Goal: Task Accomplishment & Management: Use online tool/utility

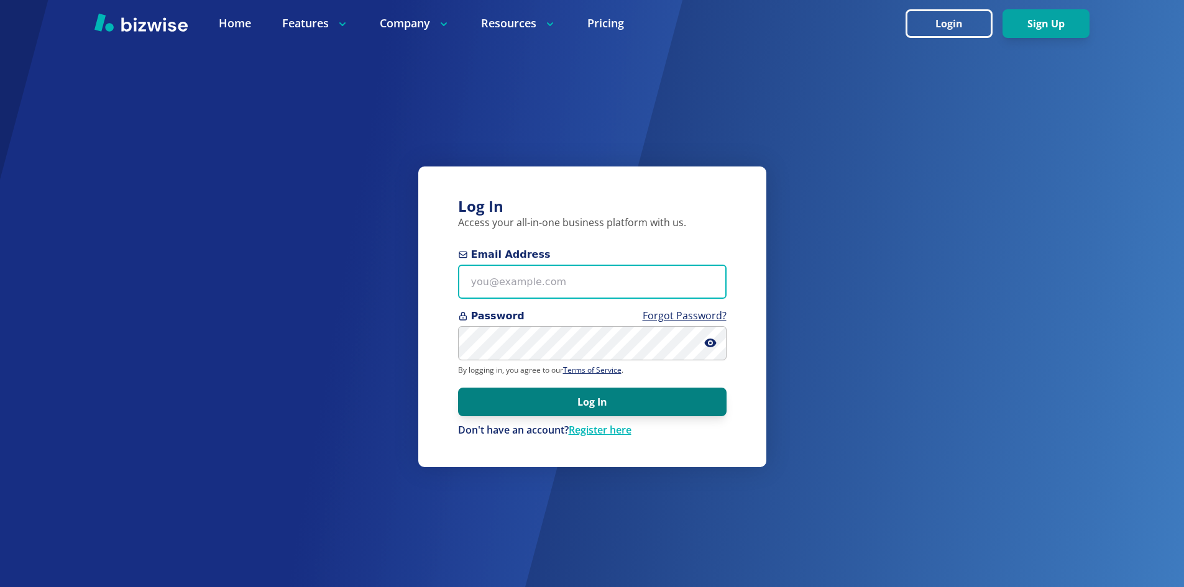
type input "info@thestartupleads.com"
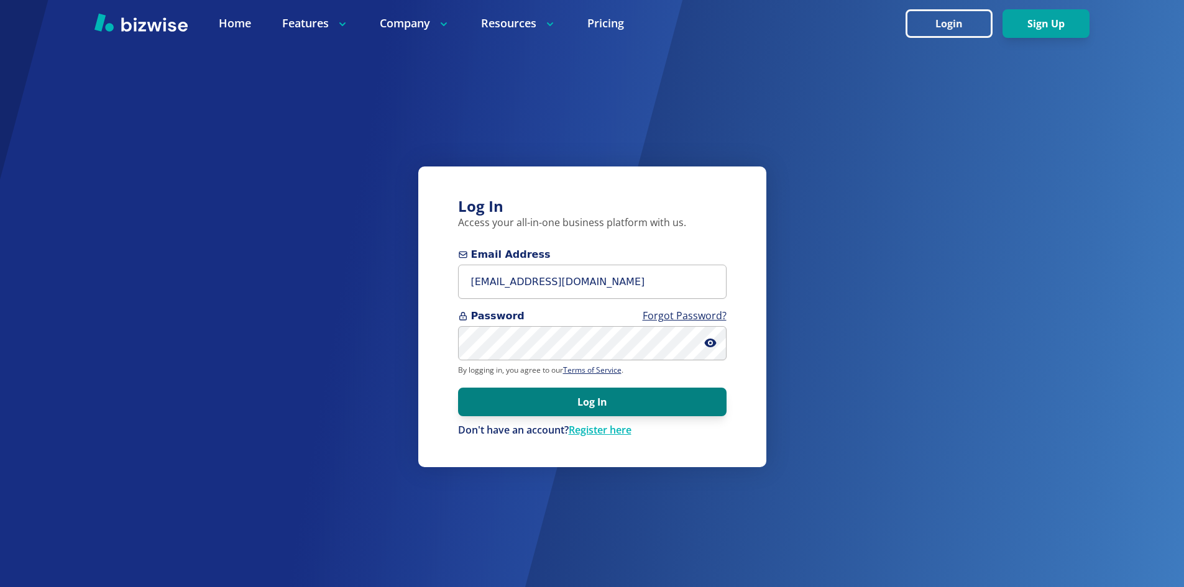
click at [581, 399] on button "Log In" at bounding box center [592, 402] width 269 height 29
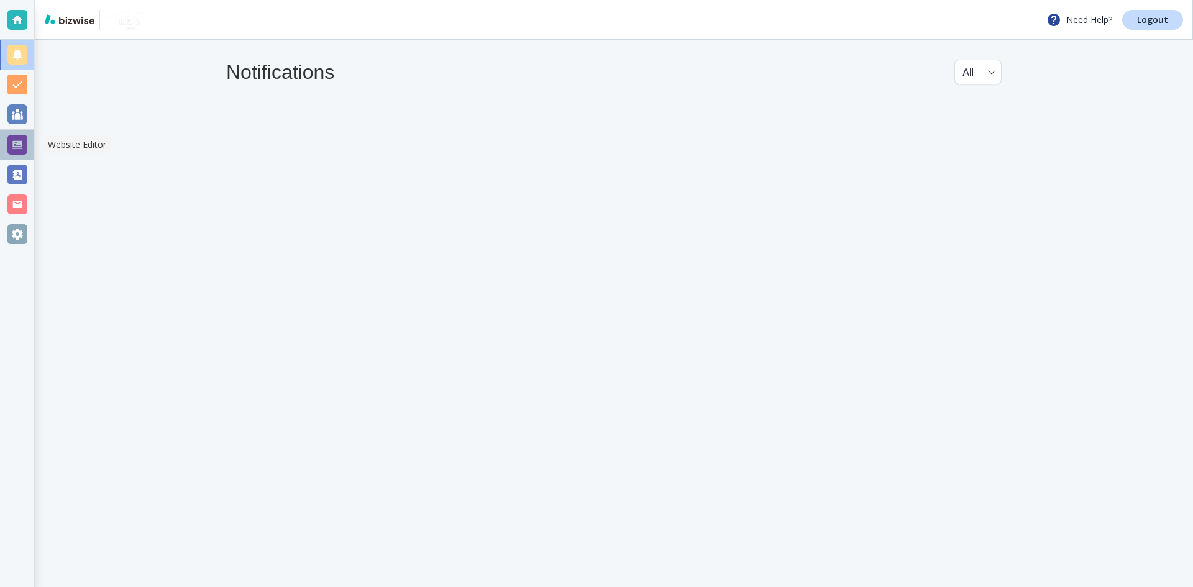
click at [17, 143] on div at bounding box center [17, 145] width 20 height 20
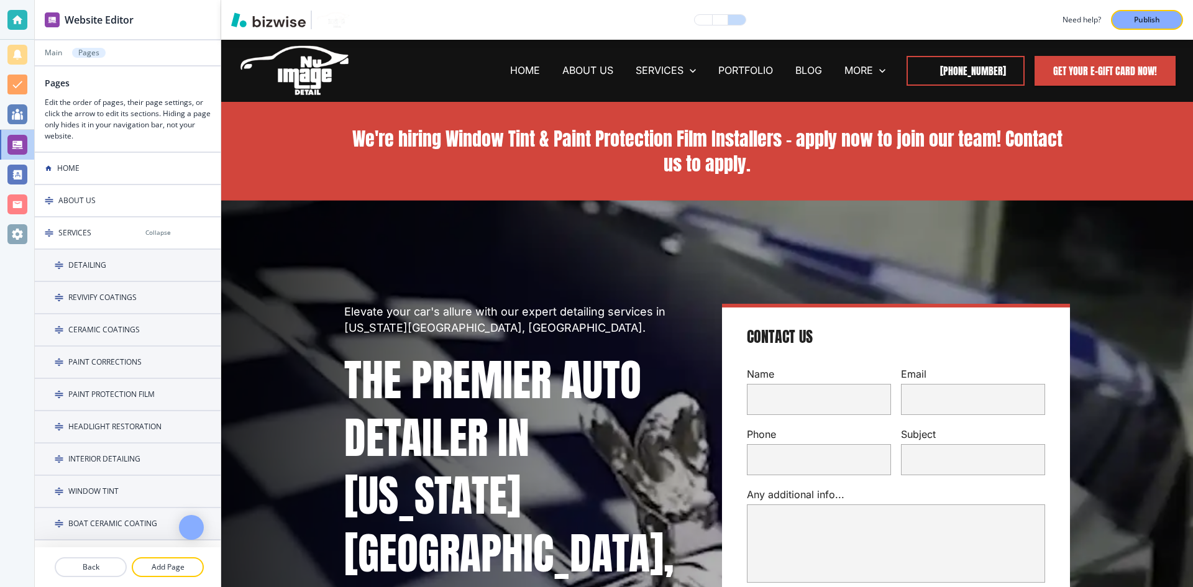
scroll to position [311, 0]
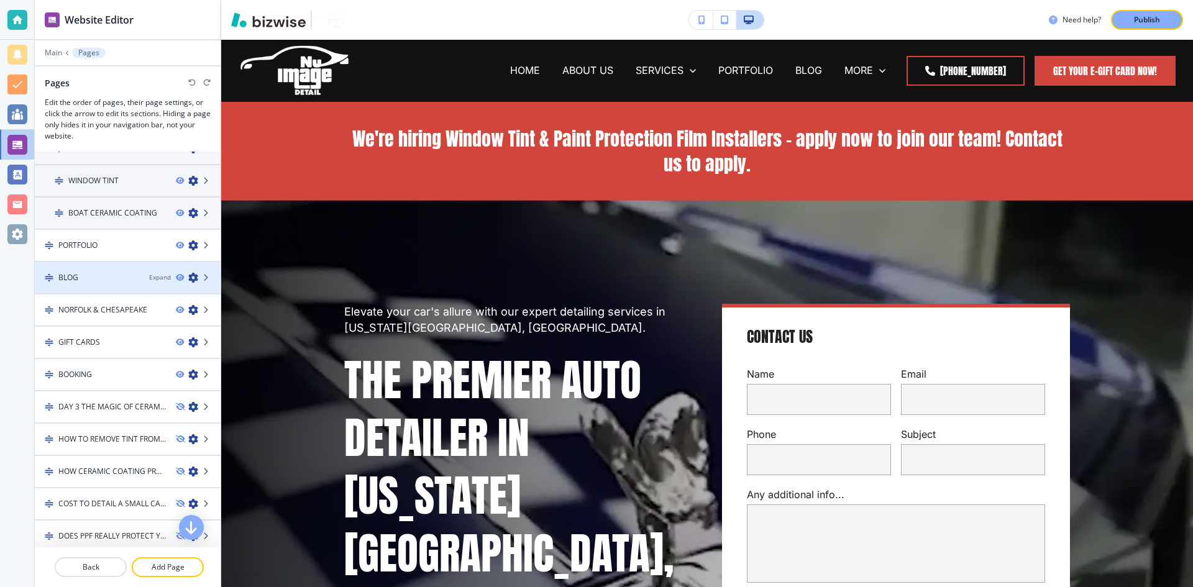
click at [102, 275] on div "BLOG" at bounding box center [87, 277] width 104 height 11
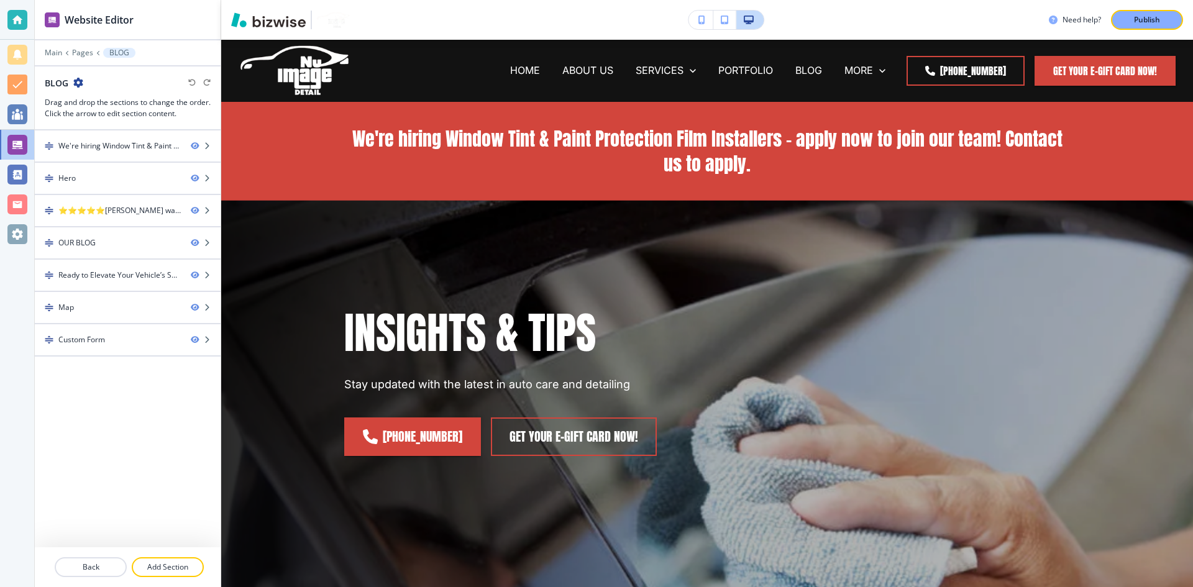
click at [77, 88] on button "button" at bounding box center [78, 83] width 10 height 11
click at [98, 103] on p "Edit Page Settings" at bounding box center [112, 104] width 63 height 11
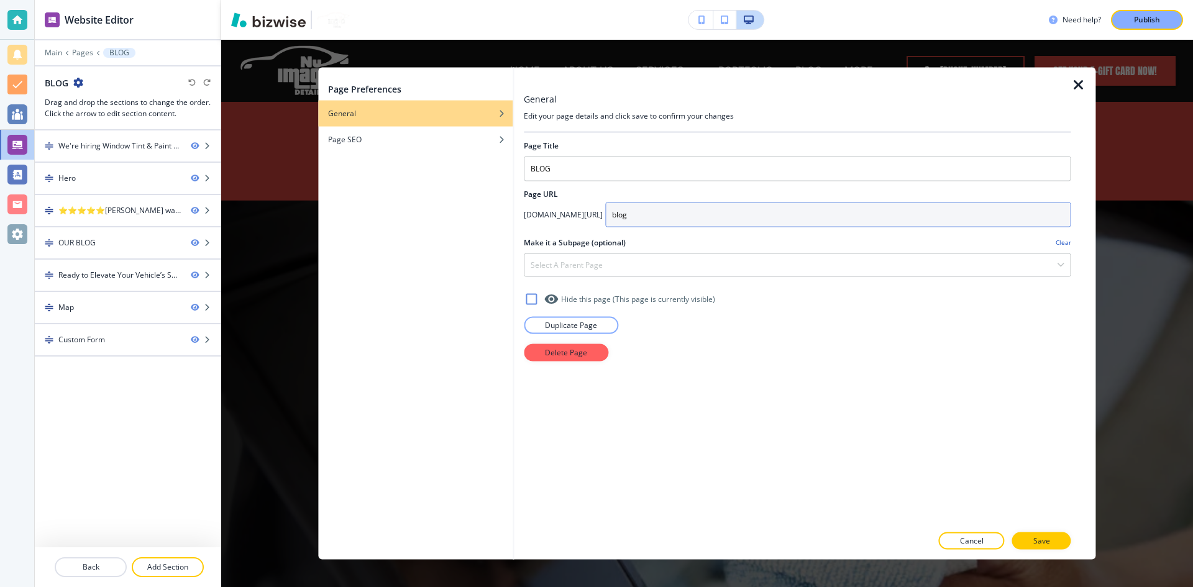
click at [654, 219] on input "blog" at bounding box center [838, 214] width 466 height 25
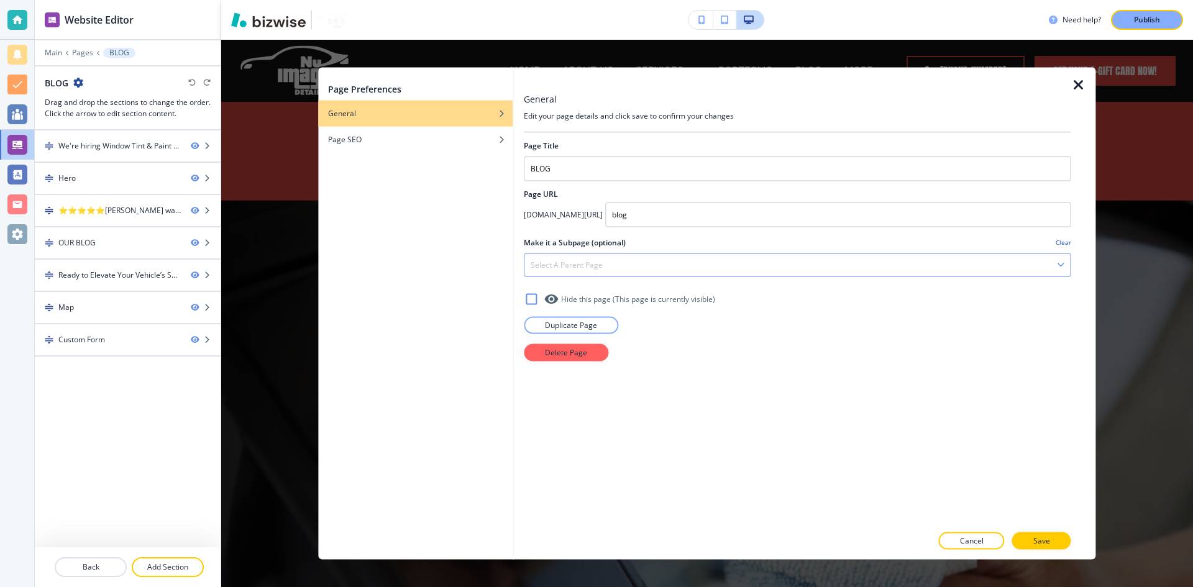
click at [630, 262] on div "Select a parent page" at bounding box center [798, 265] width 546 height 22
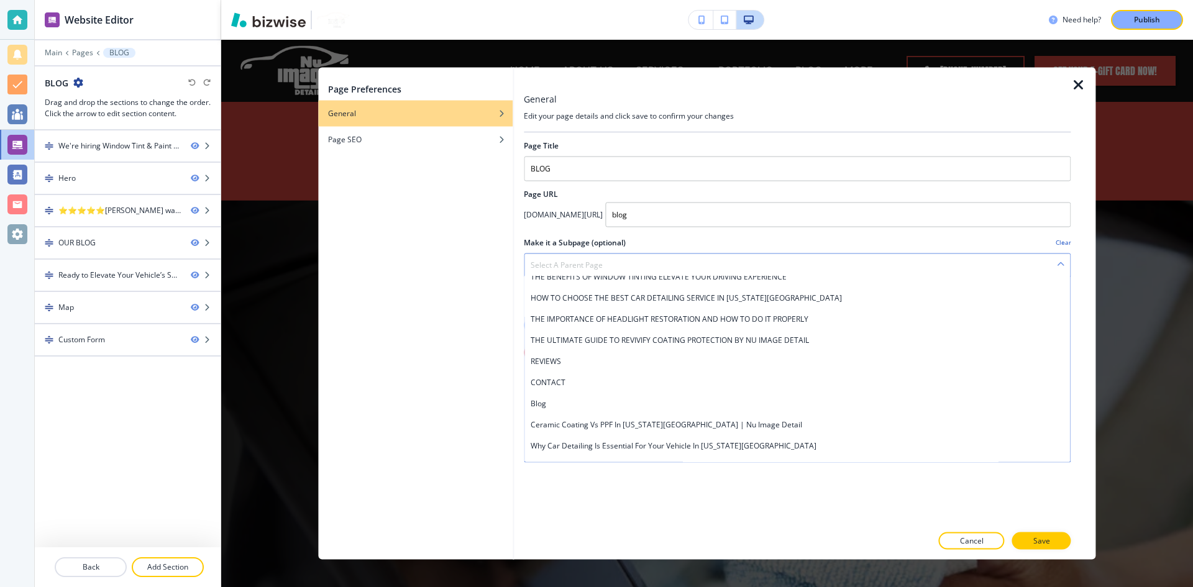
scroll to position [765, 0]
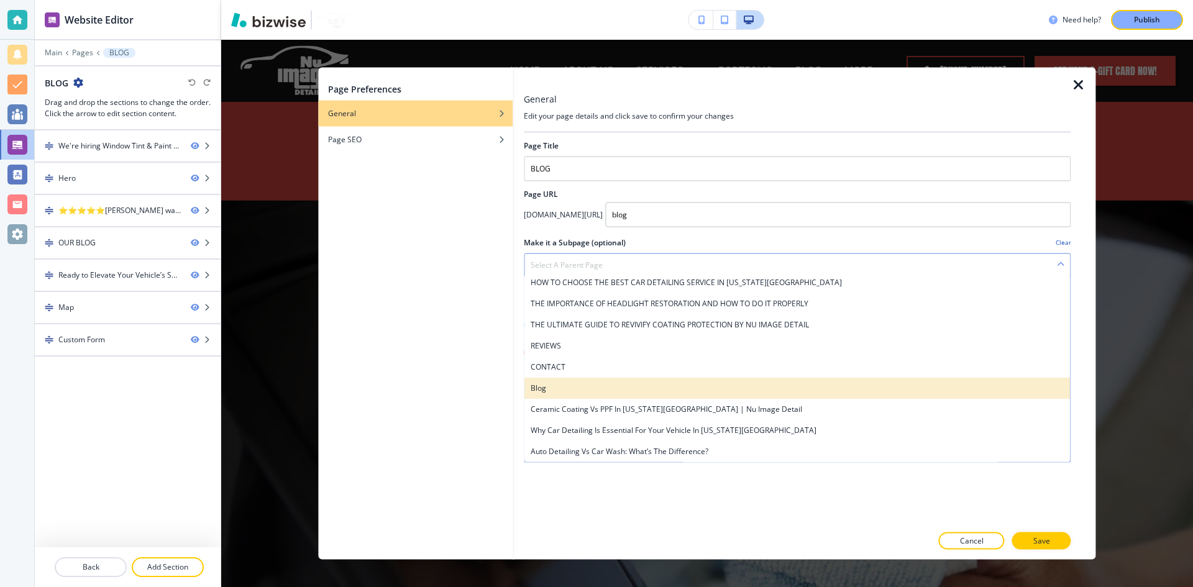
click at [643, 385] on h4 "Blog" at bounding box center [797, 387] width 533 height 11
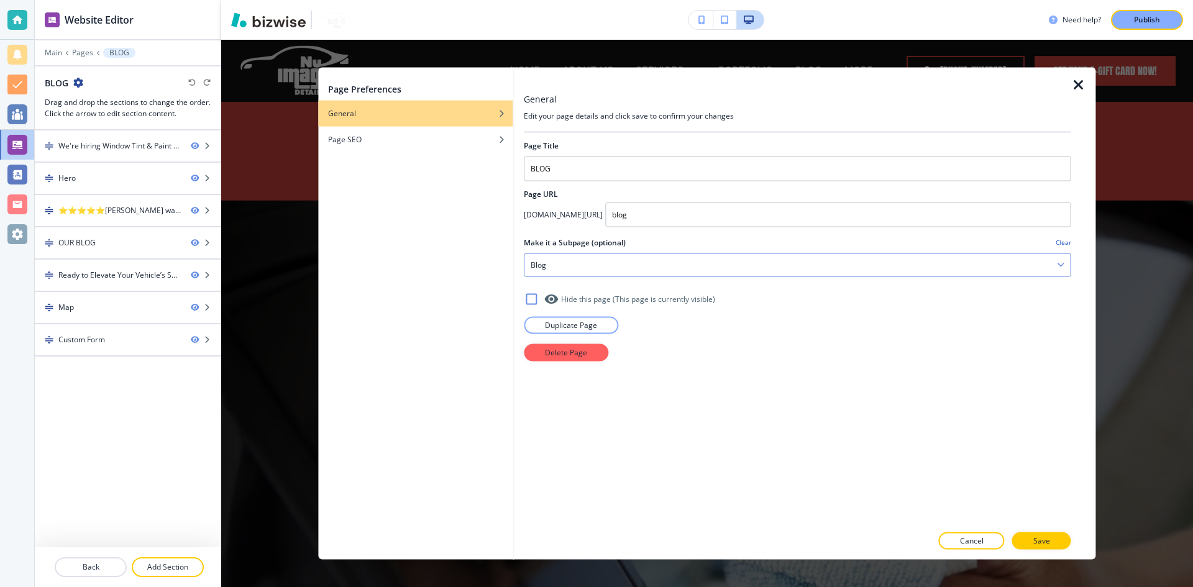
click at [654, 267] on div "Blog" at bounding box center [798, 265] width 546 height 22
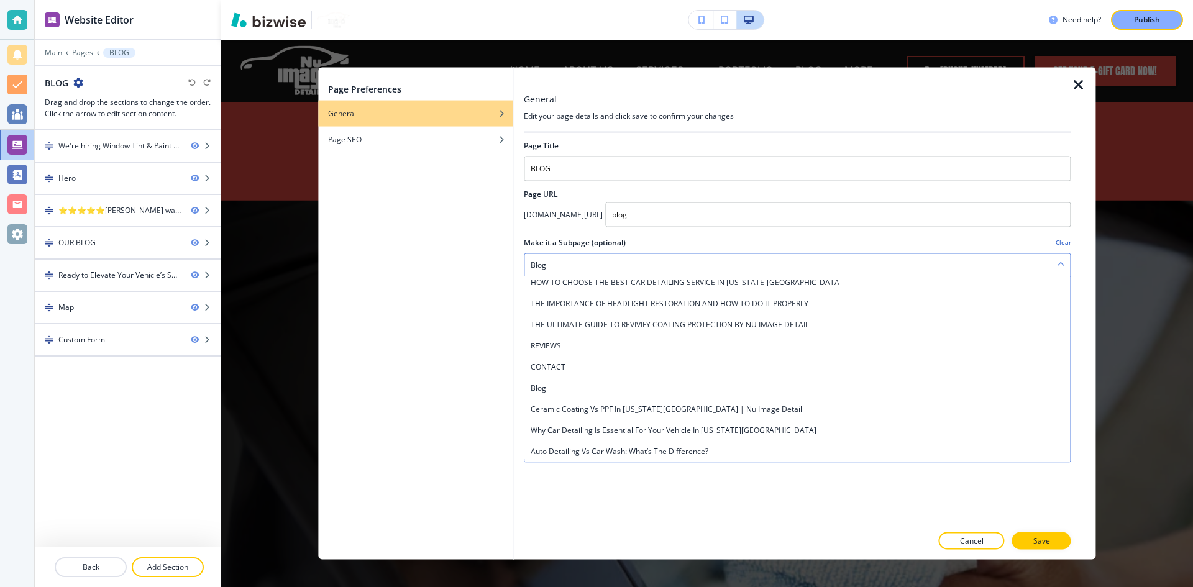
click at [654, 267] on div "Blog" at bounding box center [798, 265] width 546 height 22
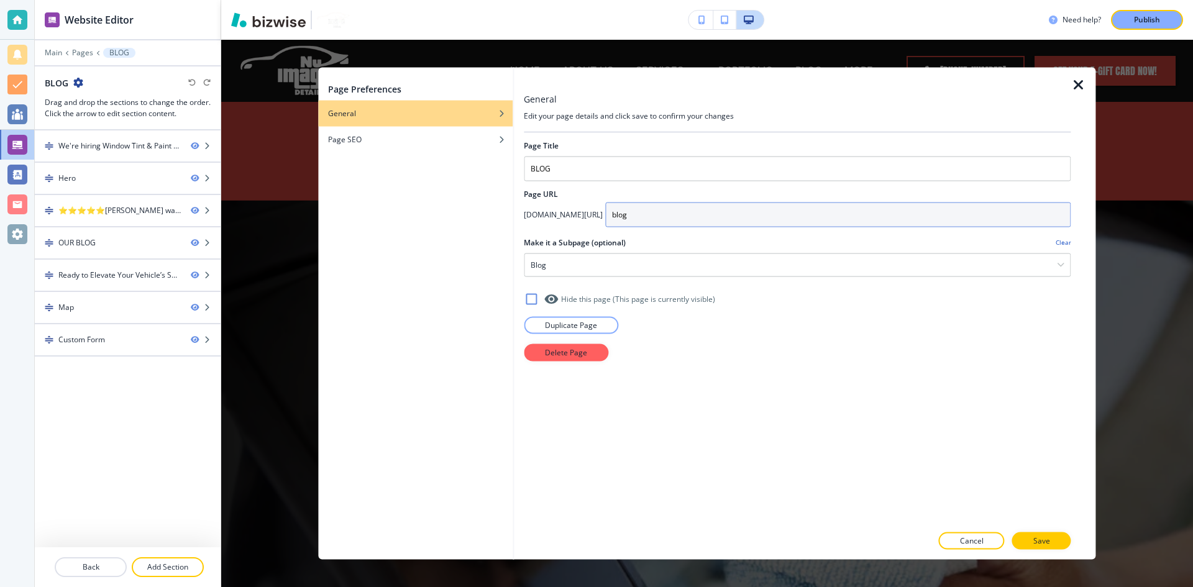
drag, startPoint x: 678, startPoint y: 221, endPoint x: 562, endPoint y: 219, distance: 115.6
click at [562, 219] on div "nuimagedetail.com/ blog" at bounding box center [797, 214] width 547 height 25
click at [649, 218] on input "blog" at bounding box center [838, 214] width 466 height 25
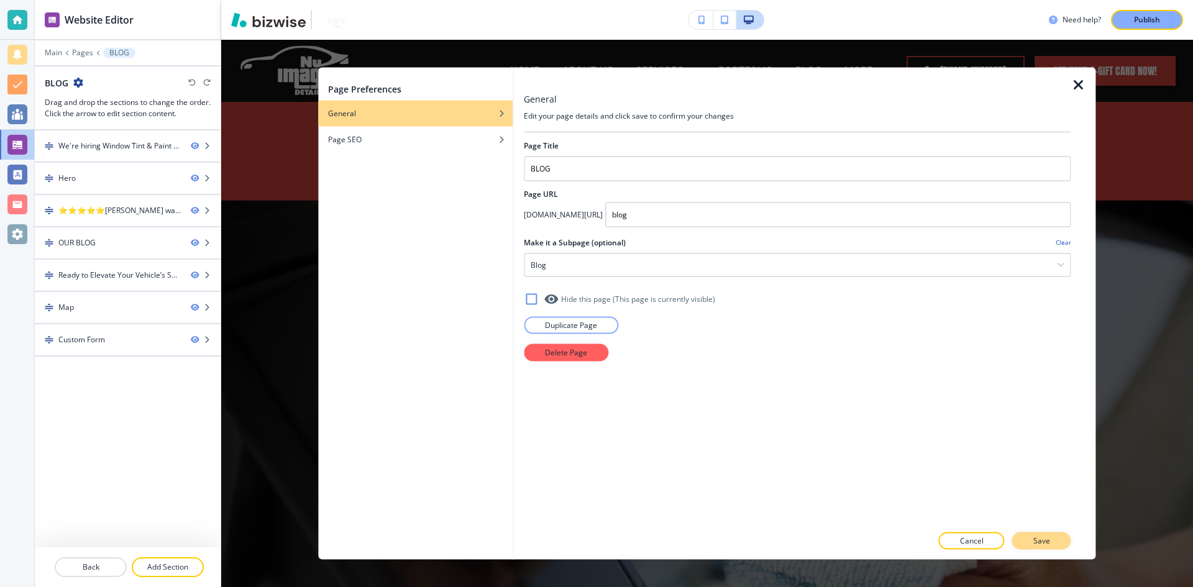
click at [1040, 538] on p "Save" at bounding box center [1042, 541] width 17 height 11
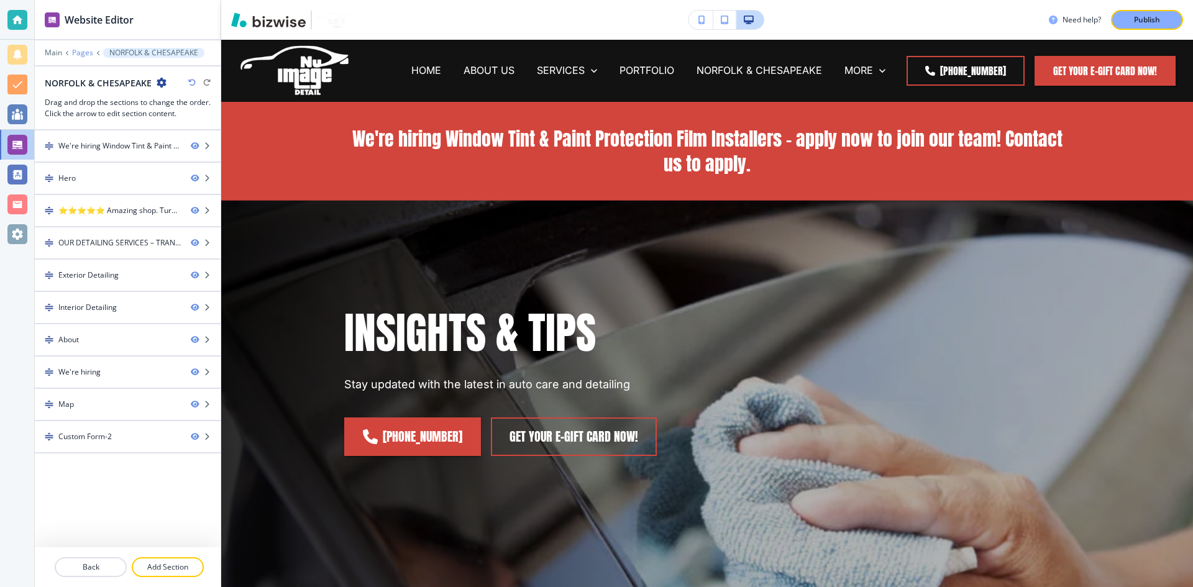
click at [81, 52] on p "Pages" at bounding box center [82, 52] width 21 height 9
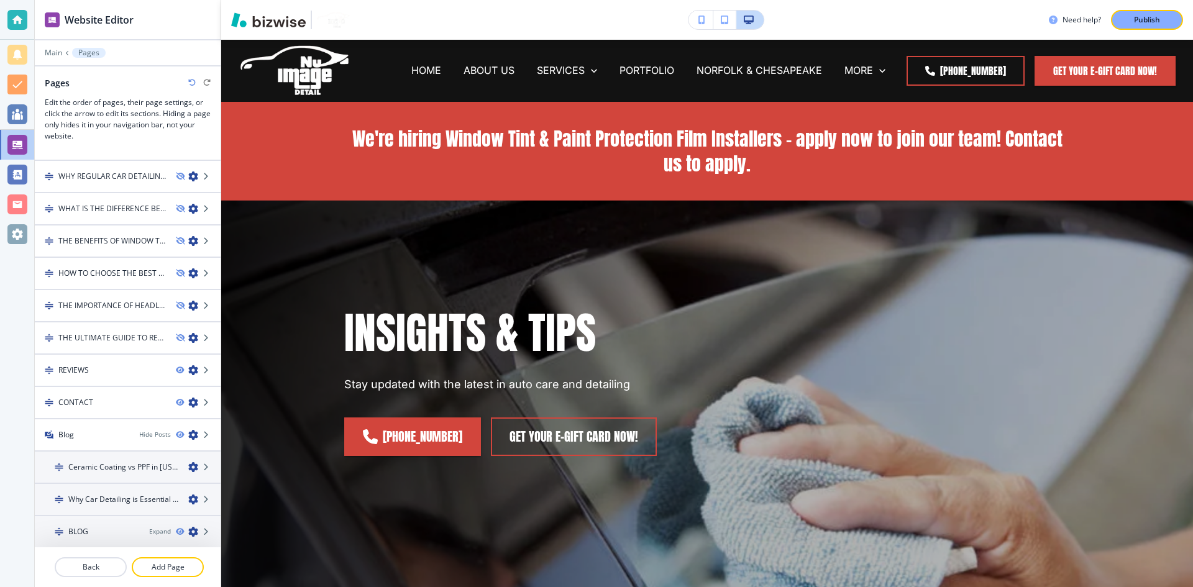
scroll to position [1092, 0]
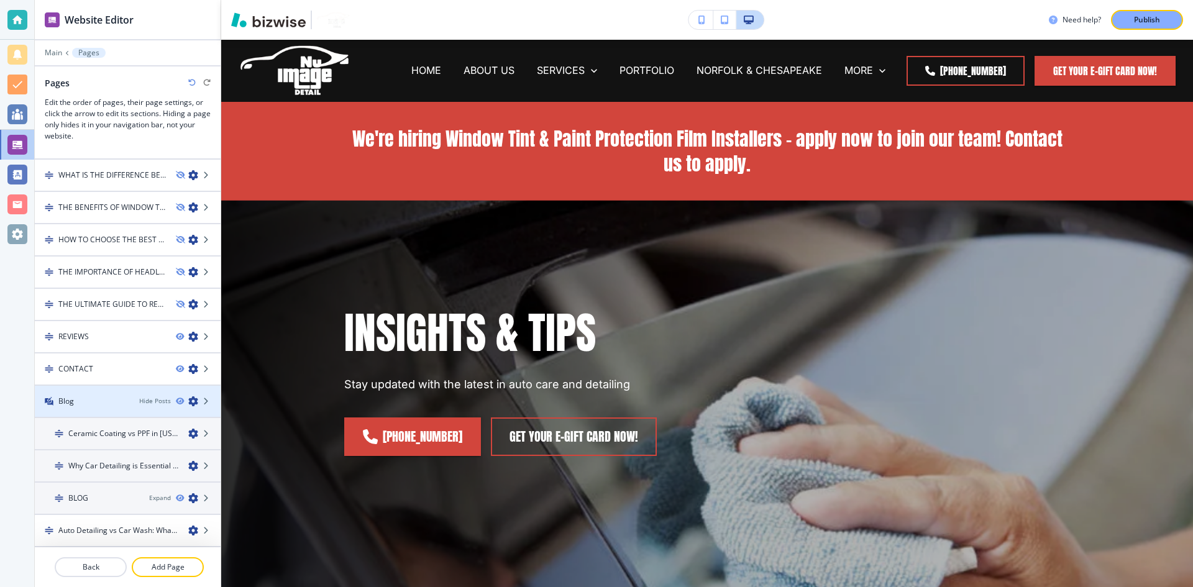
click at [117, 396] on div "Blog" at bounding box center [82, 401] width 94 height 11
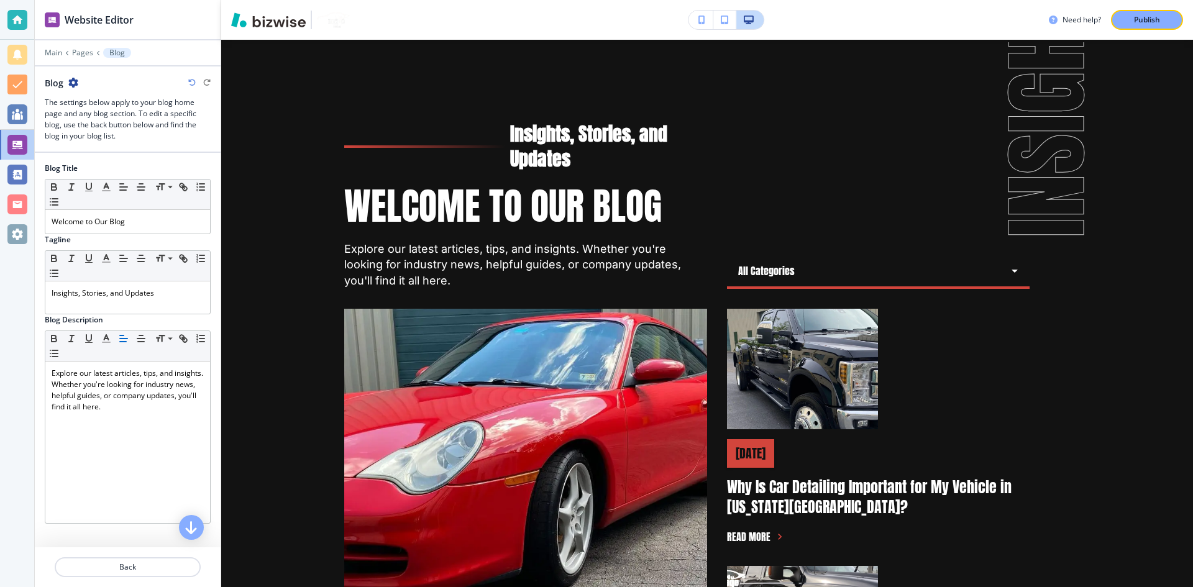
scroll to position [62, 0]
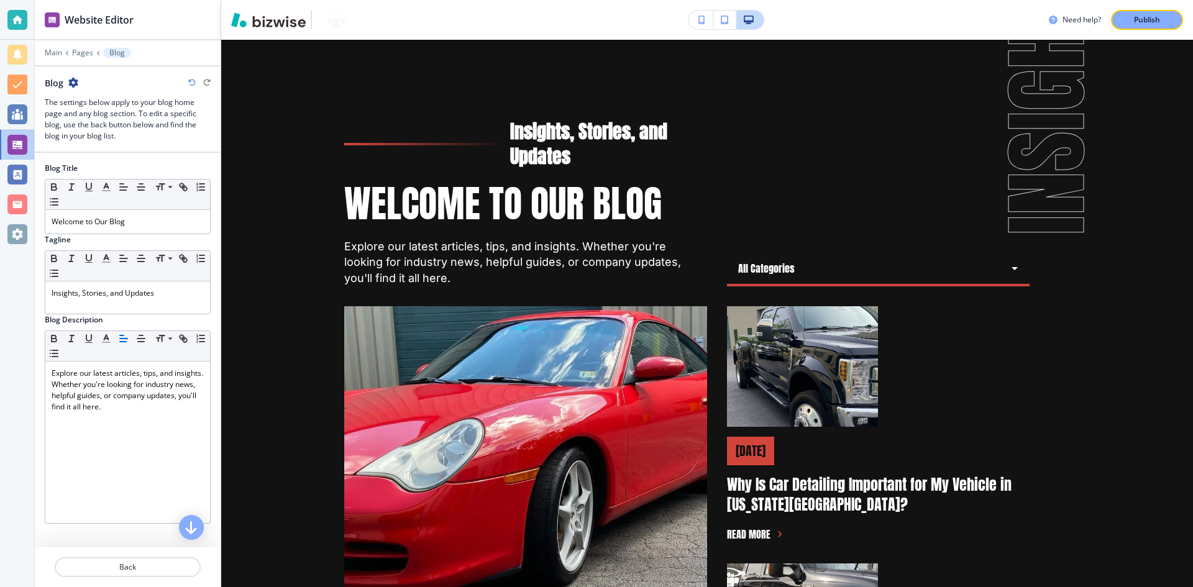
click at [73, 83] on icon "button" at bounding box center [73, 83] width 10 height 10
click at [117, 119] on button "Blog Settings" at bounding box center [108, 126] width 80 height 22
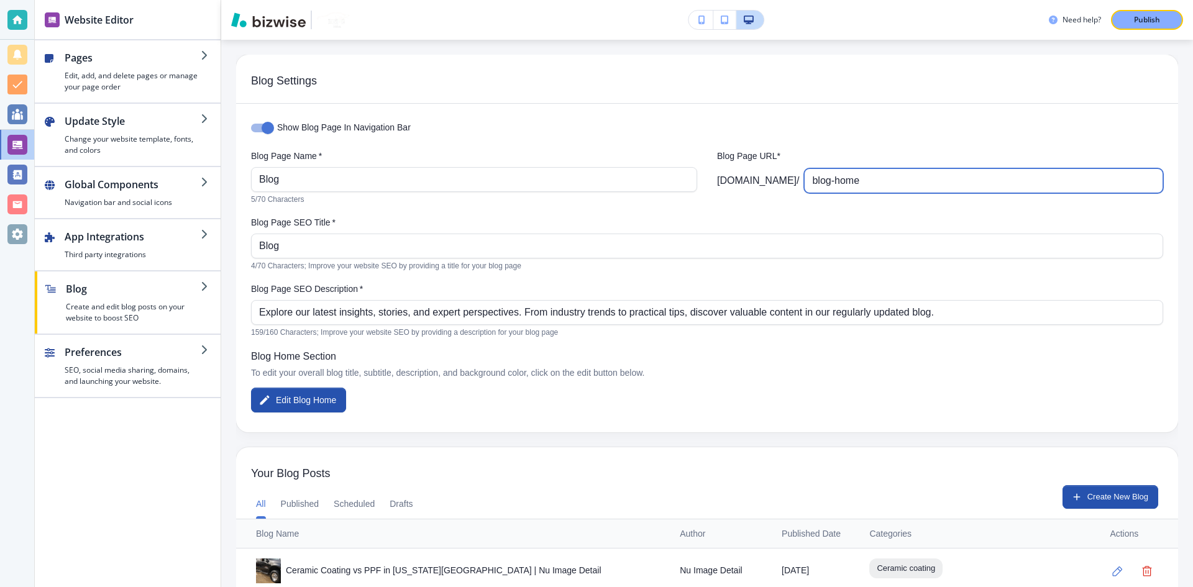
drag, startPoint x: 874, startPoint y: 179, endPoint x: 833, endPoint y: 185, distance: 40.9
click at [833, 185] on input "blog-home" at bounding box center [983, 181] width 343 height 24
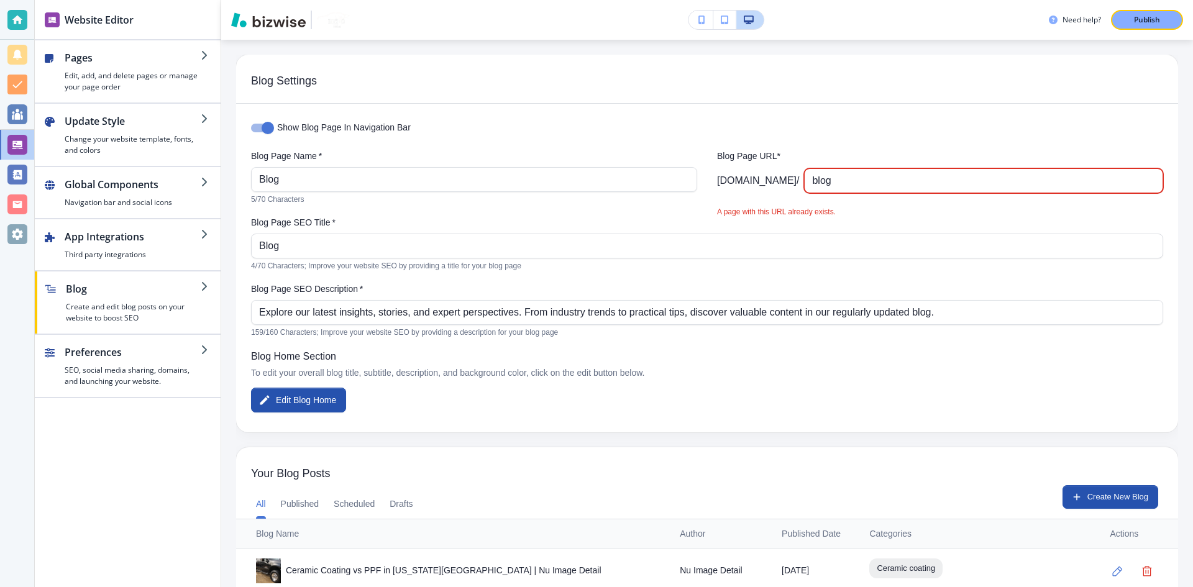
type input "blog"
click at [837, 228] on label "Blog Page SEO Title   *" at bounding box center [707, 222] width 912 height 12
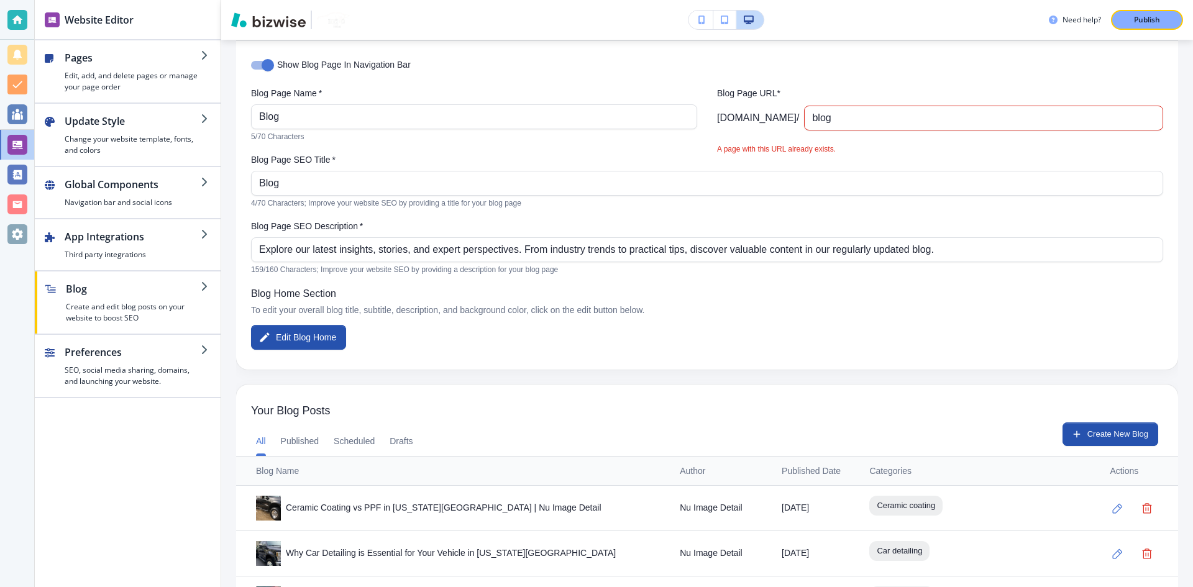
scroll to position [0, 0]
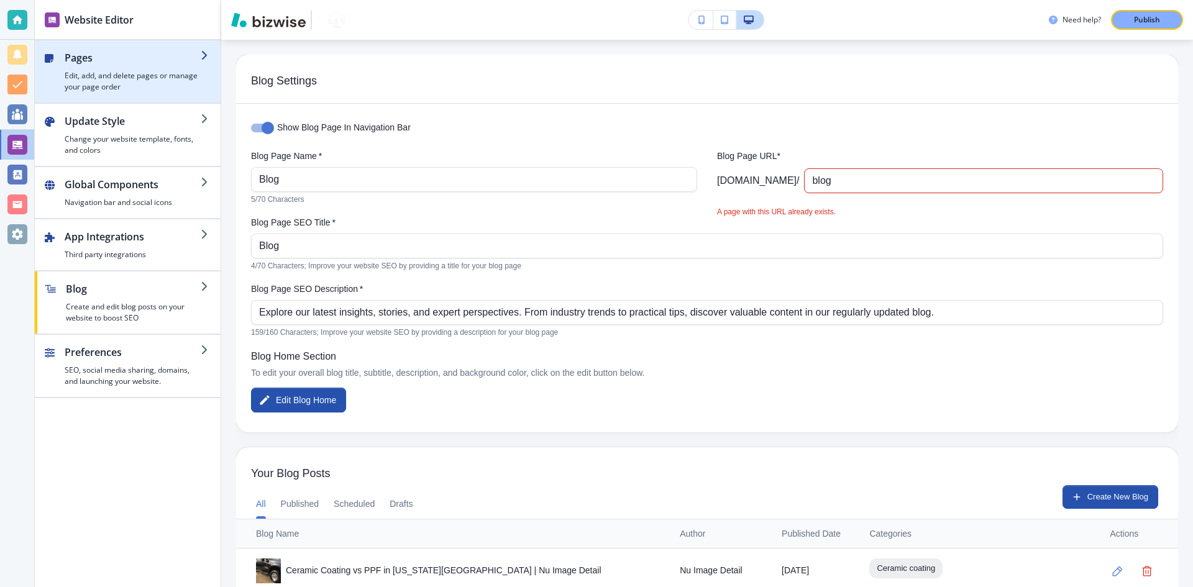
click at [165, 81] on h4 "Edit, add, and delete pages or manage your page order" at bounding box center [133, 81] width 136 height 22
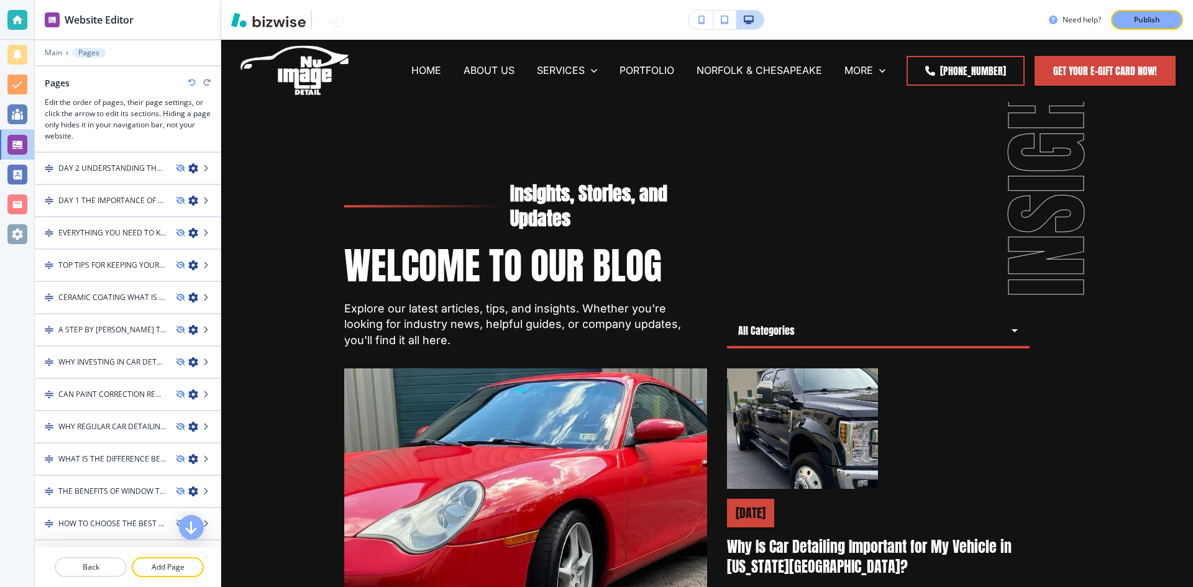
scroll to position [1092, 0]
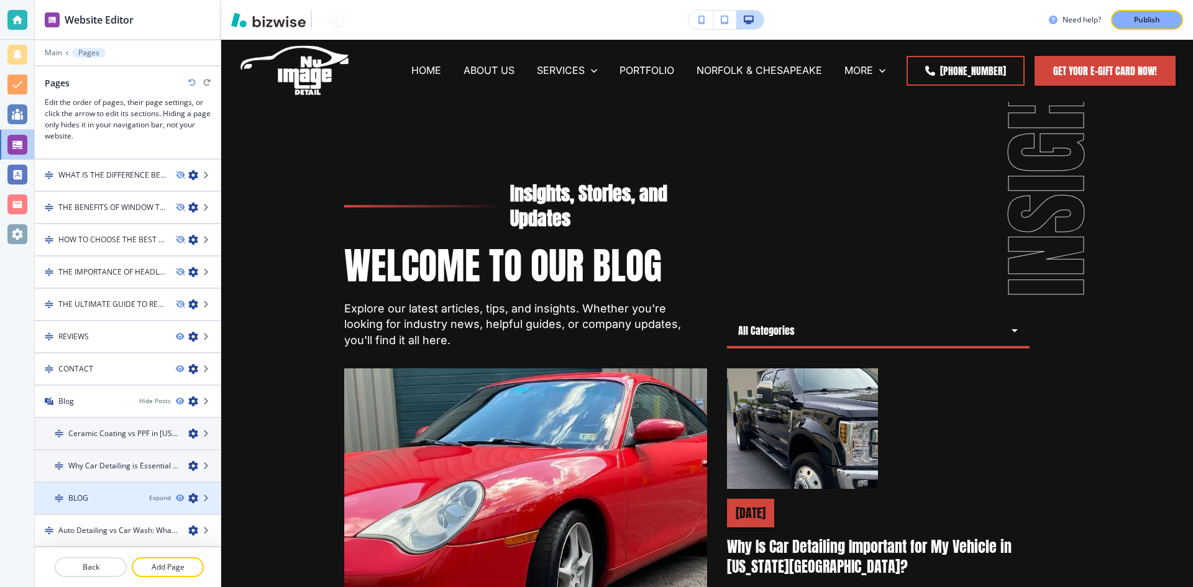
click at [188, 501] on icon "button" at bounding box center [193, 499] width 10 height 10
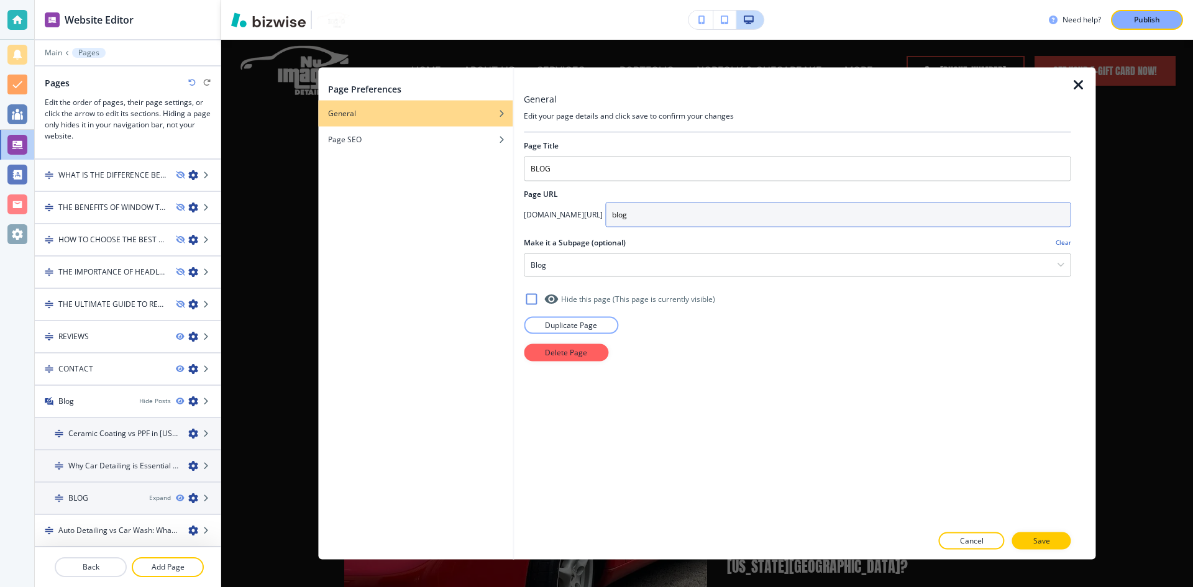
drag, startPoint x: 648, startPoint y: 210, endPoint x: 627, endPoint y: 214, distance: 22.2
click at [627, 214] on input "blog" at bounding box center [838, 214] width 466 height 25
type input "blogs"
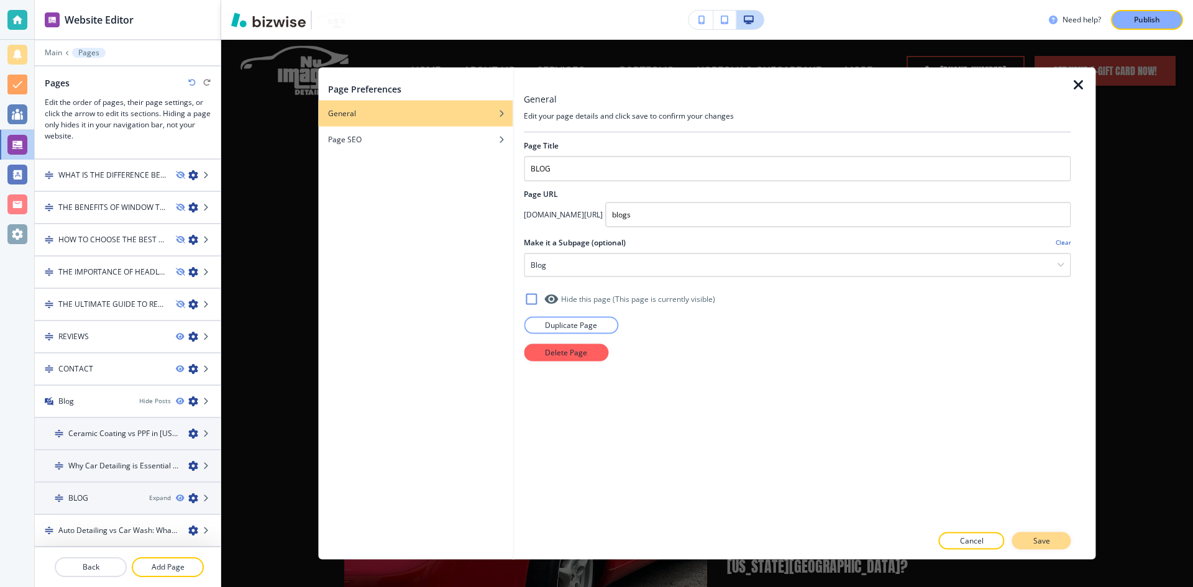
click at [1024, 540] on button "Save" at bounding box center [1041, 541] width 59 height 17
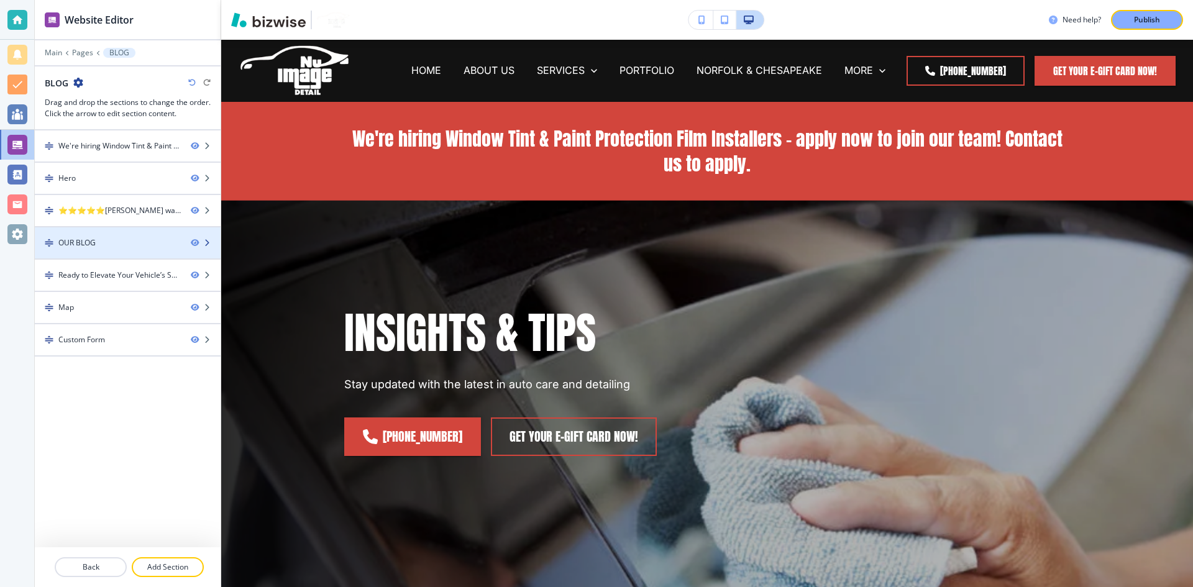
click at [209, 242] on icon "button" at bounding box center [206, 242] width 7 height 7
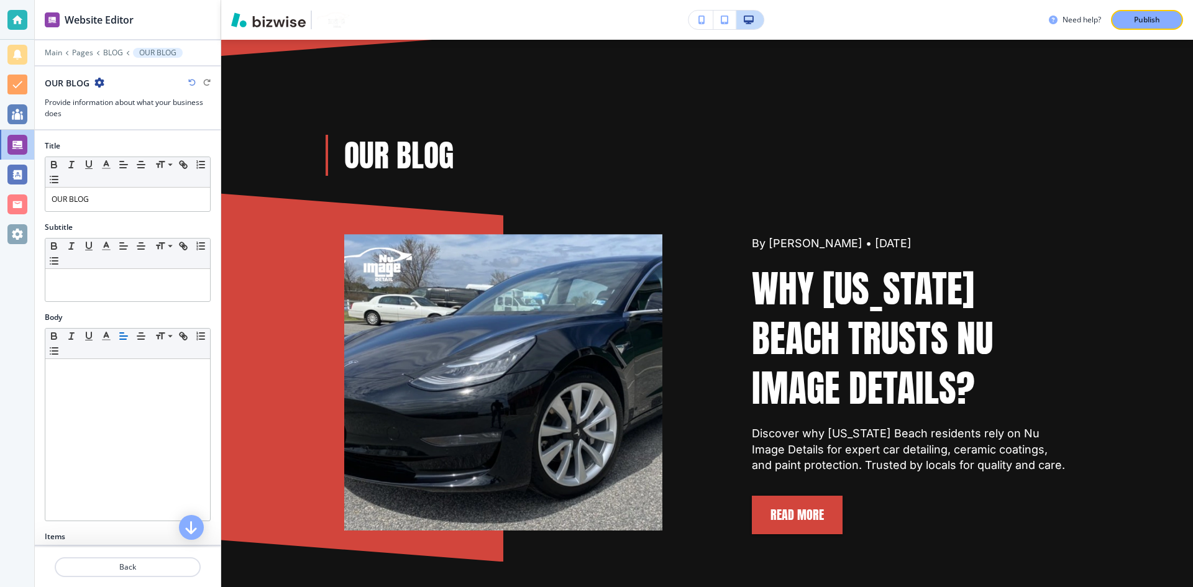
scroll to position [850, 0]
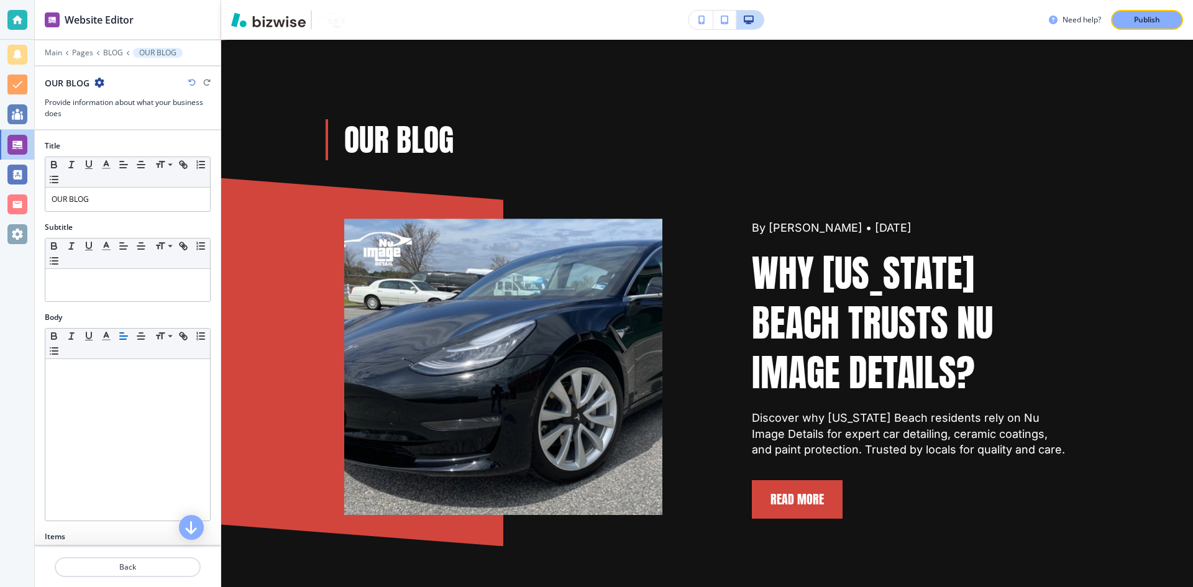
click at [98, 83] on icon "button" at bounding box center [99, 83] width 10 height 10
click at [85, 53] on p "Pages" at bounding box center [82, 52] width 21 height 9
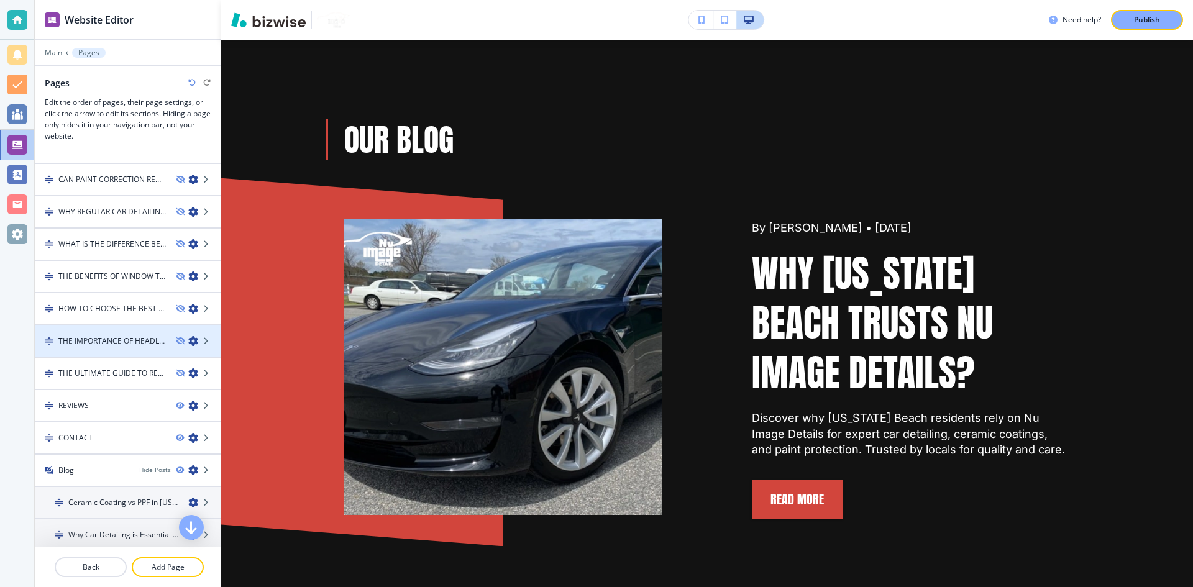
scroll to position [1092, 0]
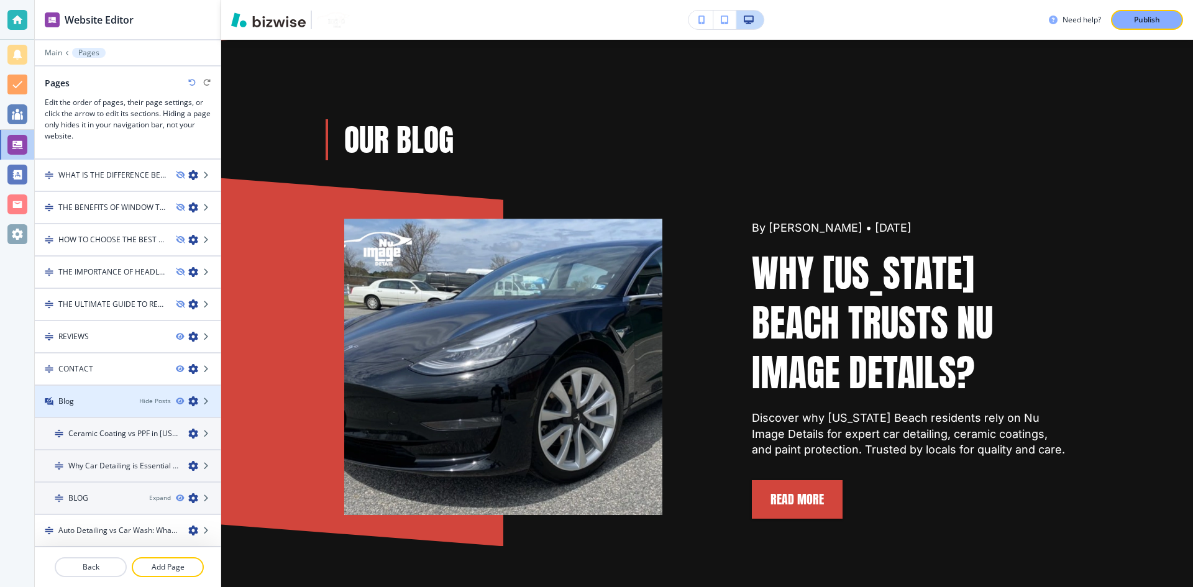
click at [188, 403] on icon "button" at bounding box center [193, 402] width 10 height 10
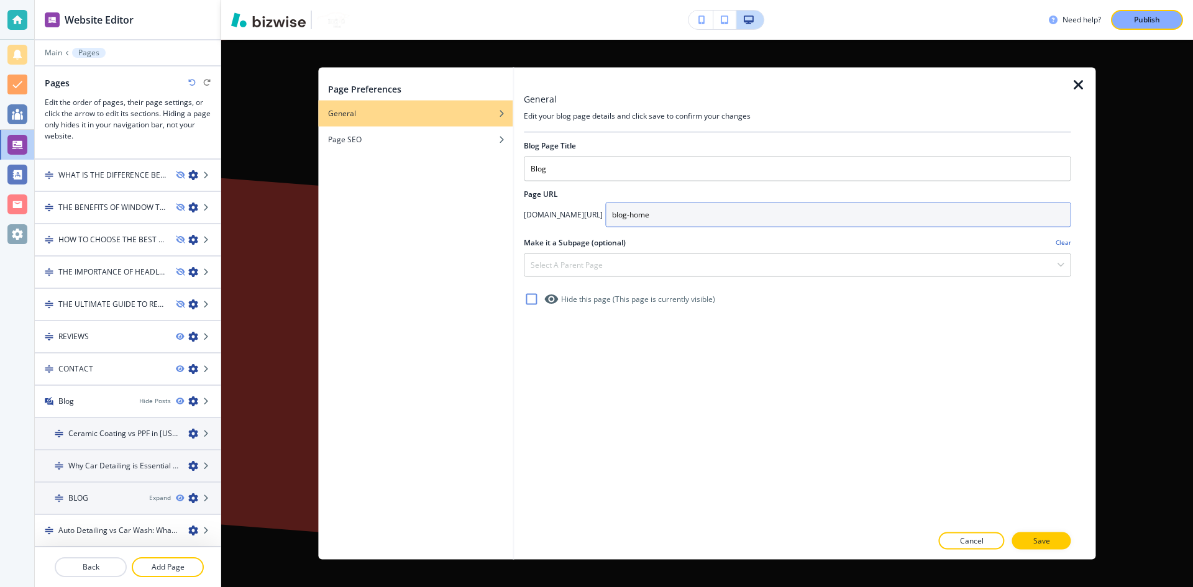
drag, startPoint x: 620, startPoint y: 214, endPoint x: 779, endPoint y: 234, distance: 160.3
click at [779, 234] on div "Blog Page Title Blog Page URL nuimagedetail.com/ blog-home Make it a Subpage (o…" at bounding box center [797, 328] width 547 height 393
type input "blog"
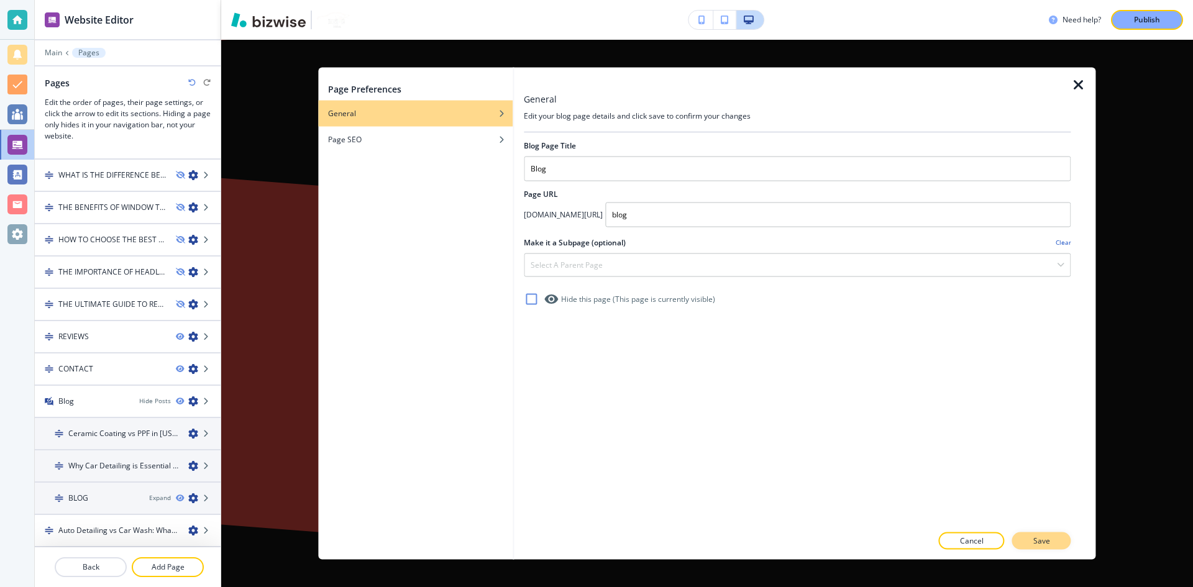
click at [1058, 0] on div "Page Preferences General Page SEO General Edit your blog page details and click…" at bounding box center [596, 0] width 1193 height 0
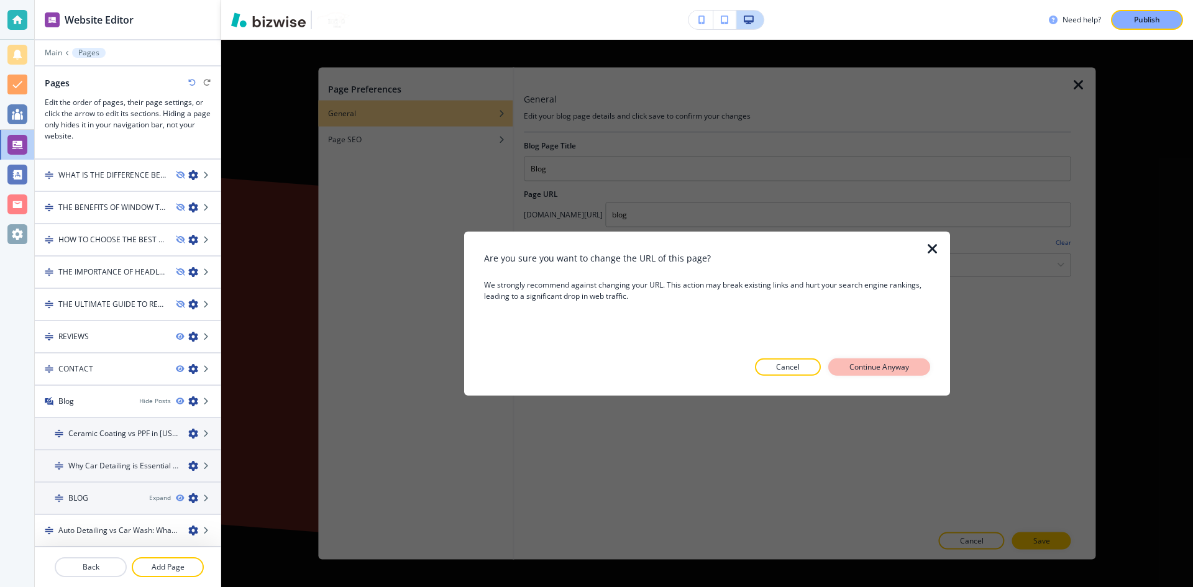
click at [904, 362] on p "Continue Anyway" at bounding box center [880, 367] width 60 height 11
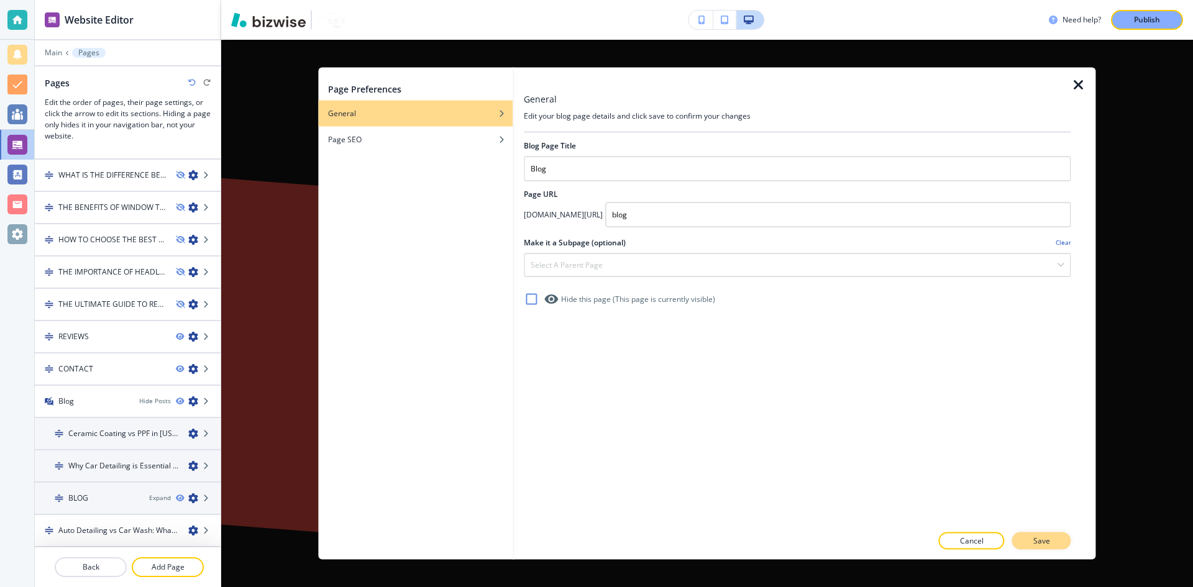
click at [1049, 534] on button "Save" at bounding box center [1041, 541] width 59 height 17
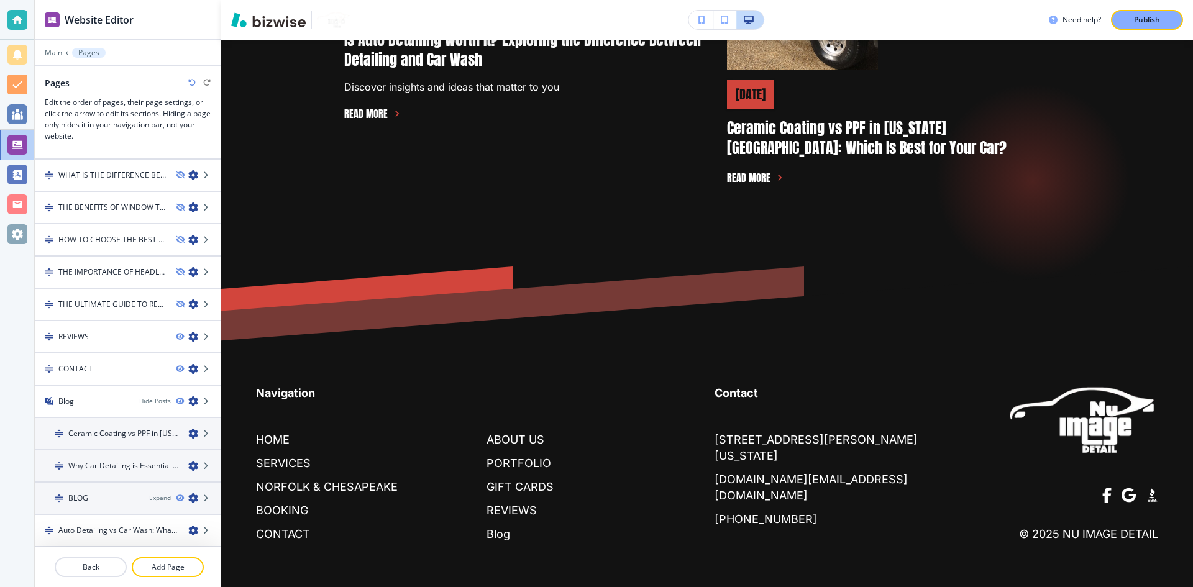
scroll to position [0, 0]
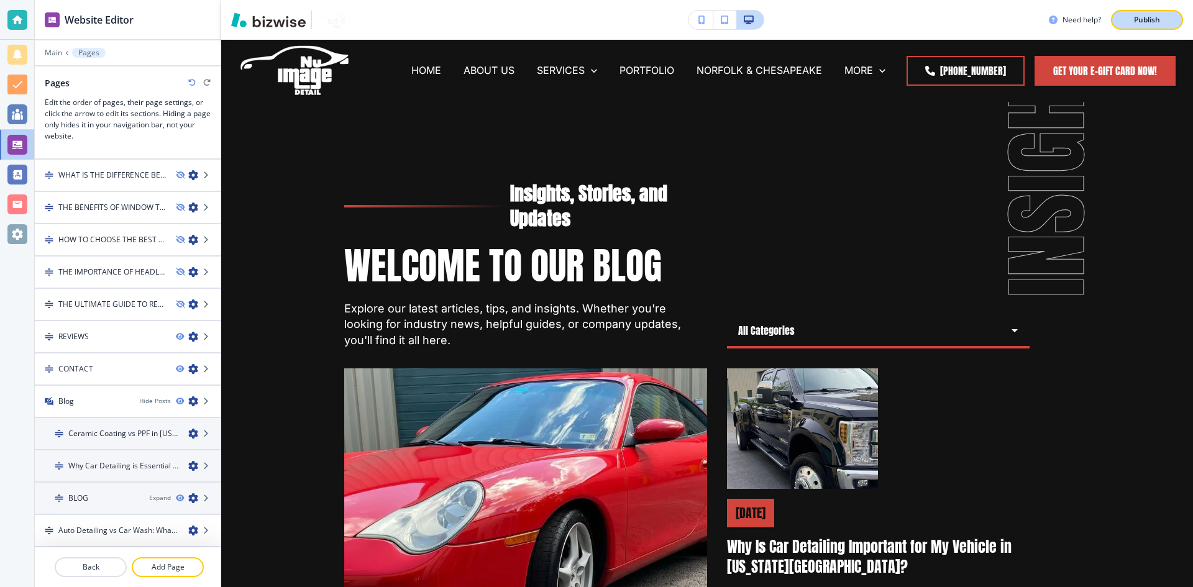
click at [1132, 28] on button "Publish" at bounding box center [1147, 20] width 72 height 20
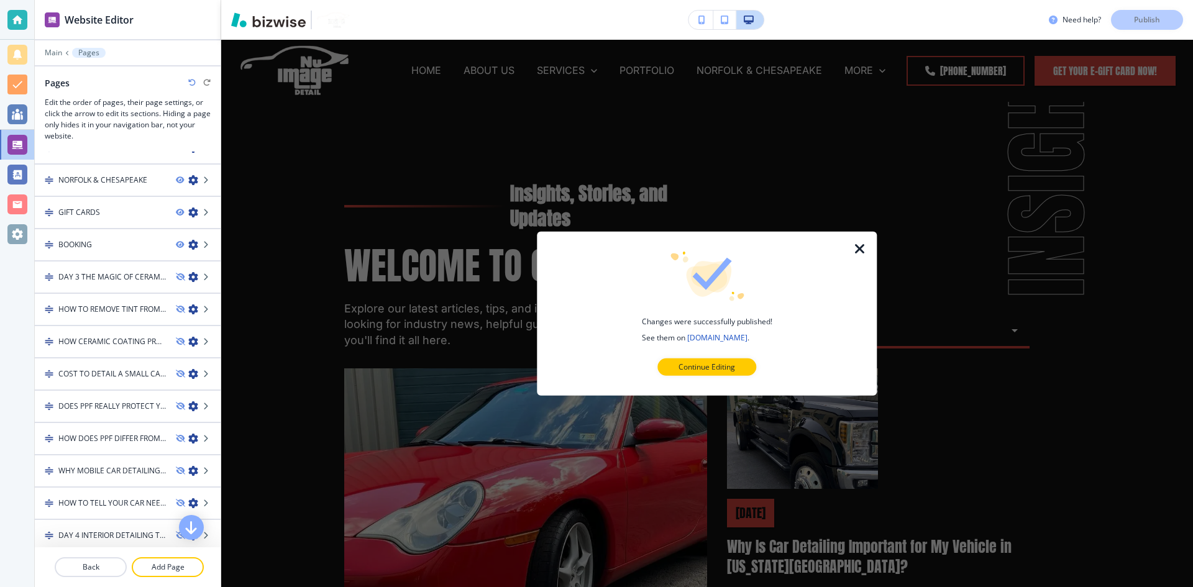
scroll to position [346, 0]
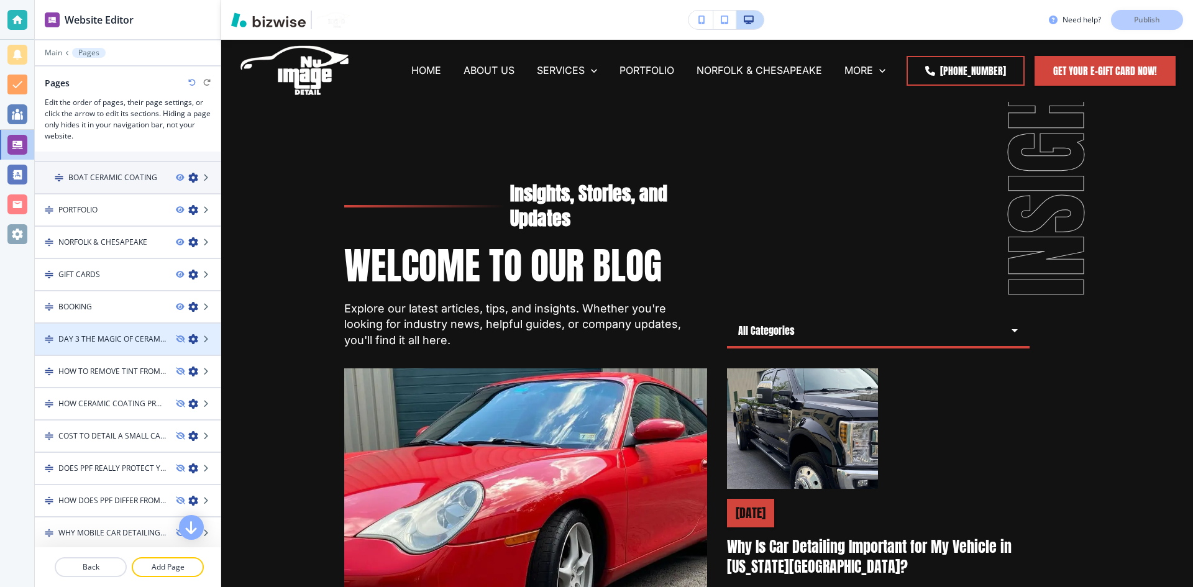
click at [188, 337] on icon "button" at bounding box center [193, 339] width 10 height 10
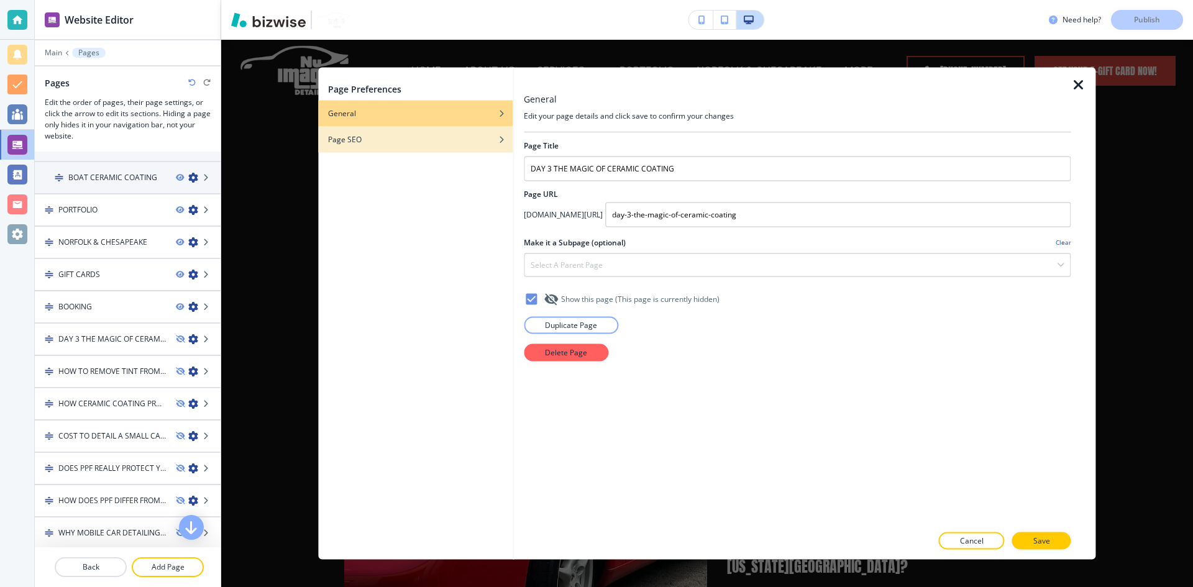
click at [408, 140] on div "Page SEO" at bounding box center [415, 139] width 195 height 11
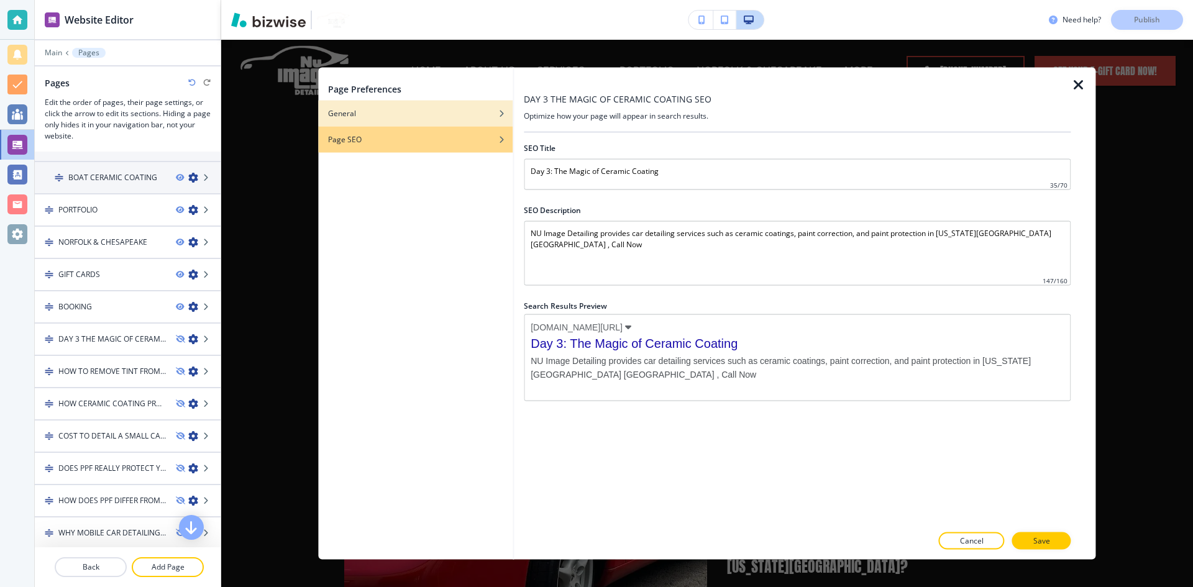
click at [416, 123] on div "button" at bounding box center [415, 122] width 195 height 7
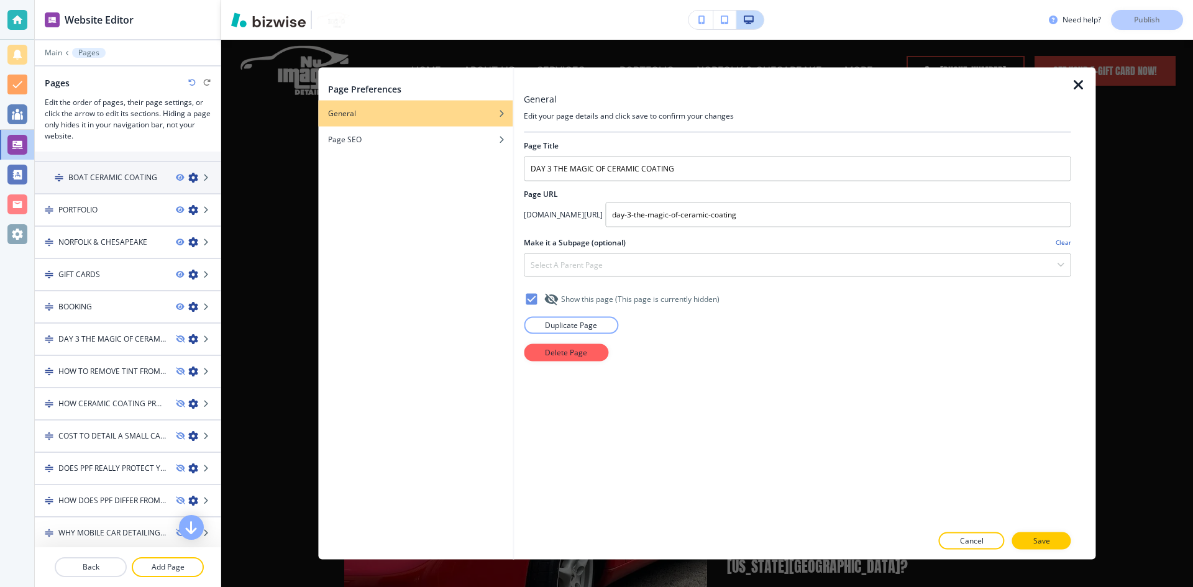
click at [1075, 89] on icon "button" at bounding box center [1079, 84] width 15 height 15
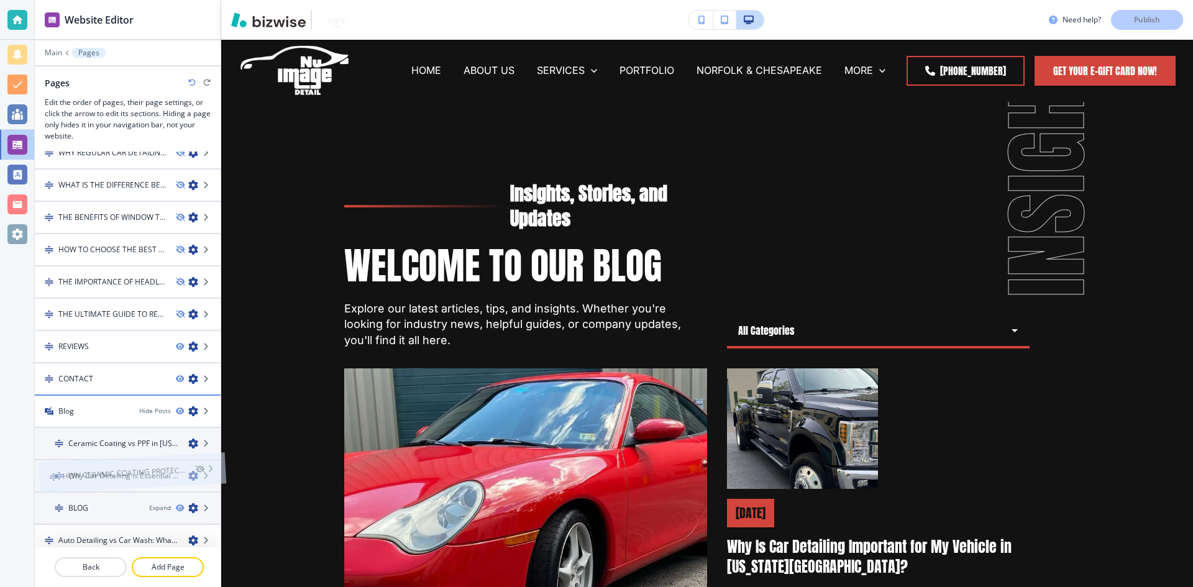
scroll to position [1092, 0]
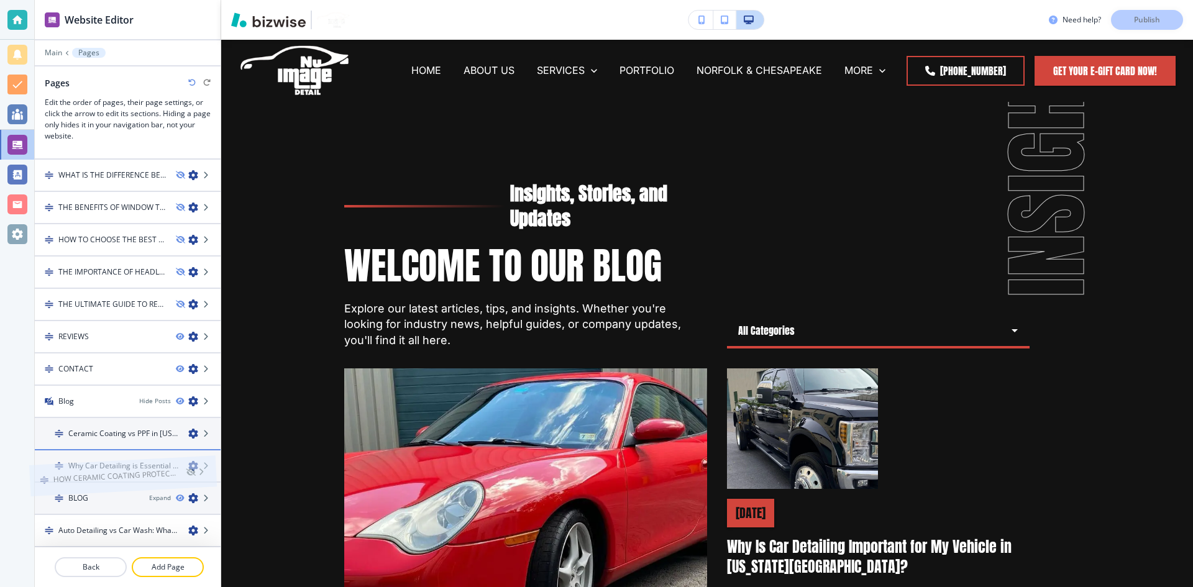
drag, startPoint x: 114, startPoint y: 278, endPoint x: 109, endPoint y: 449, distance: 170.4
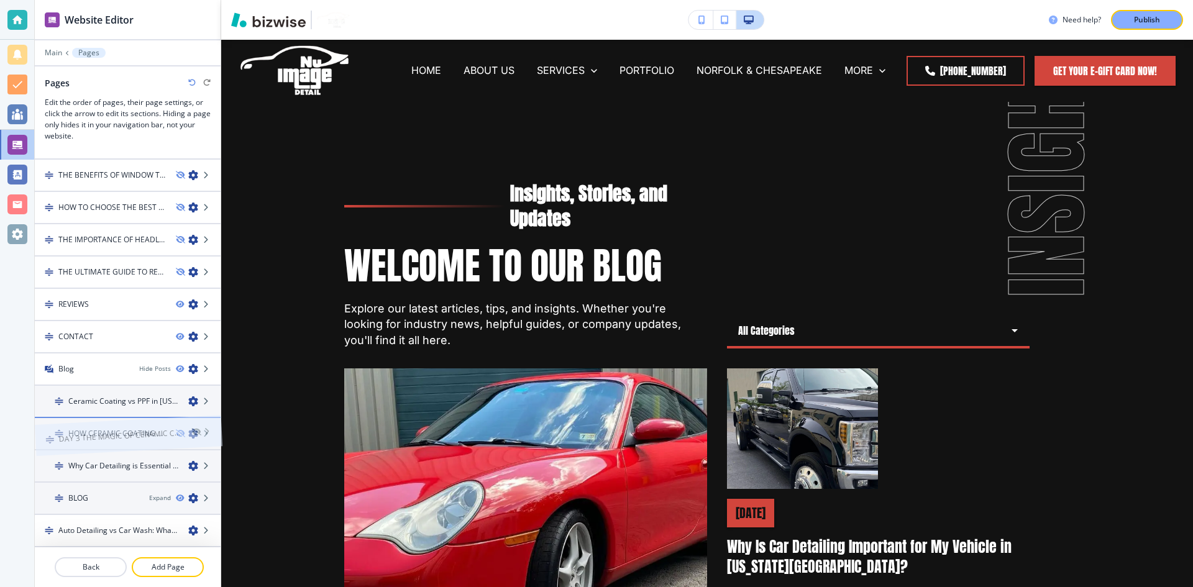
drag, startPoint x: 91, startPoint y: 310, endPoint x: 91, endPoint y: 410, distance: 100.1
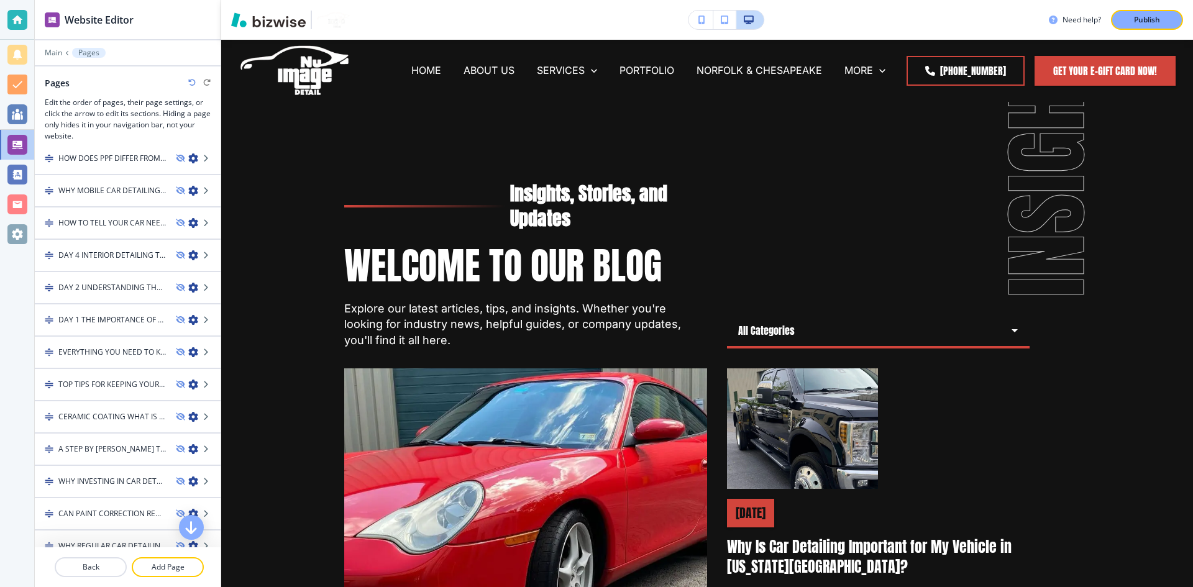
scroll to position [438, 0]
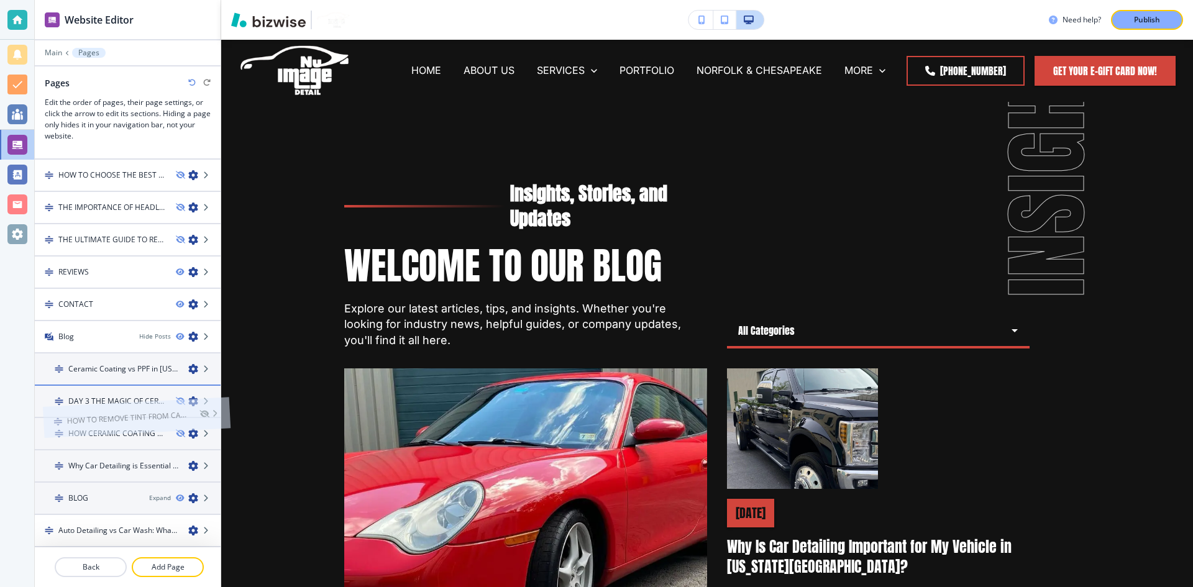
drag, startPoint x: 105, startPoint y: 252, endPoint x: 113, endPoint y: 396, distance: 143.8
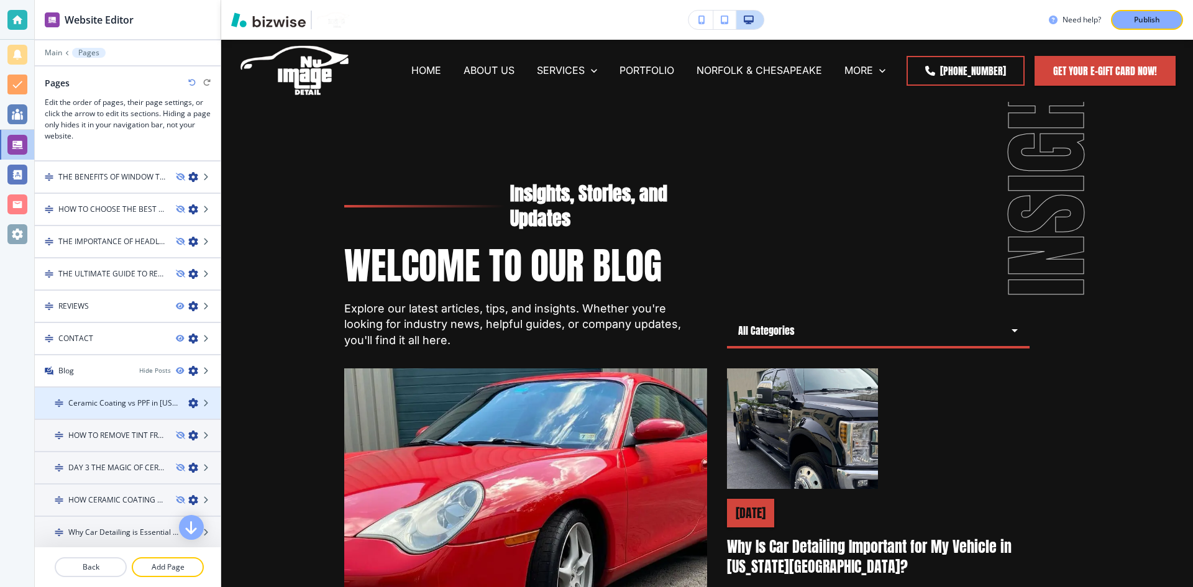
scroll to position [998, 0]
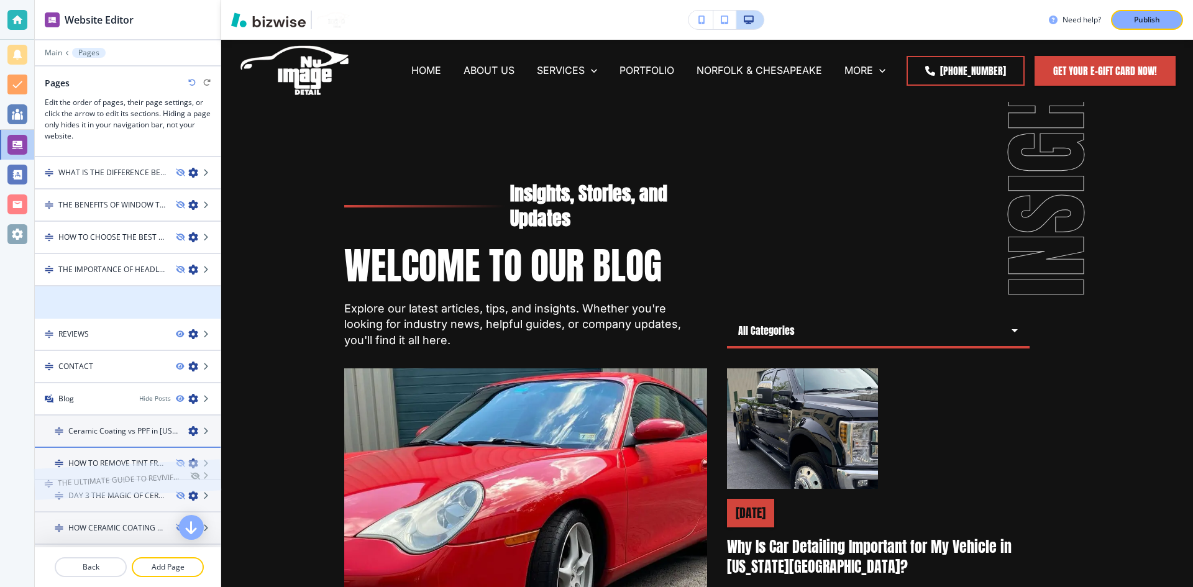
drag, startPoint x: 109, startPoint y: 300, endPoint x: 108, endPoint y: 451, distance: 151.7
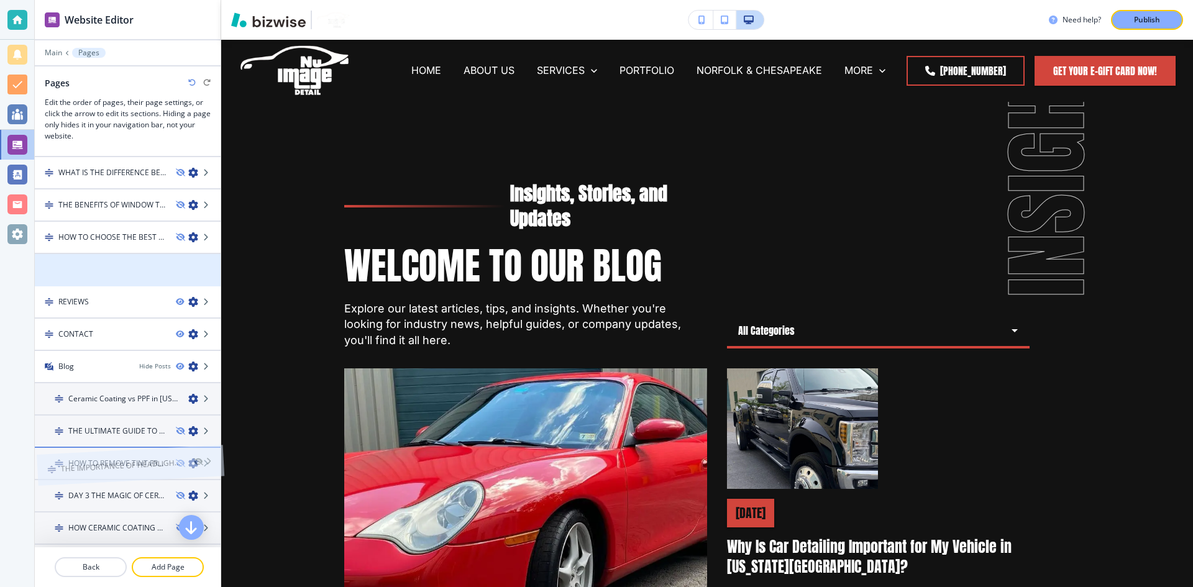
drag, startPoint x: 99, startPoint y: 268, endPoint x: 101, endPoint y: 438, distance: 169.7
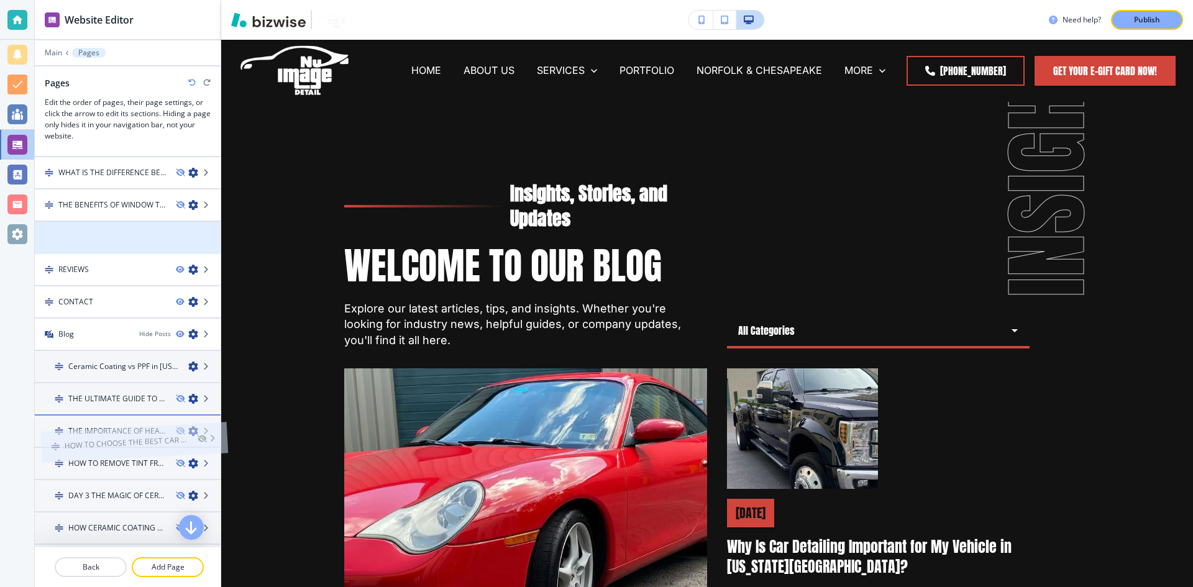
drag, startPoint x: 100, startPoint y: 243, endPoint x: 106, endPoint y: 422, distance: 179.1
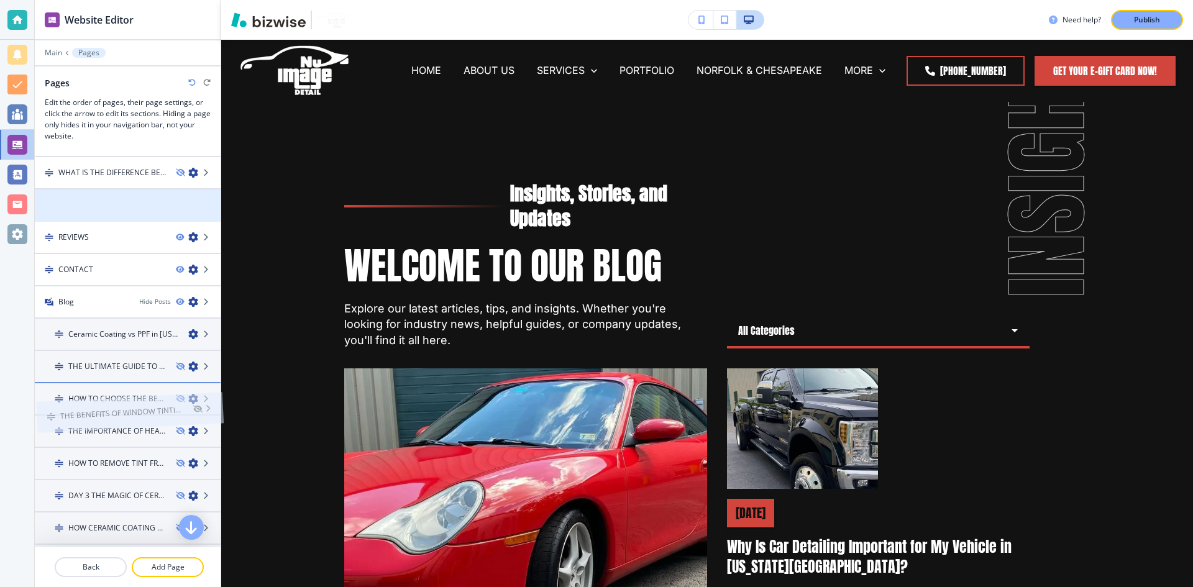
drag, startPoint x: 101, startPoint y: 198, endPoint x: 103, endPoint y: 380, distance: 181.5
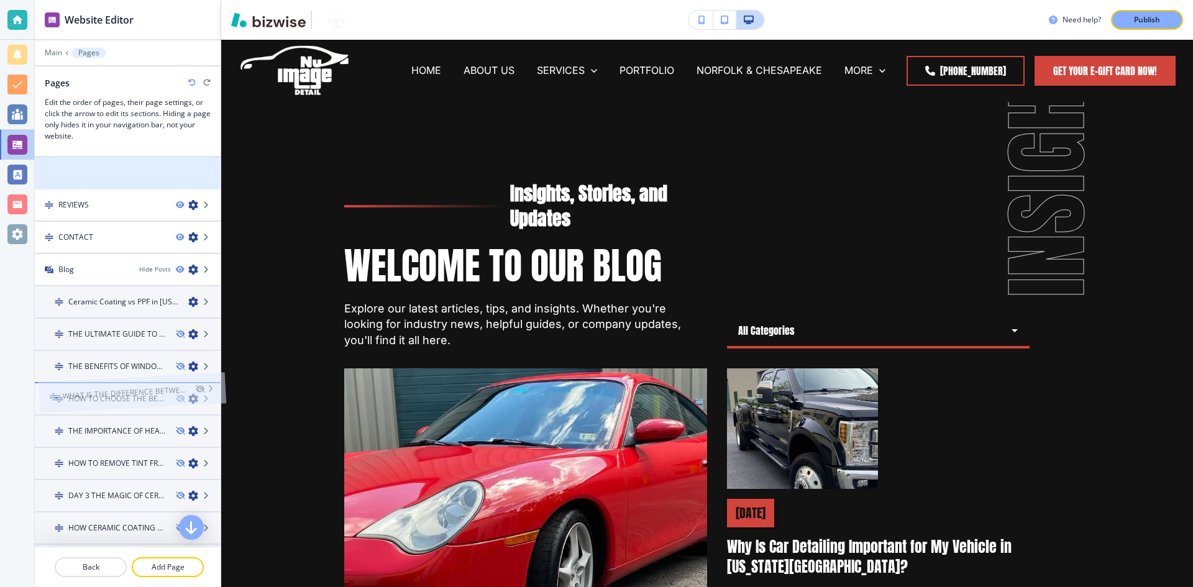
drag, startPoint x: 86, startPoint y: 185, endPoint x: 90, endPoint y: 379, distance: 194.0
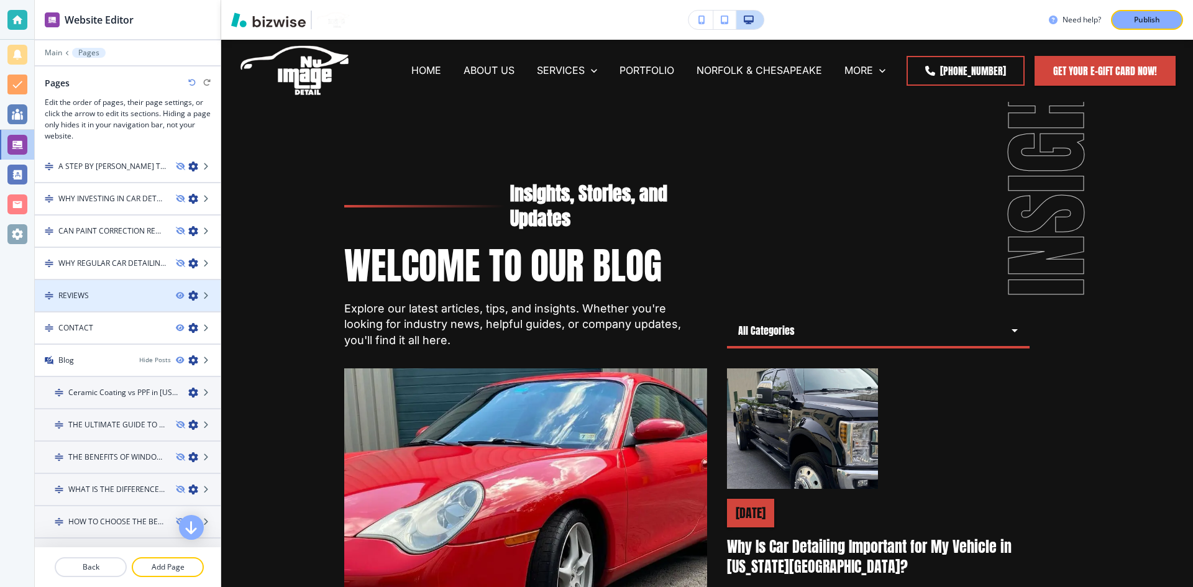
scroll to position [873, 0]
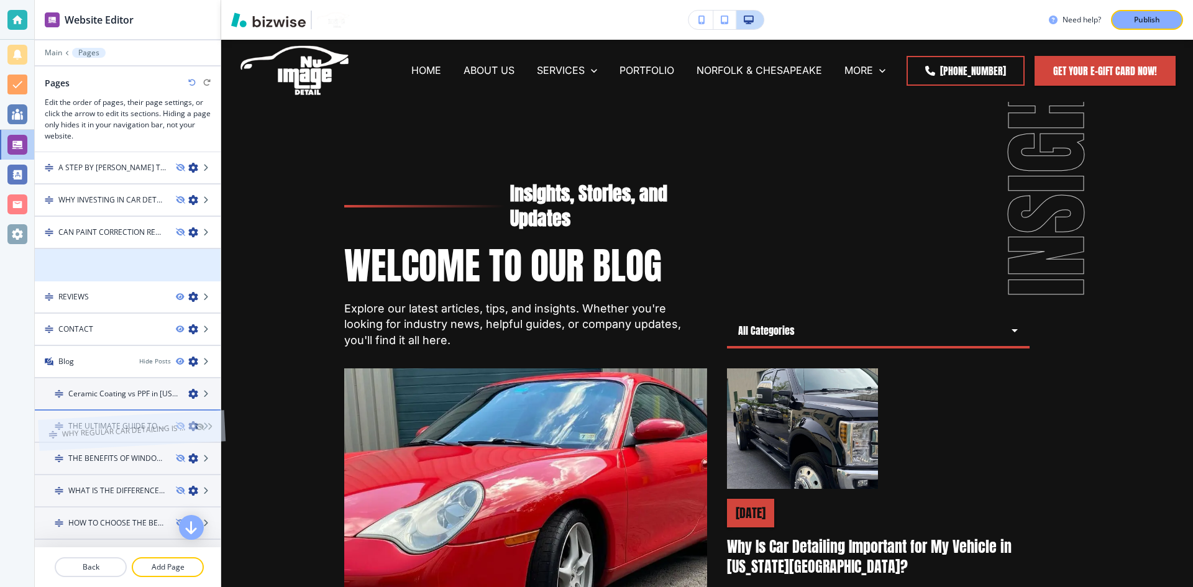
drag, startPoint x: 94, startPoint y: 267, endPoint x: 98, endPoint y: 406, distance: 139.9
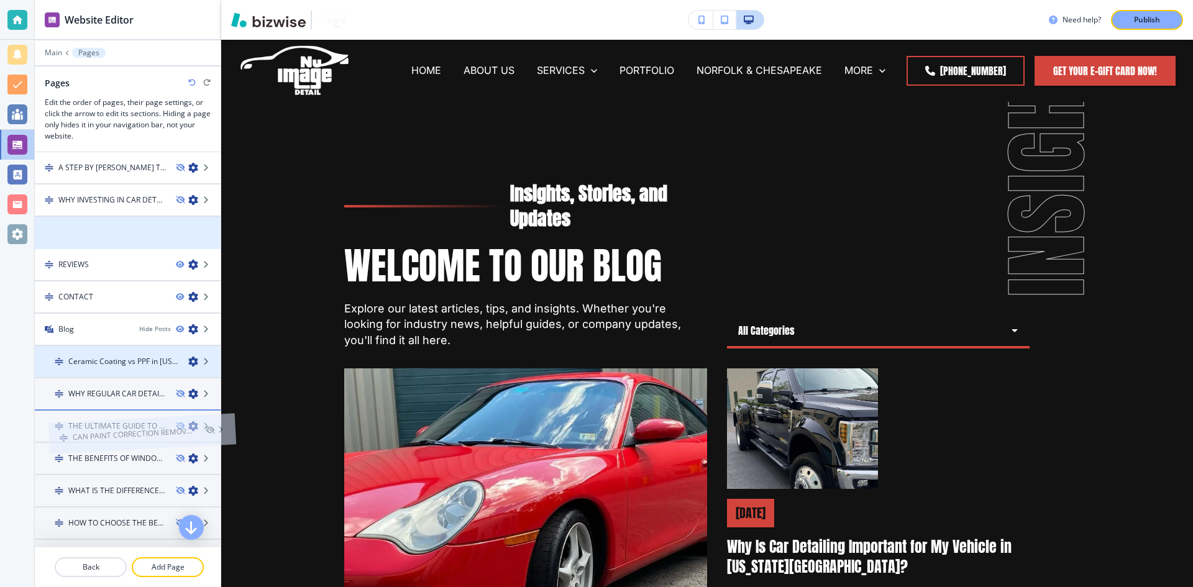
drag, startPoint x: 87, startPoint y: 229, endPoint x: 99, endPoint y: 324, distance: 95.3
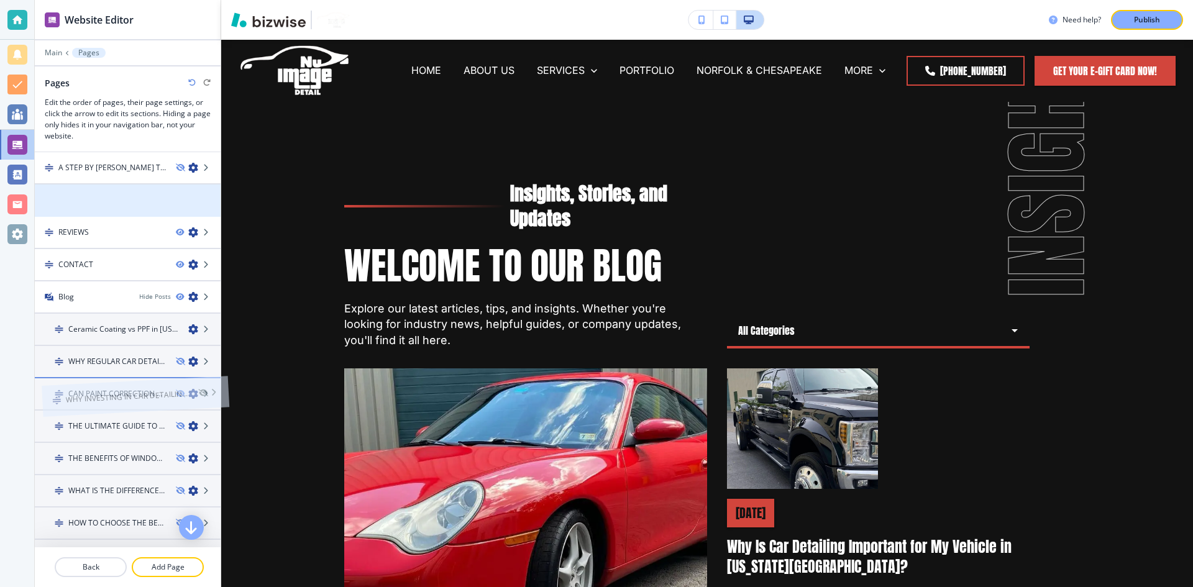
drag, startPoint x: 88, startPoint y: 196, endPoint x: 94, endPoint y: 365, distance: 169.2
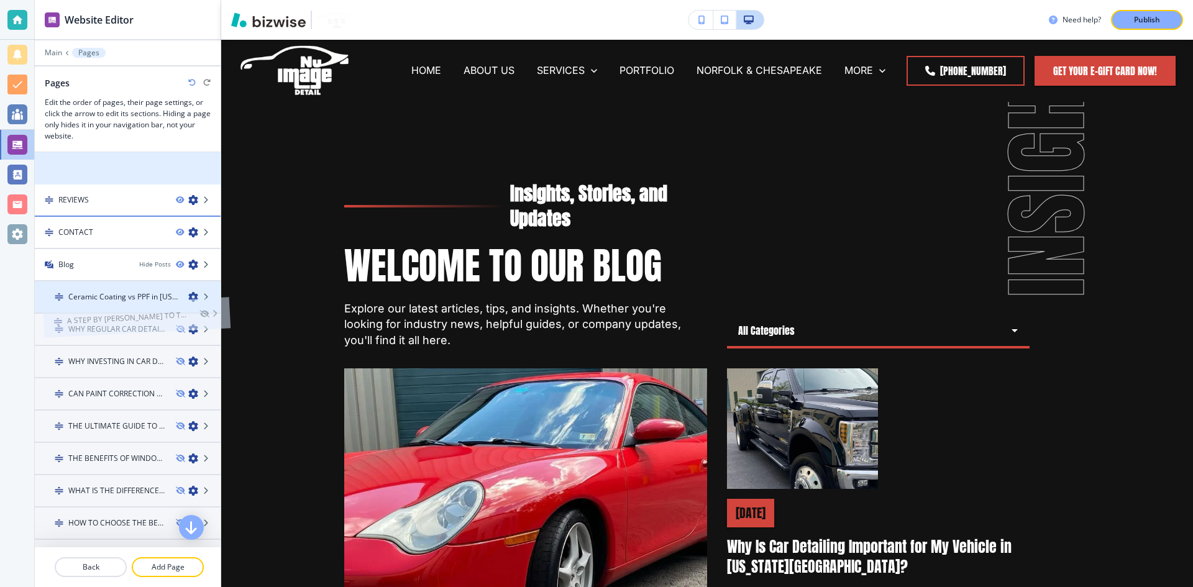
scroll to position [824, 0]
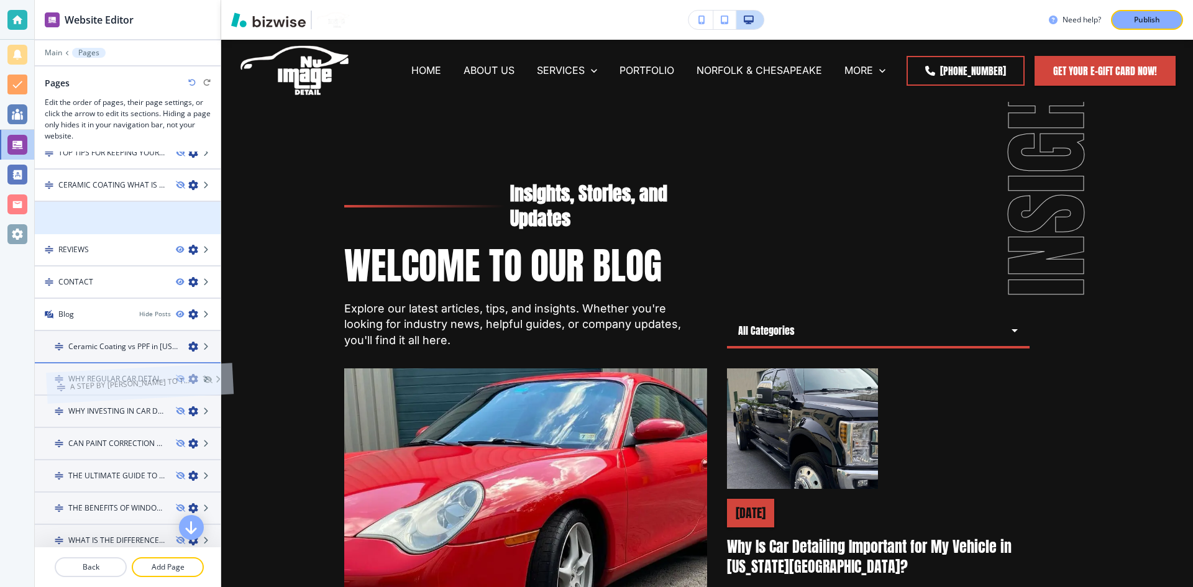
drag, startPoint x: 84, startPoint y: 168, endPoint x: 95, endPoint y: 357, distance: 189.9
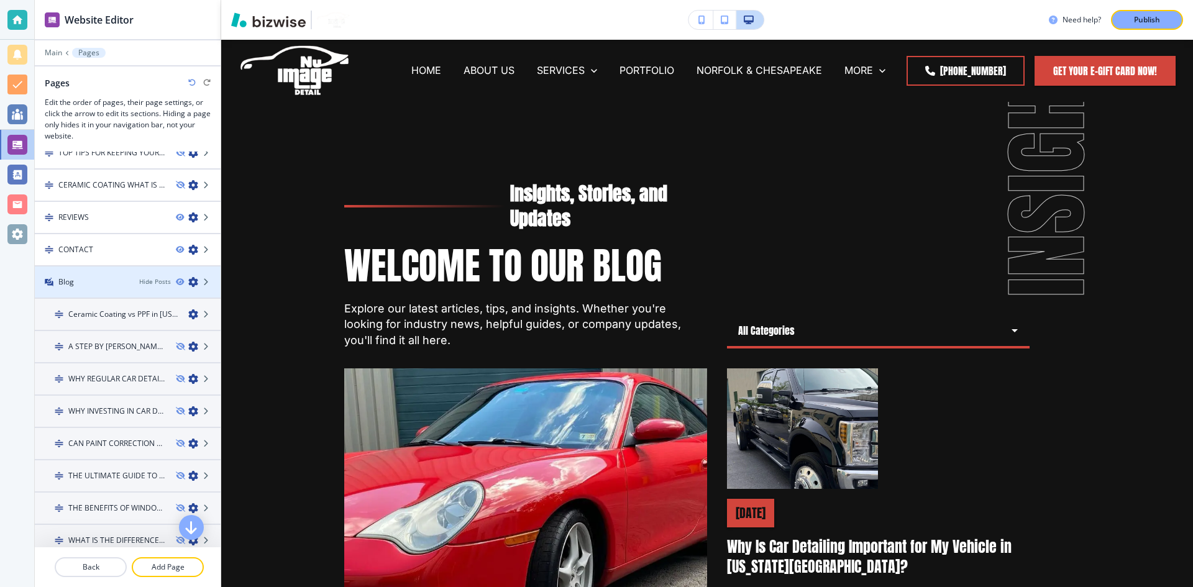
scroll to position [699, 0]
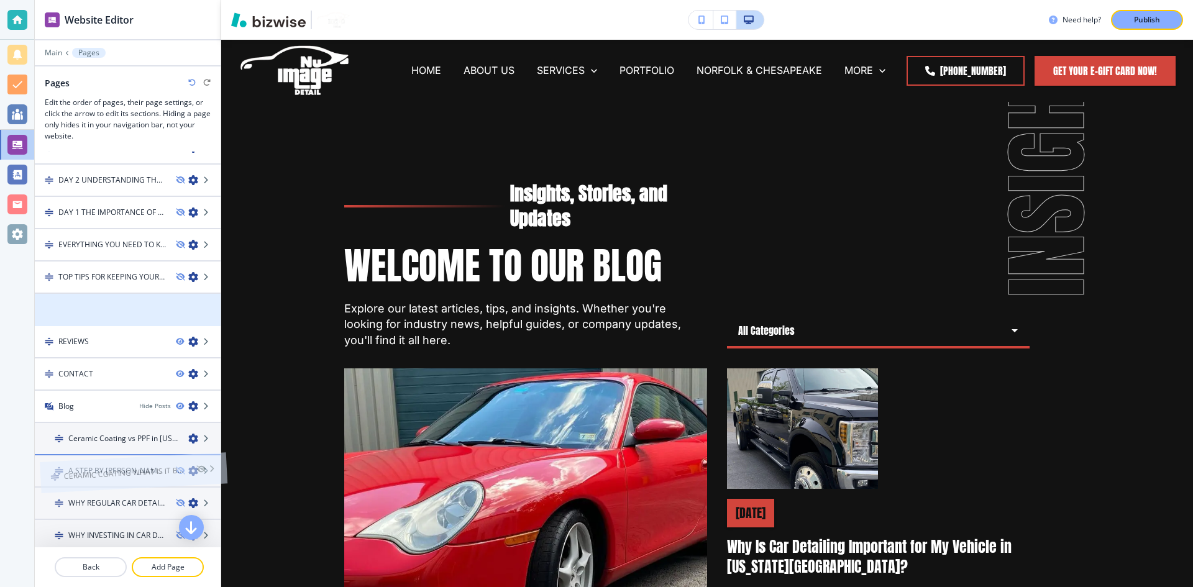
drag, startPoint x: 94, startPoint y: 308, endPoint x: 99, endPoint y: 445, distance: 137.4
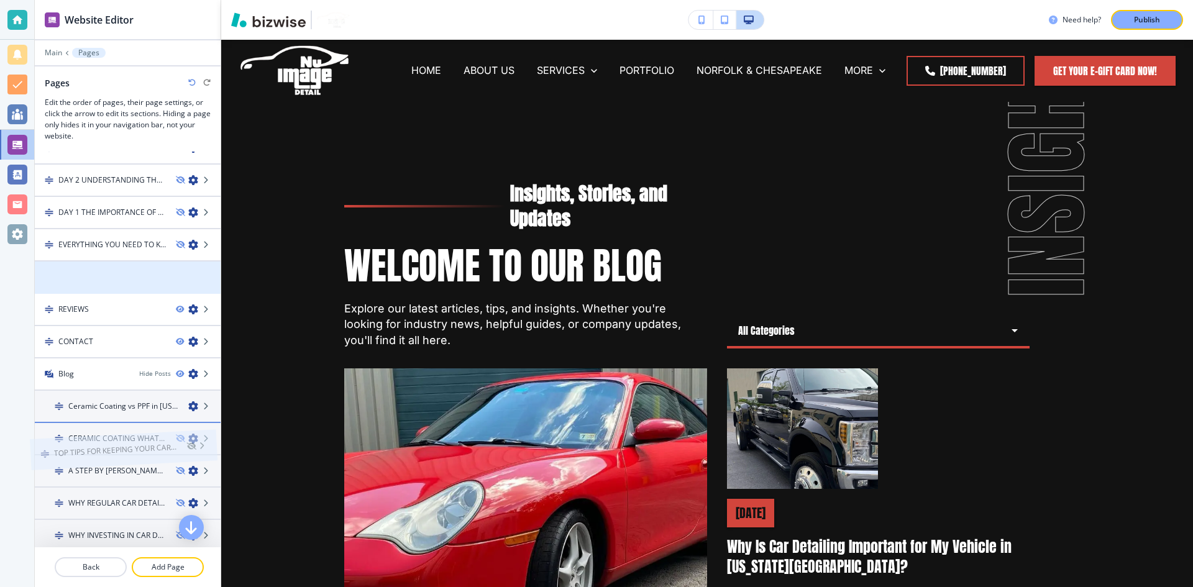
drag, startPoint x: 96, startPoint y: 301, endPoint x: 83, endPoint y: 367, distance: 67.8
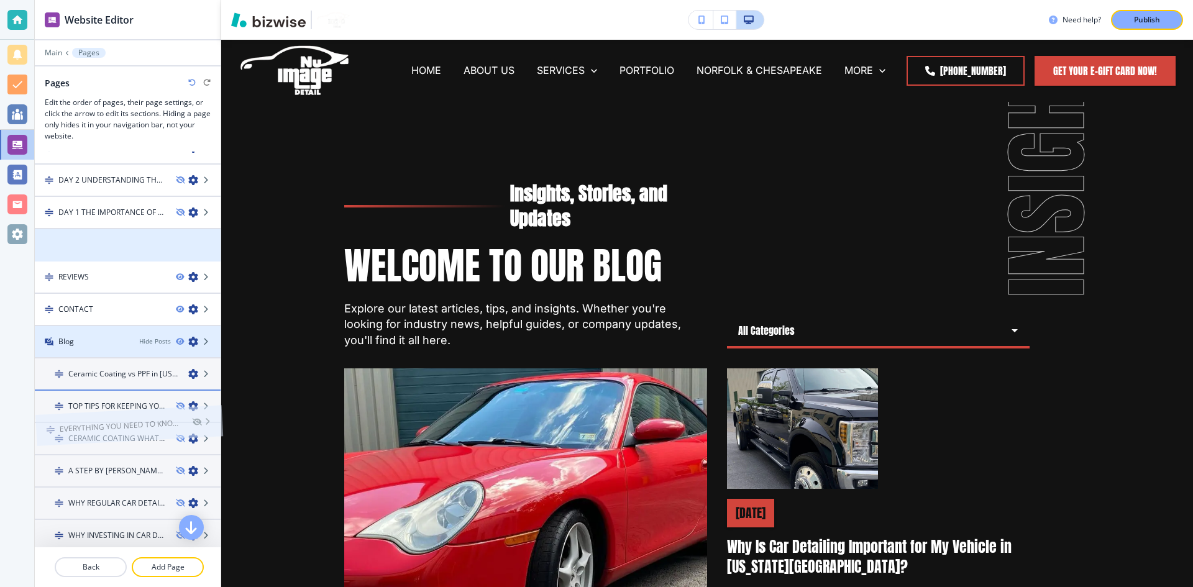
drag, startPoint x: 91, startPoint y: 250, endPoint x: 93, endPoint y: 318, distance: 67.2
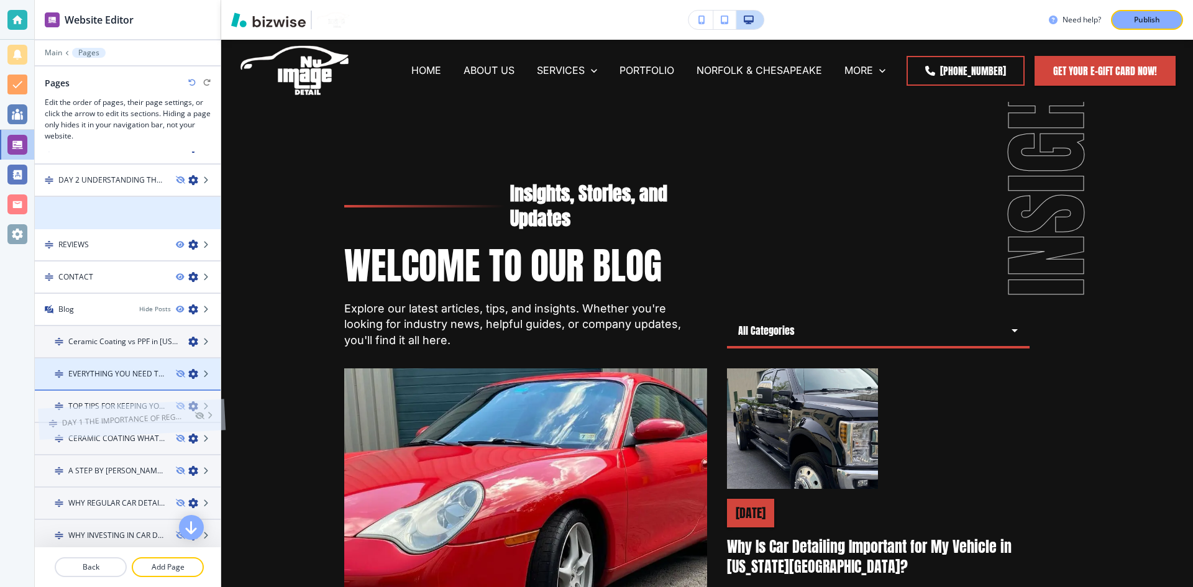
drag, startPoint x: 98, startPoint y: 219, endPoint x: 101, endPoint y: 346, distance: 127.5
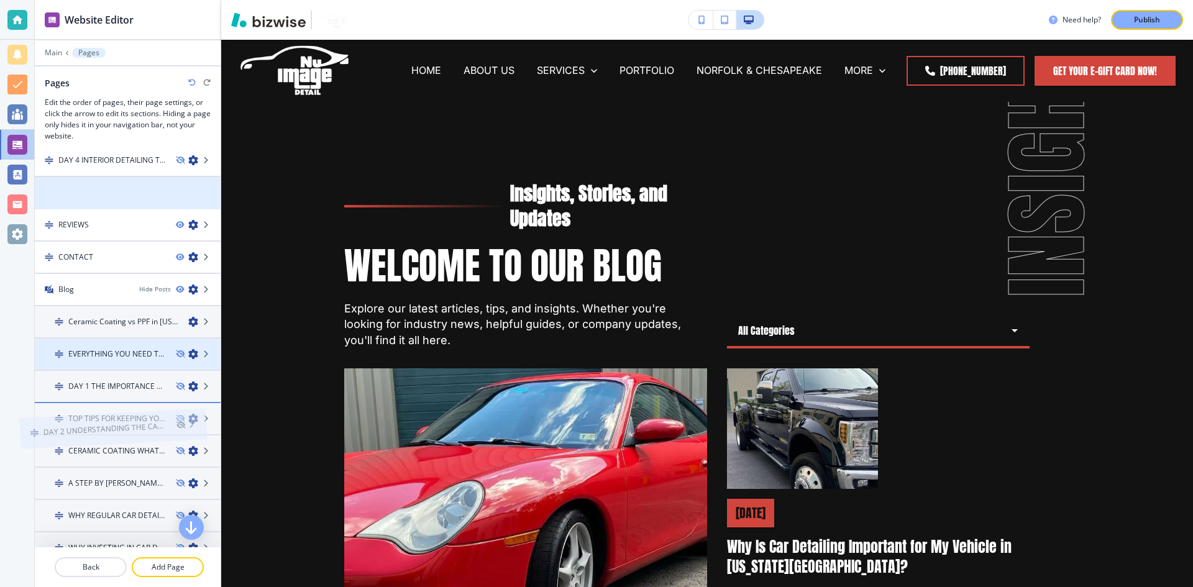
drag, startPoint x: 108, startPoint y: 186, endPoint x: 94, endPoint y: 323, distance: 137.4
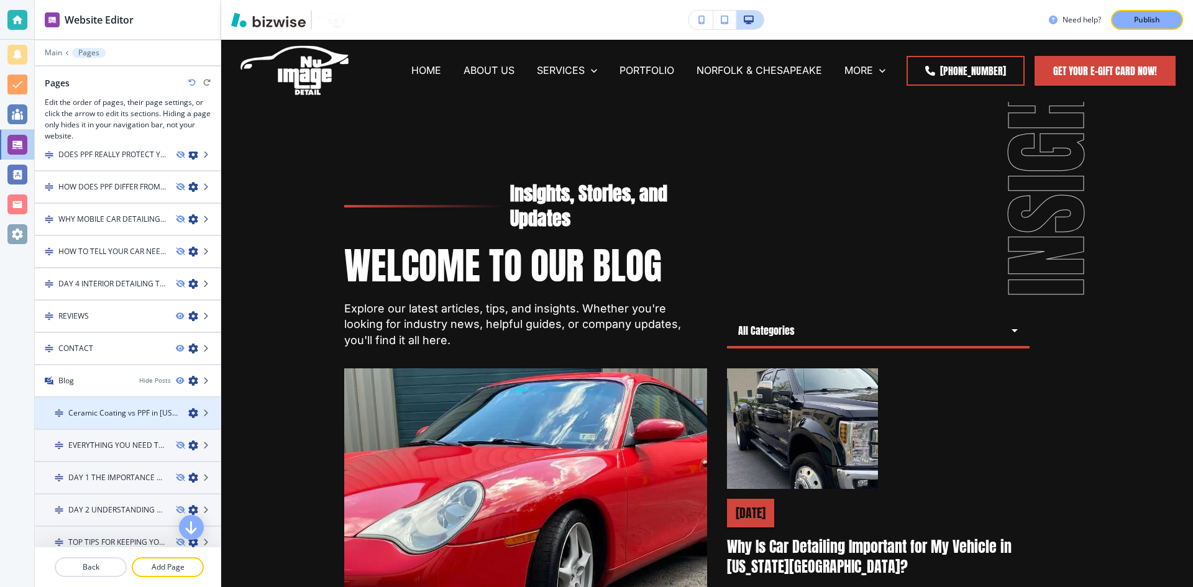
scroll to position [562, 0]
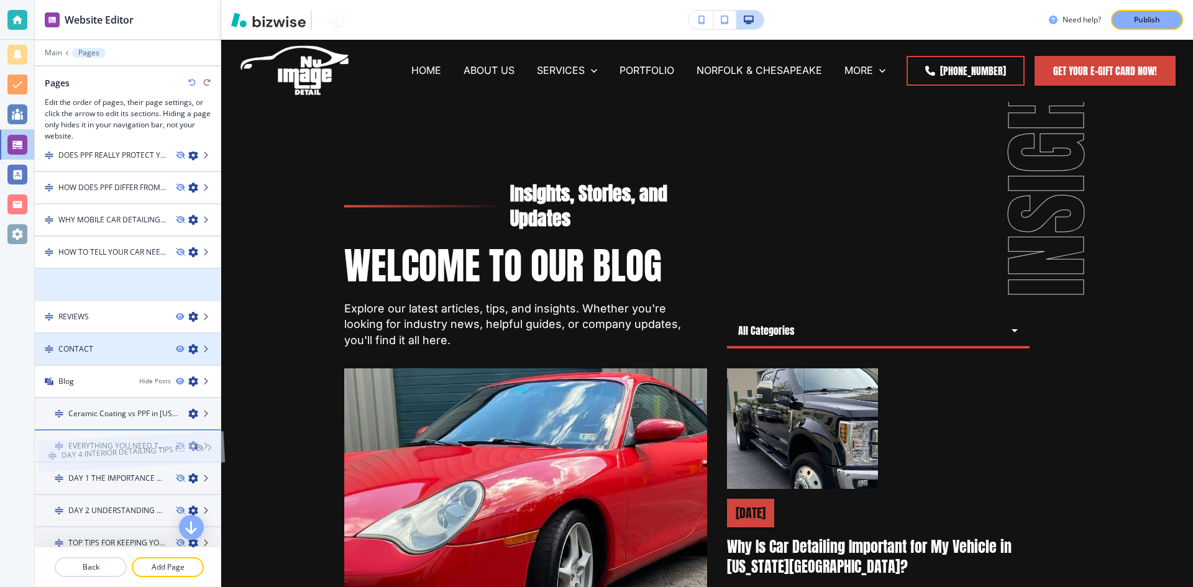
drag, startPoint x: 99, startPoint y: 365, endPoint x: 109, endPoint y: 311, distance: 54.3
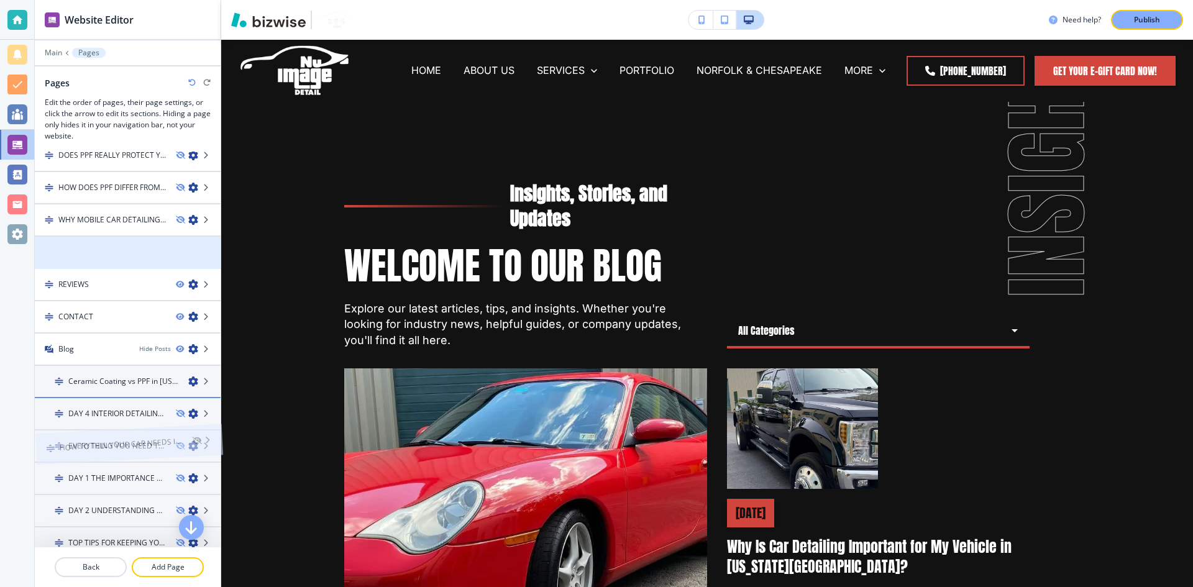
drag, startPoint x: 109, startPoint y: 247, endPoint x: 109, endPoint y: 410, distance: 163.5
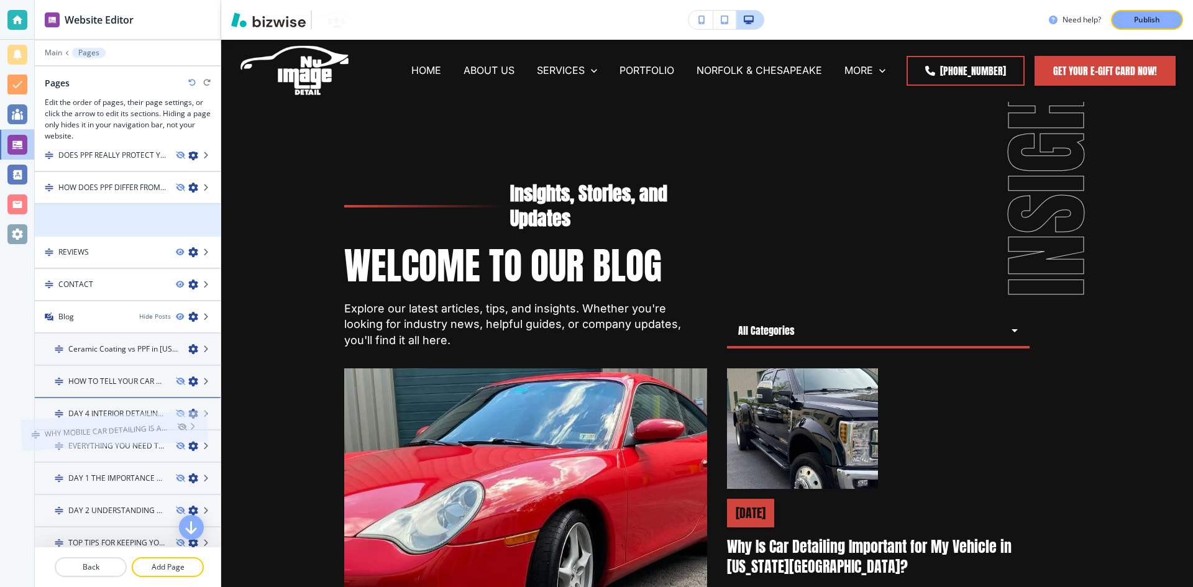
drag, startPoint x: 111, startPoint y: 229, endPoint x: 97, endPoint y: 410, distance: 182.1
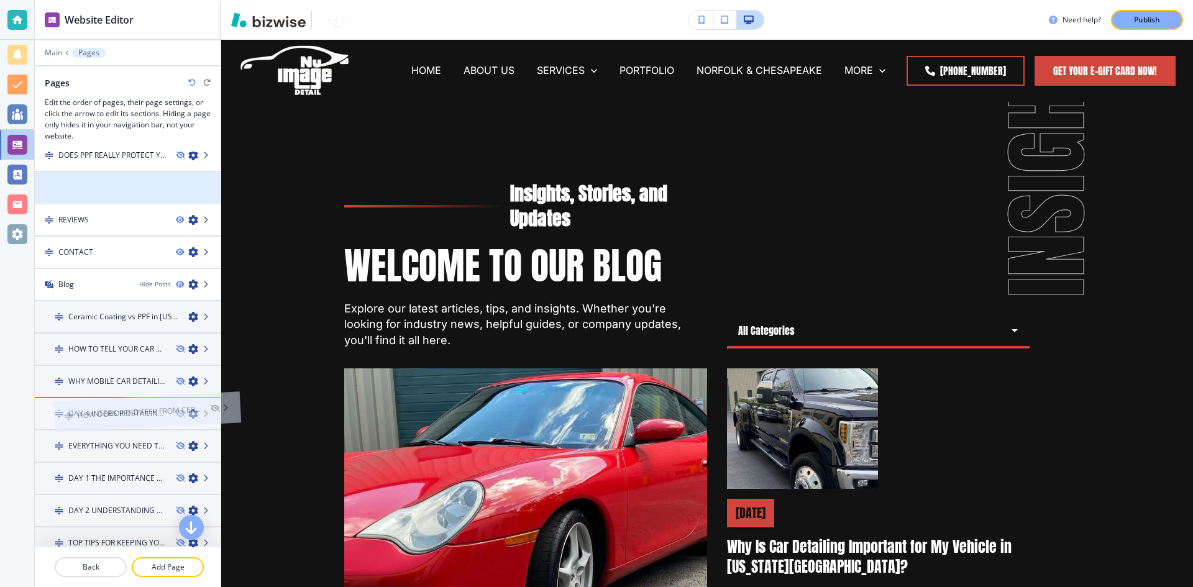
drag, startPoint x: 98, startPoint y: 190, endPoint x: 117, endPoint y: 388, distance: 199.1
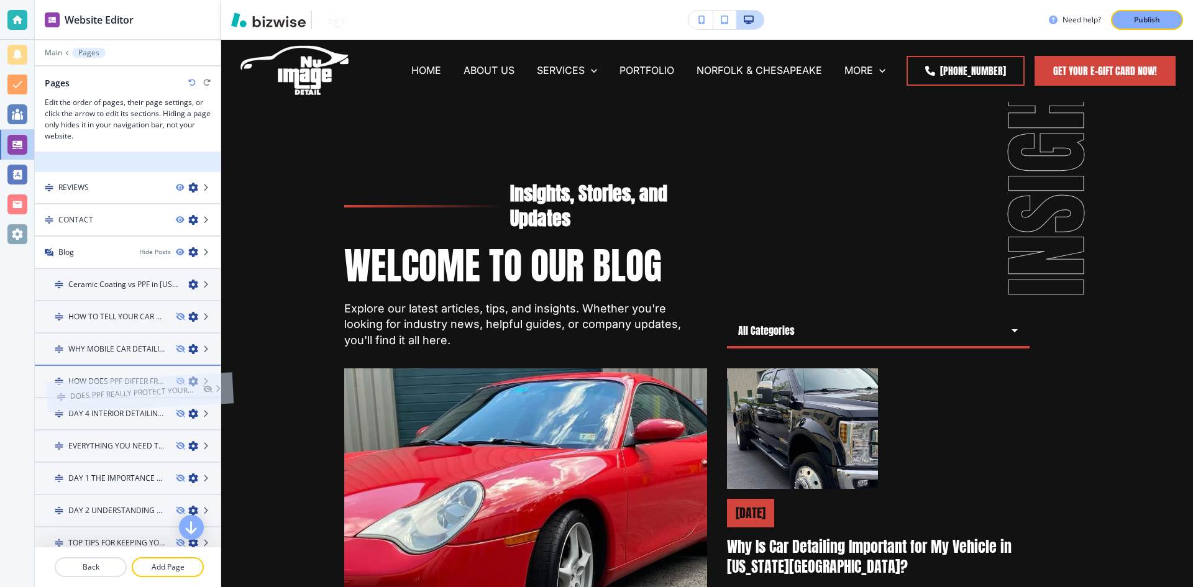
drag, startPoint x: 98, startPoint y: 165, endPoint x: 109, endPoint y: 376, distance: 211.6
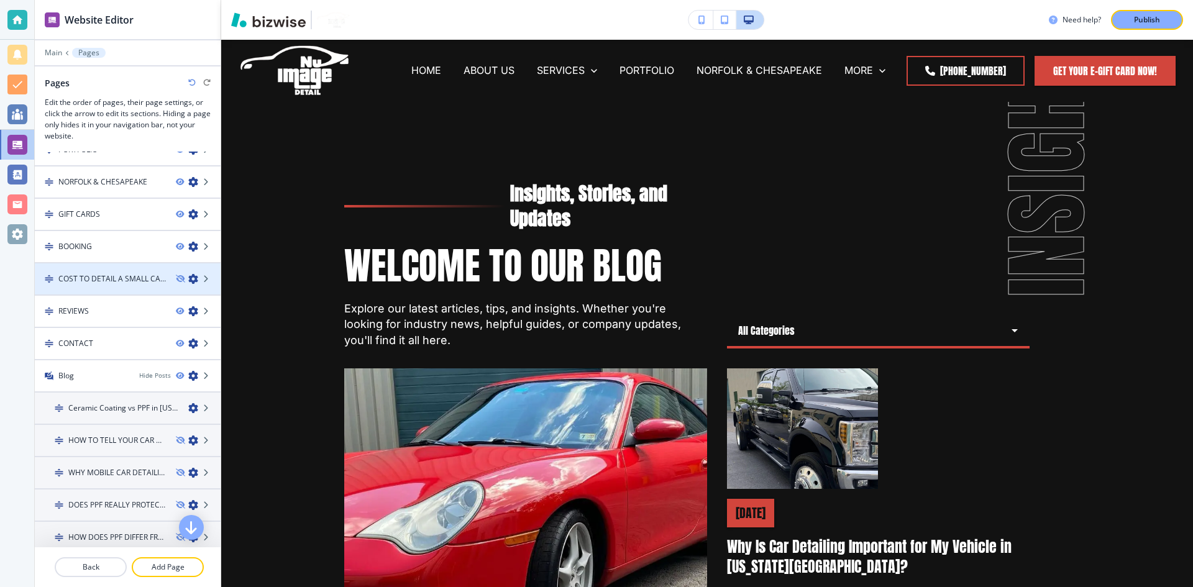
scroll to position [406, 0]
drag, startPoint x: 112, startPoint y: 280, endPoint x: 112, endPoint y: 443, distance: 163.5
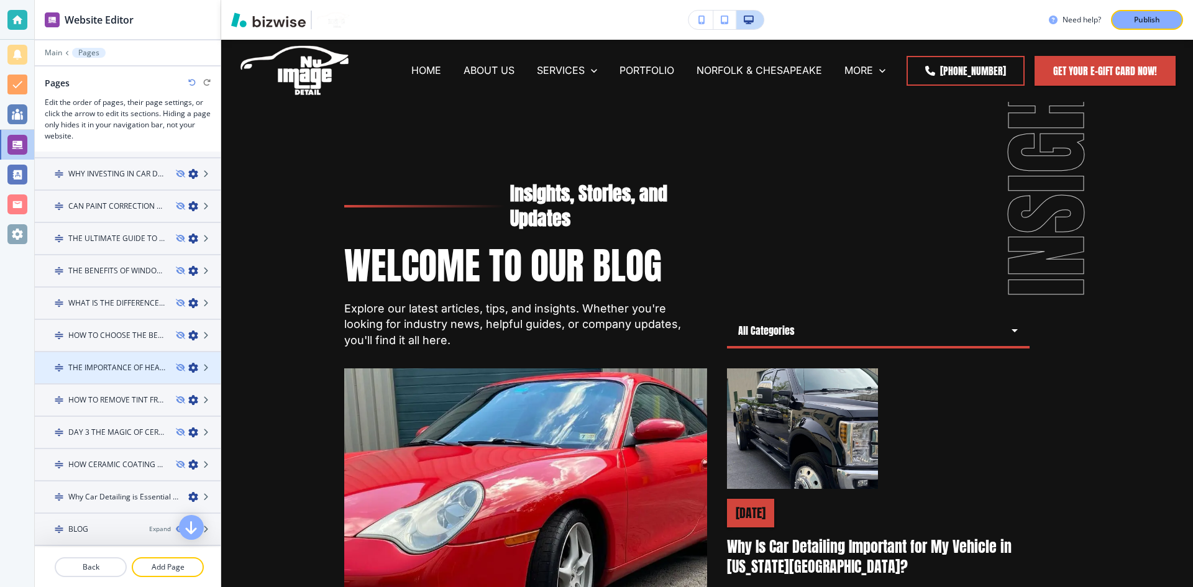
scroll to position [1092, 0]
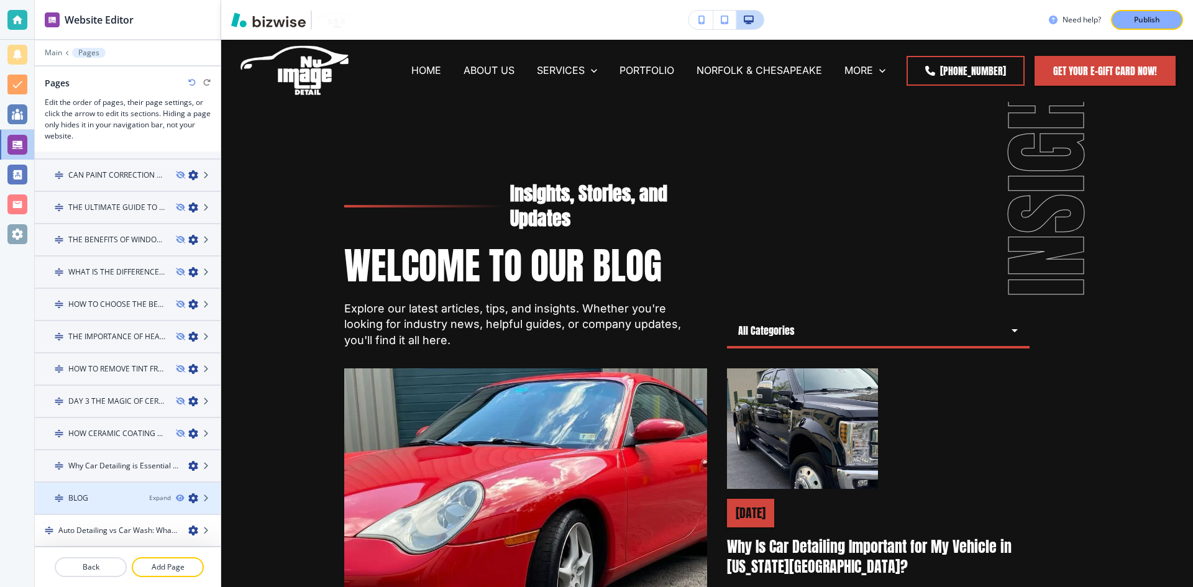
click at [193, 497] on div "Expand" at bounding box center [184, 499] width 71 height 10
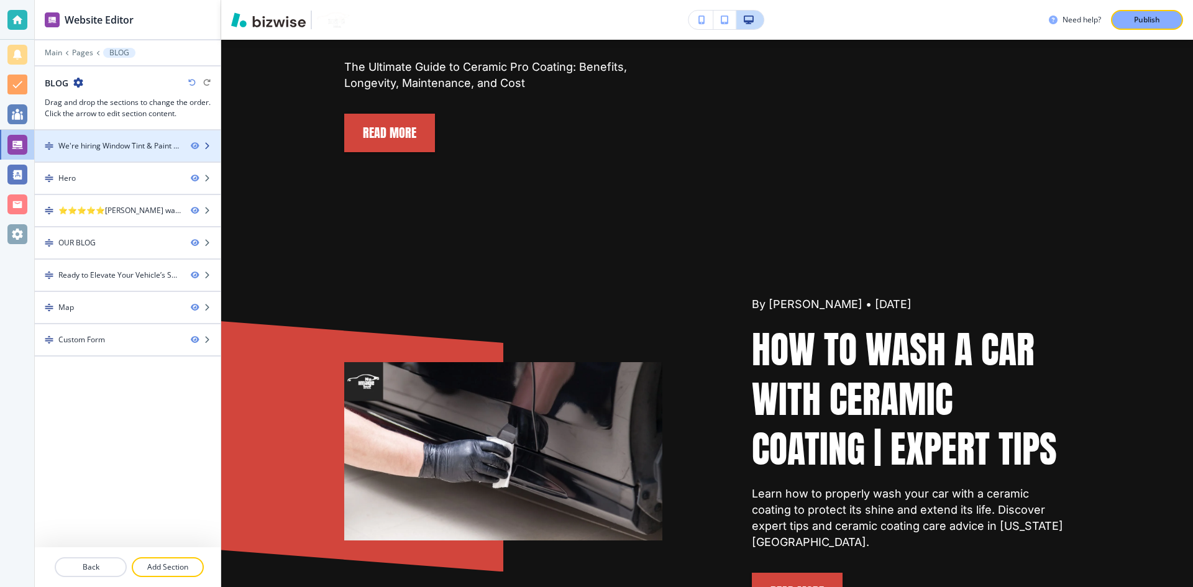
scroll to position [1740, 0]
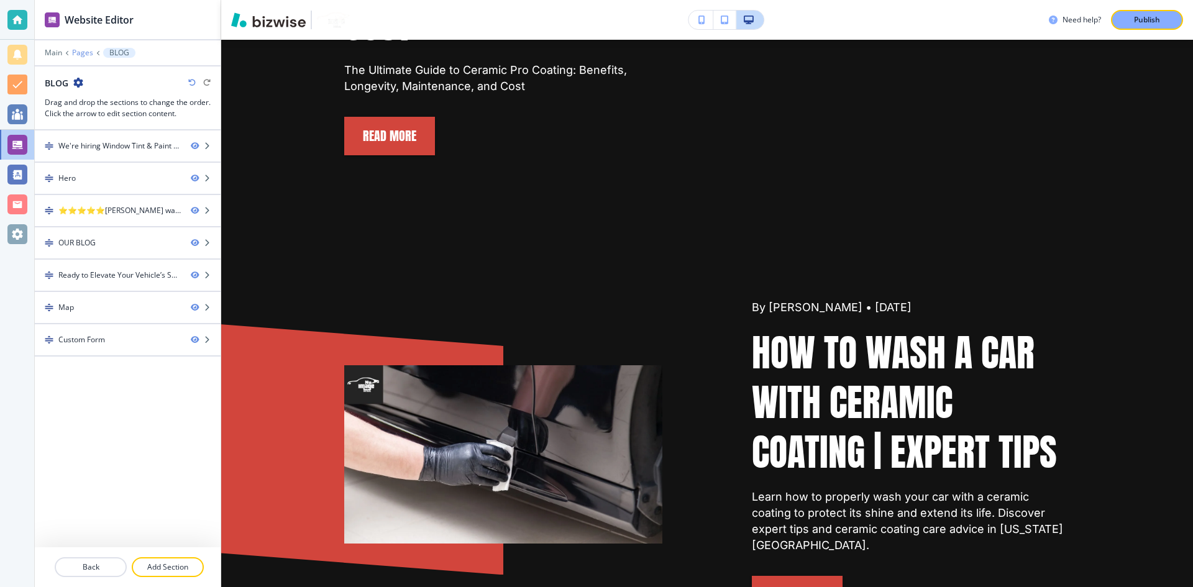
click at [84, 55] on p "Pages" at bounding box center [82, 52] width 21 height 9
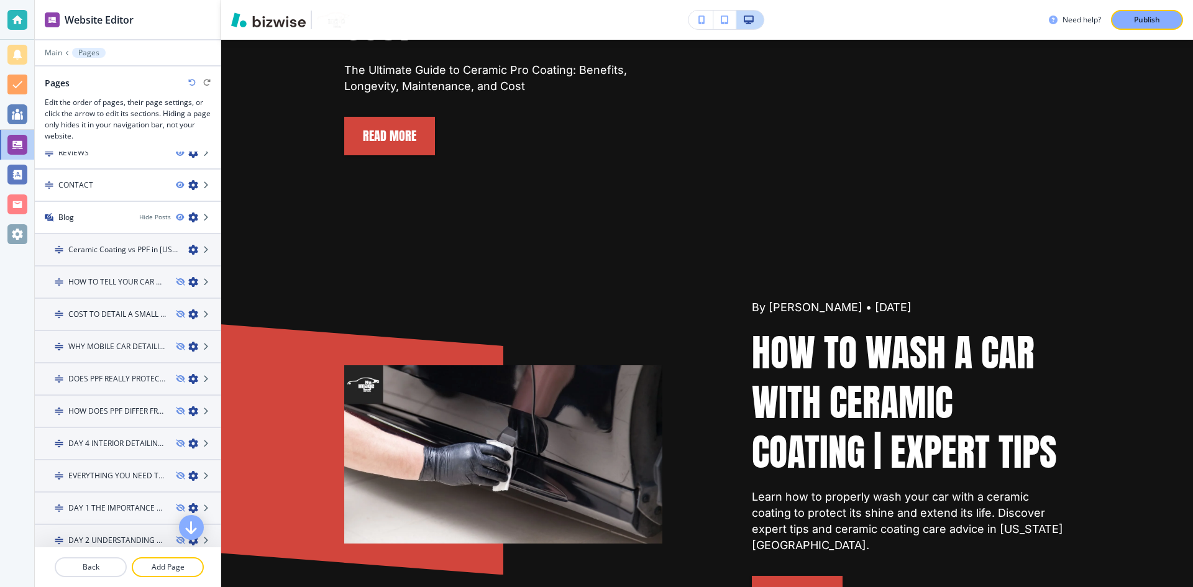
scroll to position [471, 0]
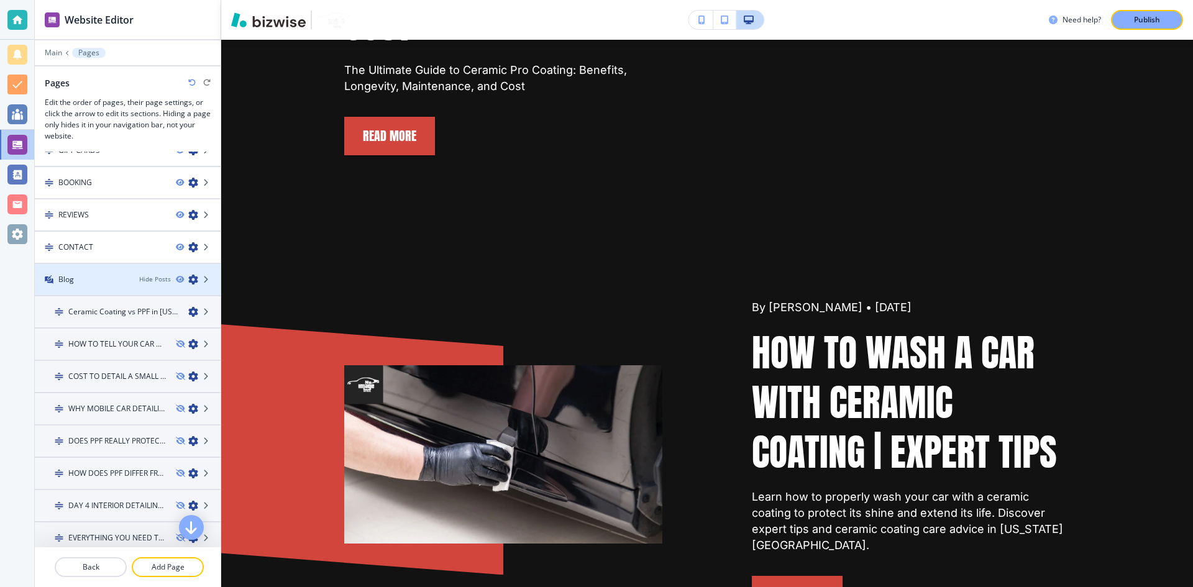
click at [182, 285] on div at bounding box center [128, 290] width 186 height 10
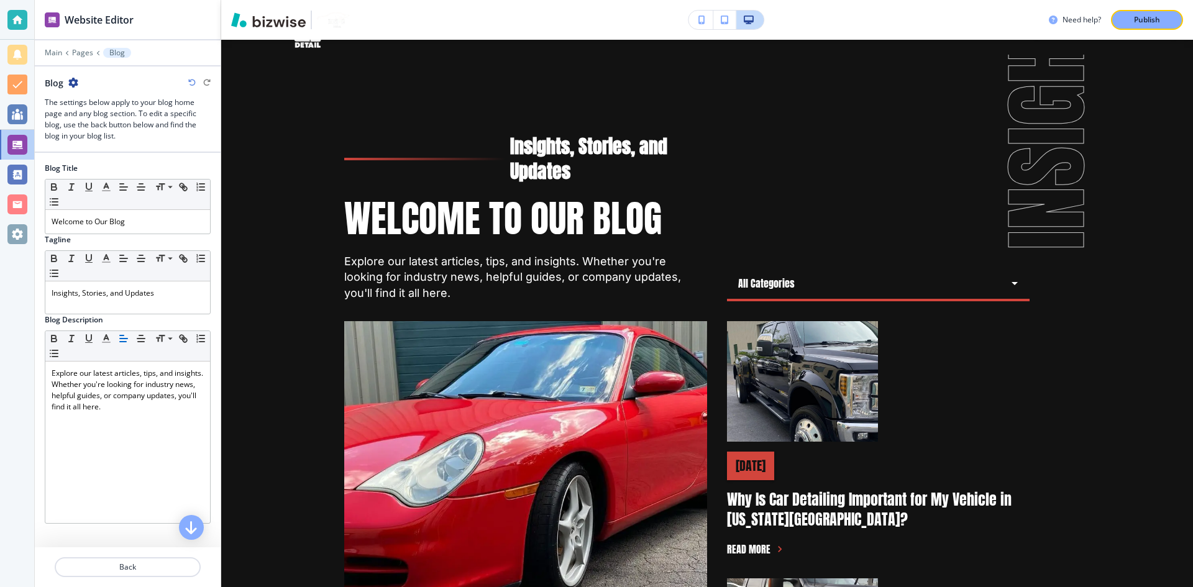
scroll to position [62, 0]
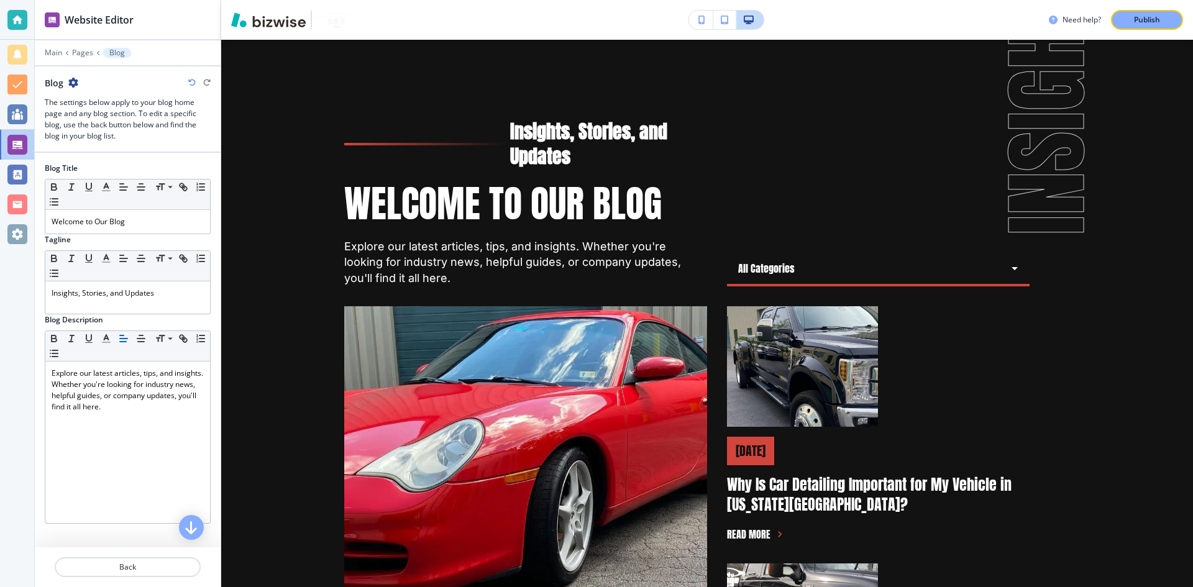
click at [73, 82] on icon "button" at bounding box center [73, 83] width 10 height 10
click at [114, 120] on button "Blog Settings" at bounding box center [108, 126] width 80 height 22
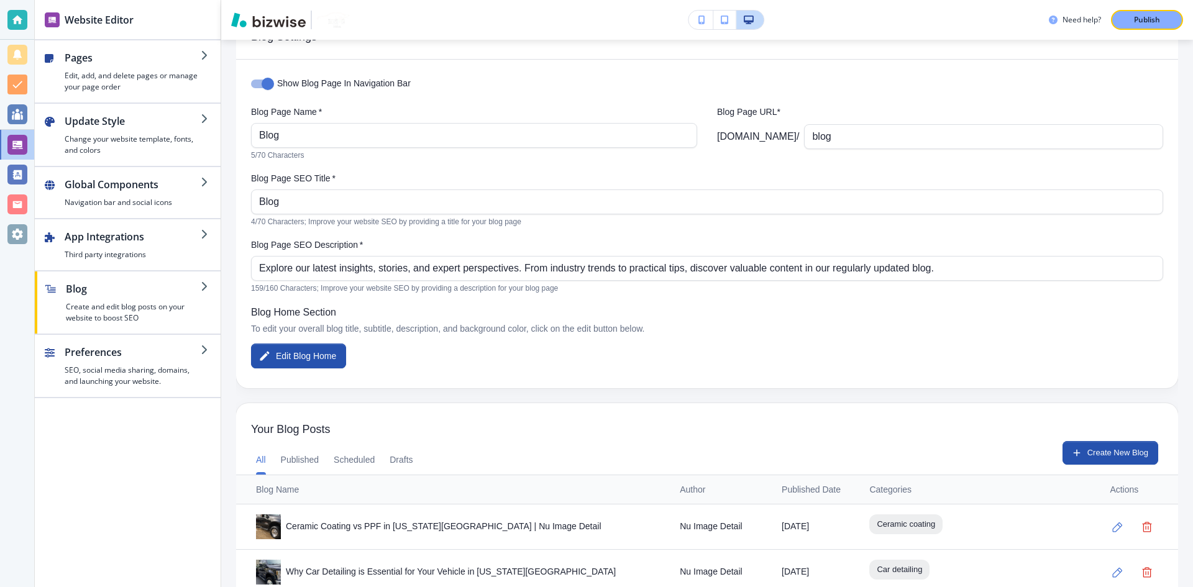
scroll to position [112, 0]
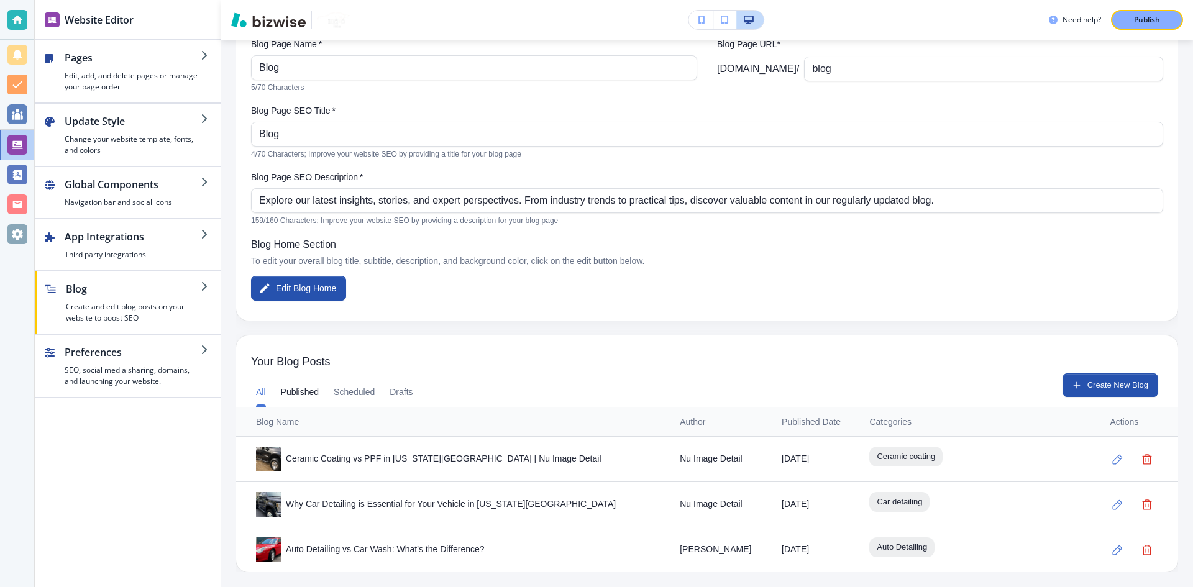
click at [313, 388] on button "Published" at bounding box center [300, 392] width 39 height 30
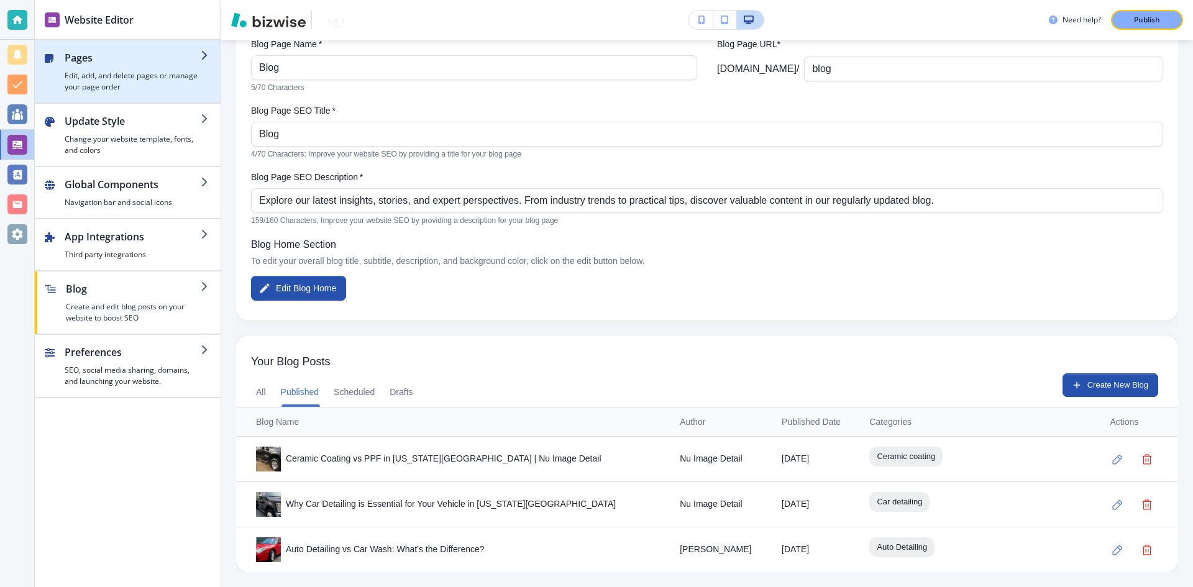
click at [71, 68] on div "button" at bounding box center [133, 67] width 136 height 5
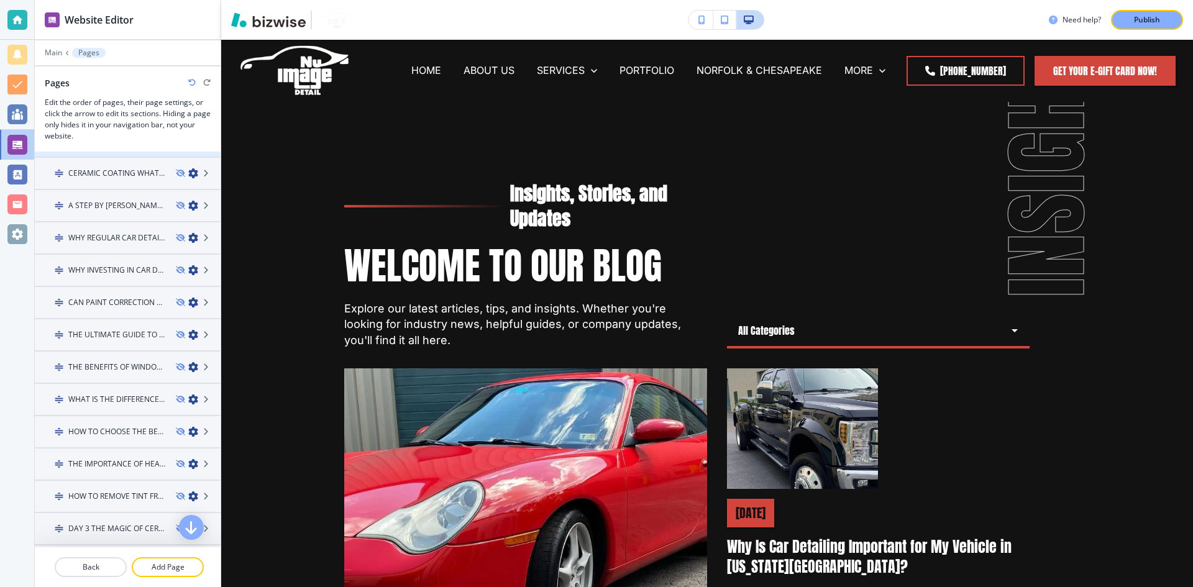
scroll to position [1092, 0]
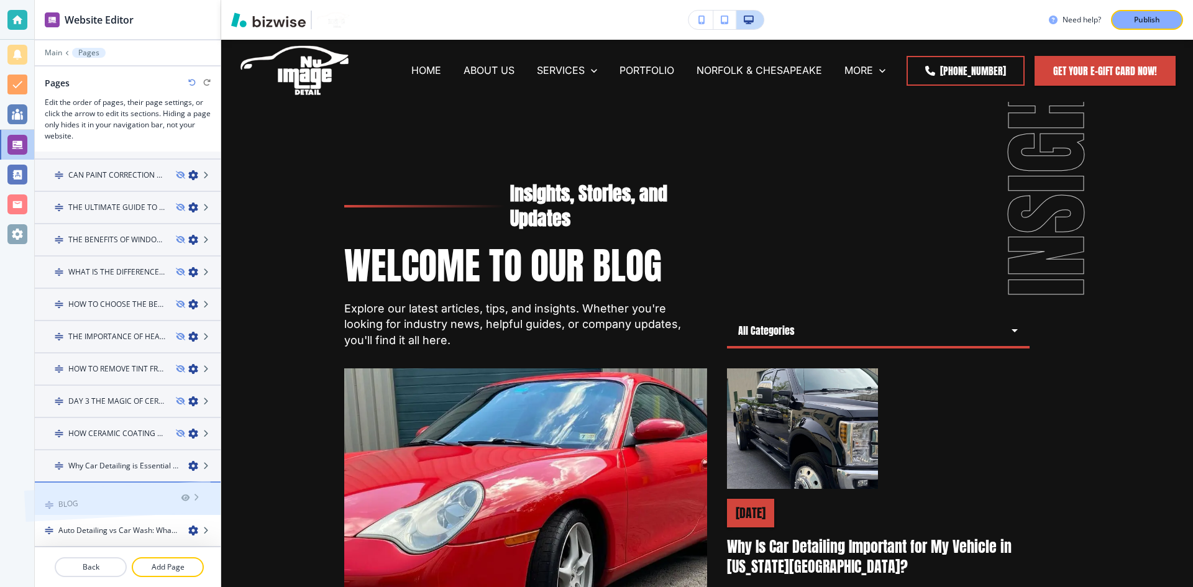
drag, startPoint x: 105, startPoint y: 498, endPoint x: 94, endPoint y: 475, distance: 24.7
click at [203, 498] on icon at bounding box center [206, 498] width 7 height 7
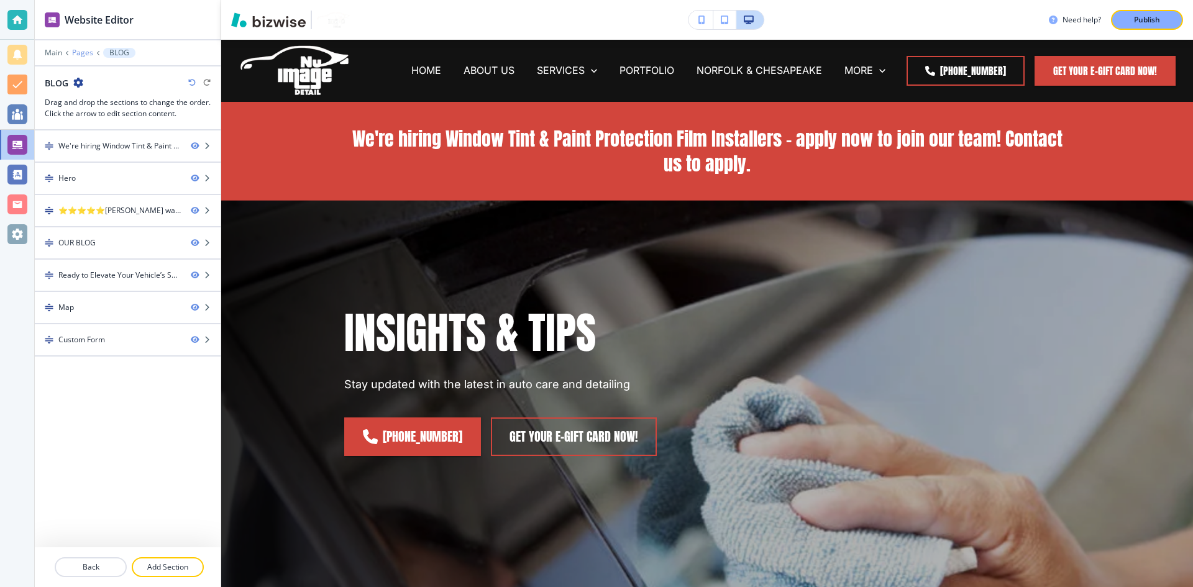
click at [86, 56] on p "Pages" at bounding box center [82, 52] width 21 height 9
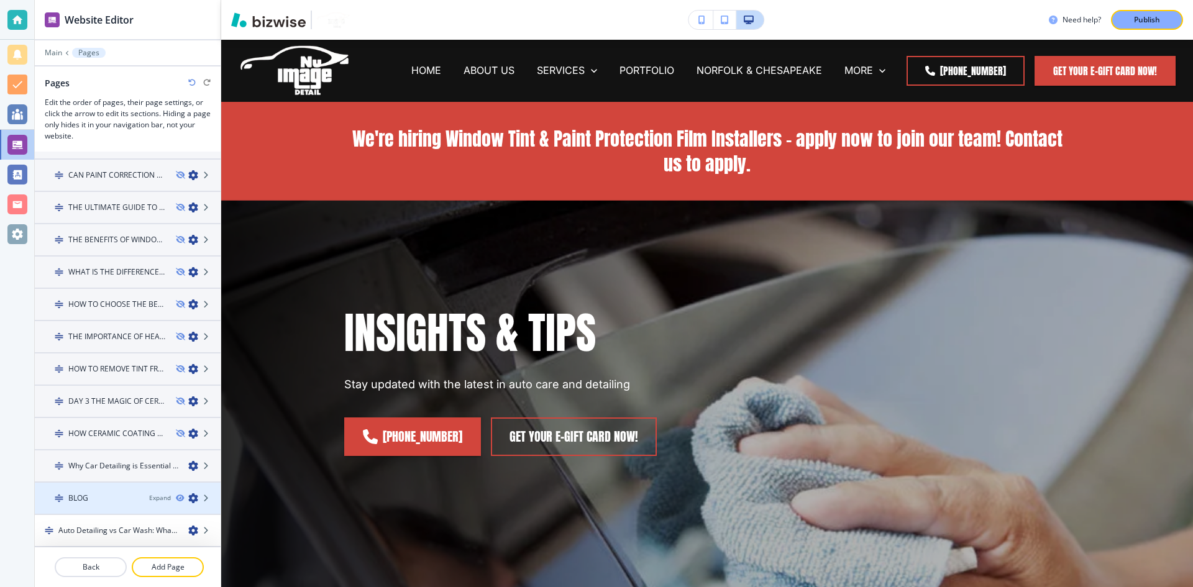
click at [97, 503] on div "BLOG" at bounding box center [87, 498] width 104 height 11
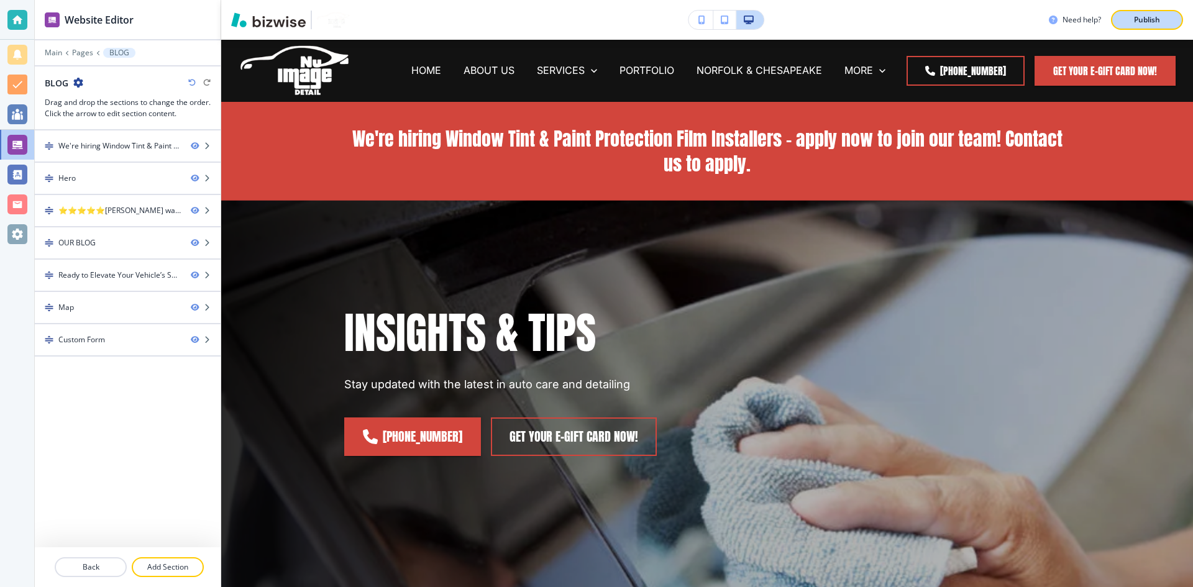
click at [1160, 22] on p "Publish" at bounding box center [1147, 19] width 26 height 11
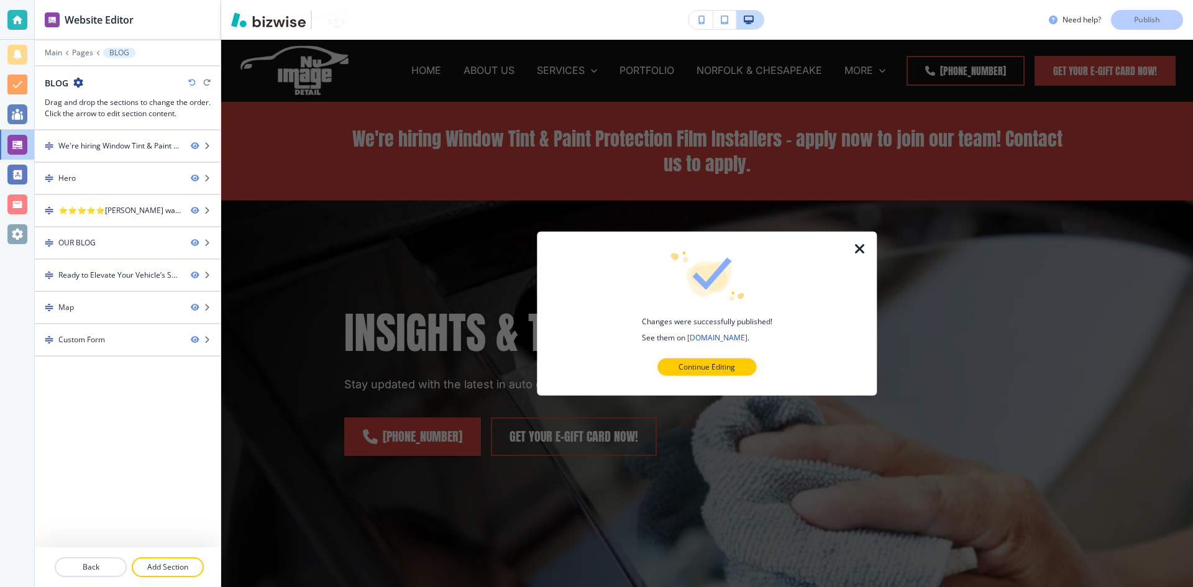
drag, startPoint x: 857, startPoint y: 245, endPoint x: 825, endPoint y: 218, distance: 41.9
click at [855, 245] on icon "button" at bounding box center [860, 248] width 15 height 15
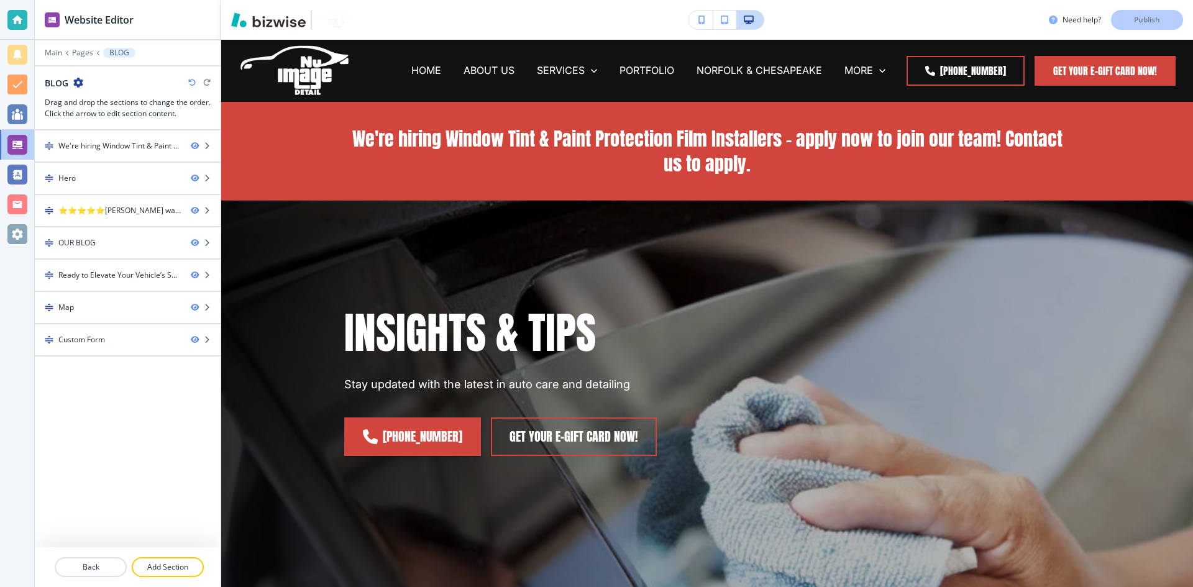
click at [85, 45] on div at bounding box center [128, 43] width 186 height 7
click at [85, 48] on p "Pages" at bounding box center [82, 52] width 21 height 9
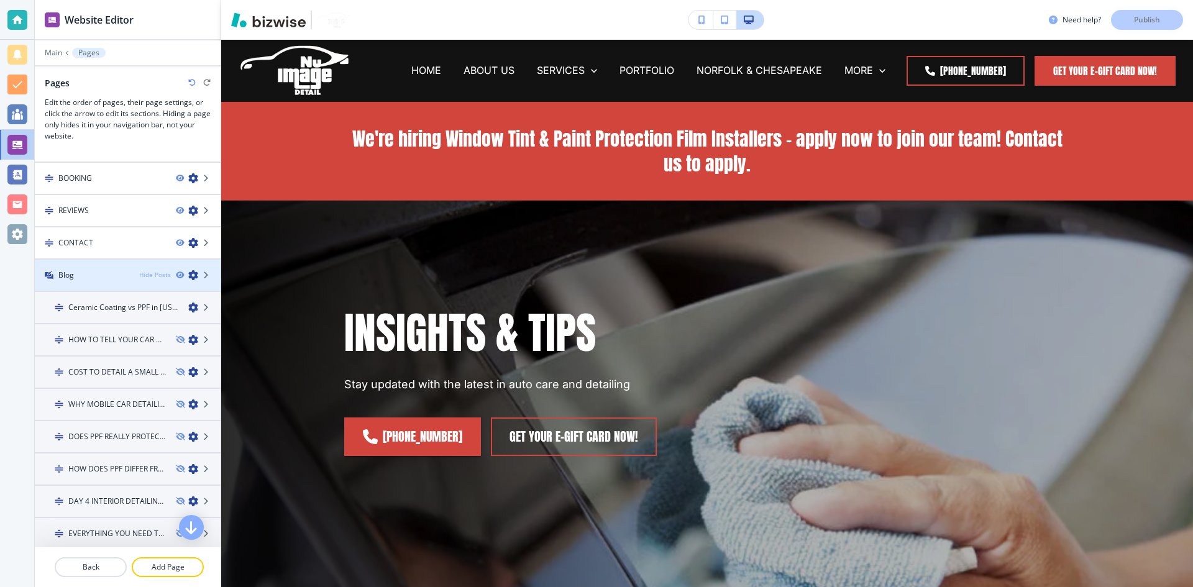
scroll to position [471, 0]
click at [139, 280] on div "Hide Posts" at bounding box center [155, 279] width 32 height 9
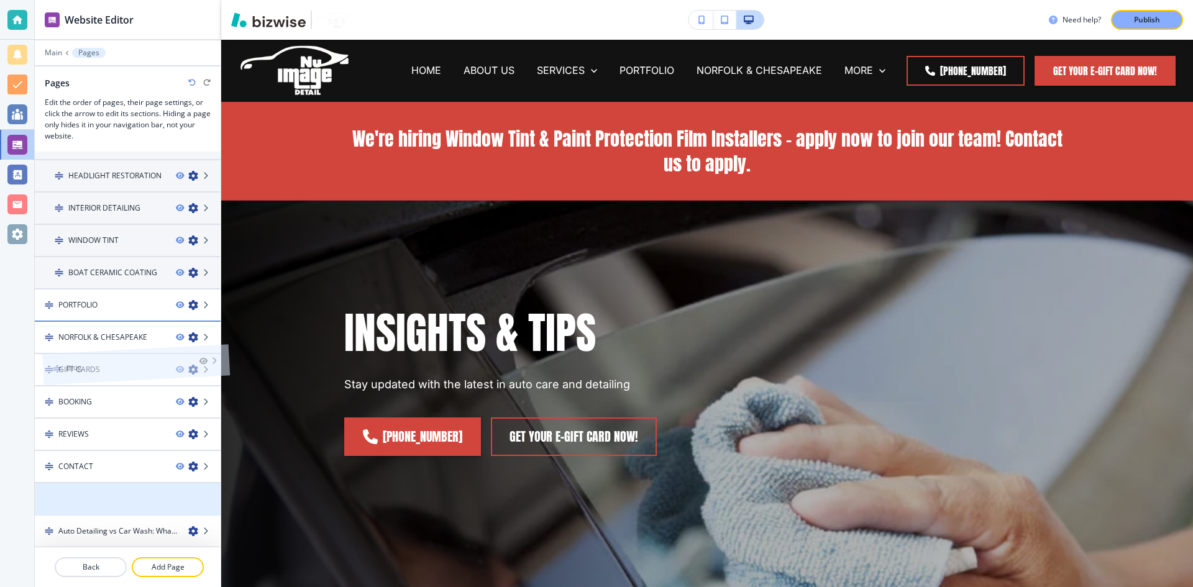
scroll to position [252, 0]
drag, startPoint x: 147, startPoint y: 498, endPoint x: 118, endPoint y: 483, distance: 32.2
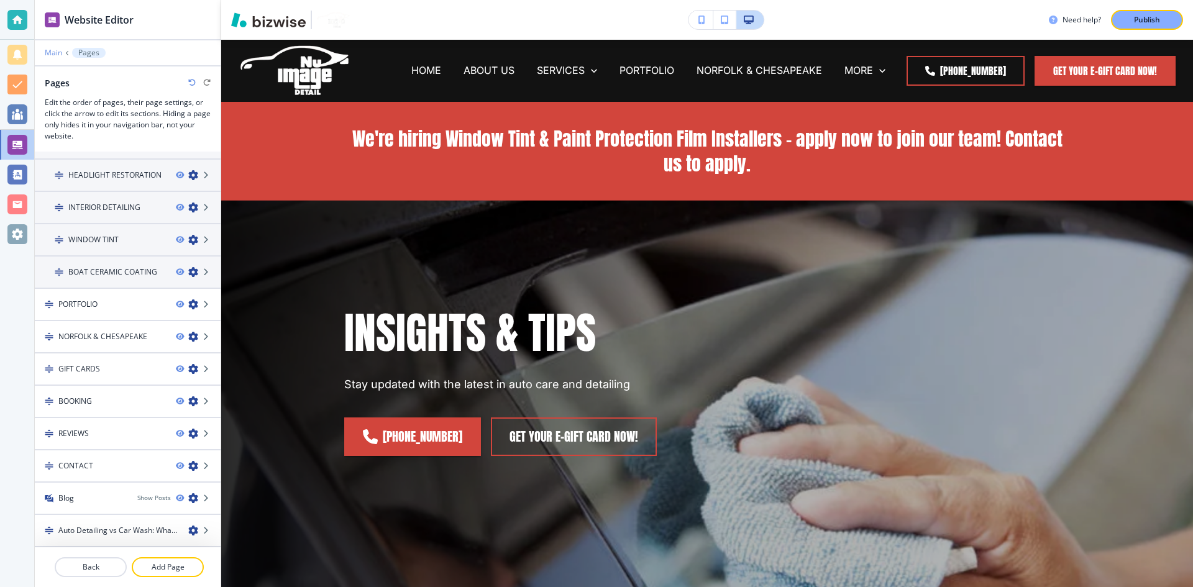
click at [58, 49] on p "Main" at bounding box center [53, 52] width 17 height 9
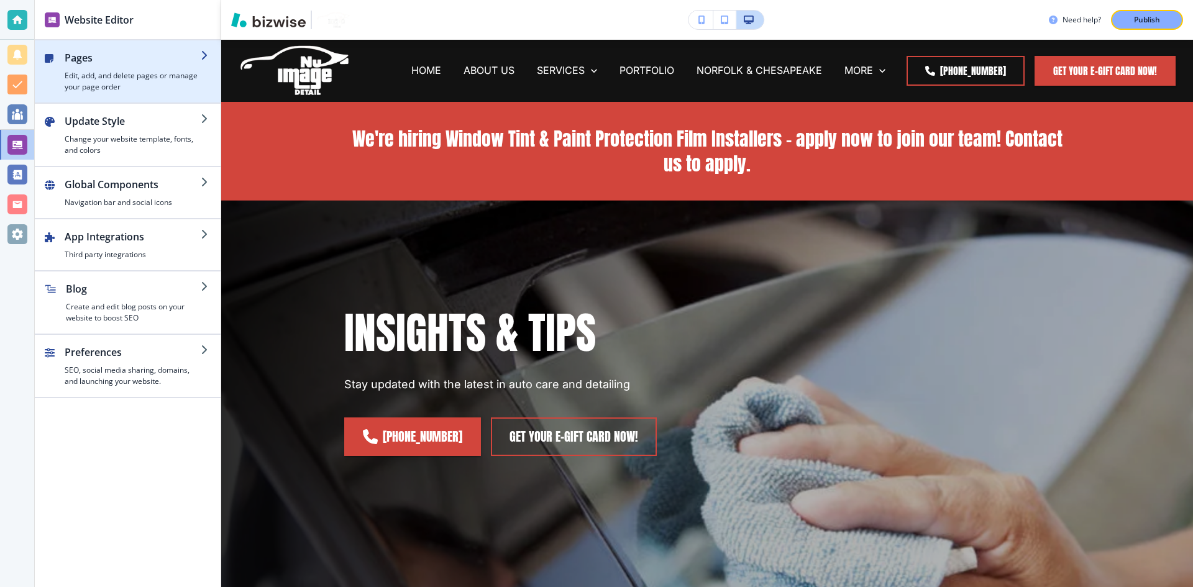
click at [88, 78] on h4 "Edit, add, and delete pages or manage your page order" at bounding box center [133, 81] width 136 height 22
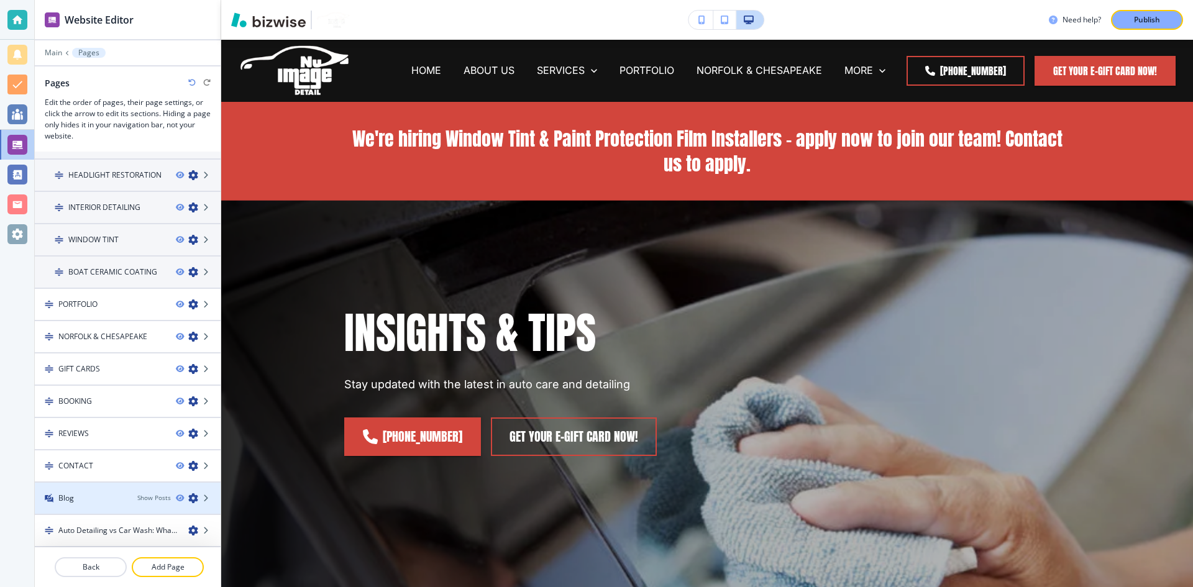
click at [133, 504] on div at bounding box center [128, 509] width 186 height 10
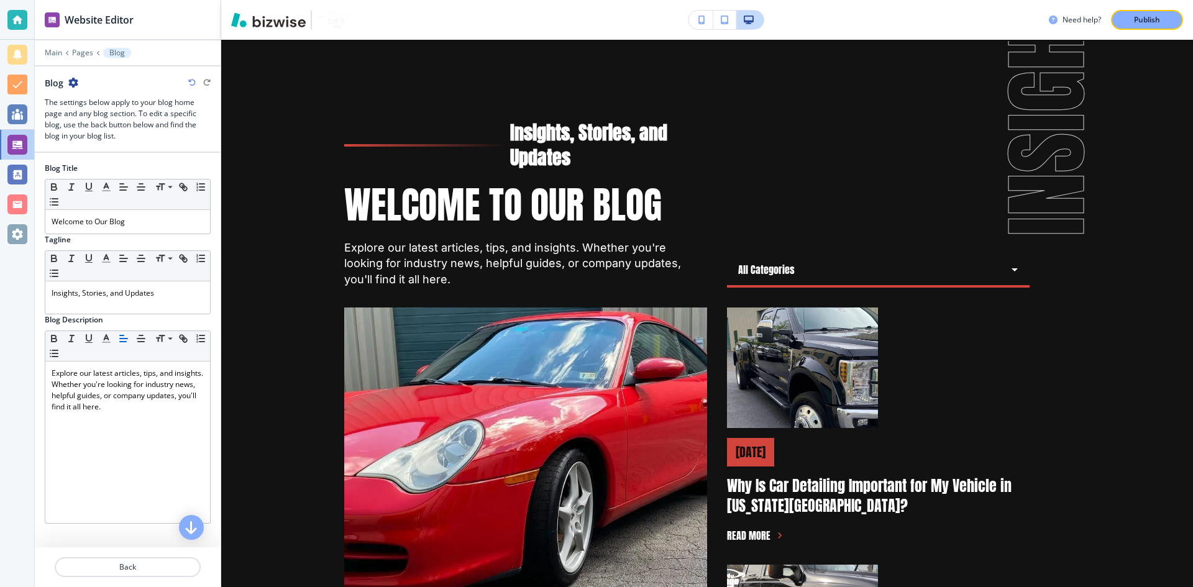
scroll to position [62, 0]
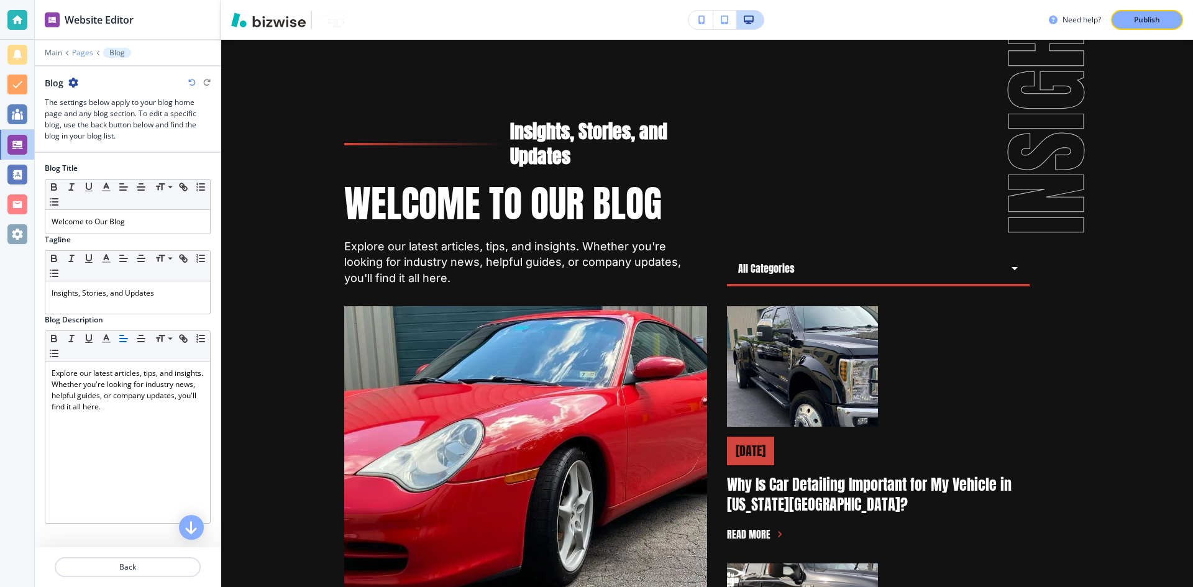
click at [80, 49] on p "Pages" at bounding box center [82, 52] width 21 height 9
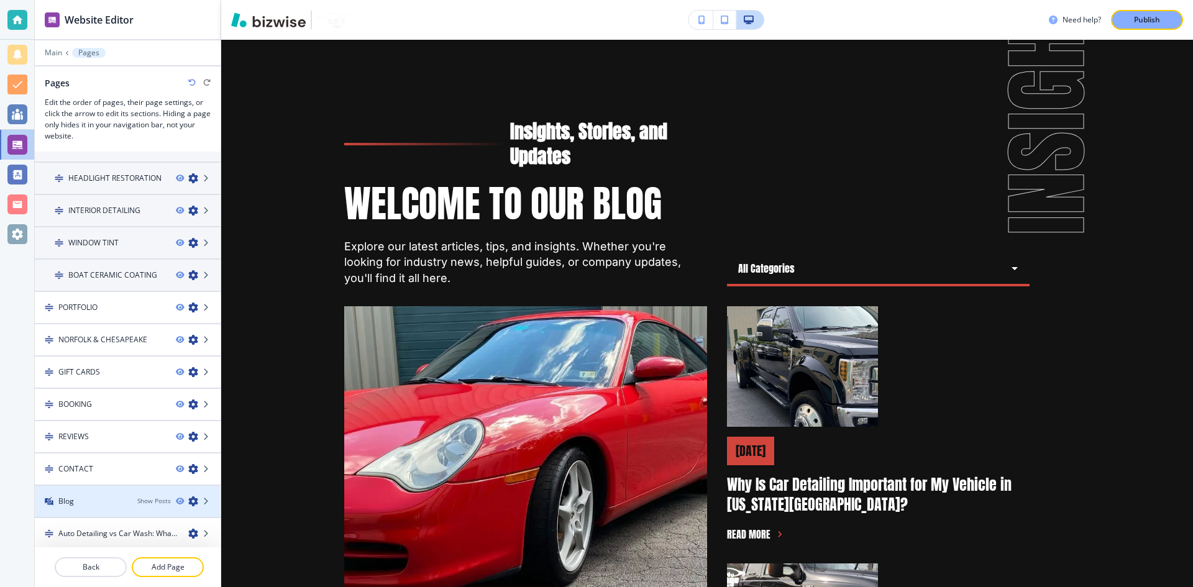
scroll to position [252, 0]
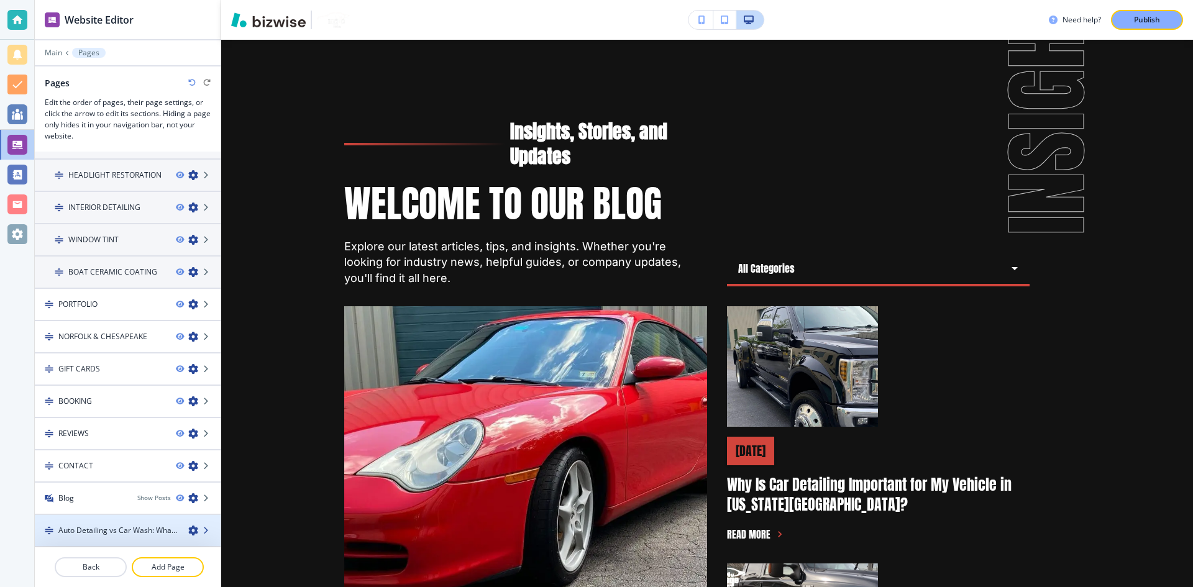
click at [203, 530] on icon at bounding box center [206, 530] width 7 height 7
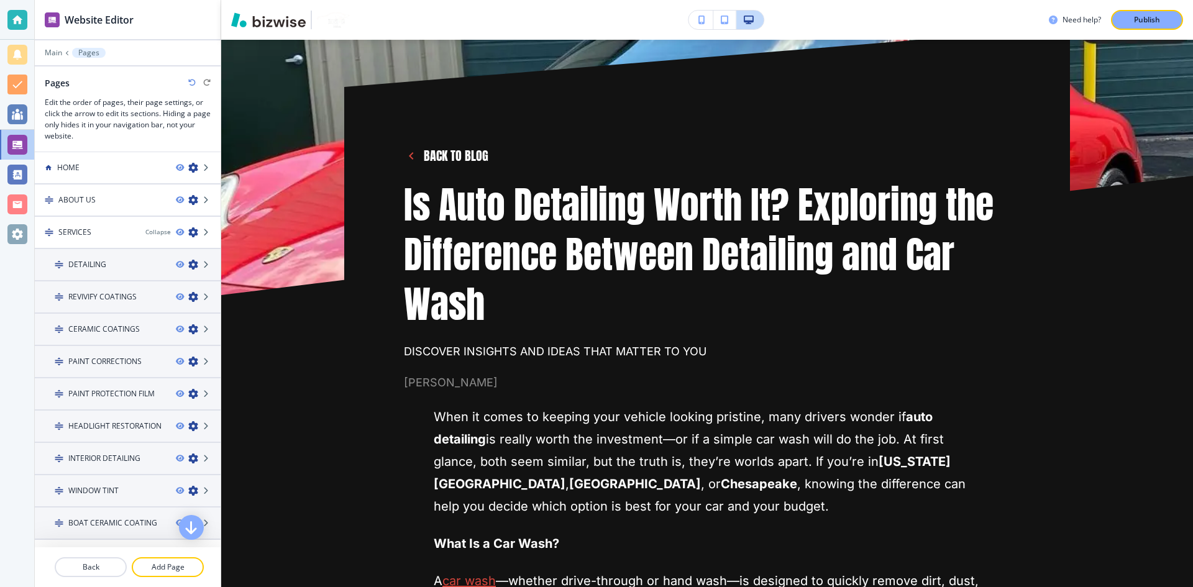
scroll to position [0, 0]
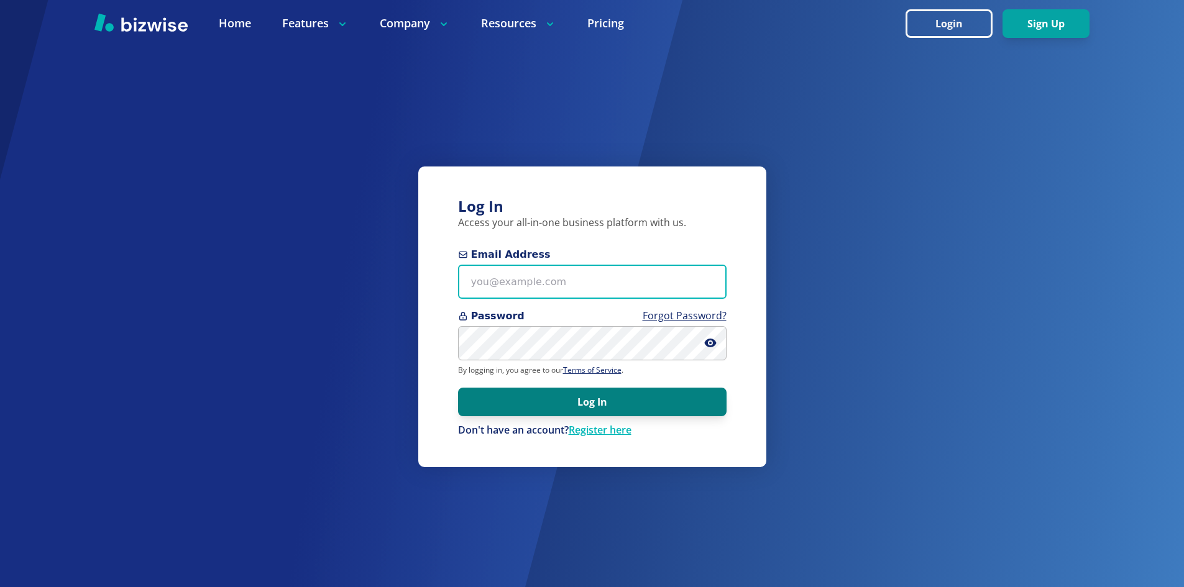
type input "info@thestartupleads.com"
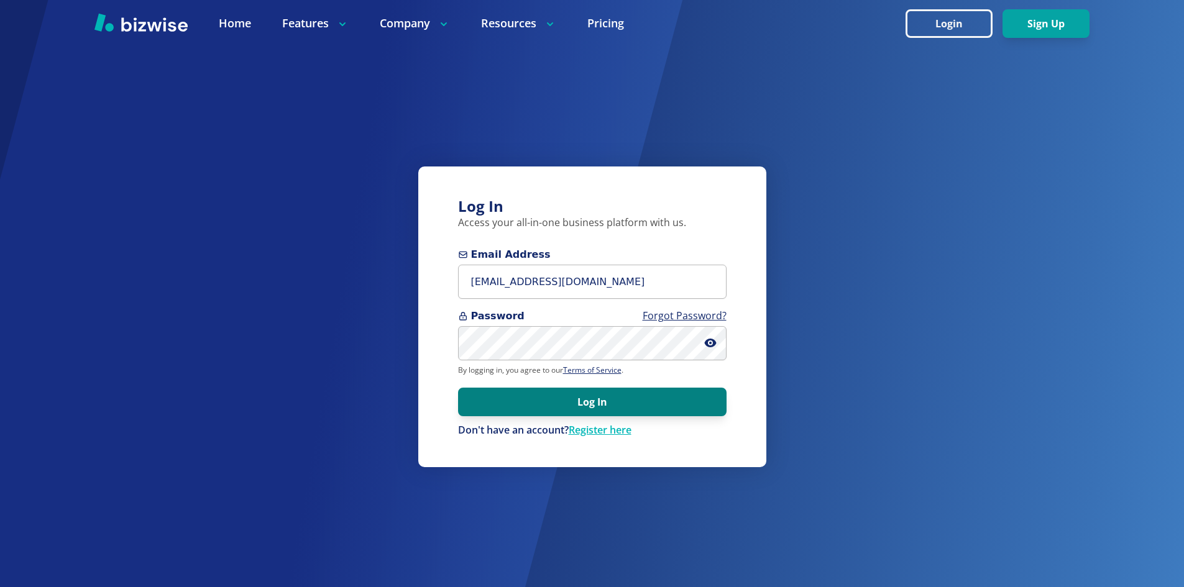
click at [527, 390] on button "Log In" at bounding box center [592, 402] width 269 height 29
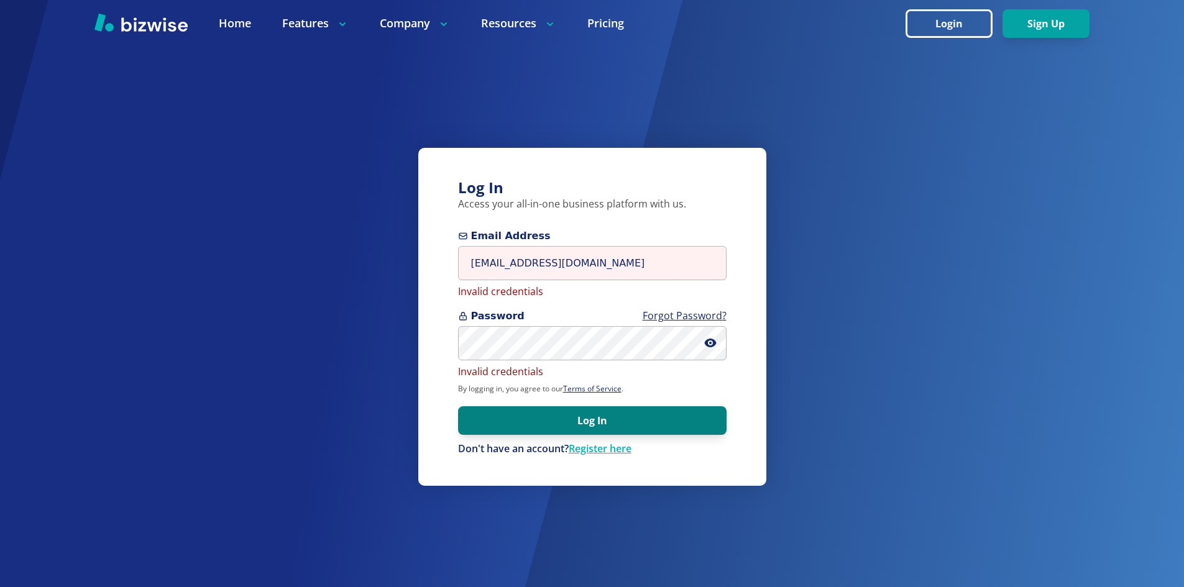
click at [558, 416] on button "Log In" at bounding box center [592, 420] width 269 height 29
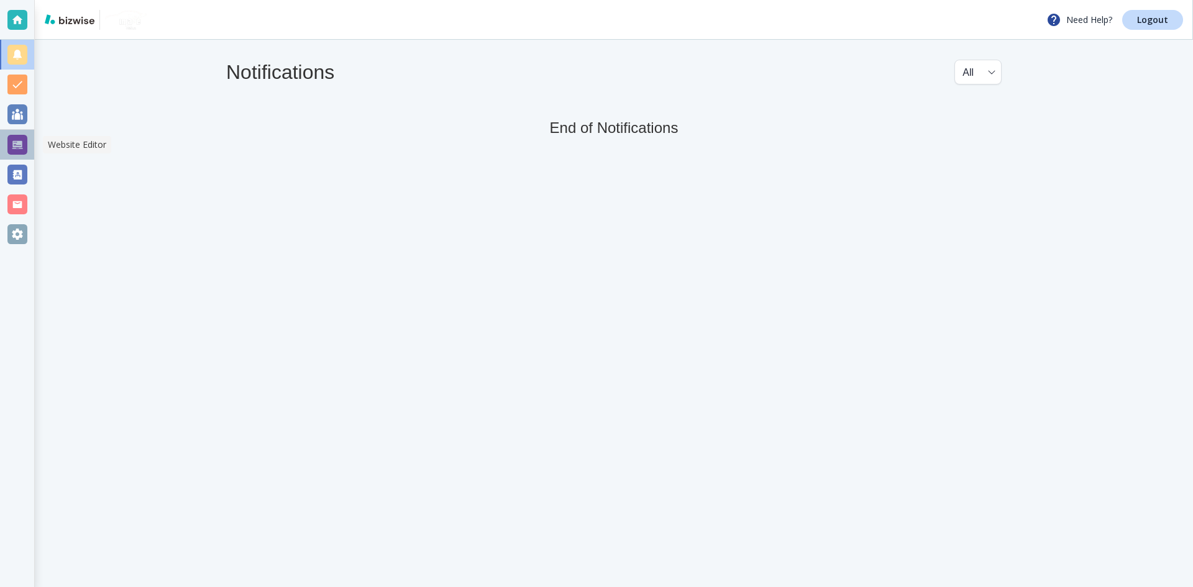
click at [21, 140] on div at bounding box center [17, 145] width 20 height 20
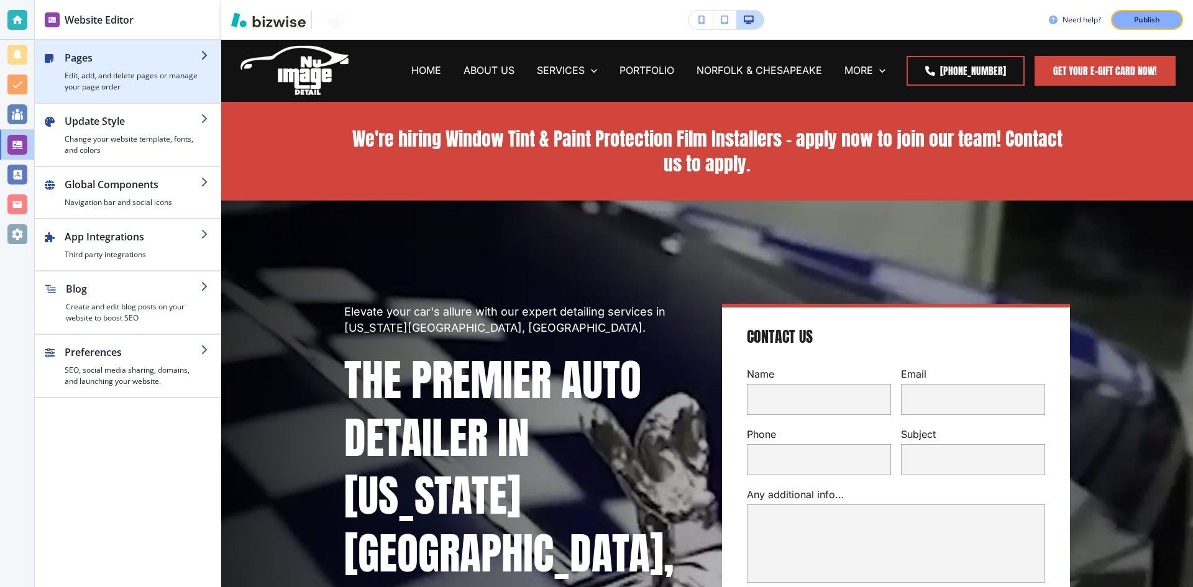
click at [170, 86] on h4 "Edit, add, and delete pages or manage your page order" at bounding box center [133, 81] width 136 height 22
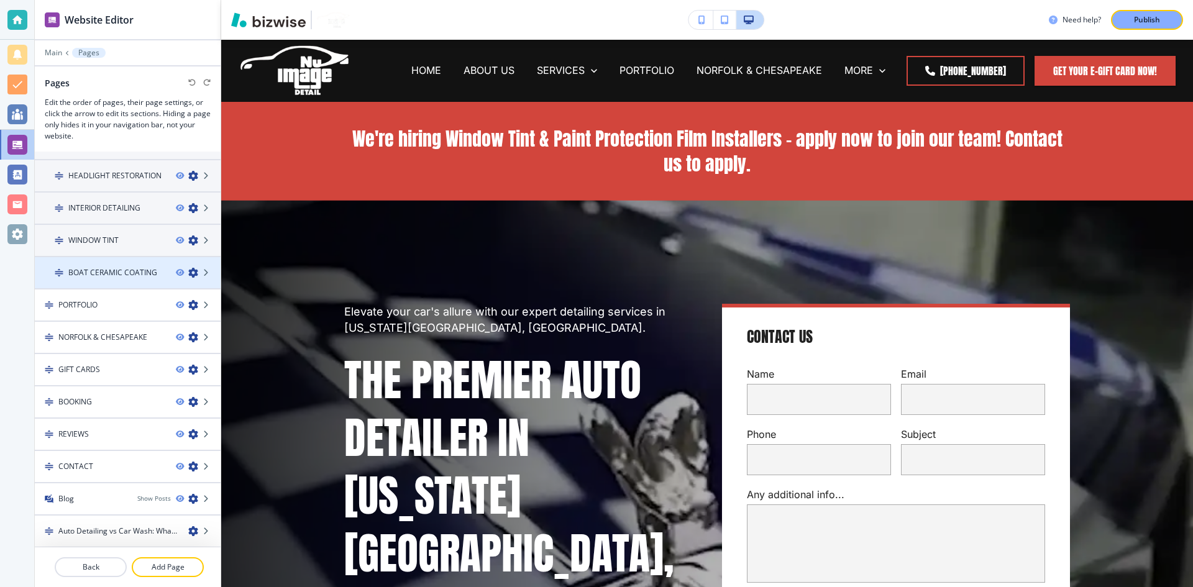
scroll to position [252, 0]
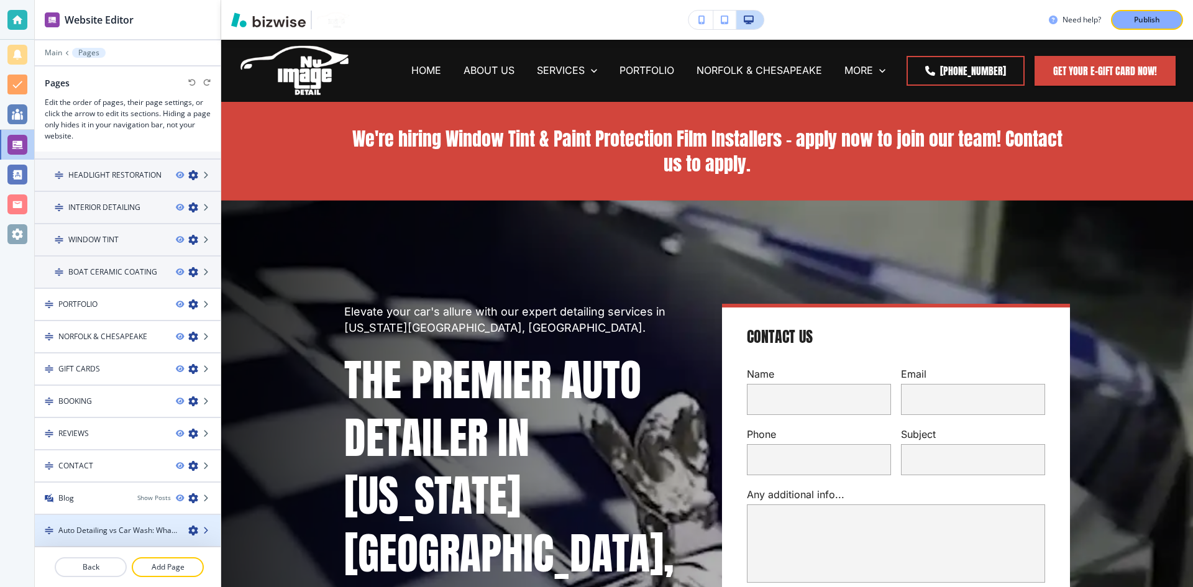
click at [203, 529] on icon at bounding box center [206, 530] width 7 height 7
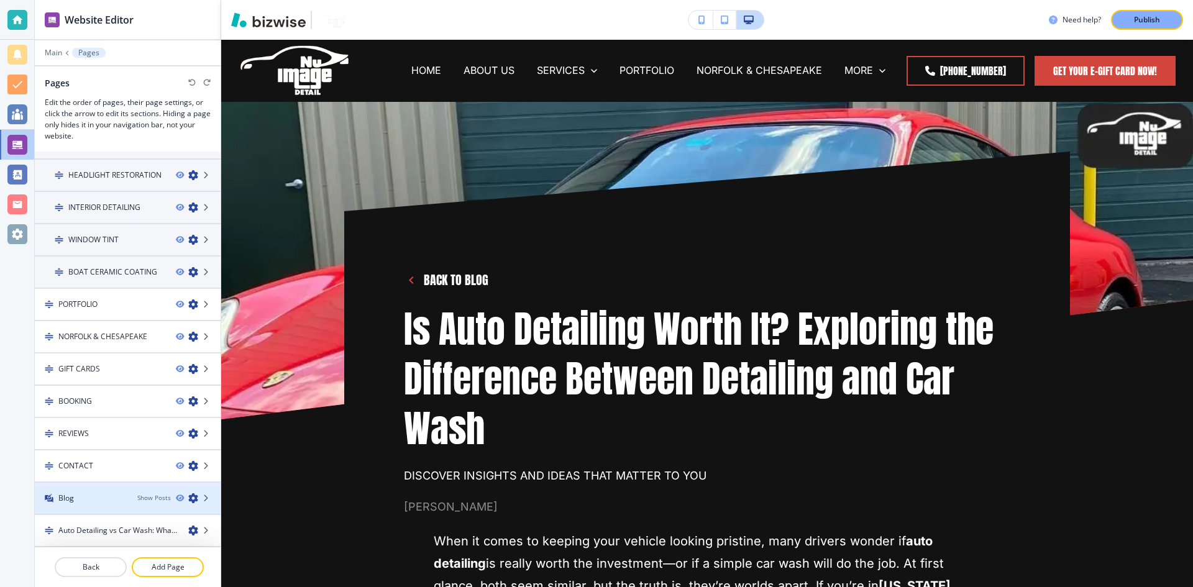
click at [199, 493] on div "Blog Show Posts" at bounding box center [128, 498] width 186 height 11
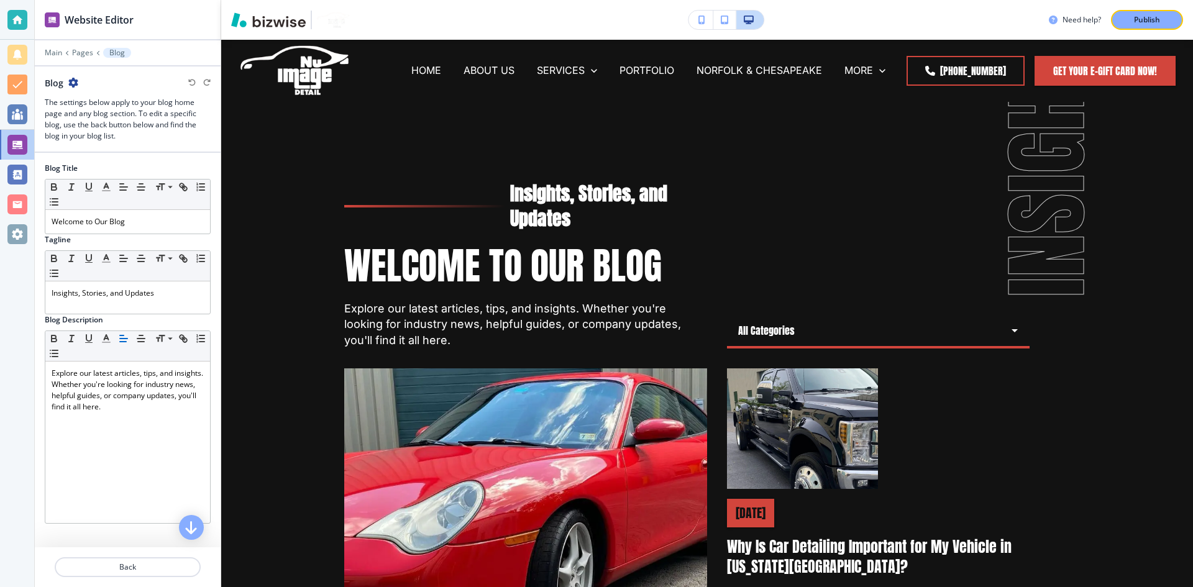
scroll to position [62, 0]
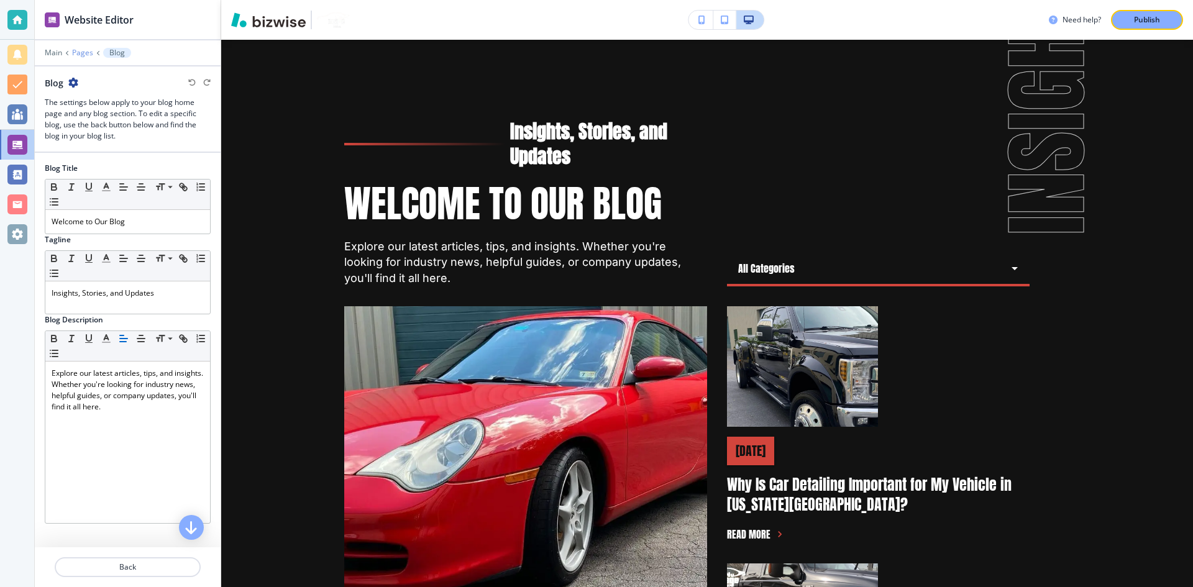
click at [74, 49] on p "Pages" at bounding box center [82, 52] width 21 height 9
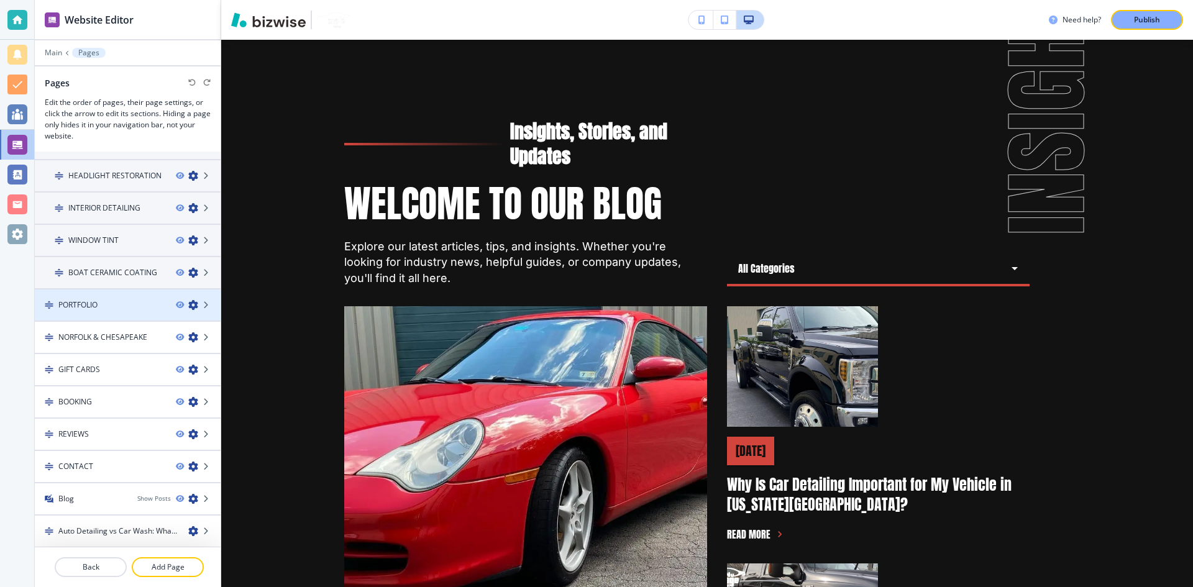
scroll to position [252, 0]
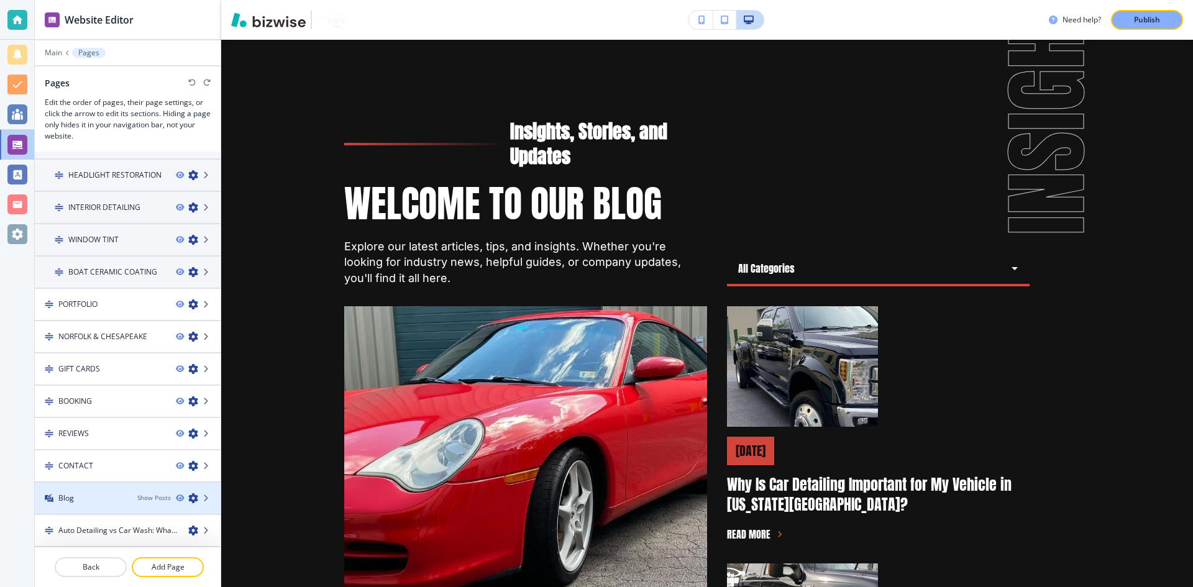
click at [109, 502] on div "Blog" at bounding box center [81, 498] width 93 height 11
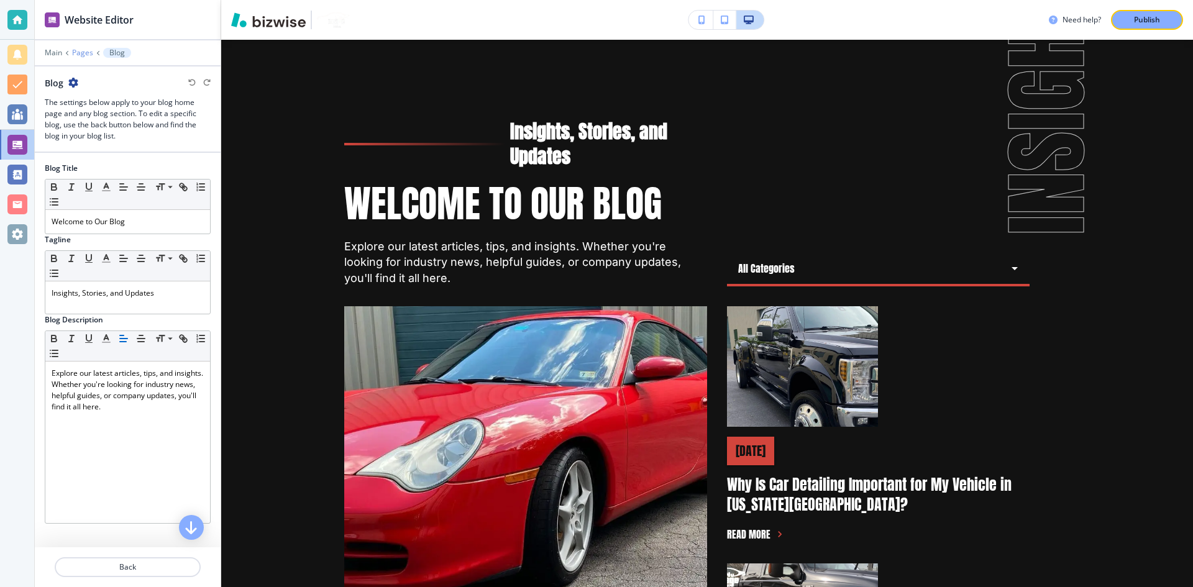
click at [73, 53] on p "Pages" at bounding box center [82, 52] width 21 height 9
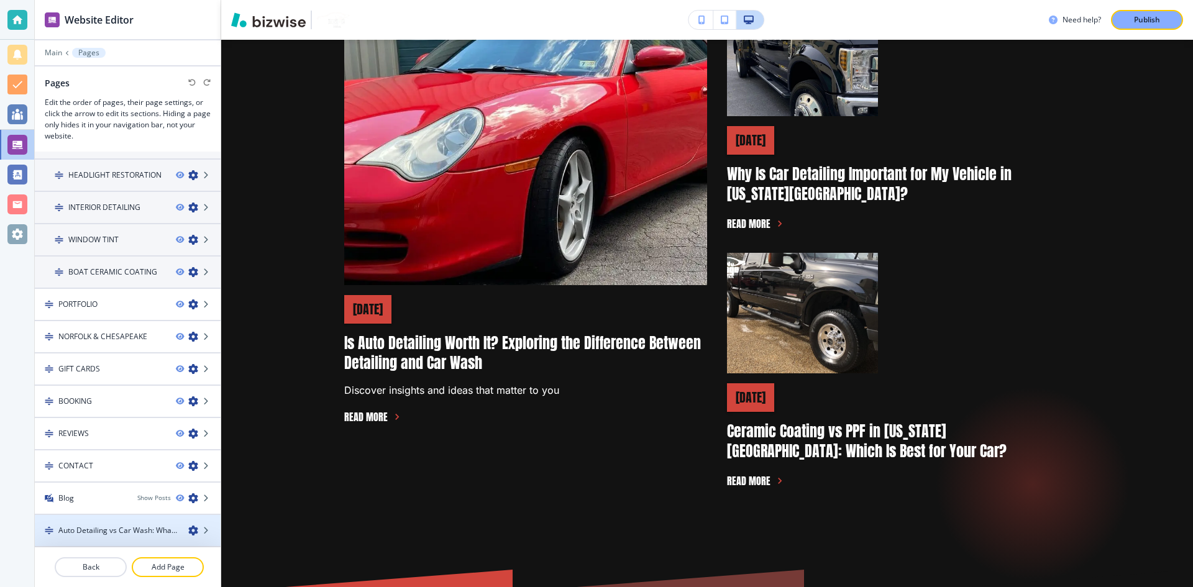
click at [188, 535] on icon "button" at bounding box center [193, 531] width 10 height 10
click at [193, 530] on div at bounding box center [204, 531] width 32 height 10
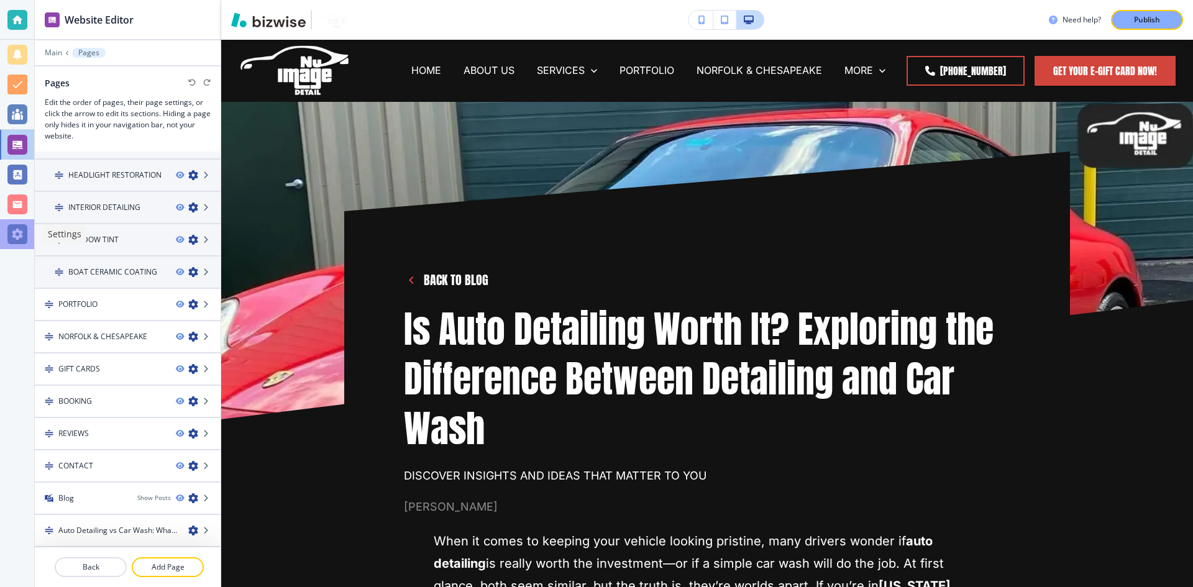
click at [18, 246] on div at bounding box center [17, 234] width 34 height 30
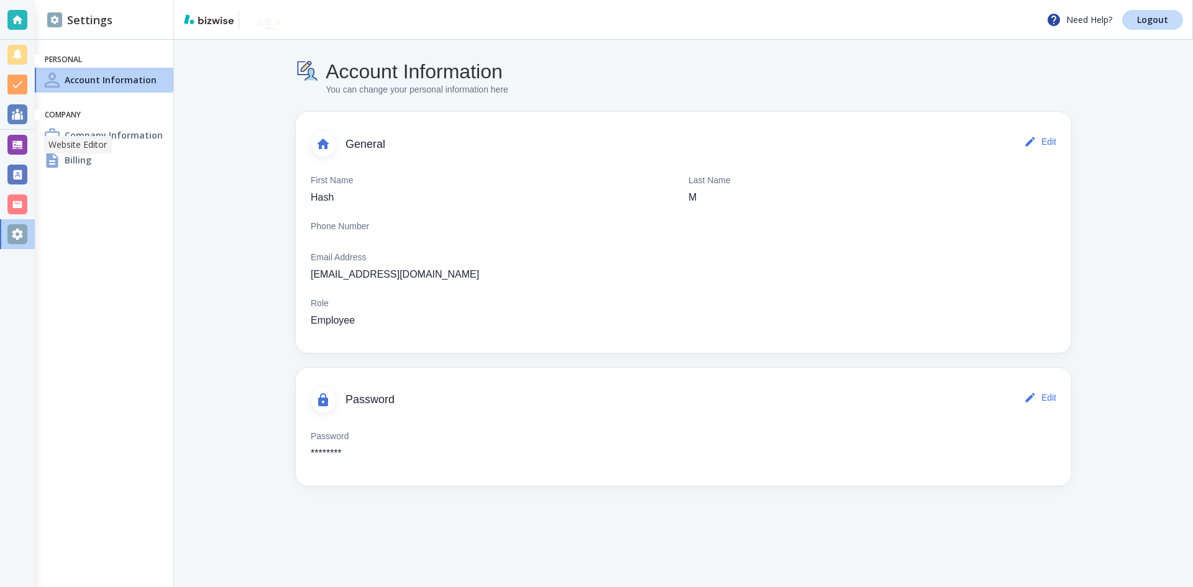
click at [16, 147] on div at bounding box center [17, 145] width 20 height 20
click at [21, 117] on div at bounding box center [17, 114] width 20 height 20
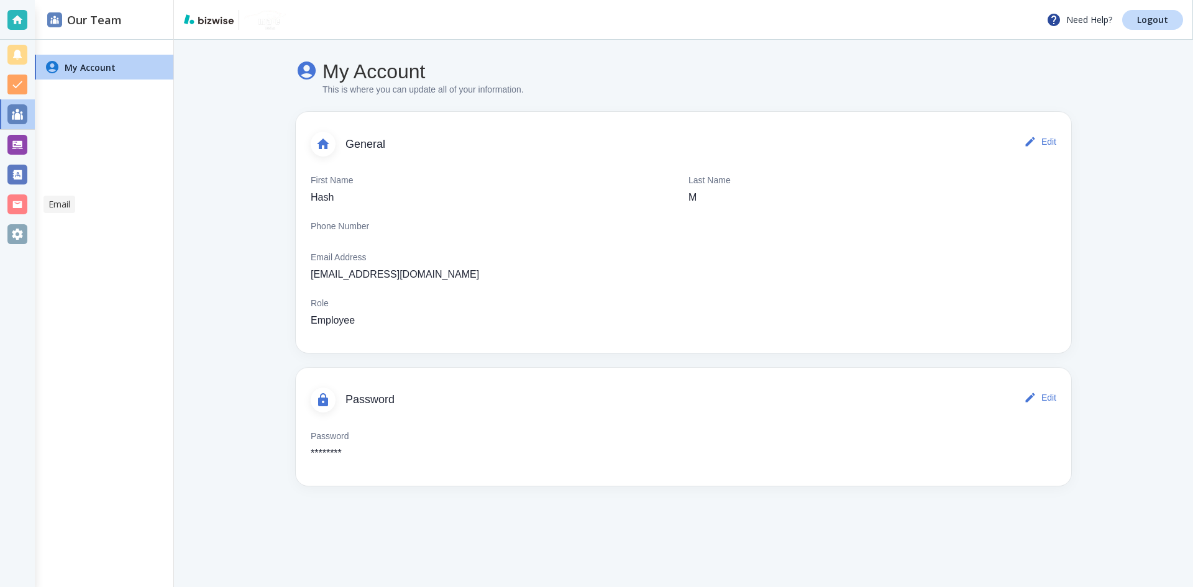
click at [7, 208] on div at bounding box center [17, 205] width 20 height 20
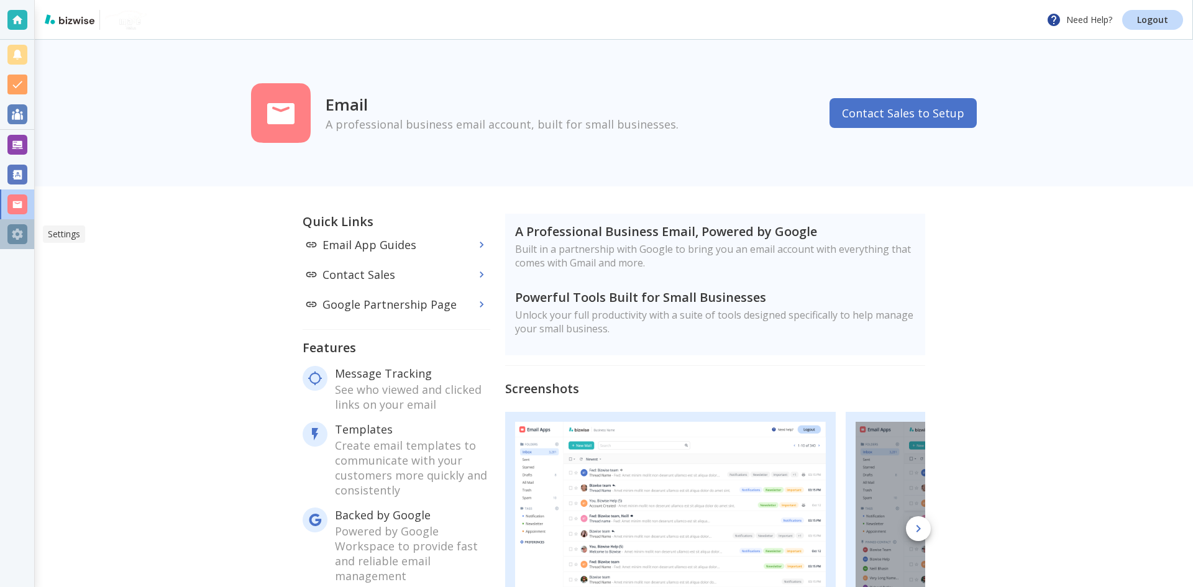
click at [24, 225] on div at bounding box center [17, 234] width 20 height 20
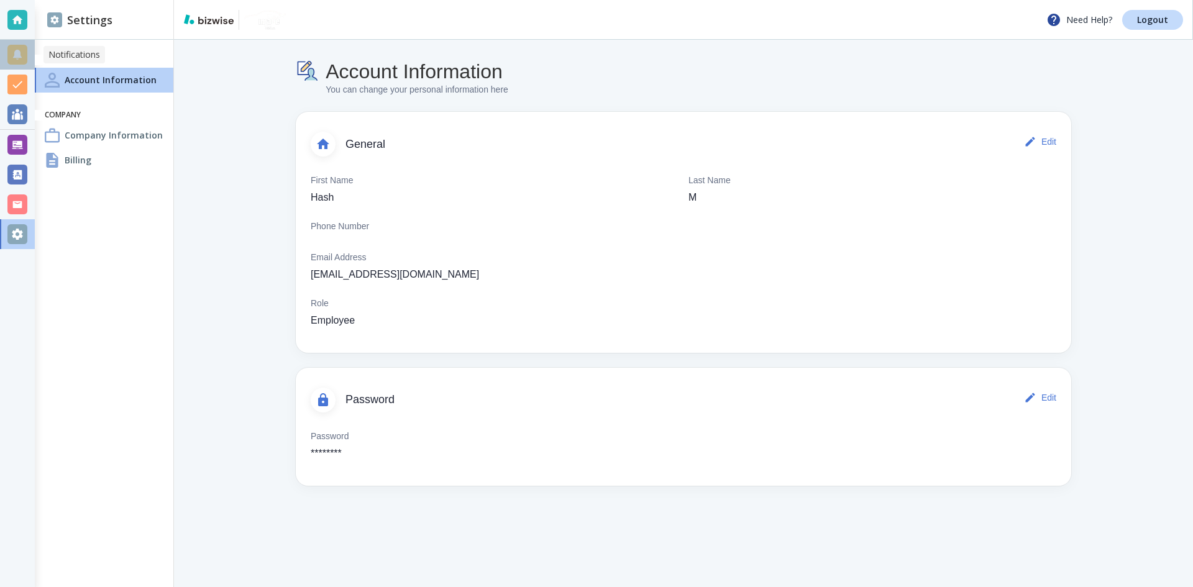
click at [26, 58] on div at bounding box center [17, 55] width 20 height 20
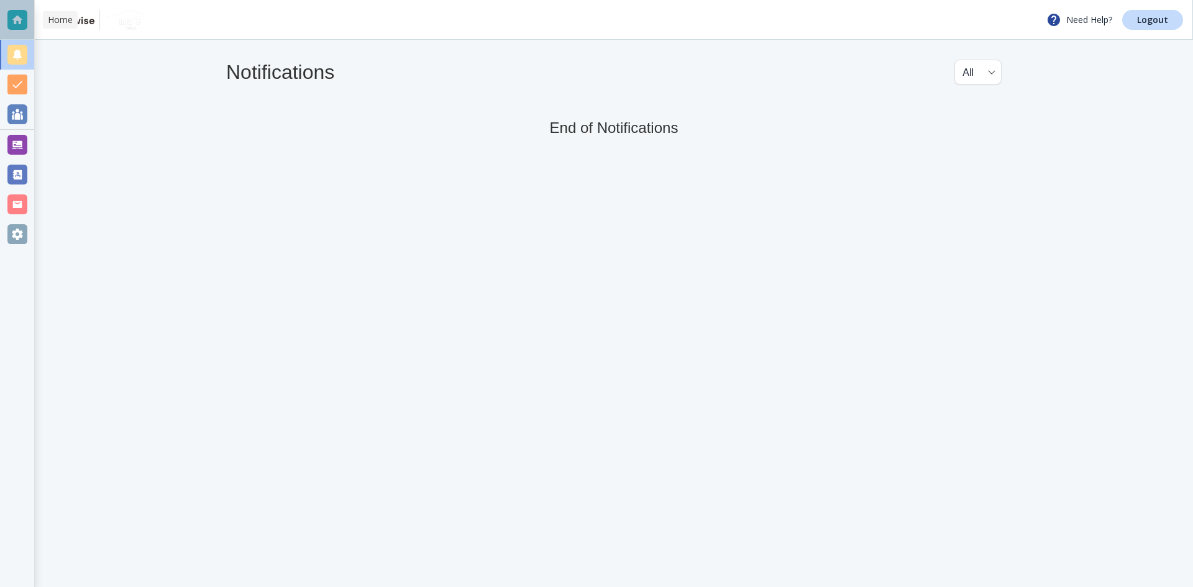
click at [19, 31] on div at bounding box center [17, 20] width 34 height 40
click at [12, 17] on div at bounding box center [17, 20] width 20 height 20
click at [22, 87] on div at bounding box center [17, 85] width 20 height 20
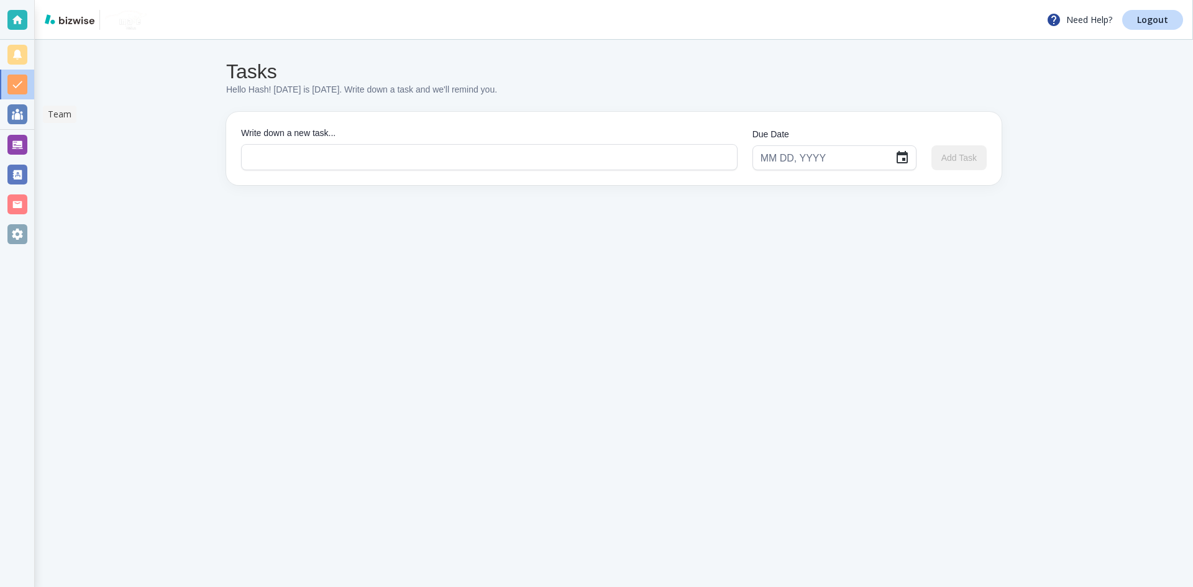
click at [23, 105] on div at bounding box center [17, 114] width 20 height 20
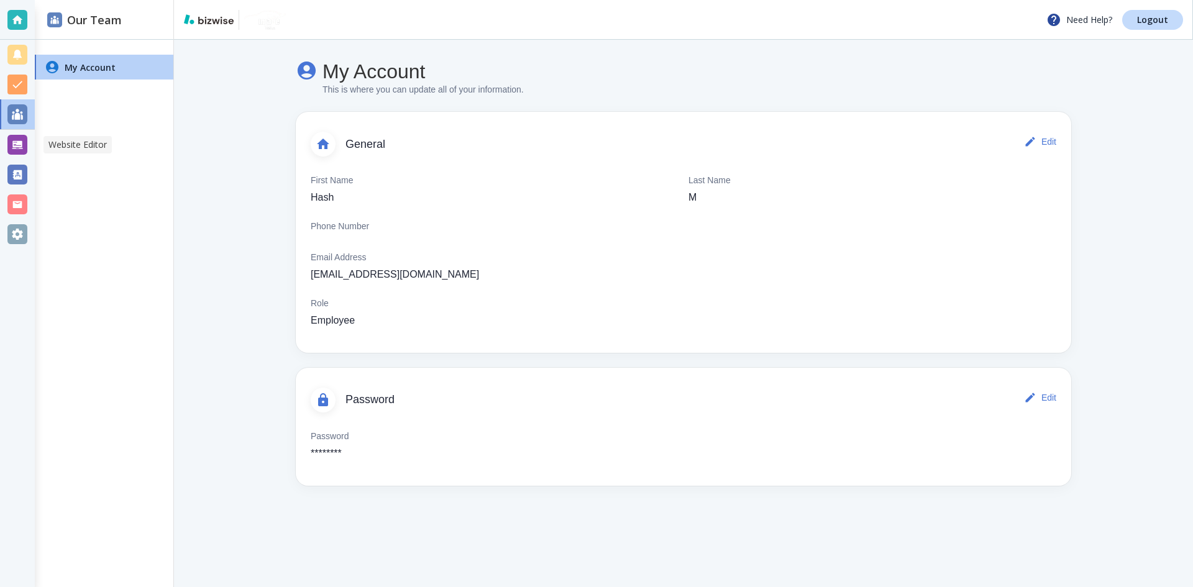
click at [21, 138] on div at bounding box center [17, 145] width 20 height 20
click at [15, 177] on div at bounding box center [17, 175] width 20 height 20
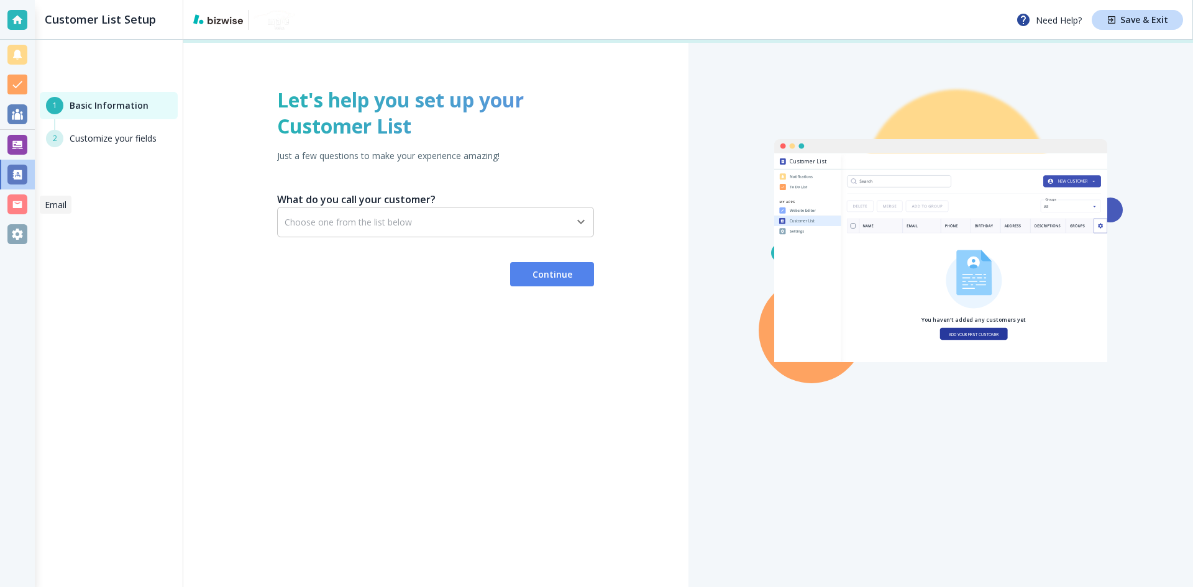
click at [20, 198] on div at bounding box center [17, 205] width 20 height 20
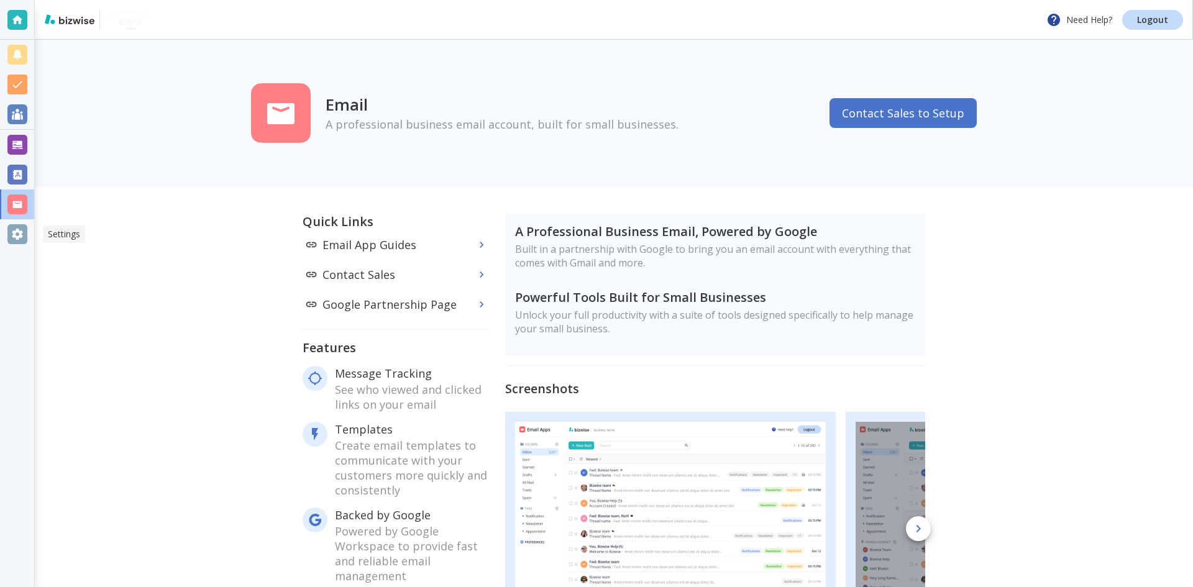
click at [19, 235] on div at bounding box center [17, 234] width 20 height 20
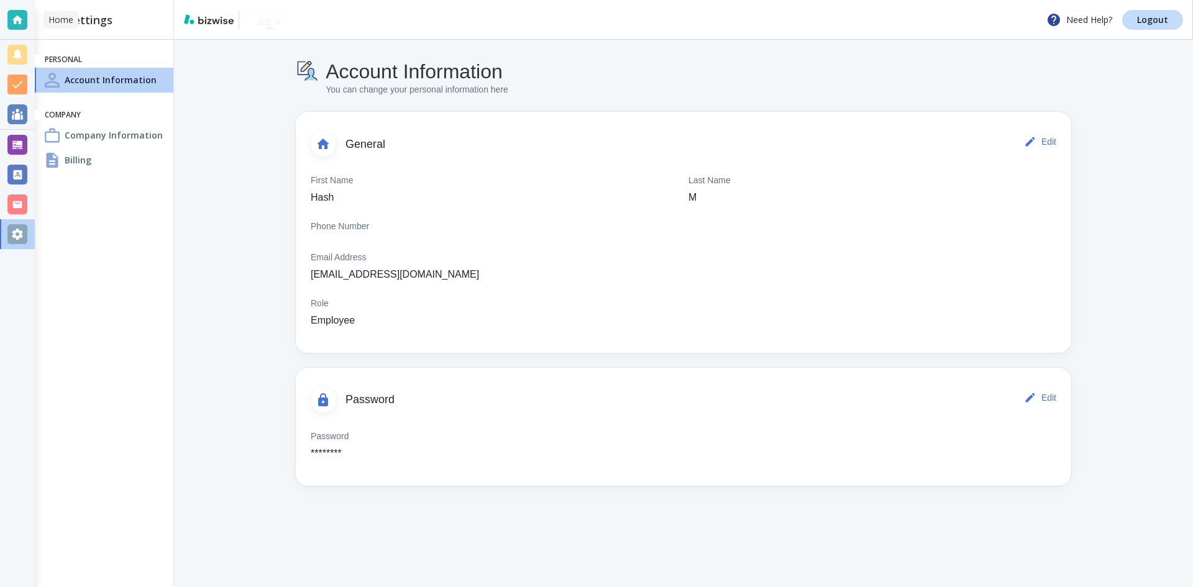
click at [12, 18] on div at bounding box center [17, 20] width 20 height 20
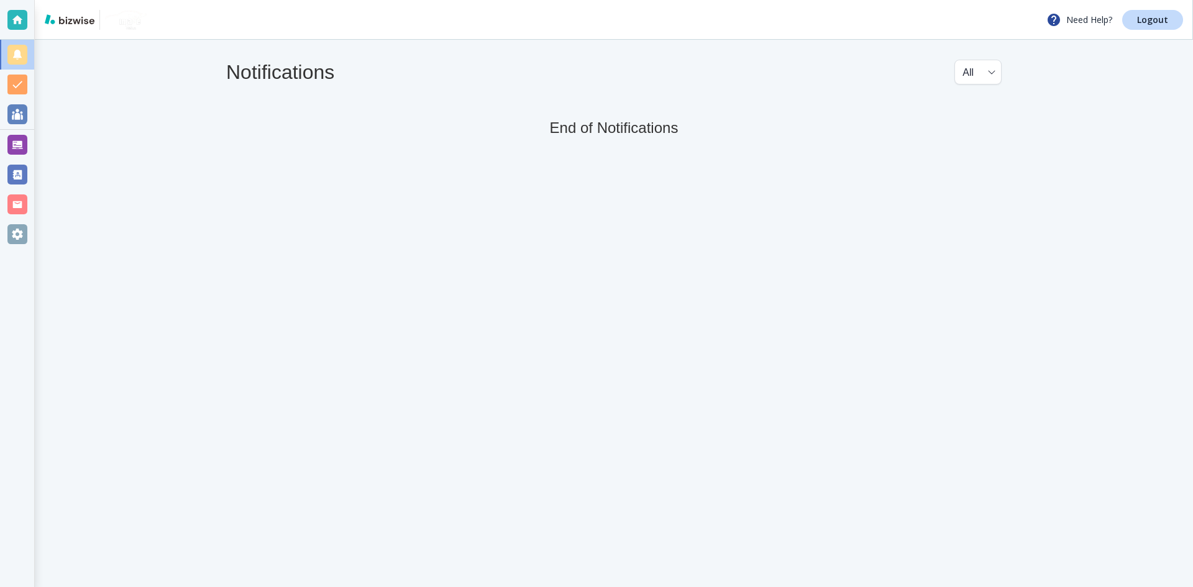
click at [88, 28] on div at bounding box center [96, 20] width 103 height 20
click at [76, 19] on img at bounding box center [70, 19] width 50 height 10
click at [24, 79] on div at bounding box center [17, 85] width 20 height 20
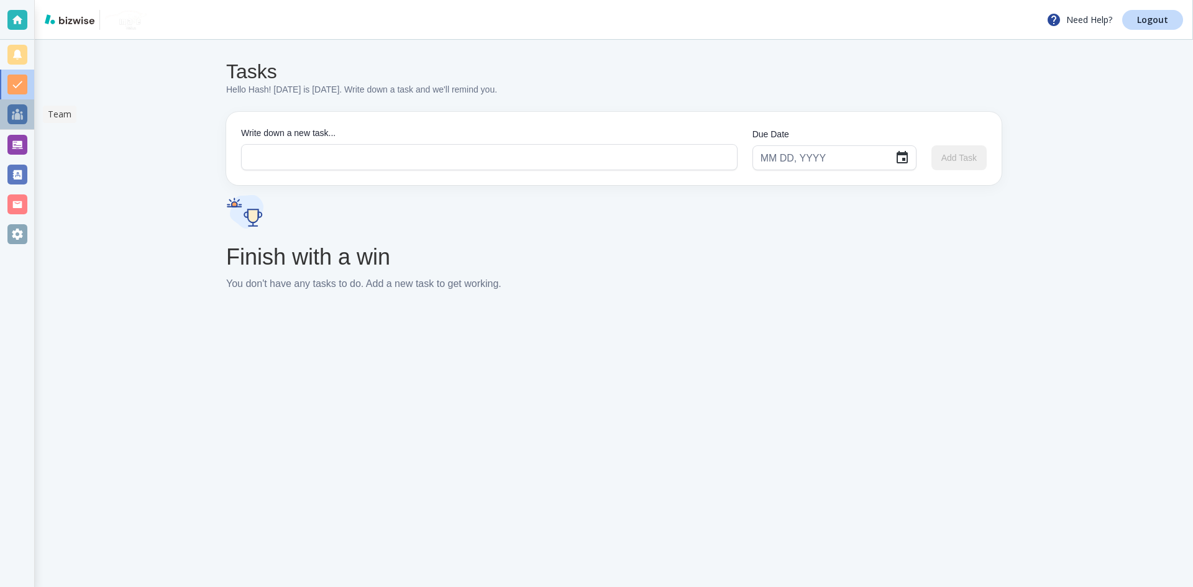
click at [19, 111] on div at bounding box center [17, 114] width 20 height 20
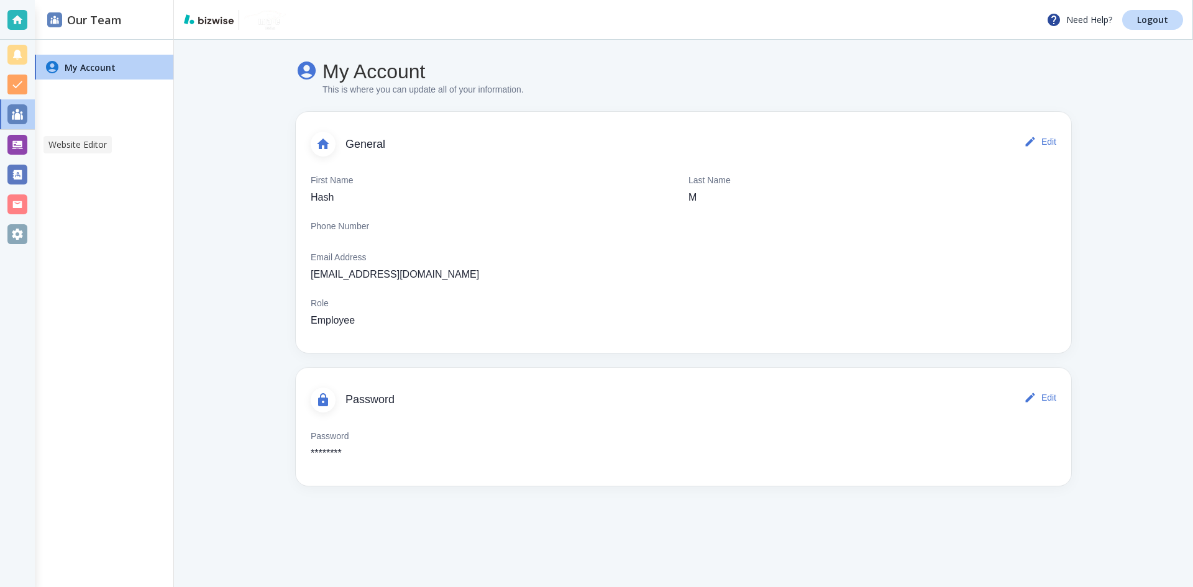
click at [21, 134] on div at bounding box center [17, 145] width 35 height 30
click at [22, 141] on div at bounding box center [17, 145] width 20 height 20
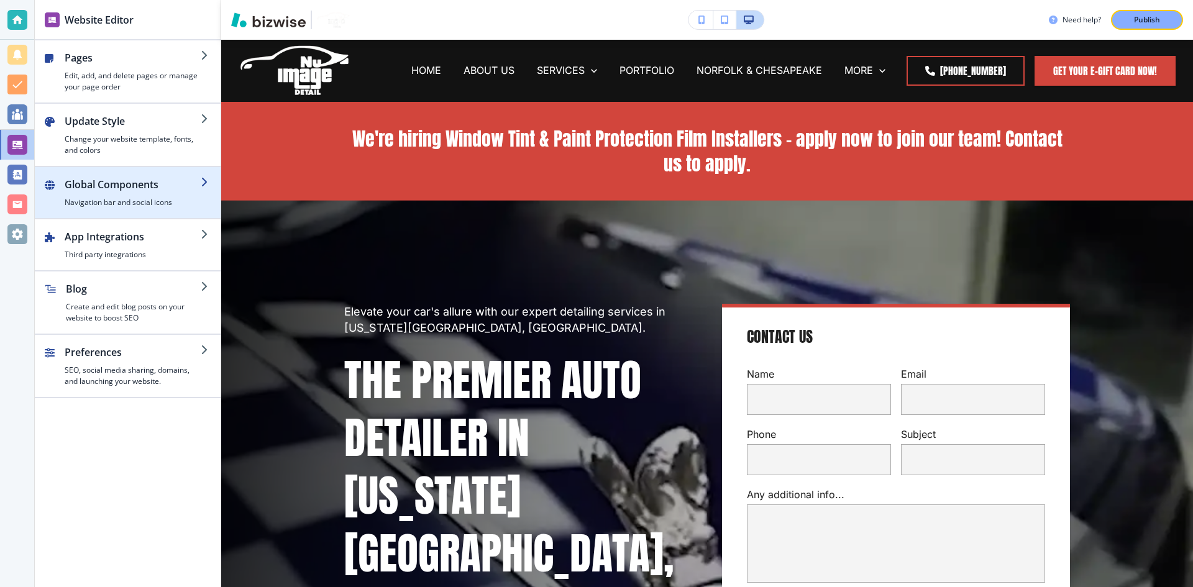
click at [114, 201] on h4 "Navigation bar and social icons" at bounding box center [133, 202] width 136 height 11
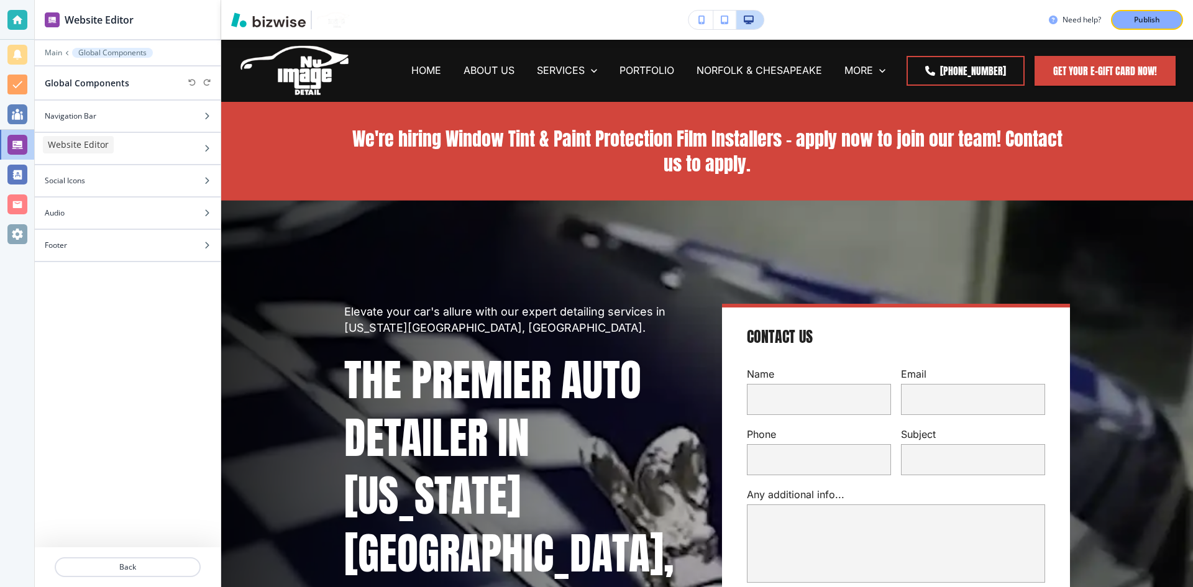
click at [16, 140] on div at bounding box center [17, 145] width 20 height 20
click at [63, 52] on div "Main Global Components" at bounding box center [128, 53] width 166 height 10
click at [57, 53] on p "Main" at bounding box center [53, 52] width 17 height 9
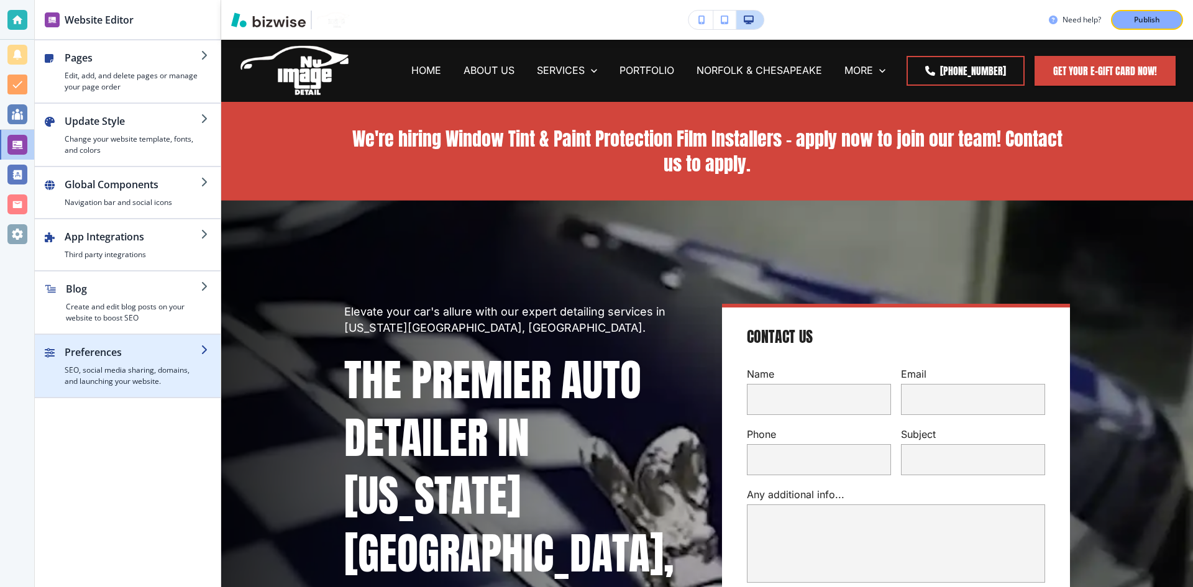
click at [126, 364] on div "button" at bounding box center [133, 362] width 136 height 5
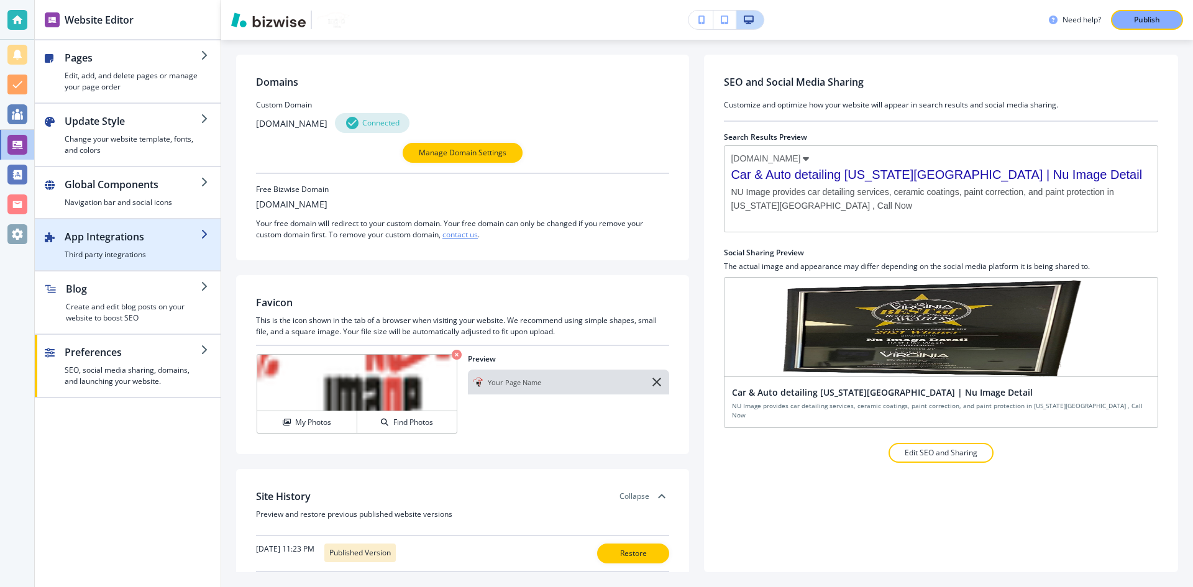
click at [119, 248] on div "button" at bounding box center [133, 246] width 136 height 5
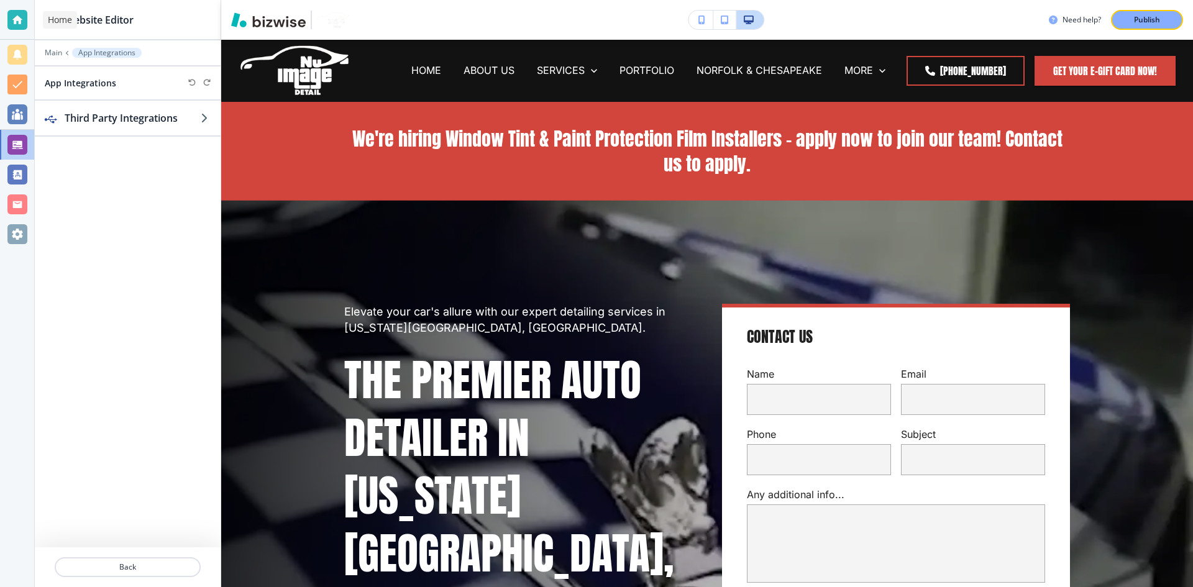
click at [16, 23] on div at bounding box center [17, 20] width 20 height 20
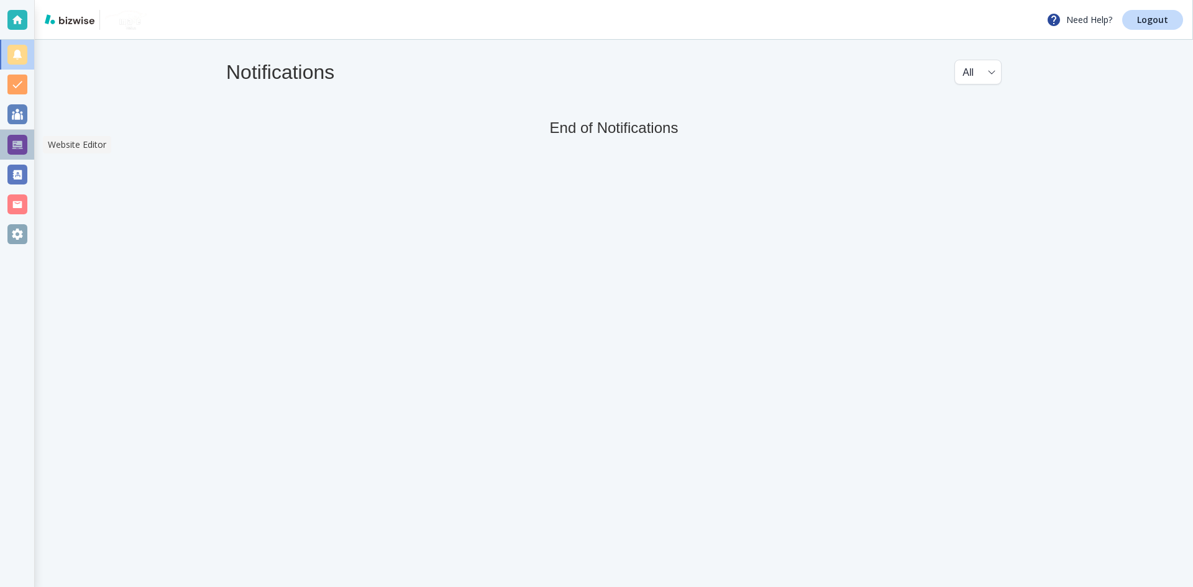
click at [21, 138] on div at bounding box center [17, 145] width 20 height 20
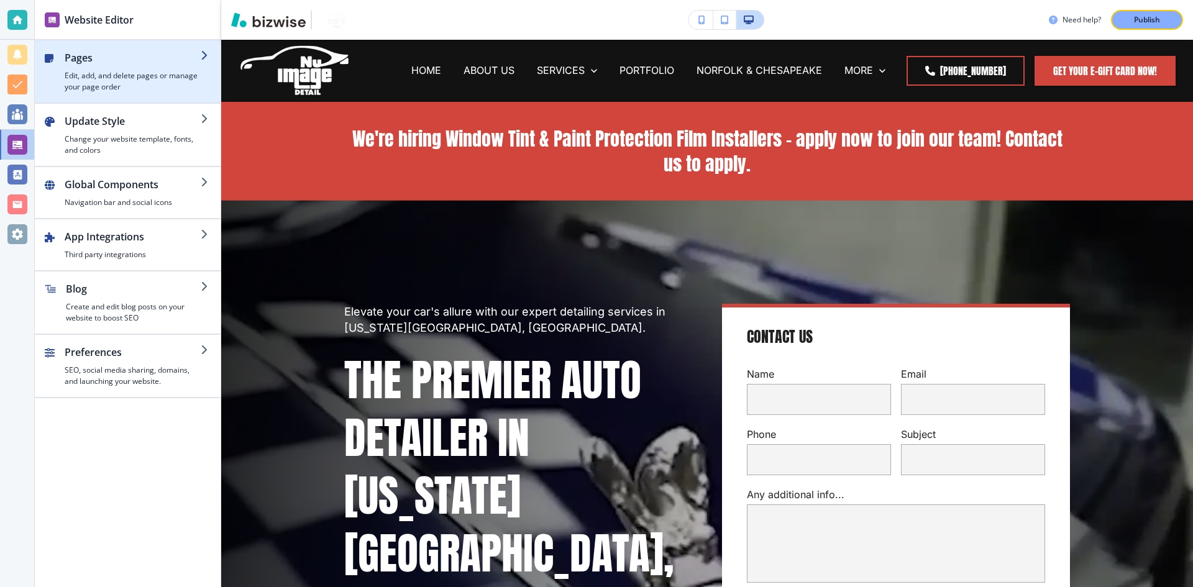
click at [140, 82] on h4 "Edit, add, and delete pages or manage your page order" at bounding box center [133, 81] width 136 height 22
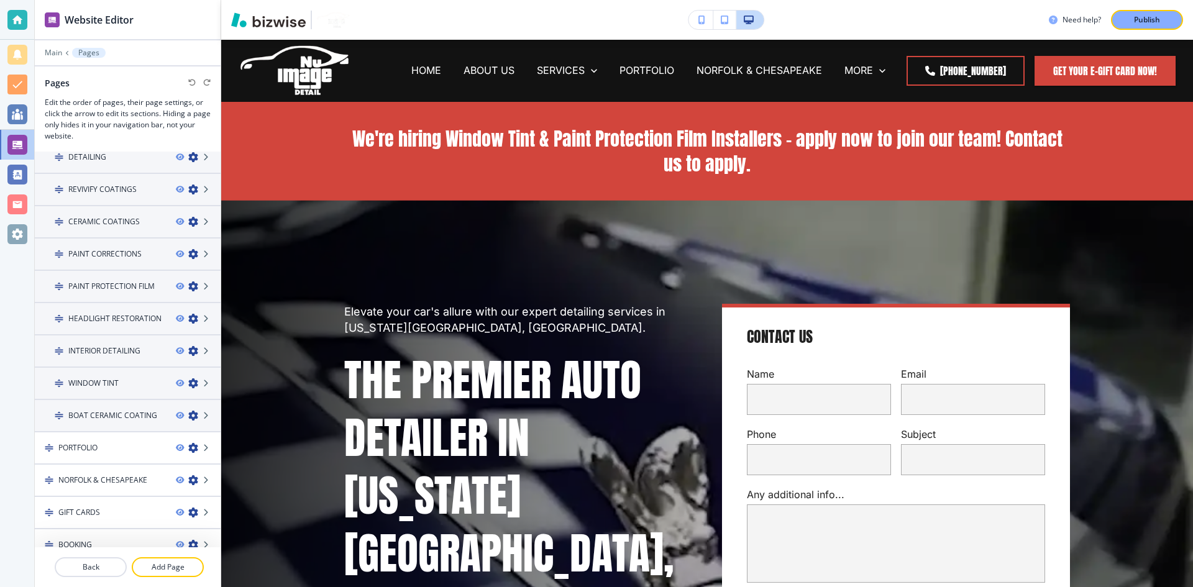
scroll to position [252, 0]
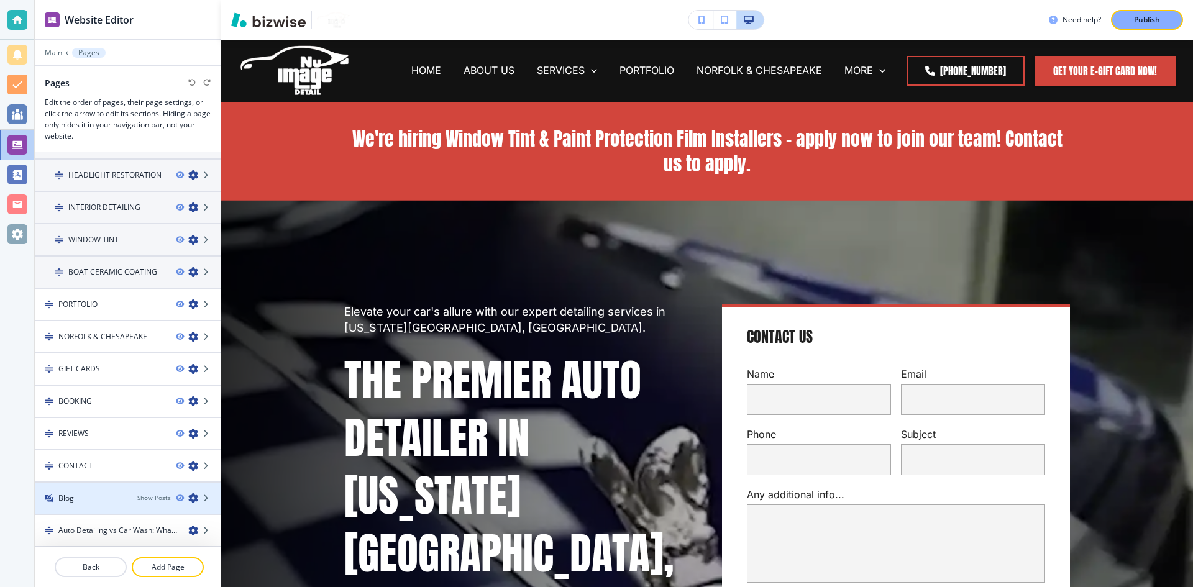
click at [58, 497] on h4 "Blog" at bounding box center [66, 498] width 16 height 11
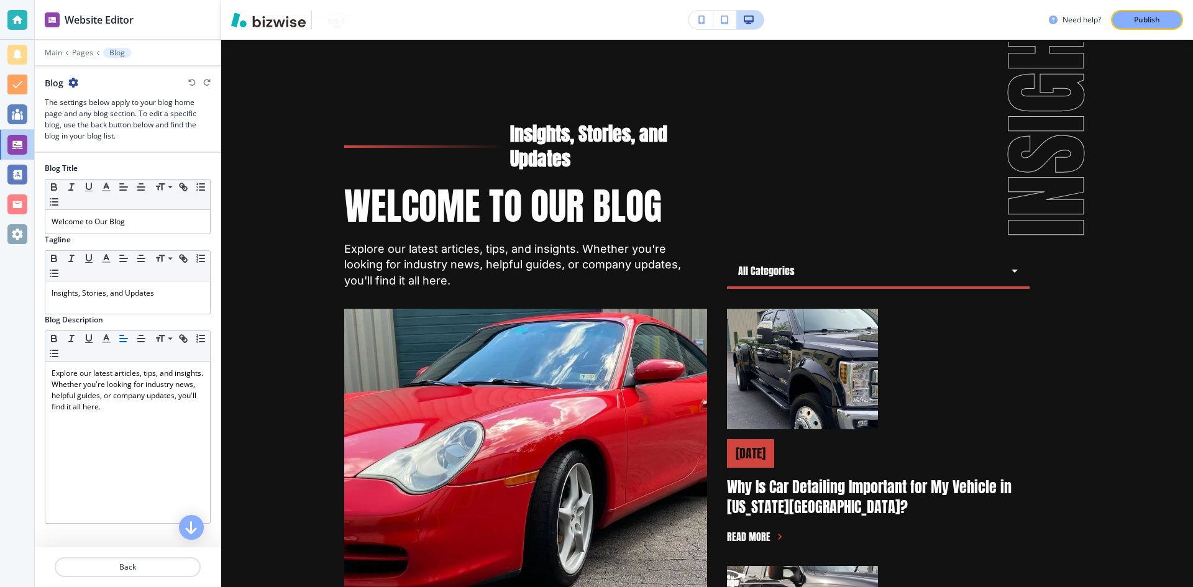
scroll to position [62, 0]
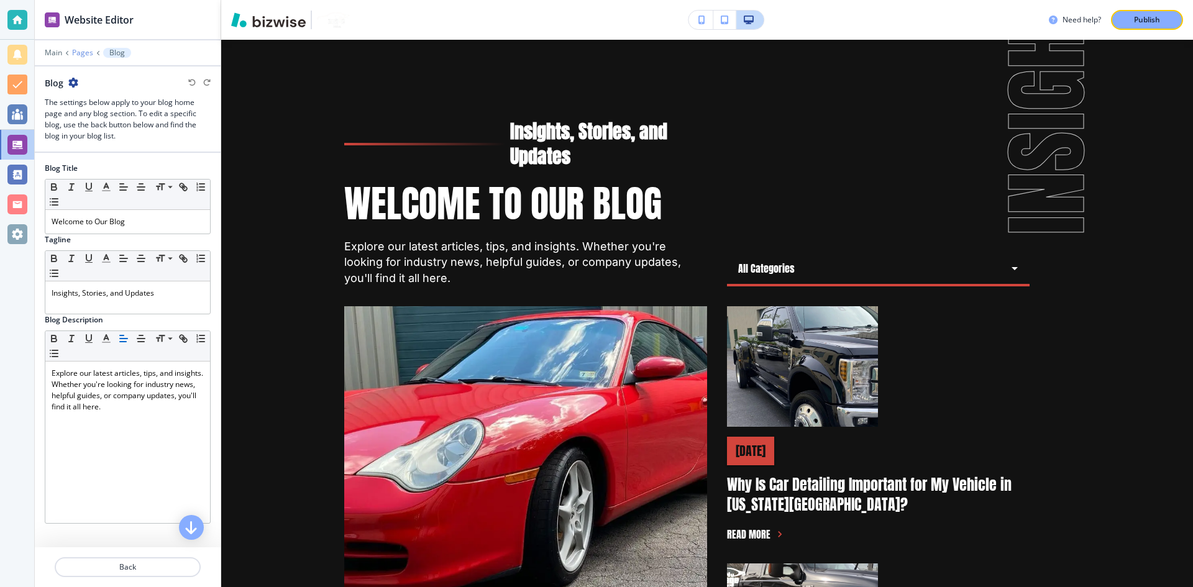
click at [81, 53] on p "Pages" at bounding box center [82, 52] width 21 height 9
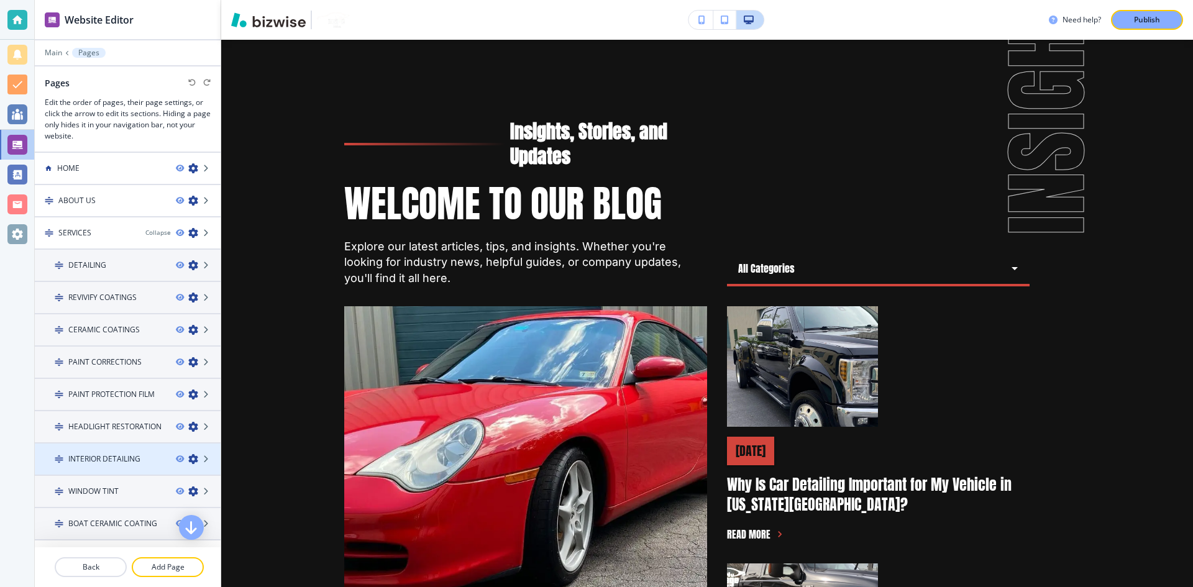
scroll to position [252, 0]
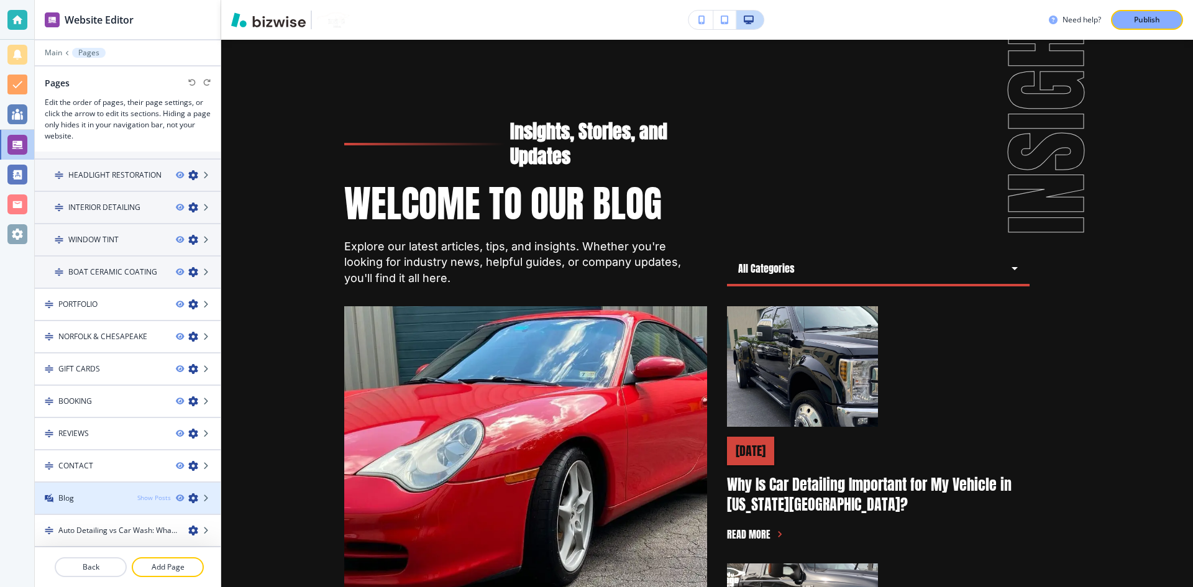
click at [176, 496] on icon "button" at bounding box center [179, 498] width 7 height 7
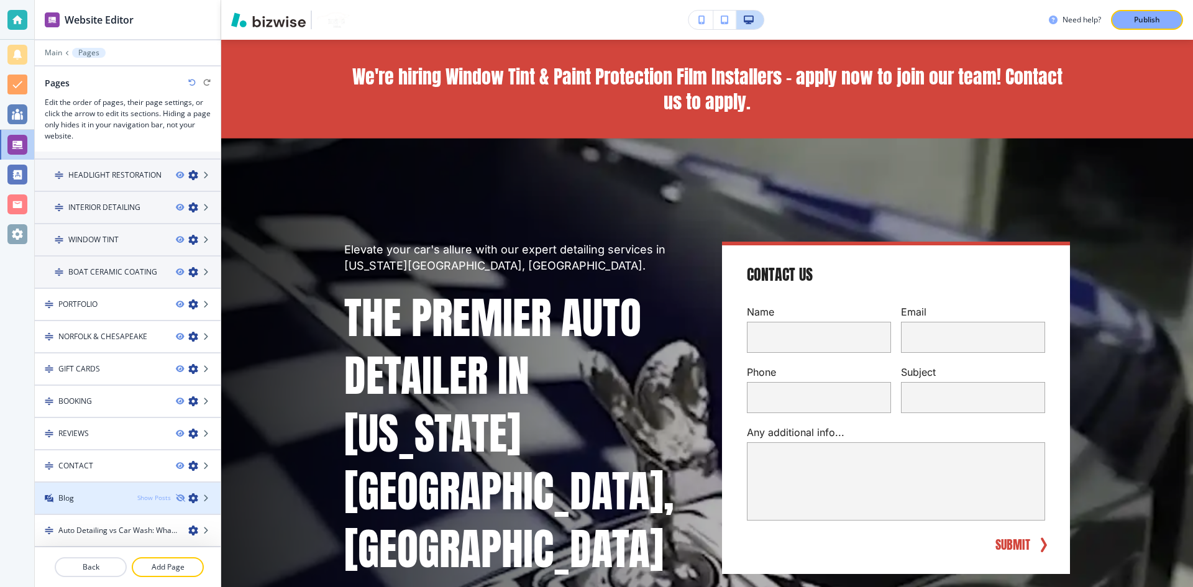
scroll to position [0, 0]
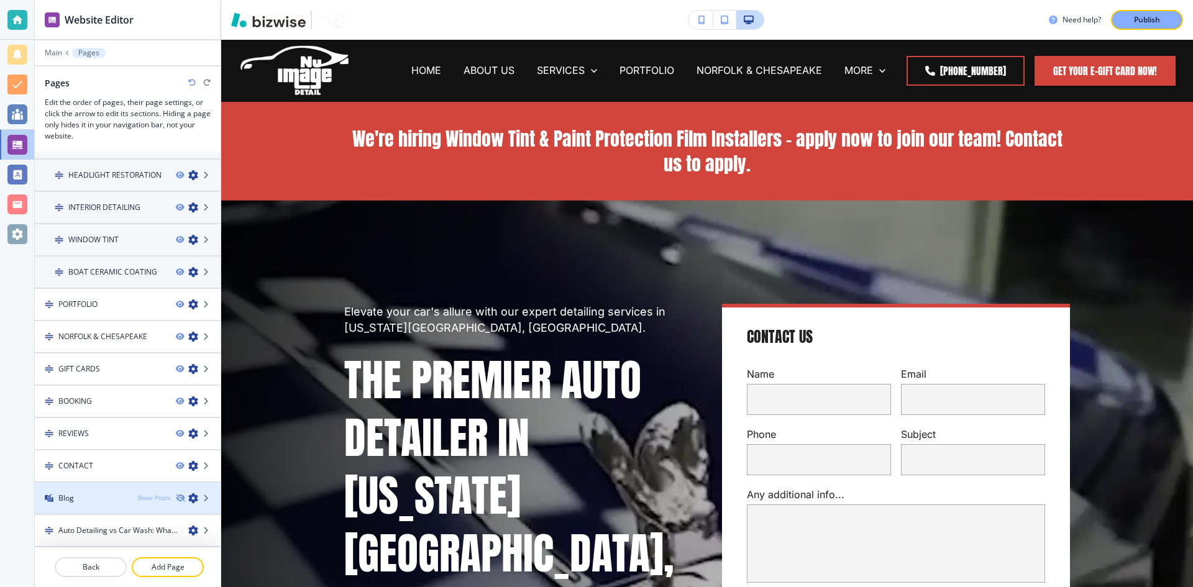
click at [156, 497] on div "Show Posts" at bounding box center [154, 498] width 34 height 9
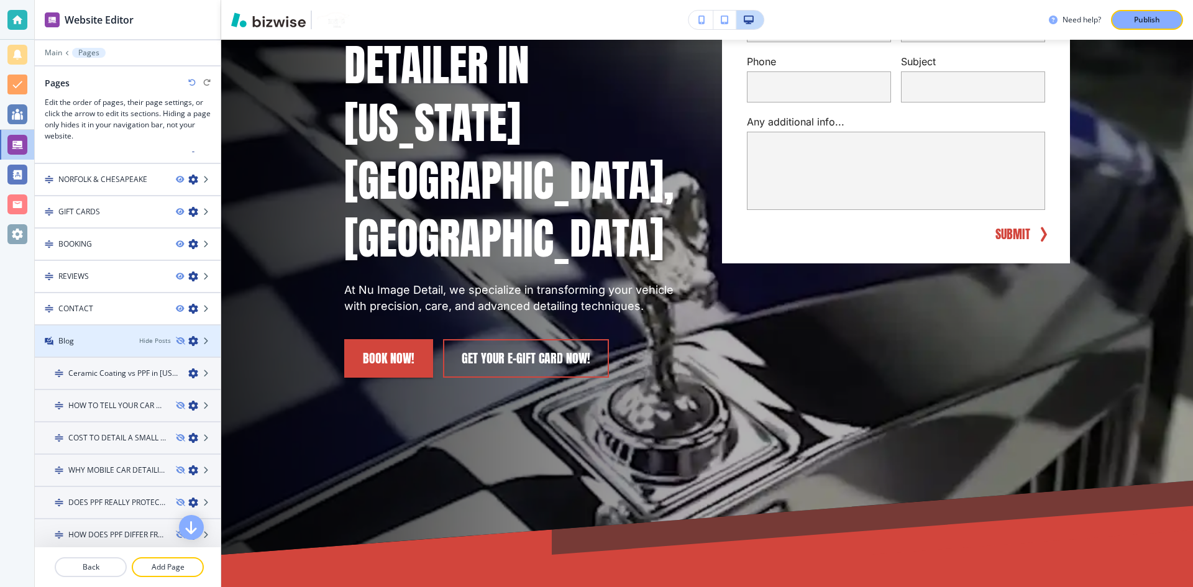
scroll to position [408, 0]
click at [176, 344] on icon "button" at bounding box center [179, 341] width 7 height 7
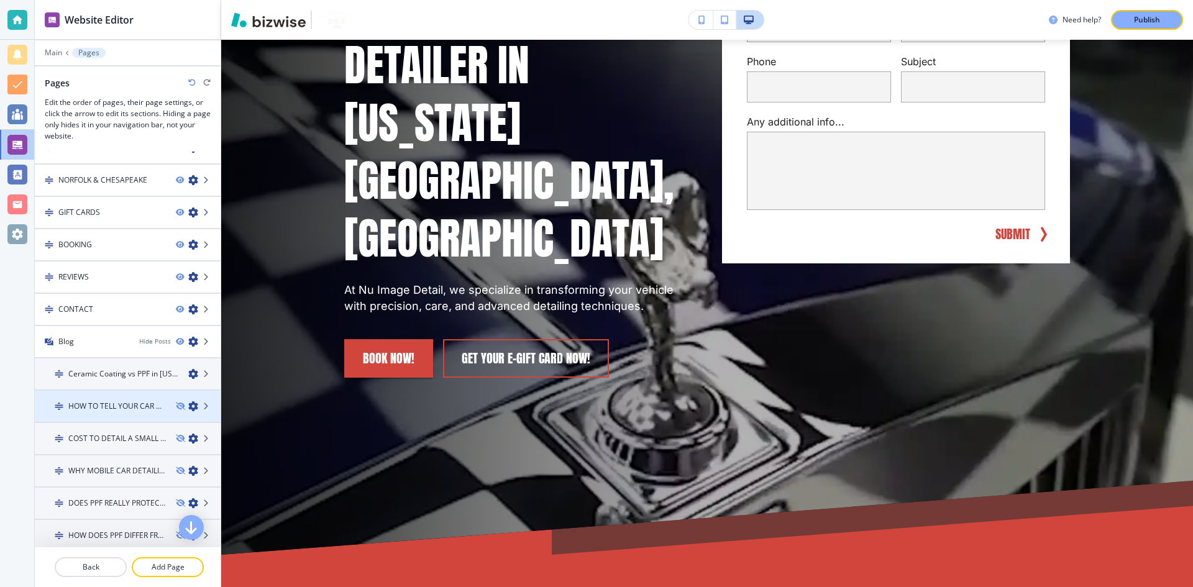
click at [172, 412] on div at bounding box center [128, 417] width 186 height 10
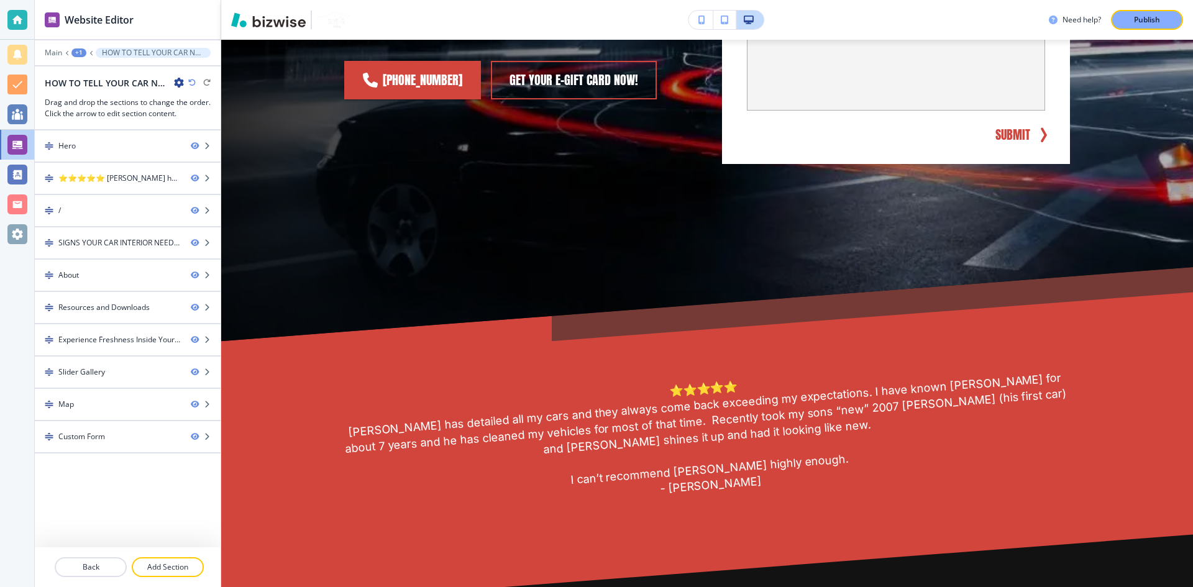
click at [172, 409] on div "Map" at bounding box center [108, 404] width 146 height 11
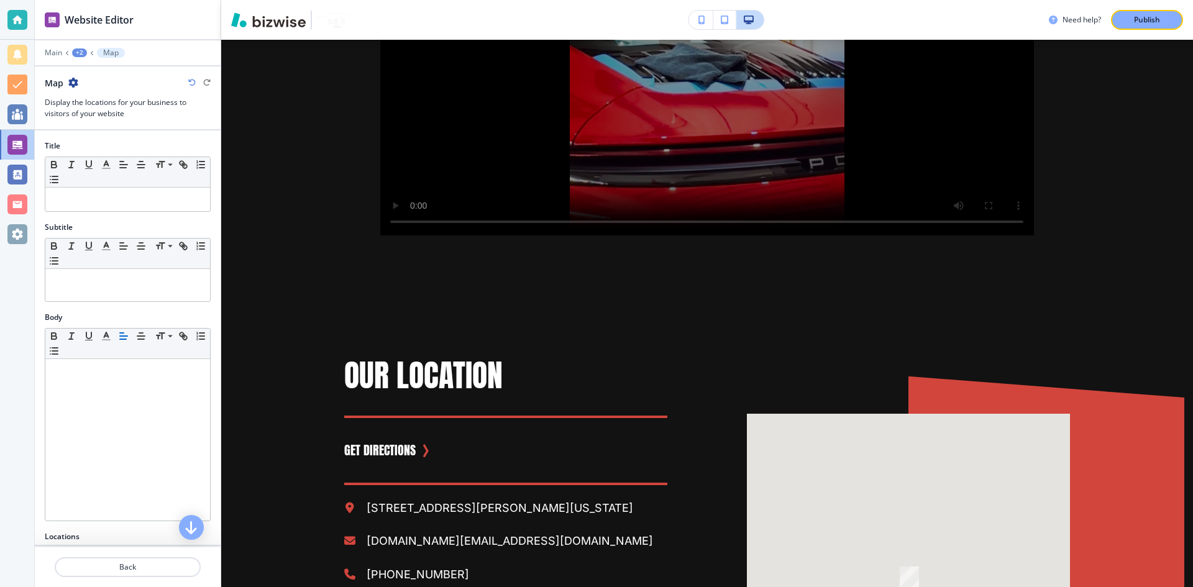
scroll to position [8997, 0]
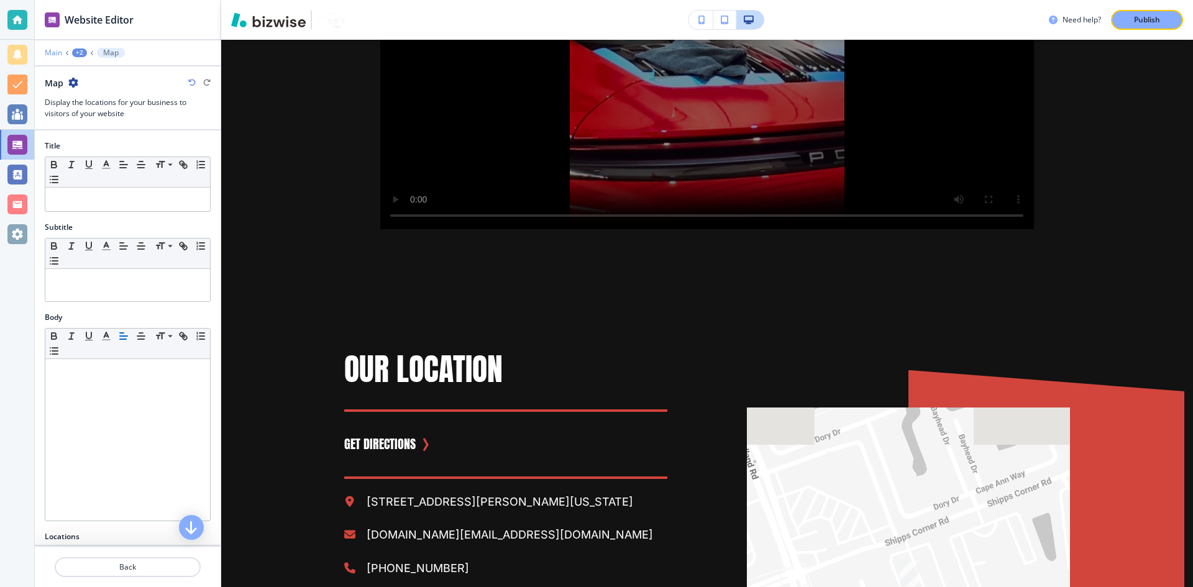
click at [50, 53] on p "Main" at bounding box center [53, 52] width 17 height 9
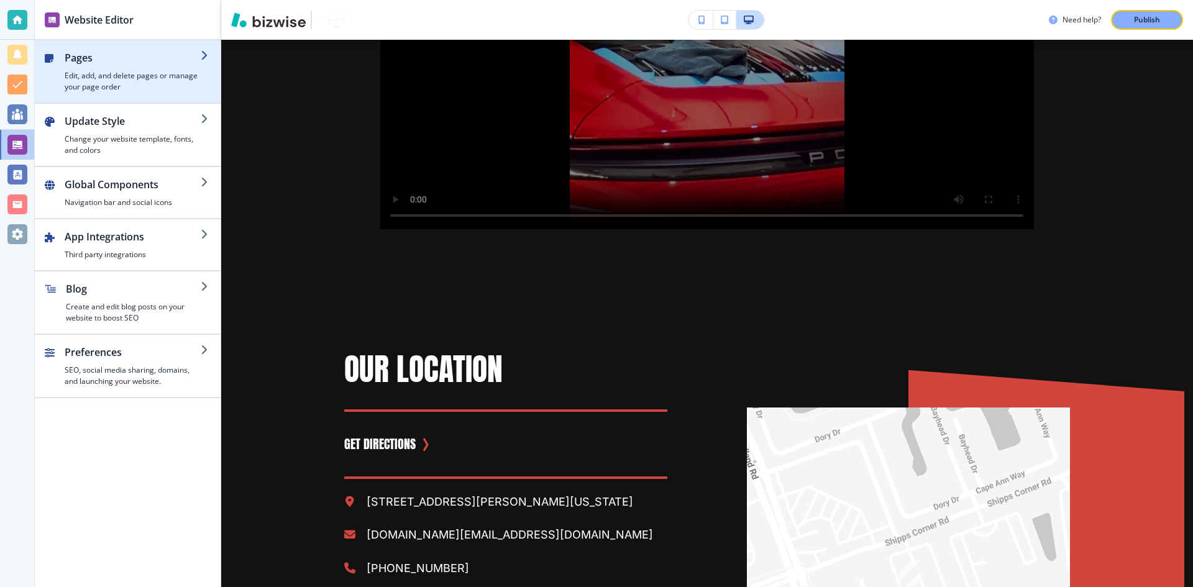
click at [88, 81] on h4 "Edit, add, and delete pages or manage your page order" at bounding box center [133, 81] width 136 height 22
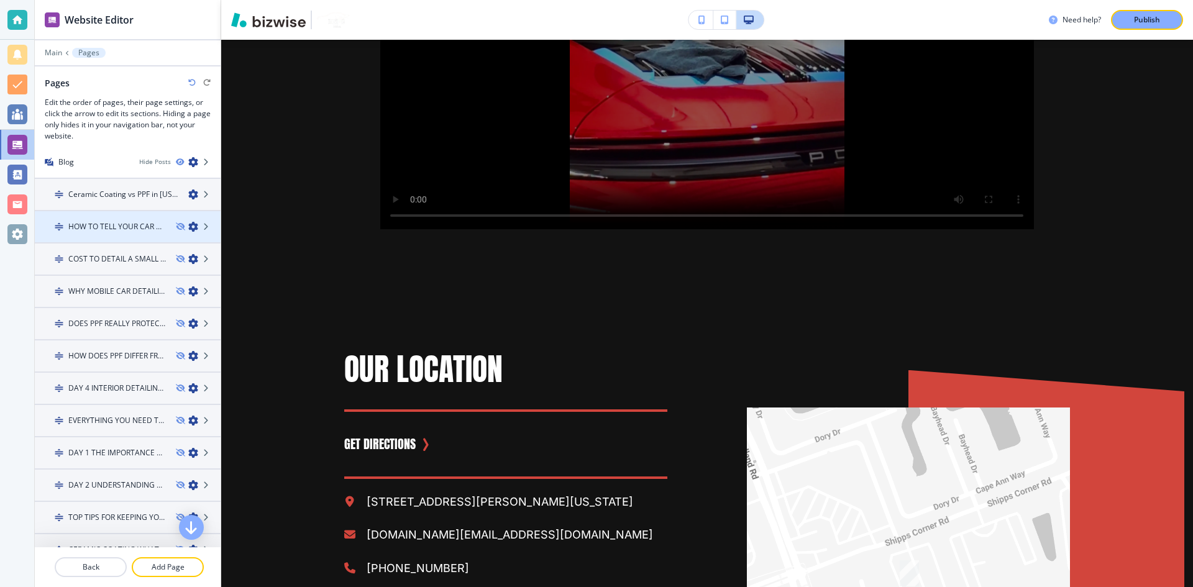
scroll to position [559, 0]
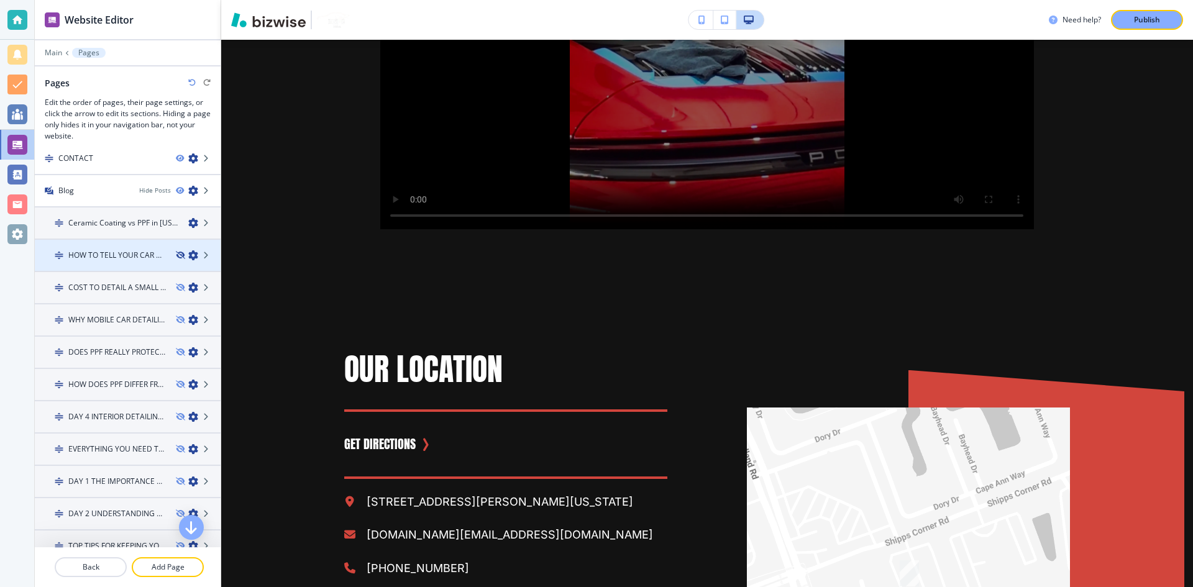
click at [176, 254] on icon "button" at bounding box center [179, 255] width 7 height 7
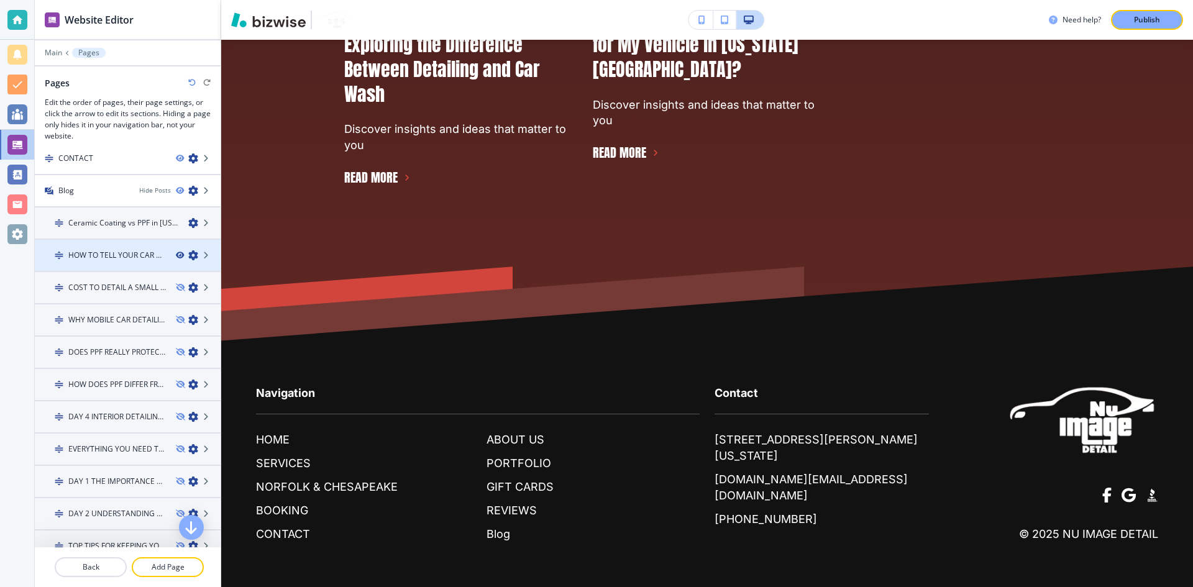
scroll to position [0, 0]
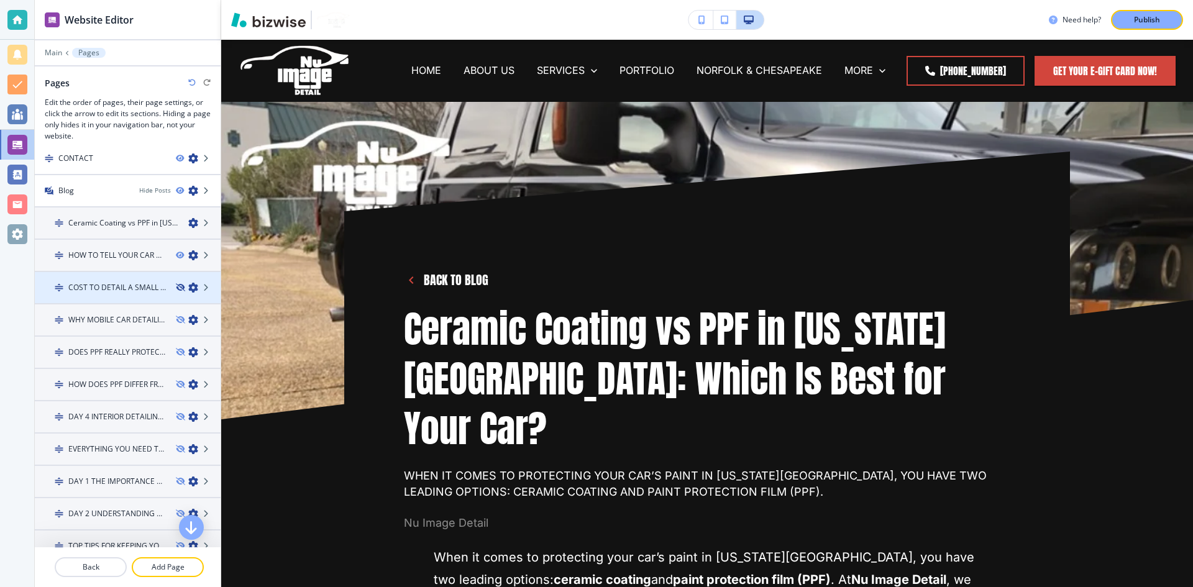
click at [176, 287] on icon "button" at bounding box center [179, 287] width 7 height 7
click at [176, 319] on icon "button" at bounding box center [179, 319] width 7 height 7
click at [176, 349] on icon "button" at bounding box center [179, 352] width 7 height 7
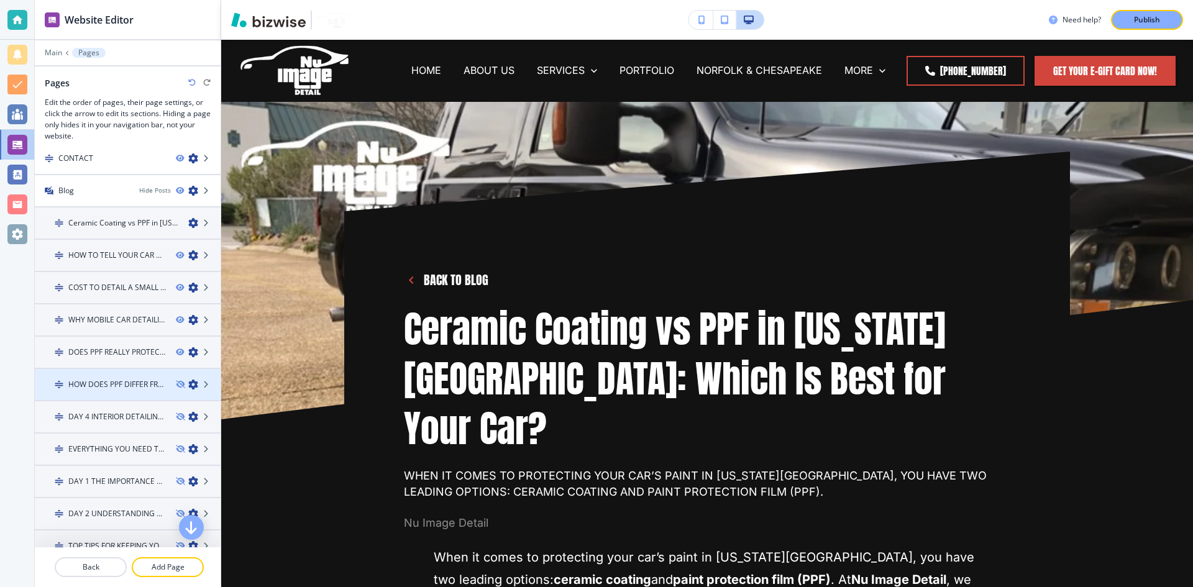
click at [176, 388] on div at bounding box center [198, 385] width 45 height 10
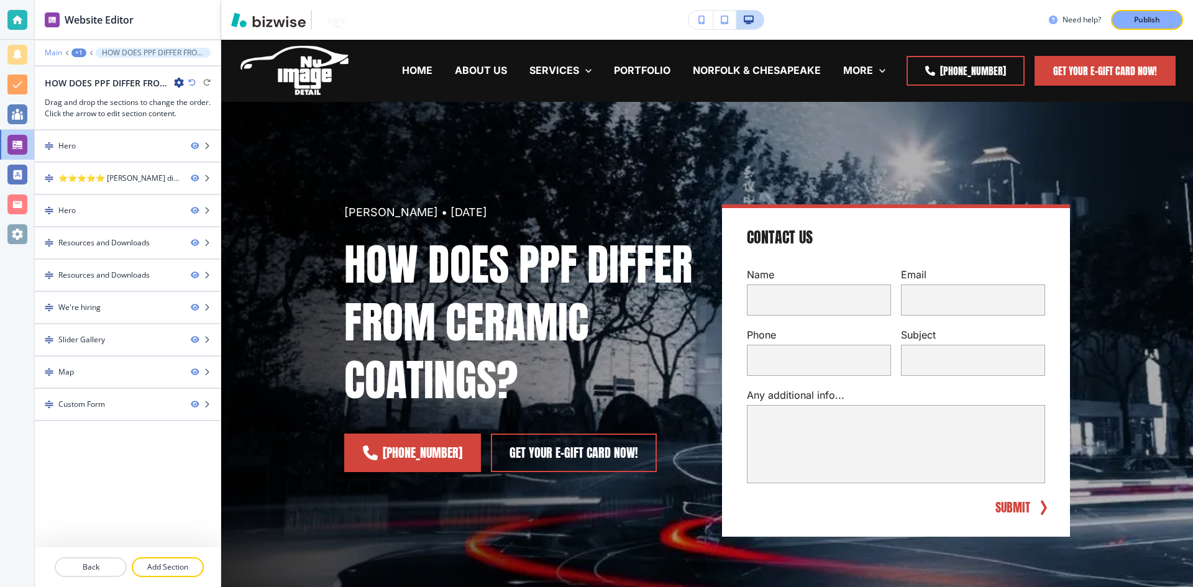
click at [54, 51] on p "Main" at bounding box center [53, 52] width 17 height 9
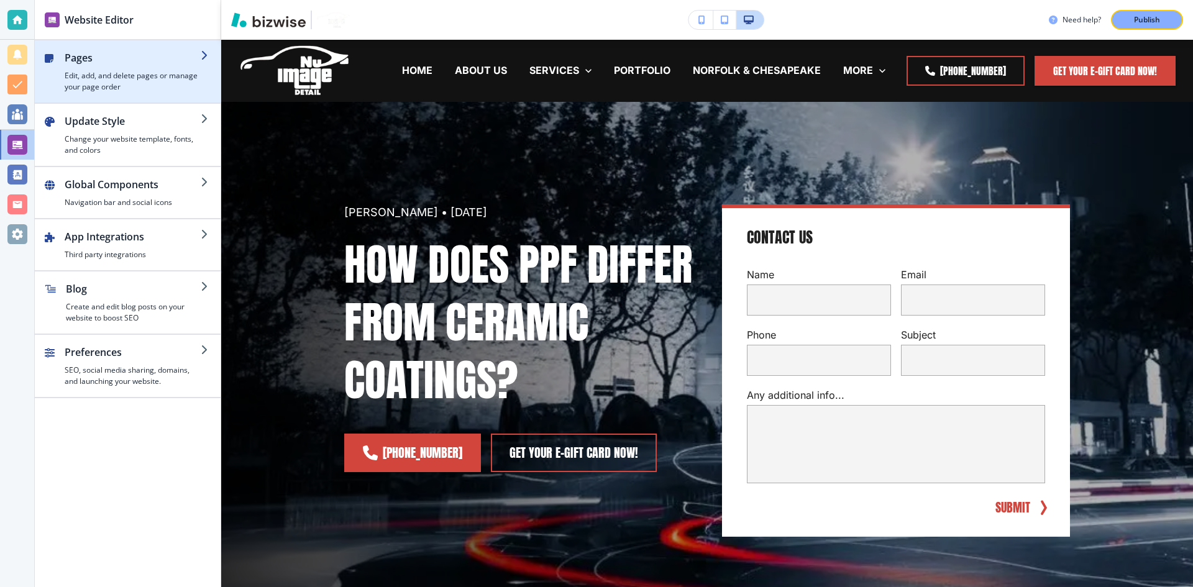
click at [126, 78] on h4 "Edit, add, and delete pages or manage your page order" at bounding box center [133, 81] width 136 height 22
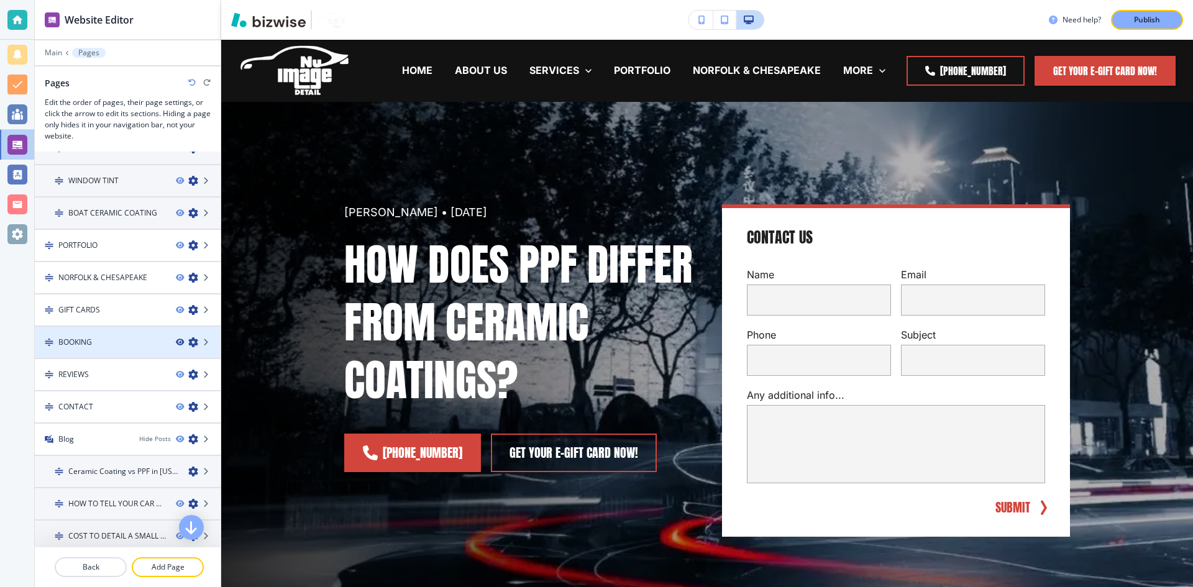
scroll to position [559, 0]
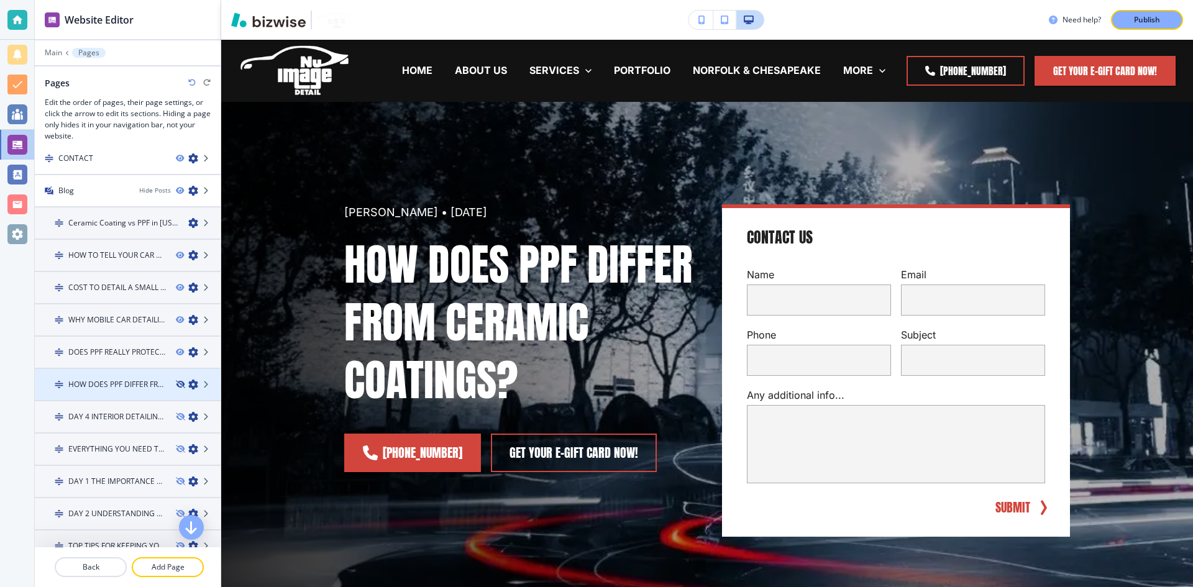
click at [176, 383] on icon "button" at bounding box center [179, 384] width 7 height 7
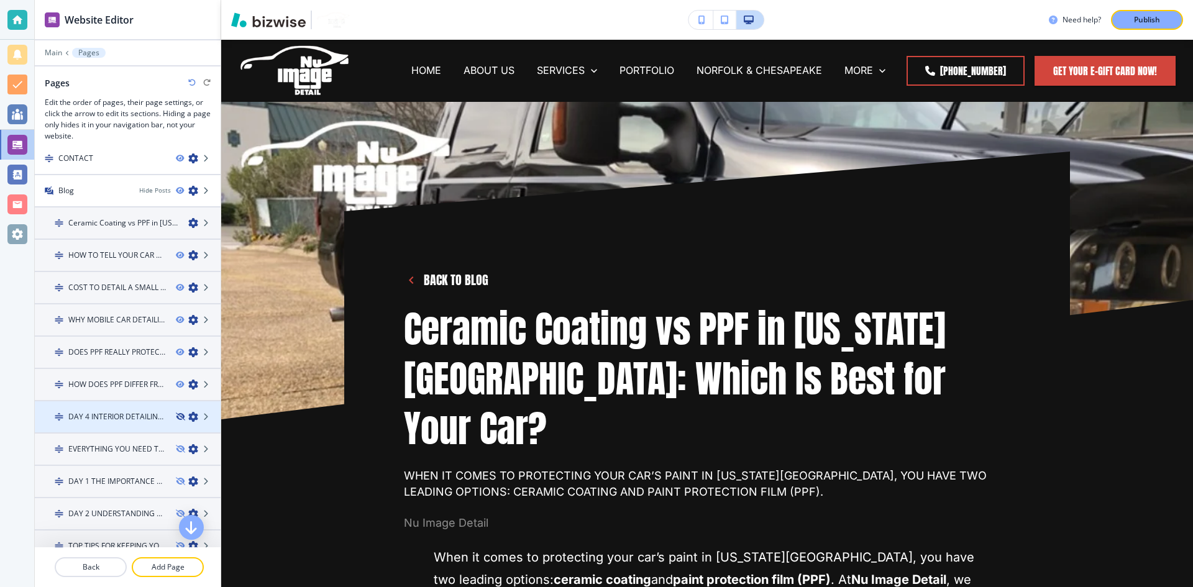
click at [176, 415] on icon "button" at bounding box center [179, 416] width 7 height 7
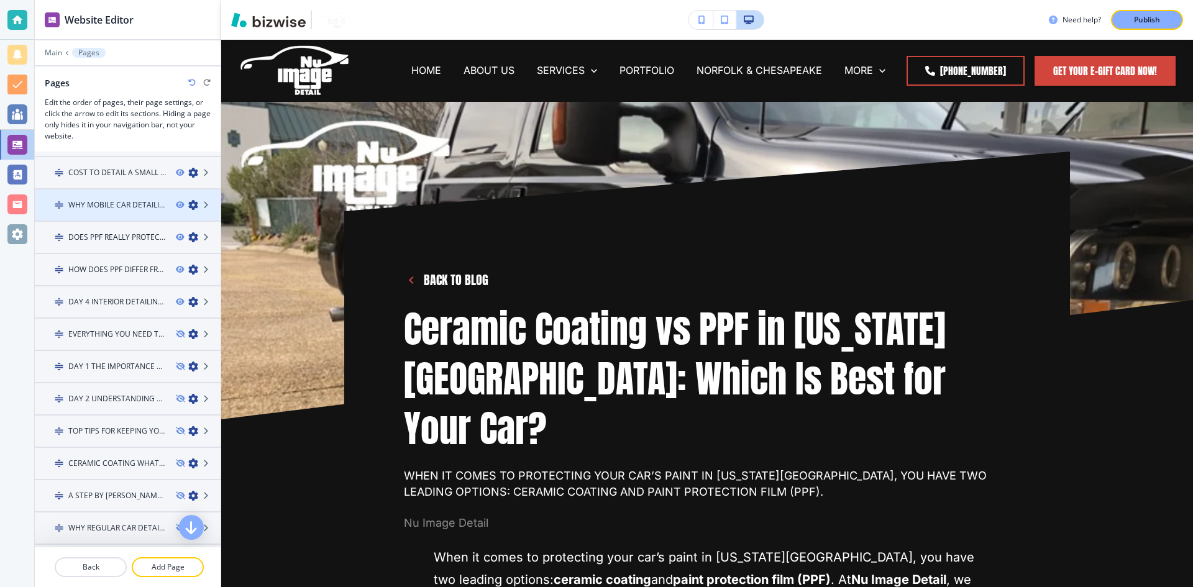
scroll to position [684, 0]
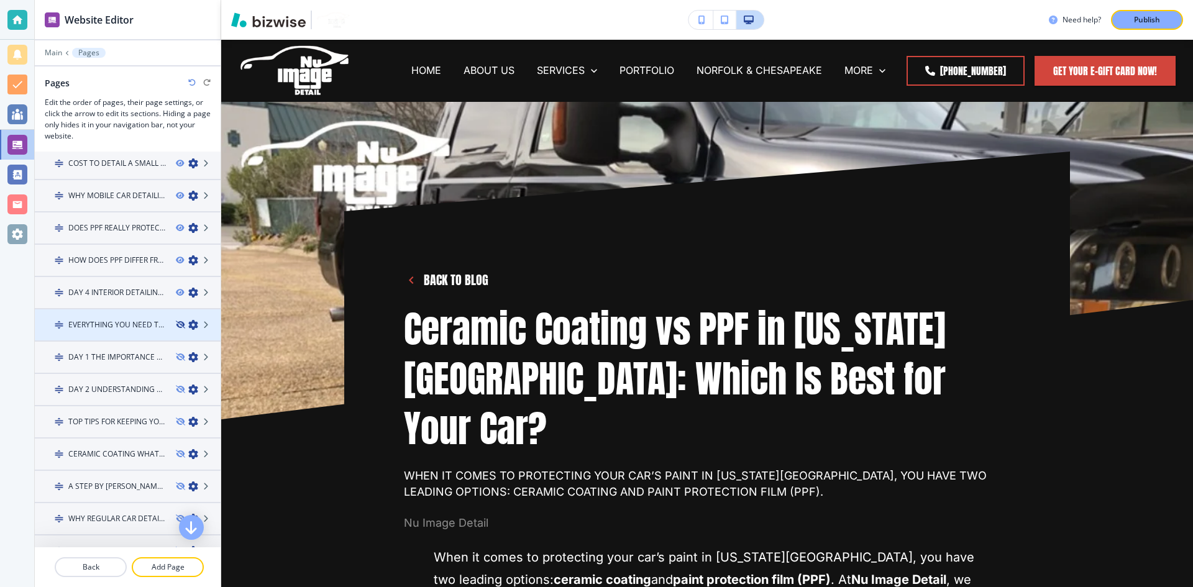
click at [176, 327] on icon "button" at bounding box center [179, 324] width 7 height 7
click at [176, 359] on icon "button" at bounding box center [179, 357] width 7 height 7
click at [176, 390] on icon "button" at bounding box center [179, 389] width 7 height 7
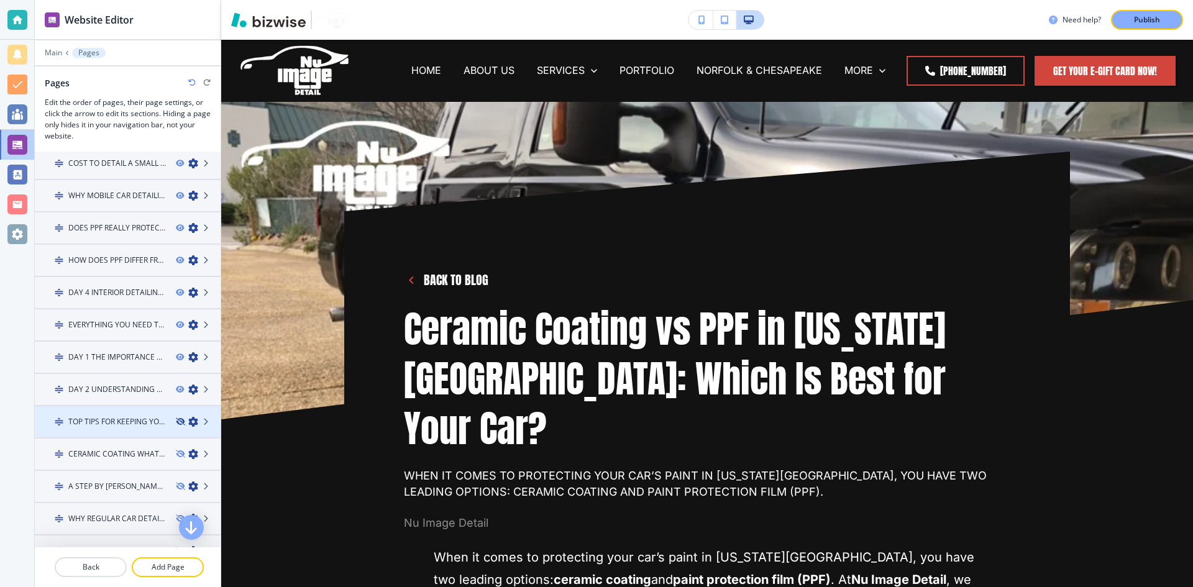
click at [176, 420] on icon "button" at bounding box center [179, 421] width 7 height 7
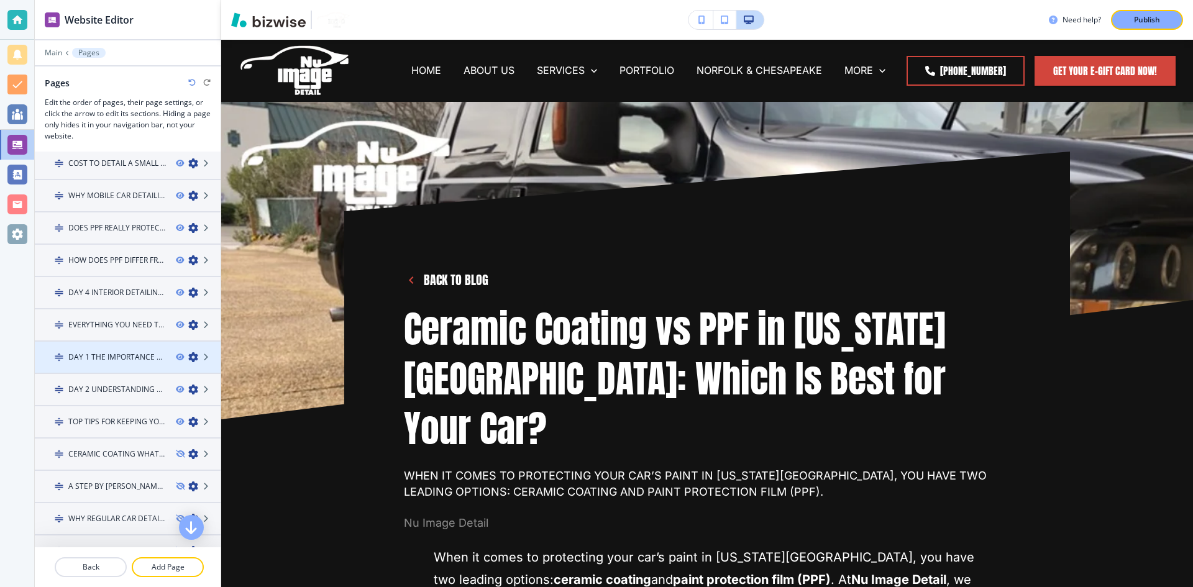
scroll to position [808, 0]
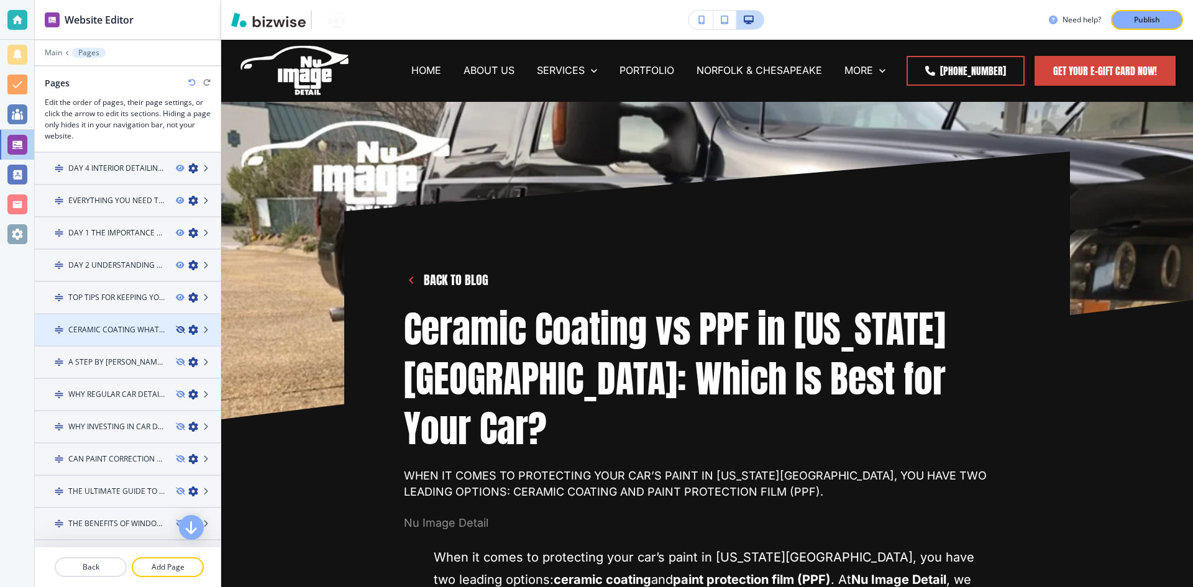
click at [176, 329] on icon "button" at bounding box center [179, 329] width 7 height 7
click at [176, 362] on icon "button" at bounding box center [179, 362] width 7 height 7
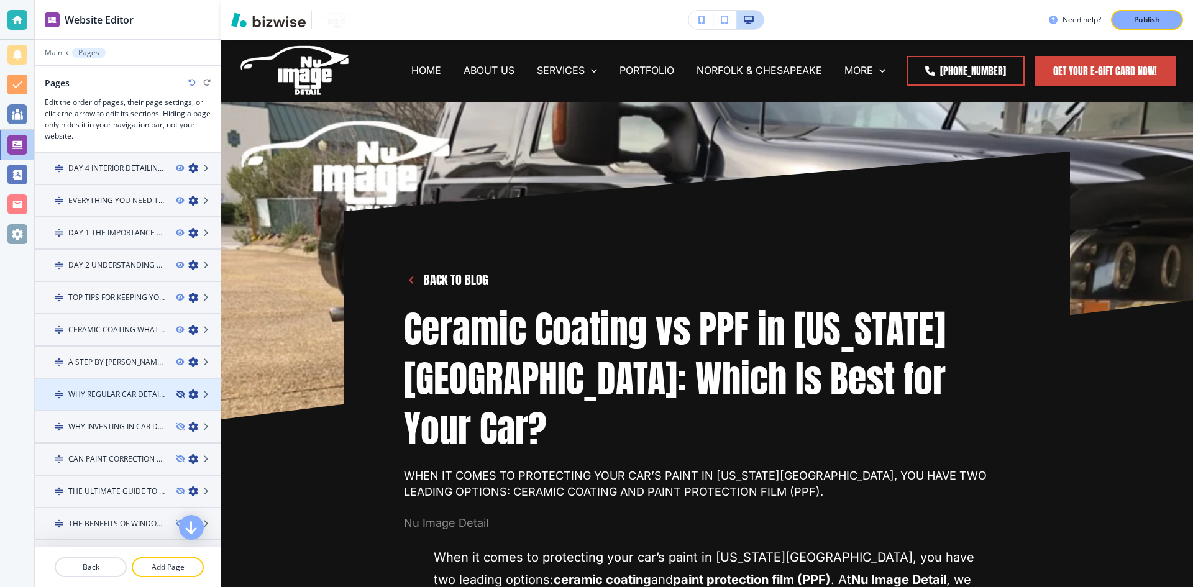
click at [176, 393] on icon "button" at bounding box center [179, 394] width 7 height 7
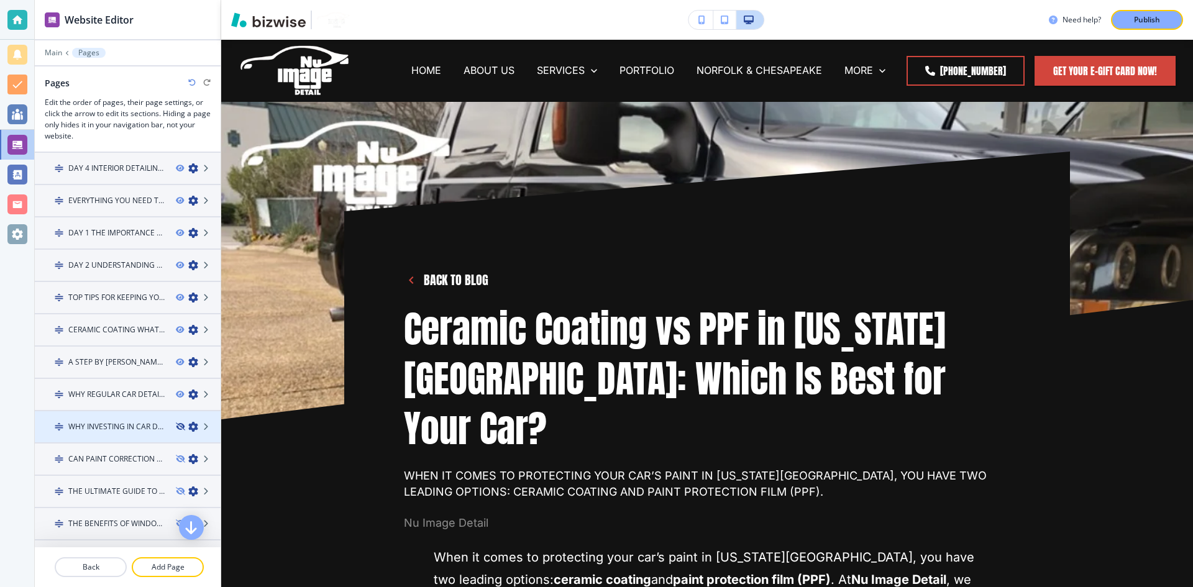
click at [176, 425] on icon "button" at bounding box center [179, 426] width 7 height 7
click at [176, 458] on icon "button" at bounding box center [179, 459] width 7 height 7
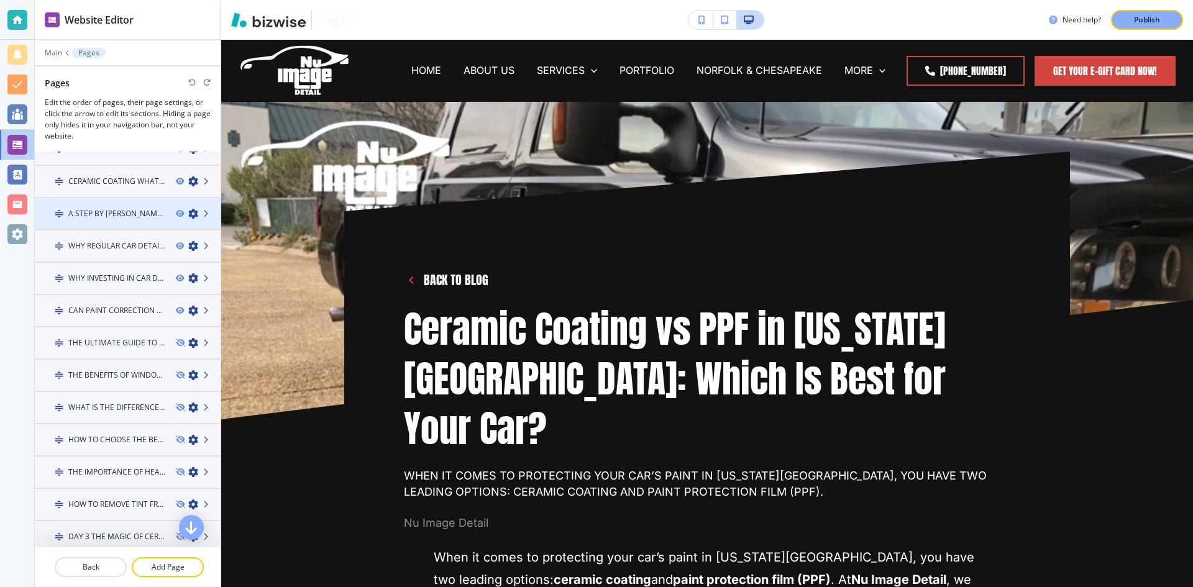
scroll to position [994, 0]
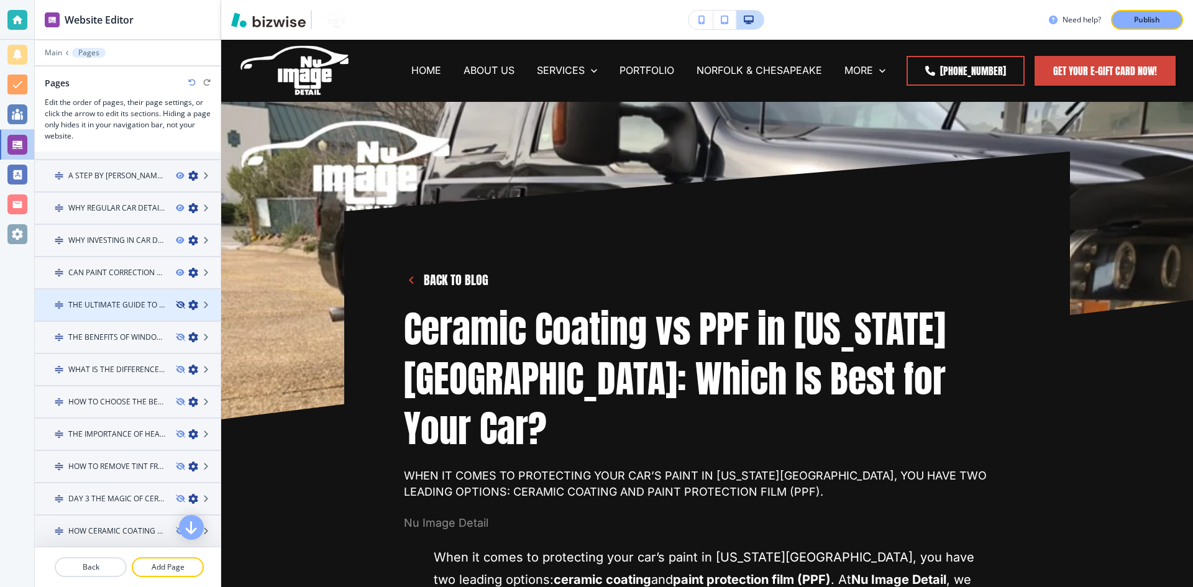
click at [176, 305] on icon "button" at bounding box center [179, 304] width 7 height 7
click at [176, 335] on icon "button" at bounding box center [179, 337] width 7 height 7
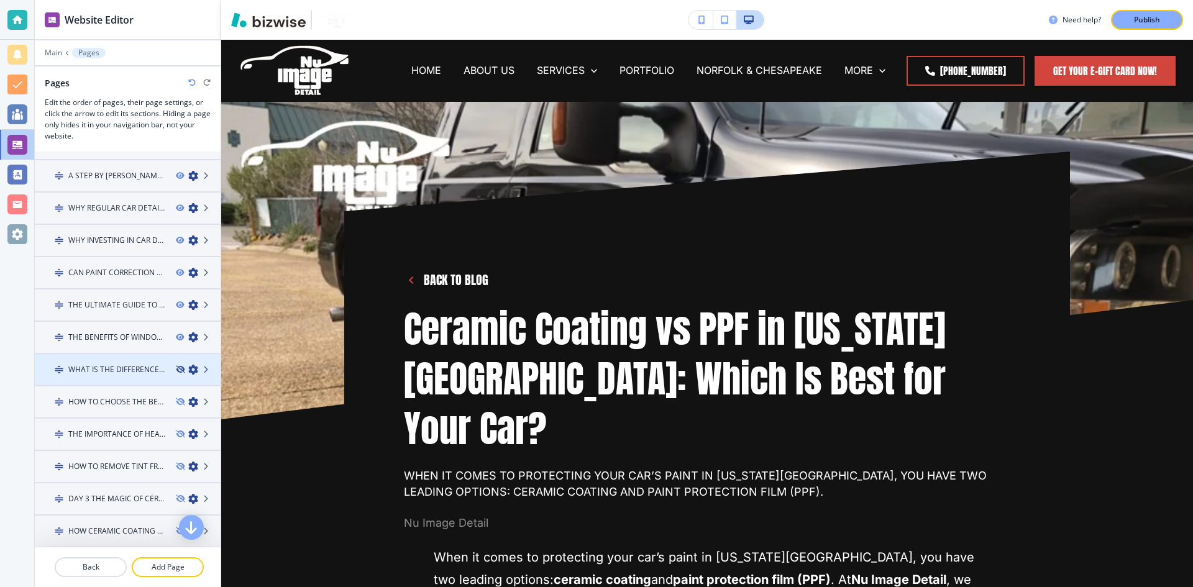
click at [176, 369] on icon "button" at bounding box center [179, 369] width 7 height 7
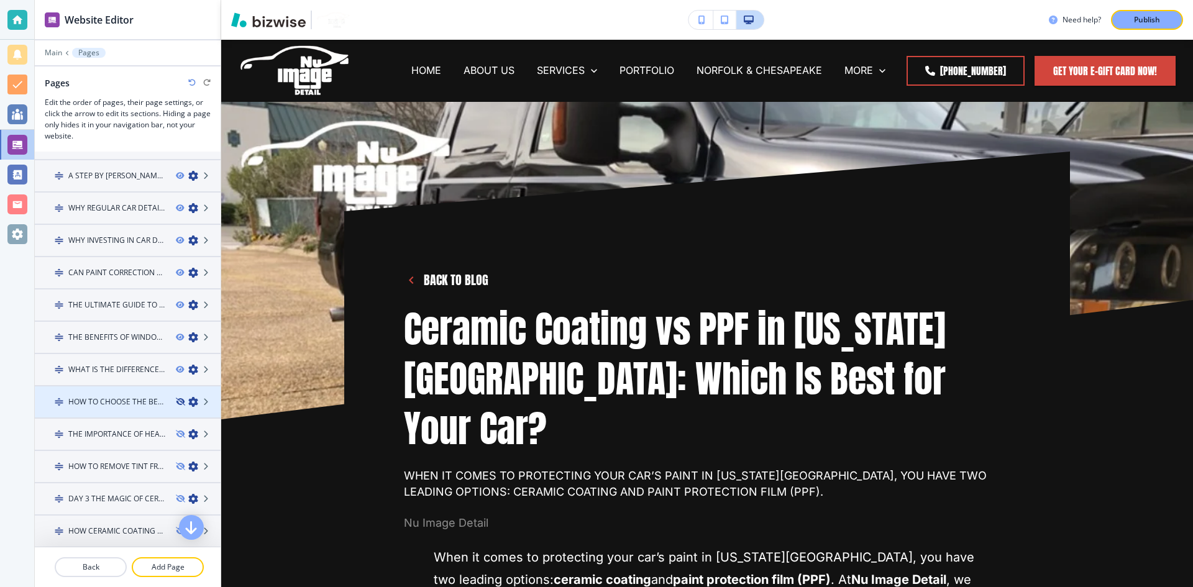
click at [176, 403] on icon "button" at bounding box center [179, 401] width 7 height 7
click at [176, 433] on icon "button" at bounding box center [179, 434] width 7 height 7
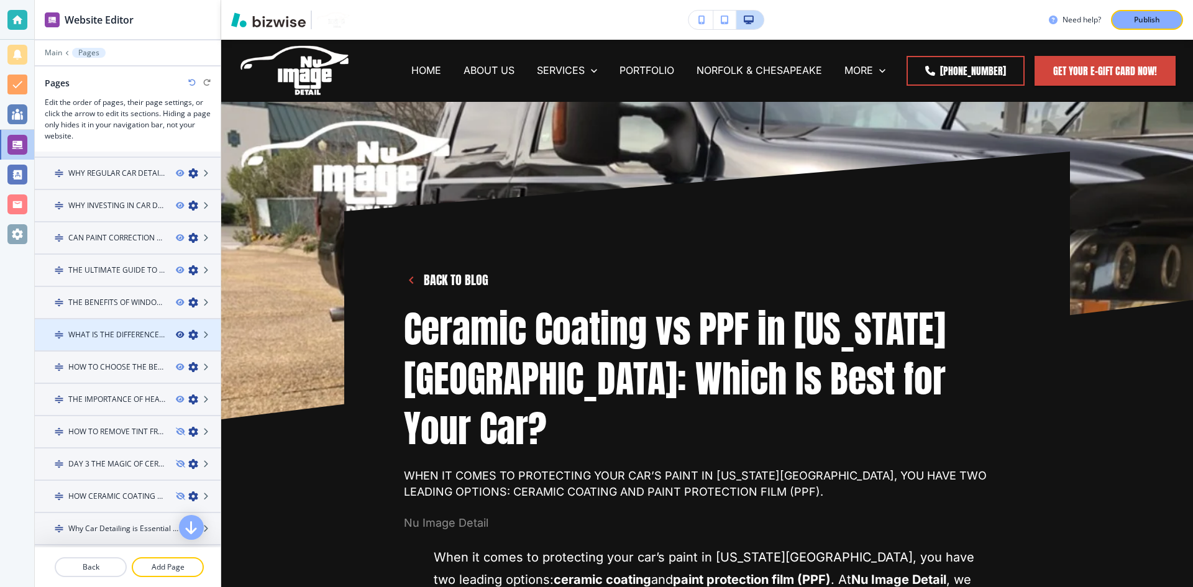
scroll to position [1057, 0]
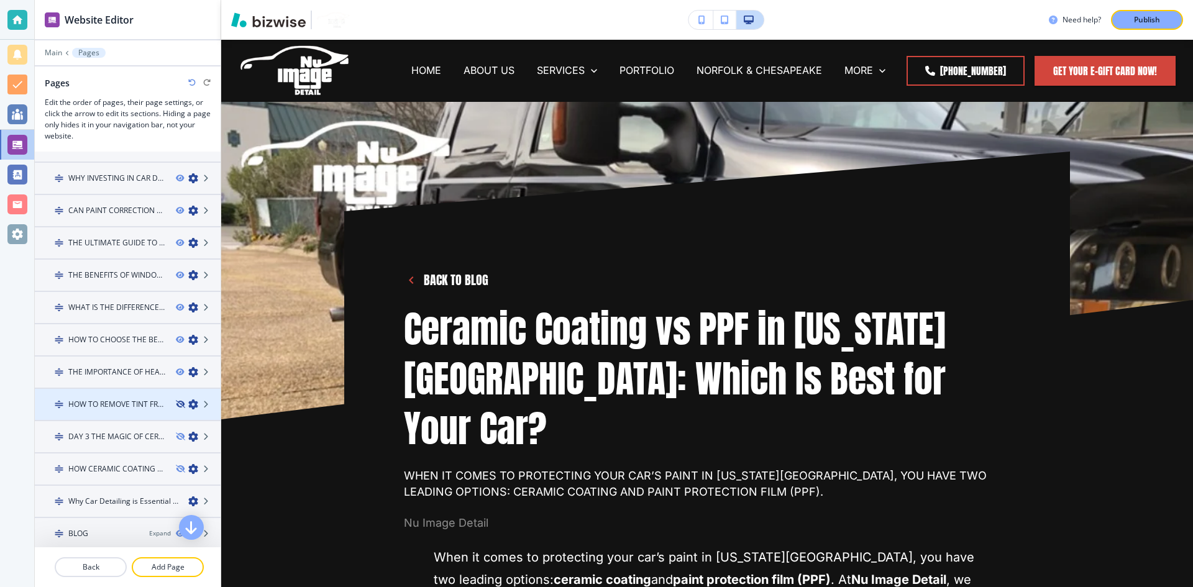
click at [176, 405] on icon "button" at bounding box center [179, 404] width 7 height 7
click at [176, 433] on icon "button" at bounding box center [179, 436] width 7 height 7
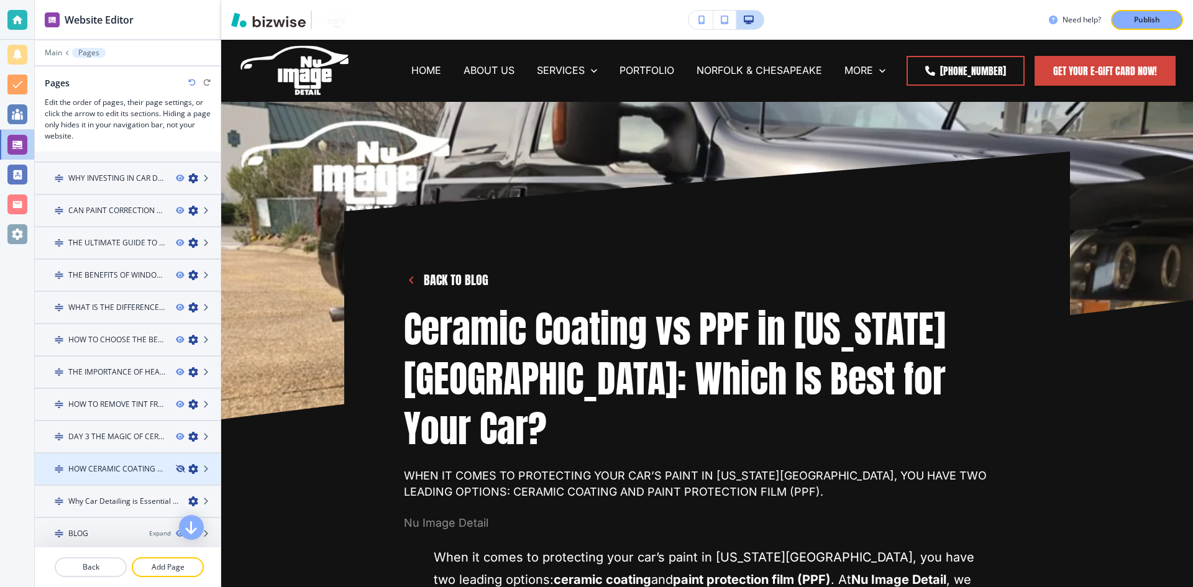
click at [176, 471] on icon "button" at bounding box center [179, 469] width 7 height 7
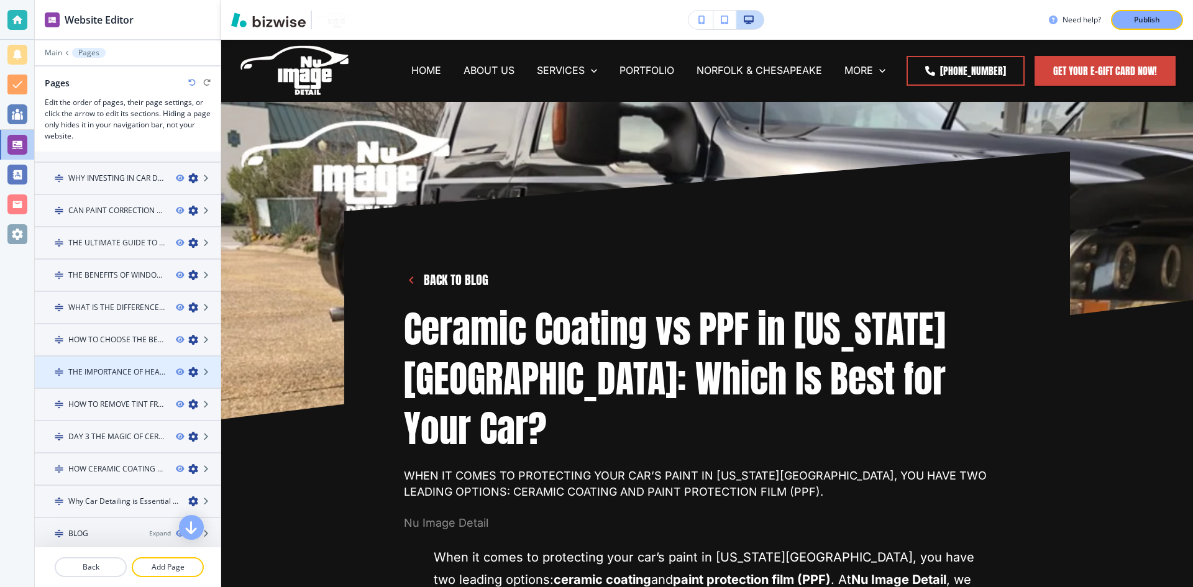
scroll to position [1092, 0]
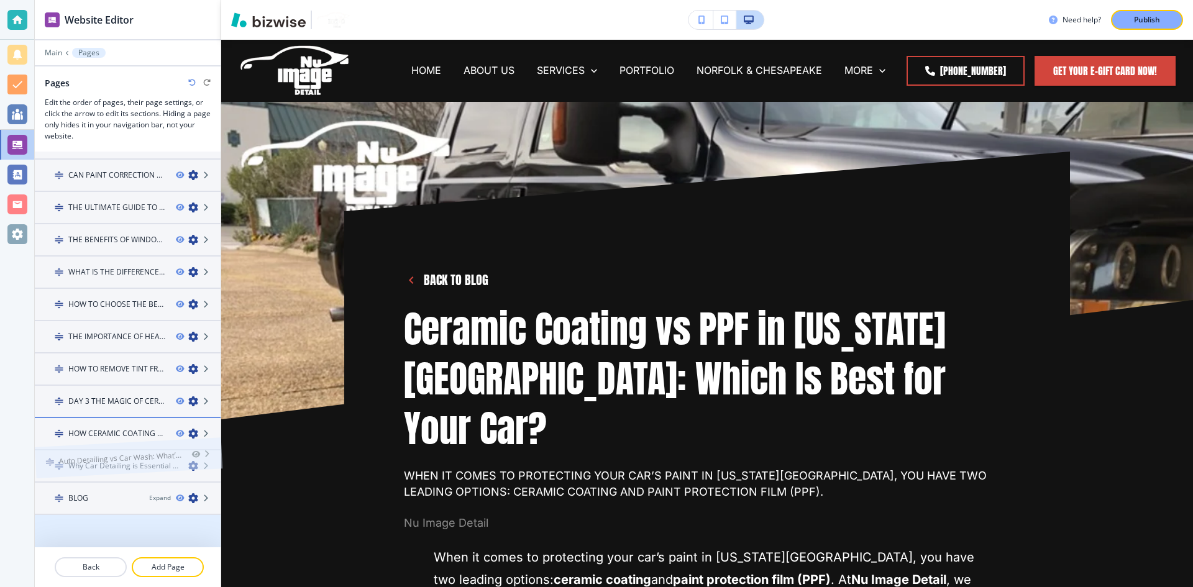
drag, startPoint x: 113, startPoint y: 529, endPoint x: 113, endPoint y: 430, distance: 98.8
click at [176, 529] on icon "button" at bounding box center [179, 530] width 7 height 7
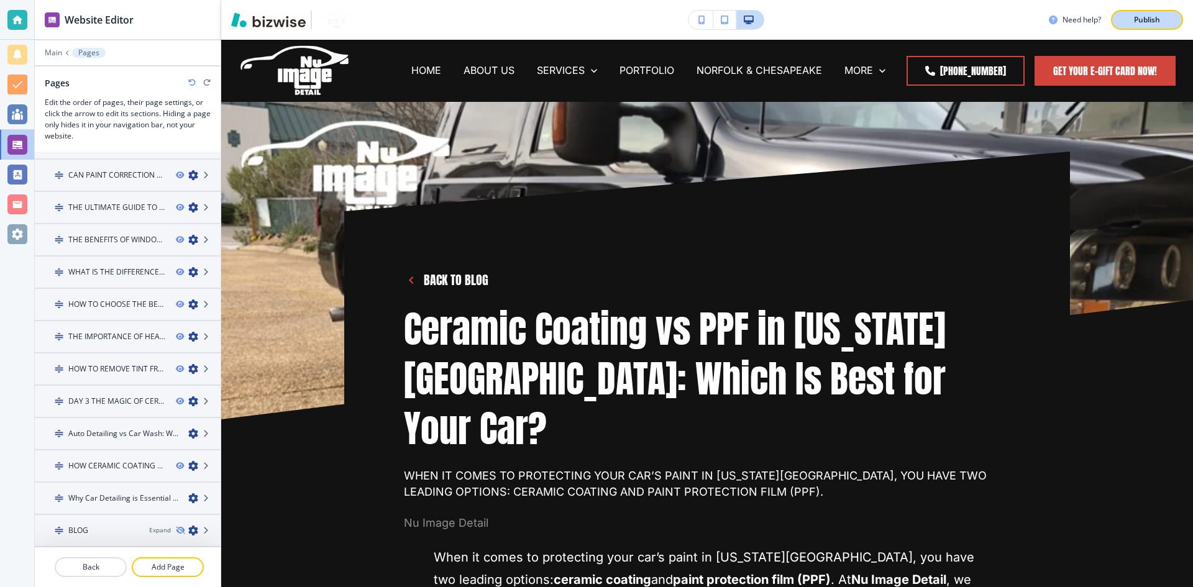
click at [1127, 19] on button "Publish" at bounding box center [1147, 20] width 72 height 20
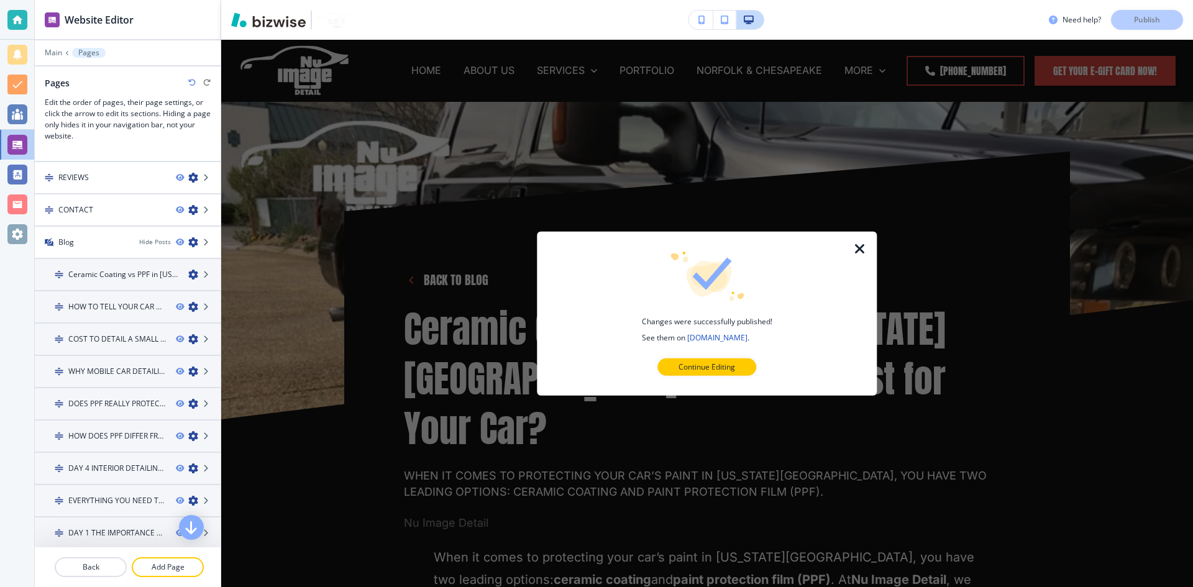
scroll to position [408, 0]
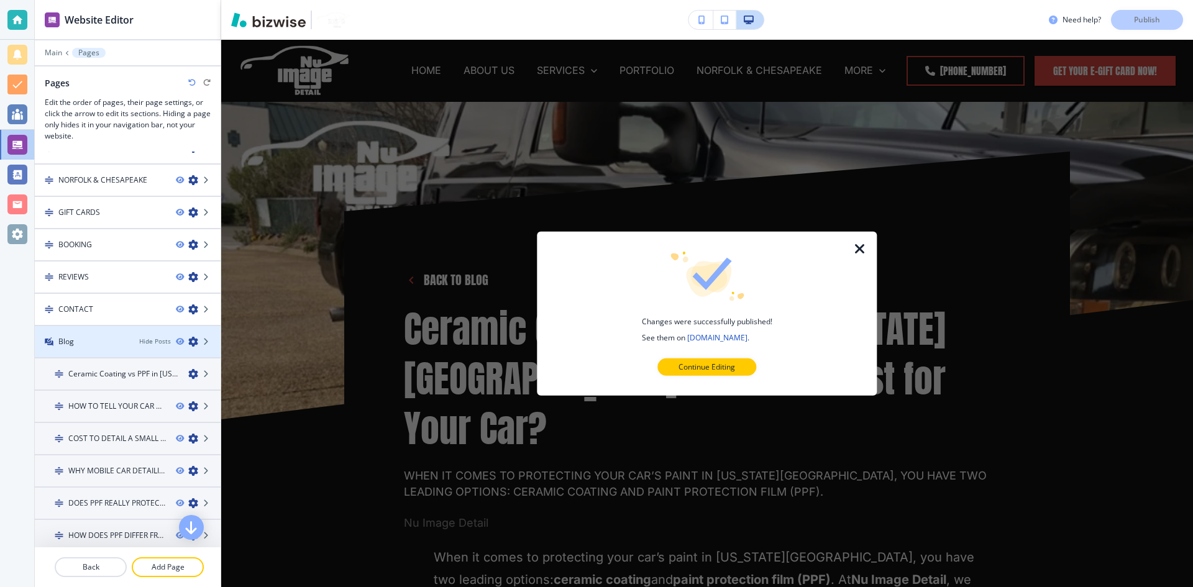
click at [188, 341] on icon "button" at bounding box center [193, 342] width 10 height 10
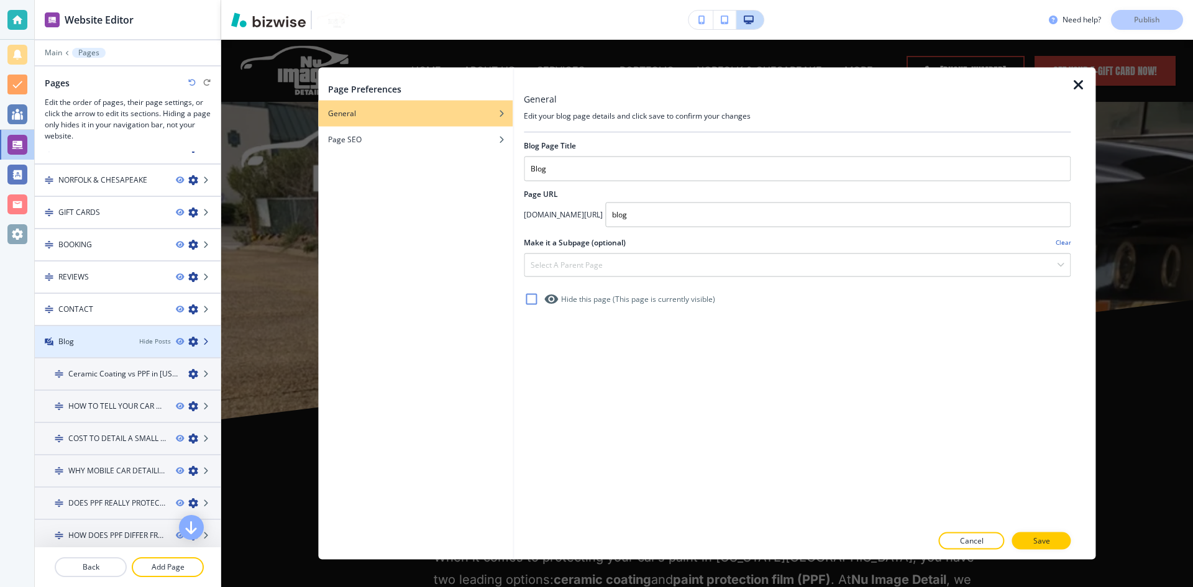
click at [203, 342] on icon at bounding box center [206, 341] width 7 height 7
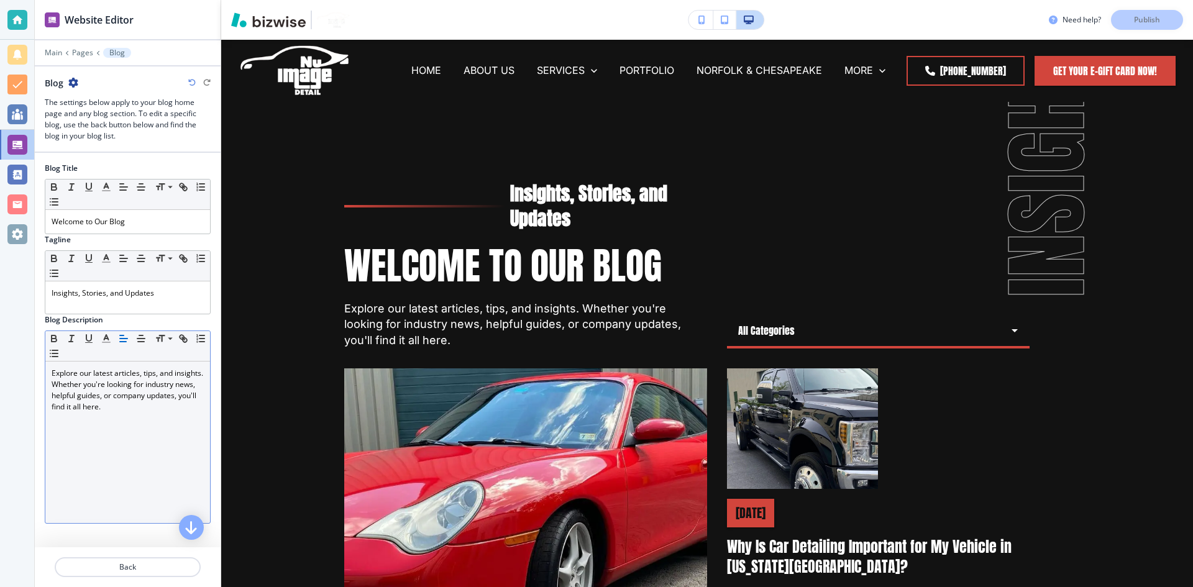
scroll to position [62, 0]
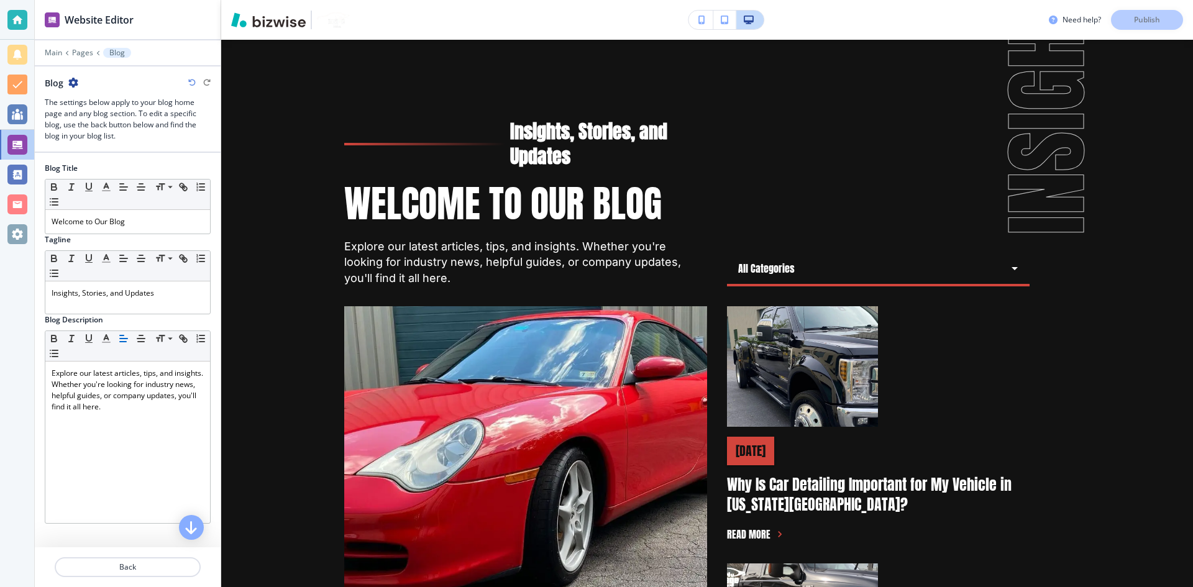
click at [76, 78] on icon "button" at bounding box center [73, 83] width 10 height 10
click at [87, 122] on p "Blog Settings" at bounding box center [107, 126] width 63 height 11
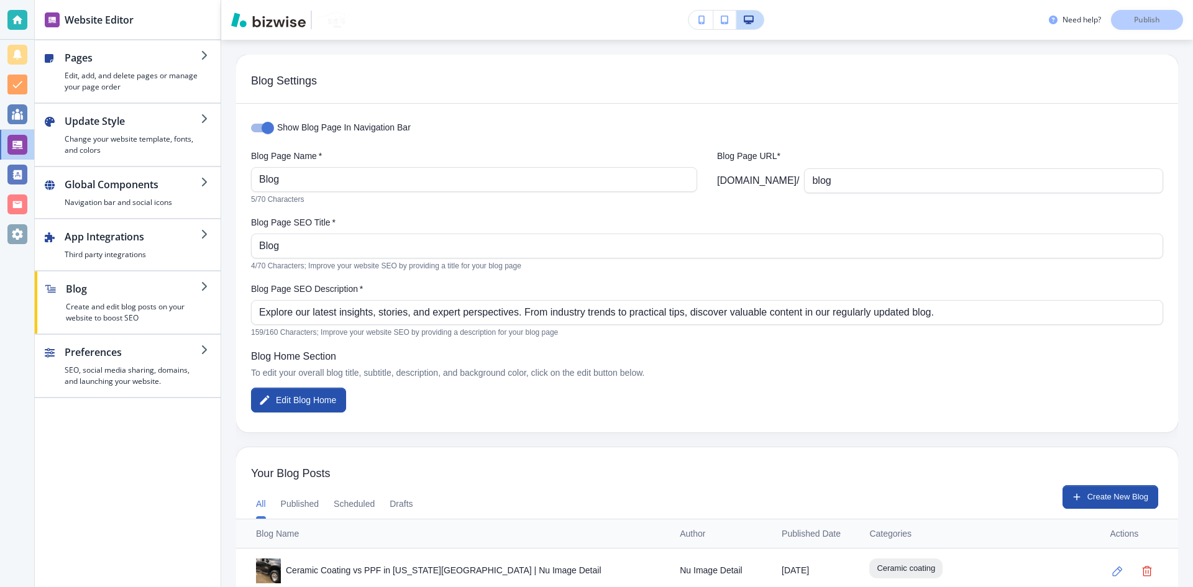
scroll to position [112, 0]
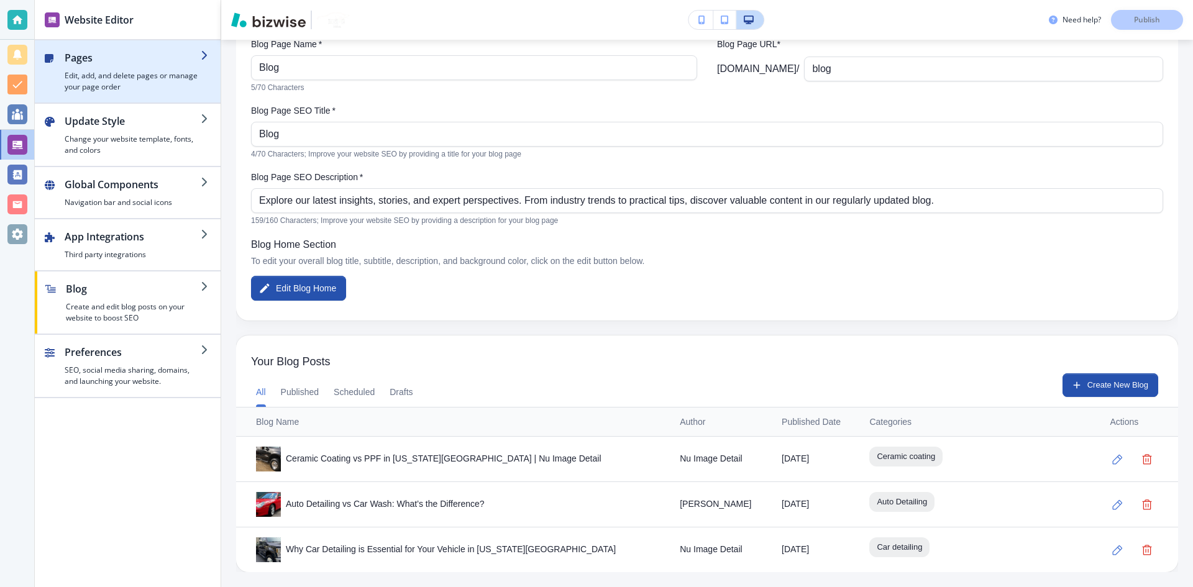
click at [126, 76] on h4 "Edit, add, and delete pages or manage your page order" at bounding box center [133, 81] width 136 height 22
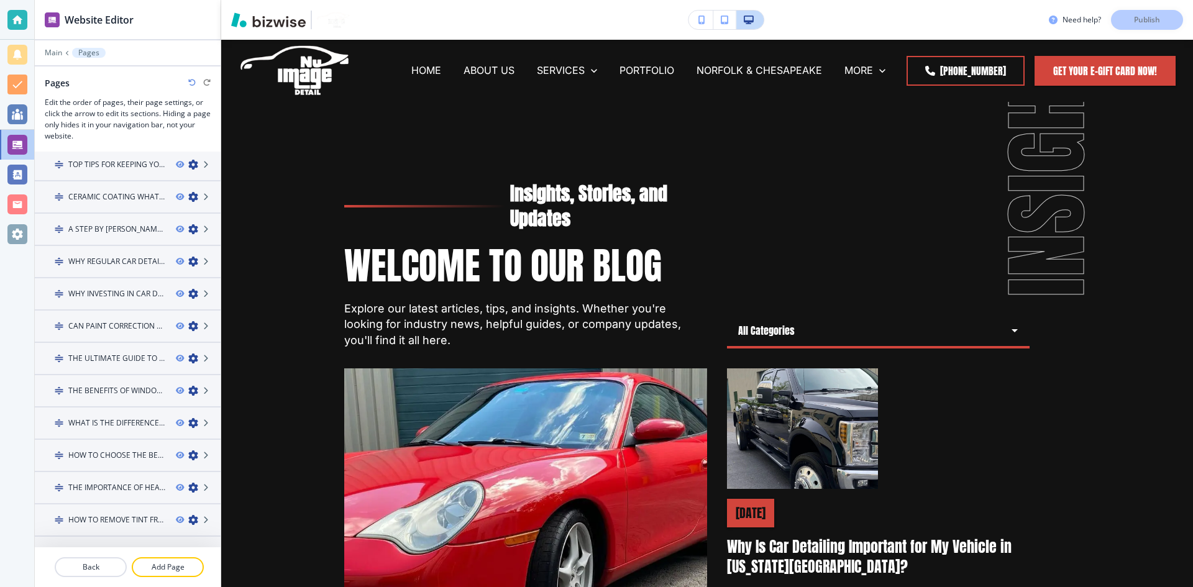
scroll to position [1092, 0]
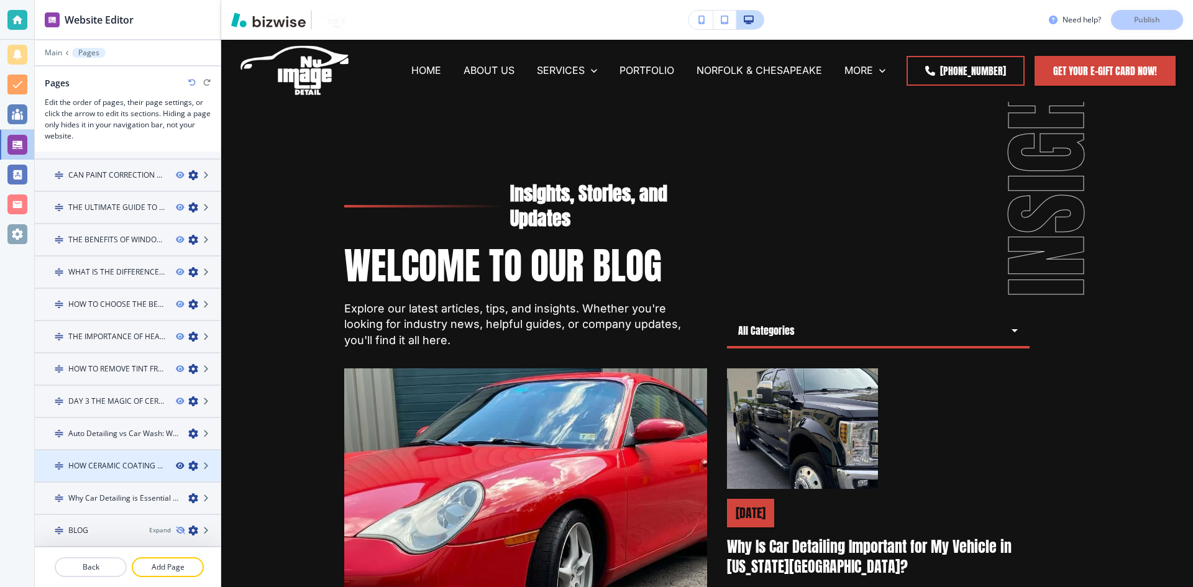
click at [176, 467] on icon "button" at bounding box center [179, 465] width 7 height 7
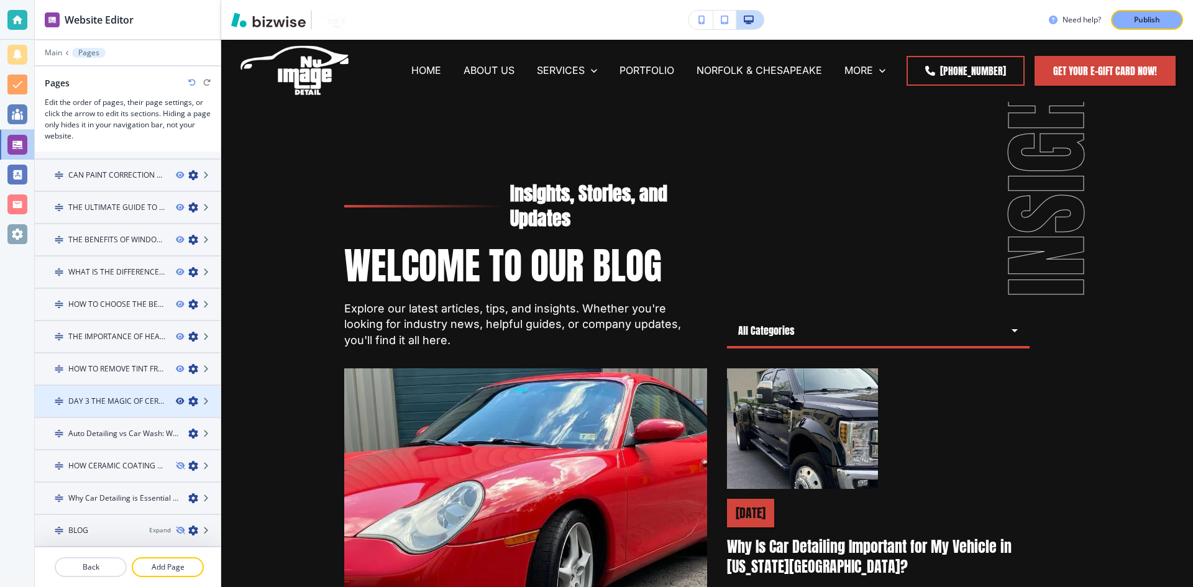
click at [176, 400] on icon "button" at bounding box center [179, 401] width 7 height 7
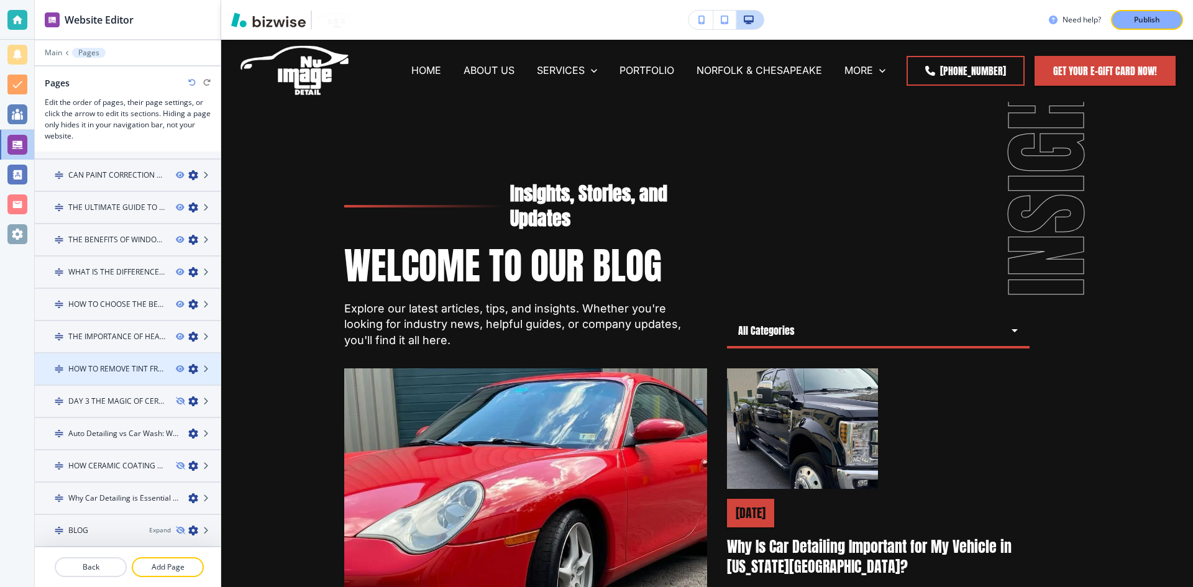
click at [165, 369] on div "HOW TO REMOVE TINT FROM CAR WINDOWS" at bounding box center [128, 369] width 186 height 11
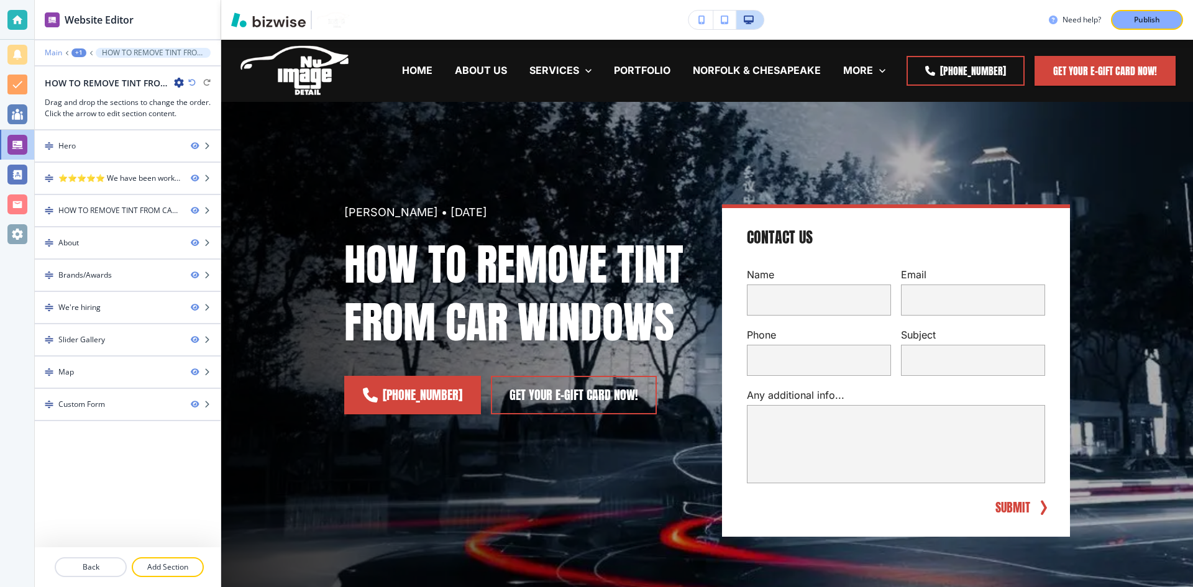
drag, startPoint x: 57, startPoint y: 58, endPoint x: 55, endPoint y: 50, distance: 7.6
click at [56, 57] on div "Main +1 HOW TO REMOVE TINT FROM CAR WINDOWS HOW TO REMOVE TINT FROM CAR WINDOWS…" at bounding box center [128, 83] width 186 height 71
click at [55, 50] on p "Main" at bounding box center [53, 52] width 17 height 9
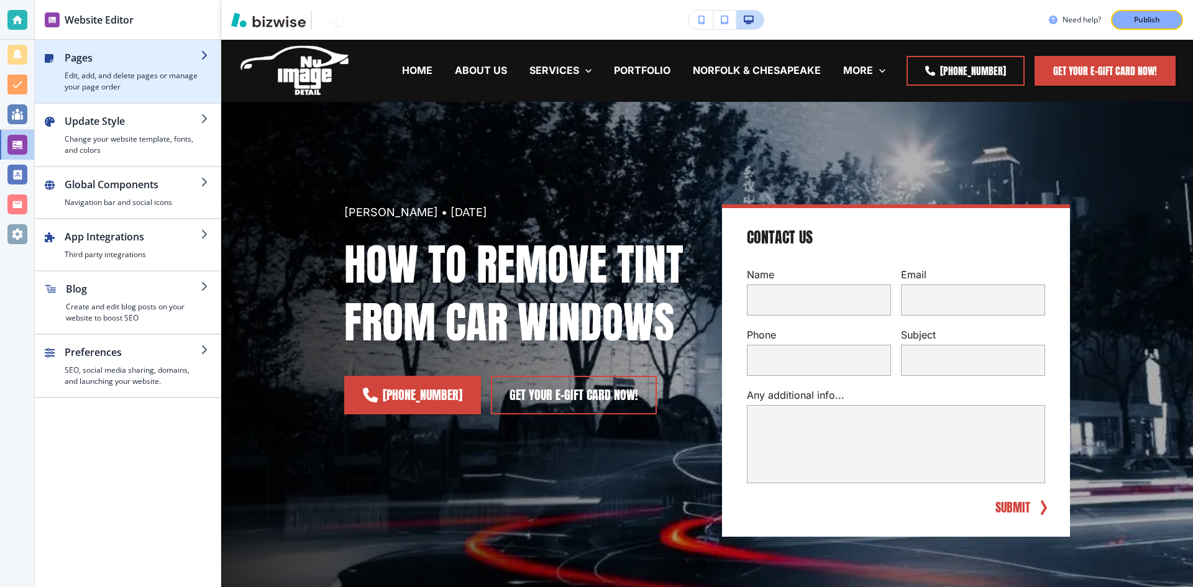
click at [140, 68] on div "button" at bounding box center [133, 67] width 136 height 5
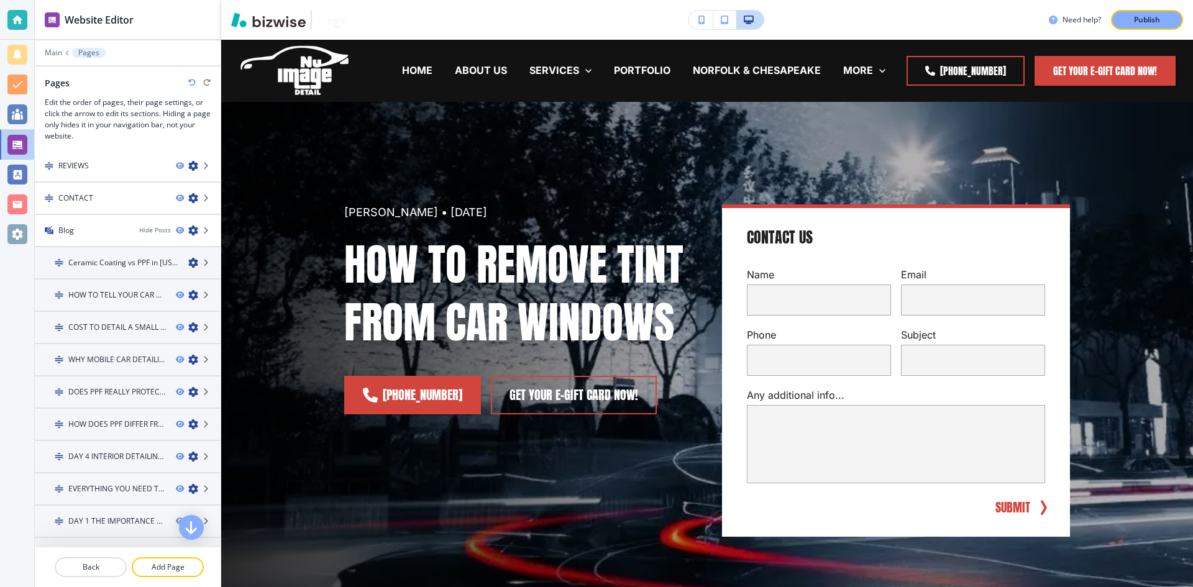
scroll to position [497, 0]
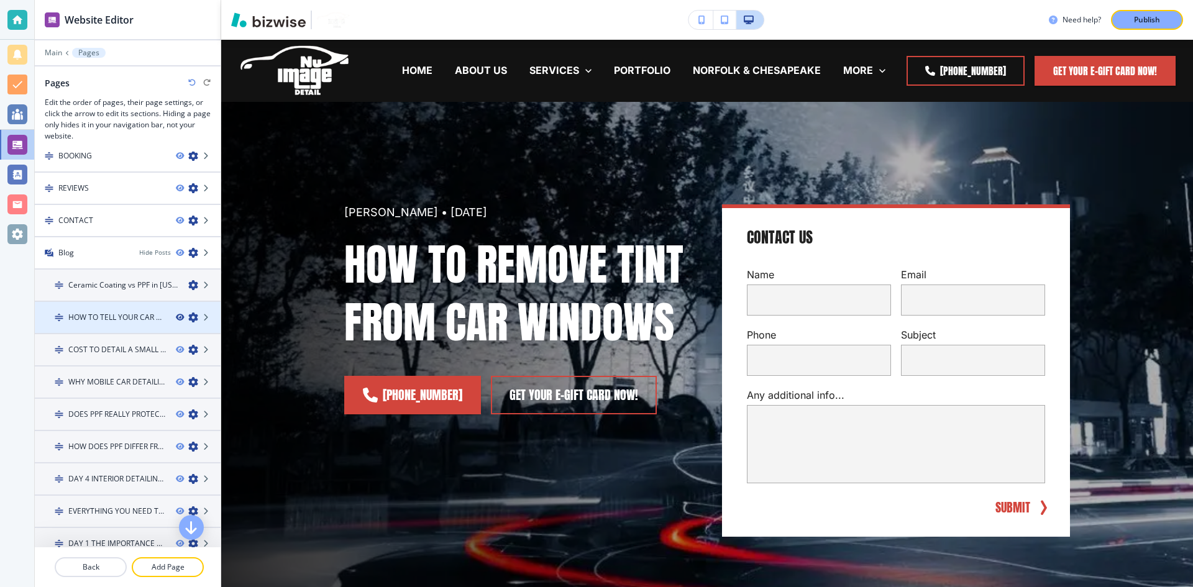
click at [176, 319] on icon "button" at bounding box center [179, 317] width 7 height 7
click at [176, 352] on icon "button" at bounding box center [179, 349] width 7 height 7
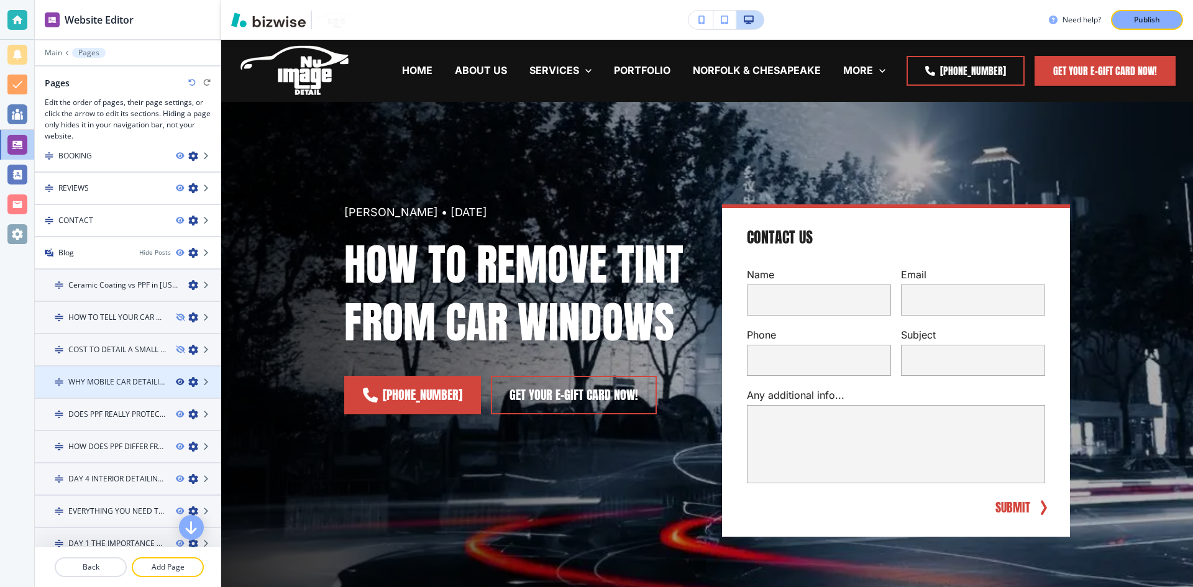
click at [176, 383] on icon "button" at bounding box center [179, 382] width 7 height 7
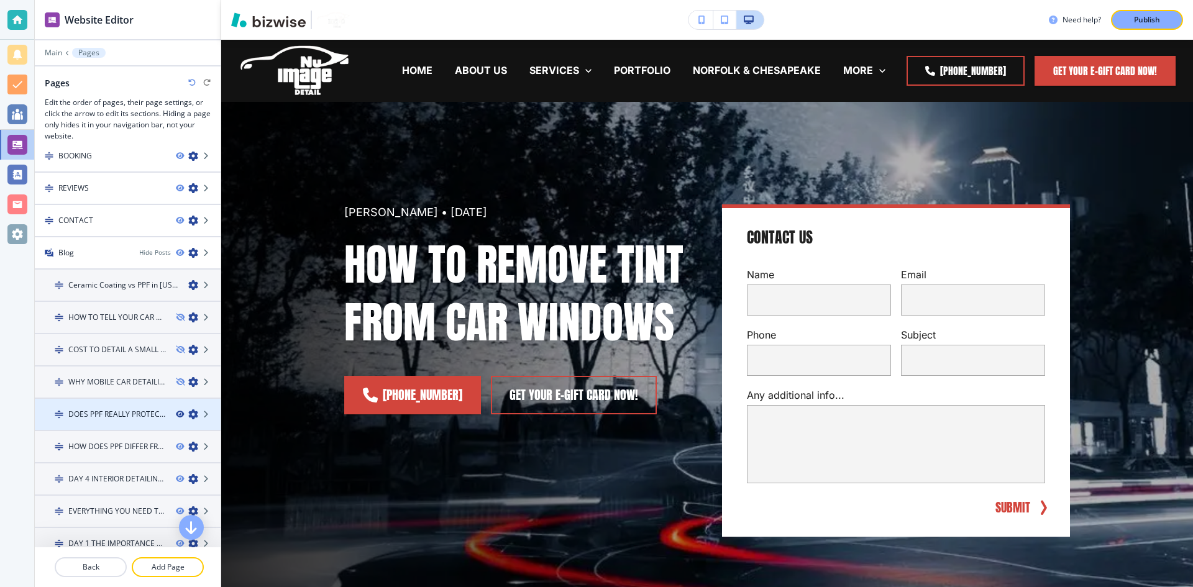
click at [176, 415] on icon "button" at bounding box center [179, 414] width 7 height 7
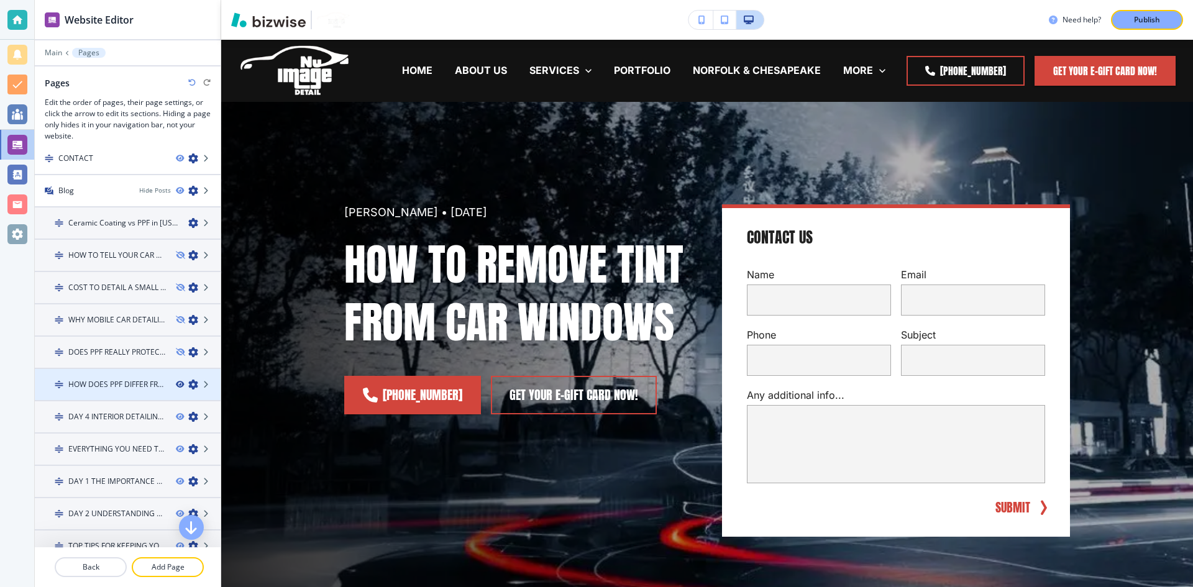
click at [176, 386] on icon "button" at bounding box center [179, 384] width 7 height 7
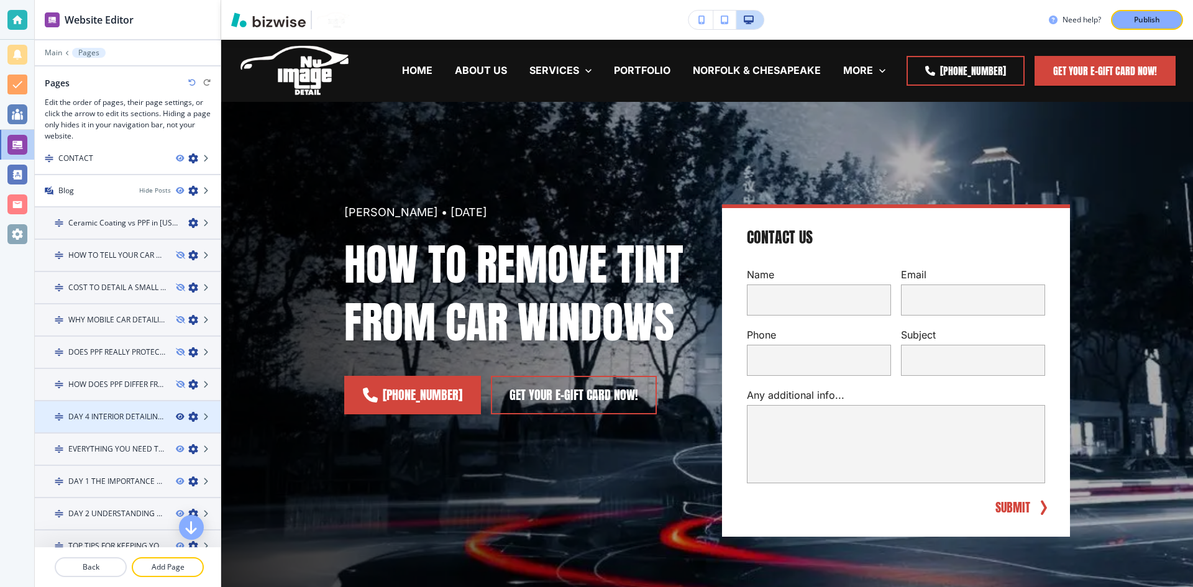
click at [176, 416] on icon "button" at bounding box center [179, 416] width 7 height 7
click at [176, 451] on icon "button" at bounding box center [179, 449] width 7 height 7
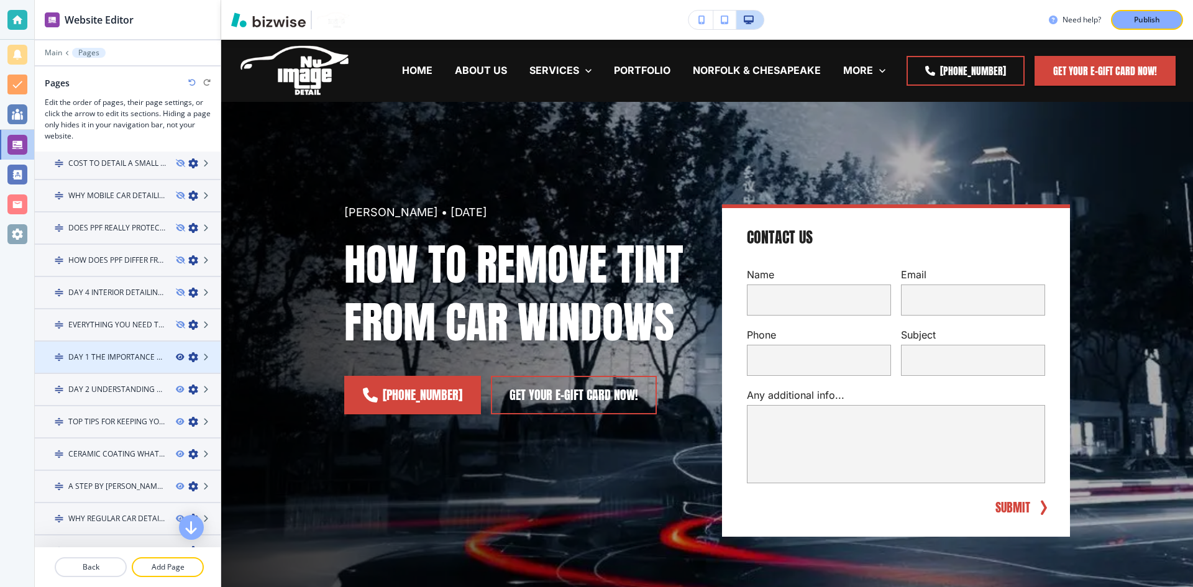
click at [176, 358] on icon "button" at bounding box center [179, 357] width 7 height 7
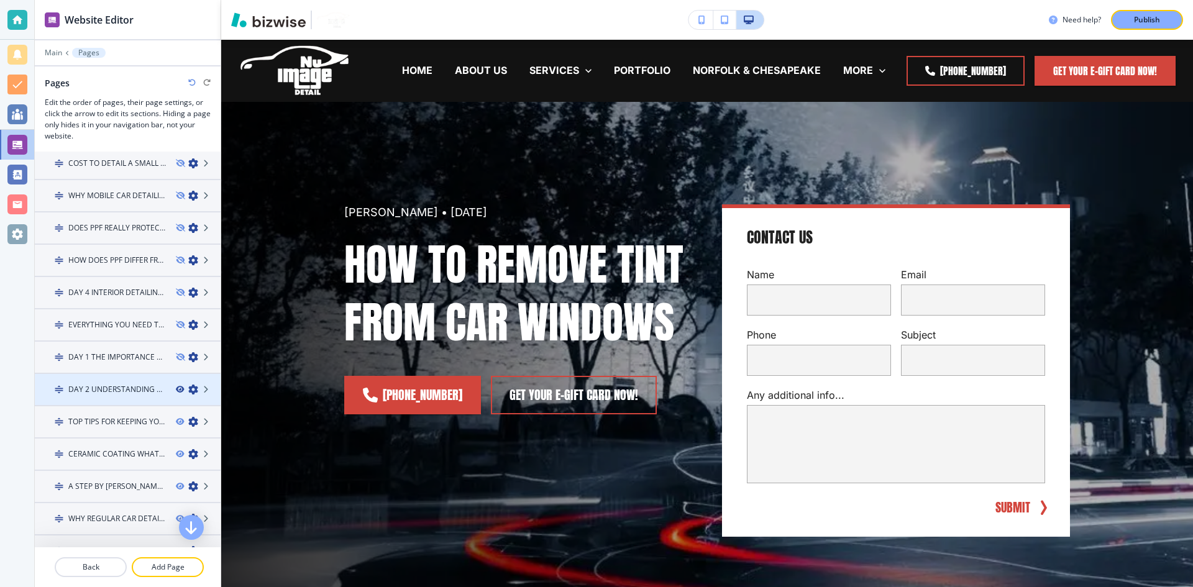
click at [176, 390] on icon "button" at bounding box center [179, 389] width 7 height 7
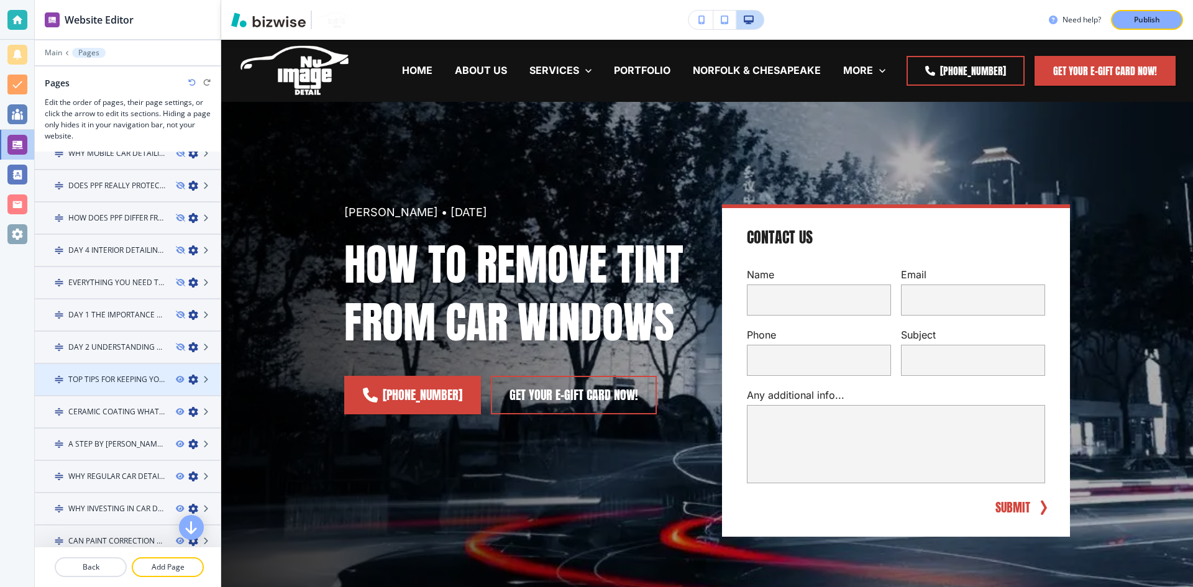
scroll to position [746, 0]
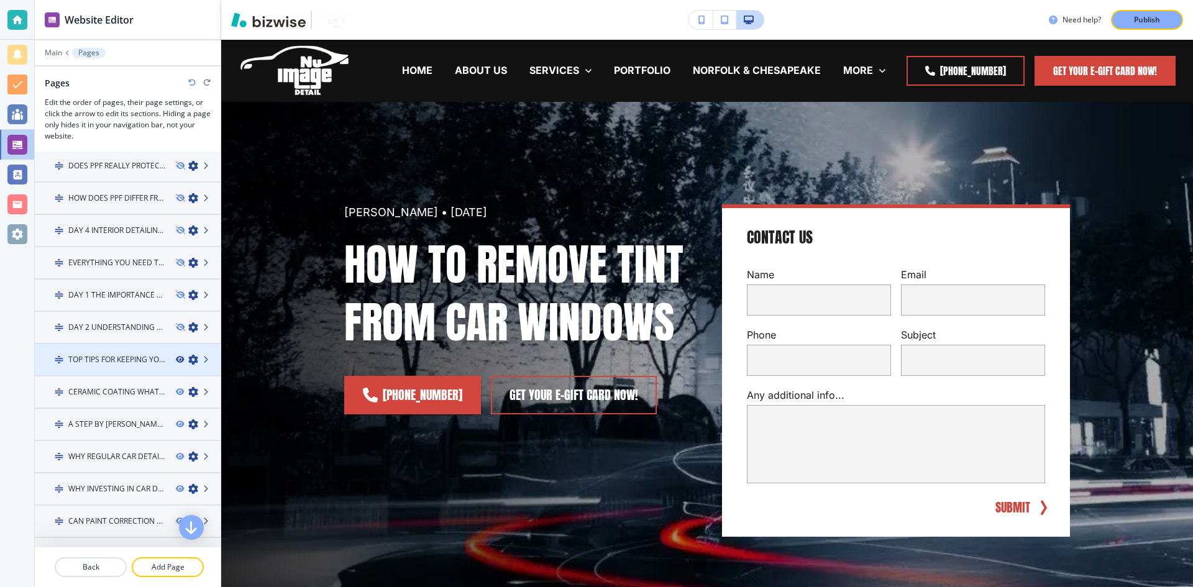
click at [176, 362] on icon "button" at bounding box center [179, 359] width 7 height 7
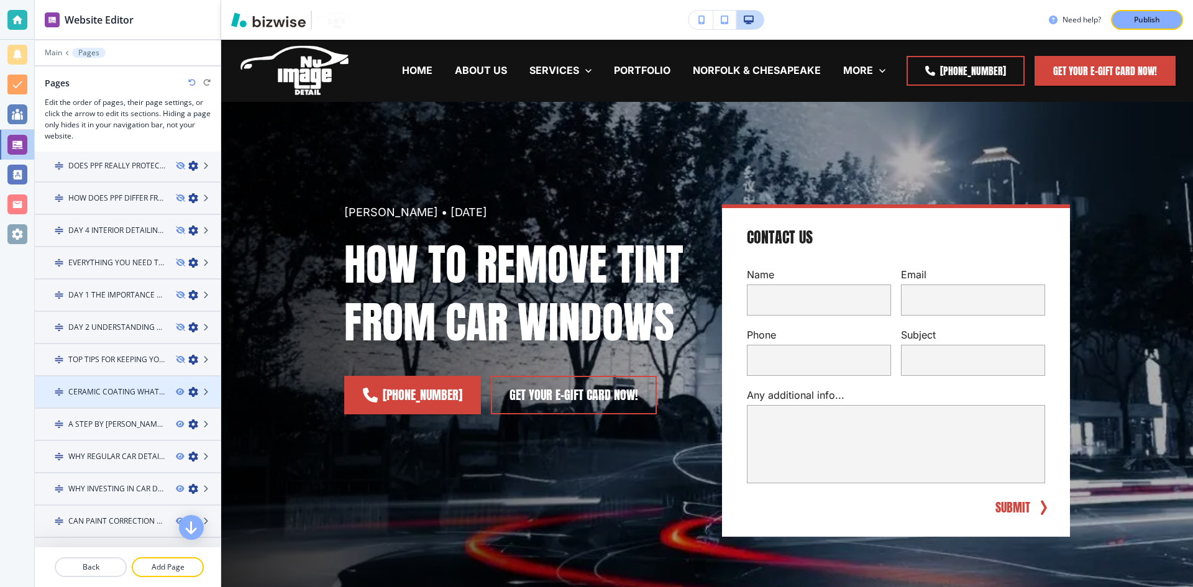
click at [176, 393] on icon "button" at bounding box center [179, 391] width 7 height 7
click at [176, 421] on icon "button" at bounding box center [179, 424] width 7 height 7
click at [176, 395] on icon "button" at bounding box center [179, 394] width 7 height 7
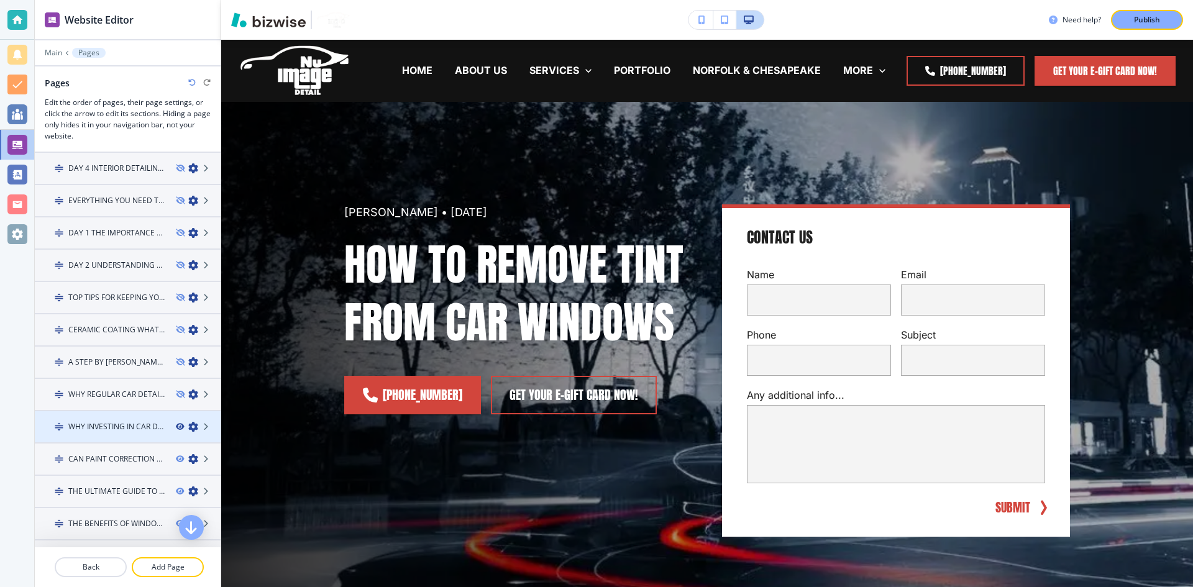
click at [176, 429] on icon "button" at bounding box center [179, 426] width 7 height 7
click at [176, 457] on icon "button" at bounding box center [179, 459] width 7 height 7
click at [176, 428] on icon "button" at bounding box center [179, 429] width 7 height 7
click at [176, 458] on icon "button" at bounding box center [179, 461] width 7 height 7
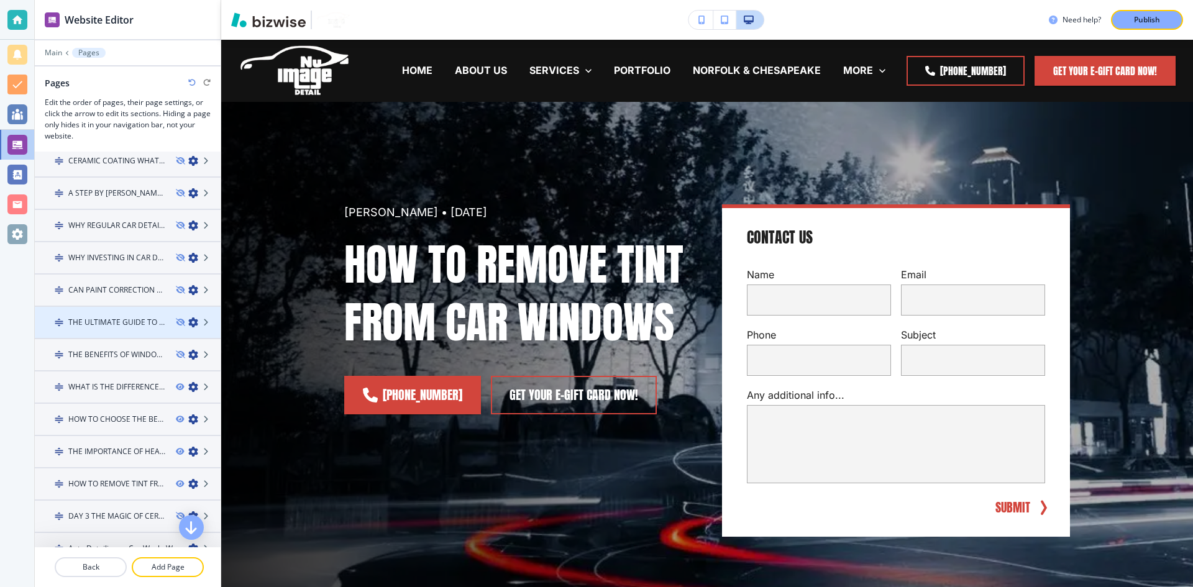
scroll to position [994, 0]
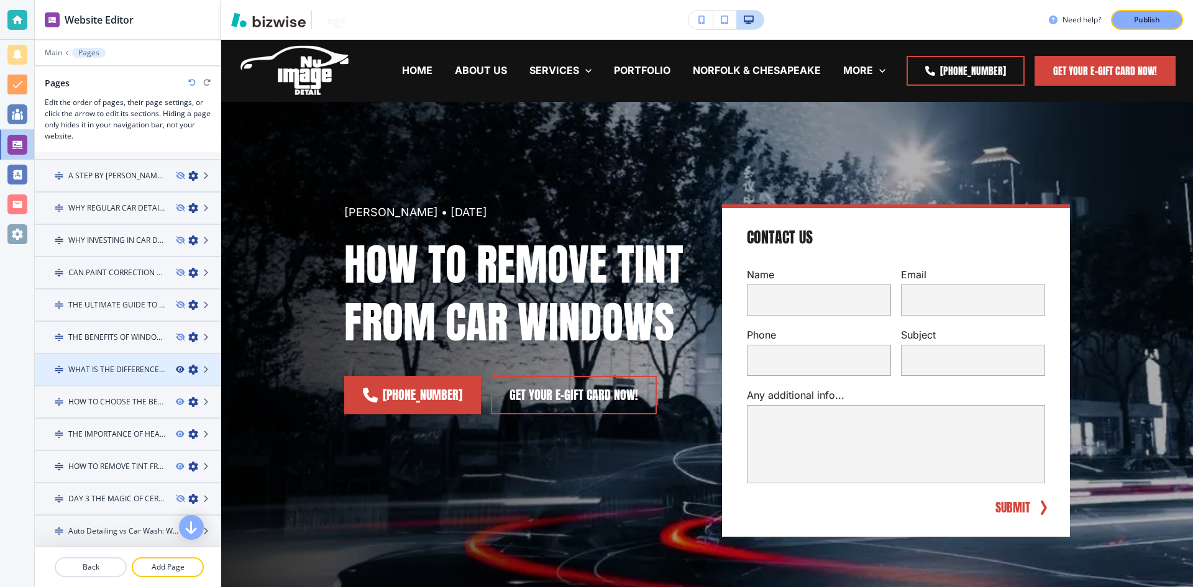
click at [176, 372] on icon "button" at bounding box center [179, 369] width 7 height 7
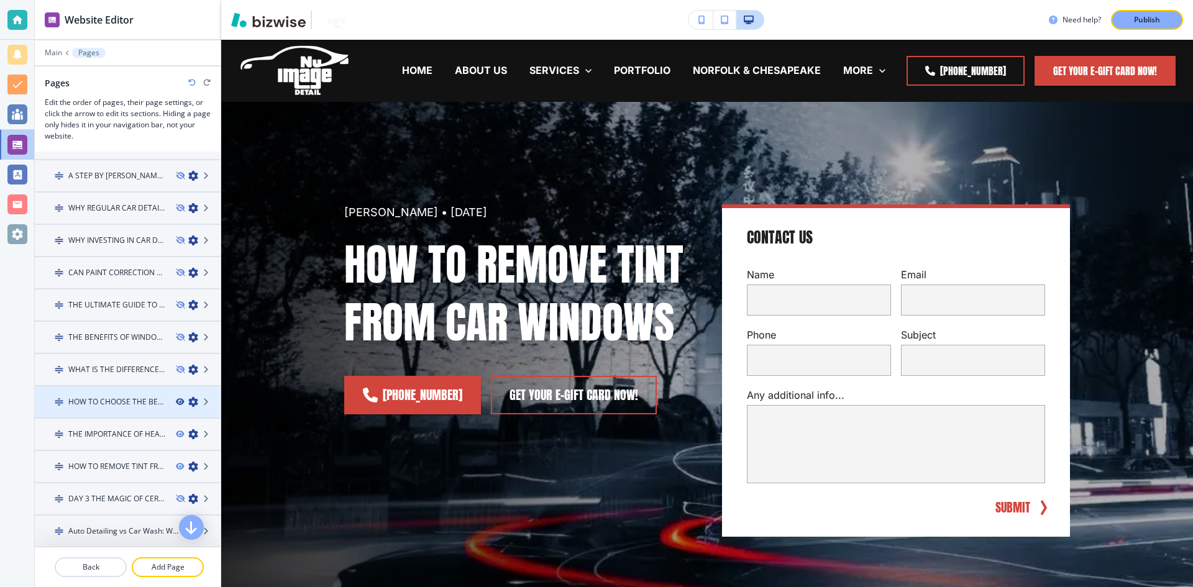
click at [176, 403] on icon "button" at bounding box center [179, 401] width 7 height 7
click at [176, 433] on icon "button" at bounding box center [179, 434] width 7 height 7
click at [176, 404] on icon "button" at bounding box center [179, 404] width 7 height 7
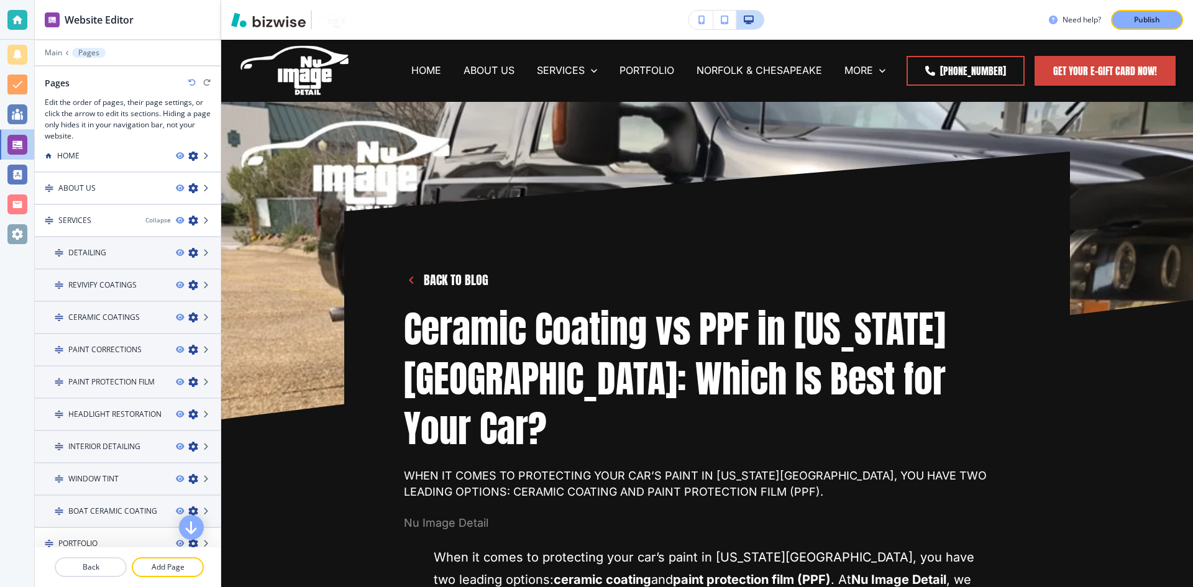
scroll to position [0, 0]
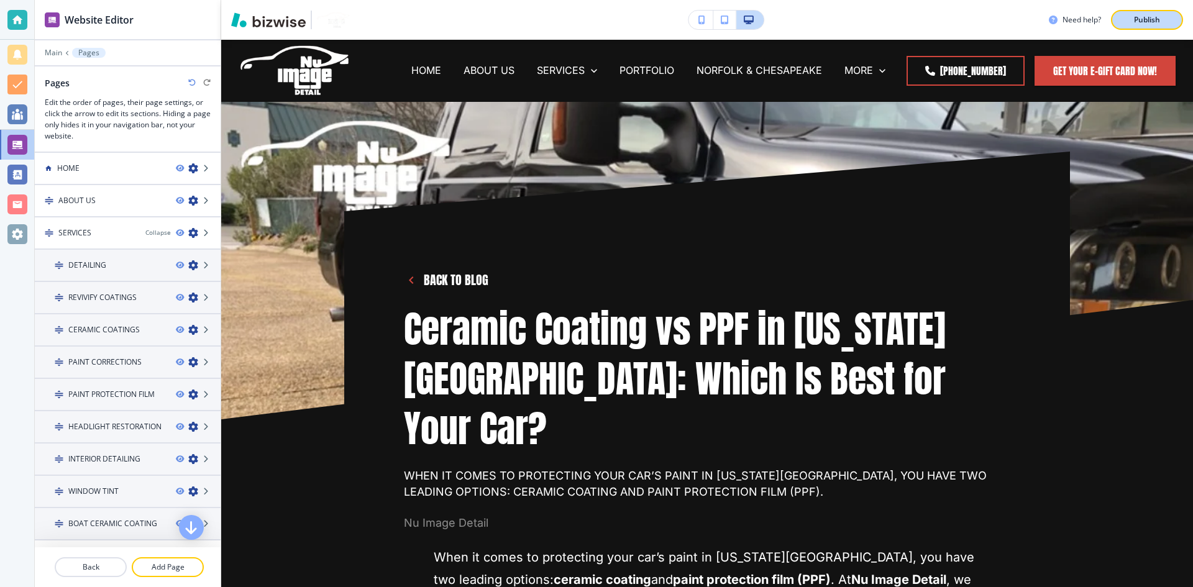
click at [1147, 19] on p "Publish" at bounding box center [1147, 19] width 26 height 11
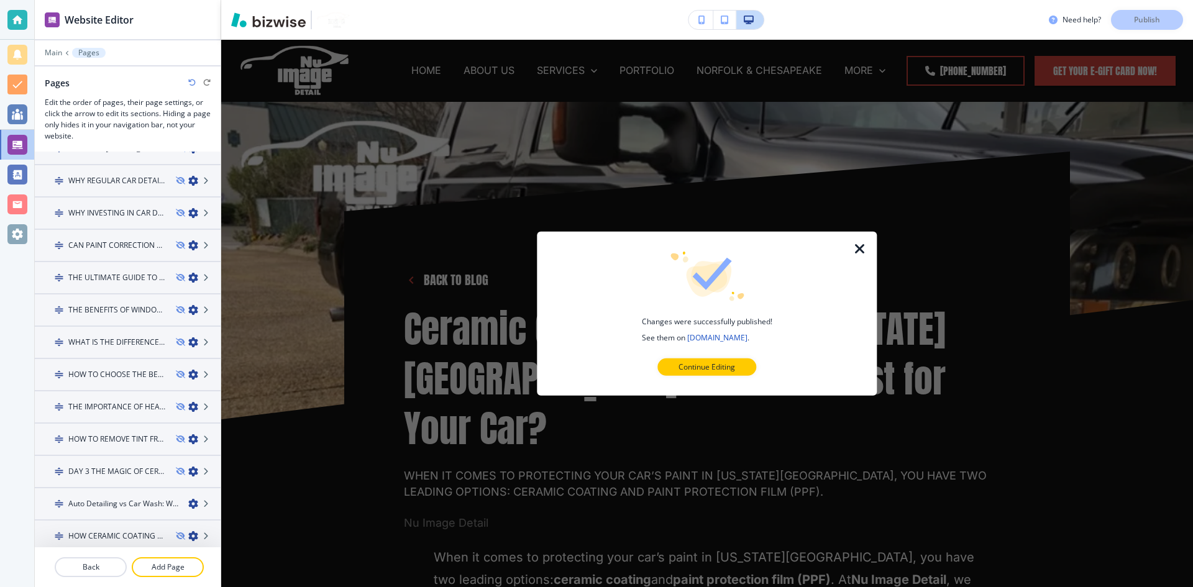
scroll to position [1092, 0]
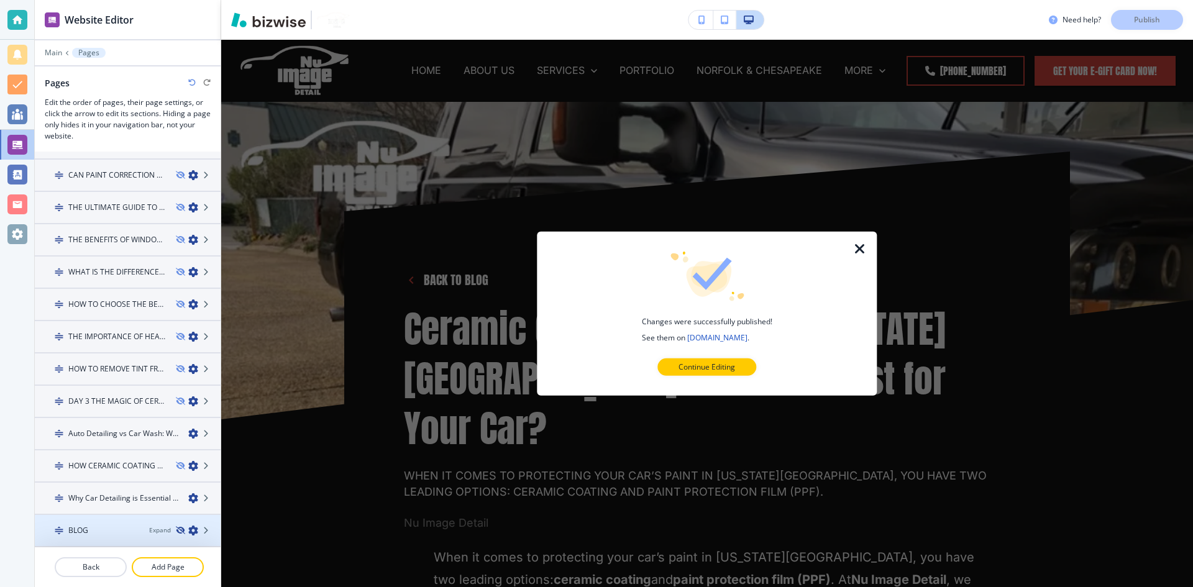
click at [176, 530] on icon "button" at bounding box center [179, 530] width 7 height 7
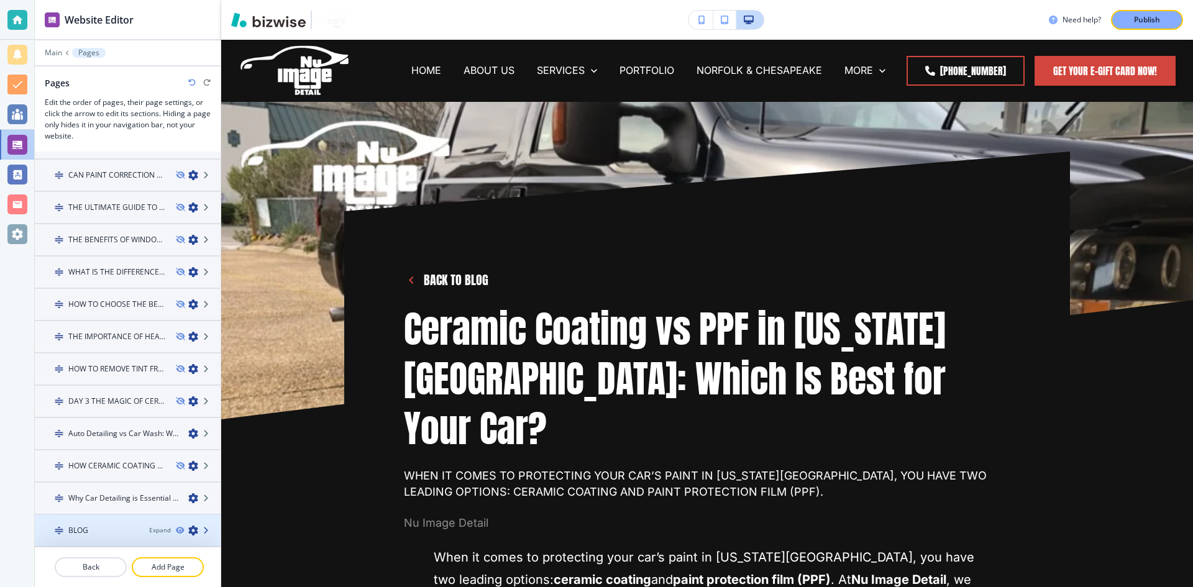
click at [203, 531] on icon at bounding box center [206, 530] width 7 height 7
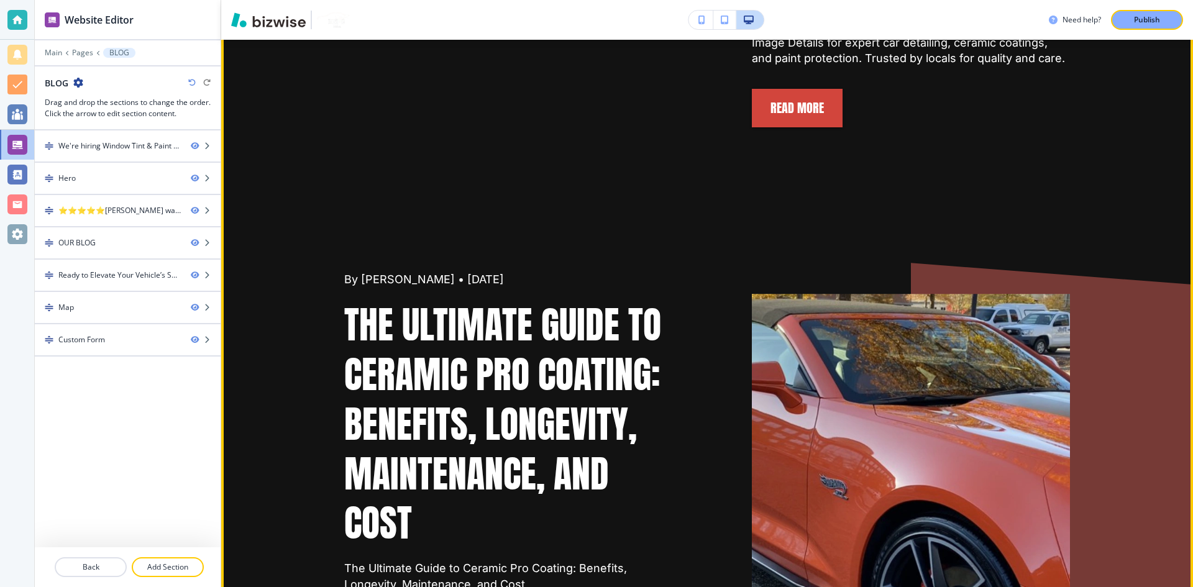
scroll to position [1305, 0]
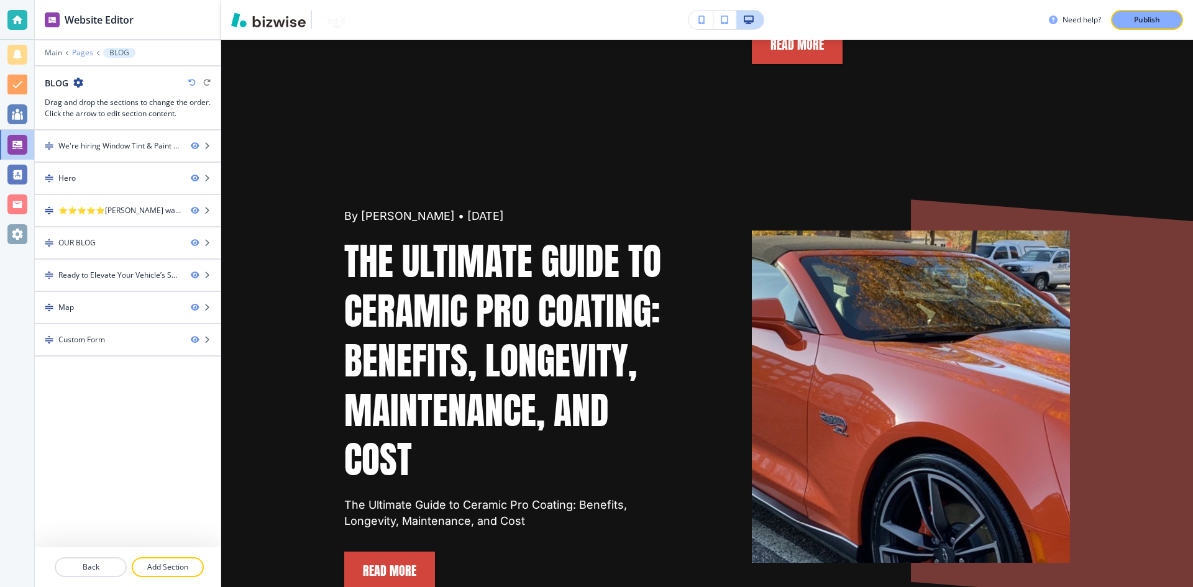
click at [78, 54] on p "Pages" at bounding box center [82, 52] width 21 height 9
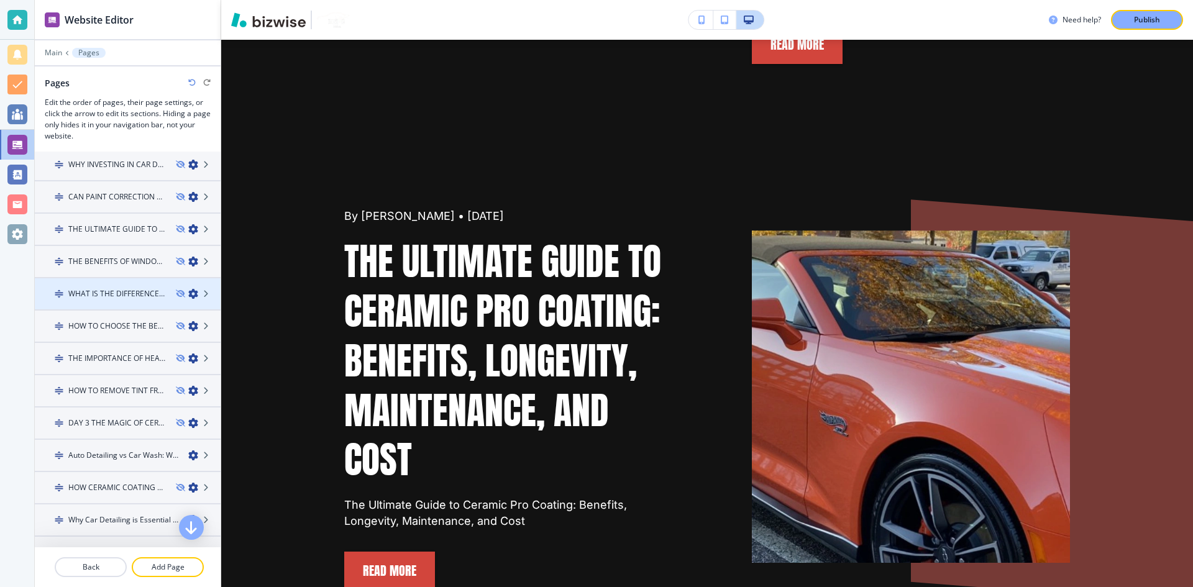
scroll to position [1092, 0]
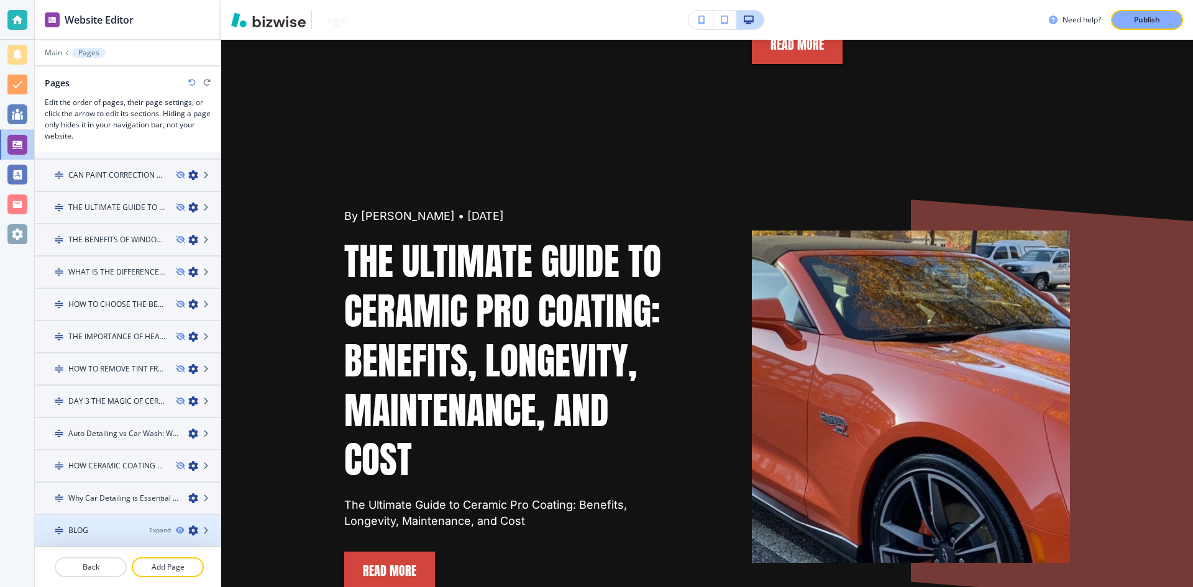
click at [188, 530] on icon "button" at bounding box center [193, 531] width 10 height 10
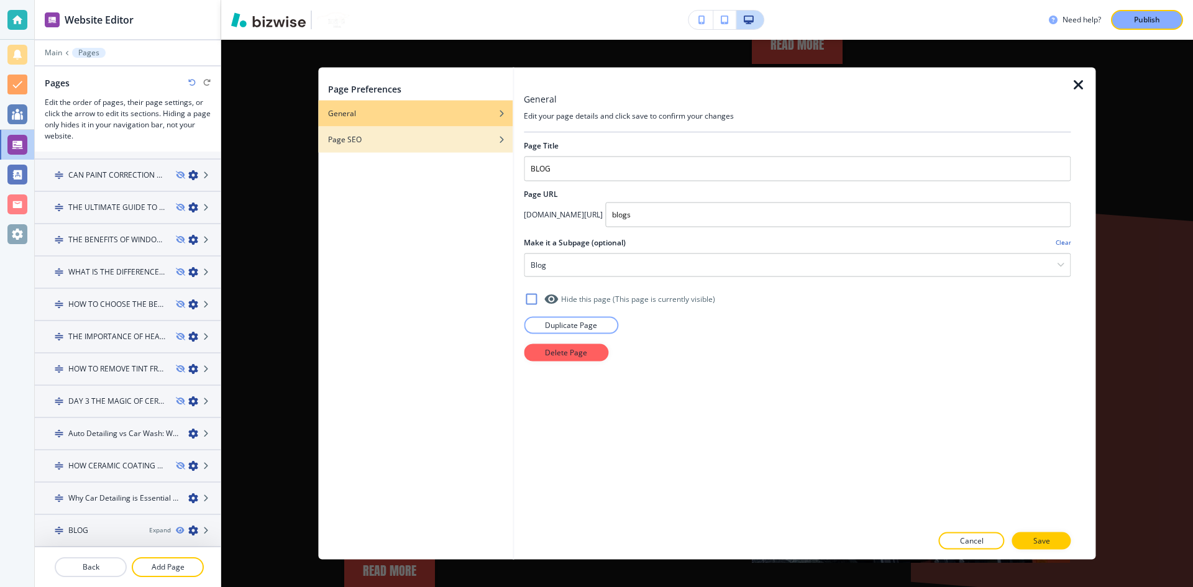
click at [374, 135] on div "Page SEO" at bounding box center [415, 139] width 195 height 11
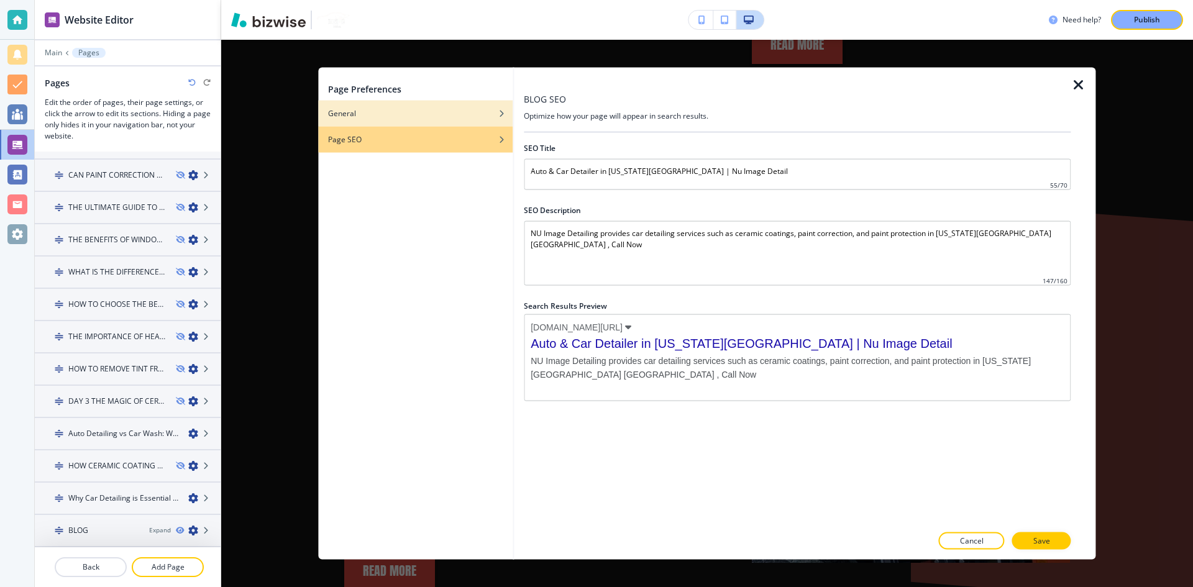
click at [375, 109] on div "General" at bounding box center [415, 113] width 195 height 11
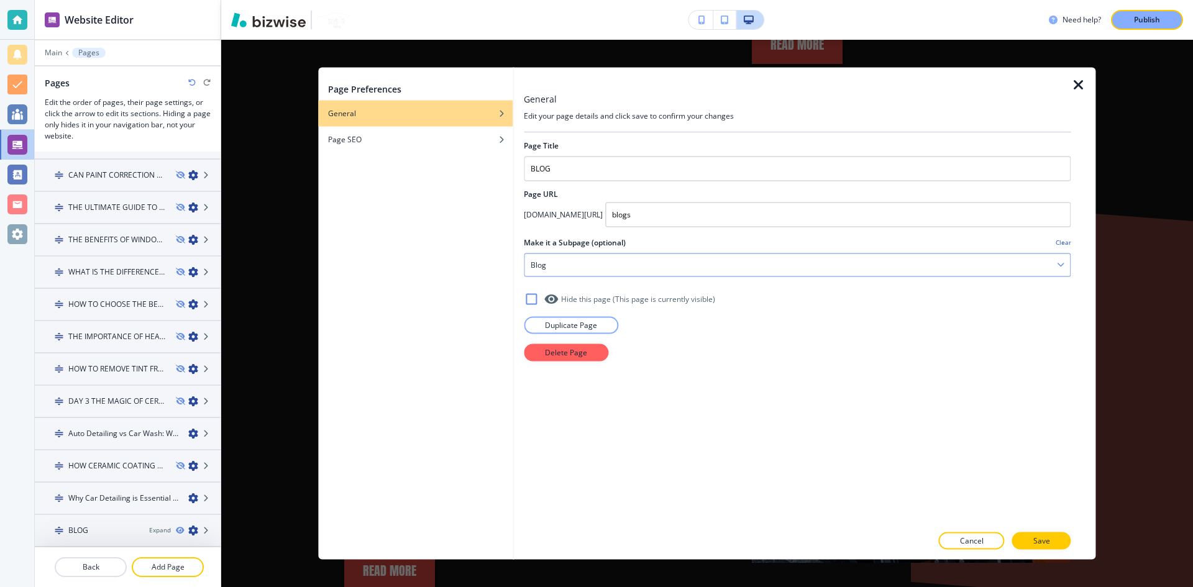
click at [1035, 275] on div "Blog" at bounding box center [798, 265] width 546 height 22
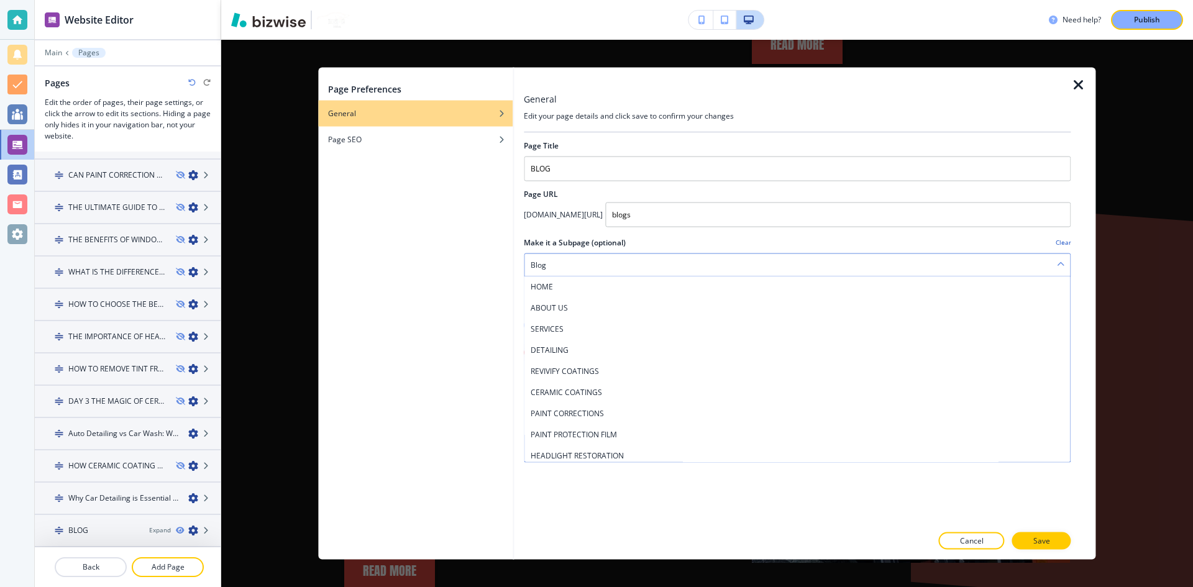
scroll to position [298, 0]
click at [1035, 274] on div "Blog" at bounding box center [798, 265] width 546 height 22
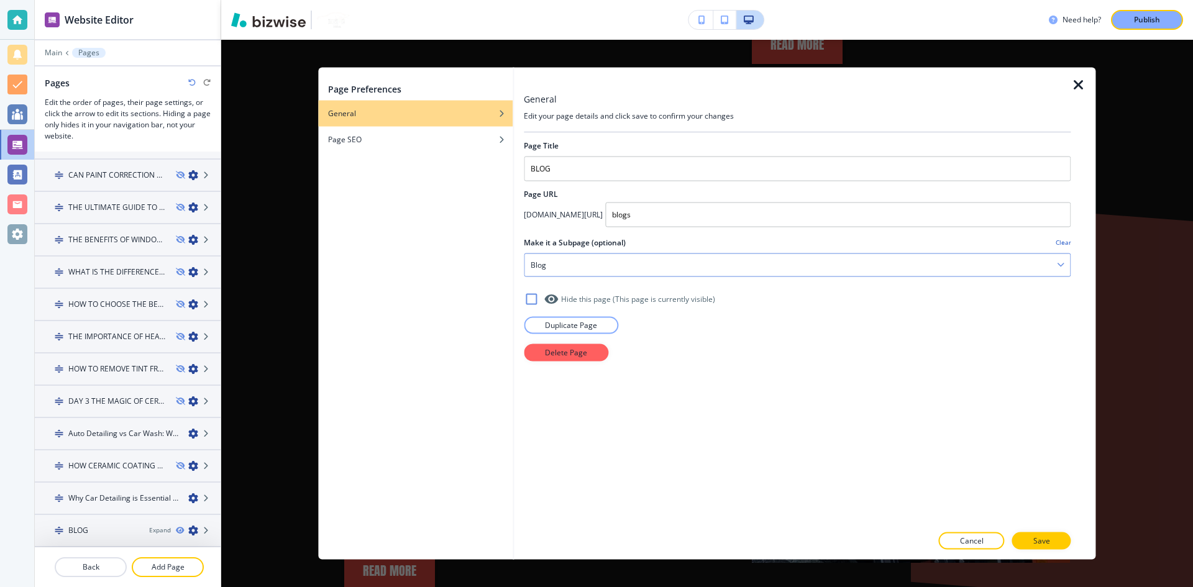
click at [1035, 274] on div "Blog" at bounding box center [798, 265] width 546 height 22
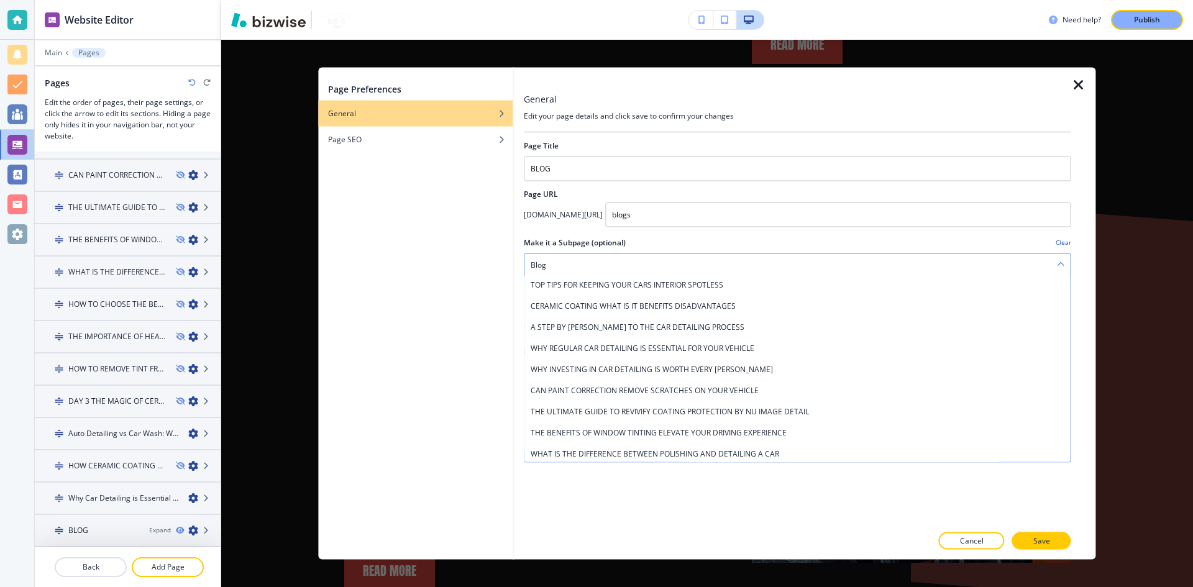
scroll to position [684, 0]
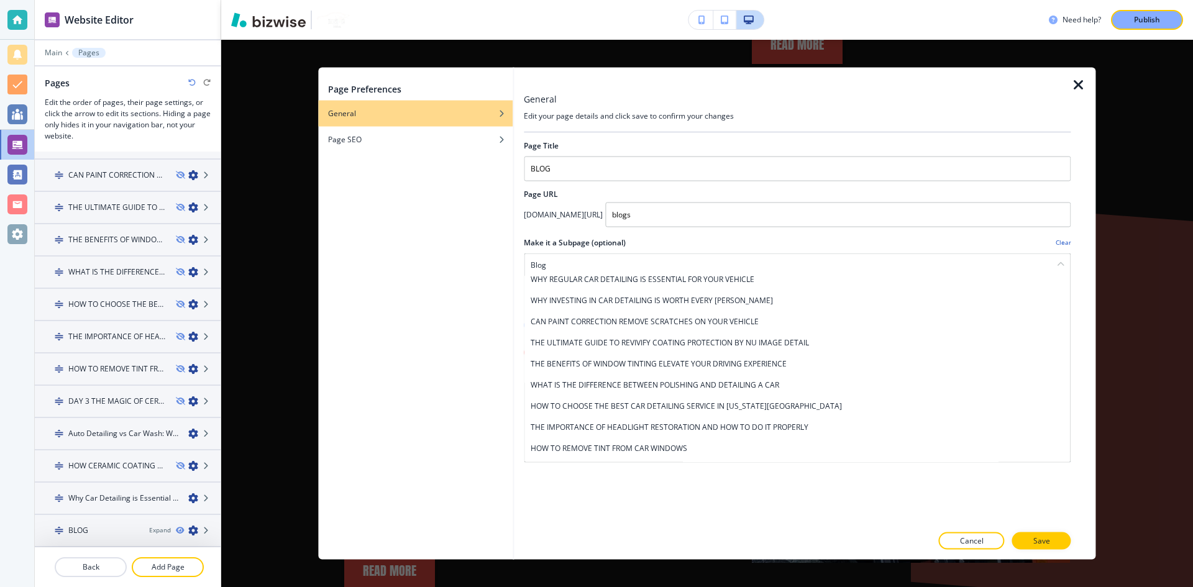
click at [1059, 244] on h4 "Clear" at bounding box center [1064, 242] width 16 height 9
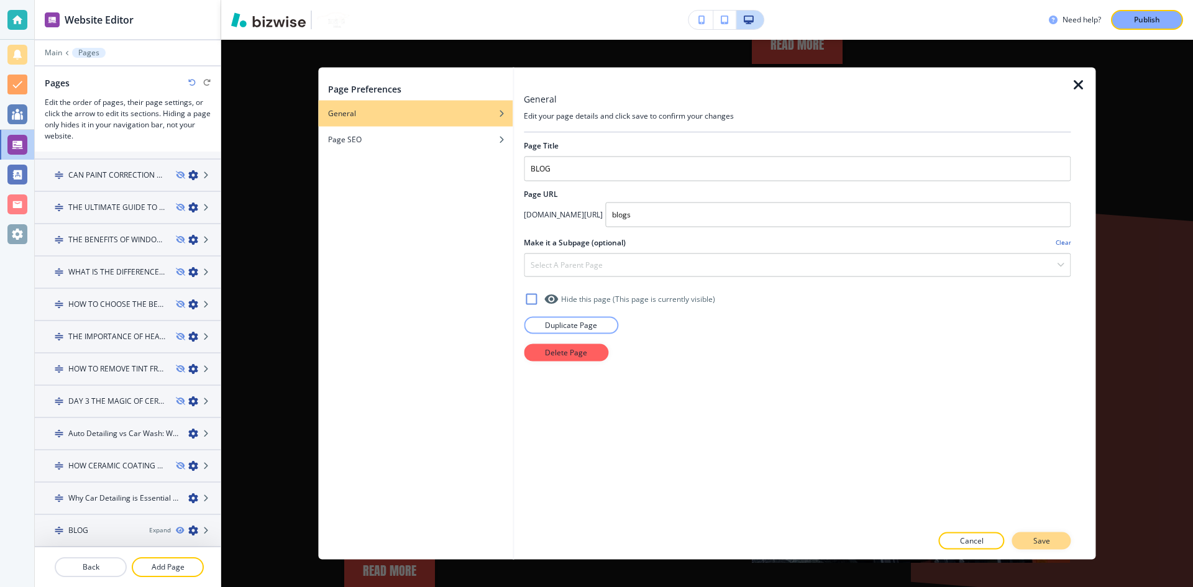
click at [1050, 539] on button "Save" at bounding box center [1041, 541] width 59 height 17
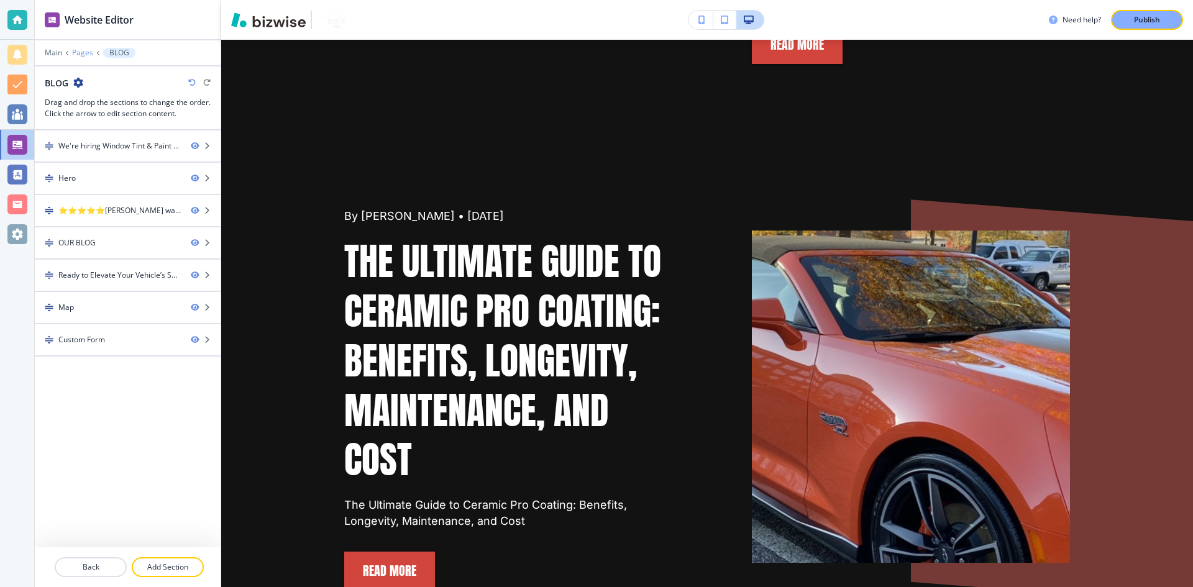
click at [81, 52] on p "Pages" at bounding box center [82, 52] width 21 height 9
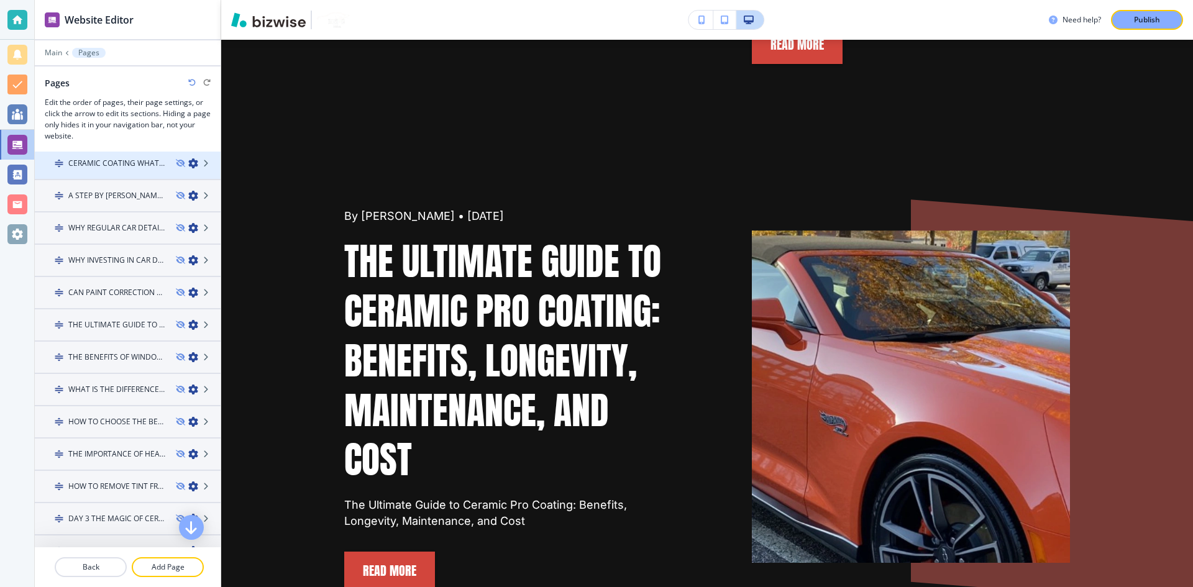
scroll to position [1092, 0]
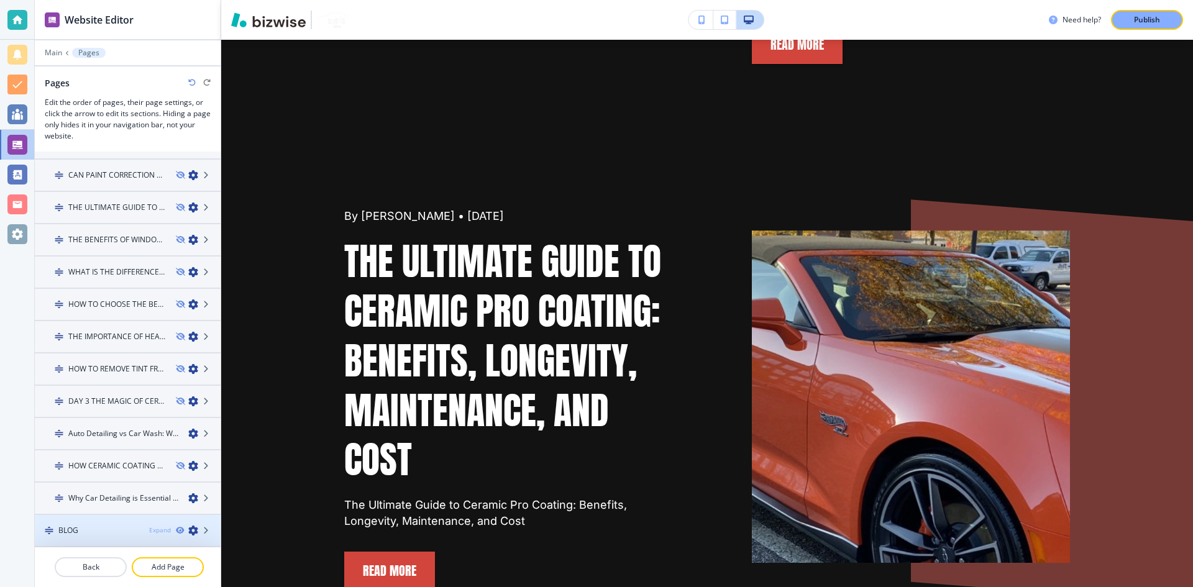
click at [155, 529] on div "Expand" at bounding box center [160, 530] width 22 height 9
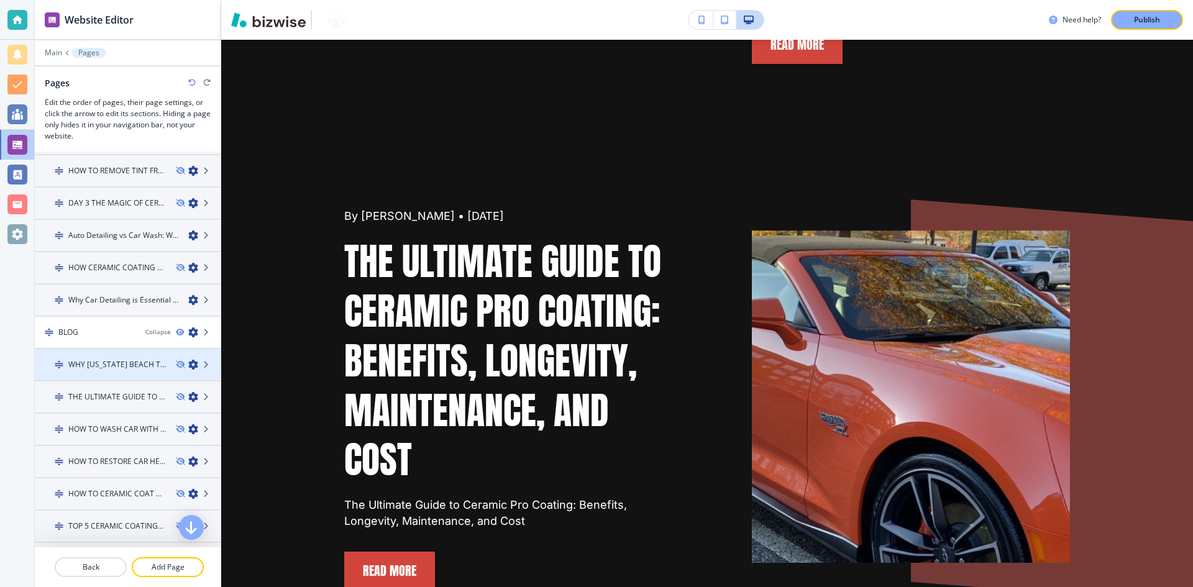
scroll to position [1291, 0]
drag, startPoint x: 106, startPoint y: 368, endPoint x: 104, endPoint y: 299, distance: 69.0
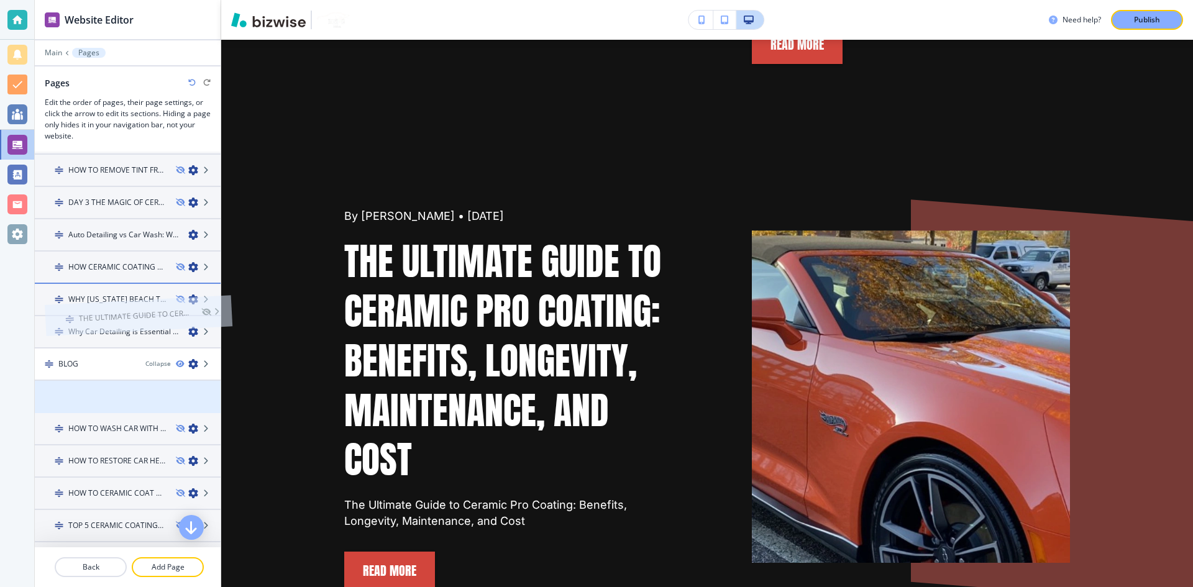
drag, startPoint x: 98, startPoint y: 400, endPoint x: 108, endPoint y: 293, distance: 107.4
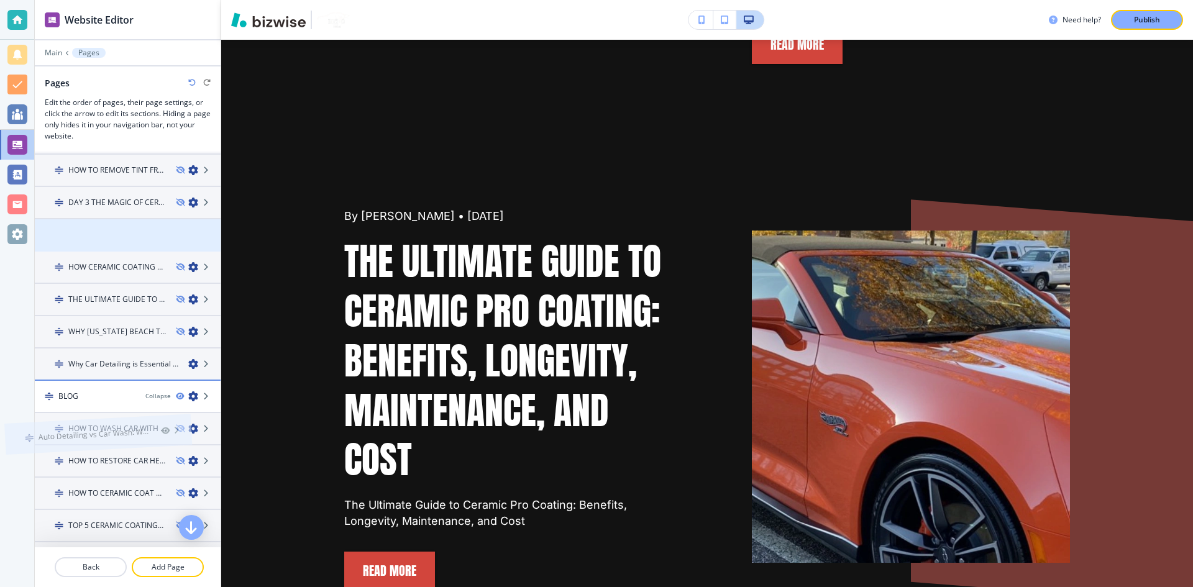
drag, startPoint x: 123, startPoint y: 231, endPoint x: 93, endPoint y: 404, distance: 176.1
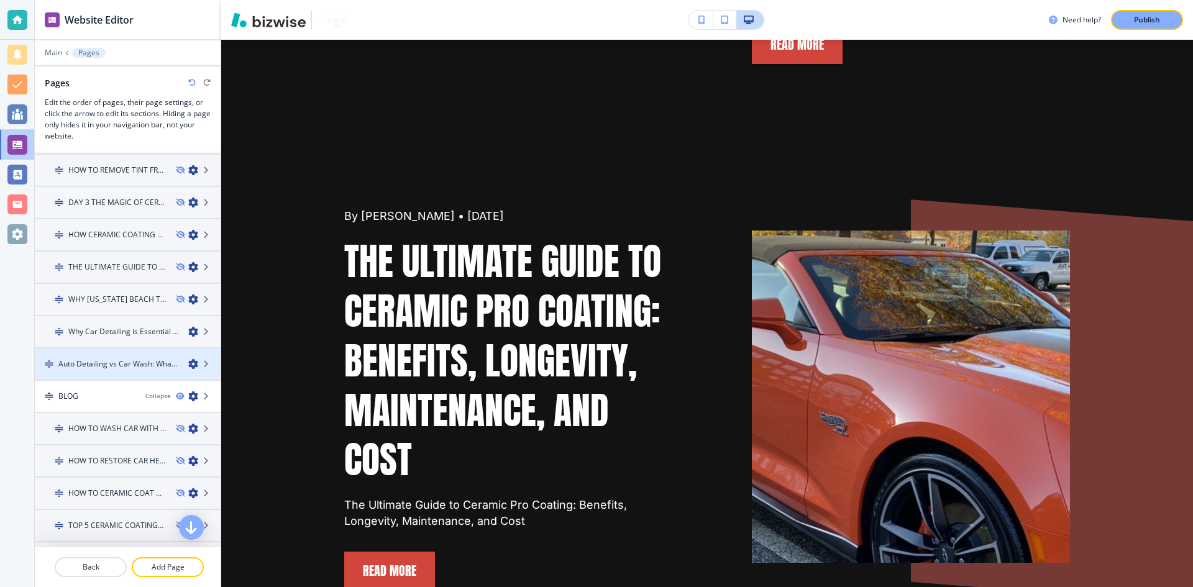
click at [127, 356] on div at bounding box center [128, 354] width 186 height 10
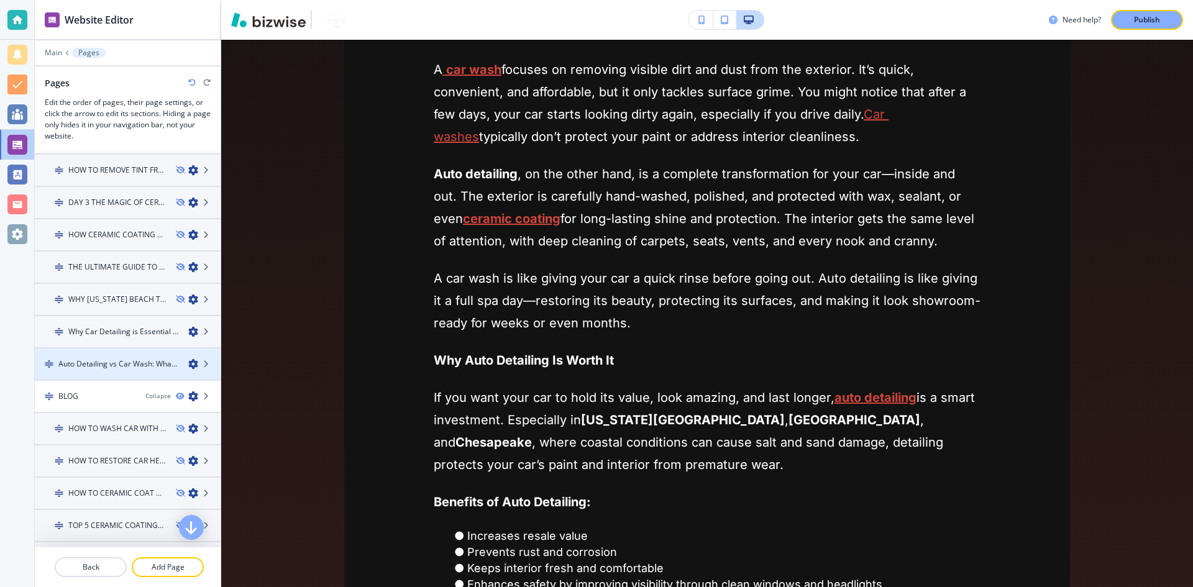
scroll to position [0, 0]
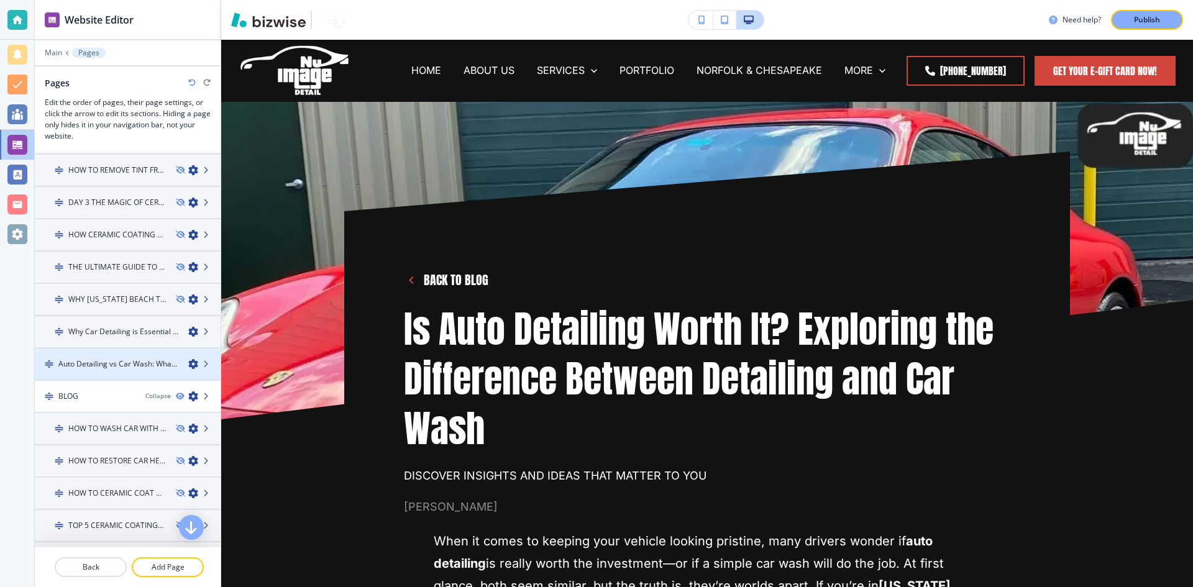
click at [188, 365] on icon "button" at bounding box center [193, 364] width 10 height 10
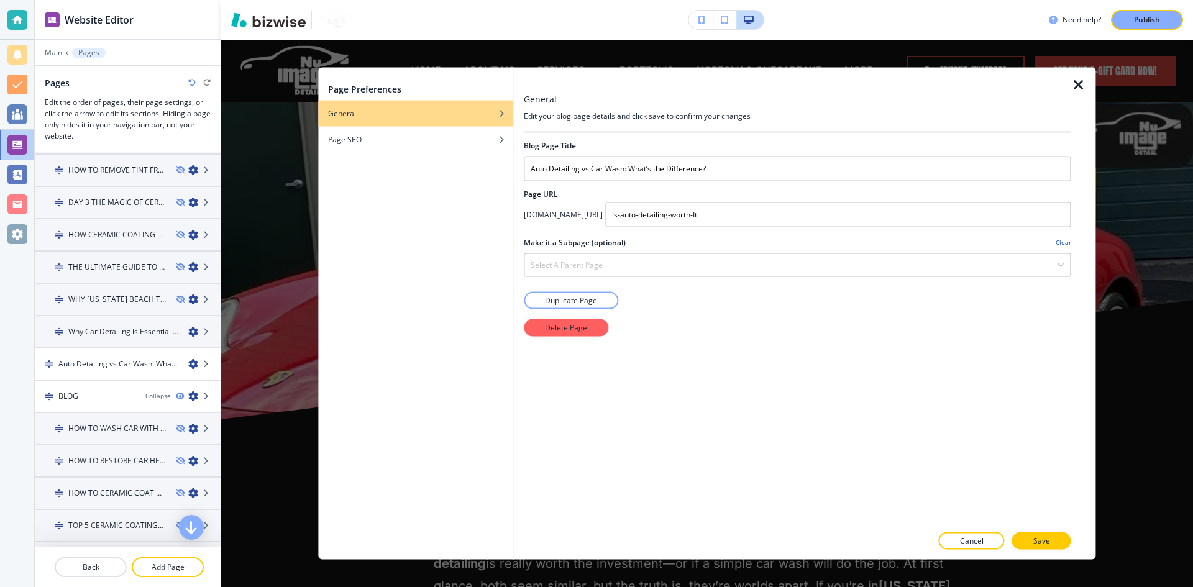
click at [1080, 87] on icon "button" at bounding box center [1079, 84] width 15 height 15
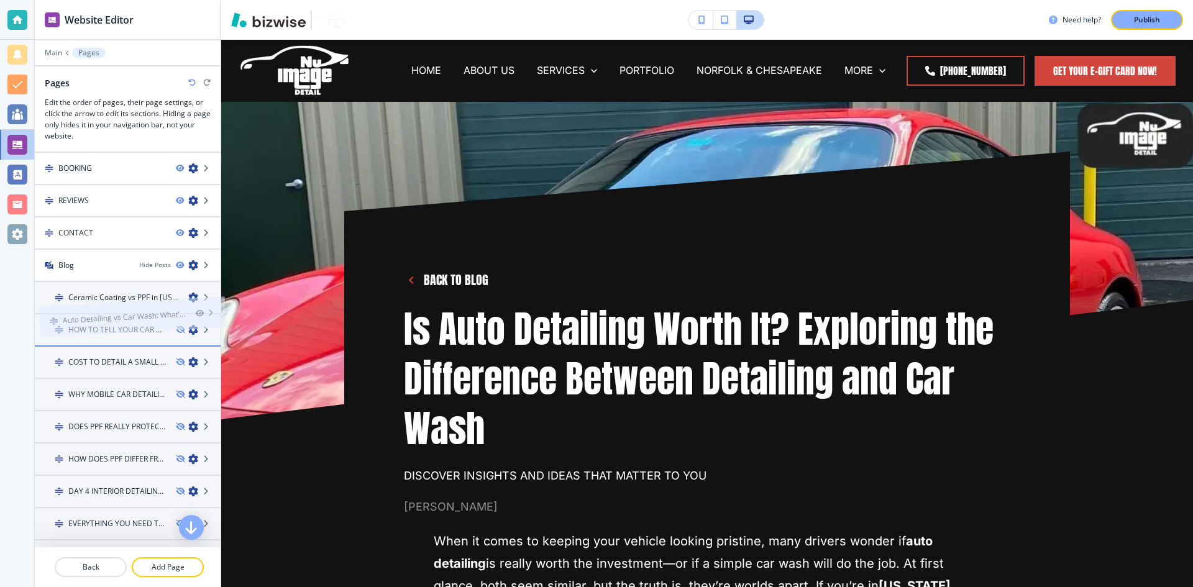
scroll to position [359, 0]
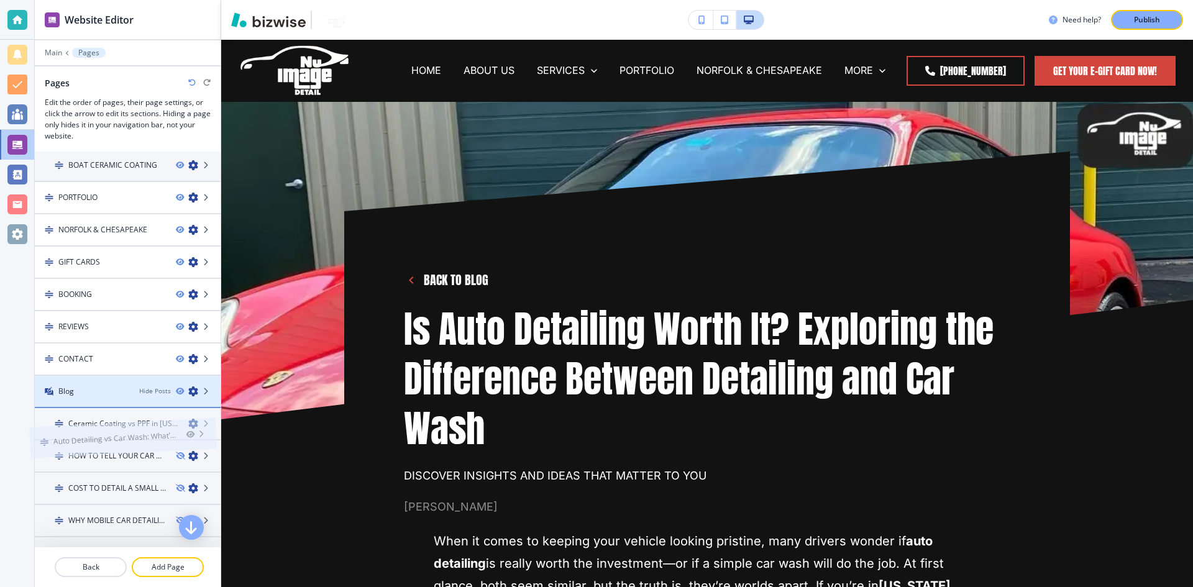
drag, startPoint x: 133, startPoint y: 363, endPoint x: 132, endPoint y: 406, distance: 43.5
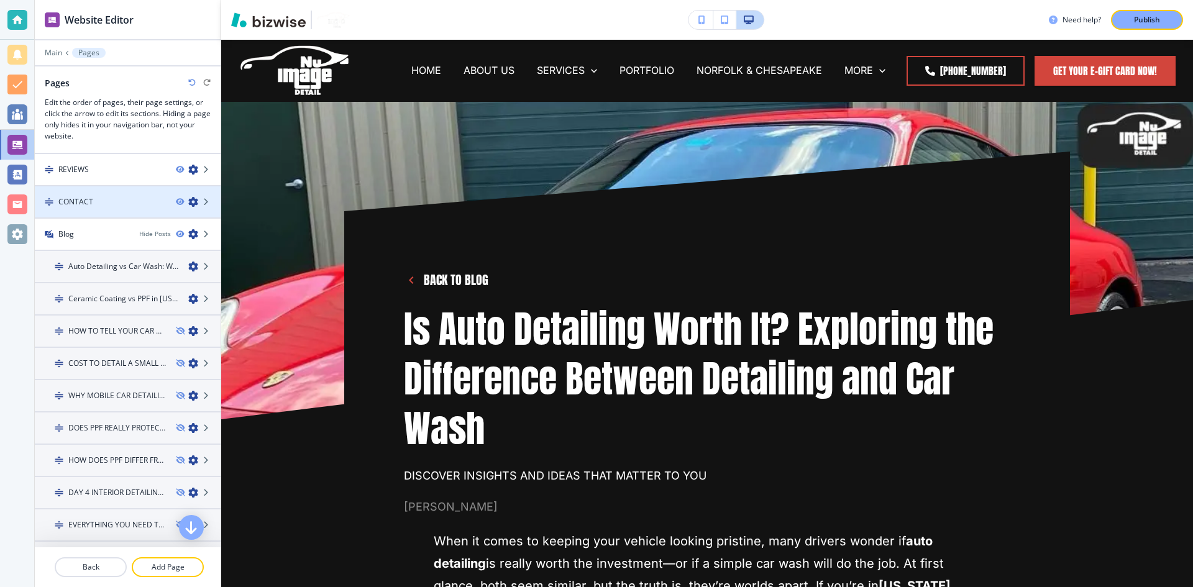
scroll to position [545, 0]
click at [188, 203] on icon "button" at bounding box center [193, 205] width 10 height 10
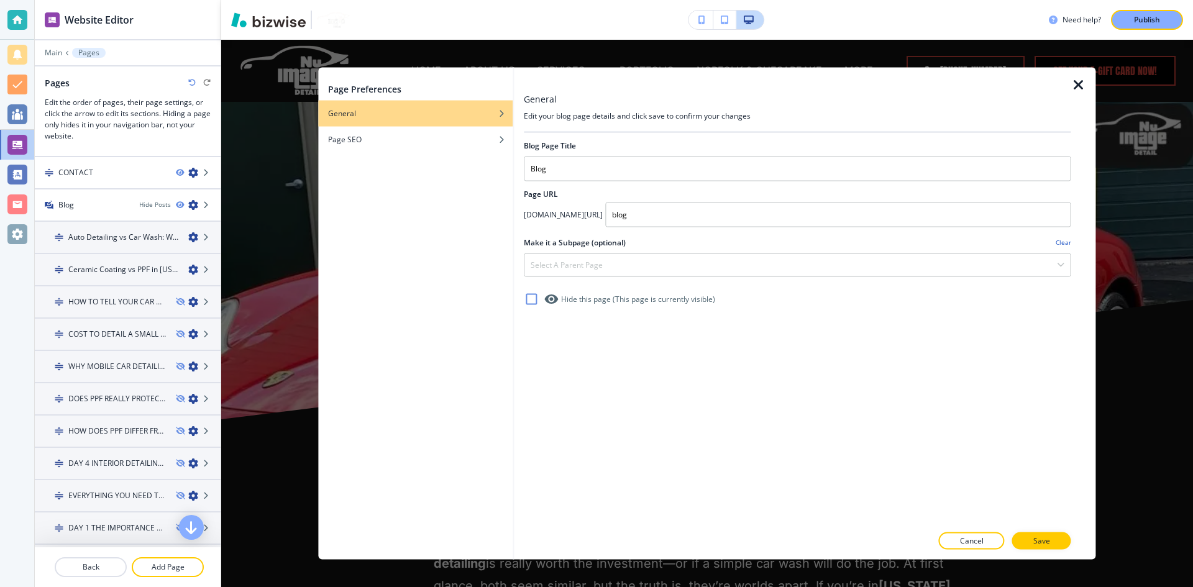
click at [1083, 85] on icon "button" at bounding box center [1079, 84] width 15 height 15
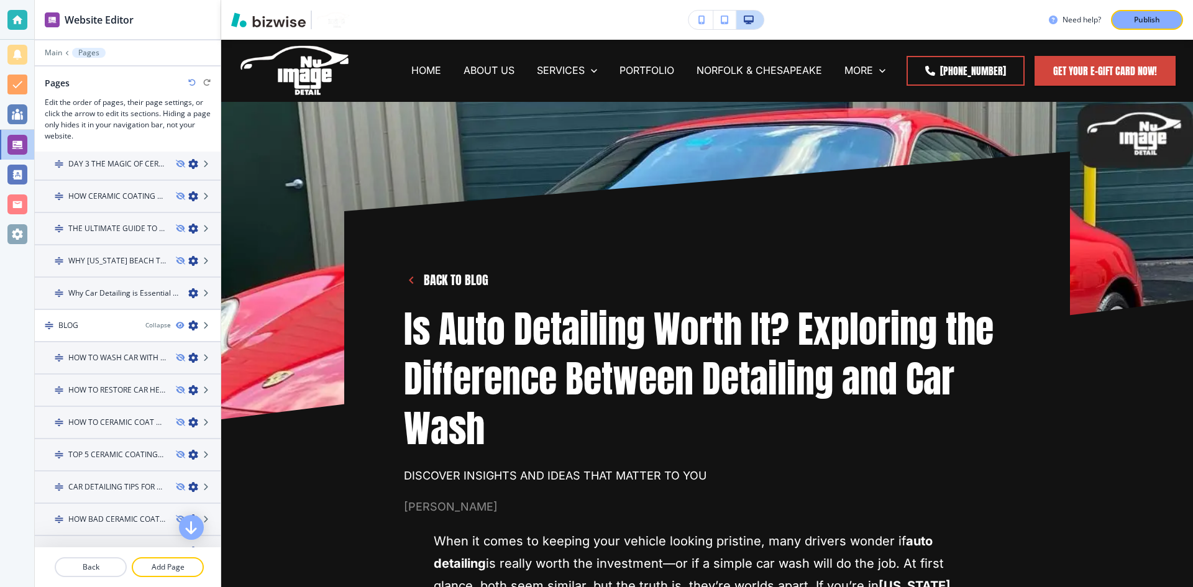
scroll to position [1415, 0]
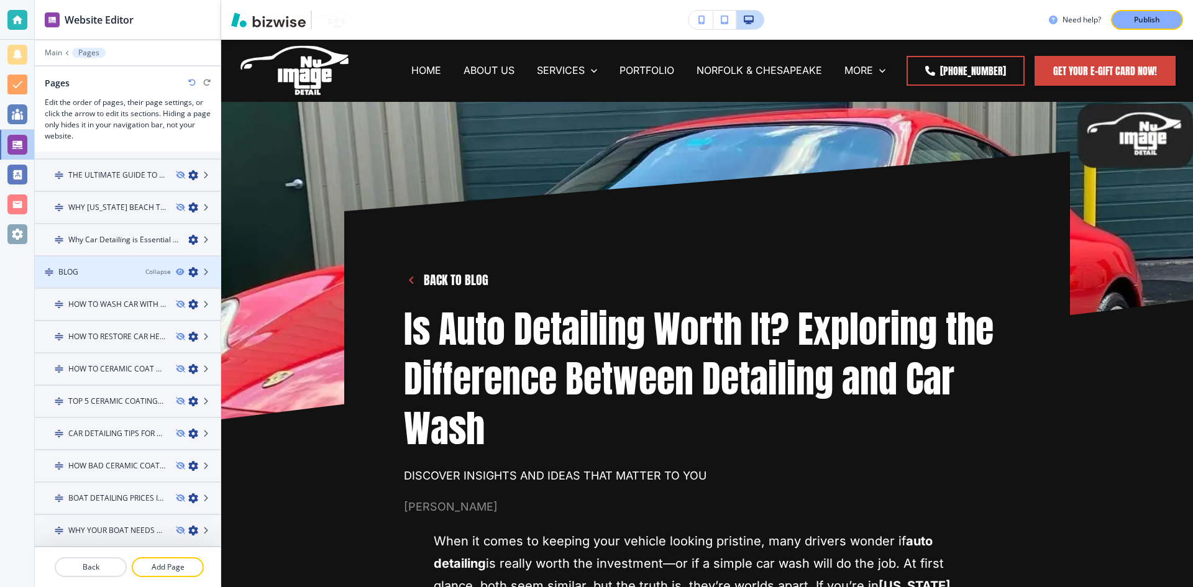
click at [188, 275] on icon "button" at bounding box center [193, 272] width 10 height 10
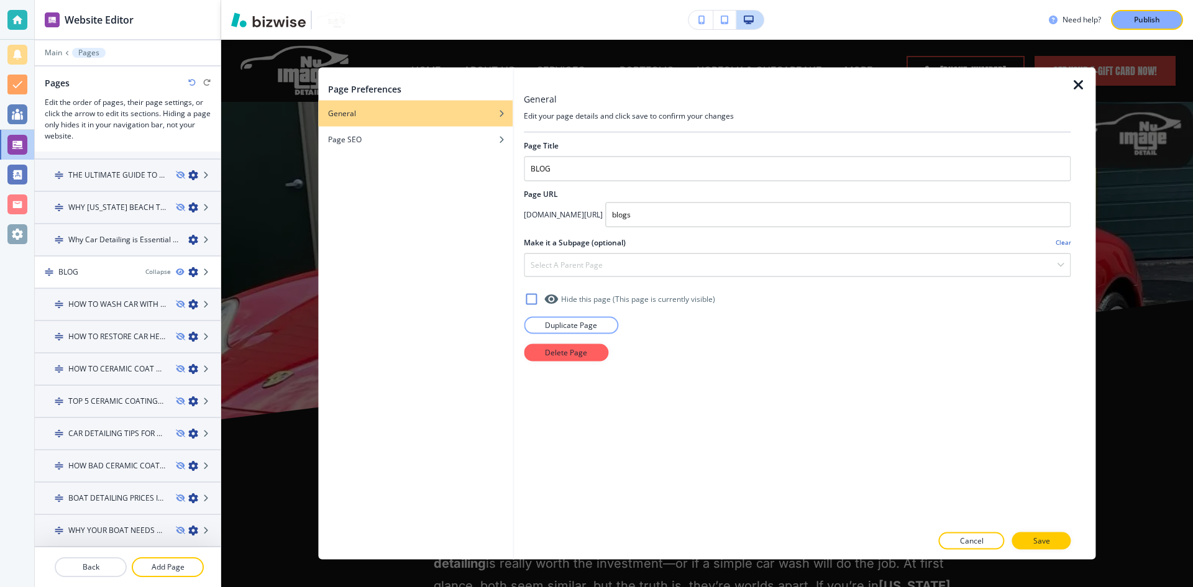
click at [1078, 84] on icon "button" at bounding box center [1079, 84] width 15 height 15
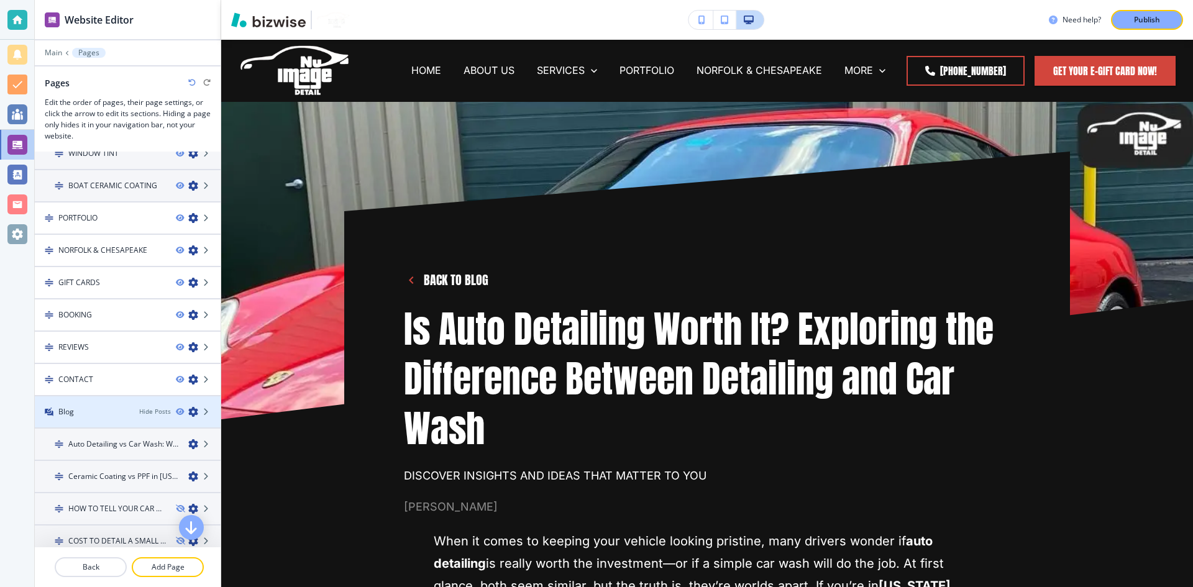
scroll to position [359, 0]
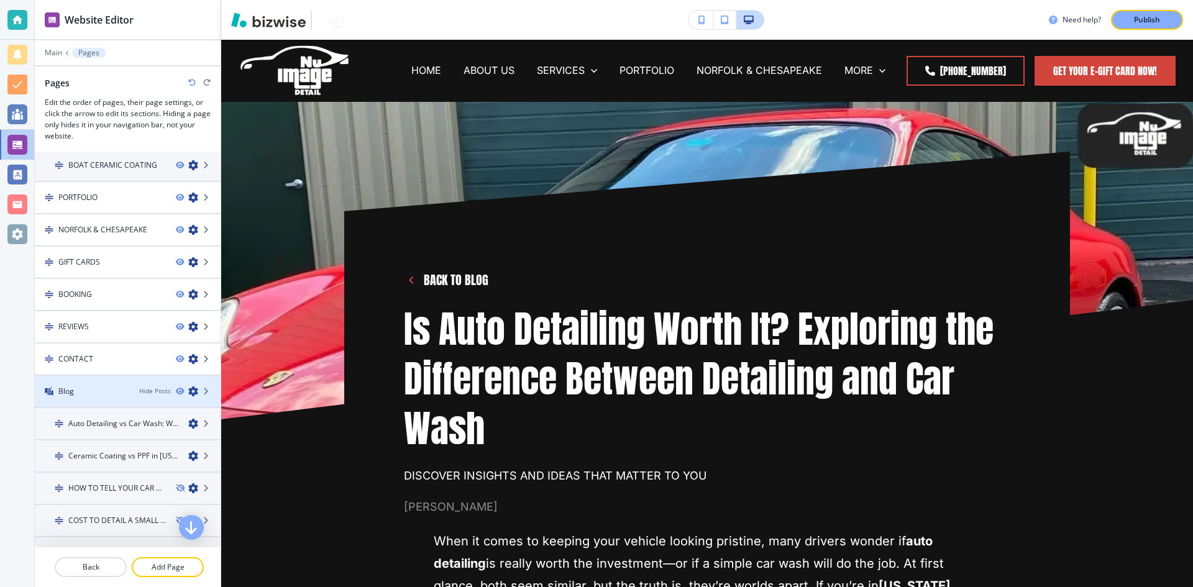
click at [188, 393] on icon "button" at bounding box center [193, 392] width 10 height 10
click at [94, 388] on div "Blog" at bounding box center [82, 391] width 94 height 11
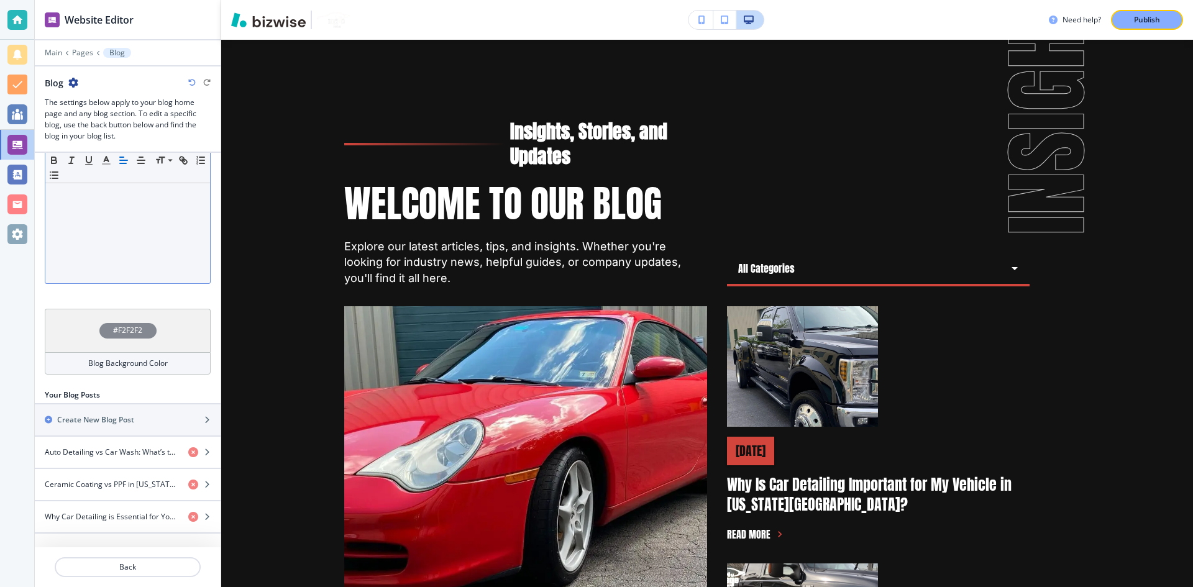
scroll to position [241, 0]
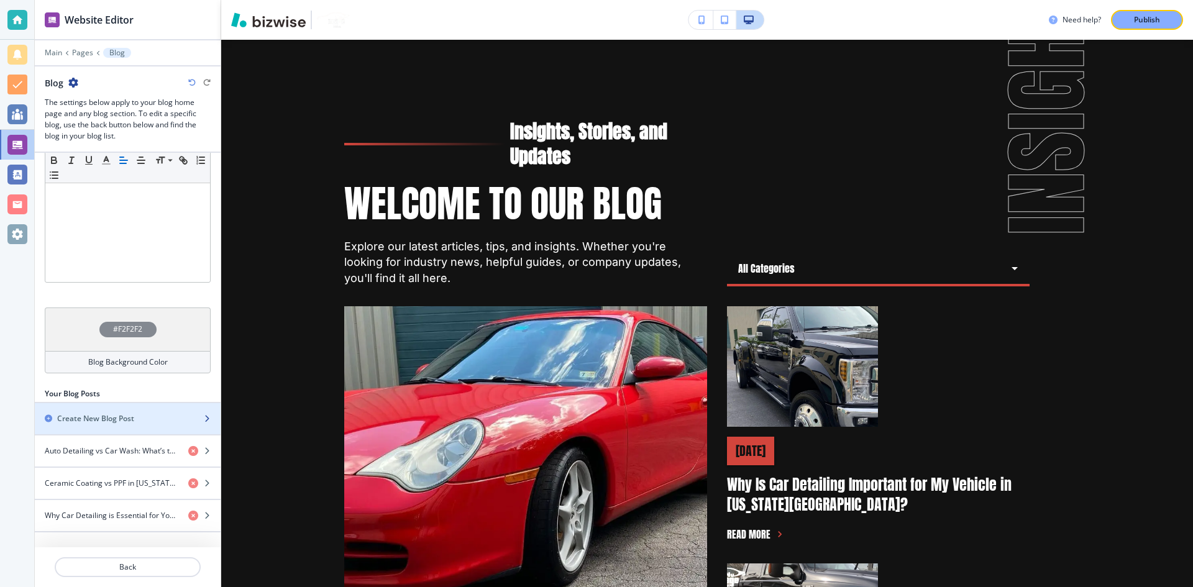
click at [141, 421] on div "Create New Blog Post" at bounding box center [114, 418] width 158 height 11
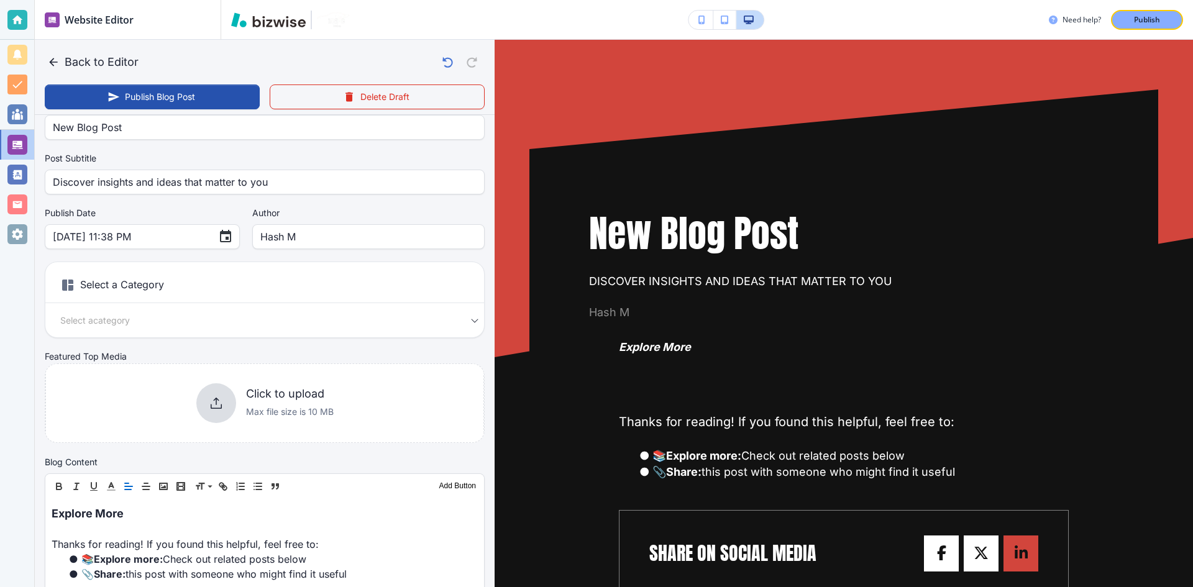
scroll to position [0, 0]
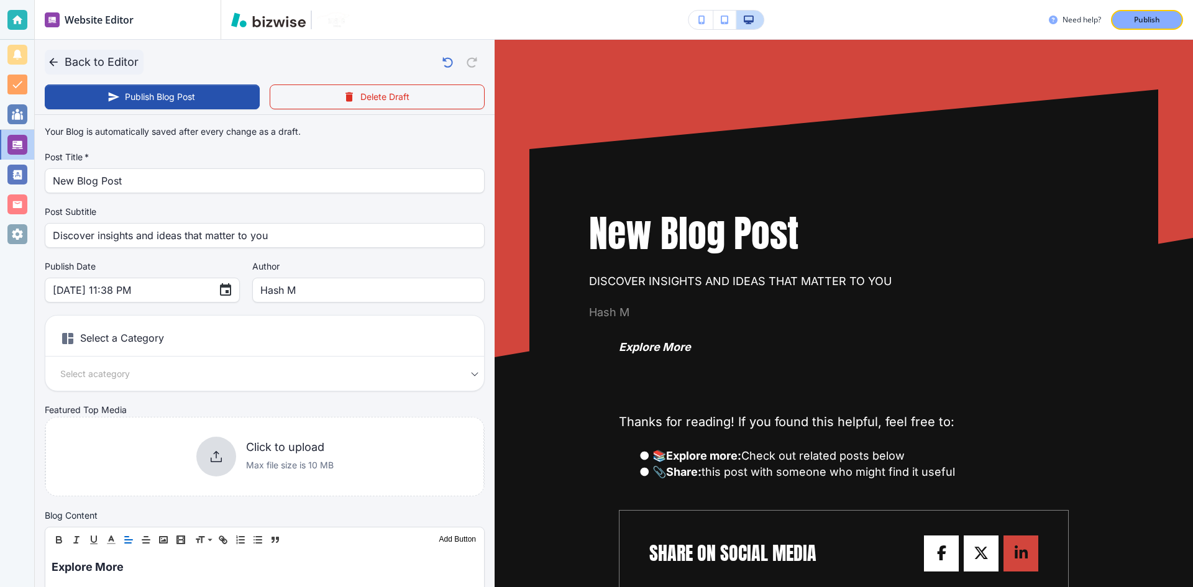
click at [52, 62] on icon "button" at bounding box center [53, 62] width 12 height 12
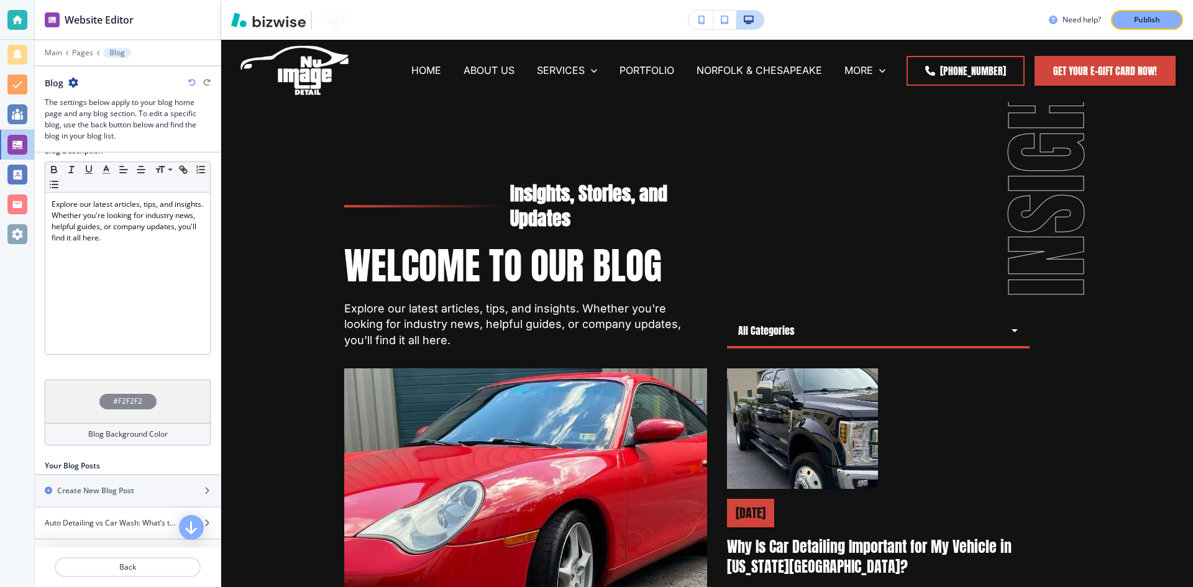
scroll to position [273, 0]
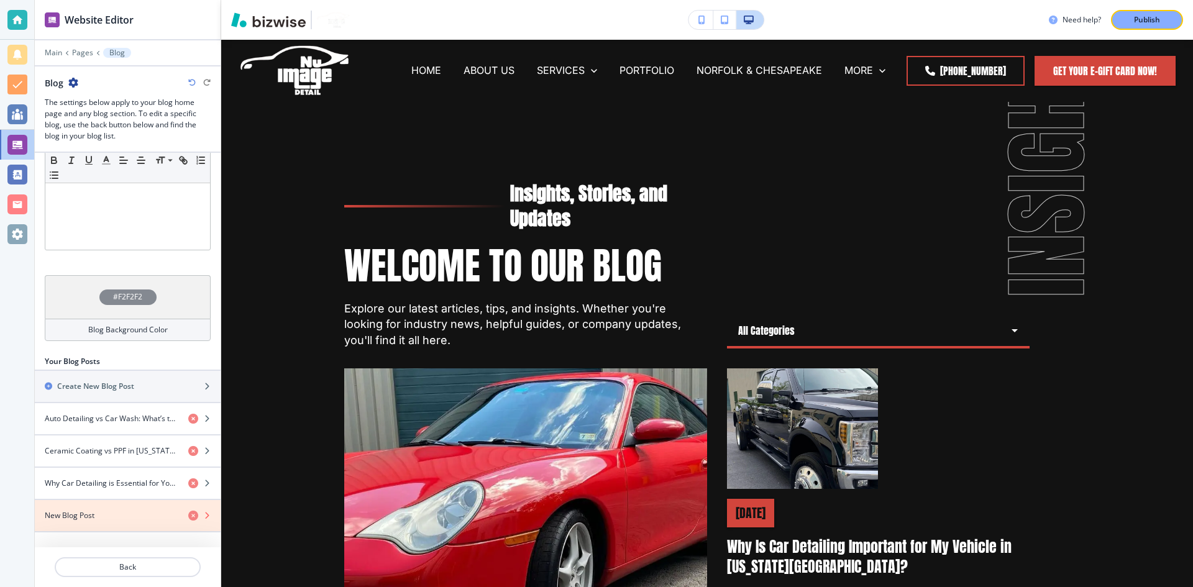
click at [188, 512] on icon "button" at bounding box center [193, 516] width 10 height 10
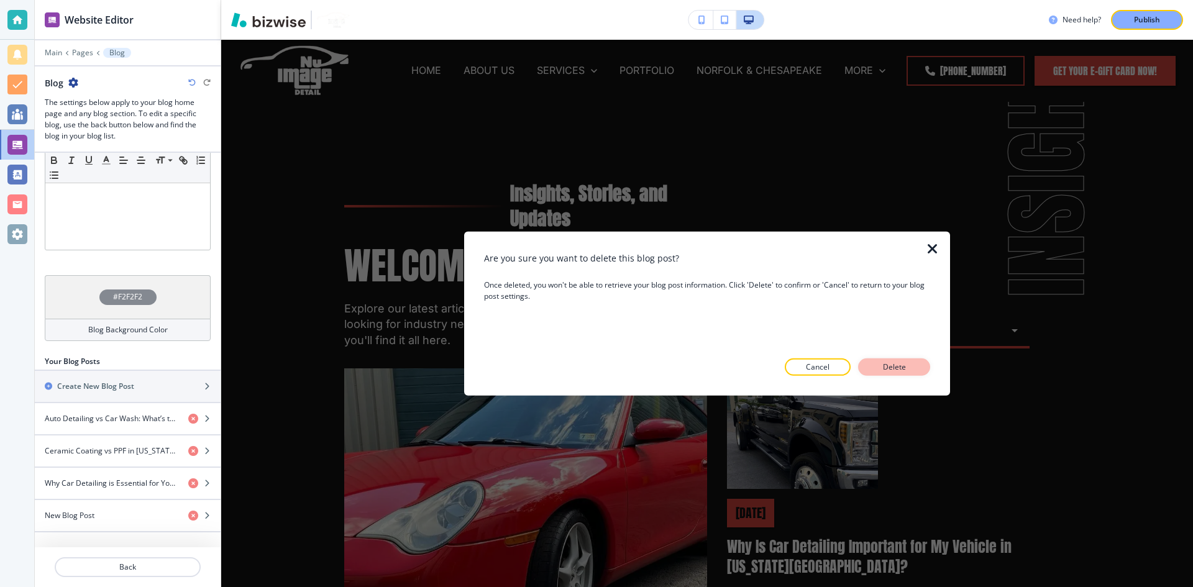
click at [881, 369] on p "Delete" at bounding box center [894, 367] width 30 height 11
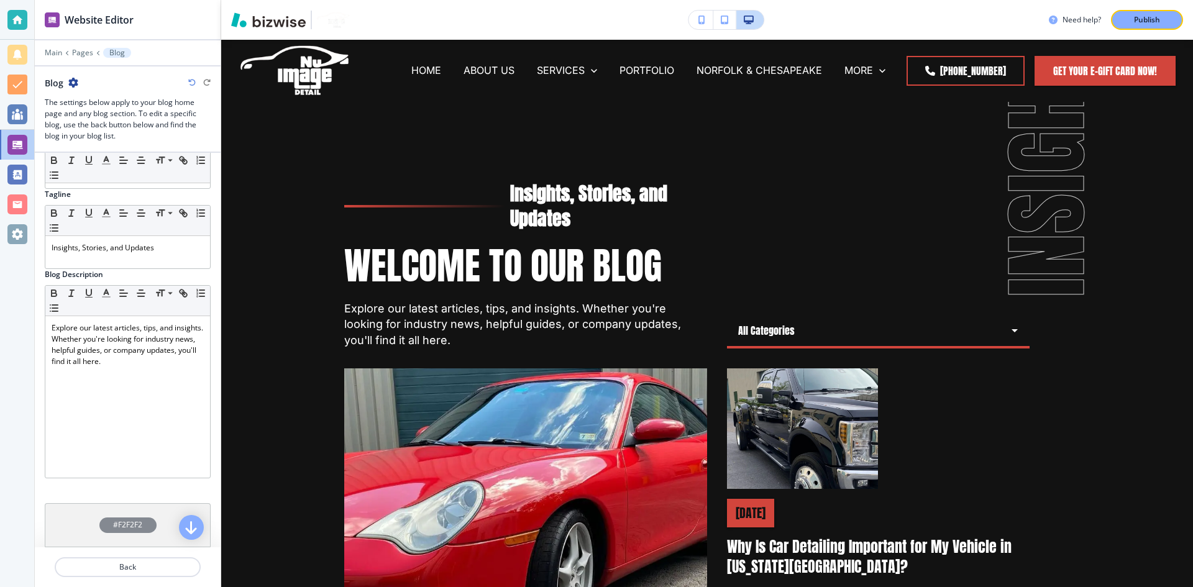
scroll to position [241, 0]
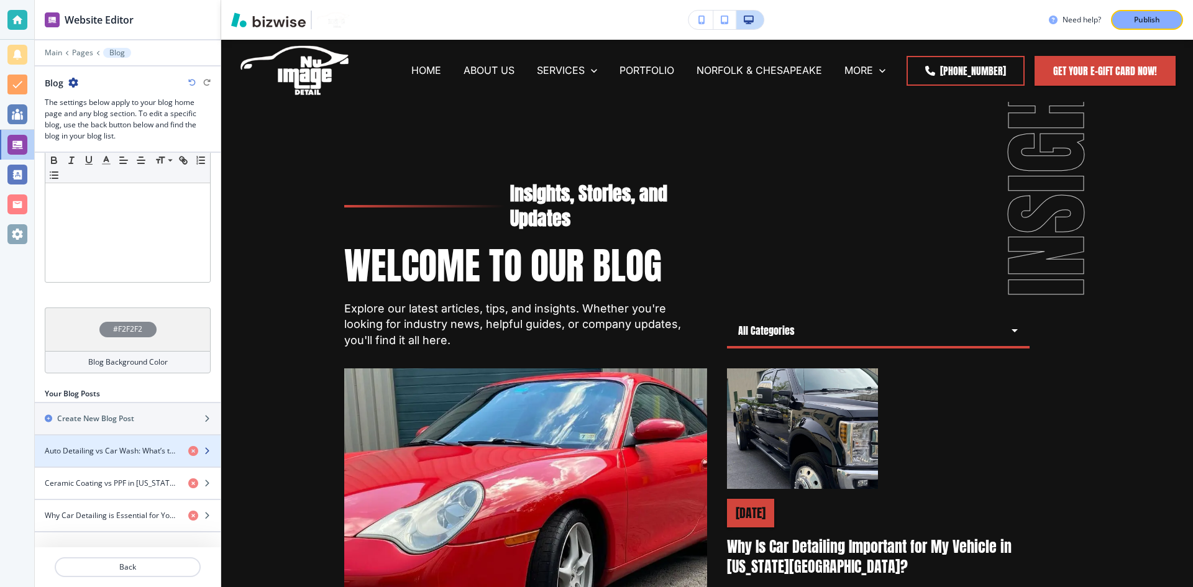
drag, startPoint x: 126, startPoint y: 416, endPoint x: 127, endPoint y: 402, distance: 14.4
click at [129, 415] on div "Your Blog Posts Create New Blog Post Auto Detailing vs Car Wash: What’s the Dif…" at bounding box center [128, 460] width 186 height 144
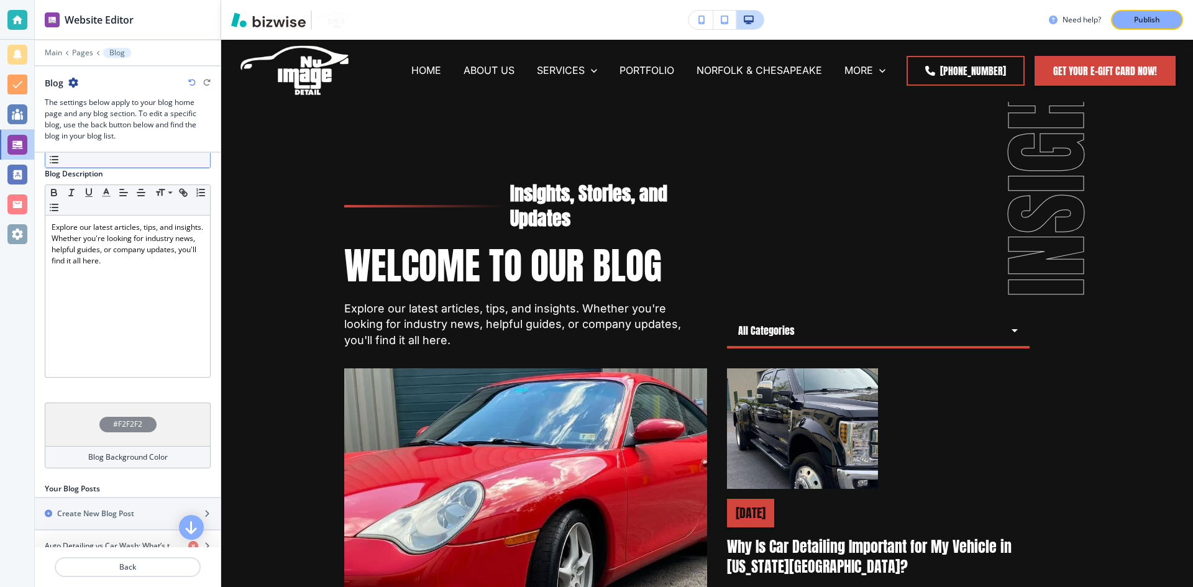
scroll to position [0, 0]
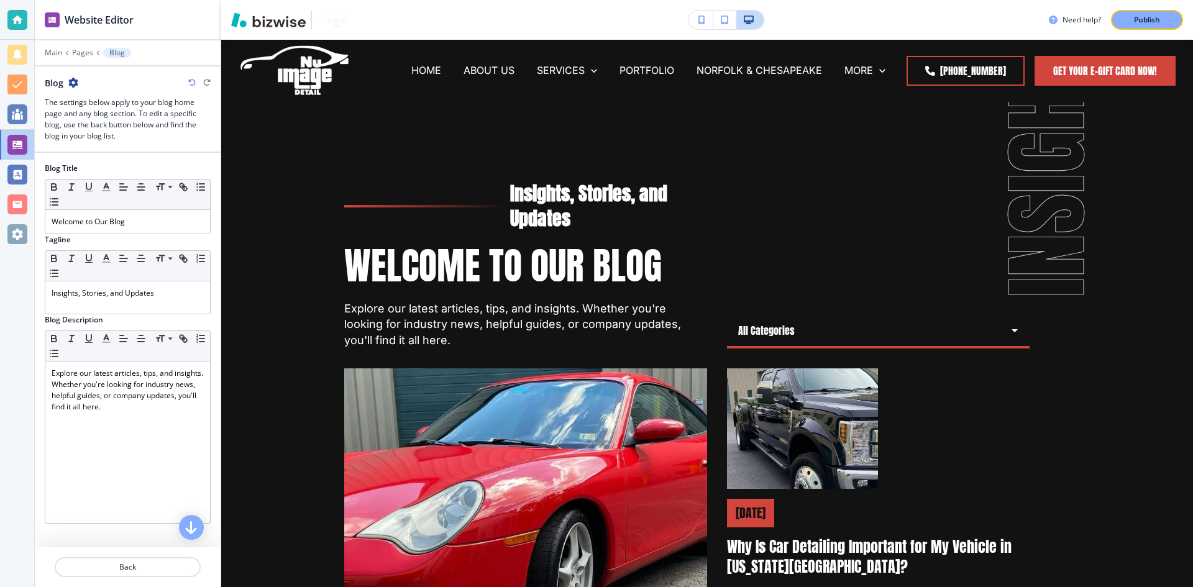
click at [75, 89] on div "Blog" at bounding box center [62, 82] width 34 height 13
click at [75, 85] on icon "button" at bounding box center [73, 83] width 10 height 10
click at [93, 126] on p "Blog Settings" at bounding box center [107, 126] width 63 height 11
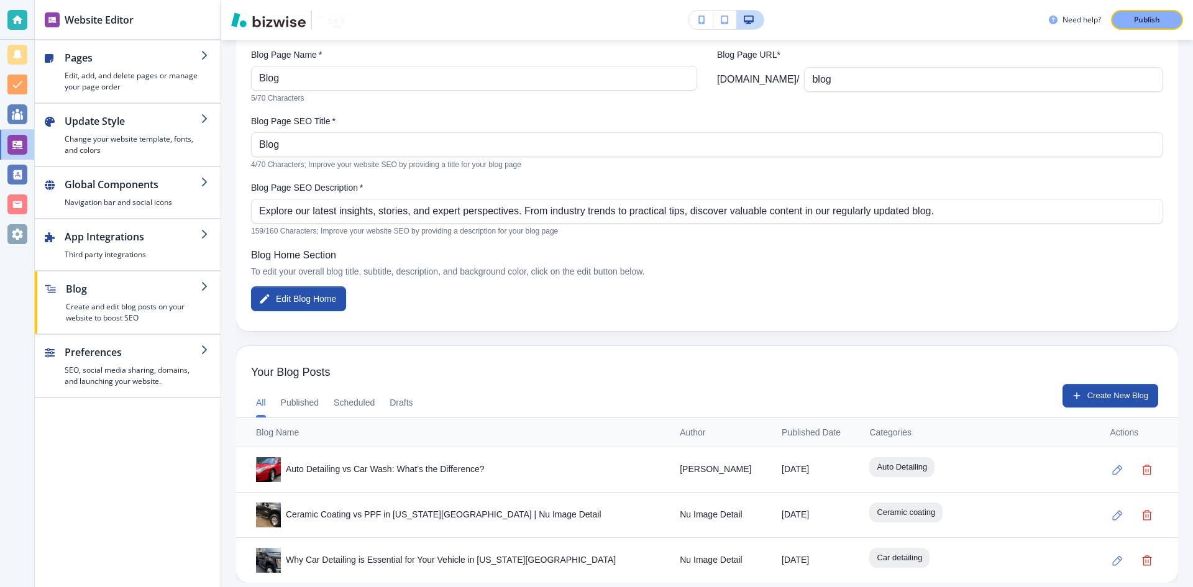
scroll to position [112, 0]
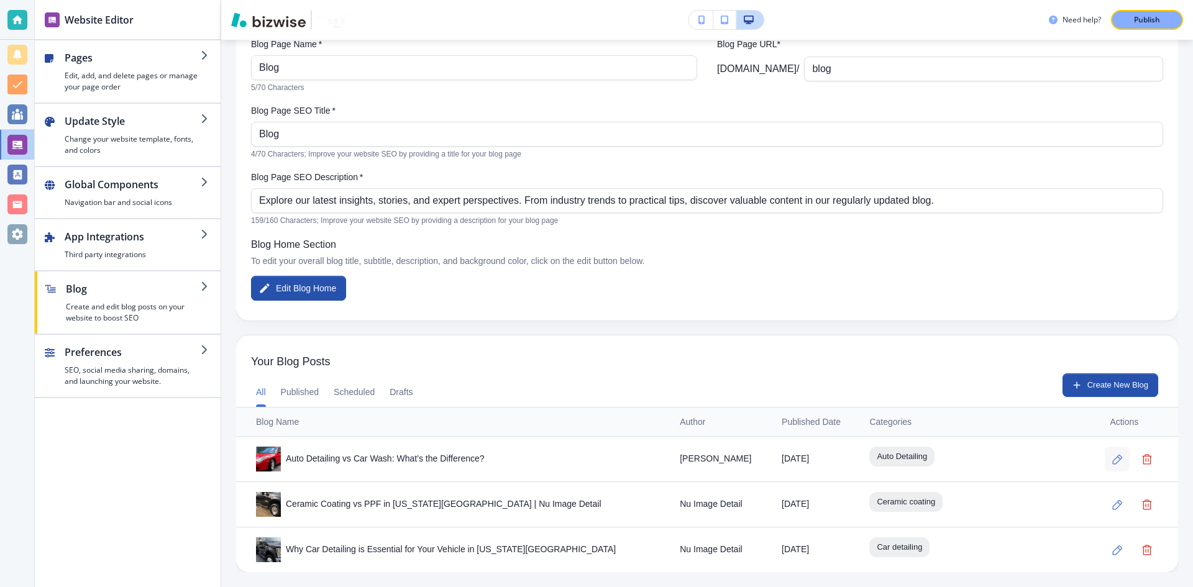
click at [1113, 461] on icon "button" at bounding box center [1118, 459] width 11 height 11
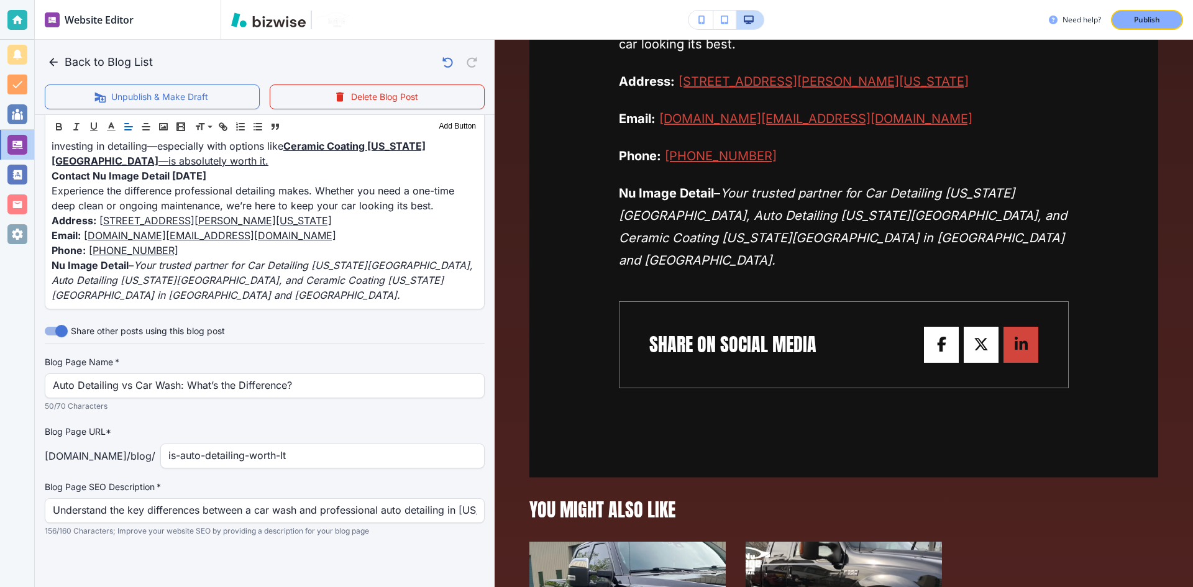
scroll to position [2362, 0]
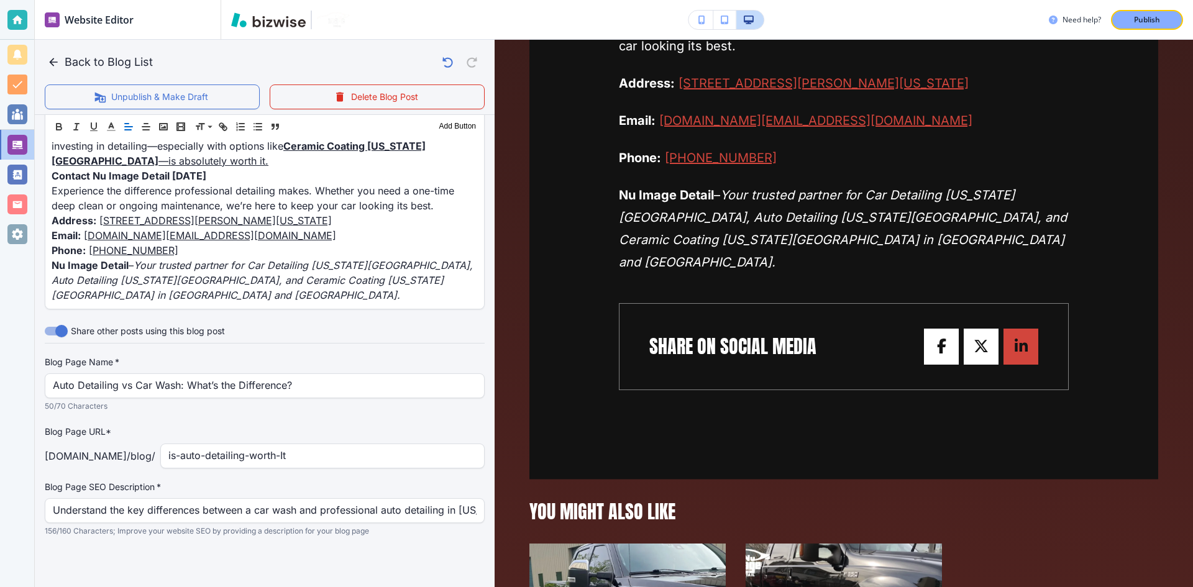
click at [62, 330] on input "Share other posts using this blog post" at bounding box center [61, 331] width 71 height 24
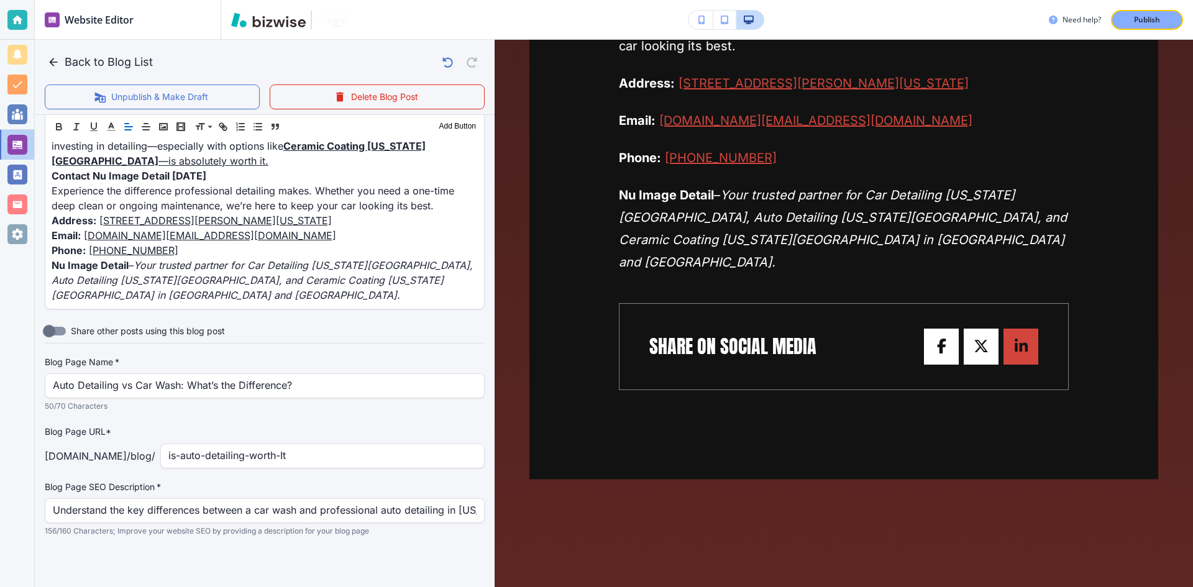
scroll to position [2298, 0]
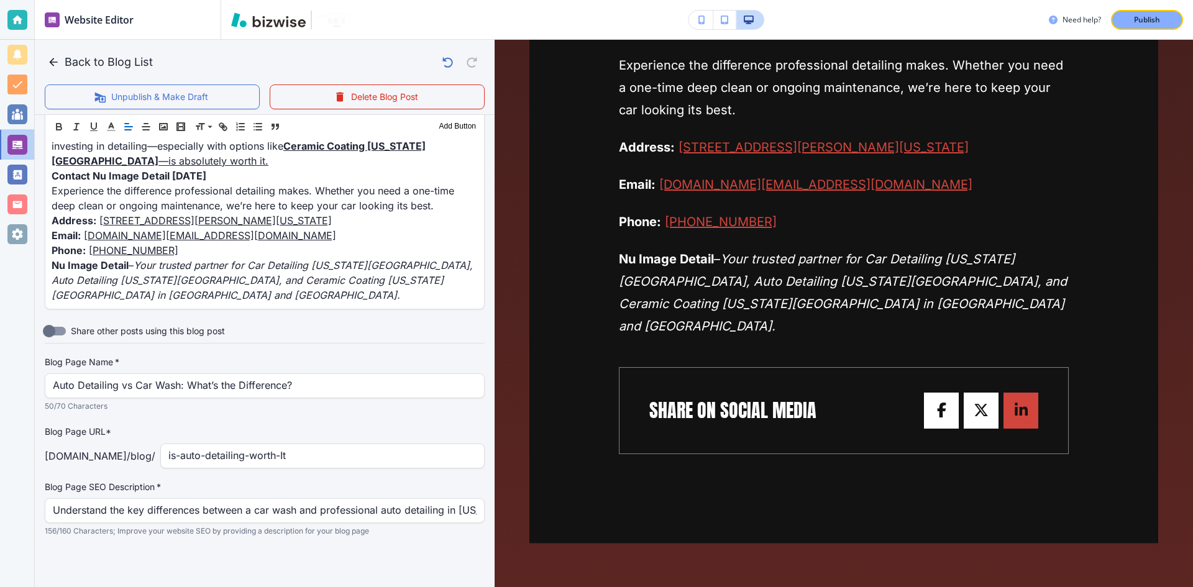
click at [61, 330] on input "Share other posts using this blog post" at bounding box center [49, 331] width 71 height 24
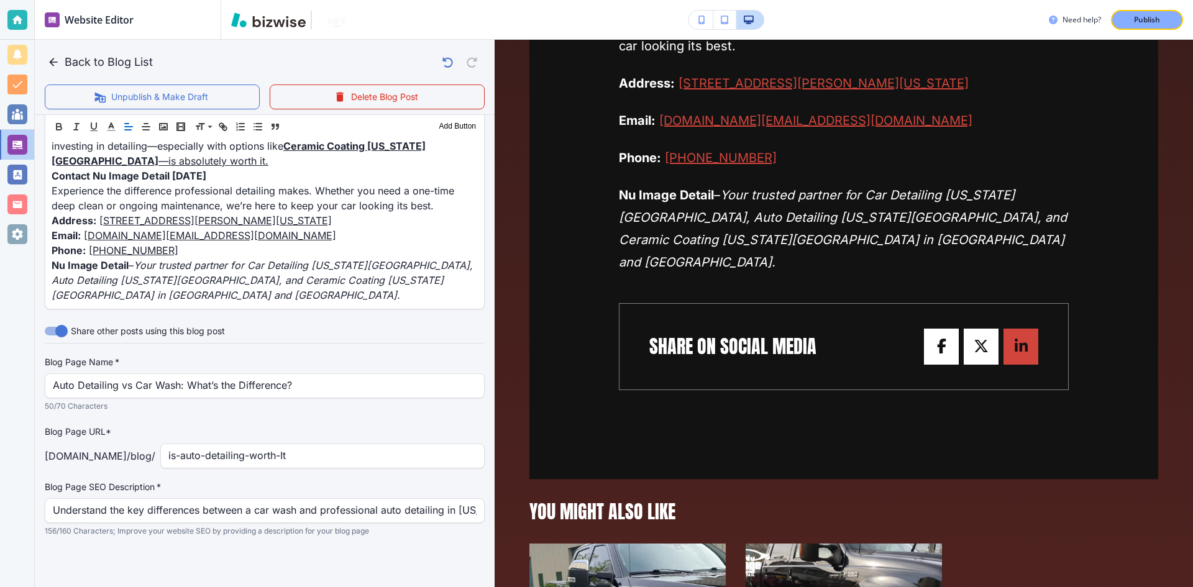
click at [61, 330] on input "Share other posts using this blog post" at bounding box center [61, 331] width 71 height 24
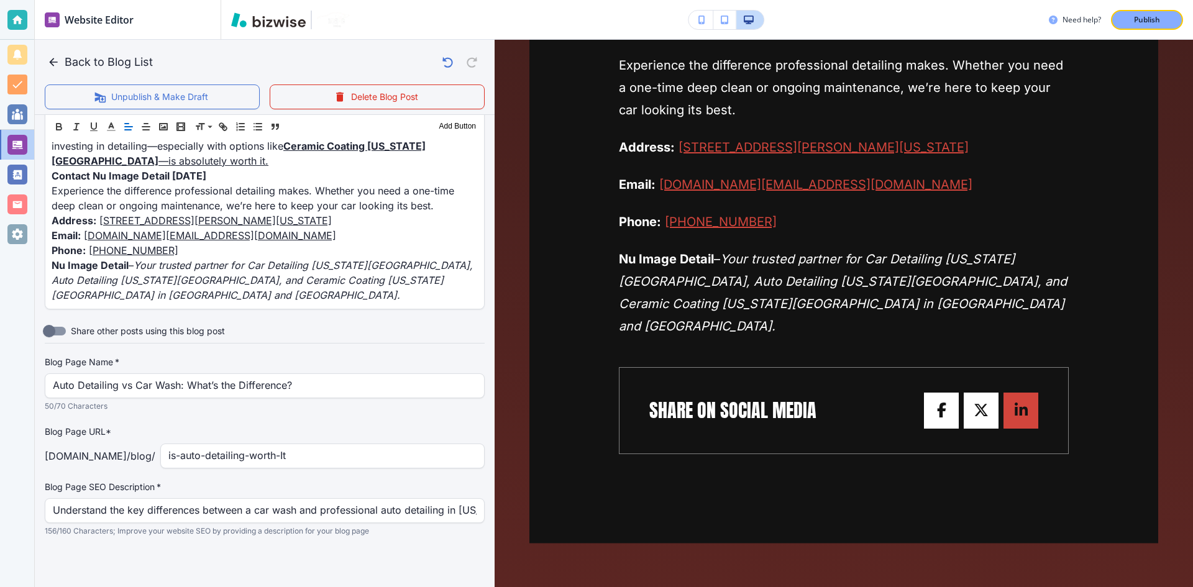
click at [61, 330] on input "Share other posts using this blog post" at bounding box center [49, 331] width 71 height 24
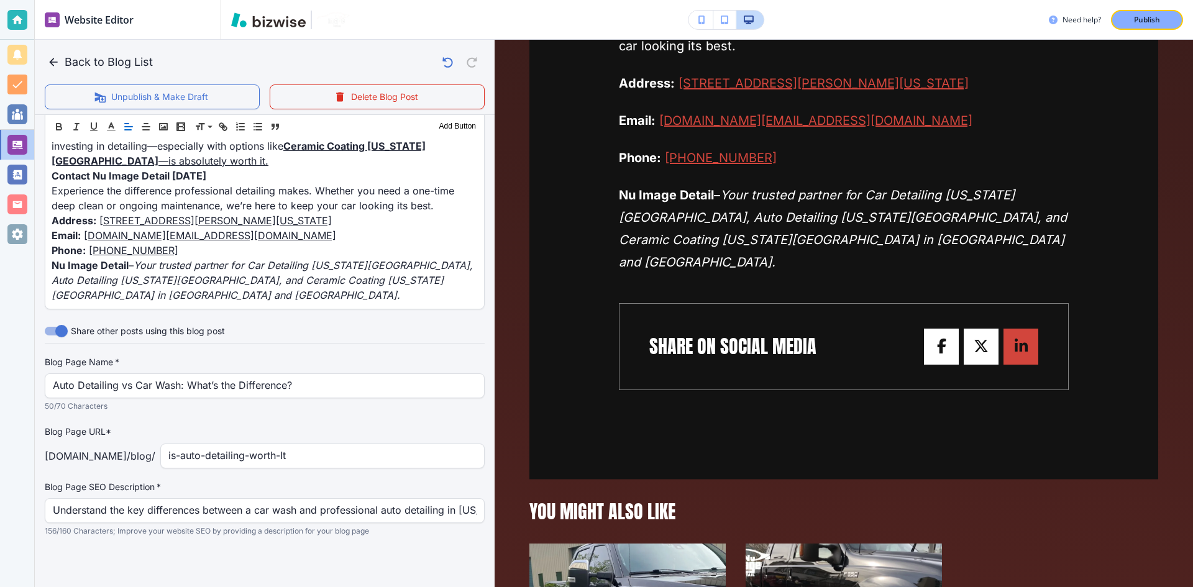
click at [61, 330] on input "Share other posts using this blog post" at bounding box center [61, 331] width 71 height 24
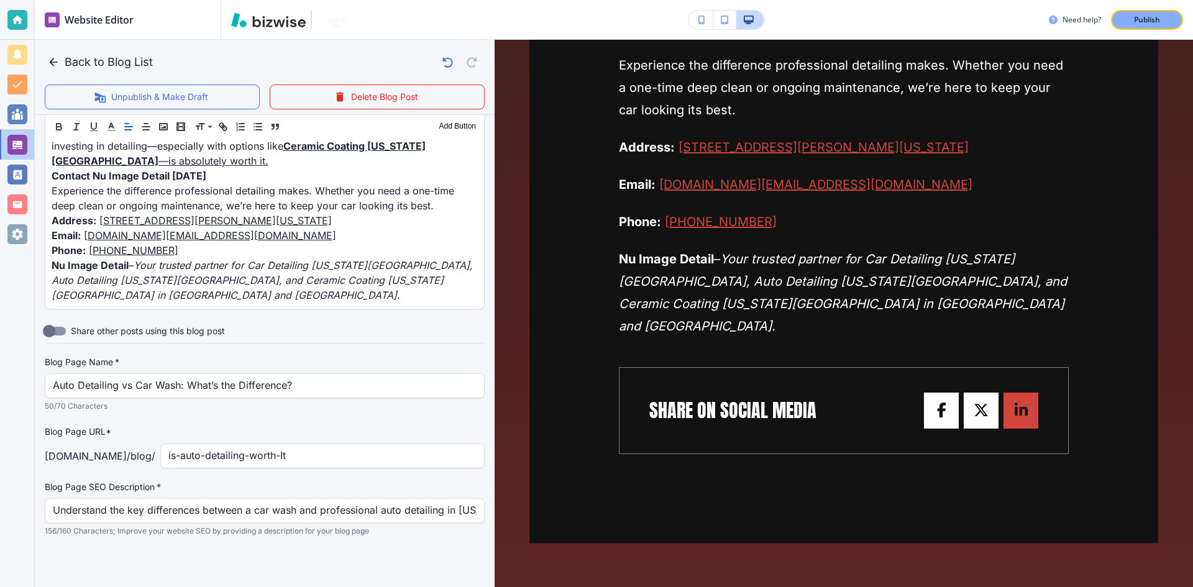
click at [60, 329] on input "Share other posts using this blog post" at bounding box center [49, 331] width 71 height 24
checkbox input "true"
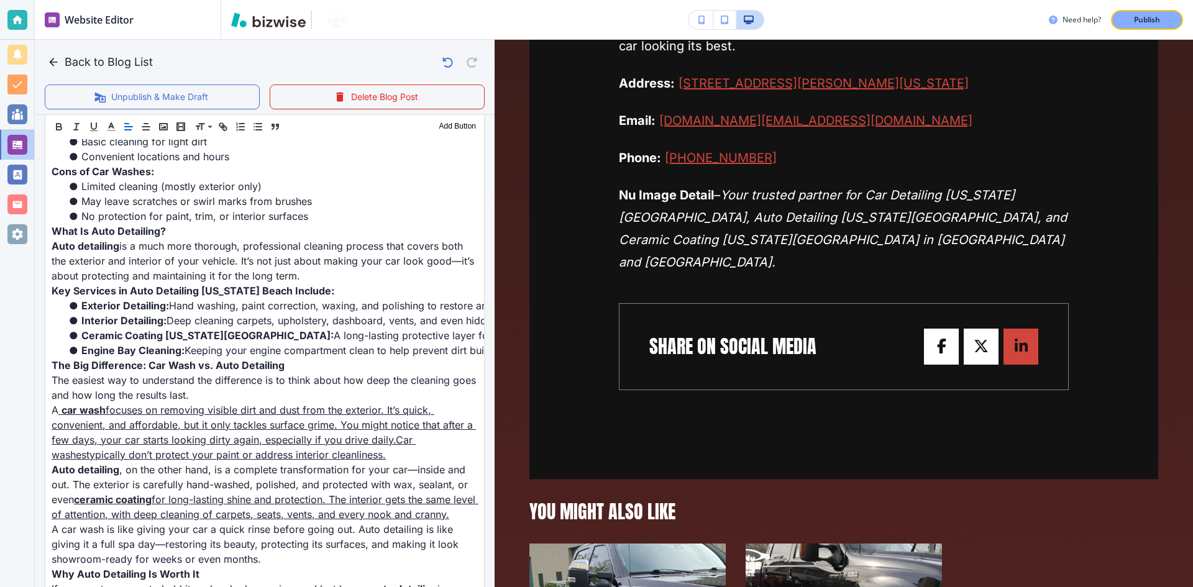
scroll to position [467, 0]
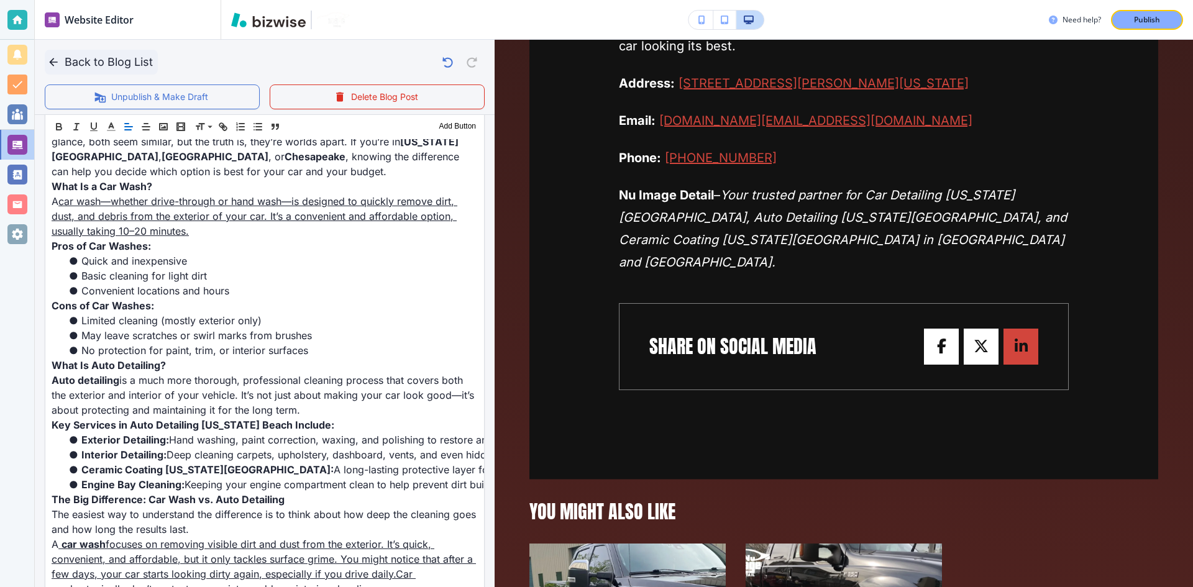
click at [61, 60] on button "Back to Blog List" at bounding box center [101, 62] width 113 height 25
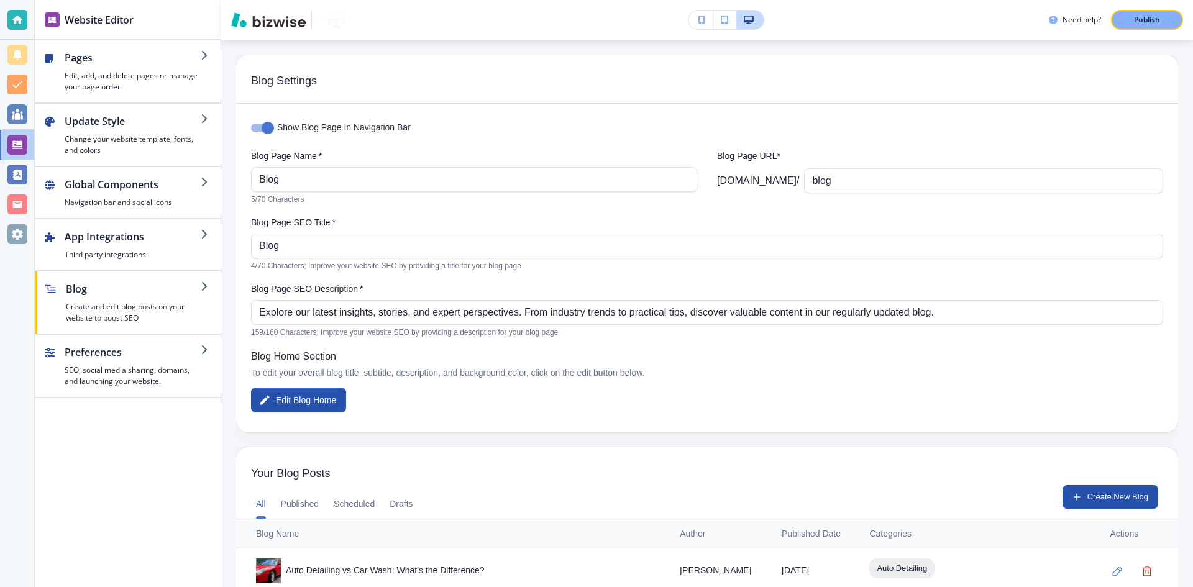
scroll to position [112, 0]
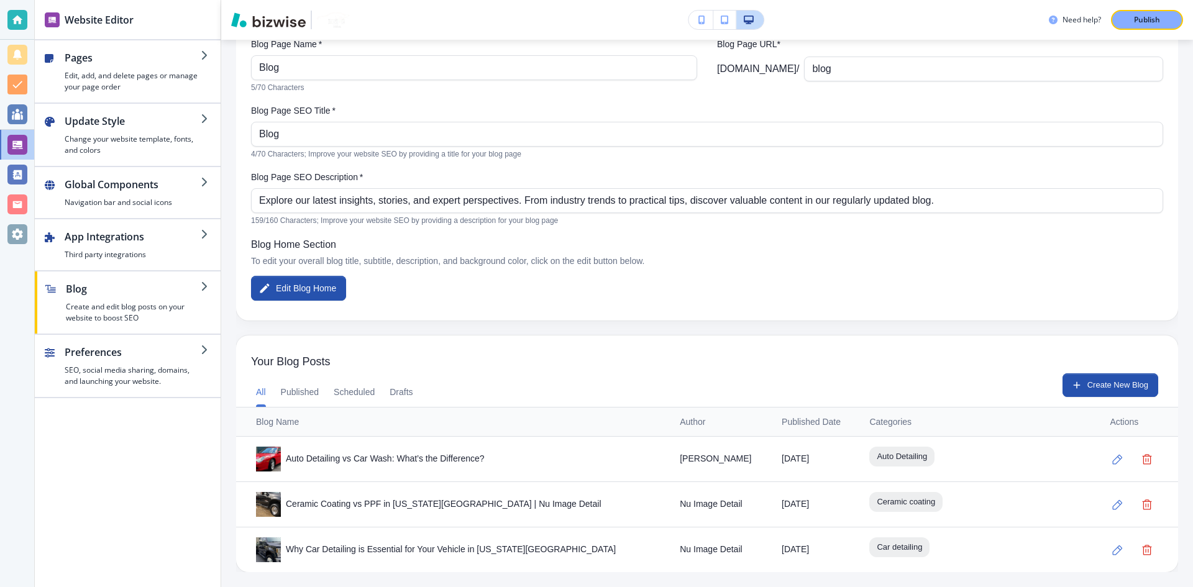
click at [141, 38] on div "Website Editor" at bounding box center [128, 19] width 186 height 39
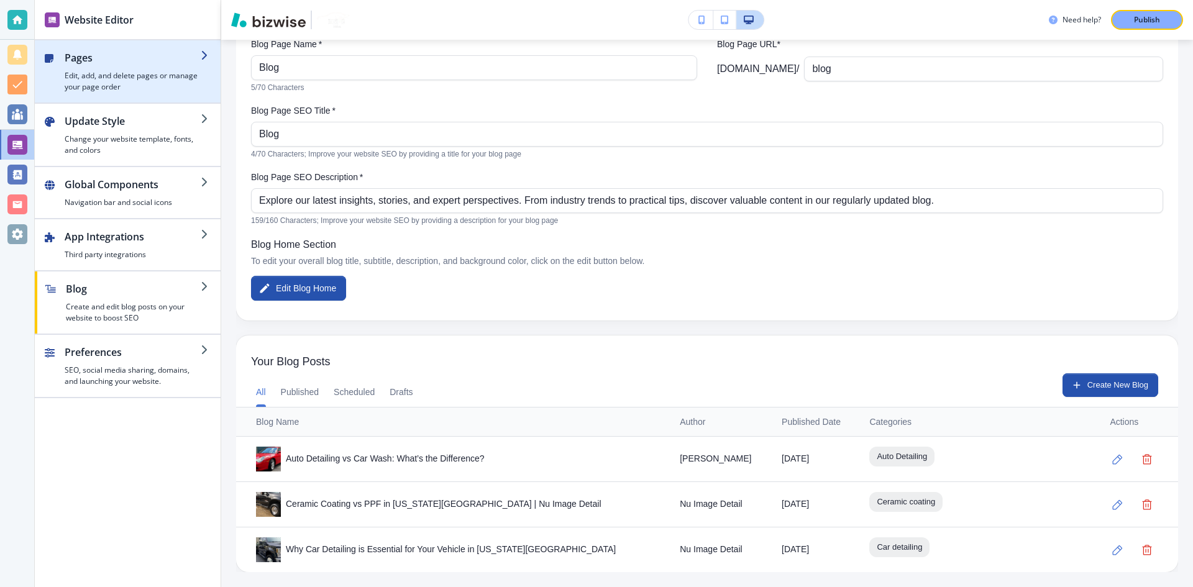
click at [139, 57] on h2 "Pages" at bounding box center [133, 57] width 136 height 15
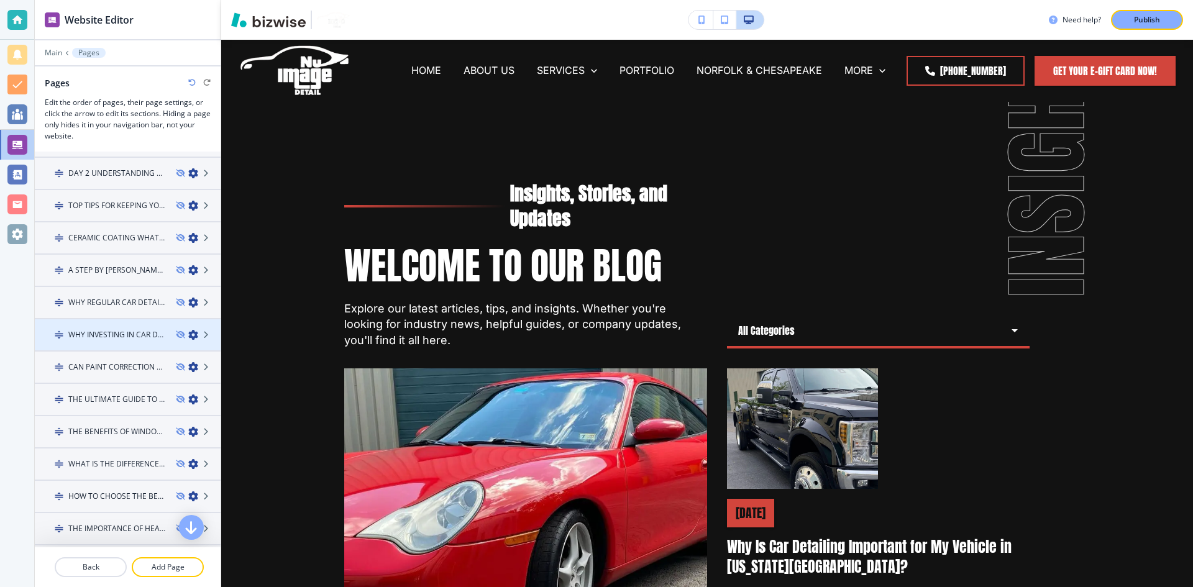
scroll to position [1415, 0]
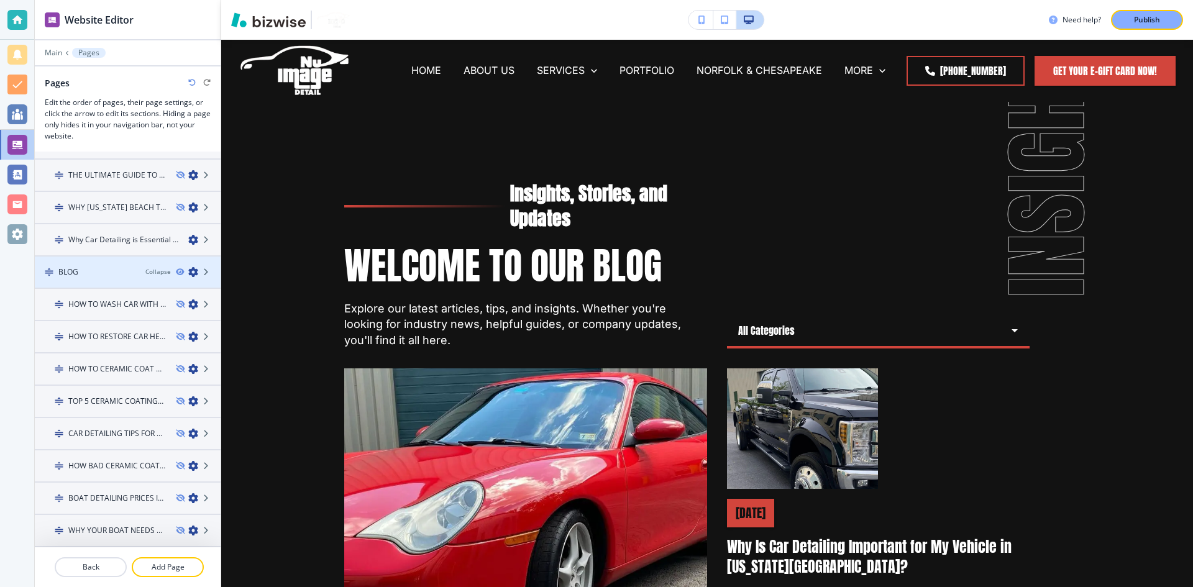
click at [129, 270] on div "BLOG Collapse" at bounding box center [128, 272] width 186 height 11
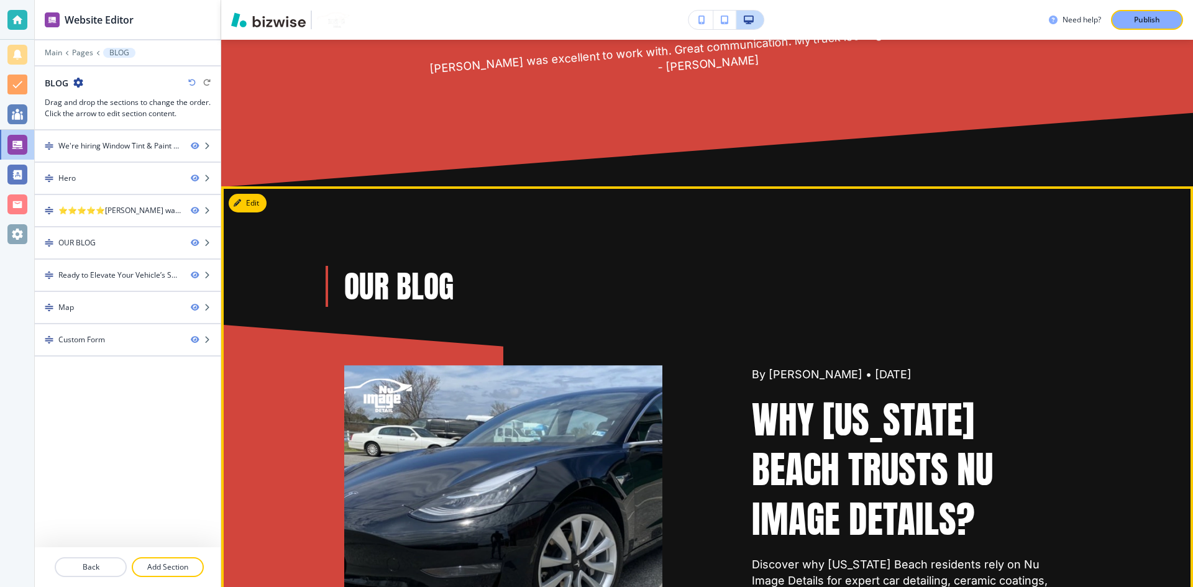
scroll to position [808, 0]
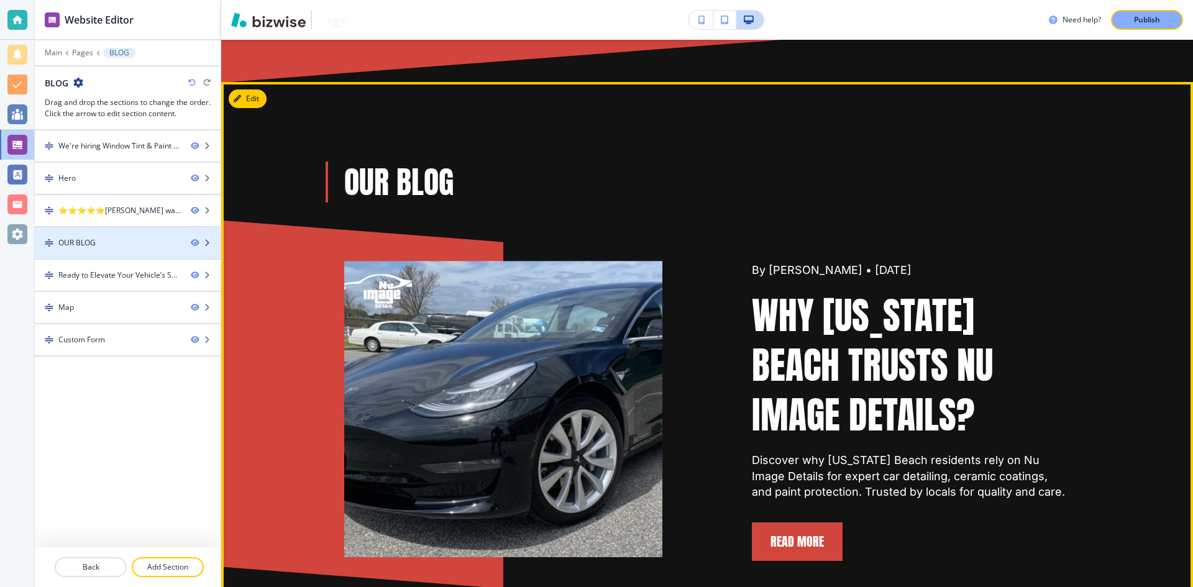
click at [131, 237] on div "OUR BLOG" at bounding box center [108, 242] width 146 height 11
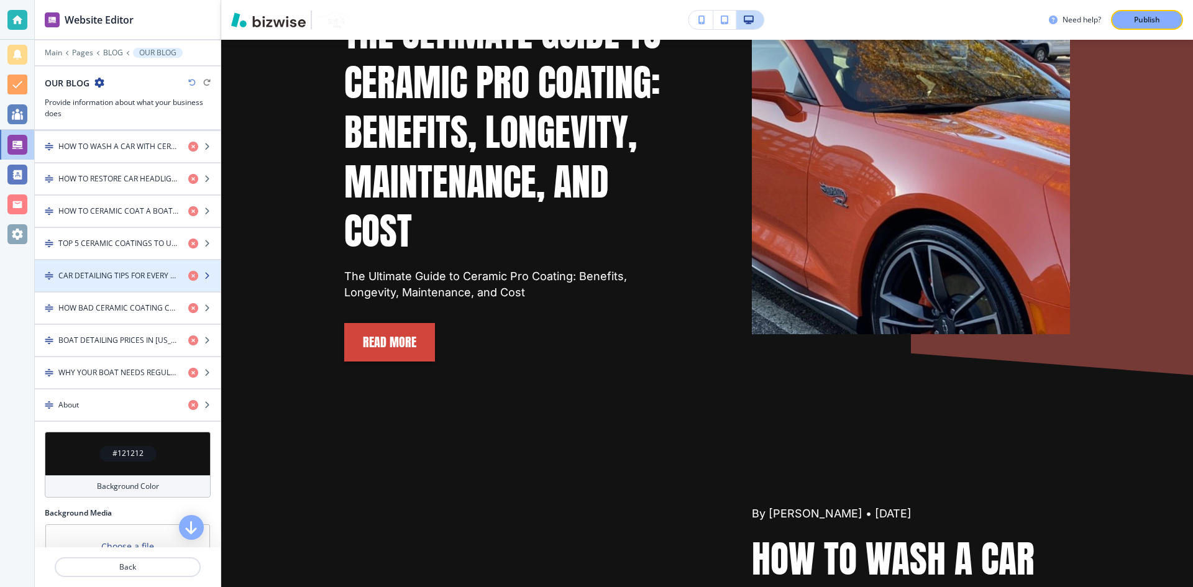
scroll to position [393, 0]
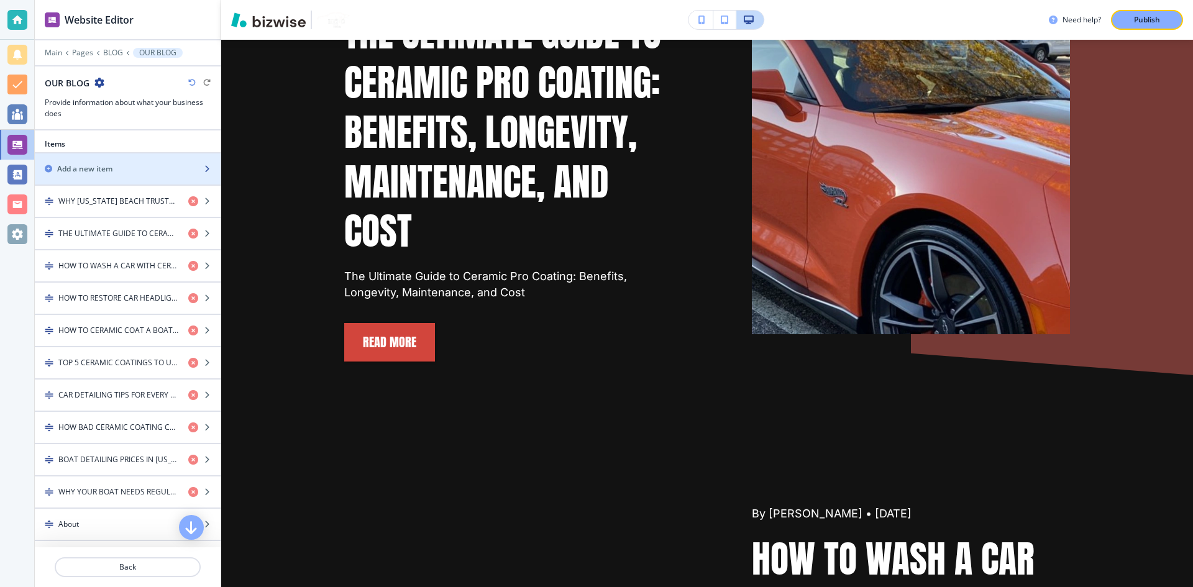
click at [180, 167] on div "Add a new item" at bounding box center [114, 168] width 158 height 11
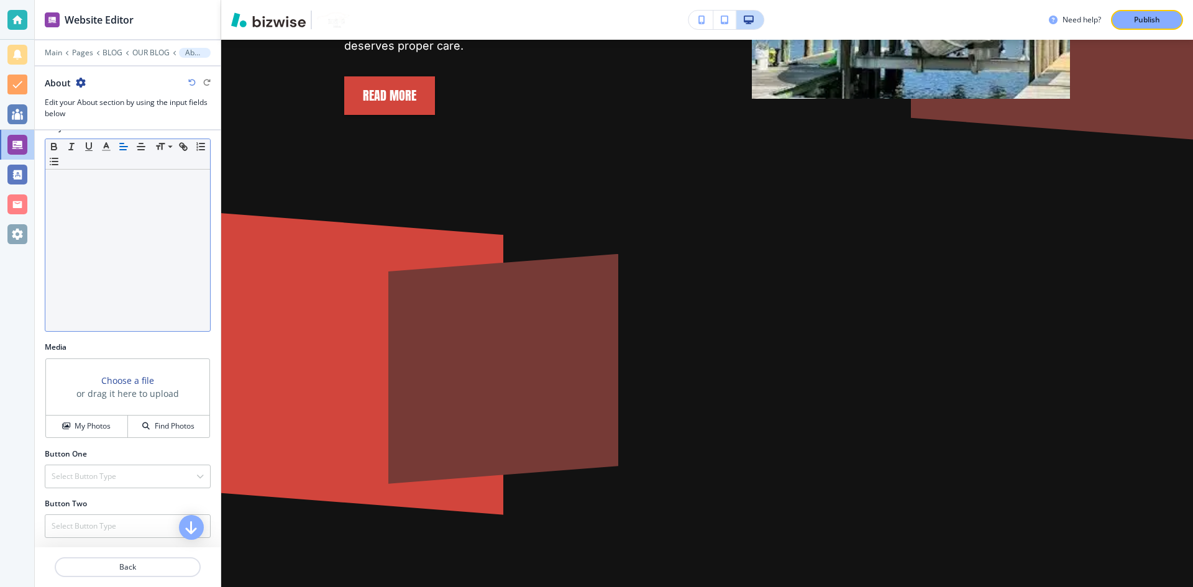
scroll to position [190, 0]
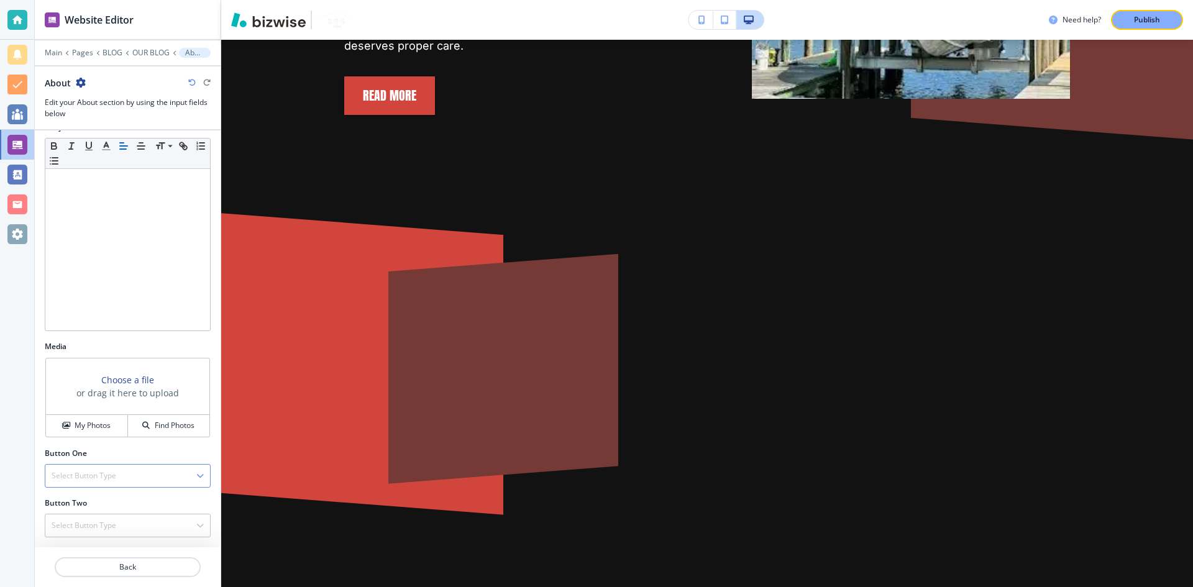
click at [177, 478] on div "Select Button Type" at bounding box center [127, 476] width 165 height 22
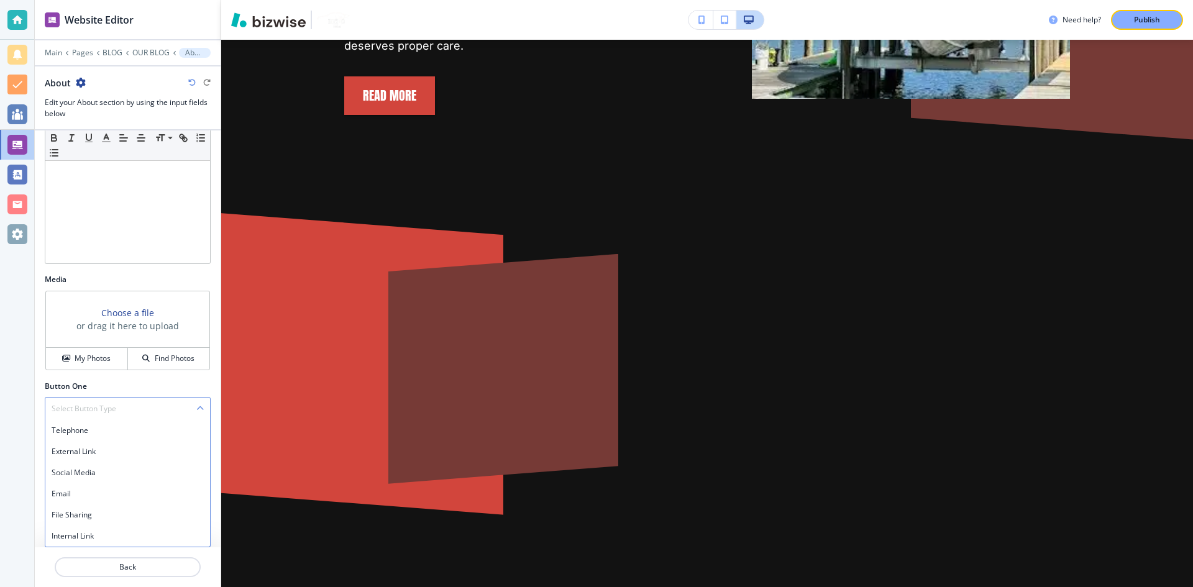
click at [167, 408] on div "Select Button Type" at bounding box center [127, 409] width 165 height 22
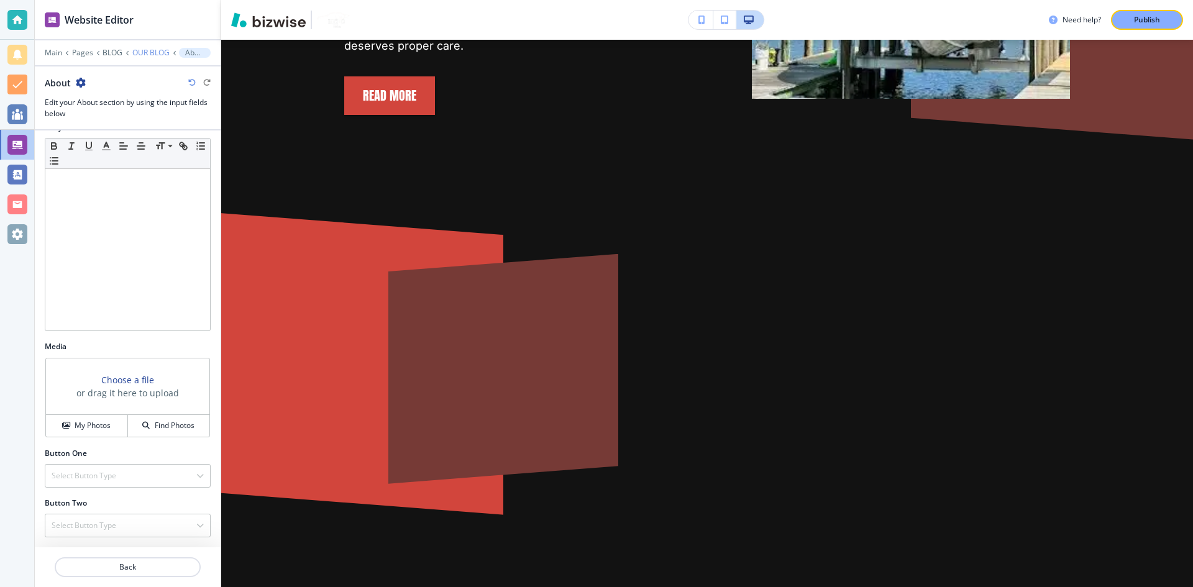
click at [159, 51] on p "OUR BLOG" at bounding box center [150, 52] width 37 height 9
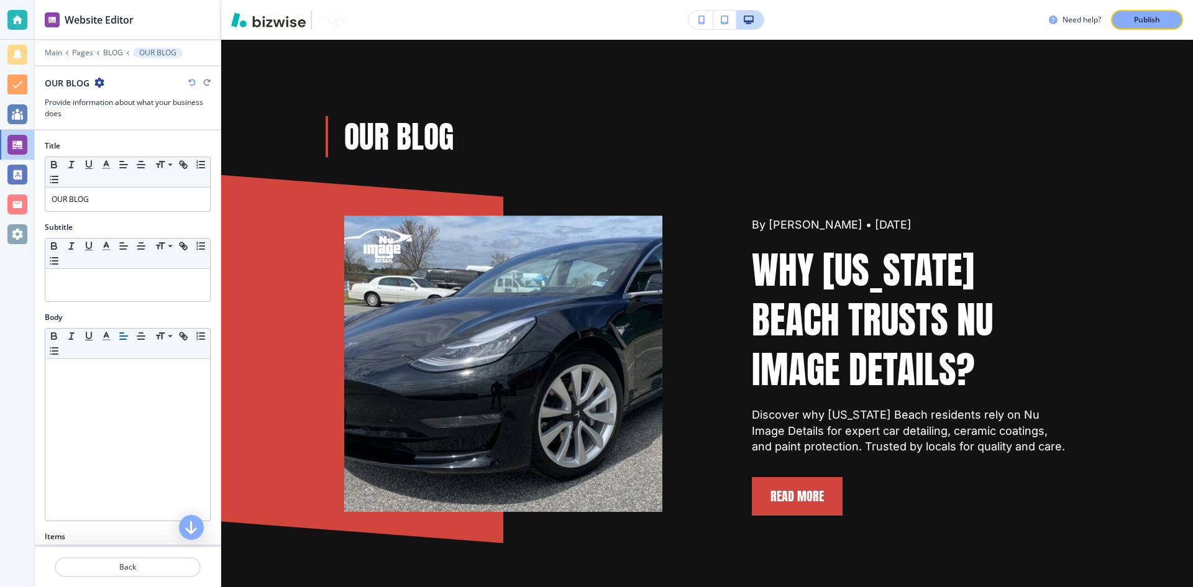
scroll to position [850, 0]
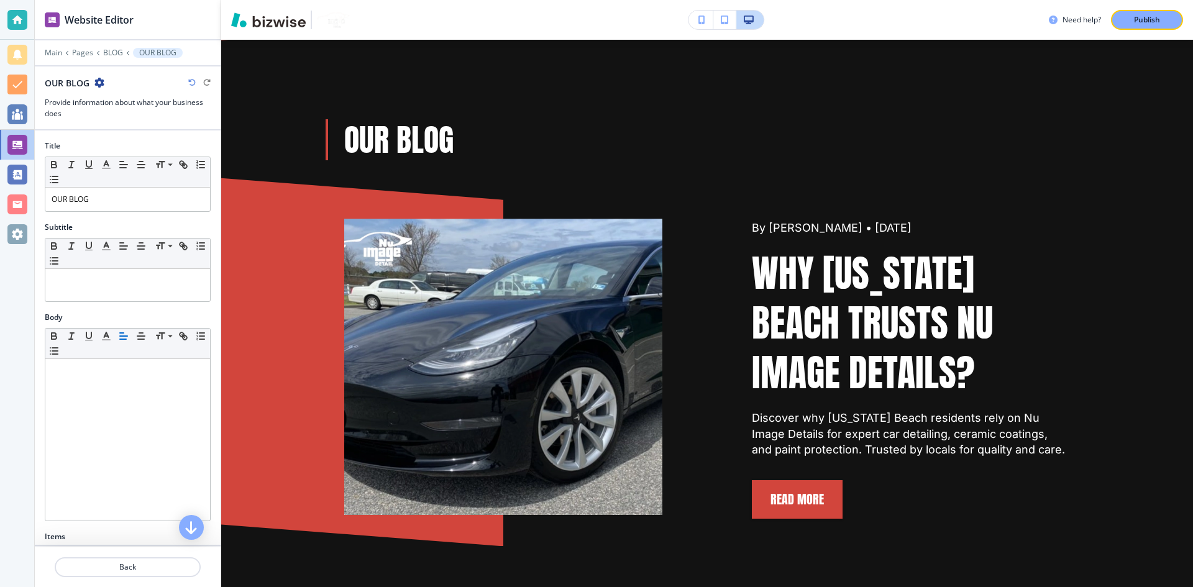
click at [109, 58] on div at bounding box center [128, 61] width 186 height 7
click at [112, 55] on p "BLOG" at bounding box center [113, 52] width 20 height 9
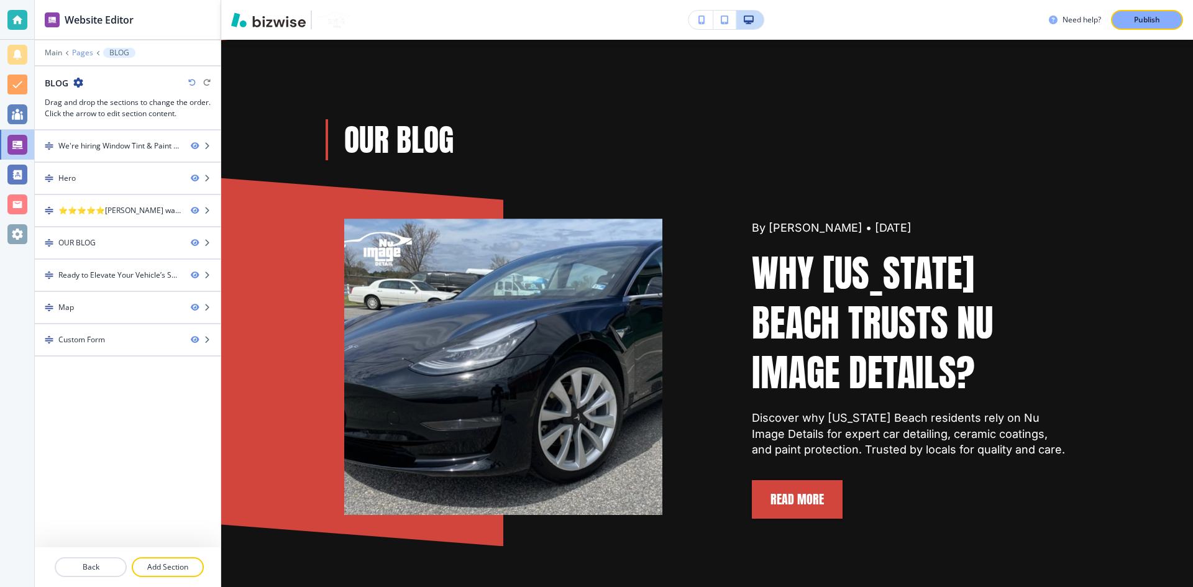
click at [86, 52] on p "Pages" at bounding box center [82, 52] width 21 height 9
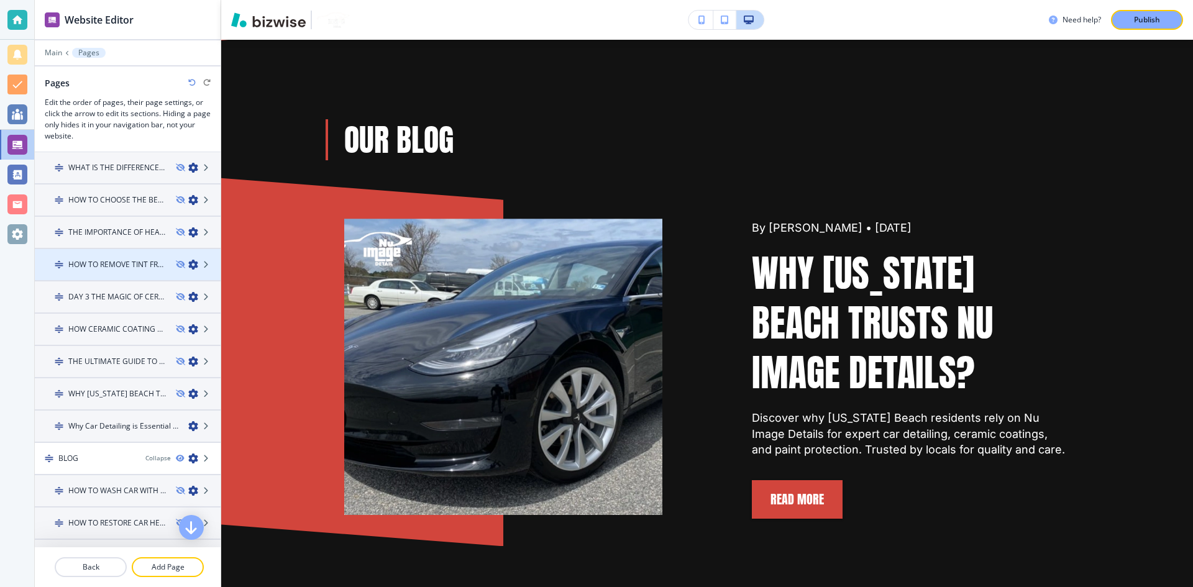
scroll to position [1415, 0]
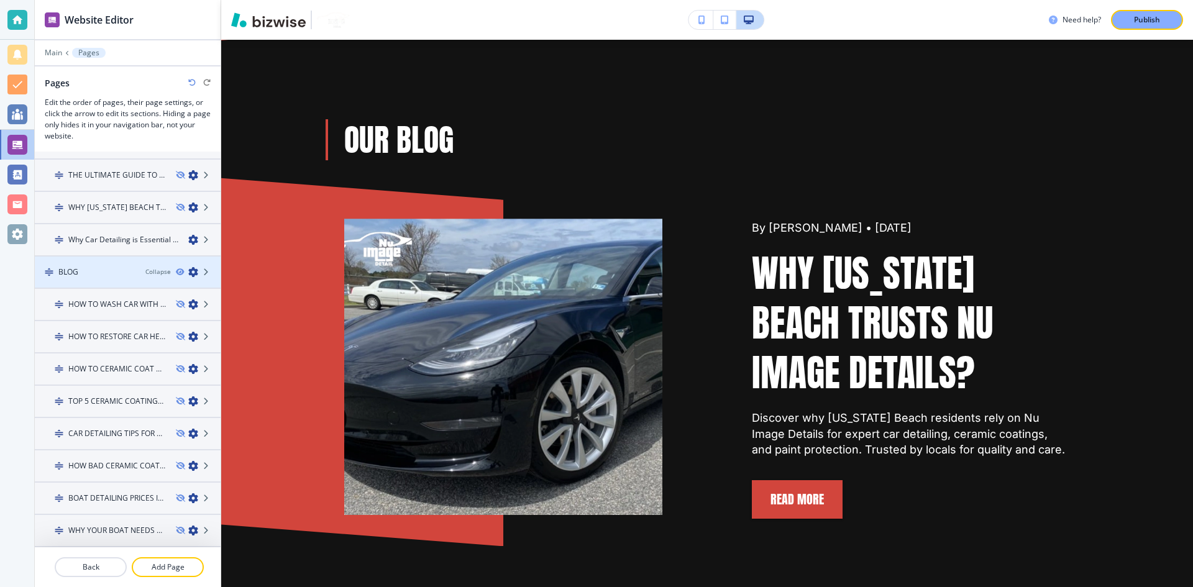
click at [188, 277] on icon "button" at bounding box center [193, 272] width 10 height 10
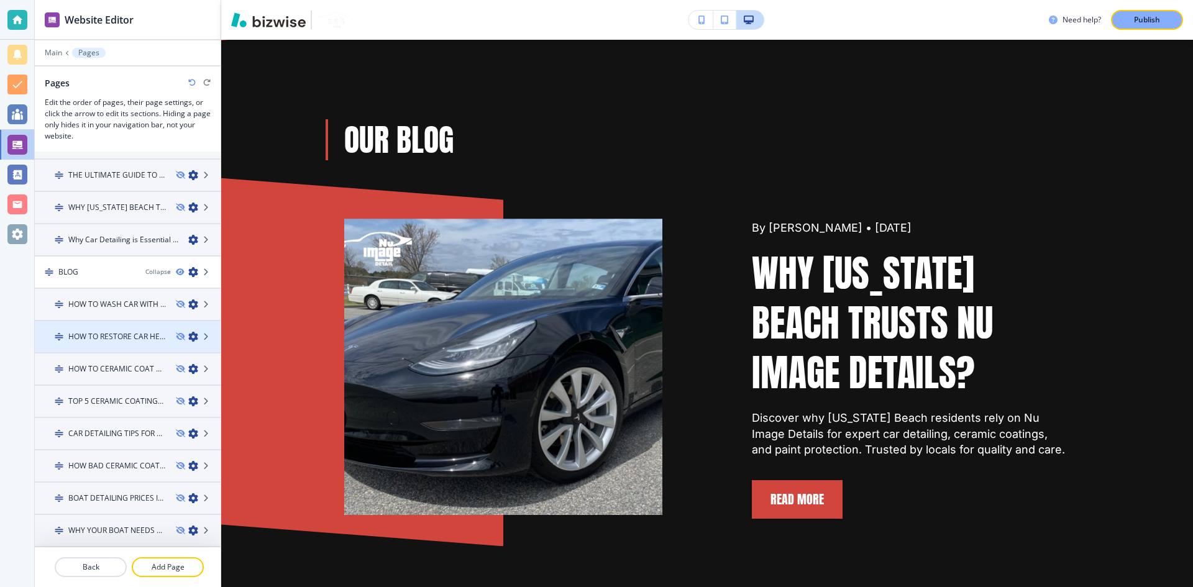
scroll to position [1353, 0]
click at [203, 333] on icon at bounding box center [206, 334] width 7 height 7
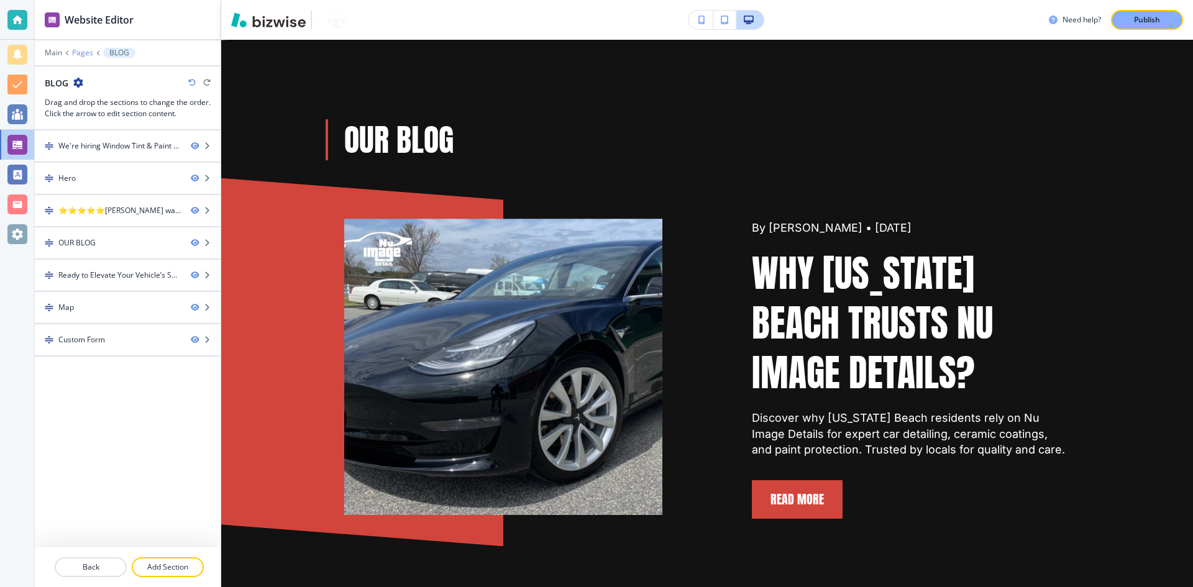
click at [86, 56] on p "Pages" at bounding box center [82, 52] width 21 height 9
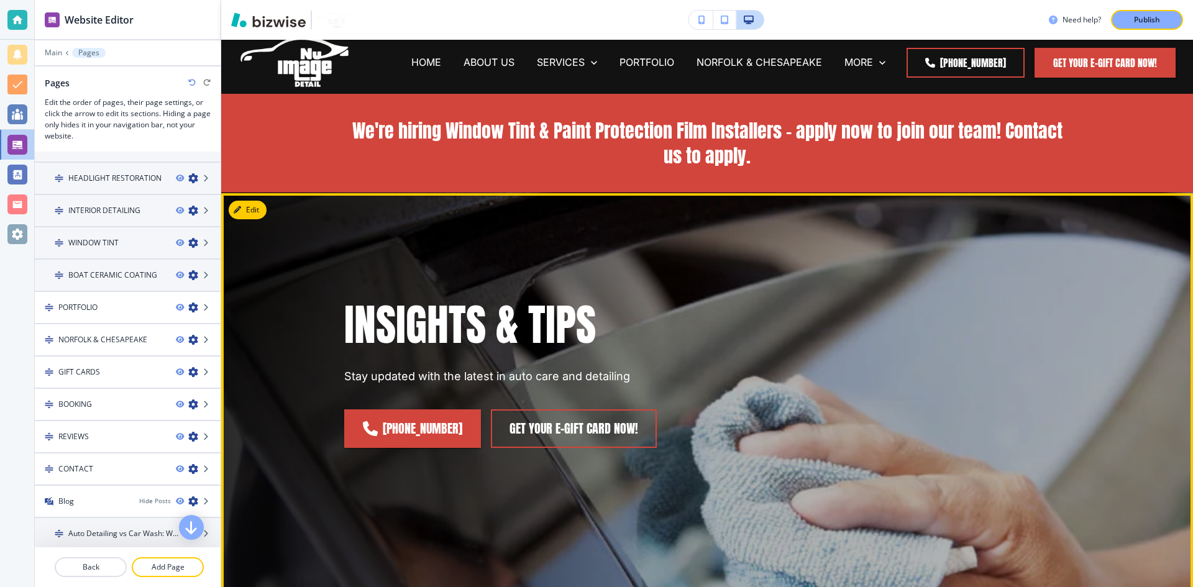
scroll to position [0, 0]
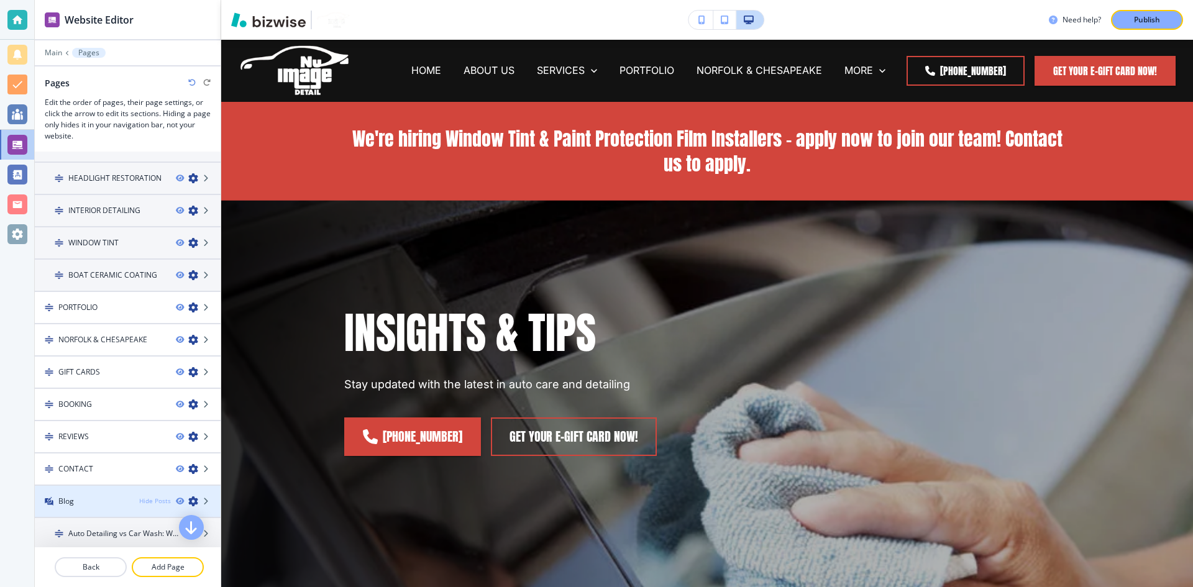
click at [139, 503] on div "Hide Posts" at bounding box center [155, 501] width 32 height 9
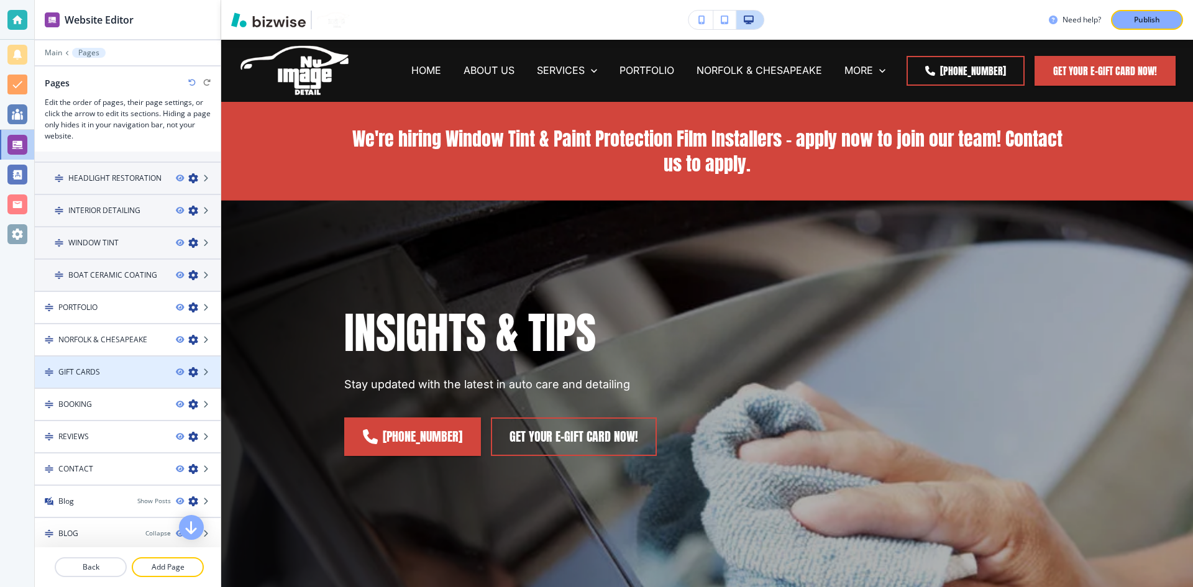
scroll to position [435, 0]
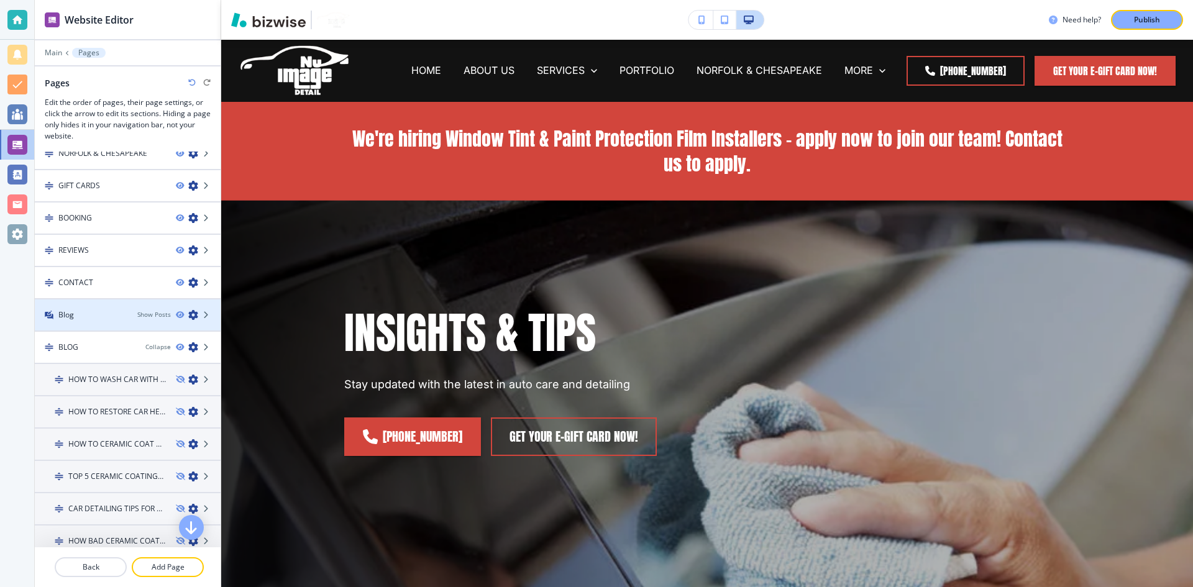
click at [119, 316] on div "Blog Show Posts" at bounding box center [128, 315] width 186 height 11
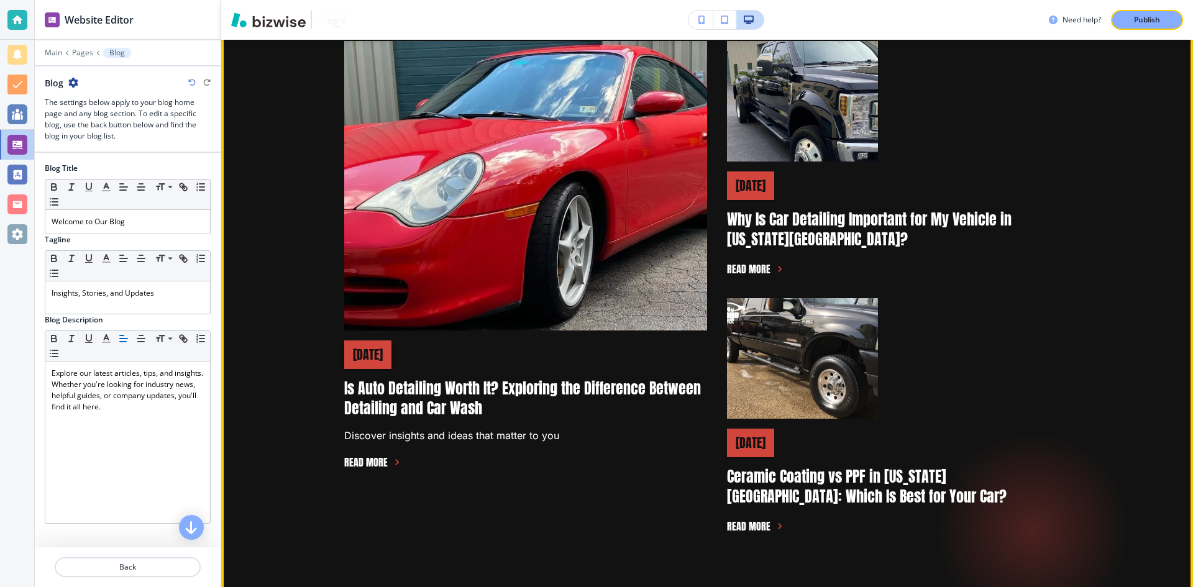
scroll to position [62, 0]
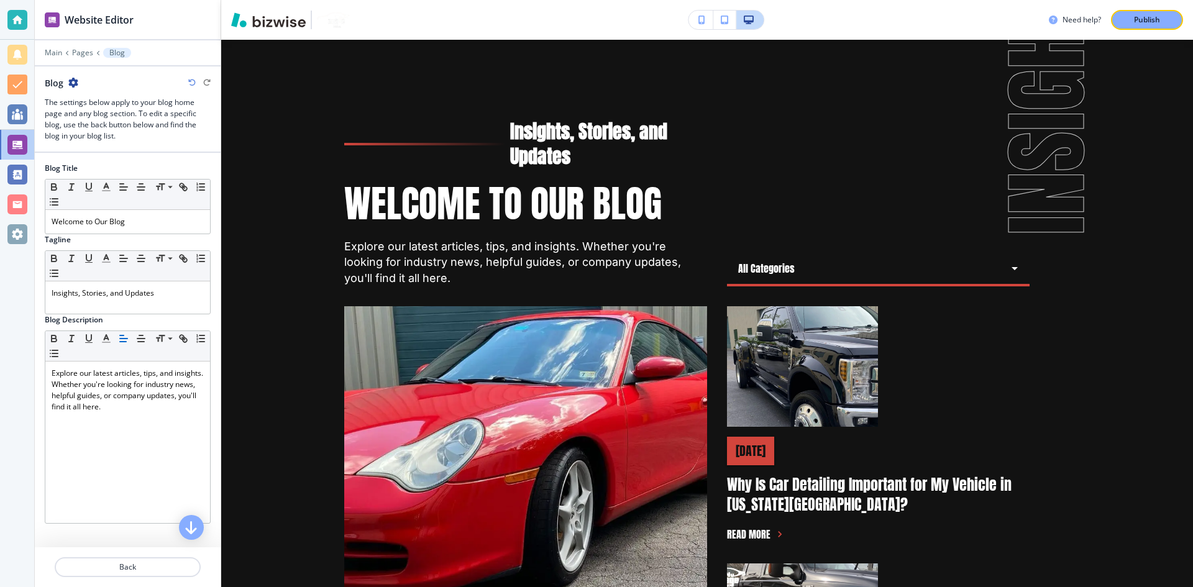
click at [75, 83] on icon "button" at bounding box center [73, 83] width 10 height 10
click at [81, 125] on p "Blog Settings" at bounding box center [107, 126] width 63 height 11
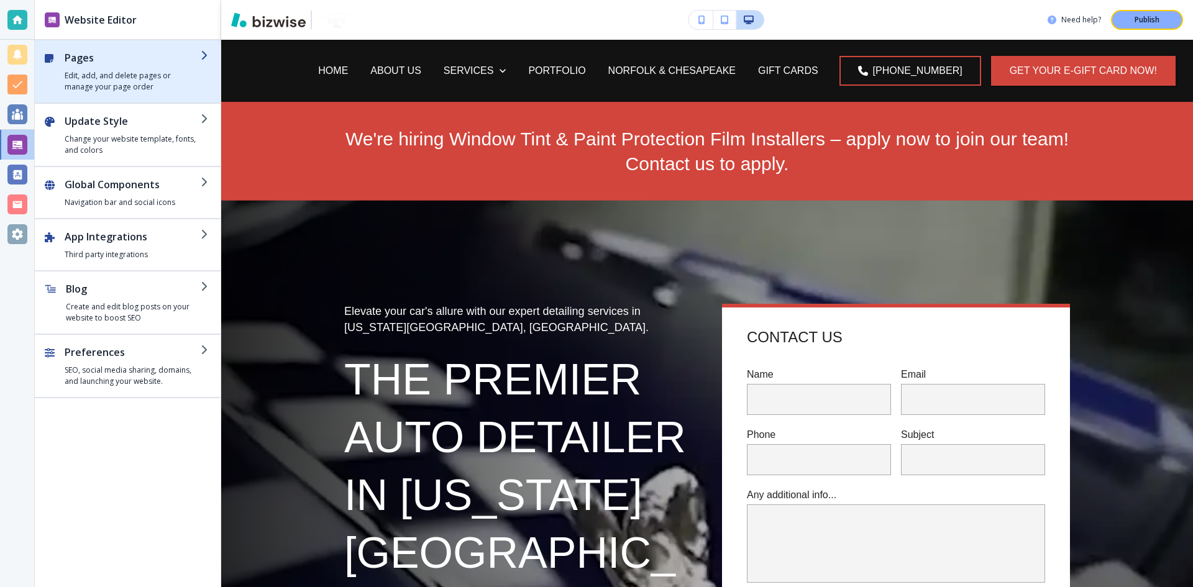
click at [19, 147] on div at bounding box center [17, 145] width 20 height 20
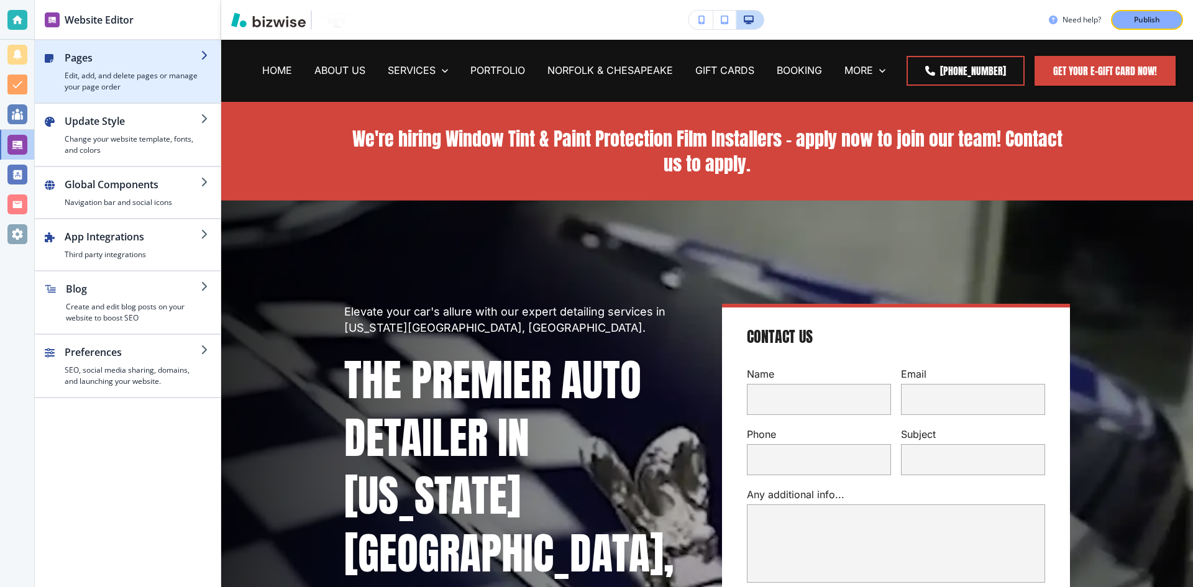
click at [78, 79] on h4 "Edit, add, and delete pages or manage your page order" at bounding box center [133, 81] width 136 height 22
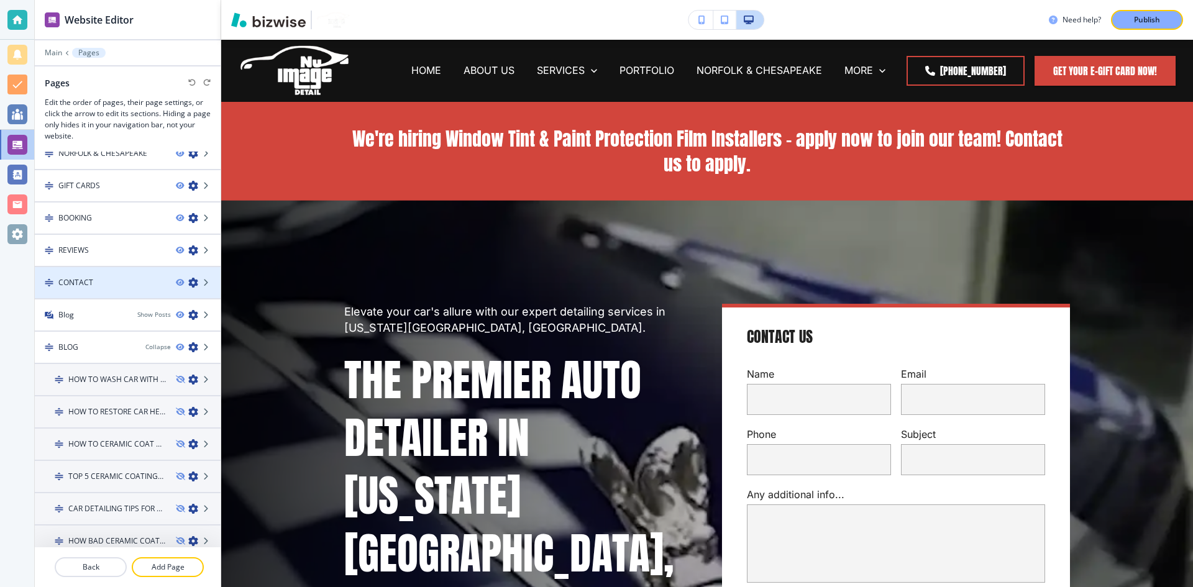
scroll to position [510, 0]
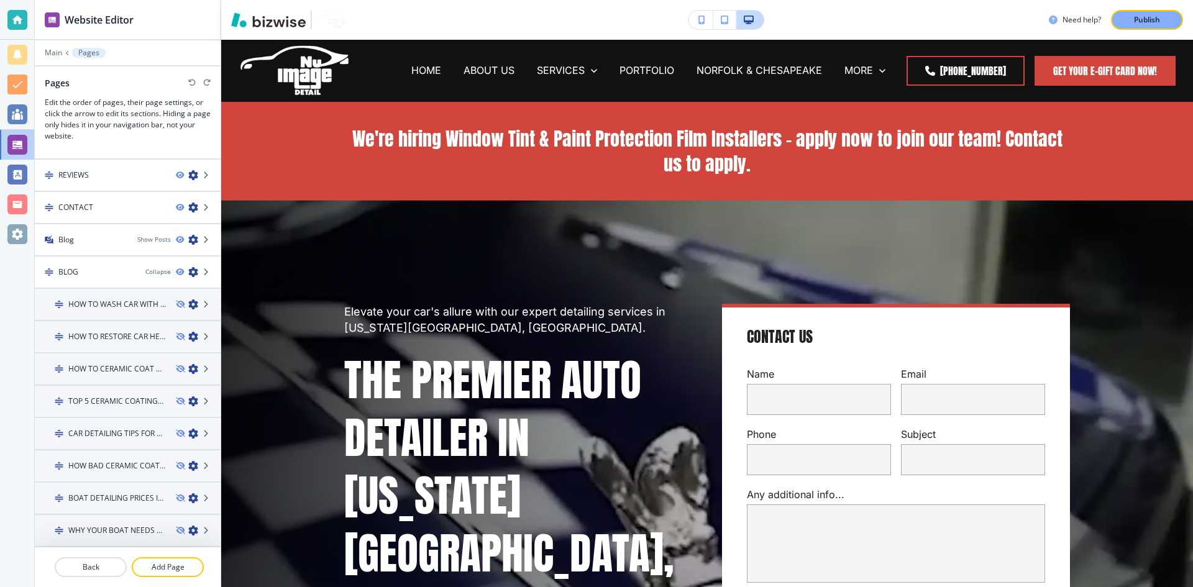
click at [203, 239] on icon at bounding box center [206, 239] width 7 height 7
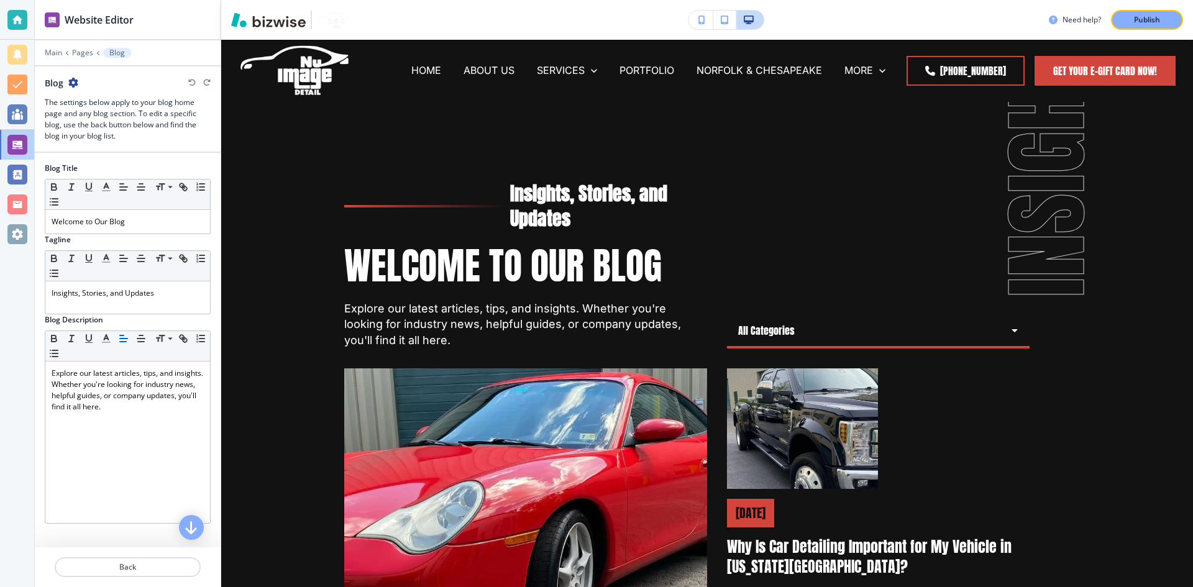
scroll to position [62, 0]
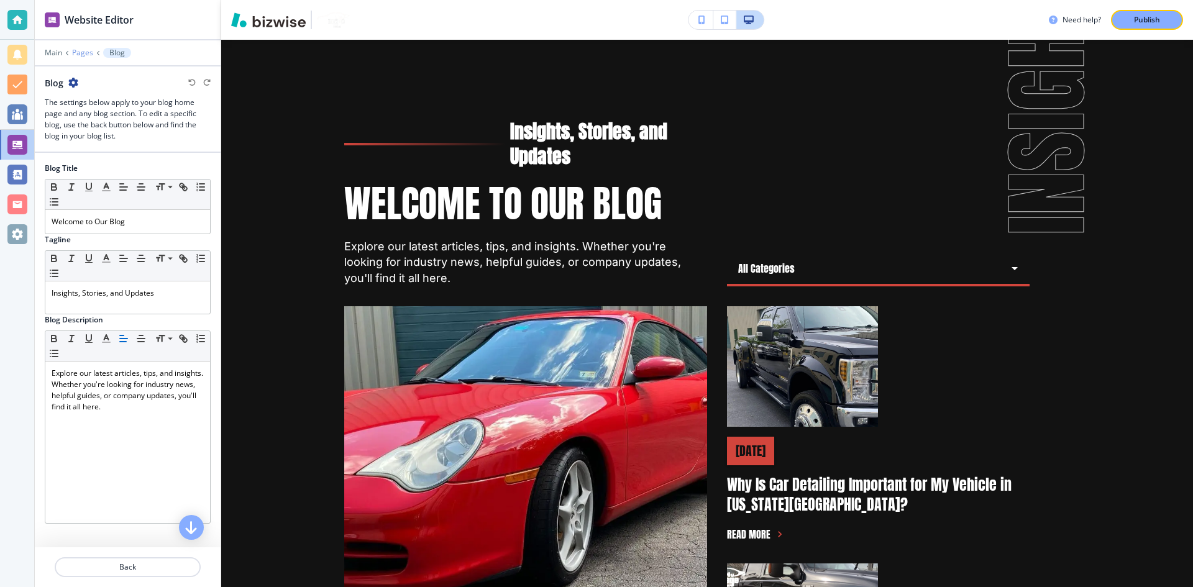
click at [91, 51] on p "Pages" at bounding box center [82, 52] width 21 height 9
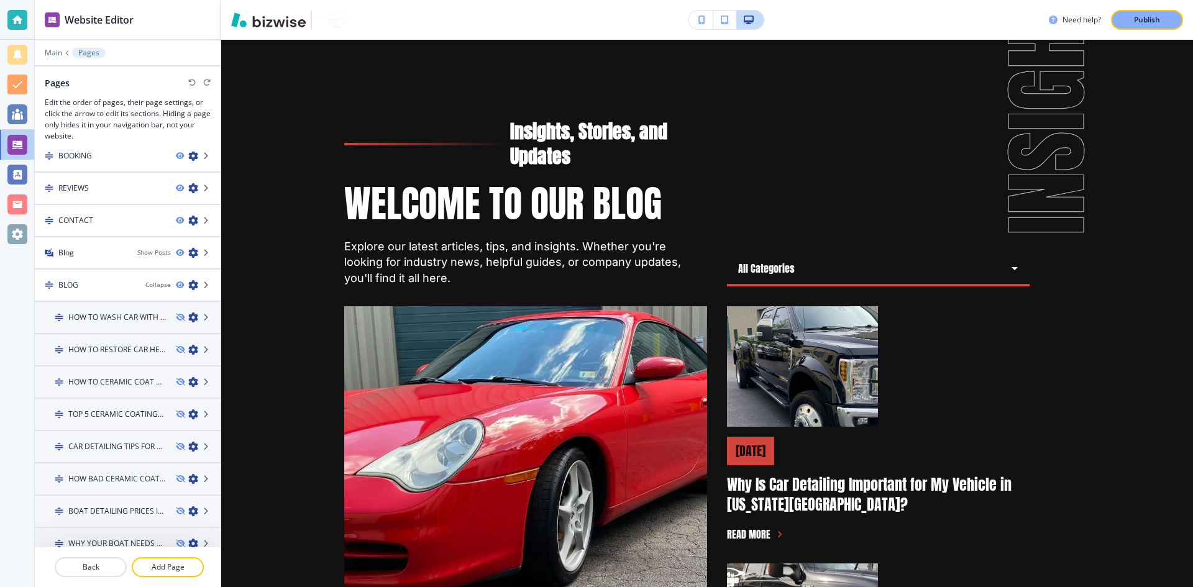
scroll to position [510, 0]
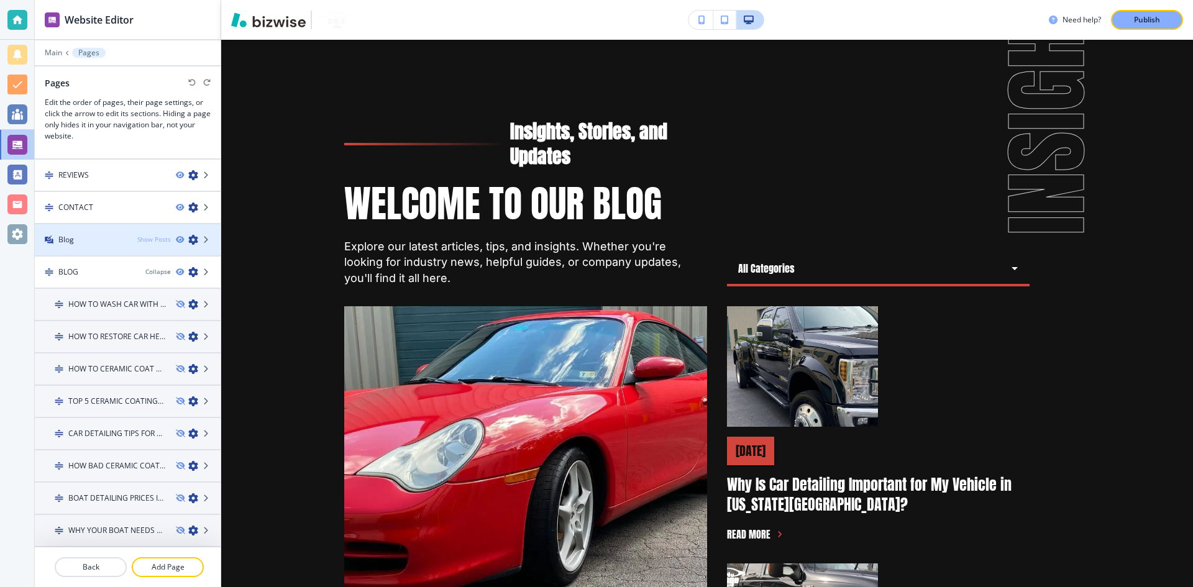
click at [156, 242] on div "Show Posts" at bounding box center [154, 239] width 34 height 9
click at [155, 242] on div "Hide Posts" at bounding box center [155, 239] width 32 height 9
click at [150, 270] on div "Collapse" at bounding box center [157, 271] width 25 height 9
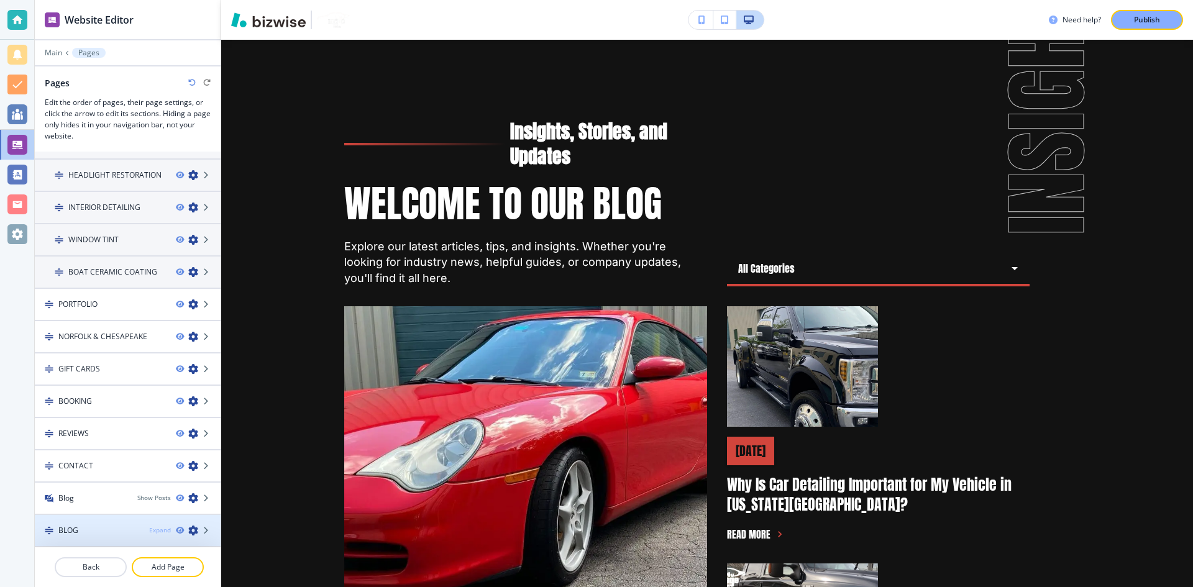
scroll to position [252, 0]
click at [188, 528] on icon "button" at bounding box center [193, 531] width 10 height 10
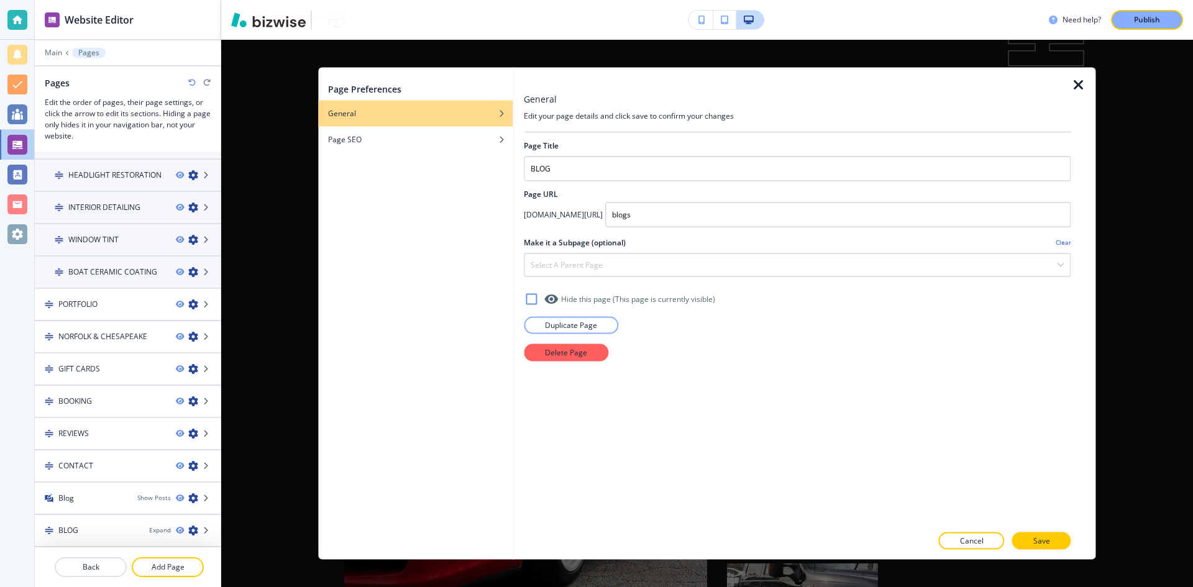
click at [1075, 81] on icon "button" at bounding box center [1079, 84] width 15 height 15
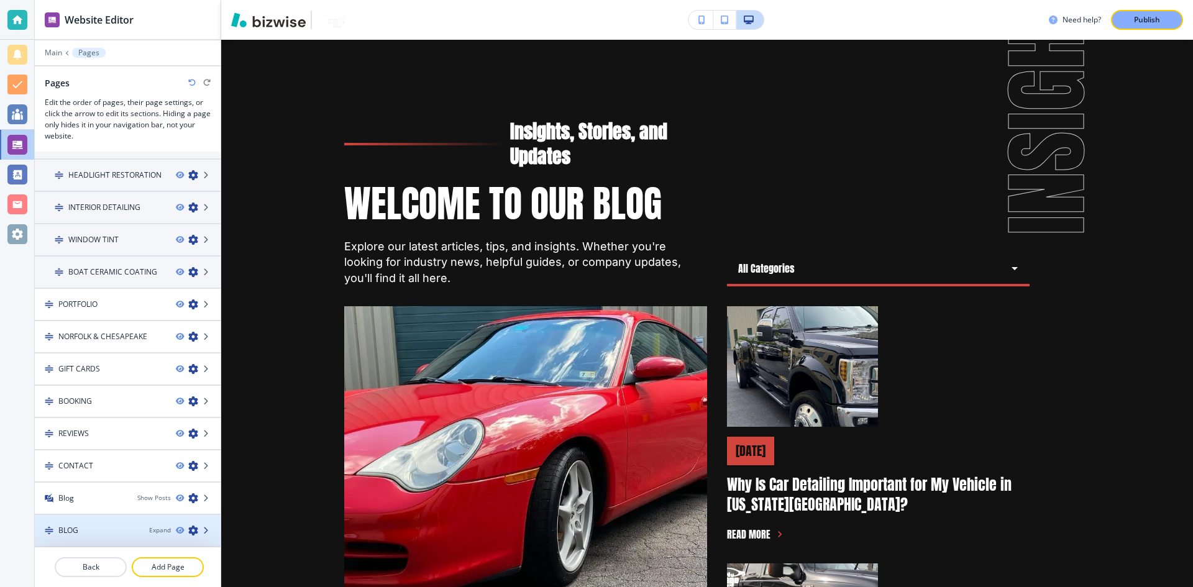
click at [203, 531] on icon at bounding box center [206, 530] width 7 height 7
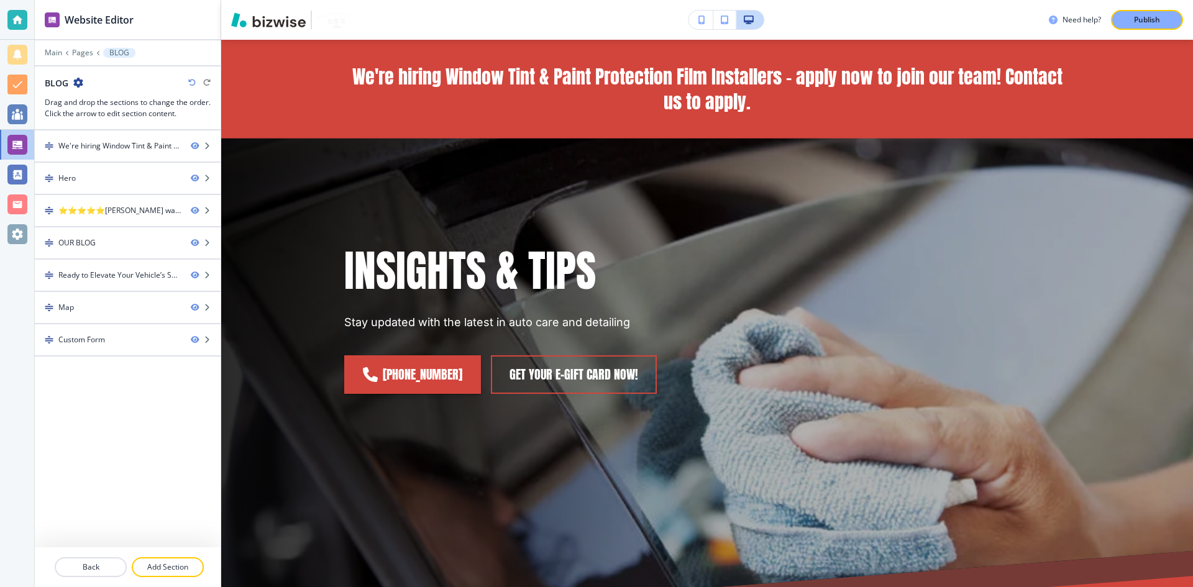
scroll to position [0, 0]
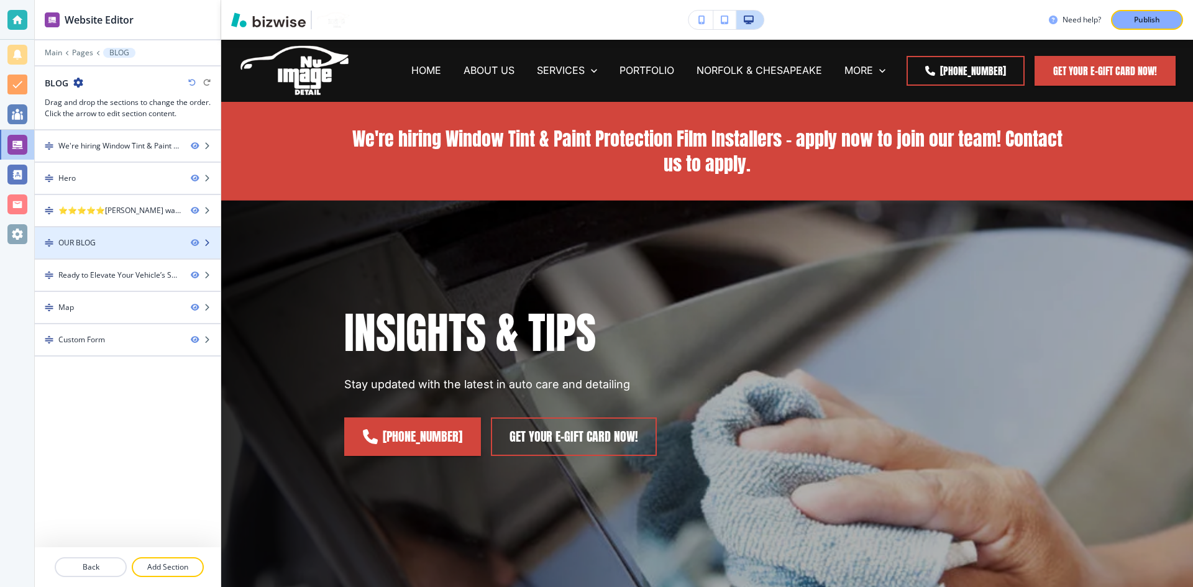
click at [143, 247] on div "OUR BLOG" at bounding box center [108, 242] width 146 height 11
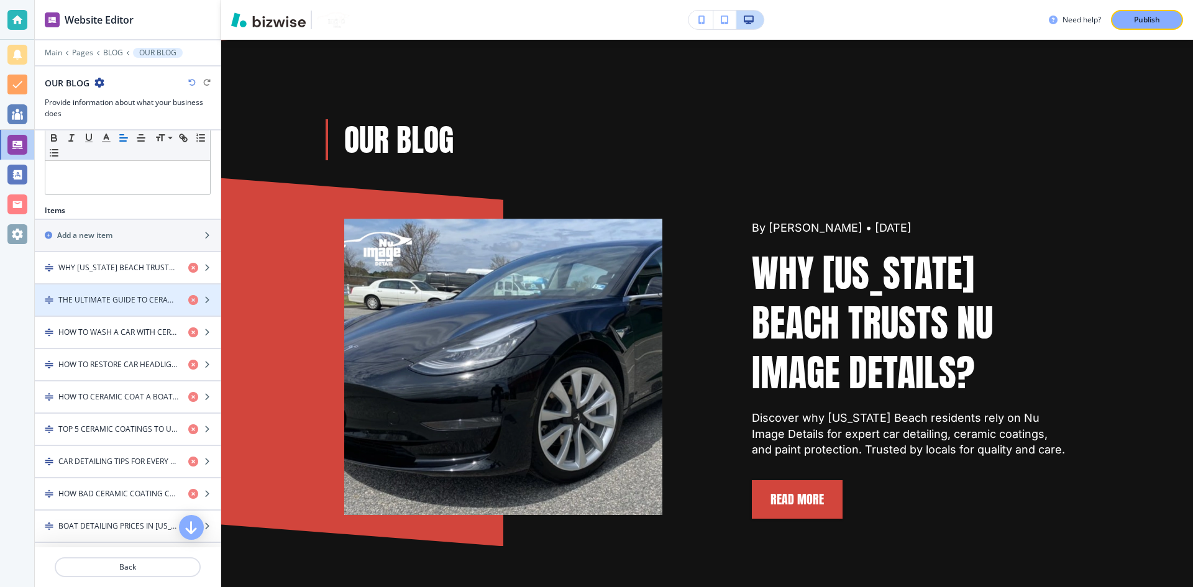
scroll to position [311, 0]
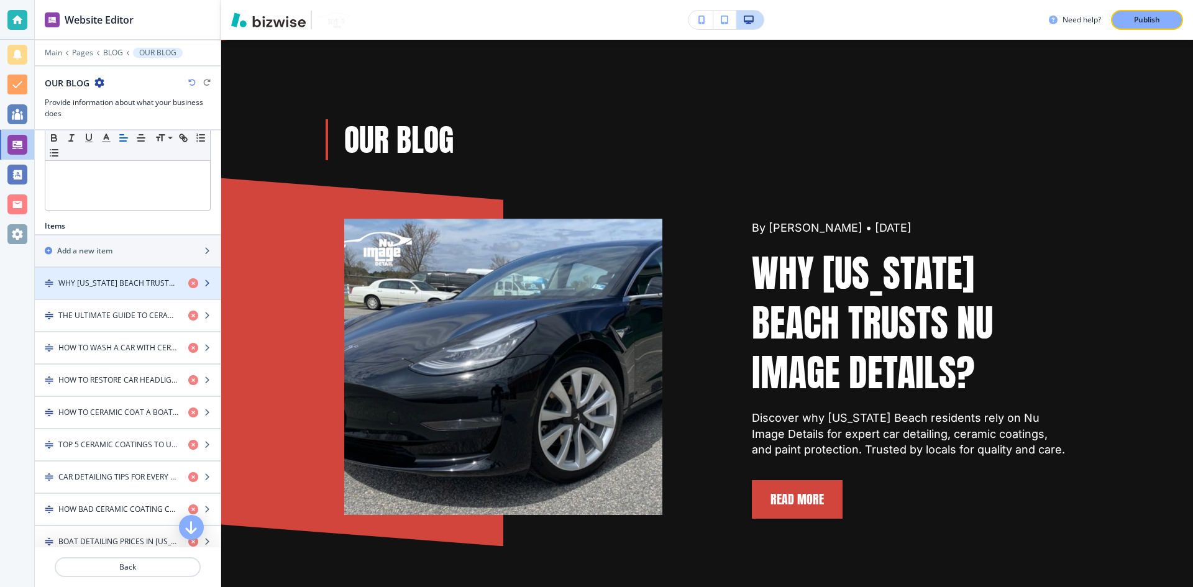
click at [139, 287] on h4 "WHY VIRGINIA BEACH TRUSTS NU IMAGE DETAILS?" at bounding box center [118, 283] width 120 height 11
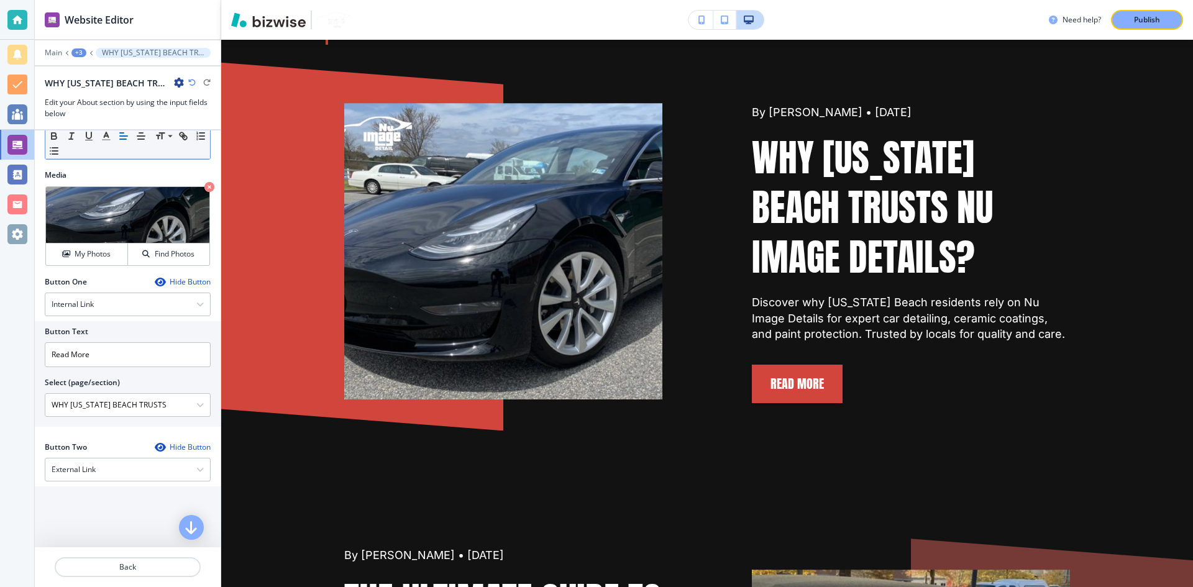
scroll to position [424, 0]
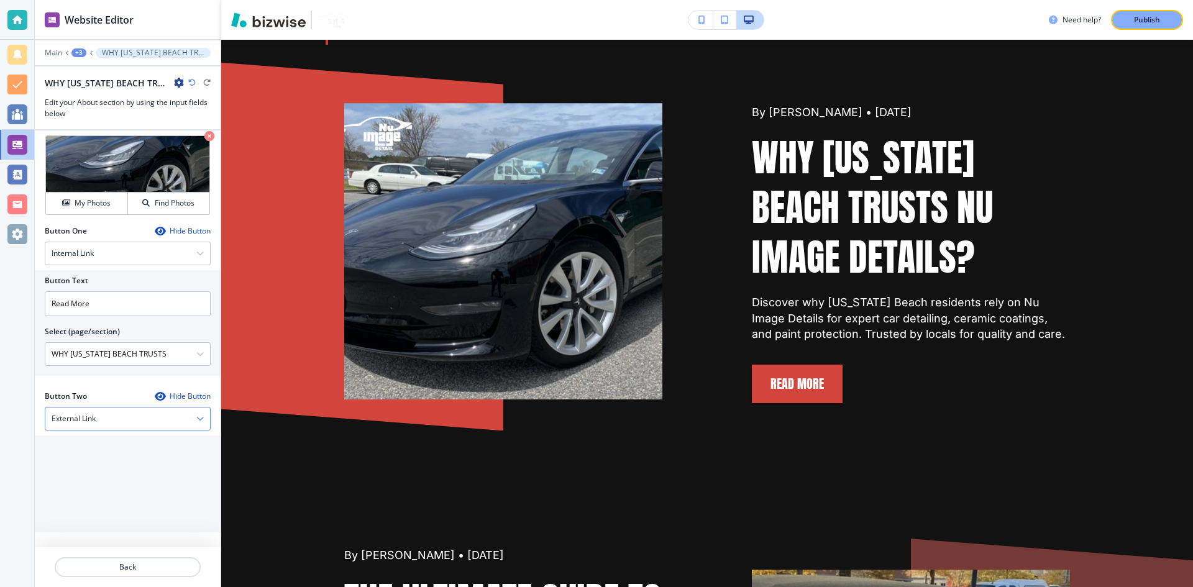
click at [182, 424] on div "External Link" at bounding box center [127, 419] width 165 height 22
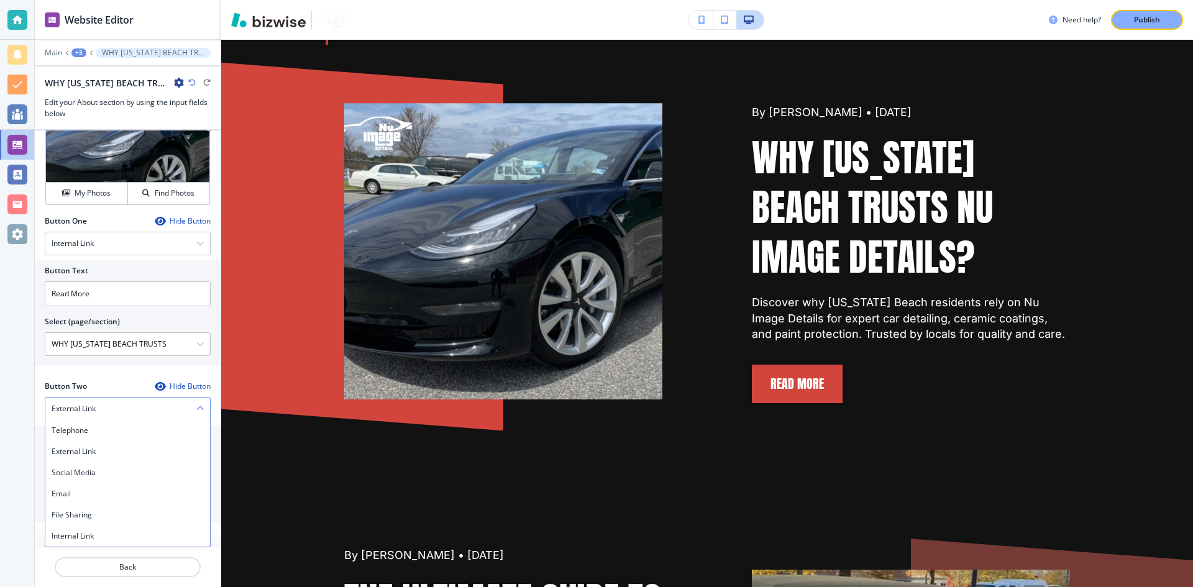
click at [179, 402] on div "External Link" at bounding box center [127, 409] width 165 height 22
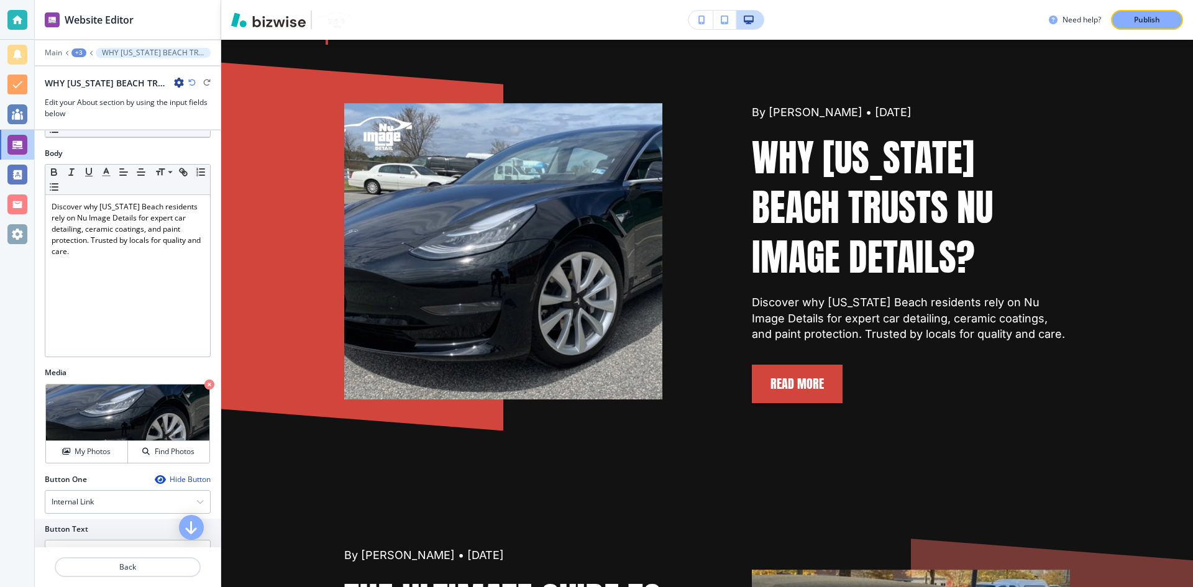
scroll to position [0, 0]
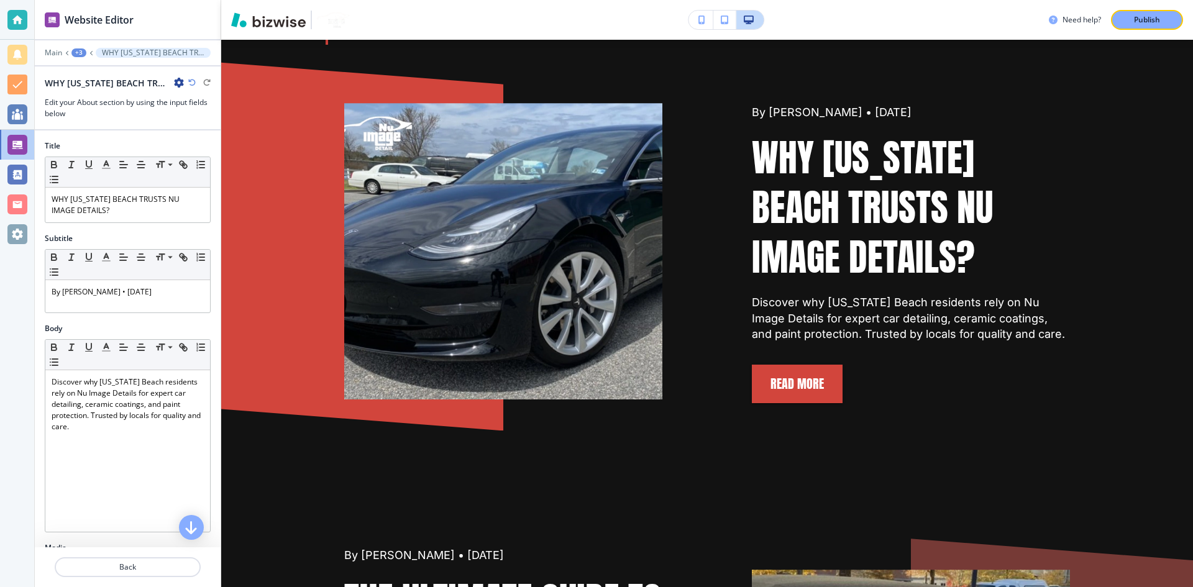
click at [74, 49] on div "+3" at bounding box center [78, 52] width 15 height 9
click at [82, 67] on button "Pages" at bounding box center [111, 73] width 80 height 22
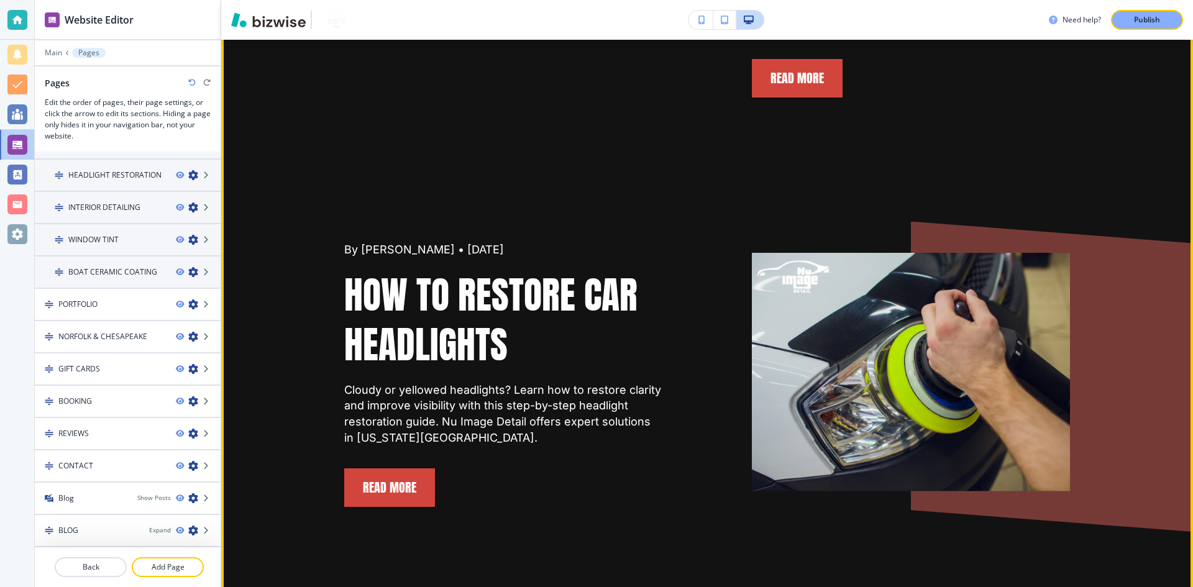
scroll to position [2333, 0]
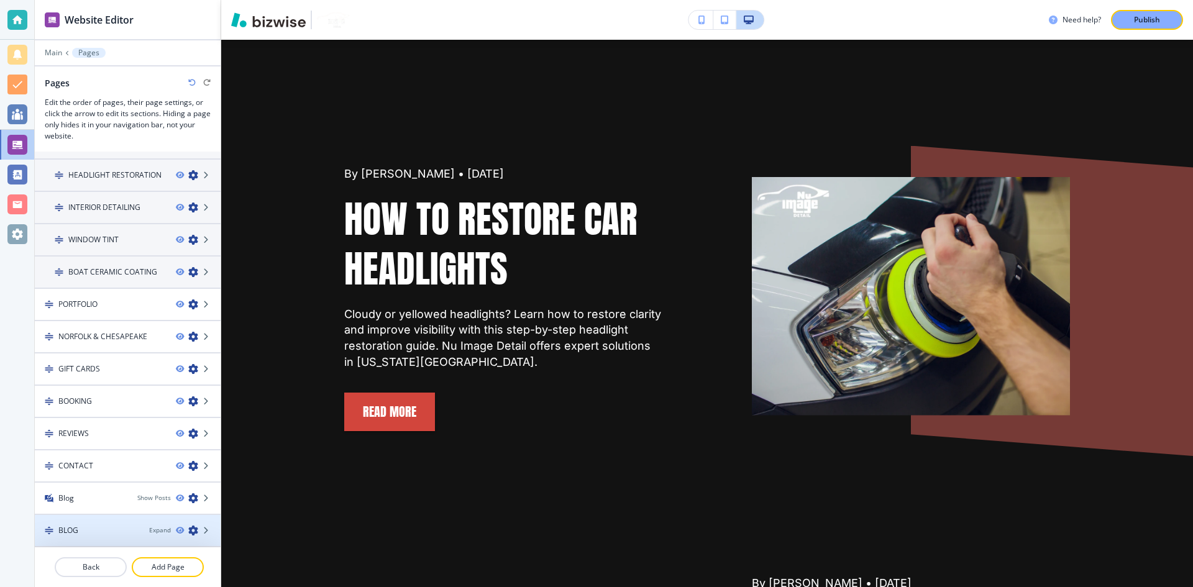
click at [188, 530] on icon "button" at bounding box center [193, 531] width 10 height 10
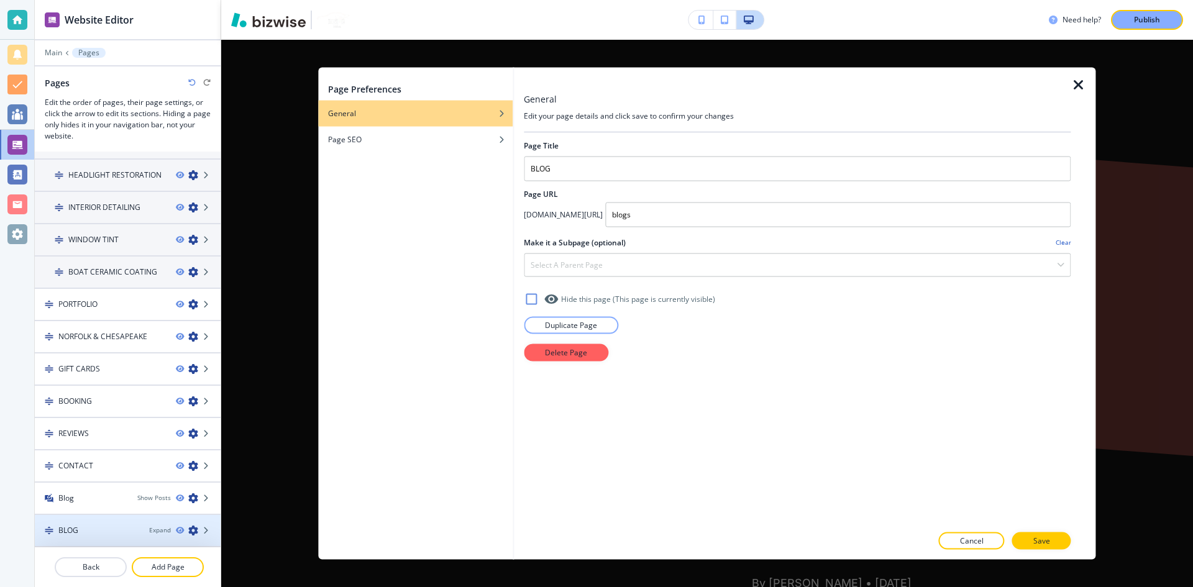
click at [202, 533] on div "Expand" at bounding box center [184, 531] width 71 height 10
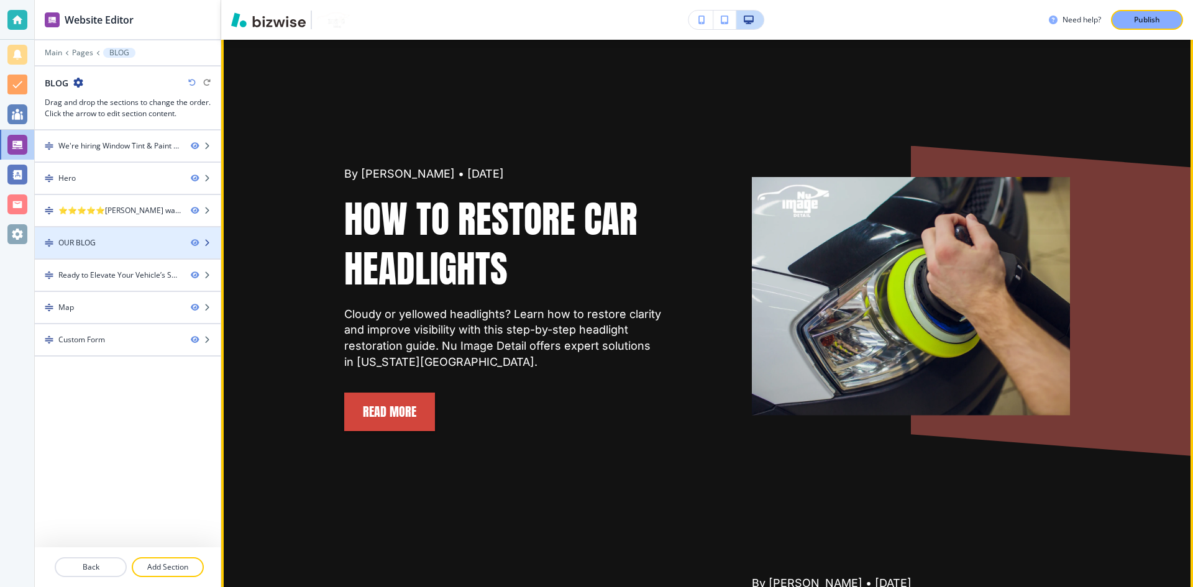
click at [142, 239] on div "OUR BLOG" at bounding box center [108, 242] width 146 height 11
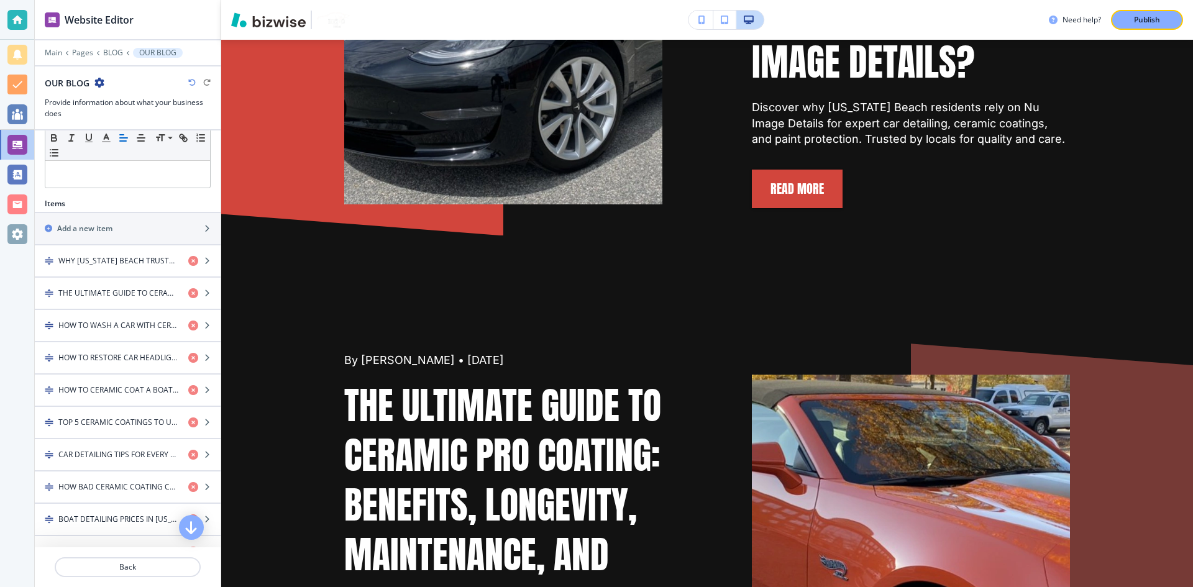
scroll to position [311, 0]
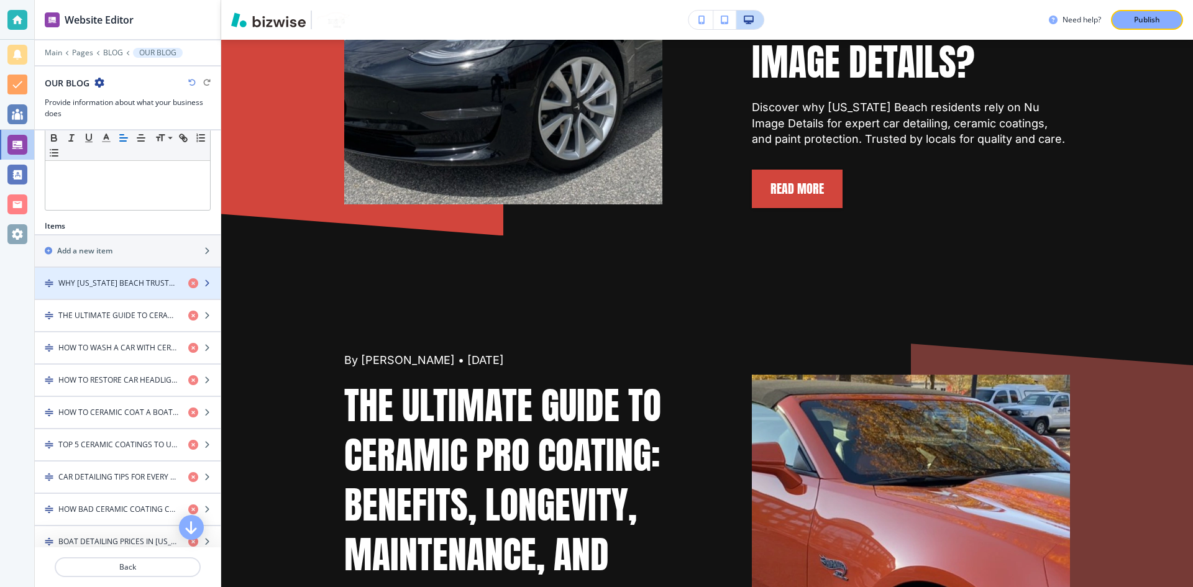
click at [139, 278] on h4 "WHY VIRGINIA BEACH TRUSTS NU IMAGE DETAILS?" at bounding box center [118, 283] width 120 height 11
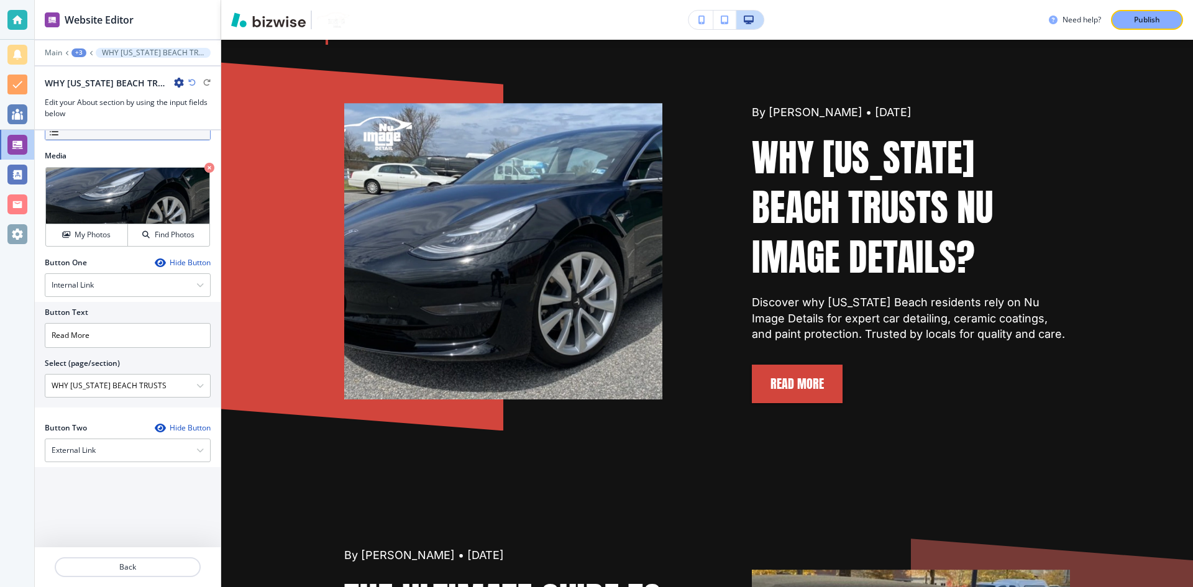
scroll to position [424, 0]
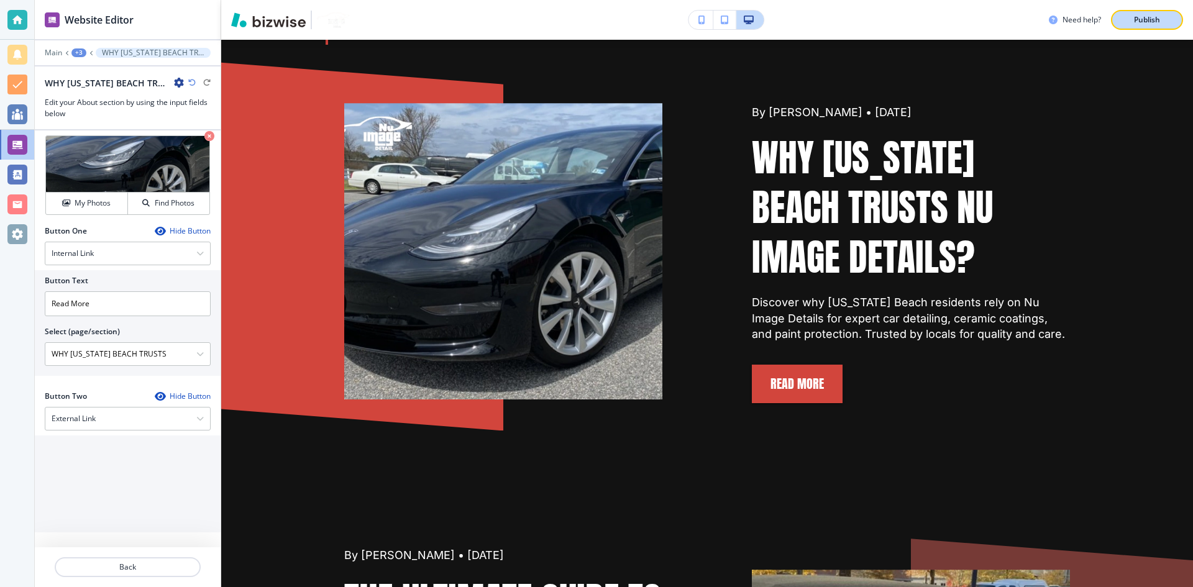
click at [1129, 24] on div "Publish" at bounding box center [1147, 19] width 40 height 11
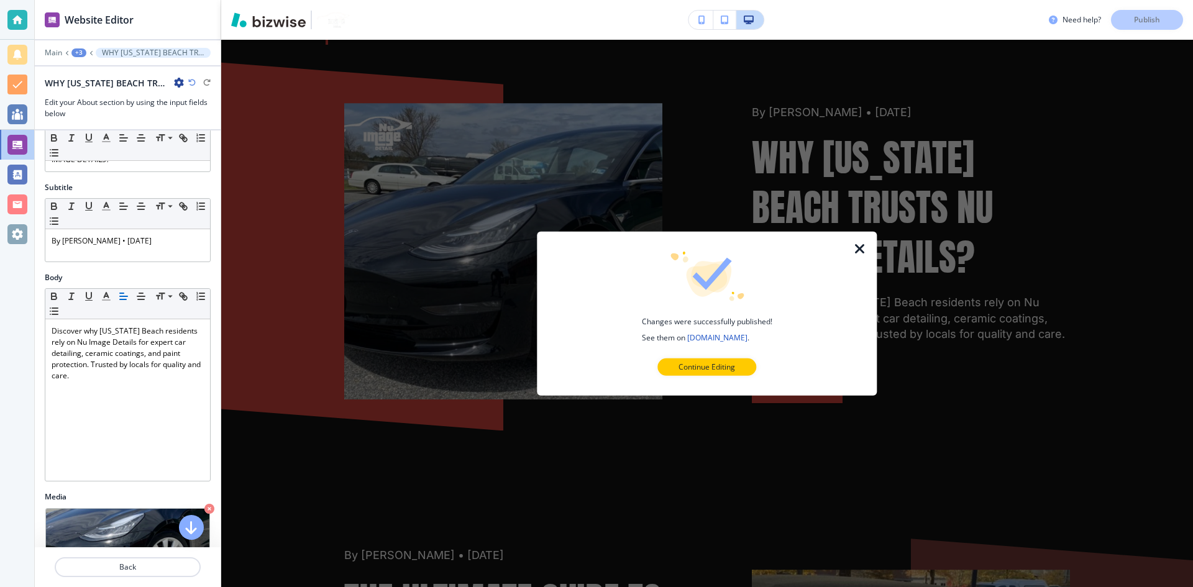
scroll to position [0, 0]
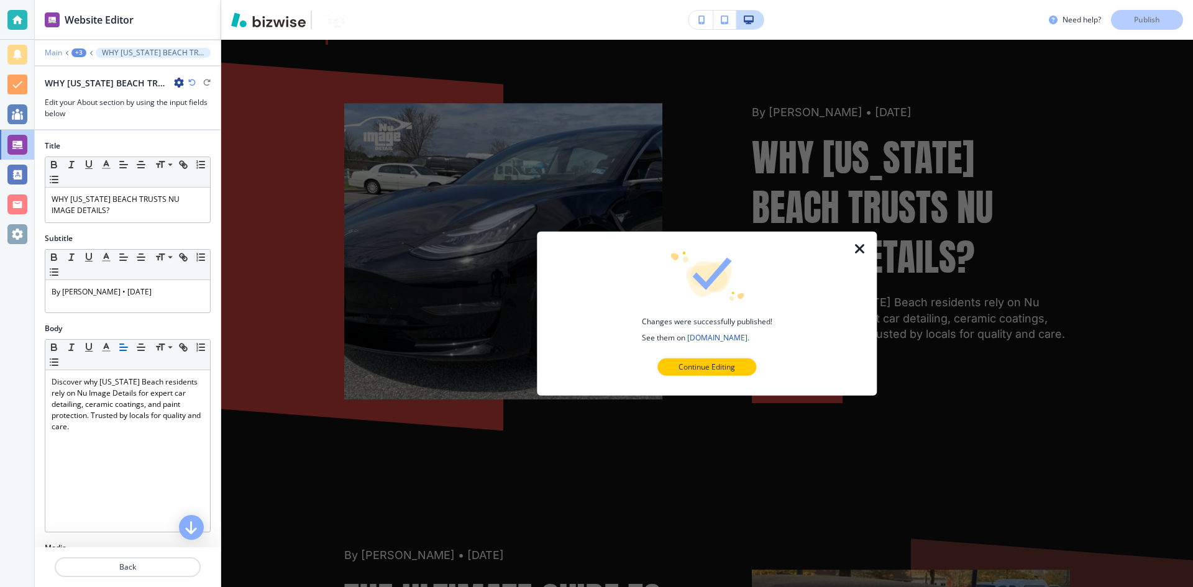
click at [45, 53] on p "Main" at bounding box center [53, 52] width 17 height 9
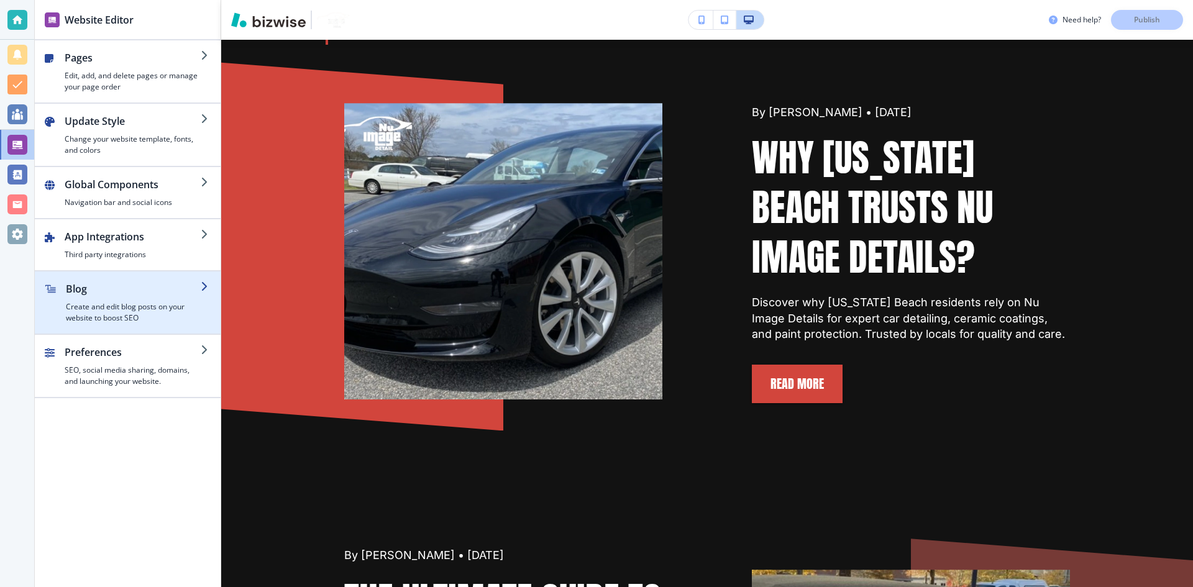
click at [173, 295] on h2 "Blog" at bounding box center [133, 289] width 135 height 15
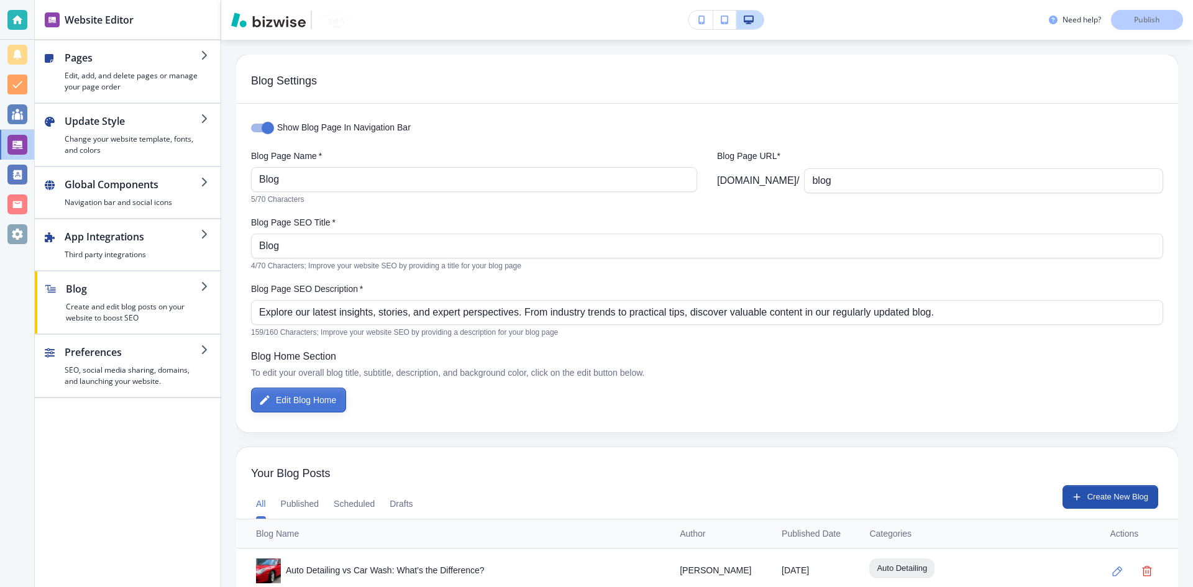
click at [332, 398] on button "Edit Blog Home" at bounding box center [298, 400] width 95 height 25
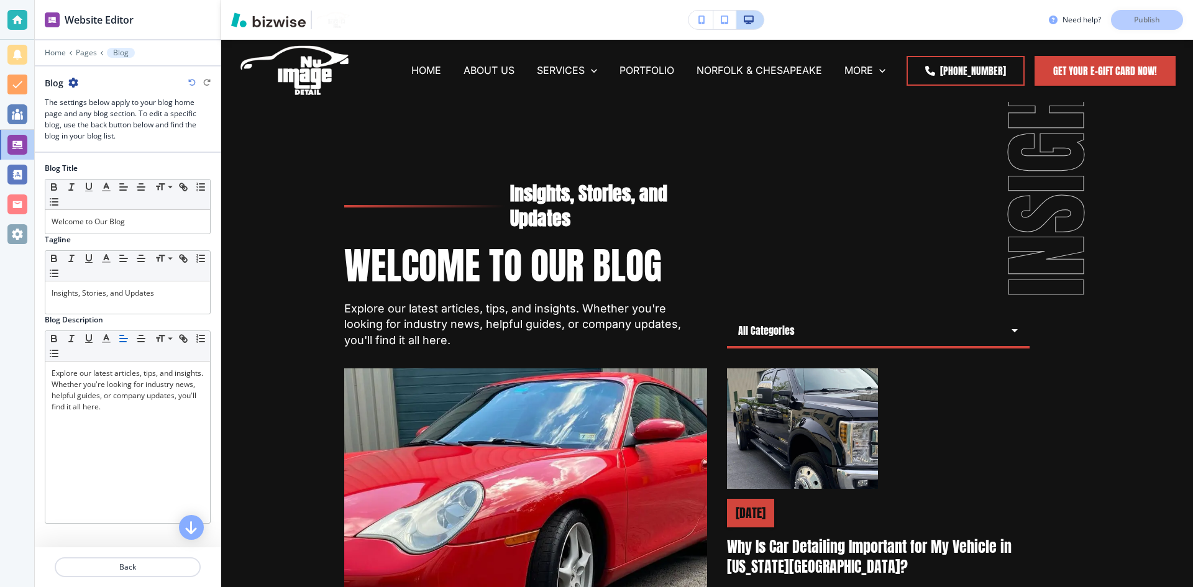
scroll to position [62, 0]
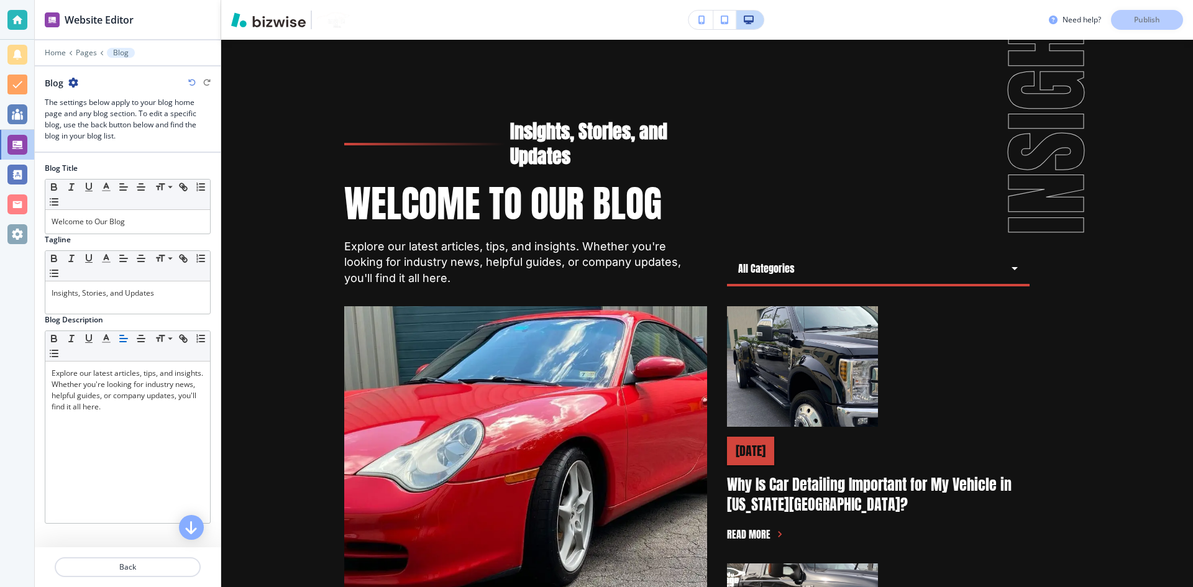
click at [71, 87] on icon "button" at bounding box center [73, 83] width 10 height 10
click at [124, 119] on button "Blog Settings" at bounding box center [108, 126] width 80 height 22
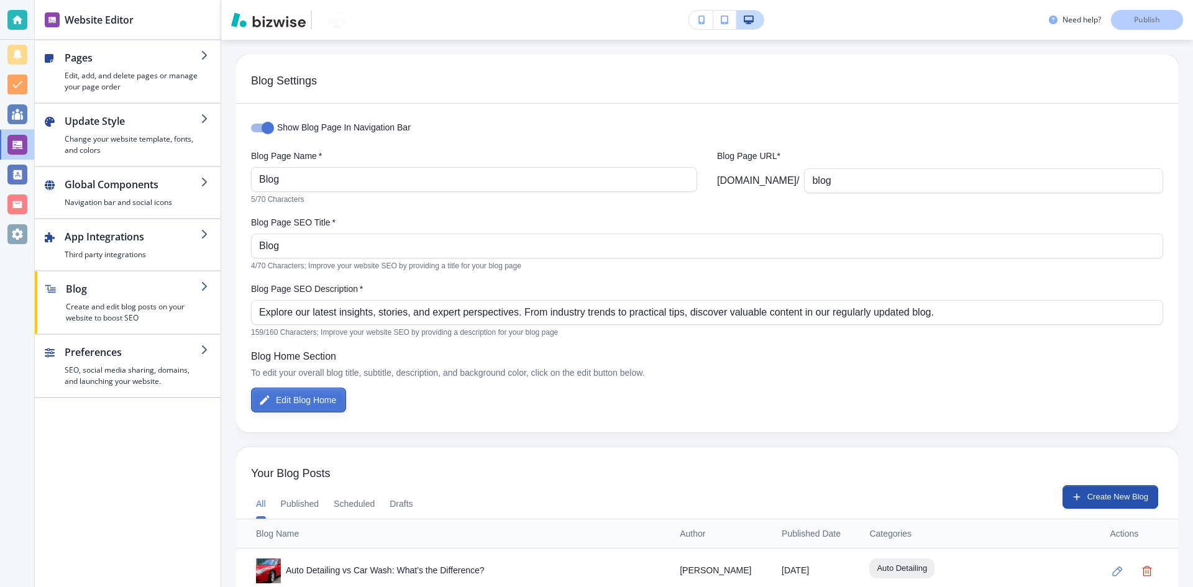
click at [332, 404] on button "Edit Blog Home" at bounding box center [298, 400] width 95 height 25
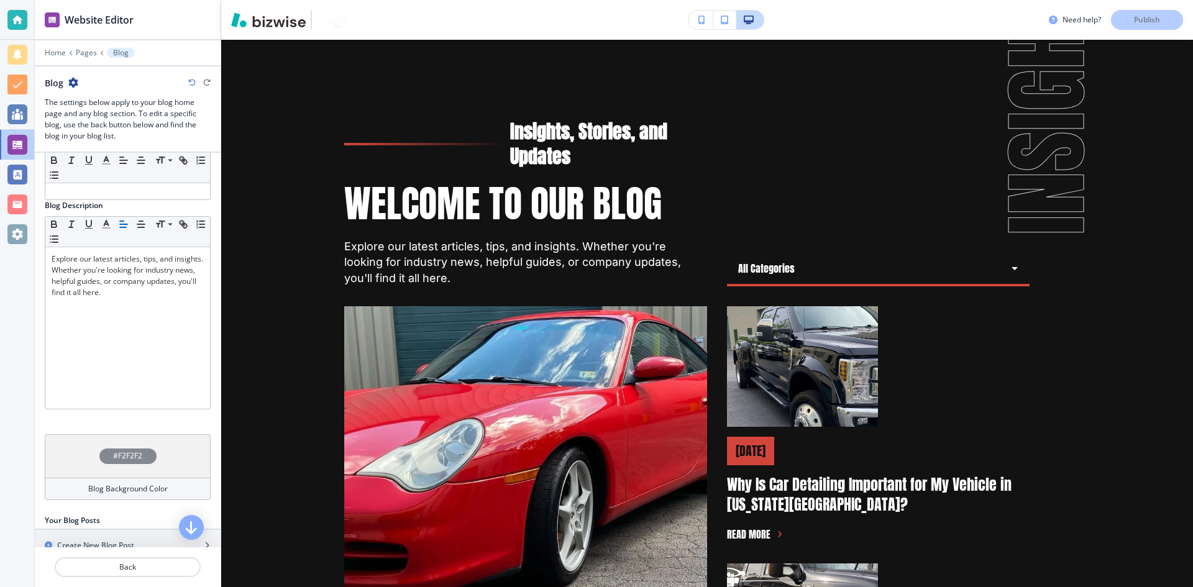
scroll to position [241, 0]
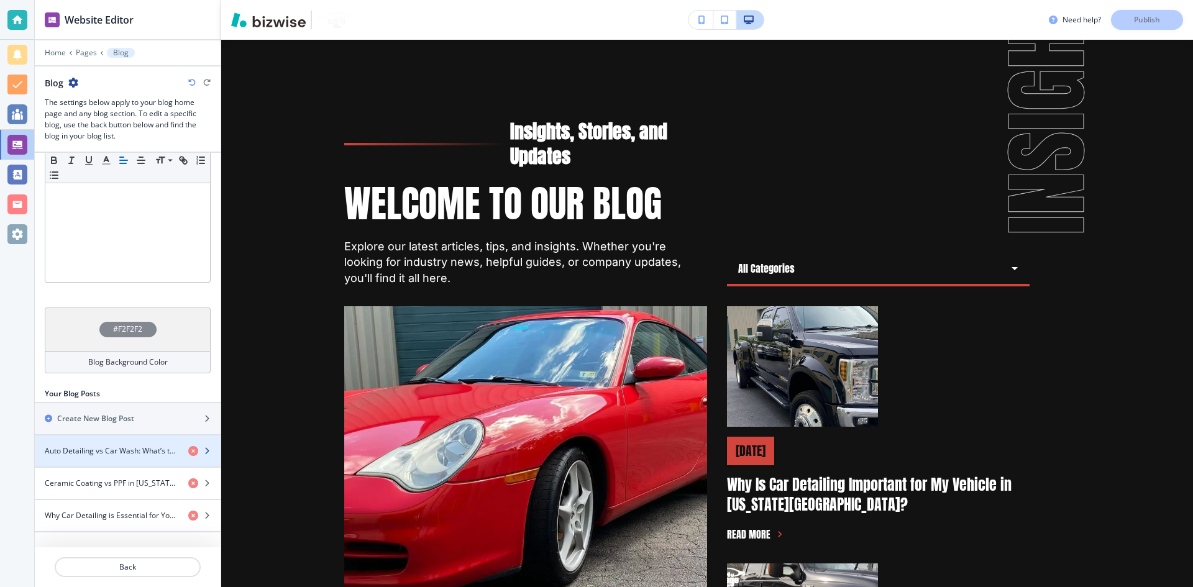
click at [203, 451] on icon "button" at bounding box center [206, 451] width 7 height 7
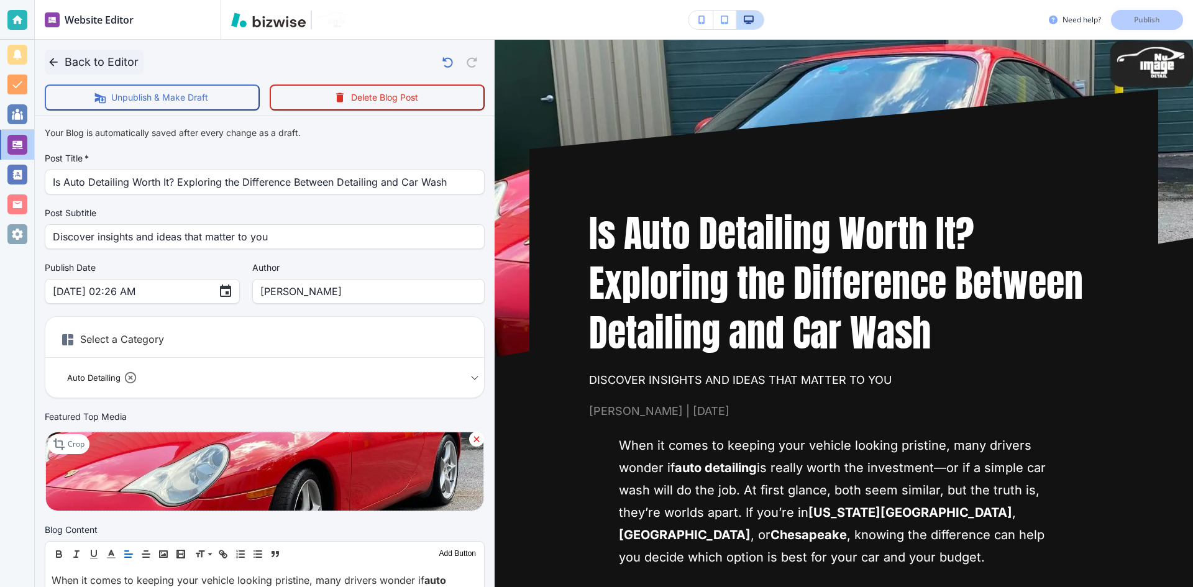
click at [112, 57] on button "Back to Editor" at bounding box center [94, 62] width 99 height 25
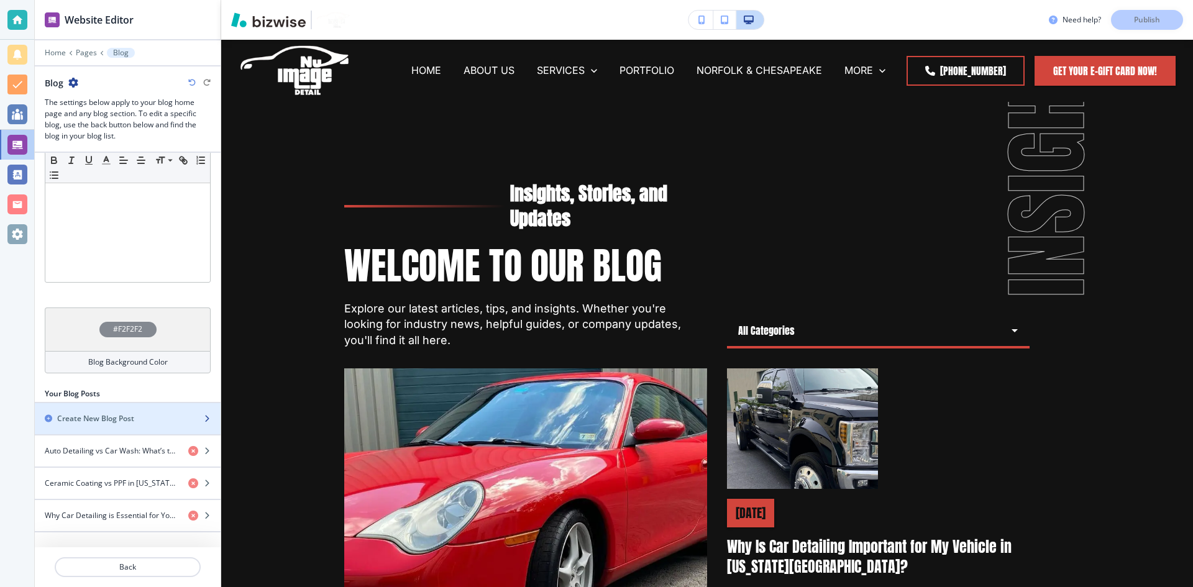
click at [203, 418] on icon "button" at bounding box center [206, 418] width 7 height 7
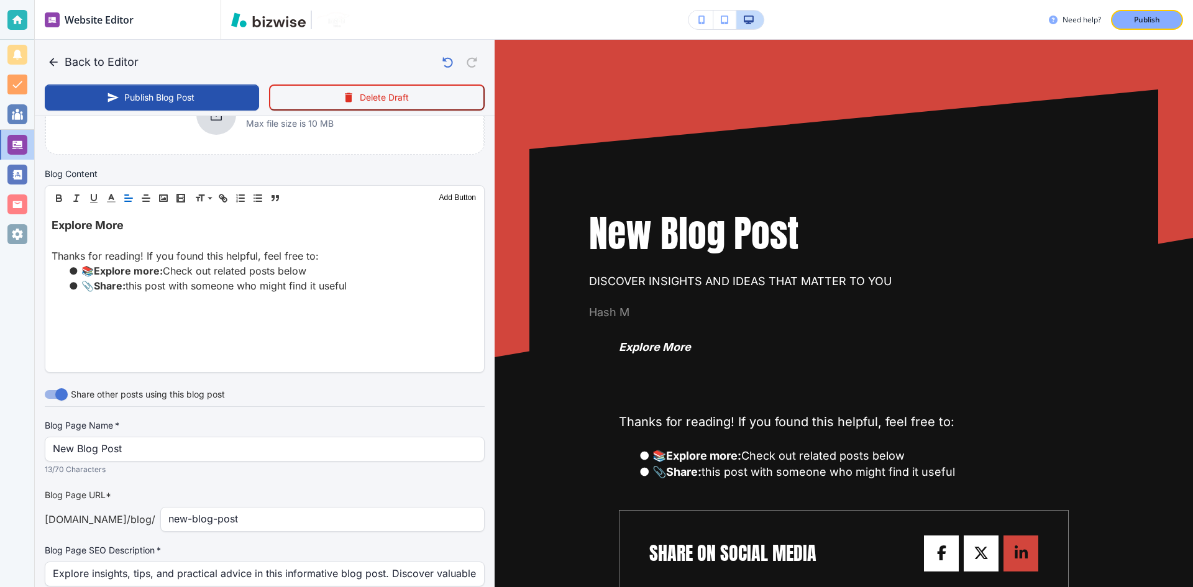
scroll to position [32, 0]
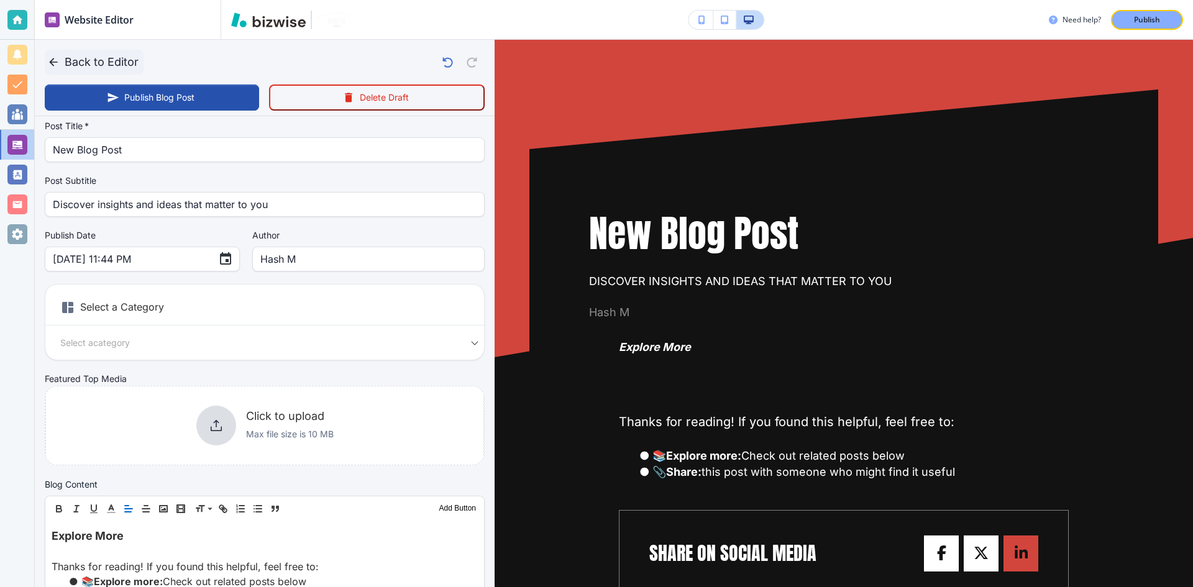
click at [48, 59] on icon "button" at bounding box center [53, 62] width 12 height 12
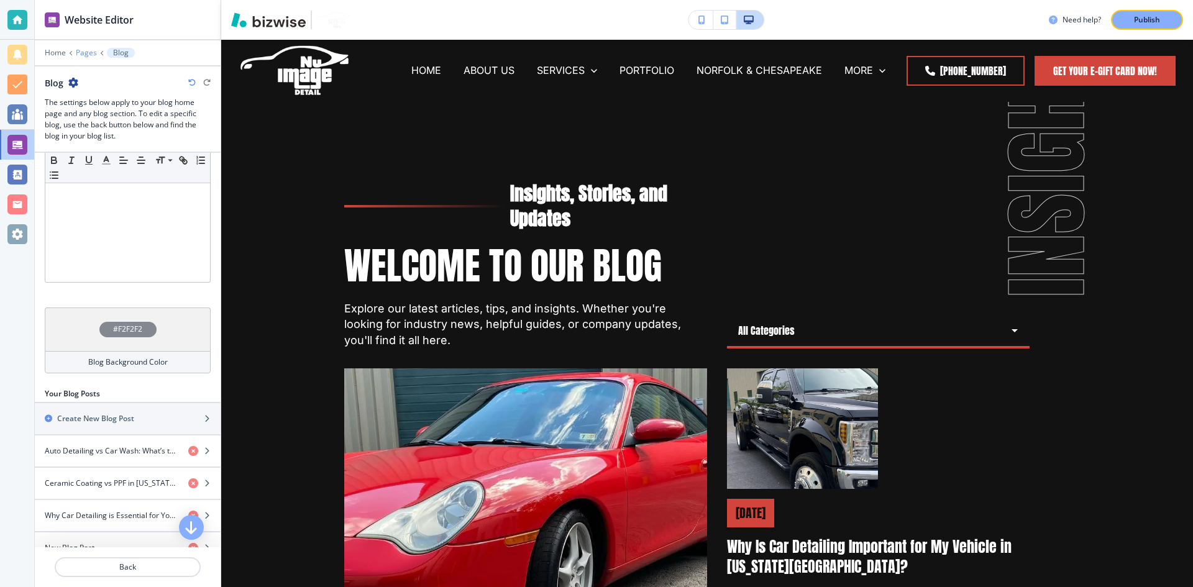
click at [81, 55] on p "Pages" at bounding box center [86, 52] width 21 height 9
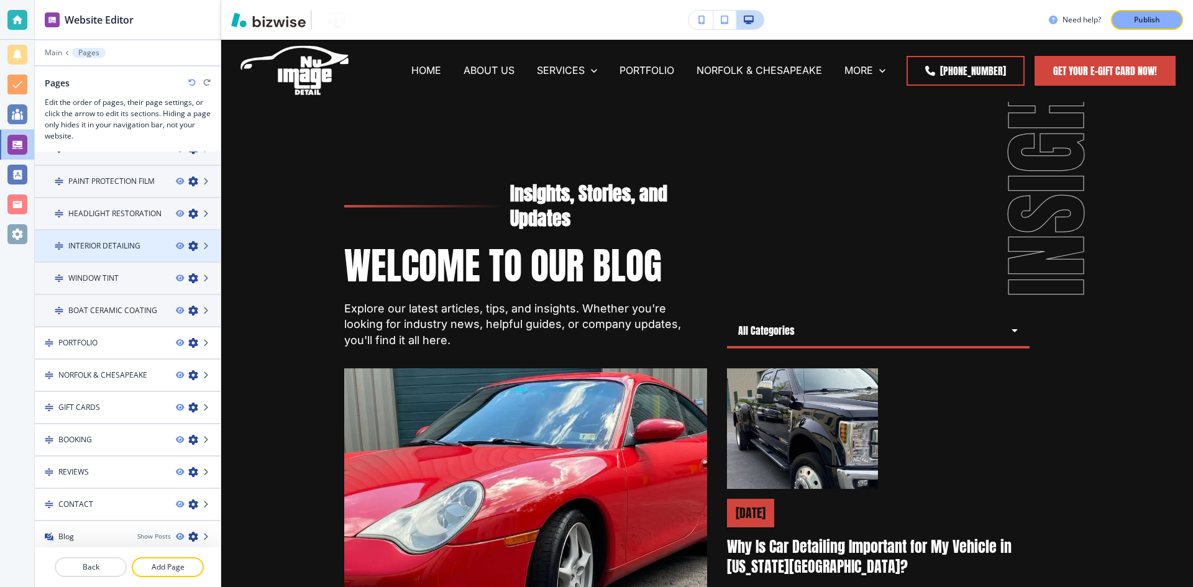
scroll to position [252, 0]
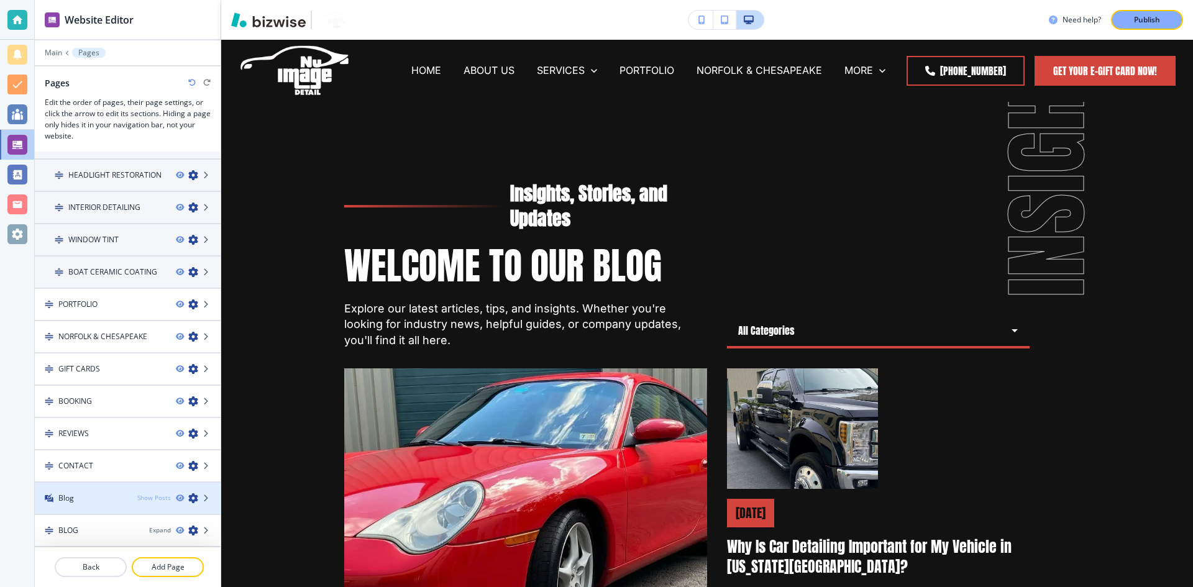
click at [140, 496] on div "Show Posts" at bounding box center [154, 498] width 34 height 9
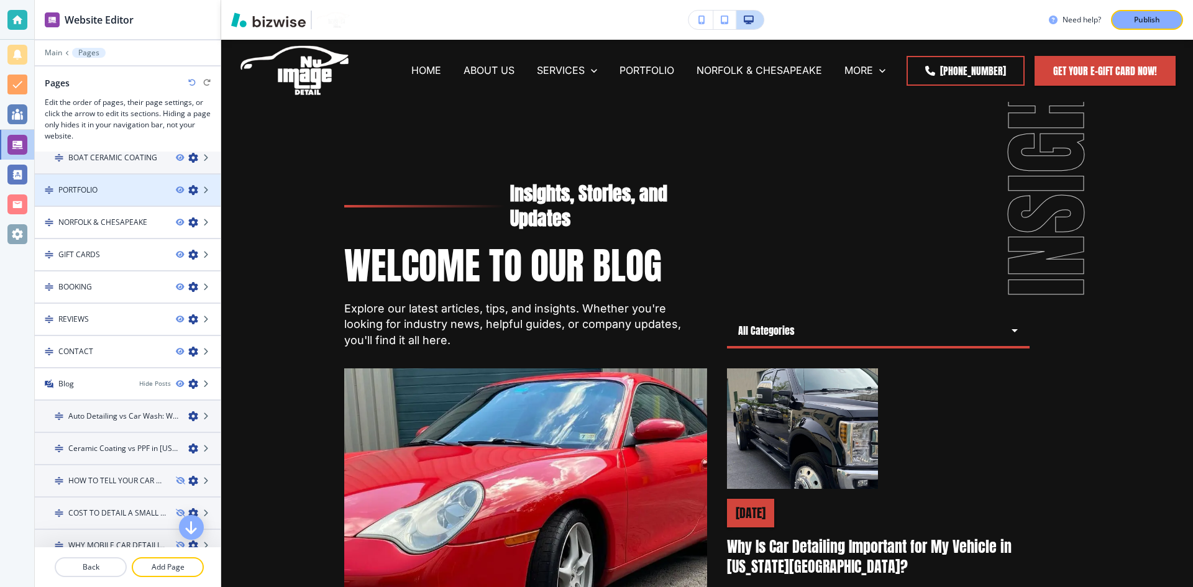
scroll to position [562, 0]
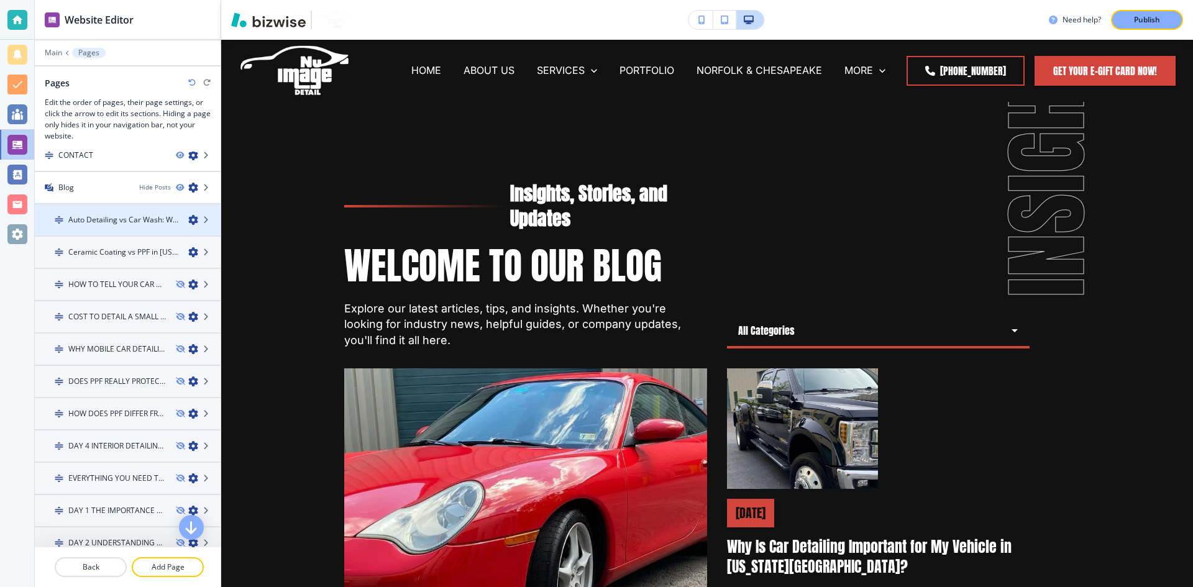
click at [149, 221] on h4 "Auto Detailing vs Car Wash: What’s the Difference?" at bounding box center [123, 219] width 110 height 11
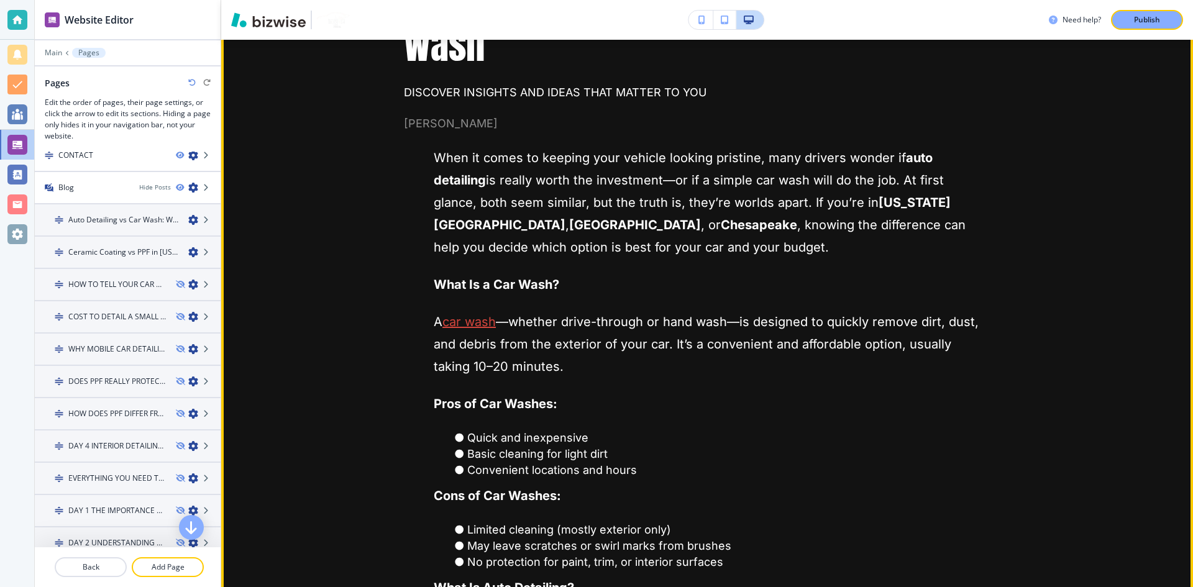
scroll to position [497, 0]
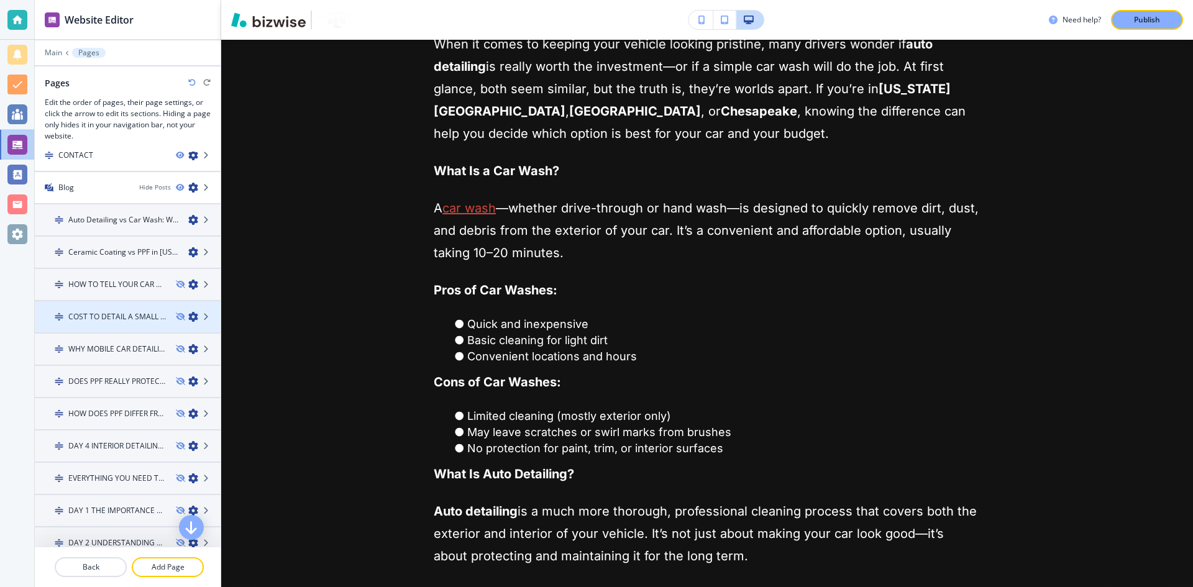
click at [83, 323] on div at bounding box center [128, 328] width 186 height 10
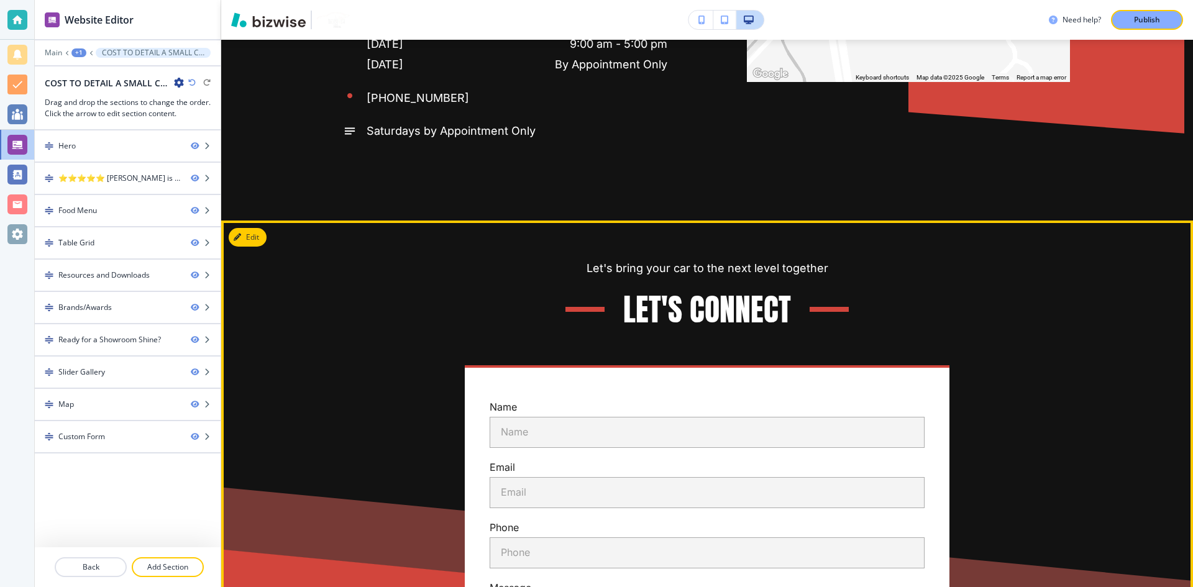
scroll to position [3978, 0]
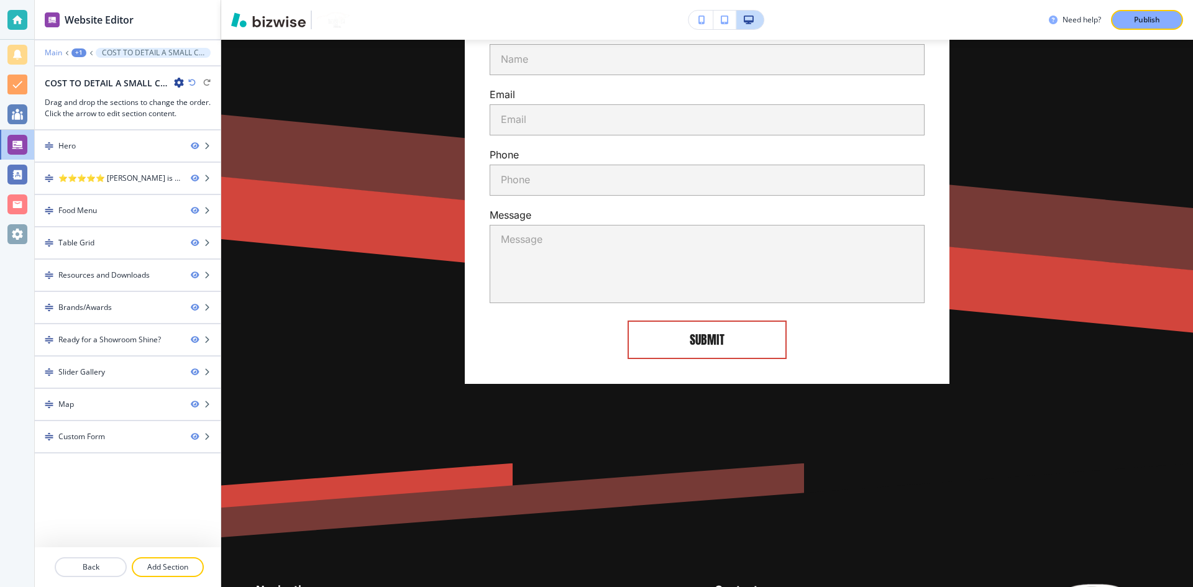
click at [48, 53] on p "Main" at bounding box center [53, 52] width 17 height 9
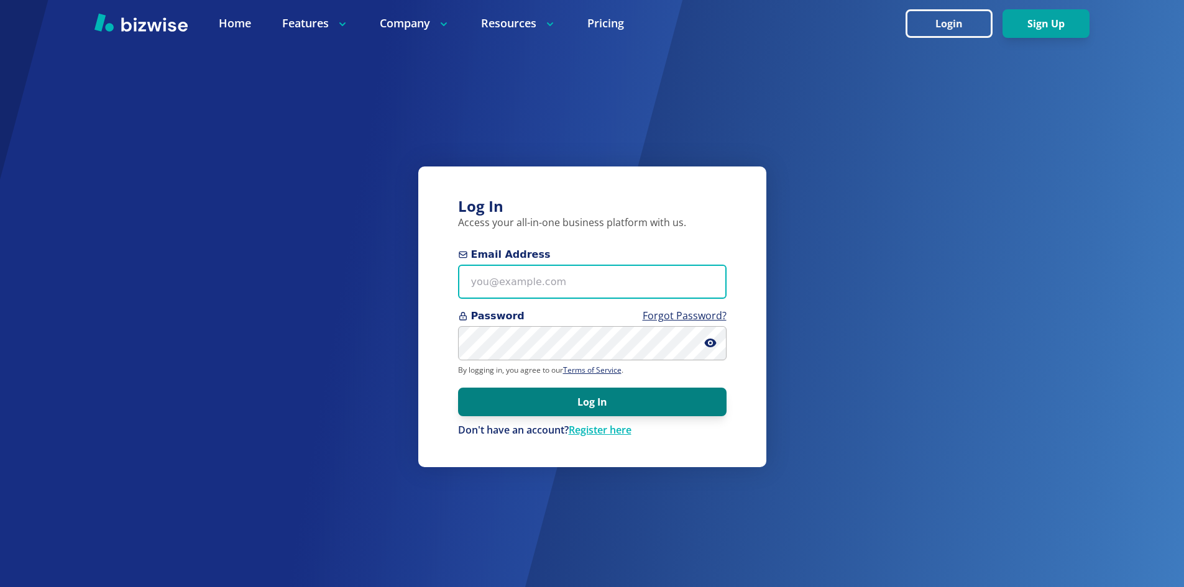
type input "[EMAIL_ADDRESS][DOMAIN_NAME]"
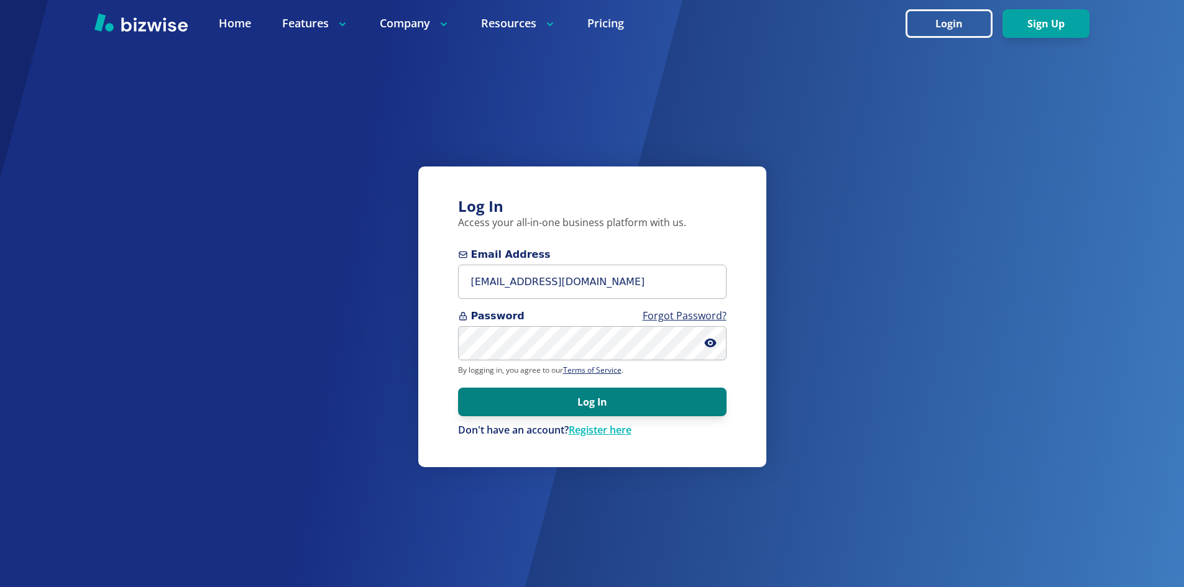
click at [667, 400] on button "Log In" at bounding box center [592, 402] width 269 height 29
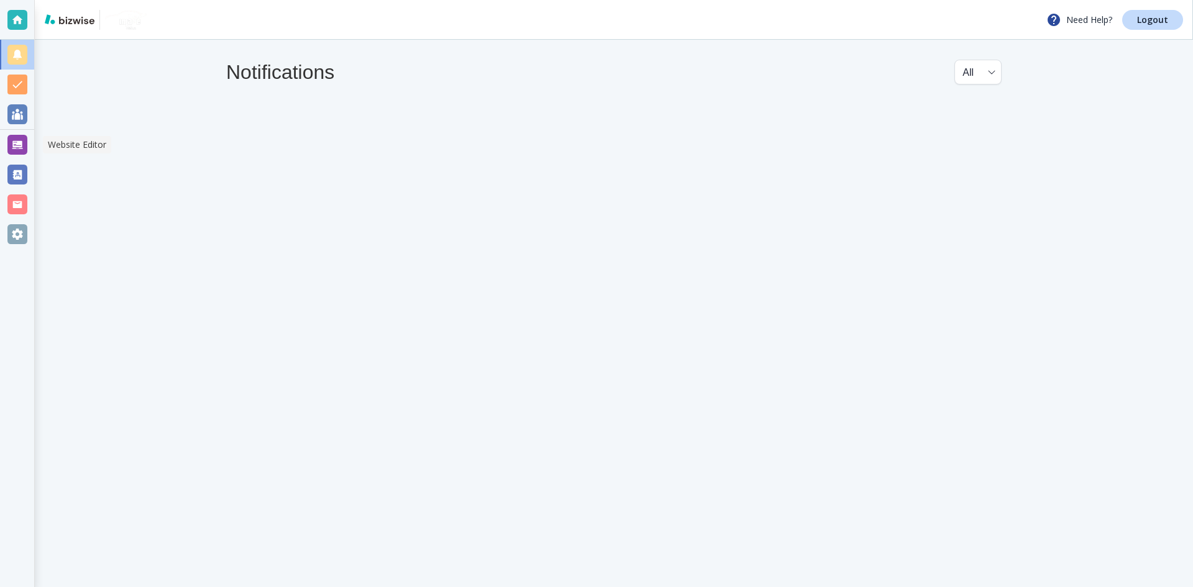
click at [25, 143] on div at bounding box center [17, 145] width 20 height 20
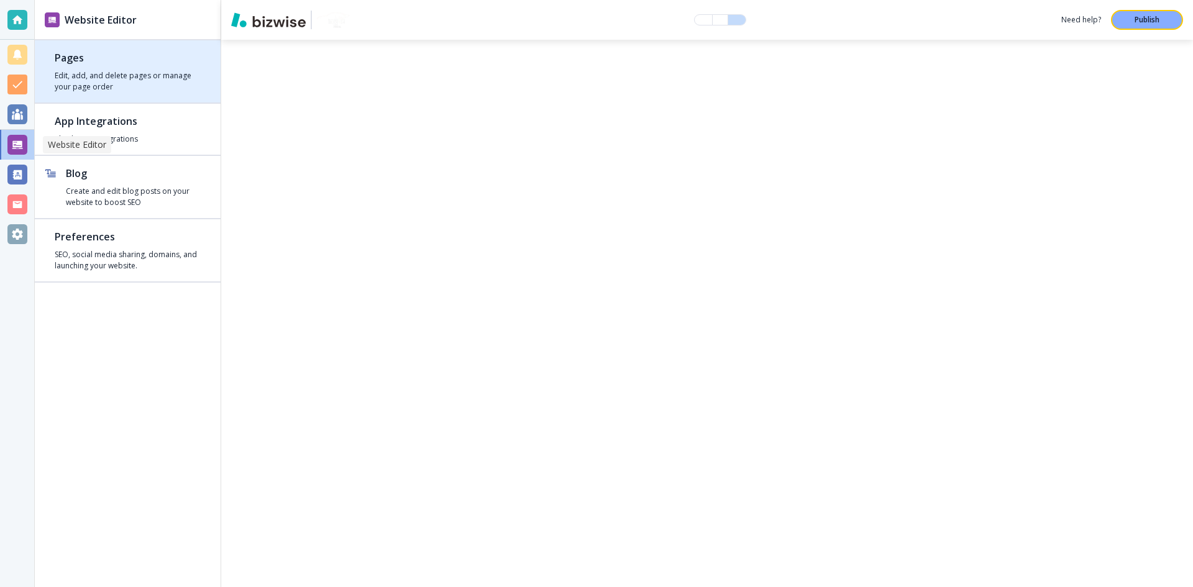
click at [147, 63] on h2 "Pages" at bounding box center [128, 57] width 146 height 15
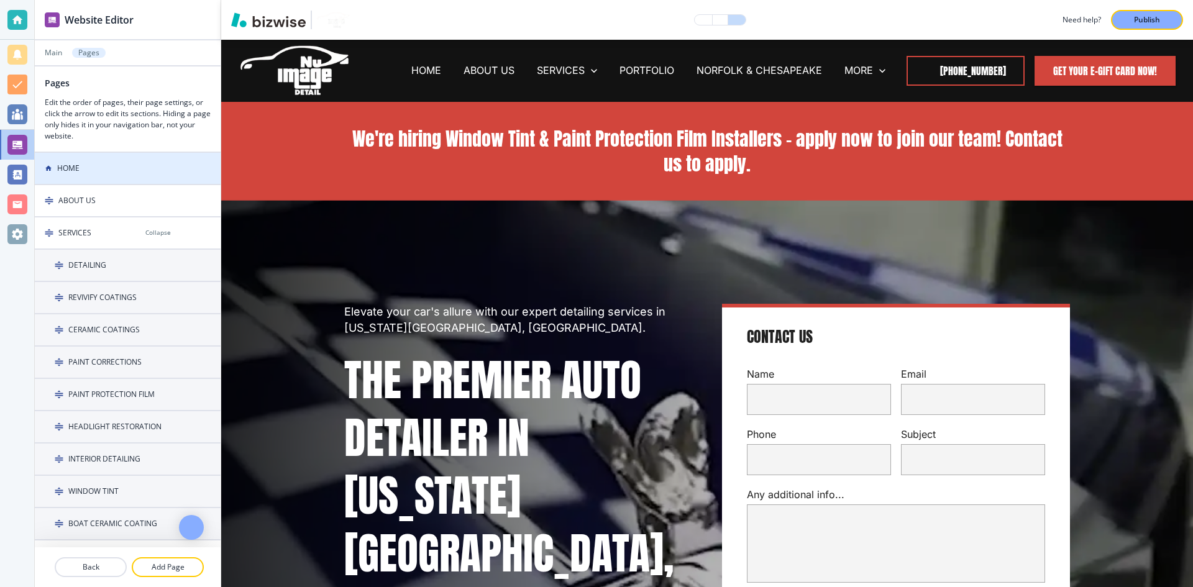
click at [131, 167] on div "HOME" at bounding box center [100, 168] width 131 height 11
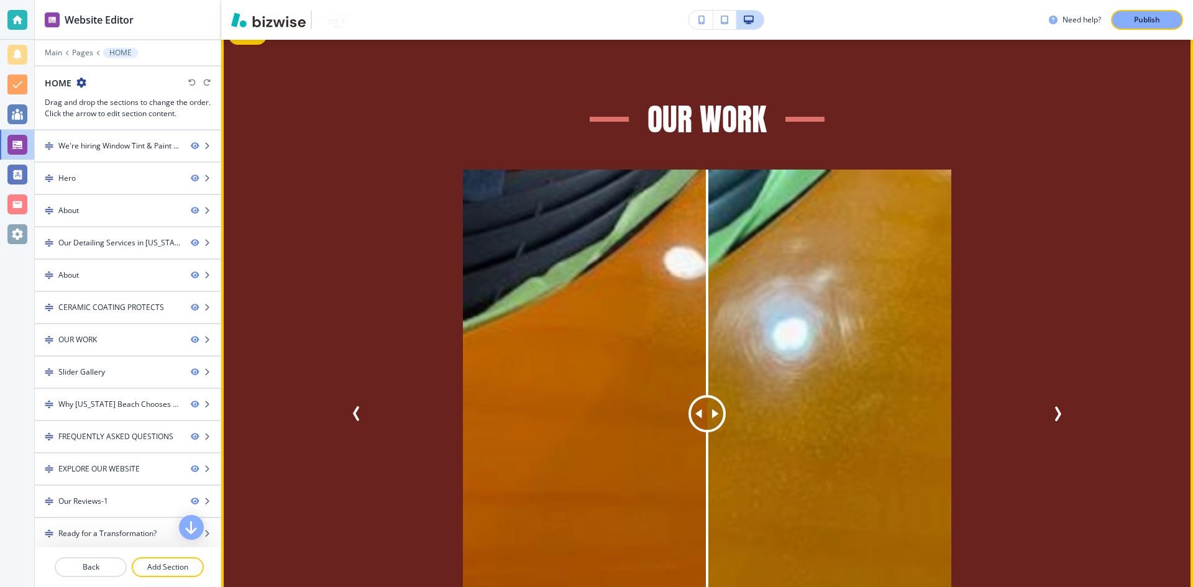
scroll to position [4102, 0]
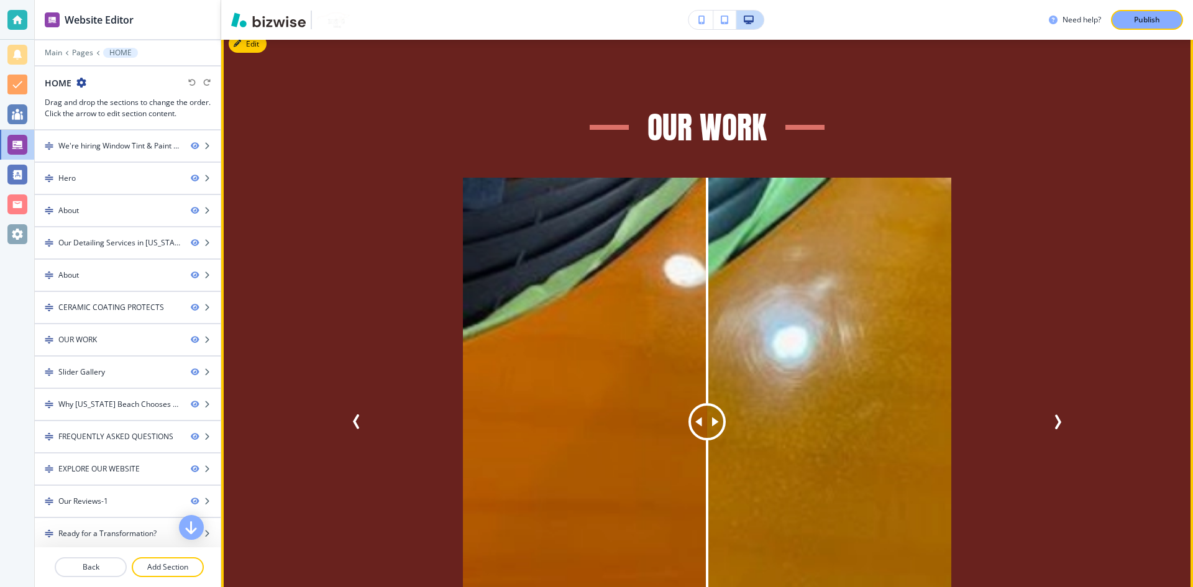
click at [558, 259] on img at bounding box center [707, 422] width 489 height 489
click at [94, 352] on div at bounding box center [128, 351] width 186 height 10
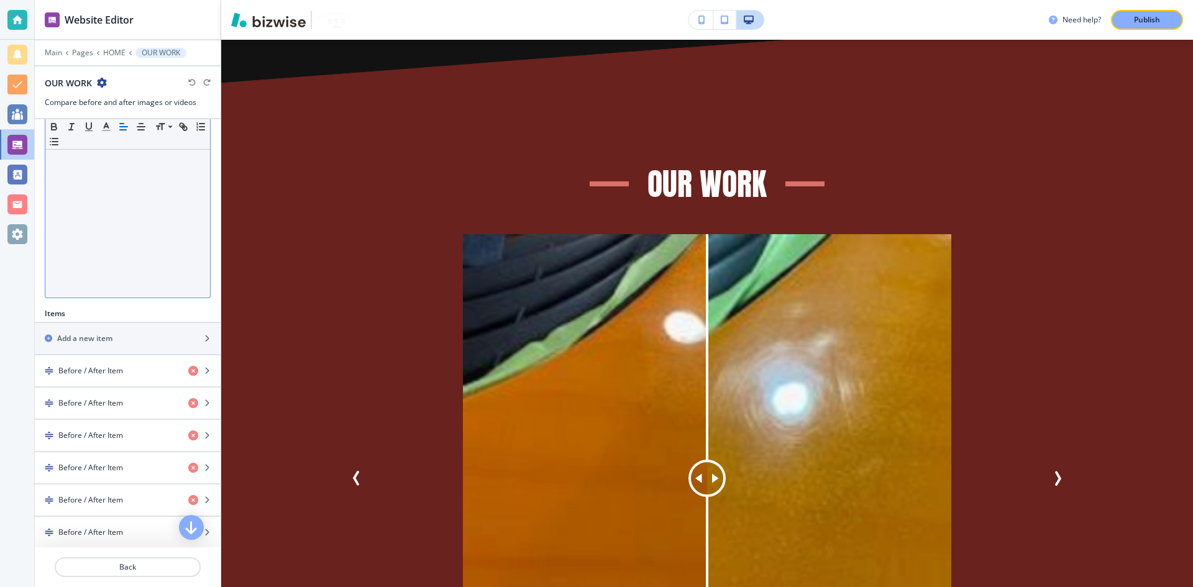
scroll to position [435, 0]
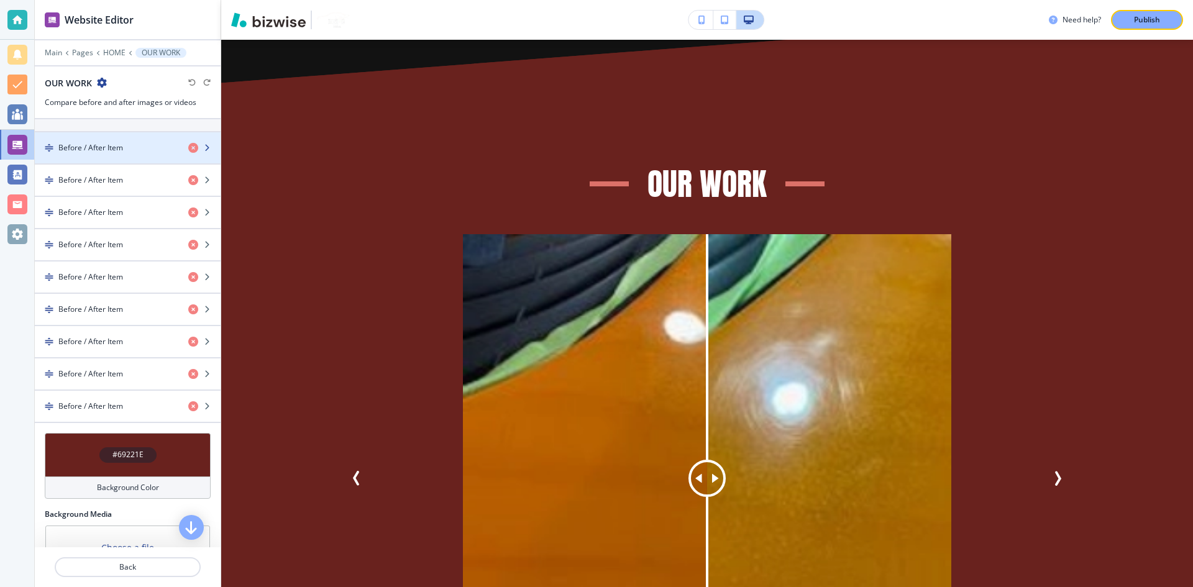
click at [127, 144] on div "Before / After Item" at bounding box center [107, 147] width 144 height 11
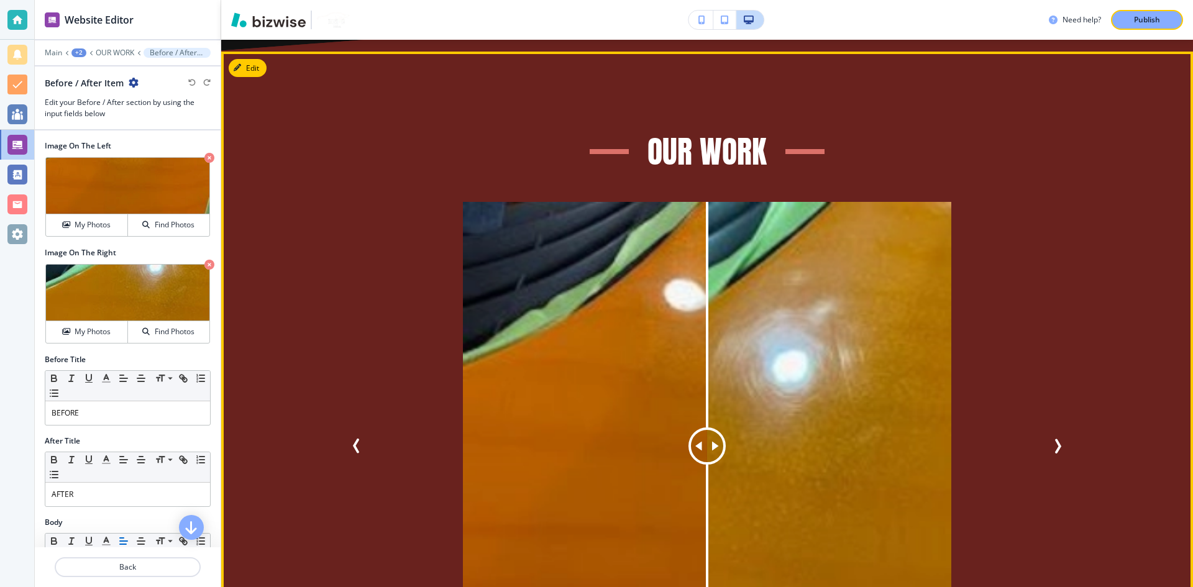
scroll to position [4108, 0]
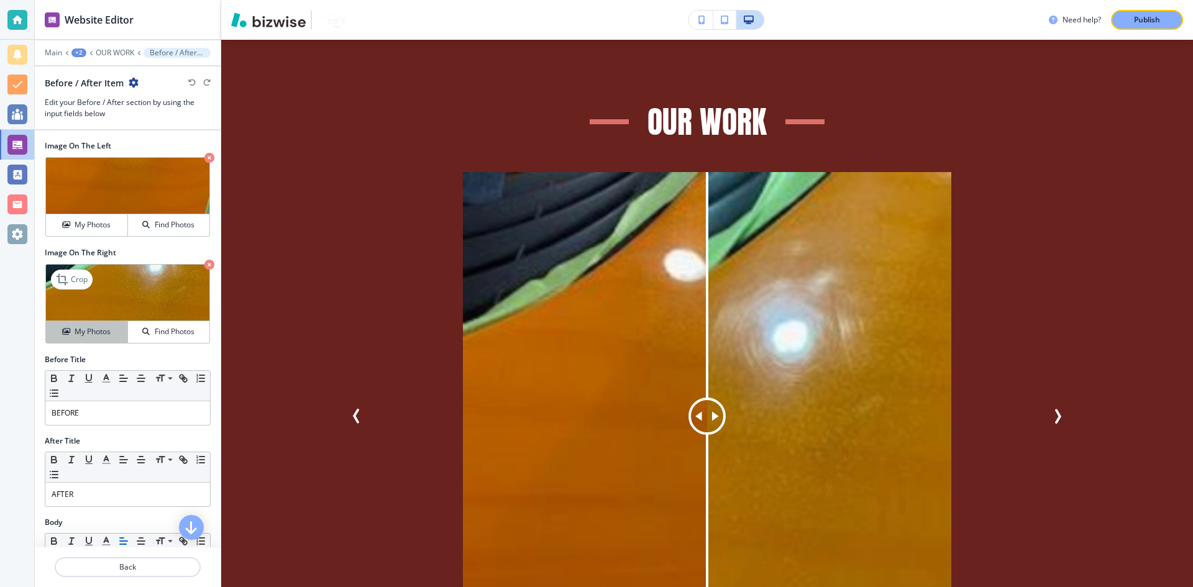
click at [53, 332] on div "My Photos" at bounding box center [86, 331] width 81 height 11
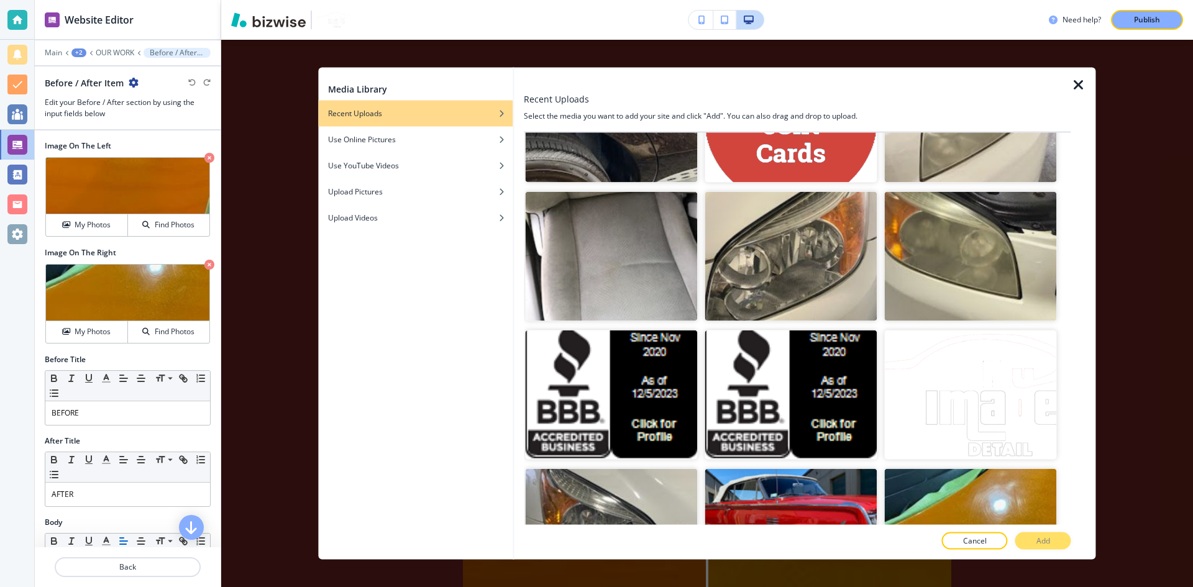
scroll to position [14233, 0]
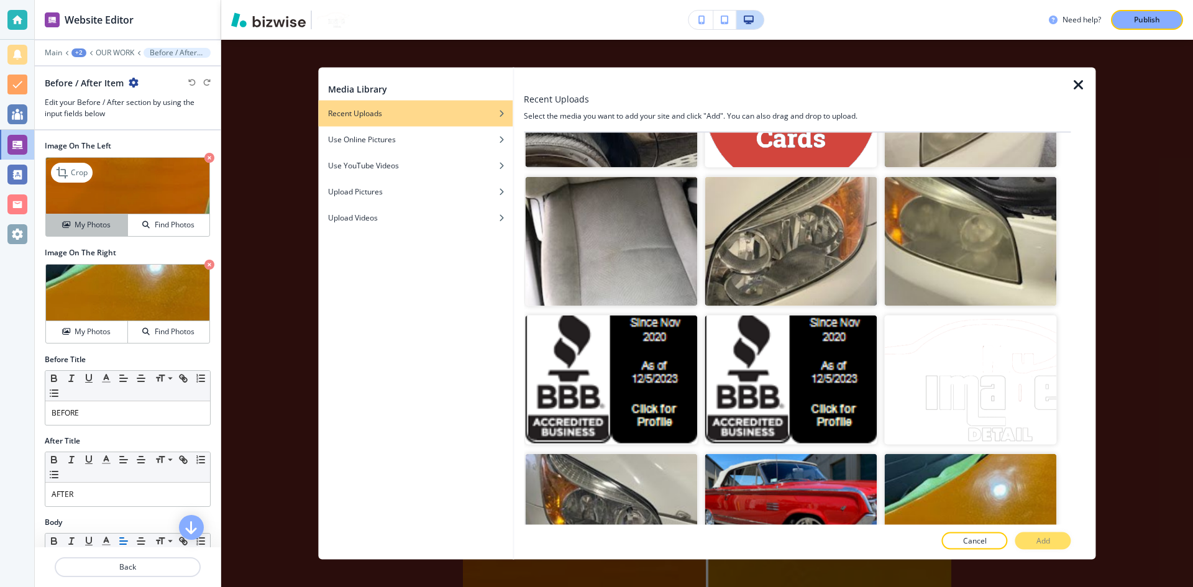
click at [88, 224] on h4 "My Photos" at bounding box center [93, 224] width 36 height 11
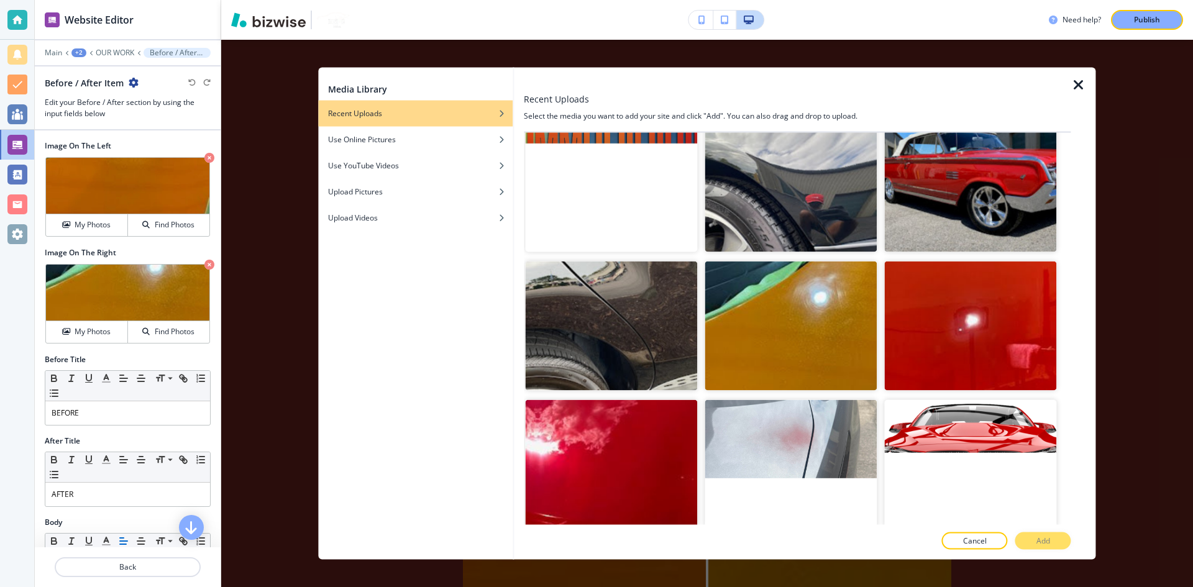
scroll to position [3481, 0]
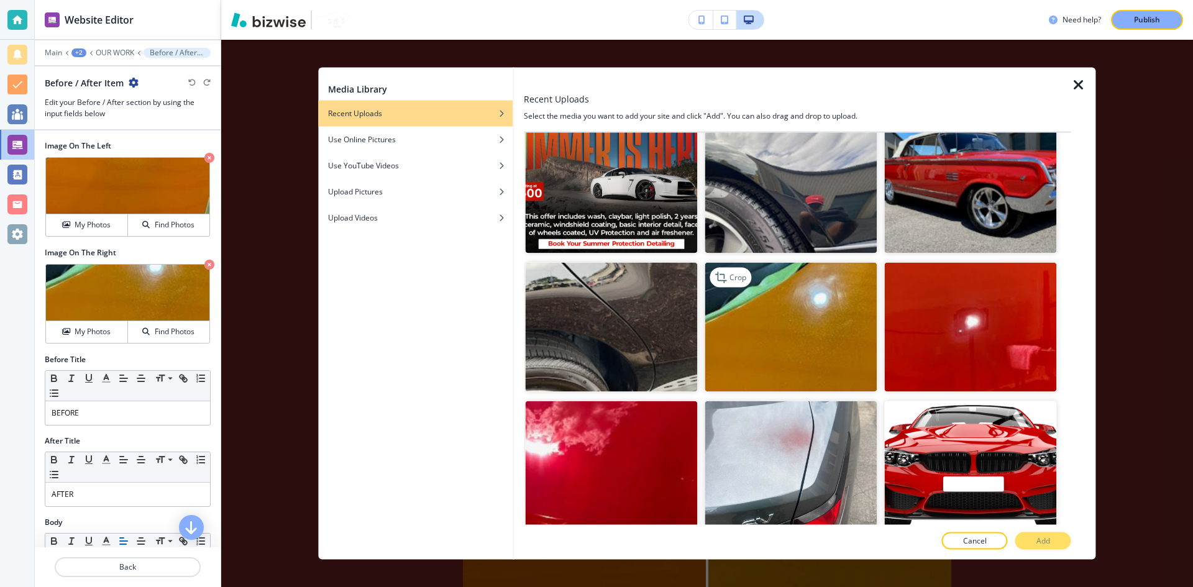
click at [815, 262] on img "button" at bounding box center [791, 326] width 172 height 129
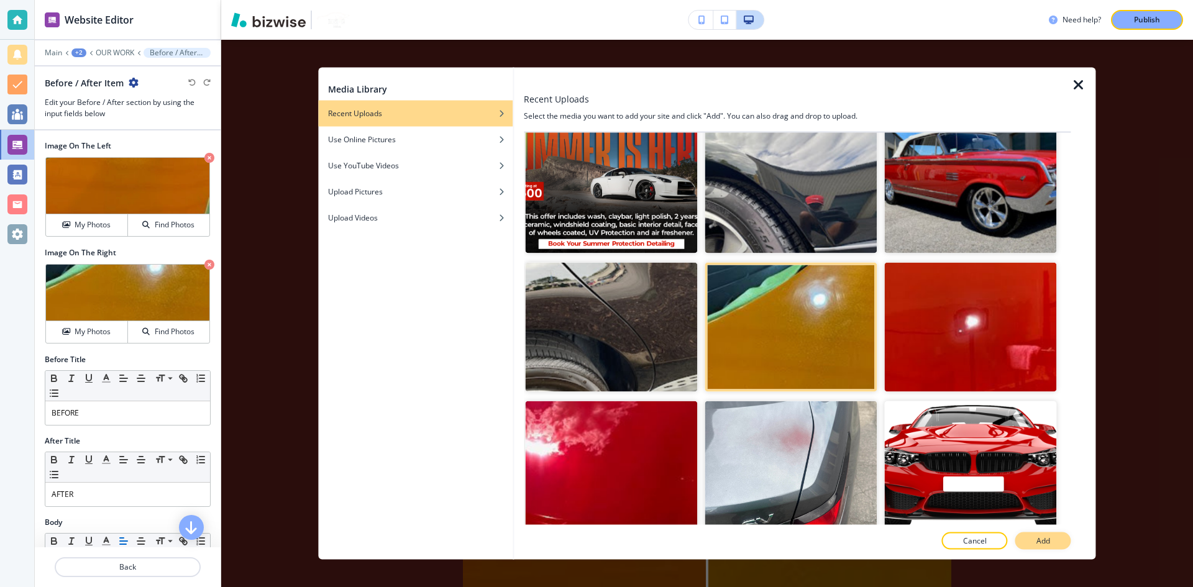
click at [1054, 543] on button "Add" at bounding box center [1044, 541] width 56 height 17
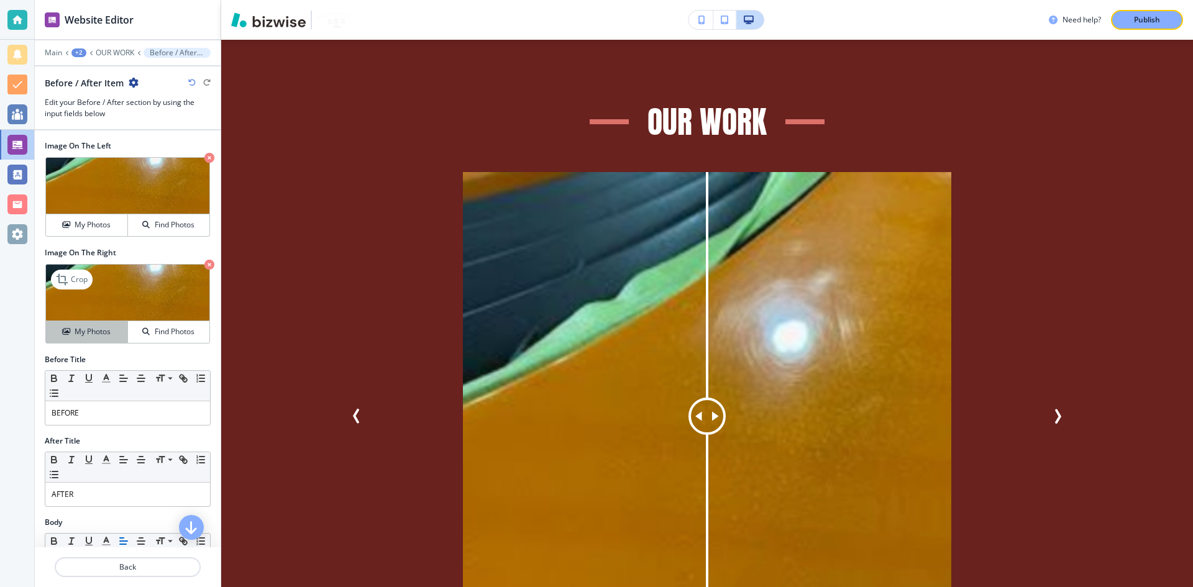
click at [97, 329] on h4 "My Photos" at bounding box center [93, 331] width 36 height 11
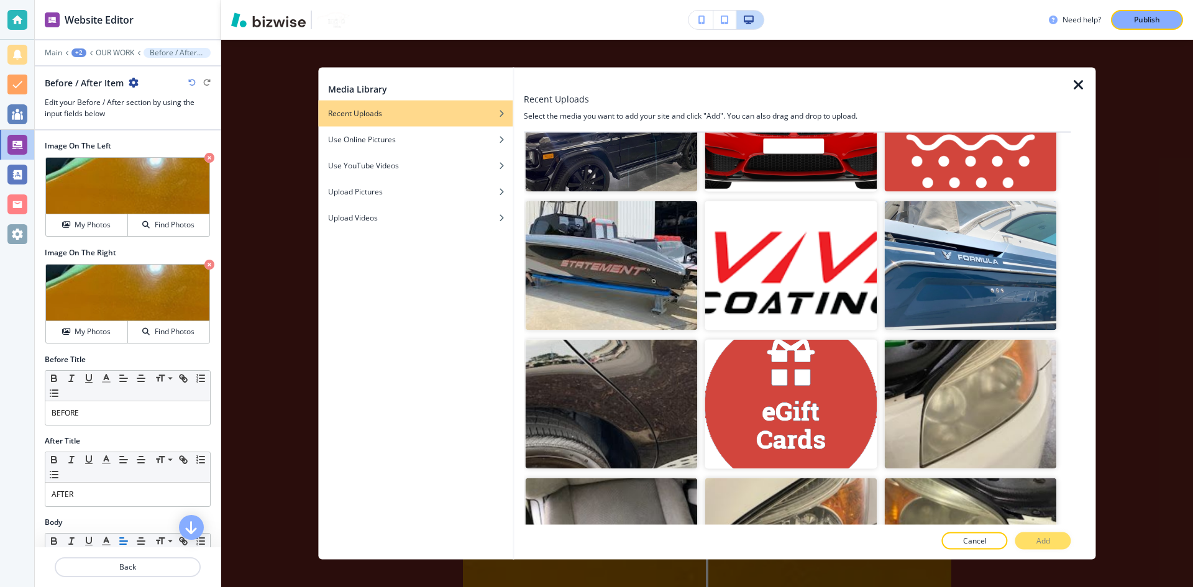
scroll to position [14171, 0]
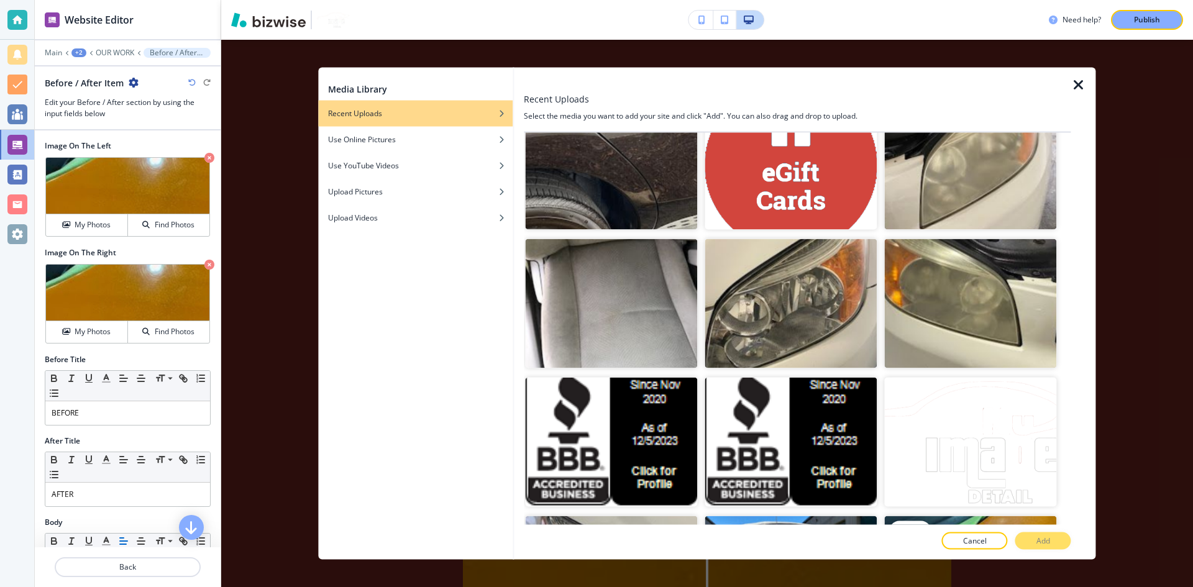
click at [965, 516] on img "button" at bounding box center [971, 580] width 172 height 129
click at [1029, 540] on button "Add" at bounding box center [1044, 541] width 56 height 17
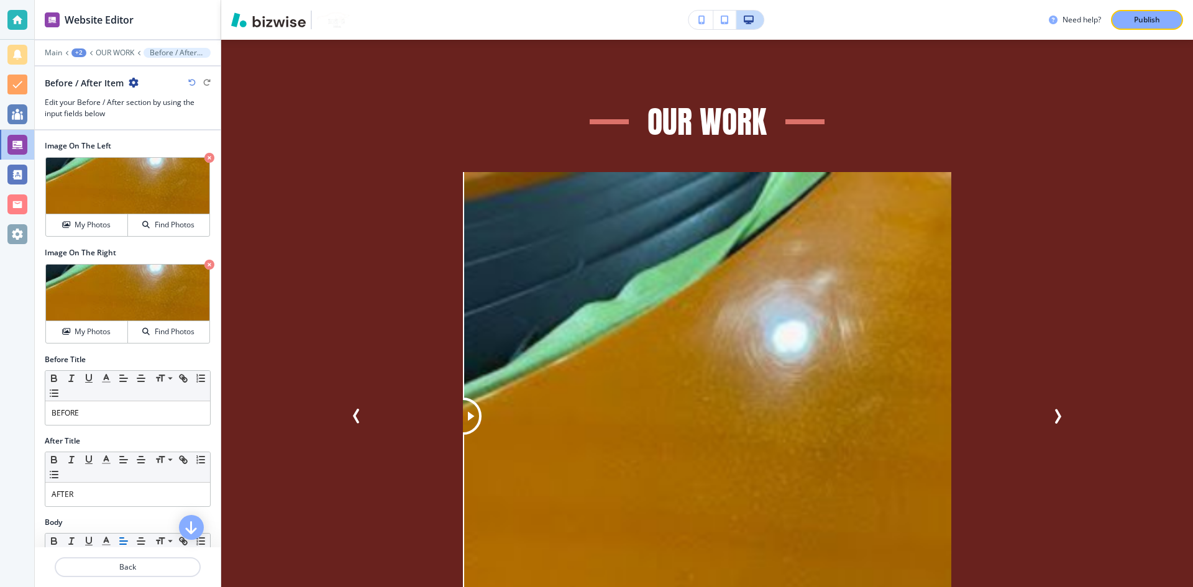
drag, startPoint x: 698, startPoint y: 364, endPoint x: 363, endPoint y: 390, distance: 336.0
click at [363, 390] on div "BEFORE AFTER BEFORE AFTER BEFORE AFTER BEFORE AFTER BEFORE AFTER BEFORE AFTER B…" at bounding box center [707, 416] width 726 height 489
click at [86, 340] on button "My Photos" at bounding box center [87, 332] width 82 height 22
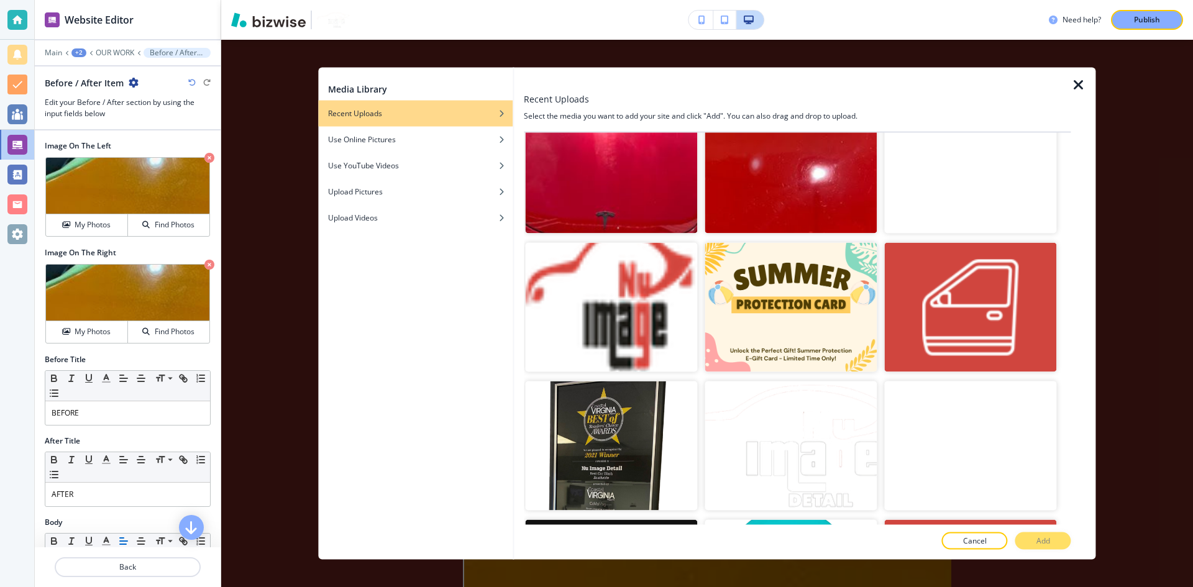
scroll to position [15556, 0]
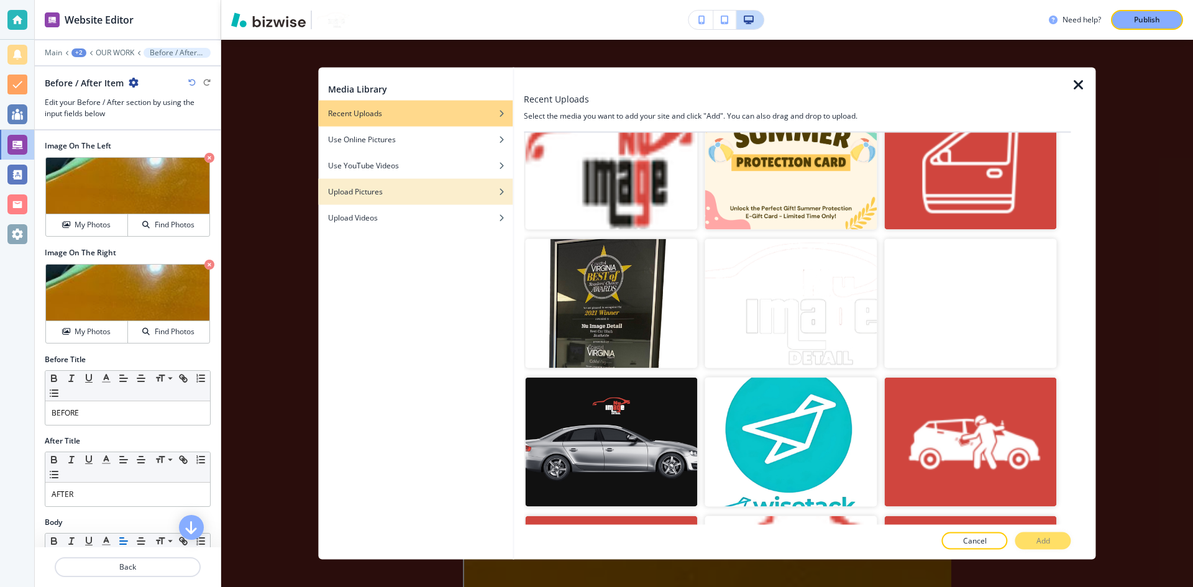
click at [426, 195] on div "Upload Pictures" at bounding box center [415, 191] width 195 height 11
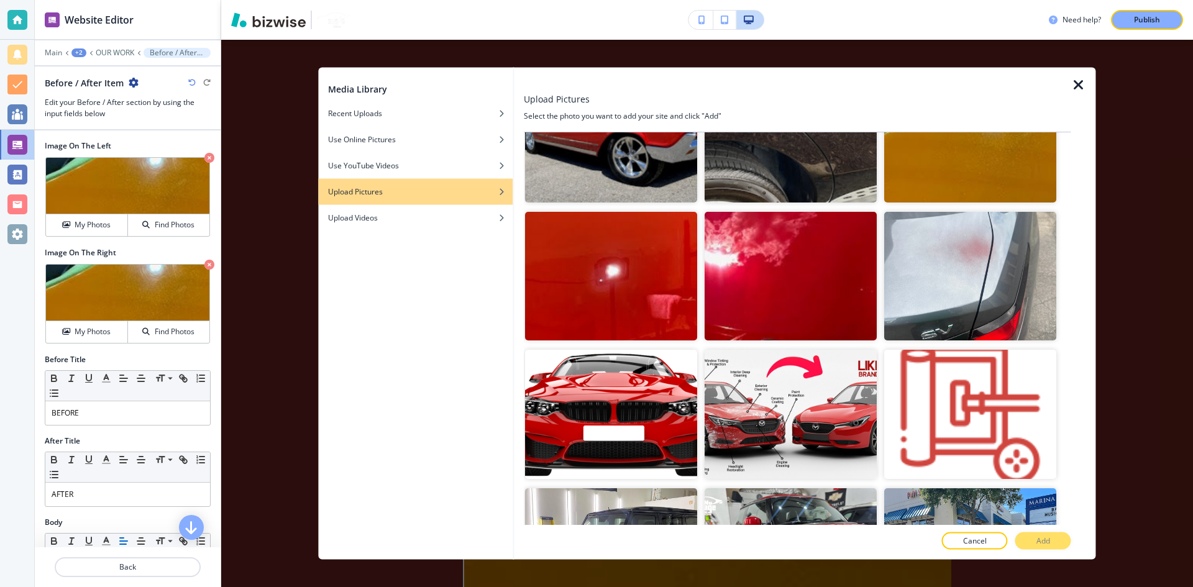
scroll to position [2300, 0]
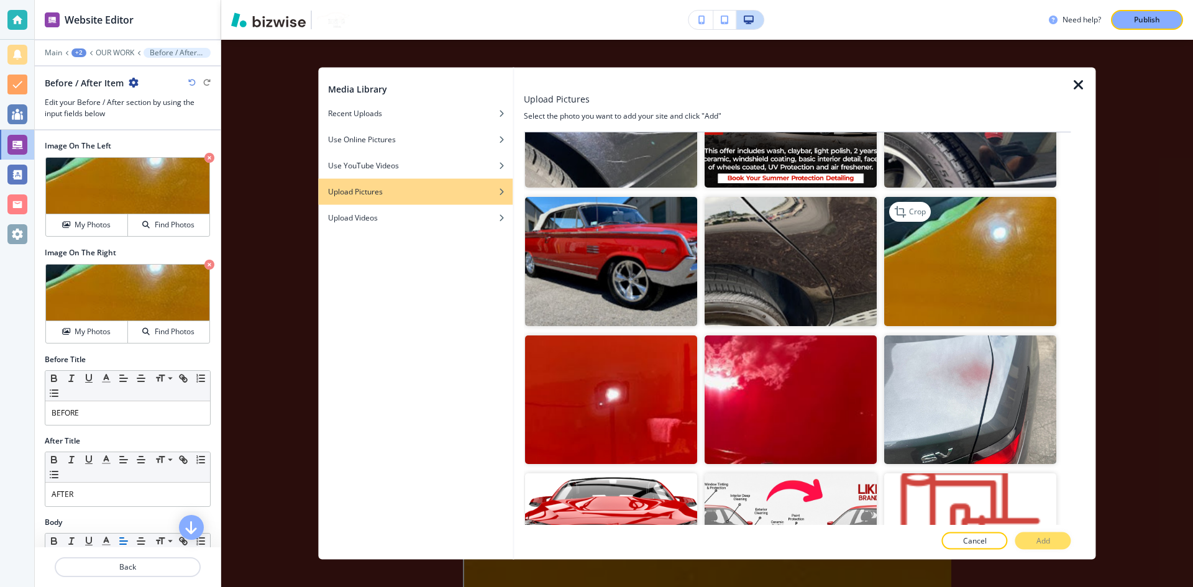
click at [973, 206] on img "button" at bounding box center [971, 260] width 172 height 129
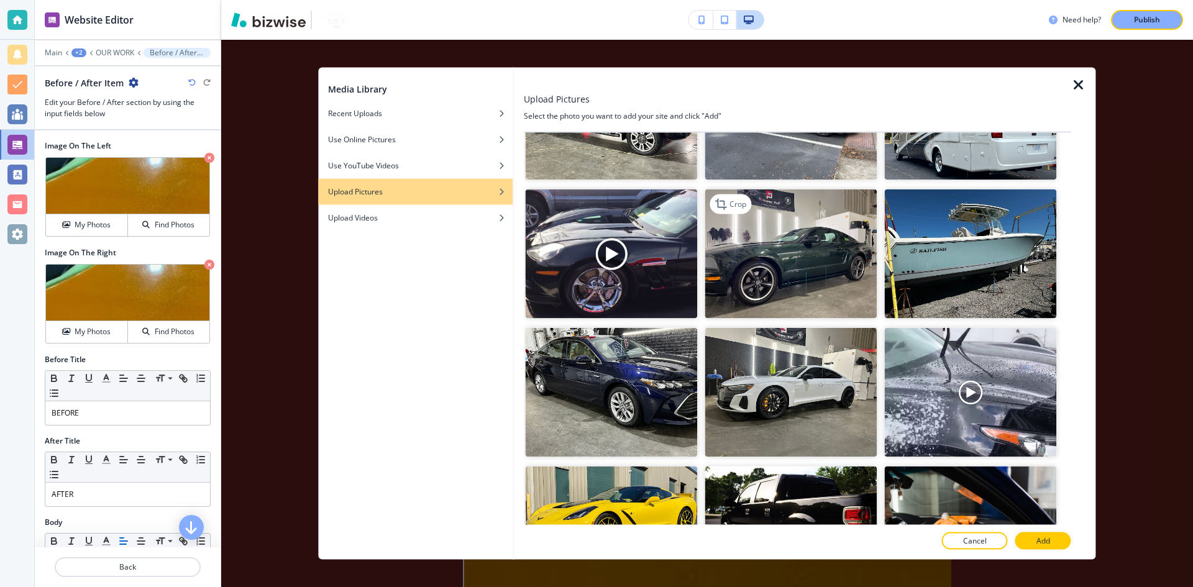
scroll to position [3170, 0]
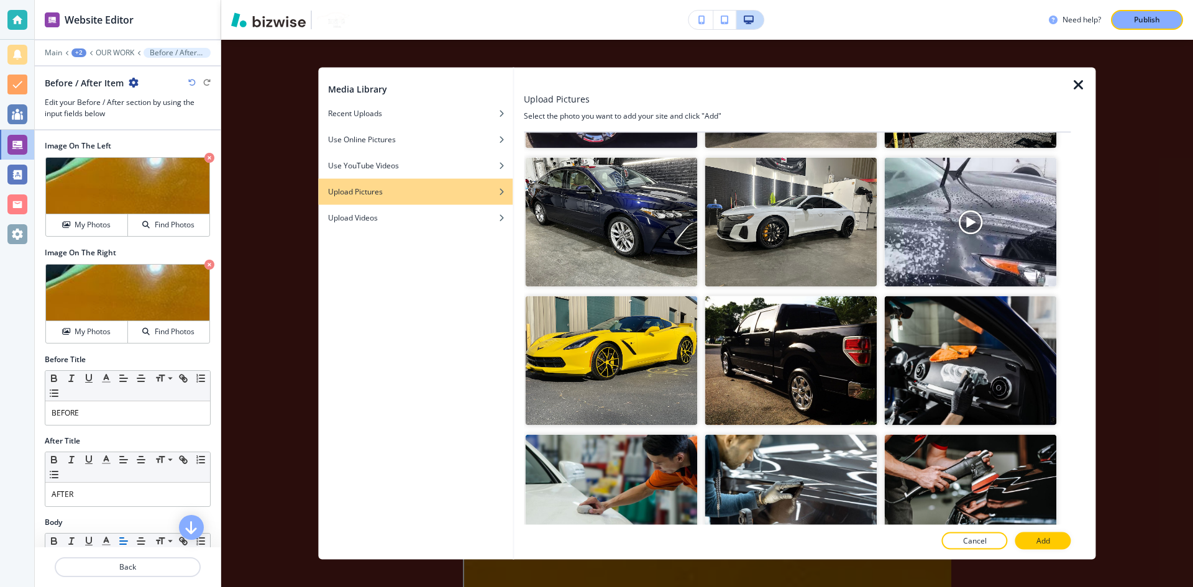
click at [1073, 80] on icon "button" at bounding box center [1079, 84] width 15 height 15
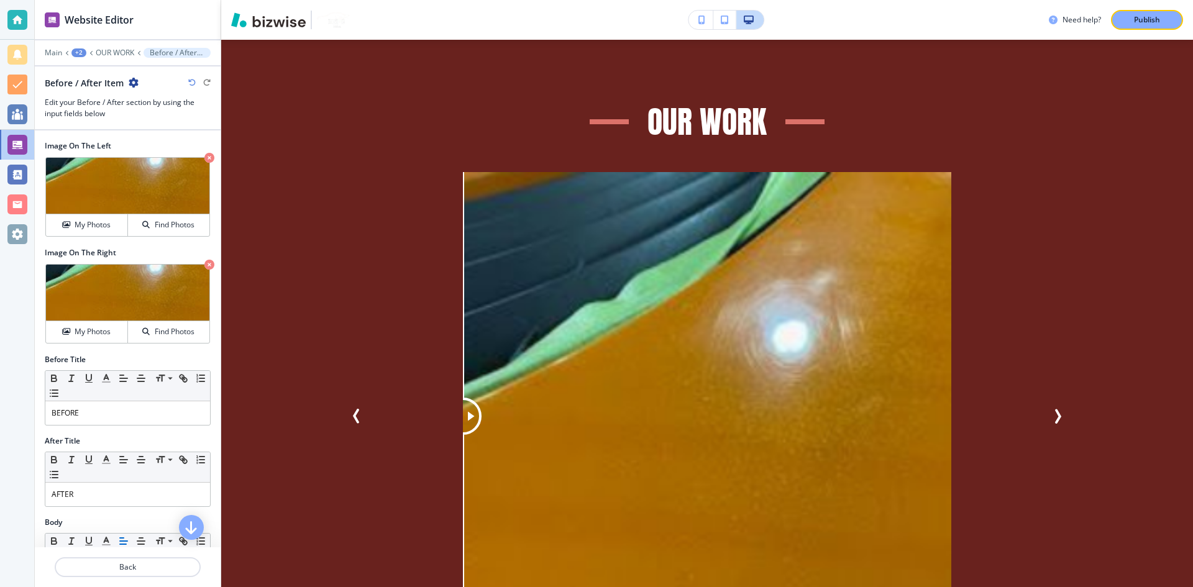
click at [195, 81] on icon "button" at bounding box center [191, 82] width 7 height 7
click at [192, 81] on icon "button" at bounding box center [191, 82] width 7 height 7
click at [69, 169] on icon at bounding box center [63, 172] width 15 height 15
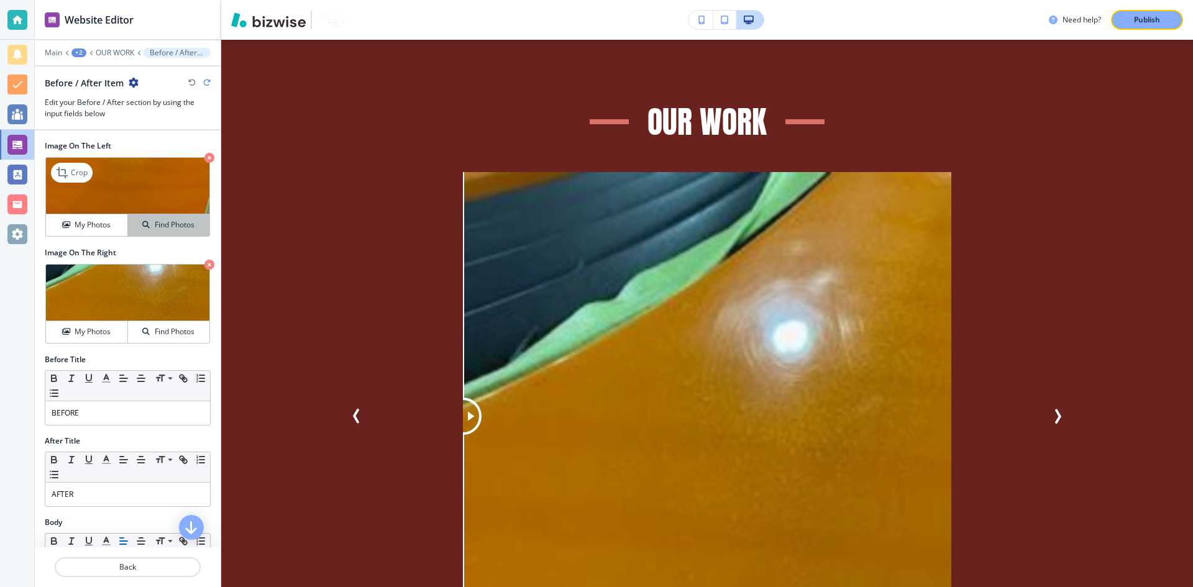
click at [173, 219] on h4 "Find Photos" at bounding box center [175, 224] width 40 height 11
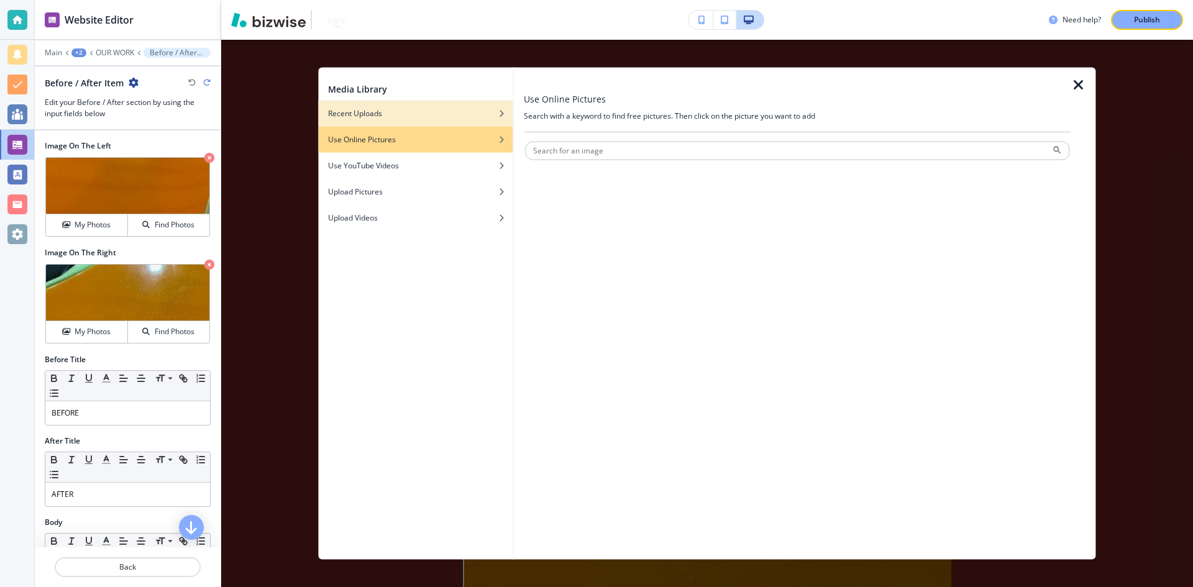
click at [417, 118] on div "Recent Uploads" at bounding box center [415, 113] width 195 height 11
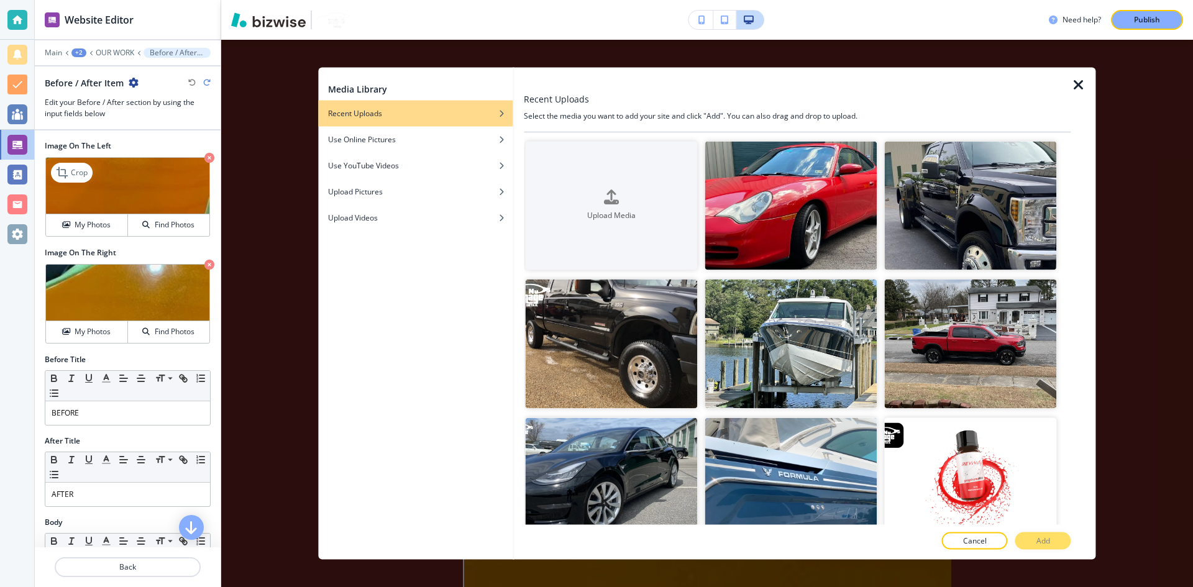
click at [127, 190] on img at bounding box center [127, 186] width 163 height 57
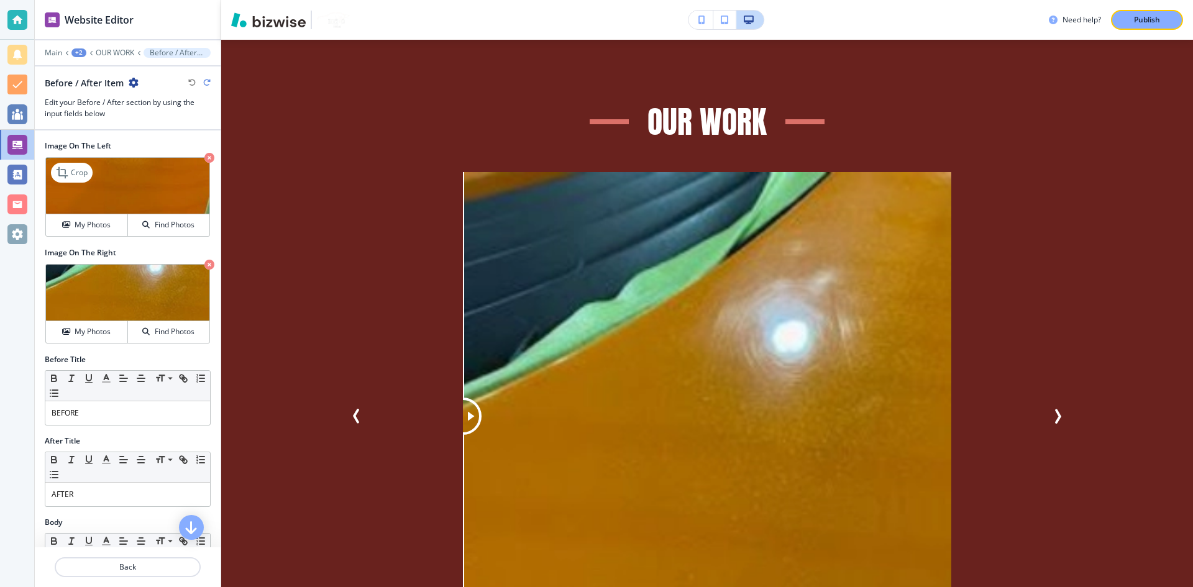
click at [127, 190] on img at bounding box center [127, 186] width 163 height 57
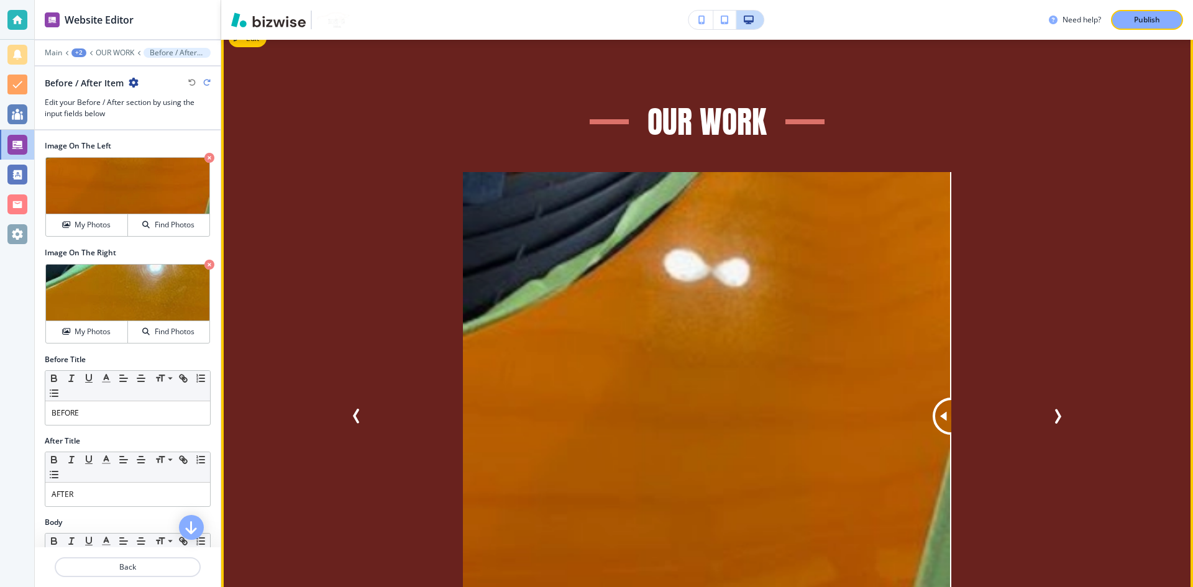
drag, startPoint x: 469, startPoint y: 370, endPoint x: 1111, endPoint y: 336, distance: 643.6
click at [1111, 336] on div "OUR WORK BEFORE AFTER BEFORE AFTER BEFORE AFTER BEFORE AFTER BEFORE AFTER BEFOR…" at bounding box center [707, 401] width 972 height 759
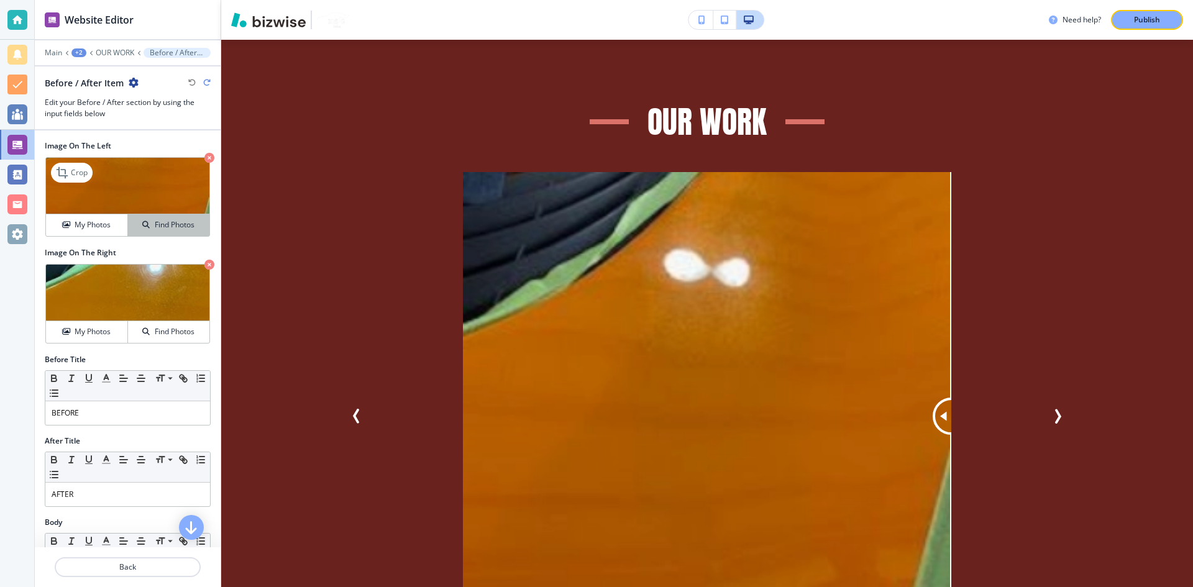
scroll to position [62, 0]
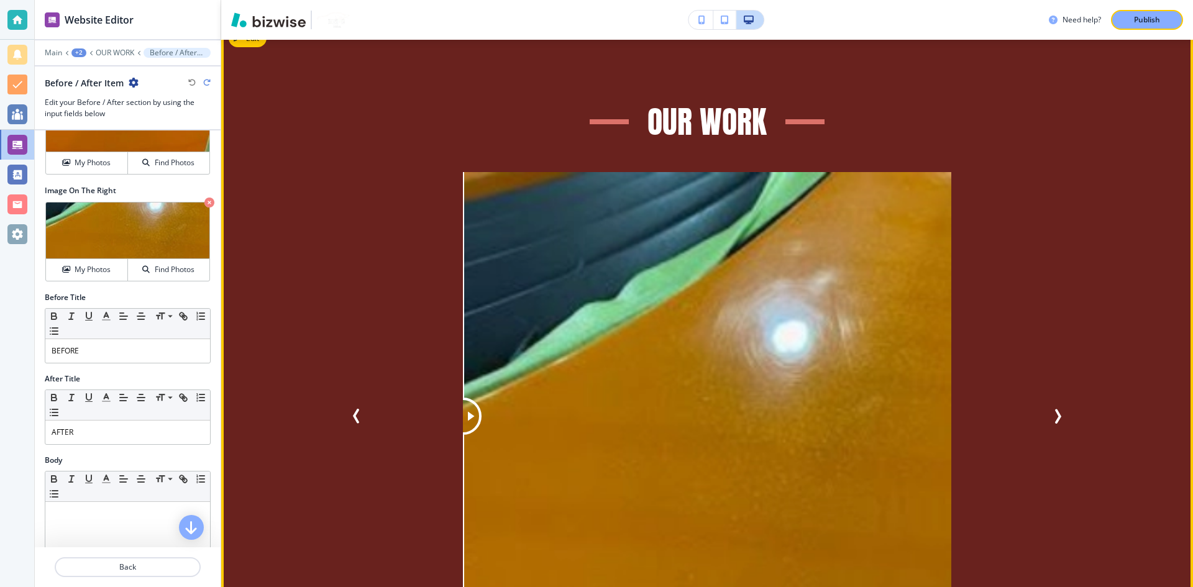
drag, startPoint x: 942, startPoint y: 372, endPoint x: 308, endPoint y: 362, distance: 634.0
click at [295, 366] on div "OUR WORK BEFORE AFTER BEFORE AFTER BEFORE AFTER BEFORE AFTER BEFORE AFTER BEFOR…" at bounding box center [707, 401] width 972 height 759
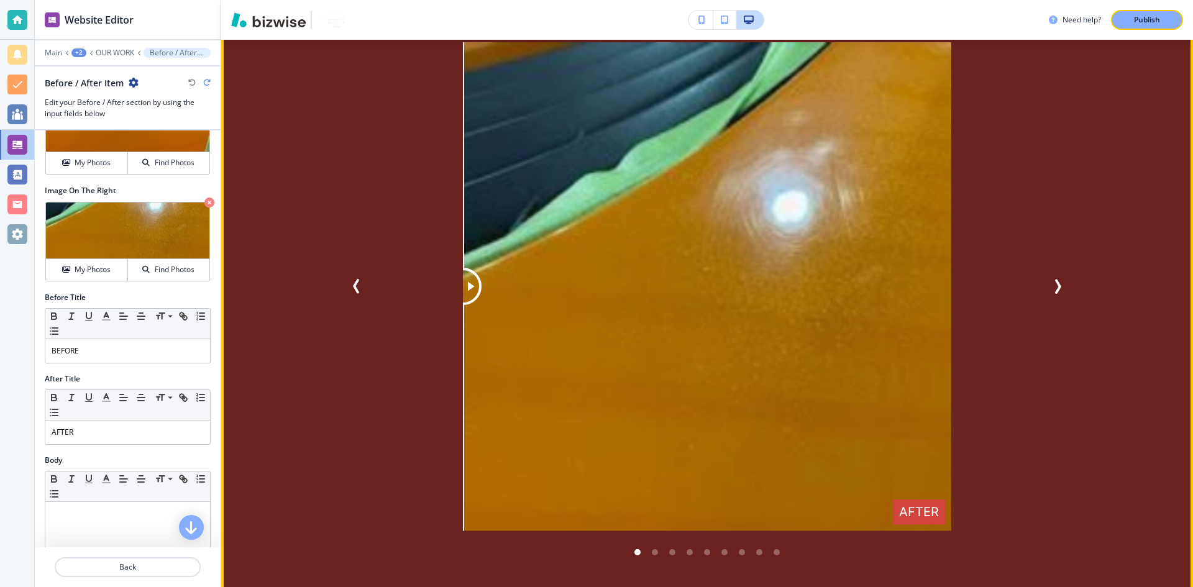
scroll to position [4232, 0]
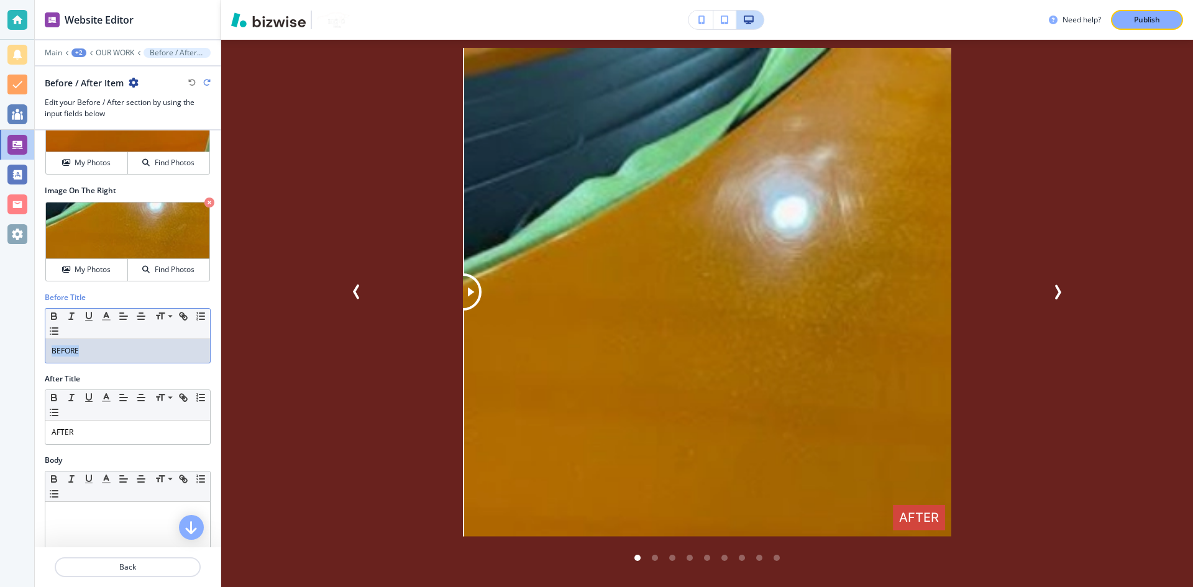
drag, startPoint x: 117, startPoint y: 352, endPoint x: 47, endPoint y: 351, distance: 69.6
click at [47, 351] on div "BEFORE" at bounding box center [127, 351] width 165 height 24
copy p "BEFORE"
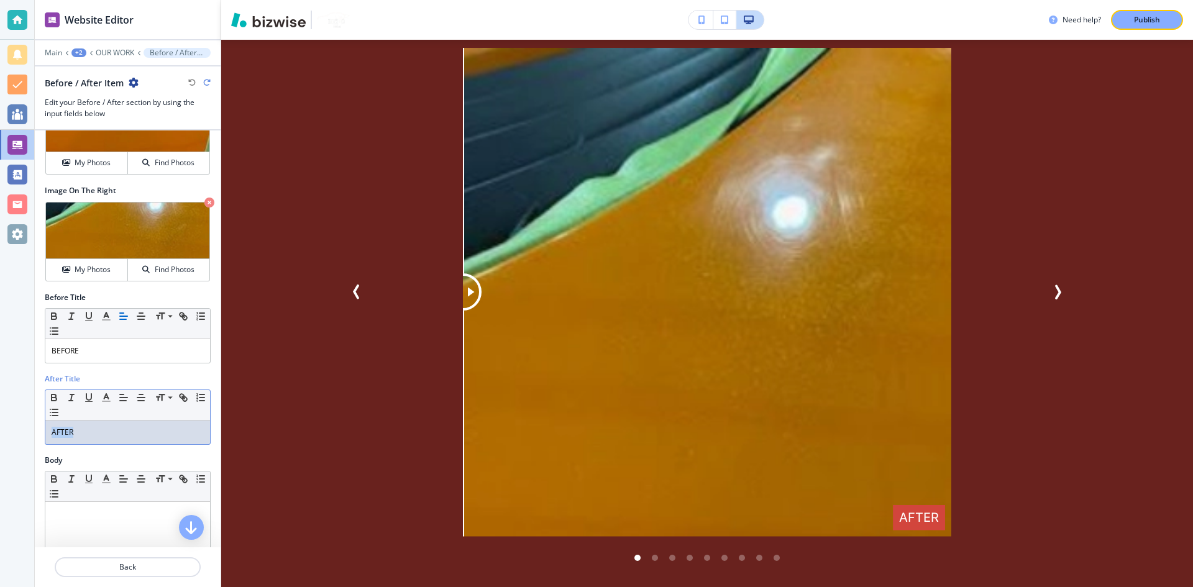
drag, startPoint x: 92, startPoint y: 434, endPoint x: 19, endPoint y: 431, distance: 72.8
click at [19, 431] on div "Website Editor Main +2 OUR WORK Before / After Item Before / After Item Edit yo…" at bounding box center [596, 293] width 1193 height 587
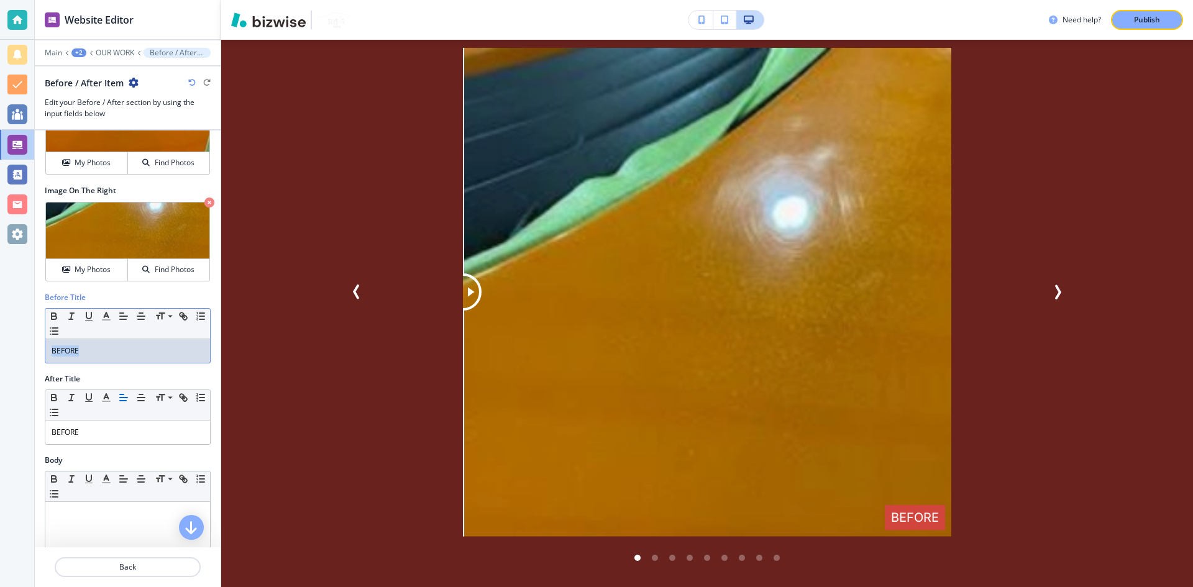
drag, startPoint x: 80, startPoint y: 350, endPoint x: 24, endPoint y: 352, distance: 56.0
click at [24, 352] on div "Website Editor Main +2 OUR WORK Before / After Item Before / After Item Edit yo…" at bounding box center [596, 293] width 1193 height 587
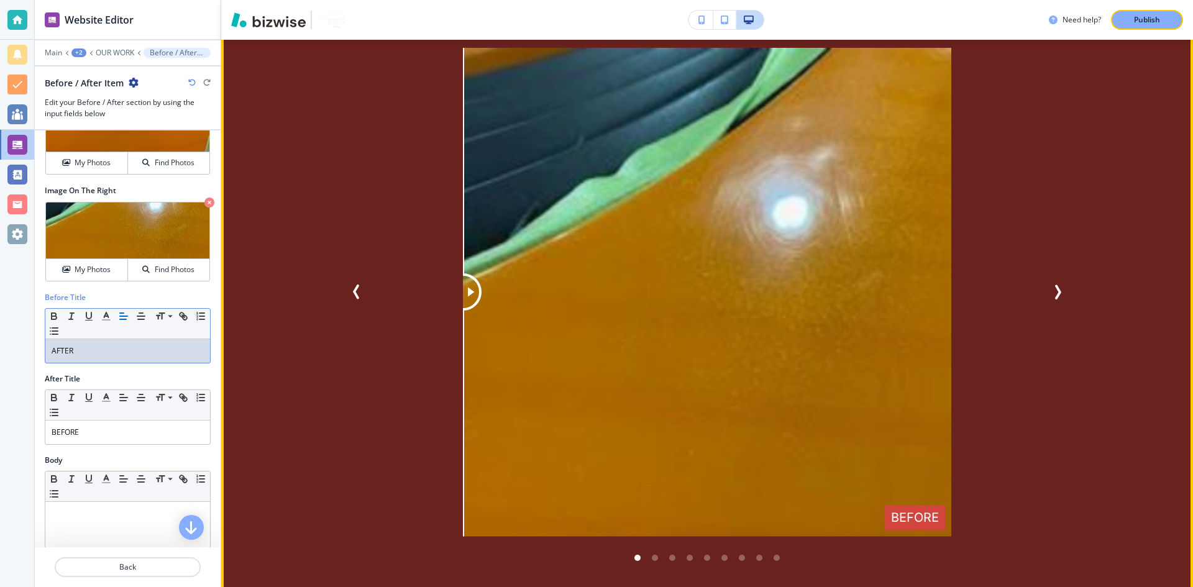
drag, startPoint x: 466, startPoint y: 245, endPoint x: 434, endPoint y: 334, distance: 94.6
click at [434, 334] on div "AFTER BEFORE" at bounding box center [706, 292] width 653 height 489
click at [1053, 285] on icon "Next Slide" at bounding box center [1057, 292] width 15 height 15
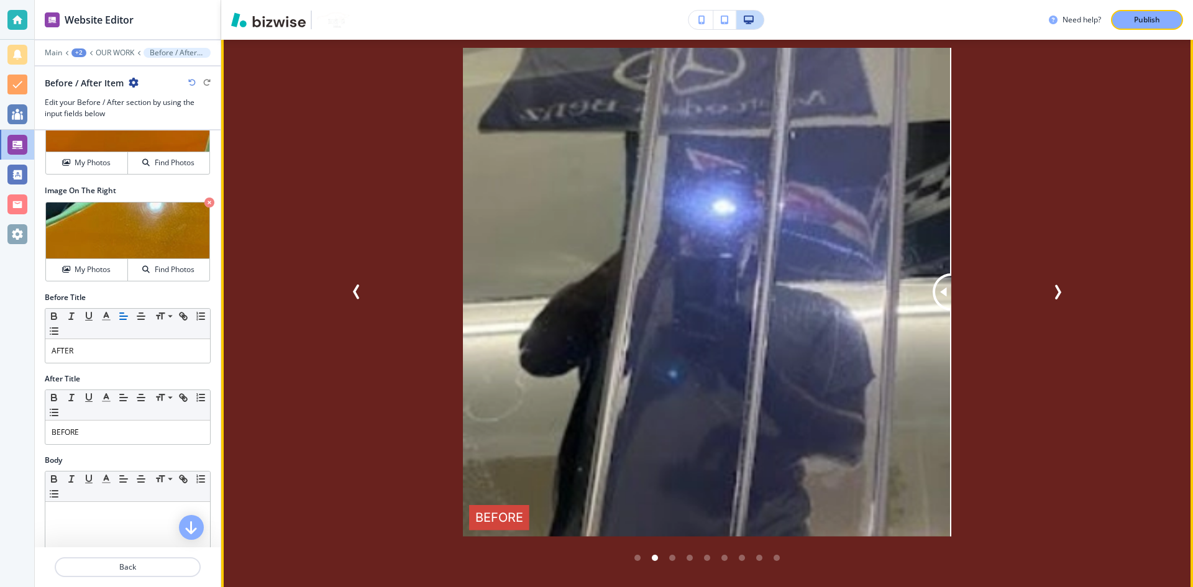
drag, startPoint x: 697, startPoint y: 237, endPoint x: 979, endPoint y: 308, distance: 290.3
click at [979, 308] on div "BEFORE AFTER" at bounding box center [706, 292] width 653 height 489
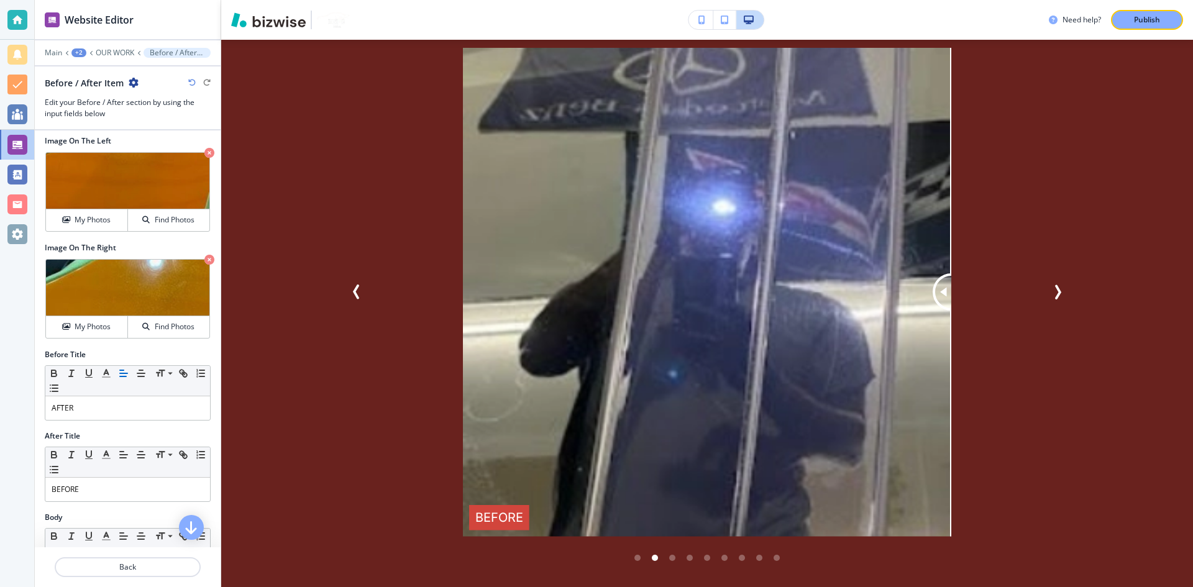
scroll to position [0, 0]
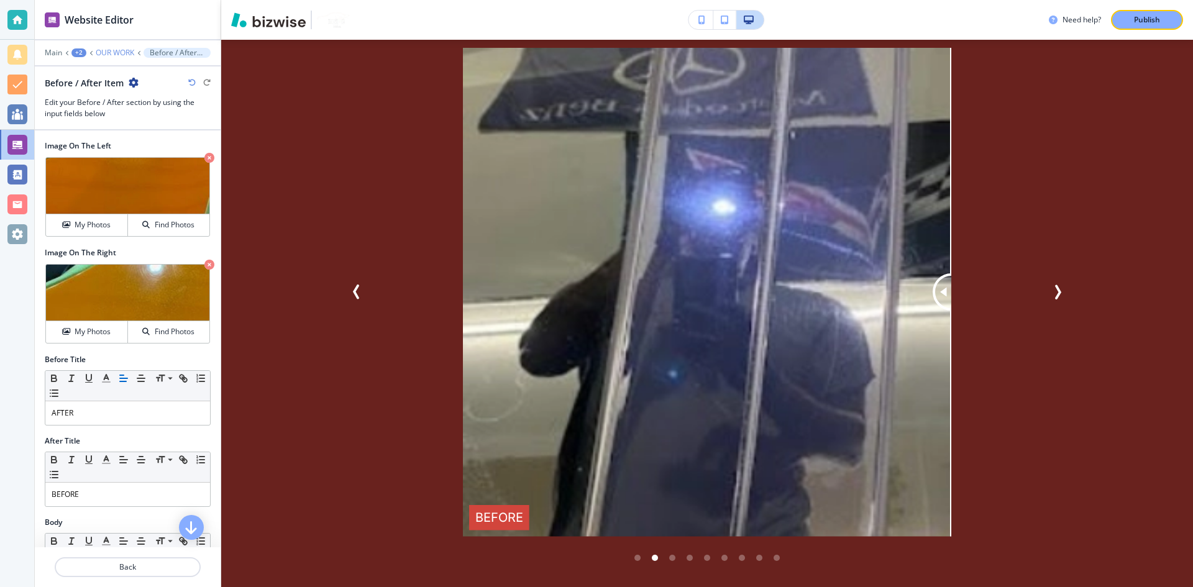
click at [111, 49] on p "OUR WORK" at bounding box center [115, 52] width 39 height 9
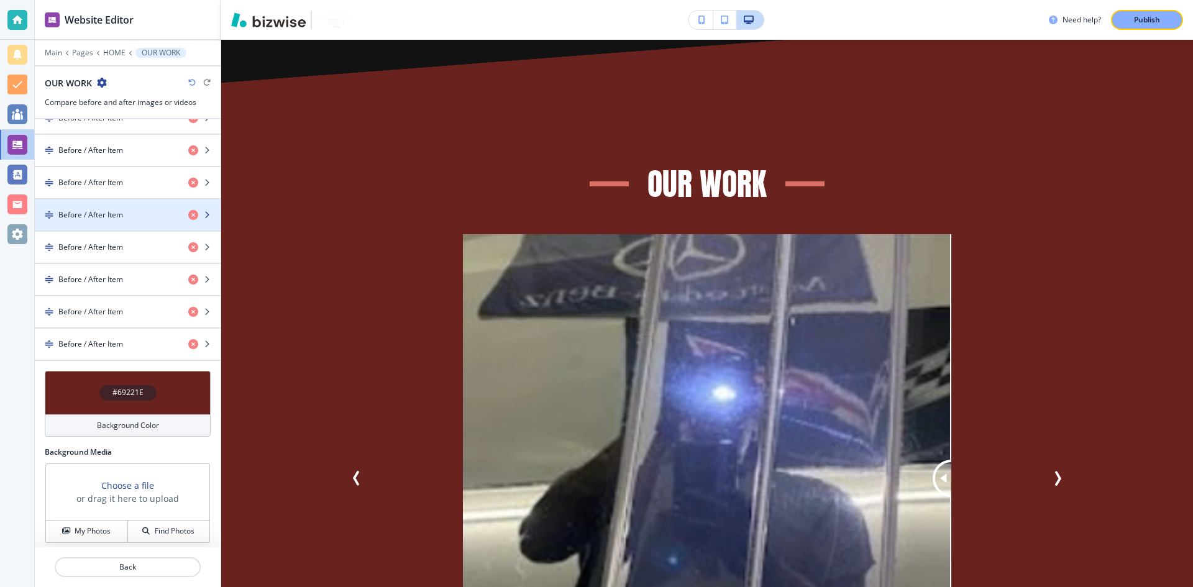
scroll to position [435, 0]
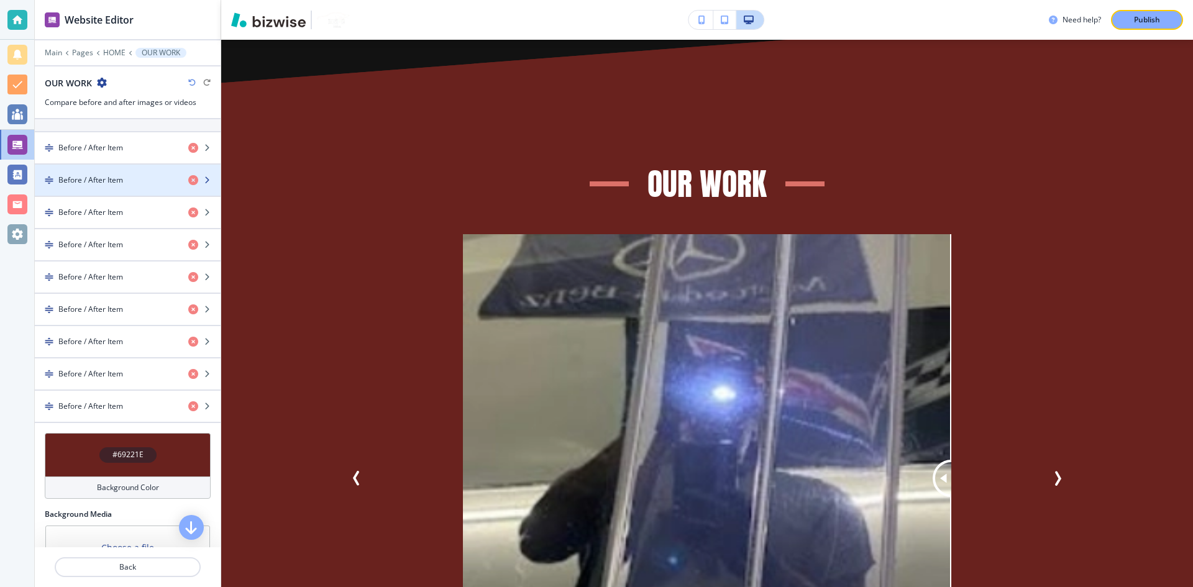
click at [148, 171] on div "button" at bounding box center [128, 170] width 186 height 10
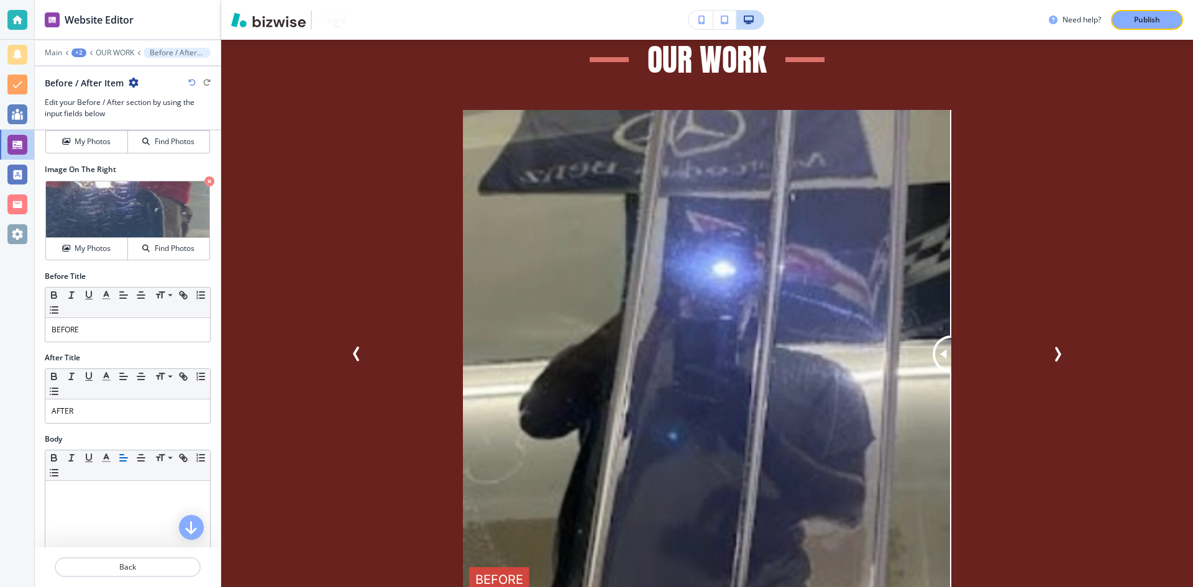
scroll to position [2, 0]
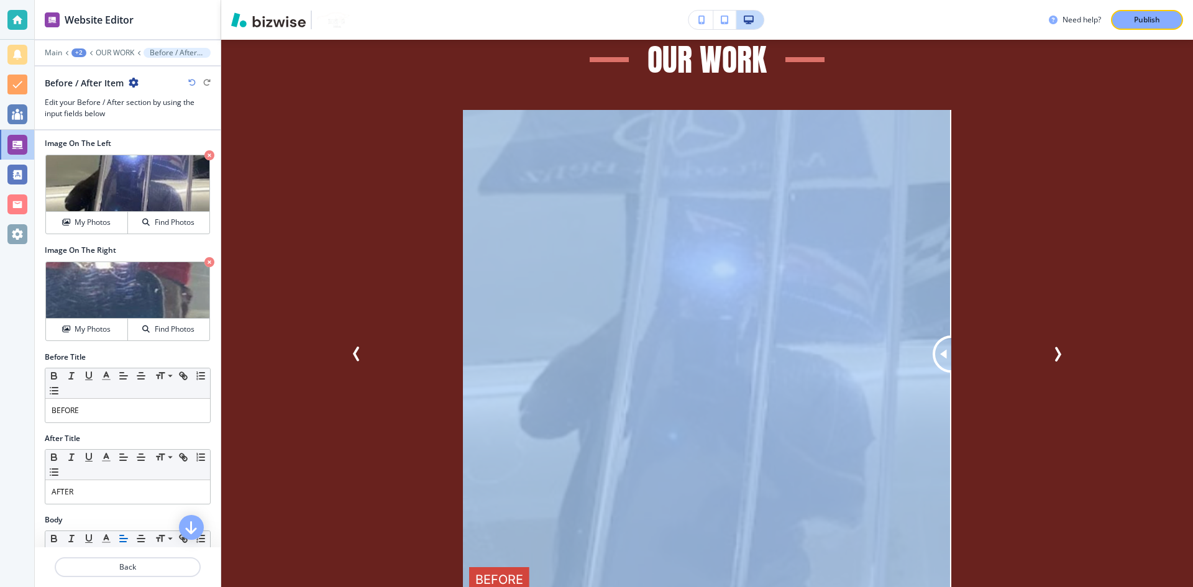
drag, startPoint x: 947, startPoint y: 299, endPoint x: 242, endPoint y: 250, distance: 706.5
click at [229, 252] on div "OUR WORK BEFORE AFTER AFTER BEFORE BEFORE AFTER BEFORE AFTER BEFORE AFTER BEFOR…" at bounding box center [707, 339] width 972 height 759
click at [112, 55] on p "OUR WORK" at bounding box center [115, 52] width 39 height 9
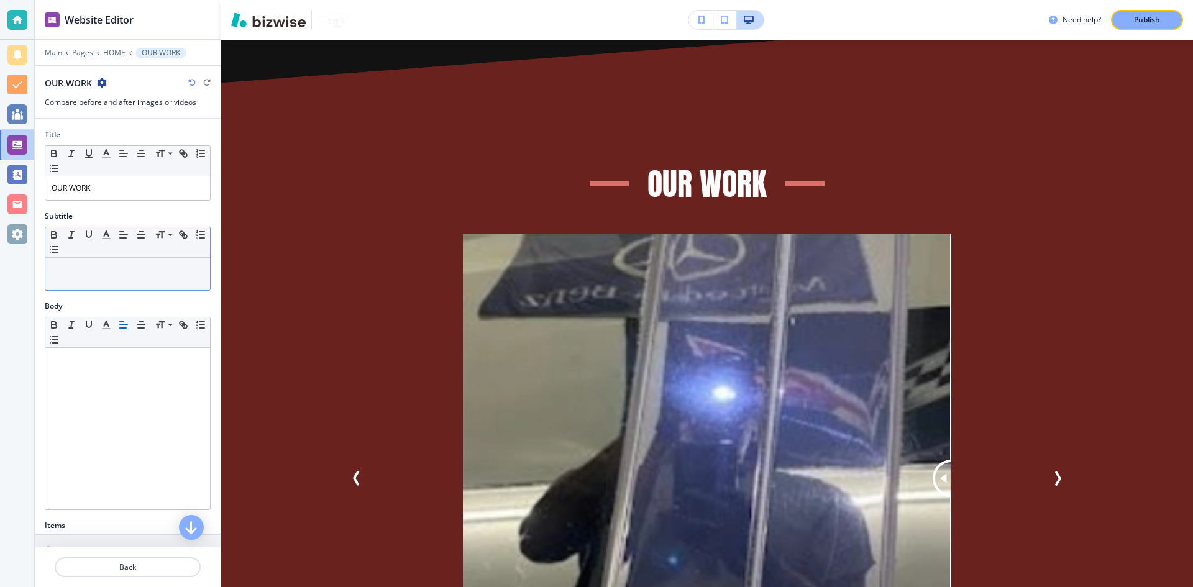
scroll to position [373, 0]
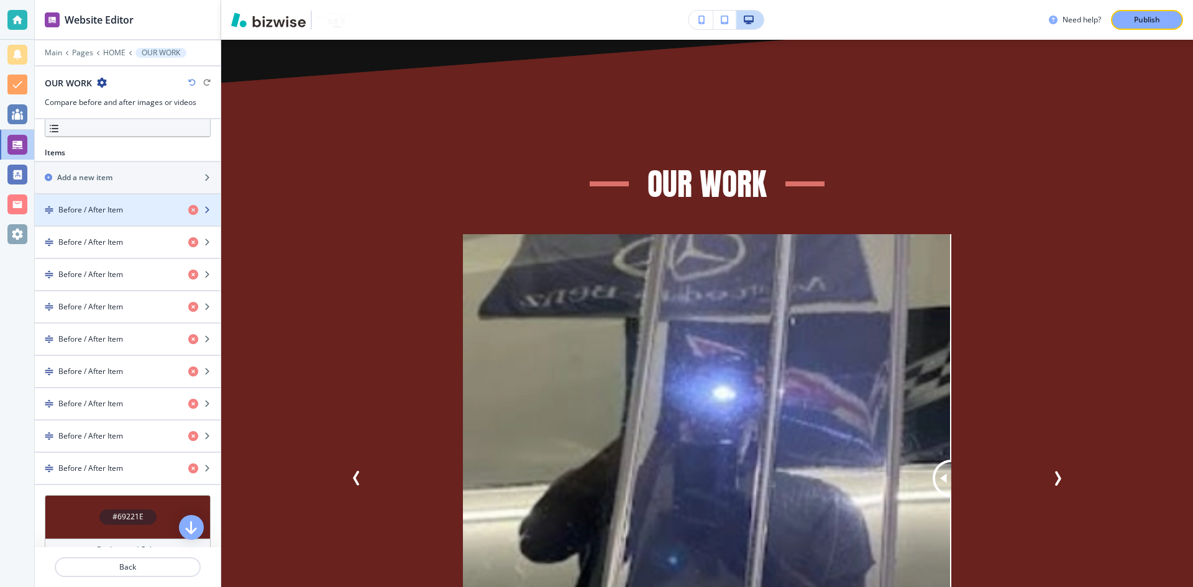
click at [115, 202] on div "button" at bounding box center [128, 200] width 186 height 10
click at [127, 208] on div "Before / After Item" at bounding box center [107, 209] width 144 height 11
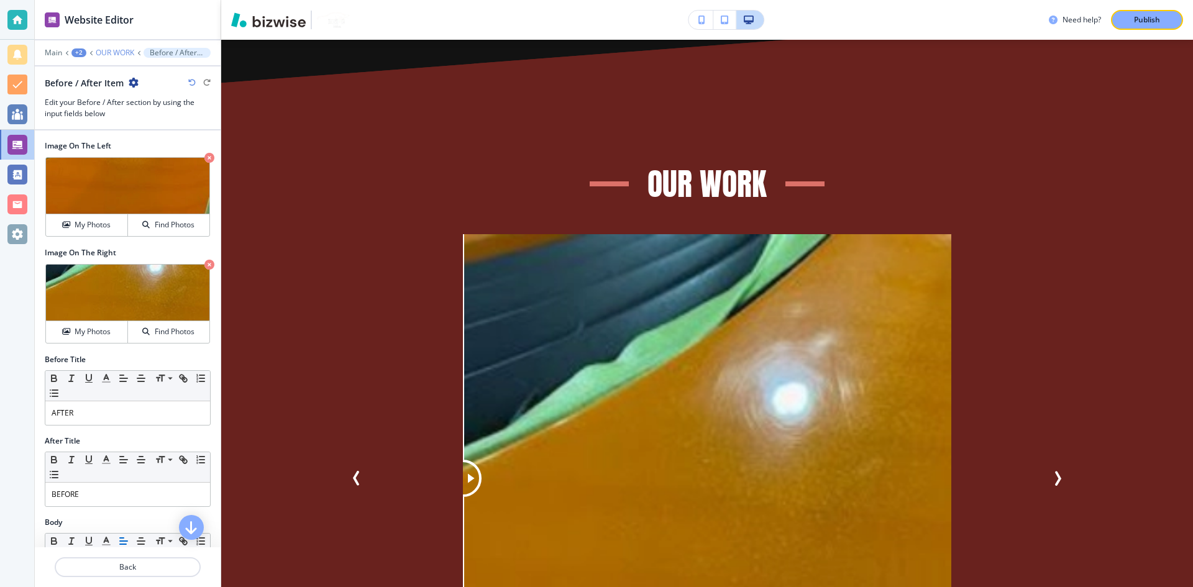
click at [124, 56] on p "OUR WORK" at bounding box center [115, 52] width 39 height 9
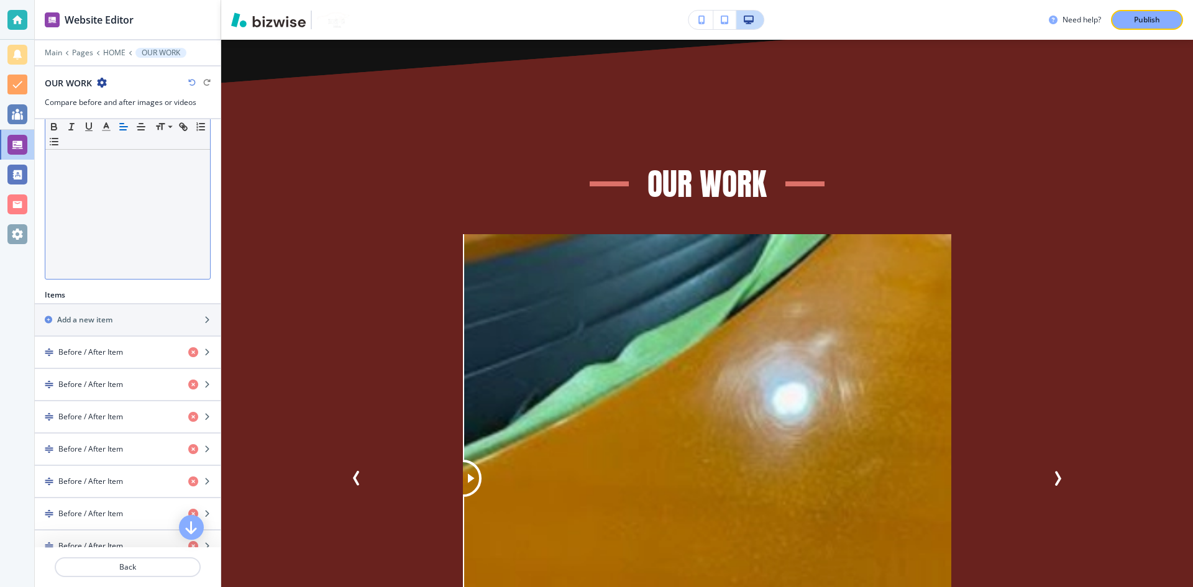
scroll to position [435, 0]
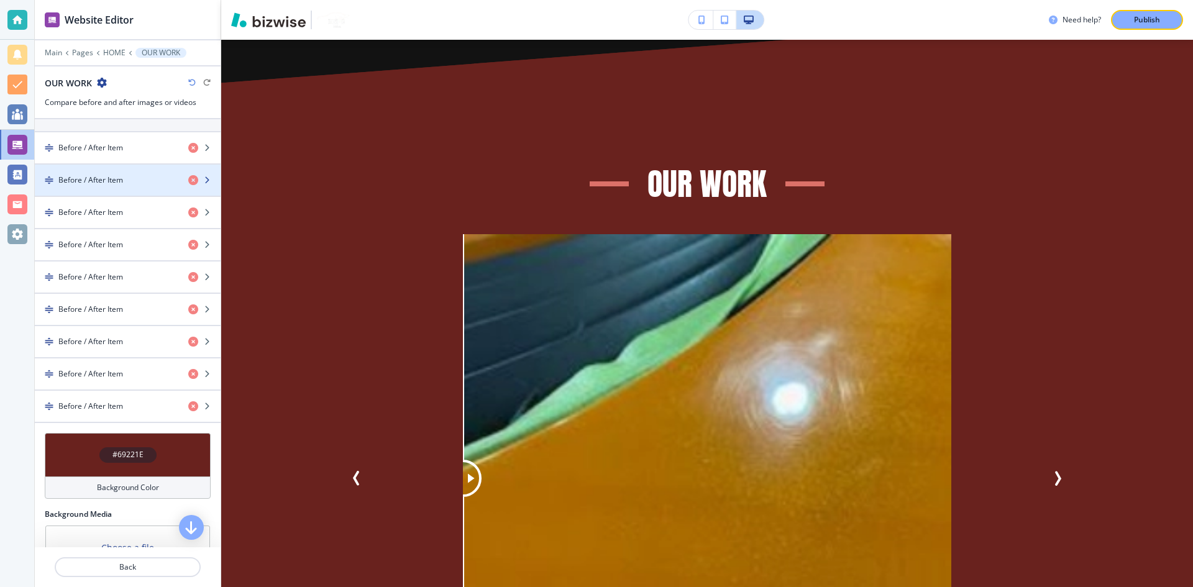
click at [104, 181] on h4 "Before / After Item" at bounding box center [90, 180] width 65 height 11
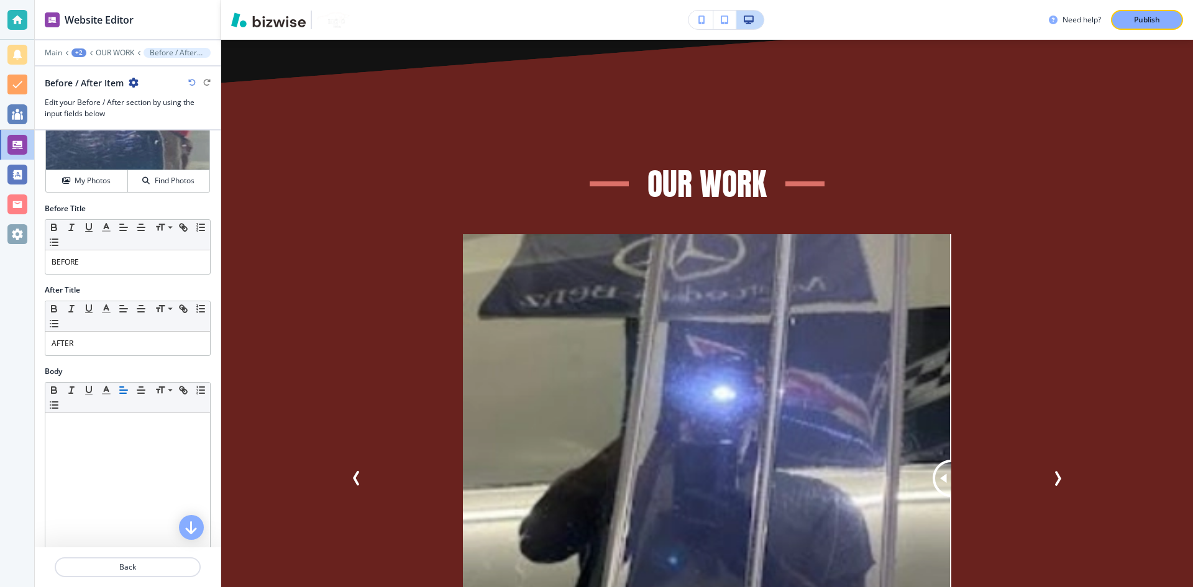
scroll to position [186, 0]
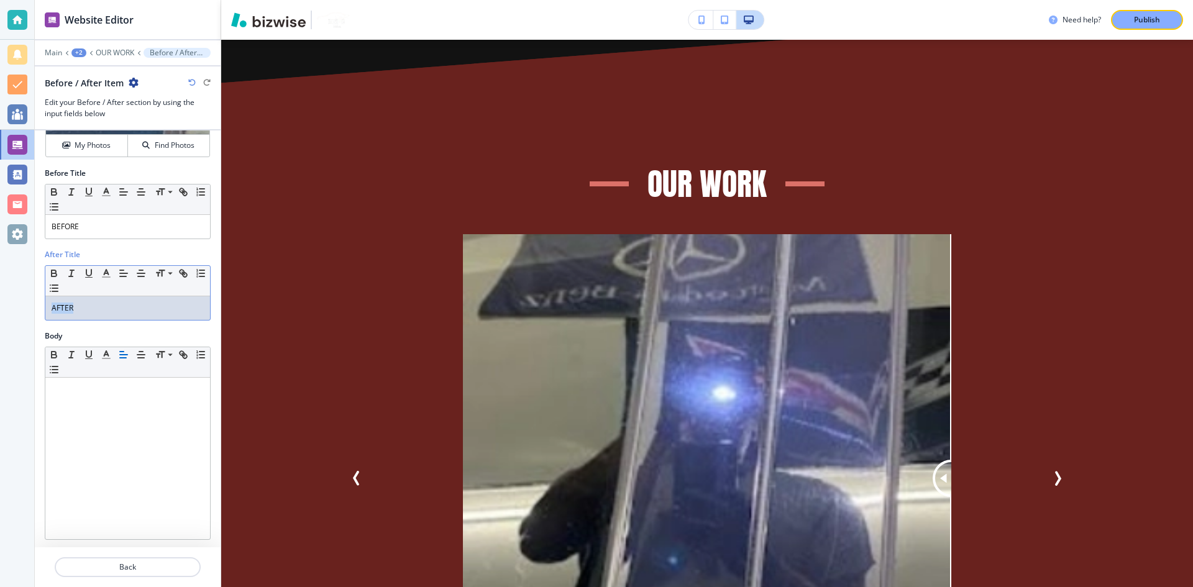
drag, startPoint x: 99, startPoint y: 308, endPoint x: 40, endPoint y: 298, distance: 60.4
click at [2, 307] on div "Website Editor Main +2 OUR WORK Before / After Item Before / After Item Edit yo…" at bounding box center [596, 293] width 1193 height 587
copy p "AFTER"
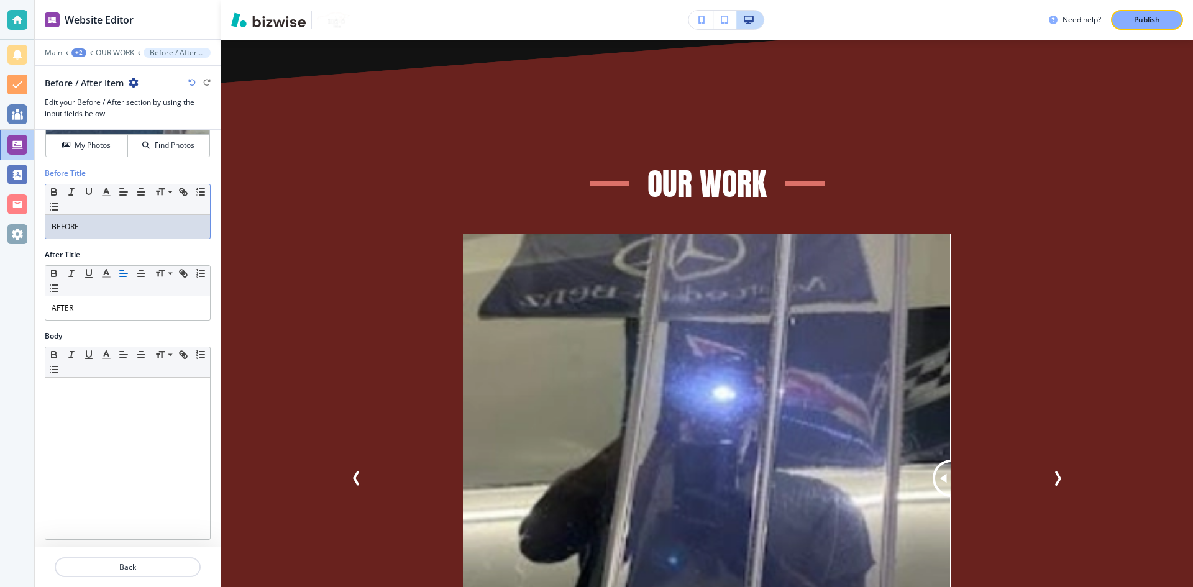
click at [145, 231] on p "BEFORE" at bounding box center [128, 226] width 152 height 11
drag, startPoint x: 80, startPoint y: 226, endPoint x: 21, endPoint y: 228, distance: 58.5
click at [21, 228] on div "Website Editor Main +2 OUR WORK Before / After Item Before / After Item Edit yo…" at bounding box center [596, 293] width 1193 height 587
copy p "BEFORE"
click at [68, 307] on p "AFTER" at bounding box center [128, 308] width 152 height 11
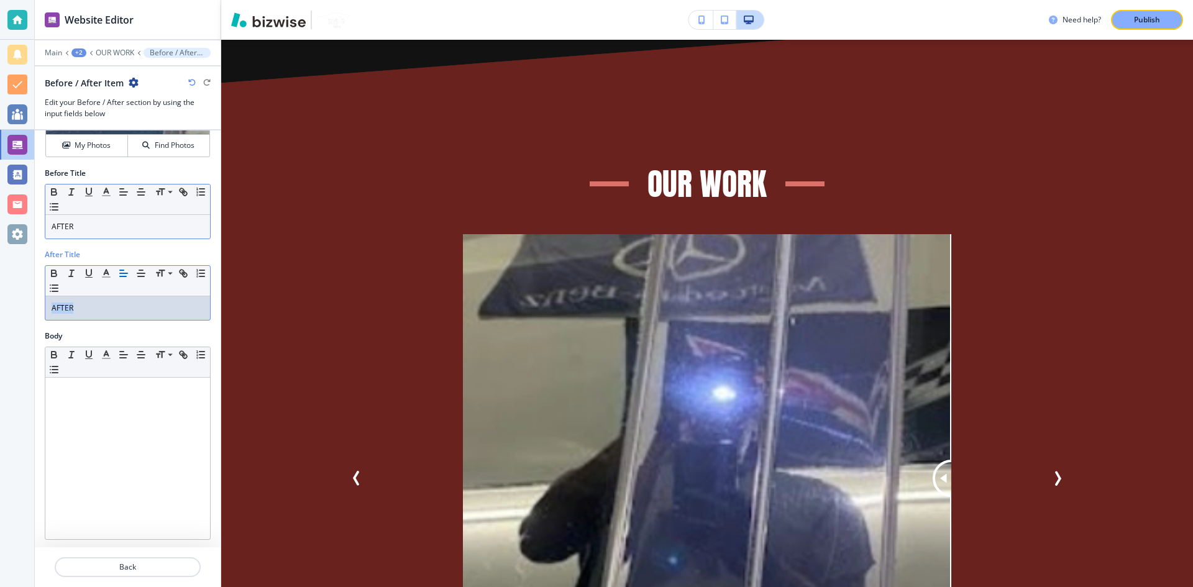
click at [68, 307] on p "AFTER" at bounding box center [128, 308] width 152 height 11
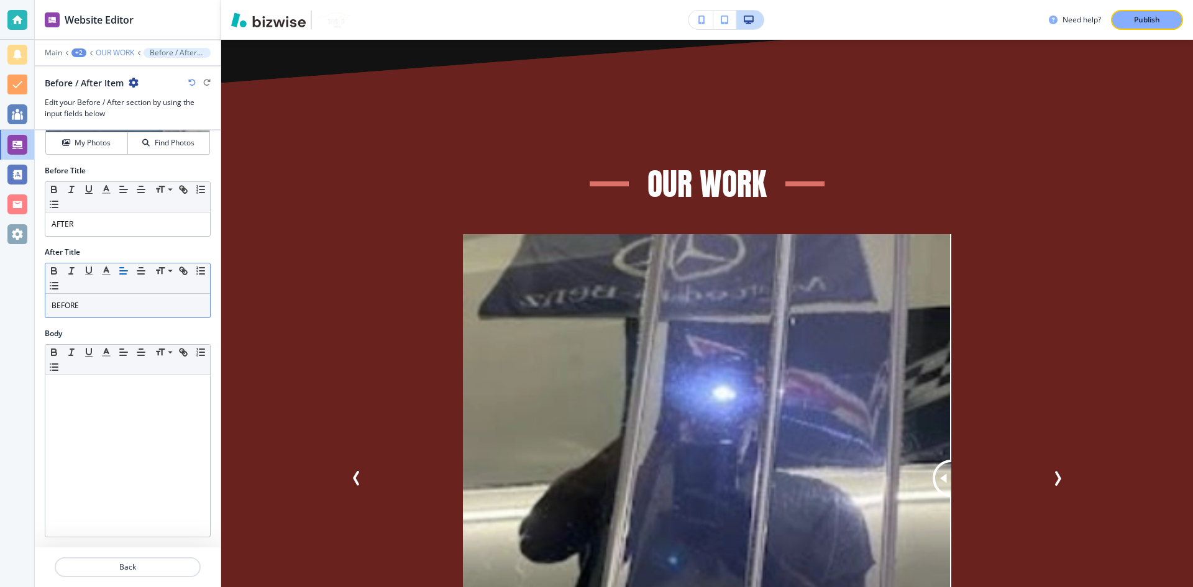
click at [117, 54] on p "OUR WORK" at bounding box center [115, 52] width 39 height 9
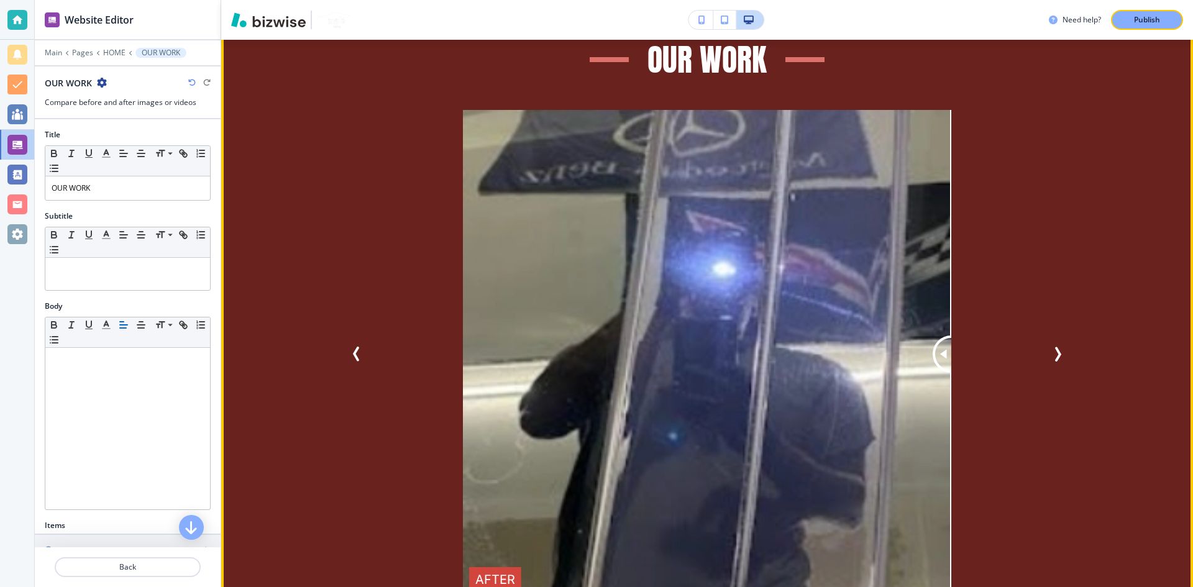
scroll to position [4294, 0]
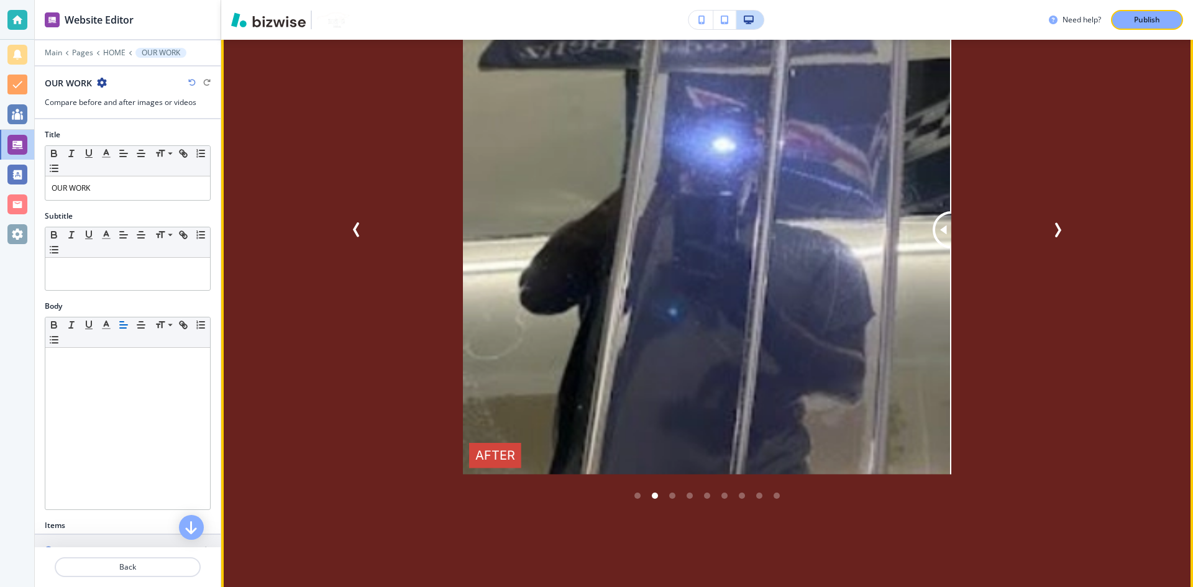
drag, startPoint x: 730, startPoint y: 242, endPoint x: 820, endPoint y: 236, distance: 91.0
click at [810, 241] on img at bounding box center [707, 230] width 489 height 489
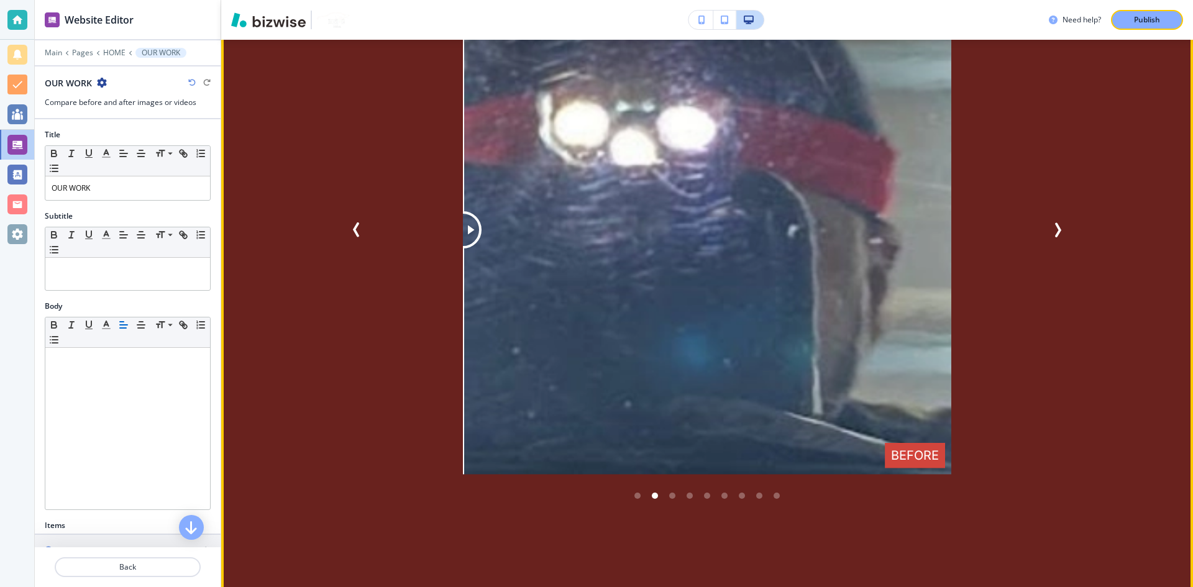
drag, startPoint x: 940, startPoint y: 180, endPoint x: 415, endPoint y: 184, distance: 525.2
click at [415, 184] on div "AFTER BEFORE" at bounding box center [706, 230] width 653 height 489
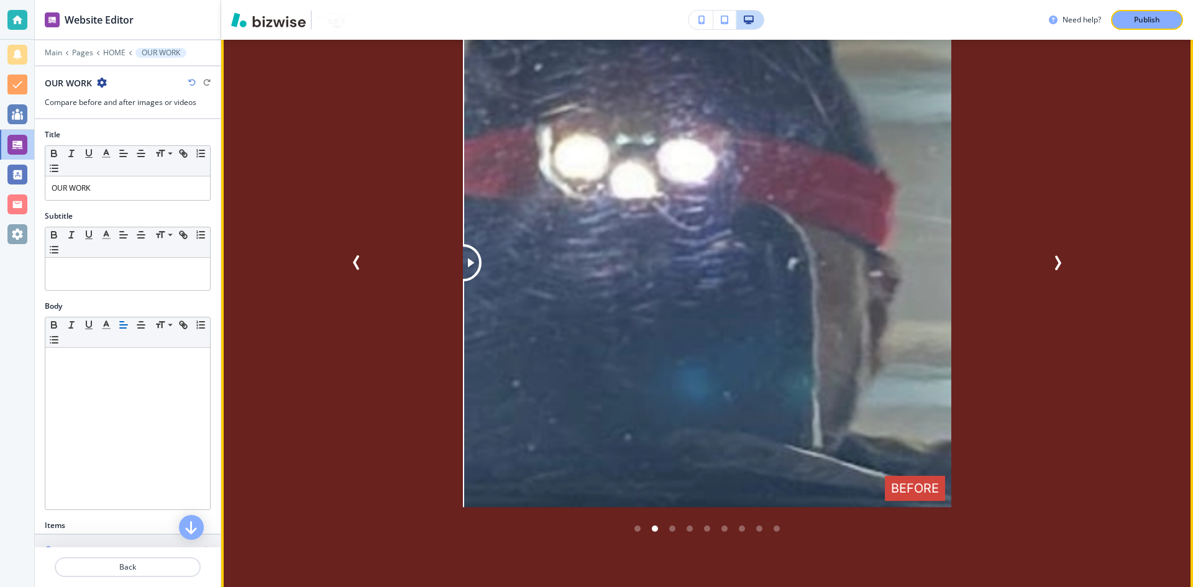
scroll to position [4232, 0]
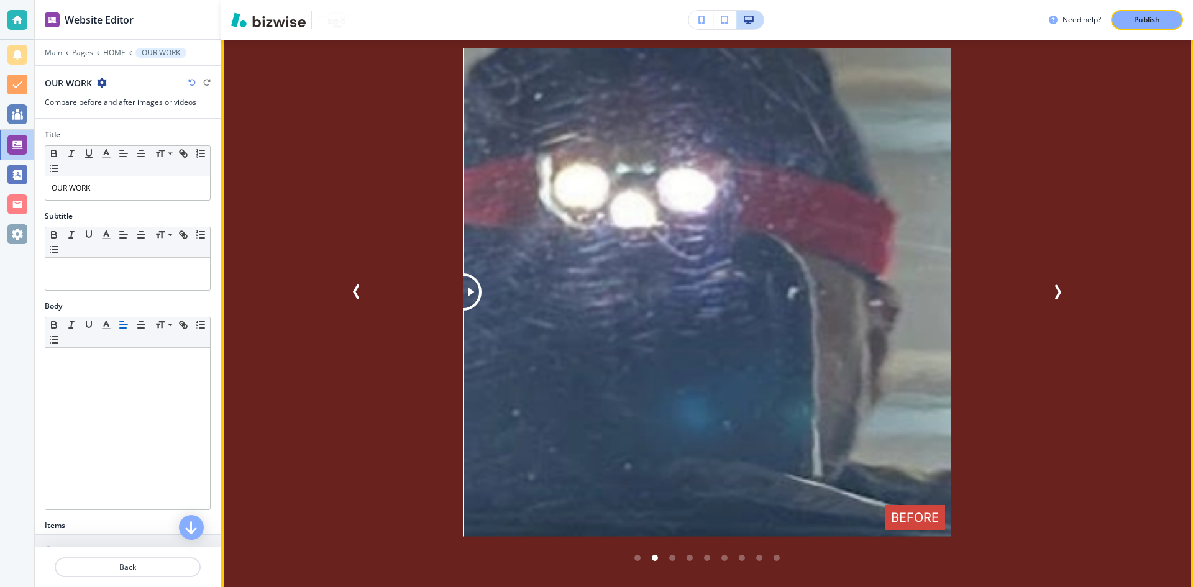
click at [1058, 285] on icon "Next Slide" at bounding box center [1057, 292] width 15 height 15
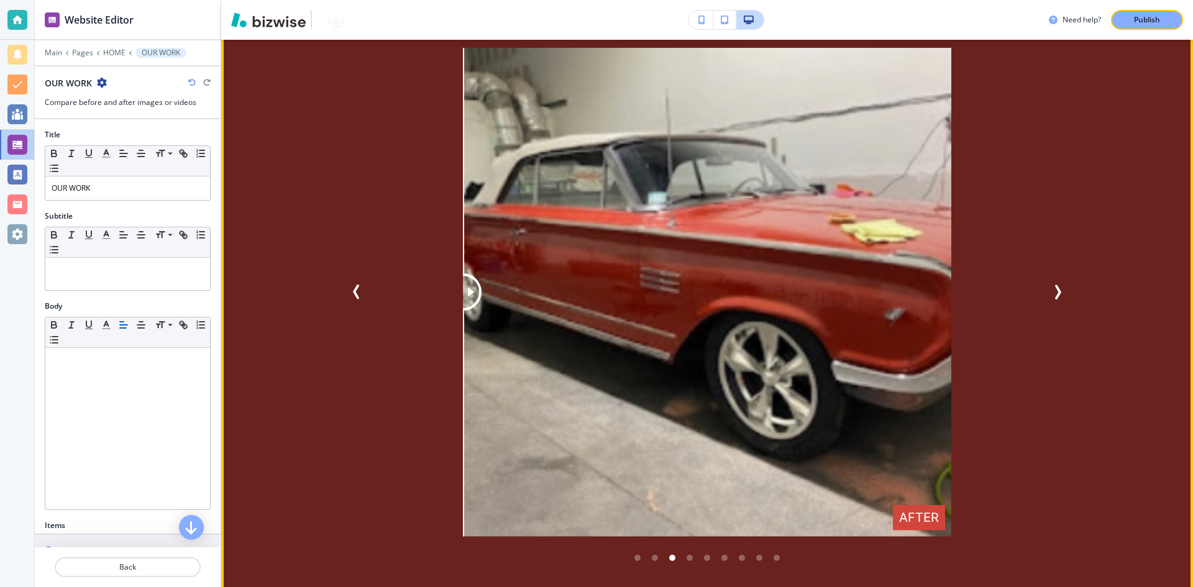
drag, startPoint x: 692, startPoint y: 239, endPoint x: 383, endPoint y: 244, distance: 308.9
click at [383, 244] on div "BEFORE AFTER" at bounding box center [706, 292] width 653 height 489
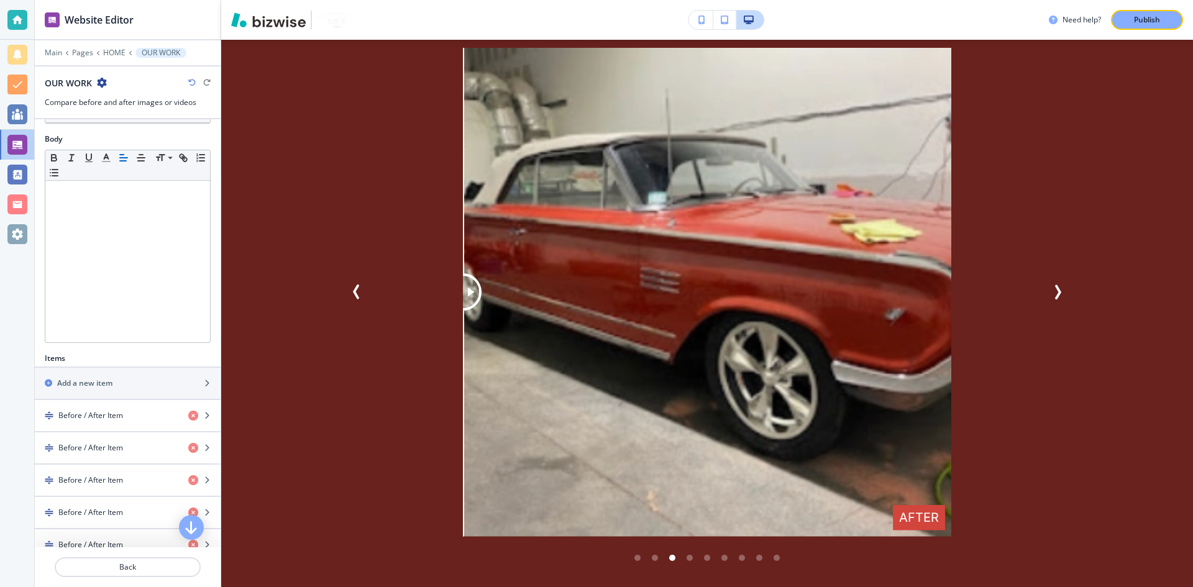
scroll to position [311, 0]
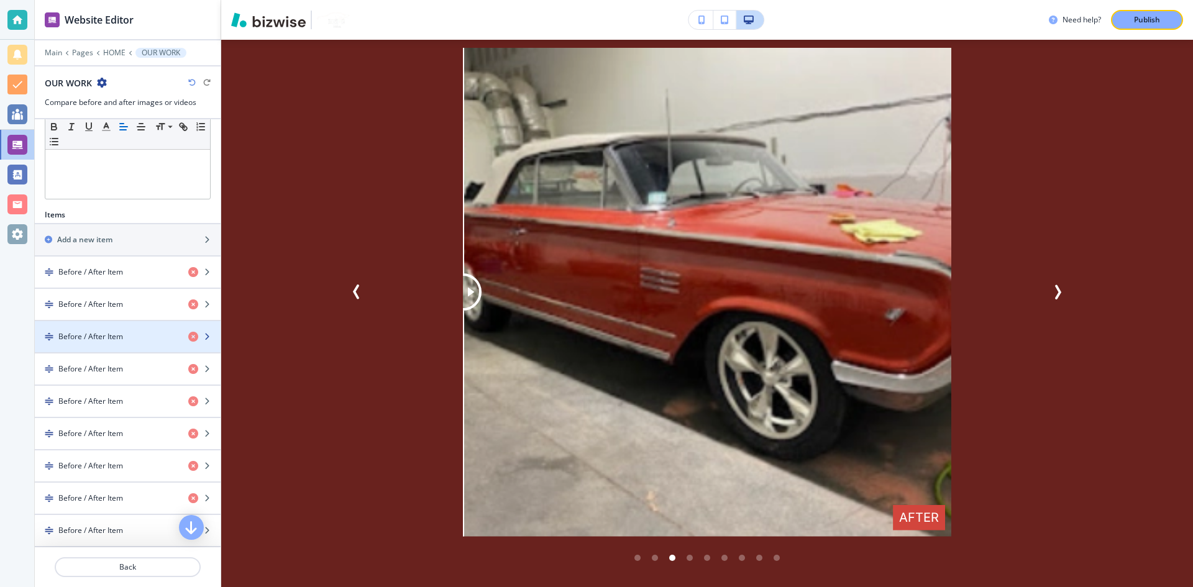
click at [142, 328] on div "button" at bounding box center [128, 326] width 186 height 10
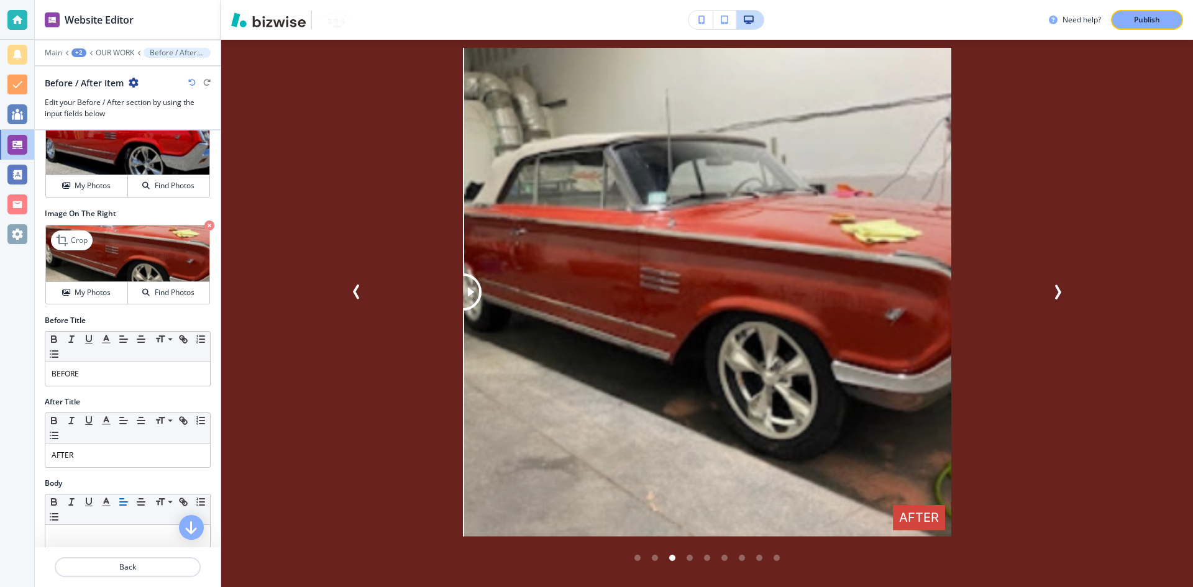
scroll to position [186, 0]
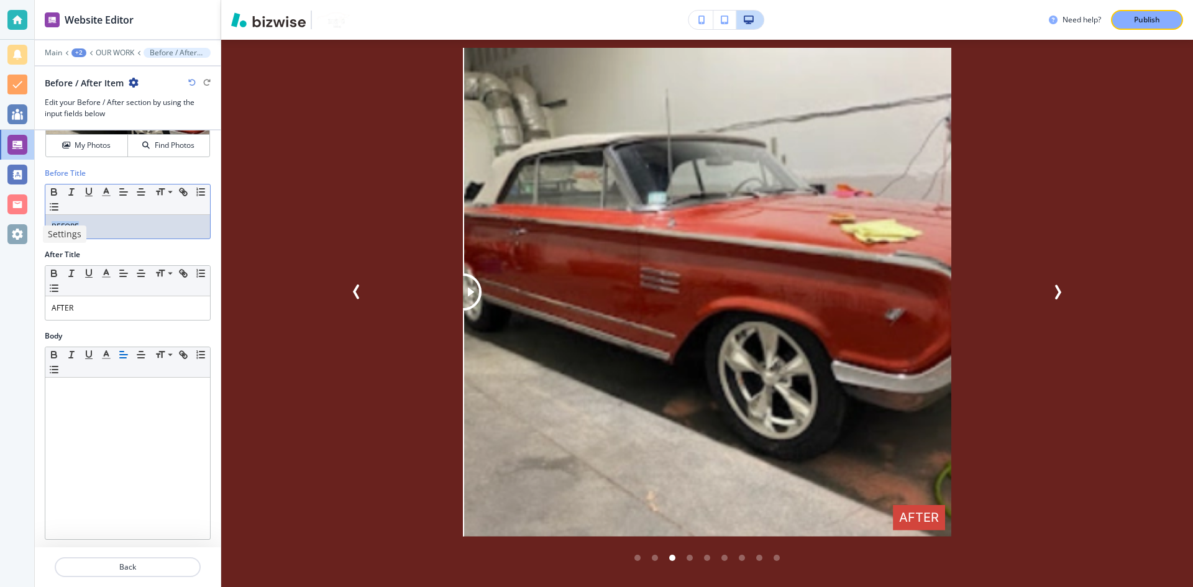
drag, startPoint x: 98, startPoint y: 226, endPoint x: 21, endPoint y: 231, distance: 76.6
click at [21, 231] on div "Website Editor Main +2 OUR WORK Before / After Item Before / After Item Edit yo…" at bounding box center [596, 293] width 1193 height 587
copy p "BEFORE"
click at [116, 303] on p "AFTER" at bounding box center [128, 308] width 152 height 11
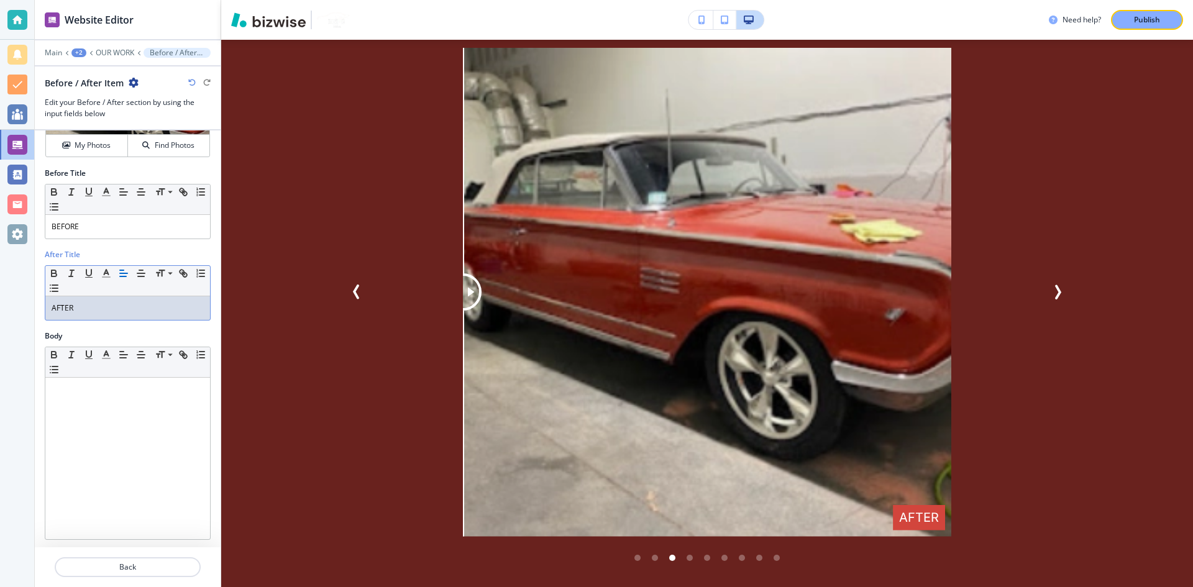
click at [116, 303] on p "AFTER" at bounding box center [128, 308] width 152 height 11
copy p "AFTER"
click at [111, 221] on p "BEFORE" at bounding box center [128, 226] width 152 height 11
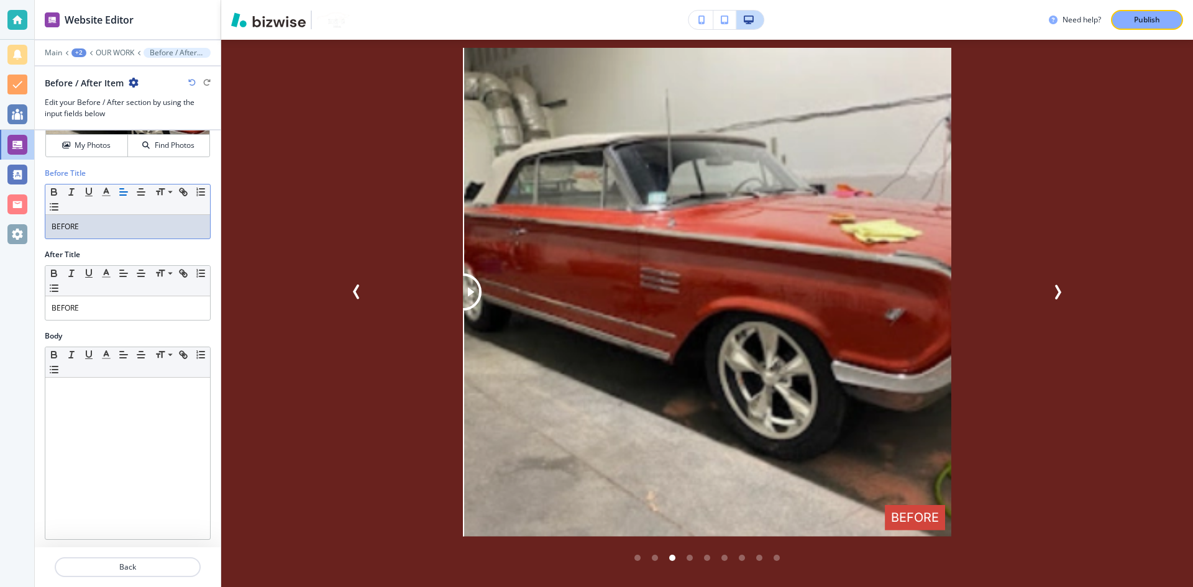
click at [111, 221] on p "BEFORE" at bounding box center [128, 226] width 152 height 11
click at [111, 48] on p "OUR WORK" at bounding box center [115, 52] width 39 height 9
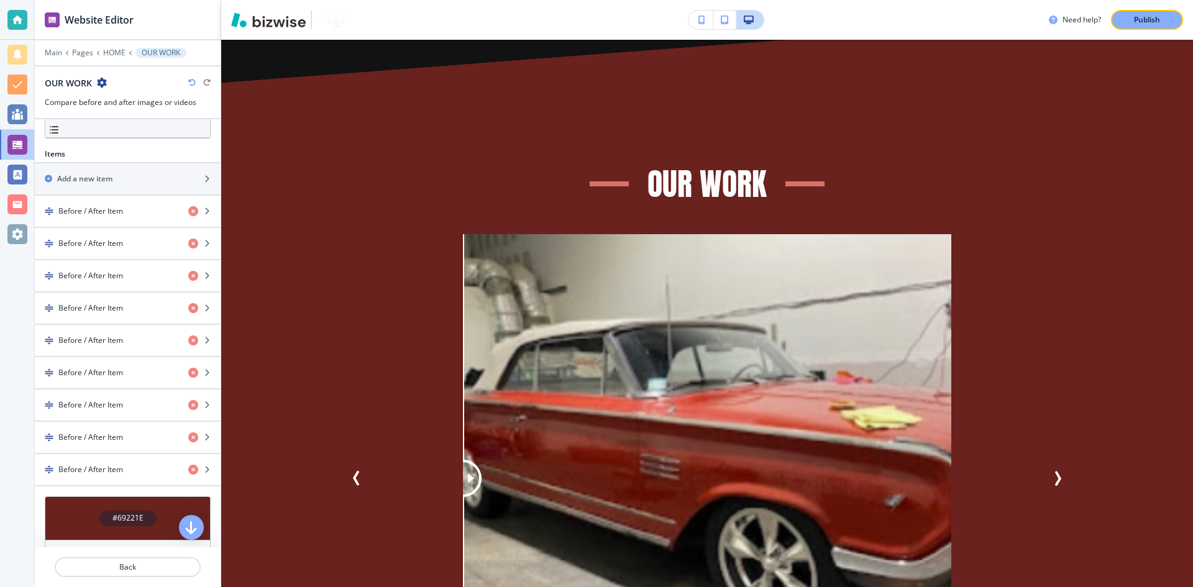
scroll to position [373, 0]
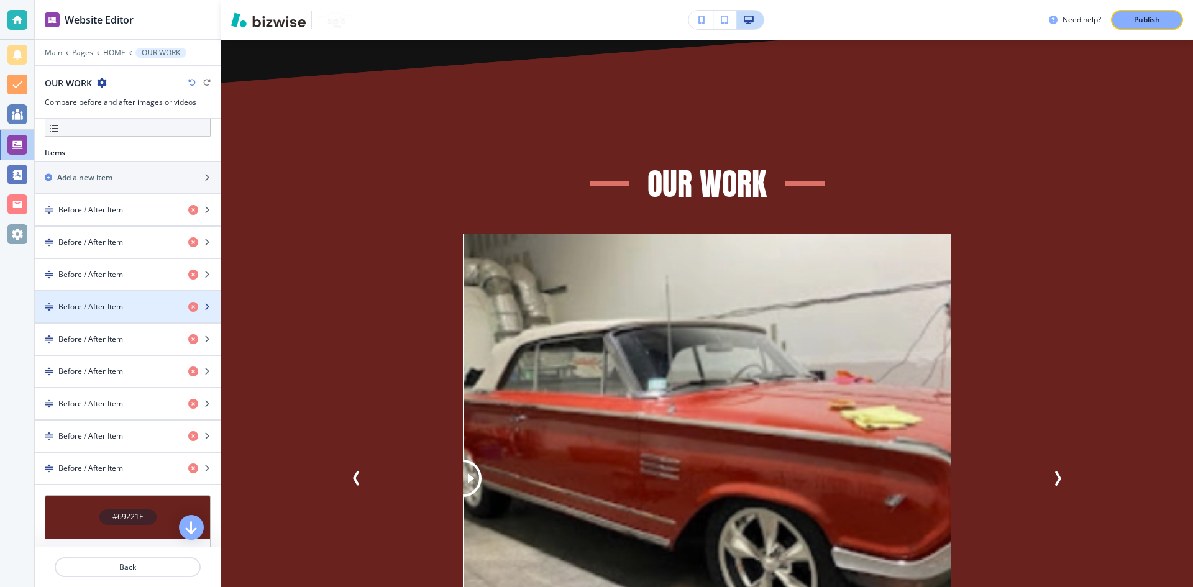
click at [130, 306] on div "Before / After Item" at bounding box center [107, 306] width 144 height 11
click at [116, 308] on h4 "Before / After Item" at bounding box center [90, 306] width 65 height 11
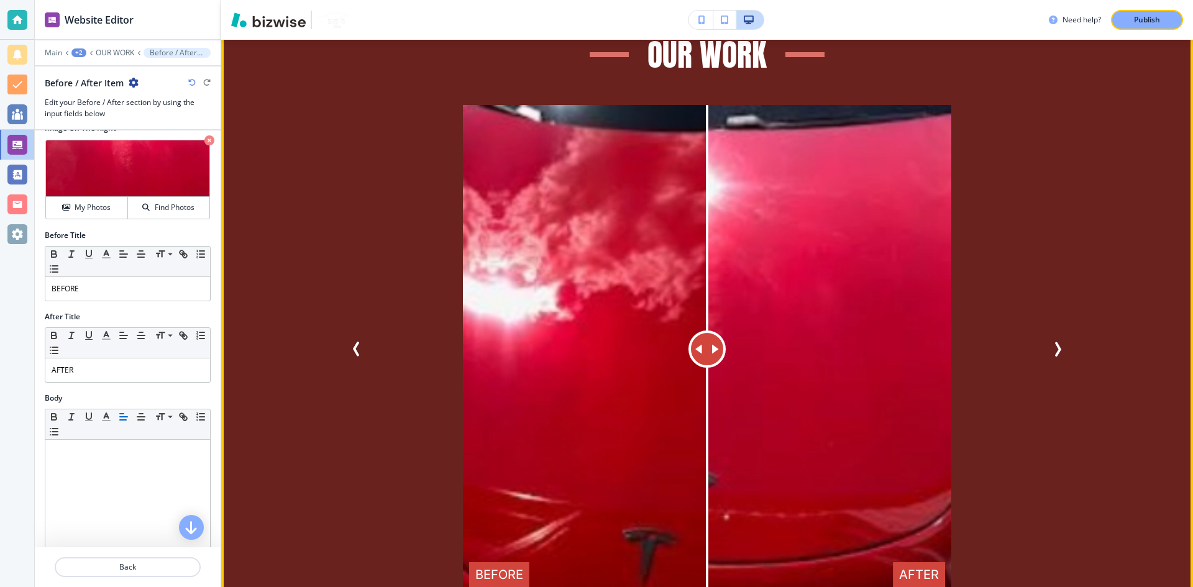
scroll to position [4170, 0]
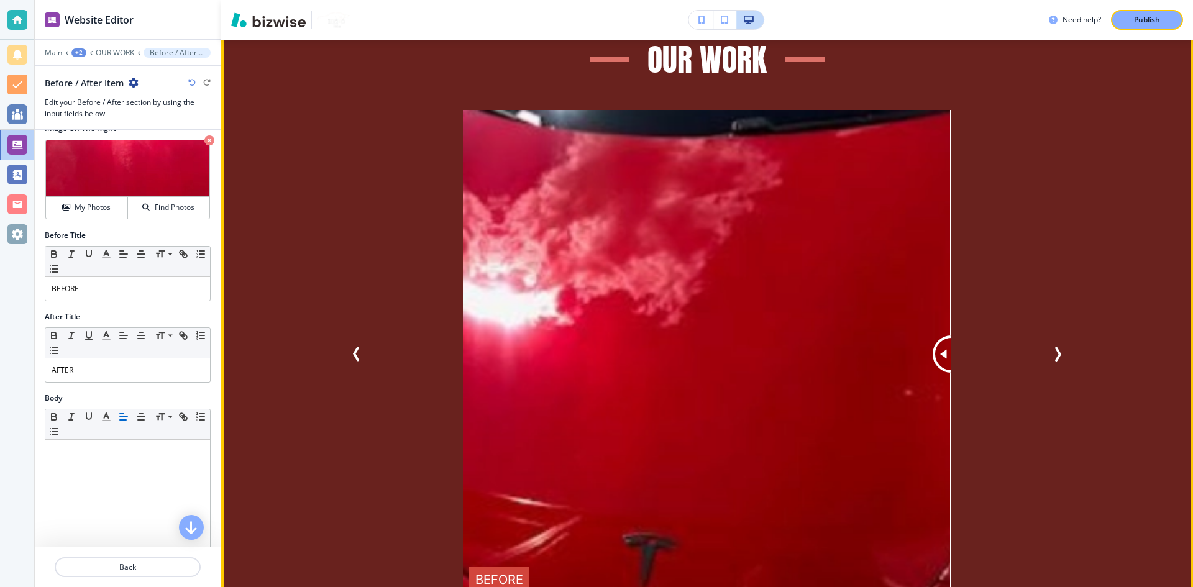
drag, startPoint x: 707, startPoint y: 318, endPoint x: 1173, endPoint y: 302, distance: 466.4
click at [1173, 302] on div "OUR WORK BEFORE AFTER AFTER BEFORE AFTER BEFORE AFTER BEFORE BEFORE AFTER BEFOR…" at bounding box center [707, 339] width 972 height 759
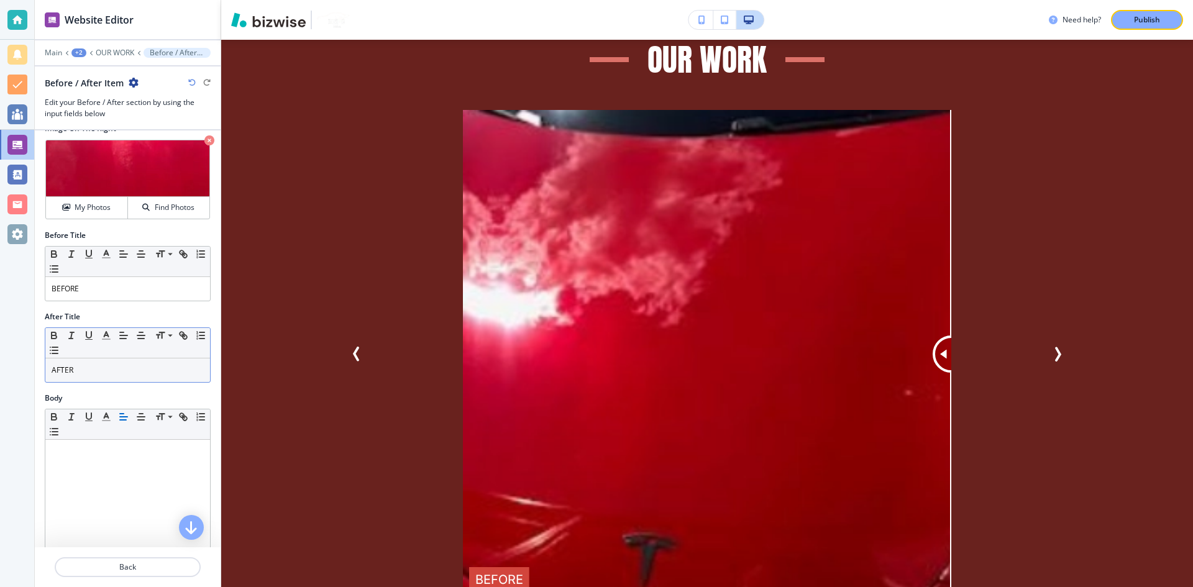
click at [142, 375] on p "AFTER" at bounding box center [128, 370] width 152 height 11
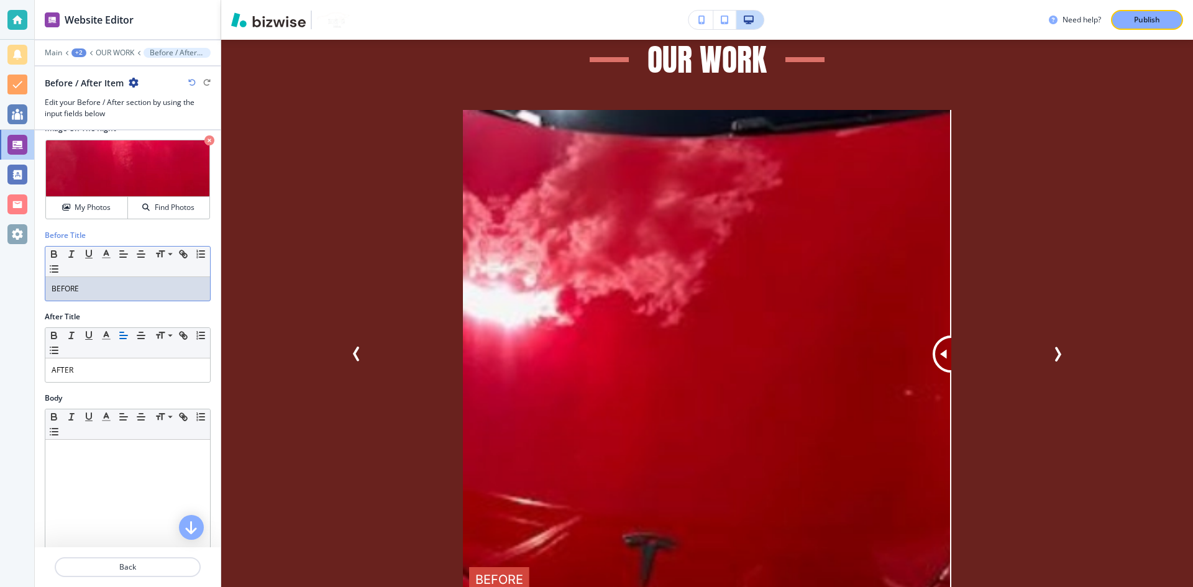
click at [114, 292] on p "BEFORE" at bounding box center [128, 288] width 152 height 11
paste div
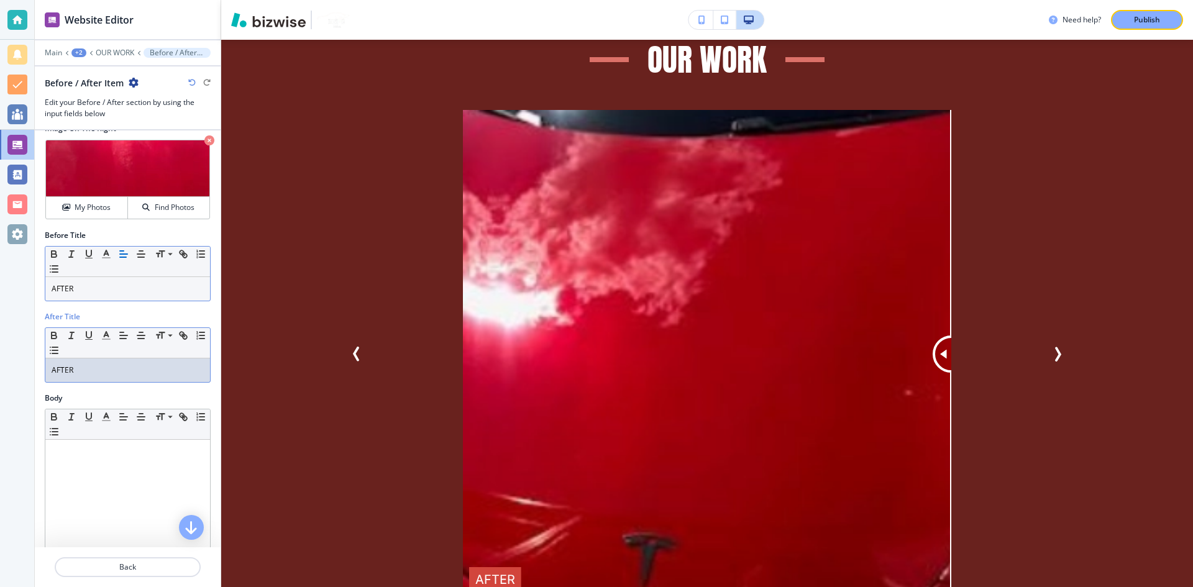
click at [117, 370] on p "AFTER" at bounding box center [128, 370] width 152 height 11
click at [116, 44] on div at bounding box center [128, 43] width 186 height 7
click at [115, 48] on p "OUR WORK" at bounding box center [115, 52] width 39 height 9
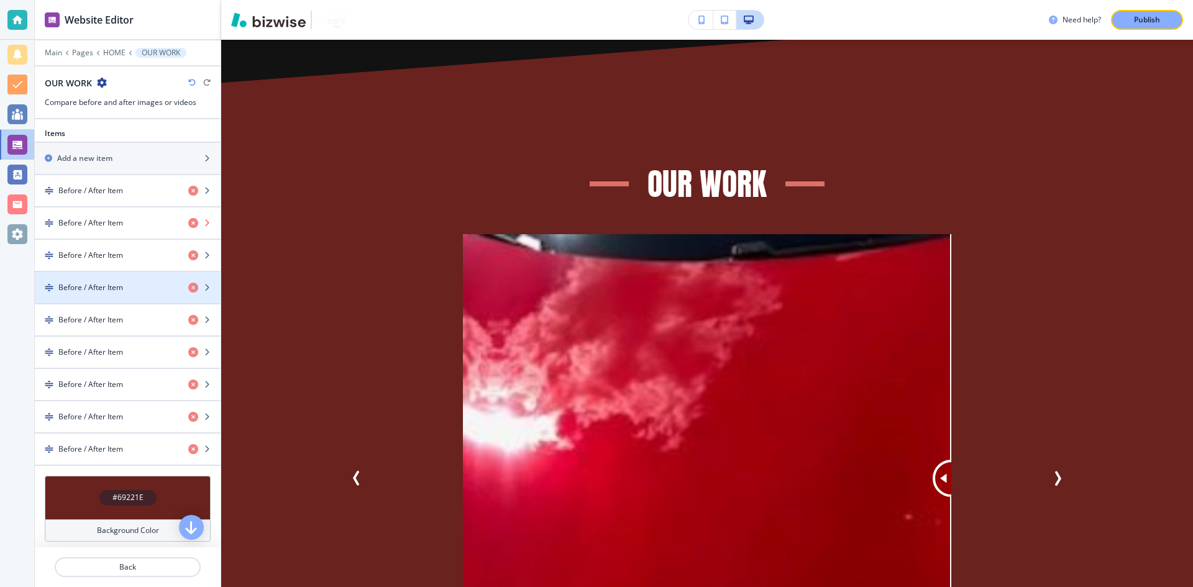
scroll to position [435, 0]
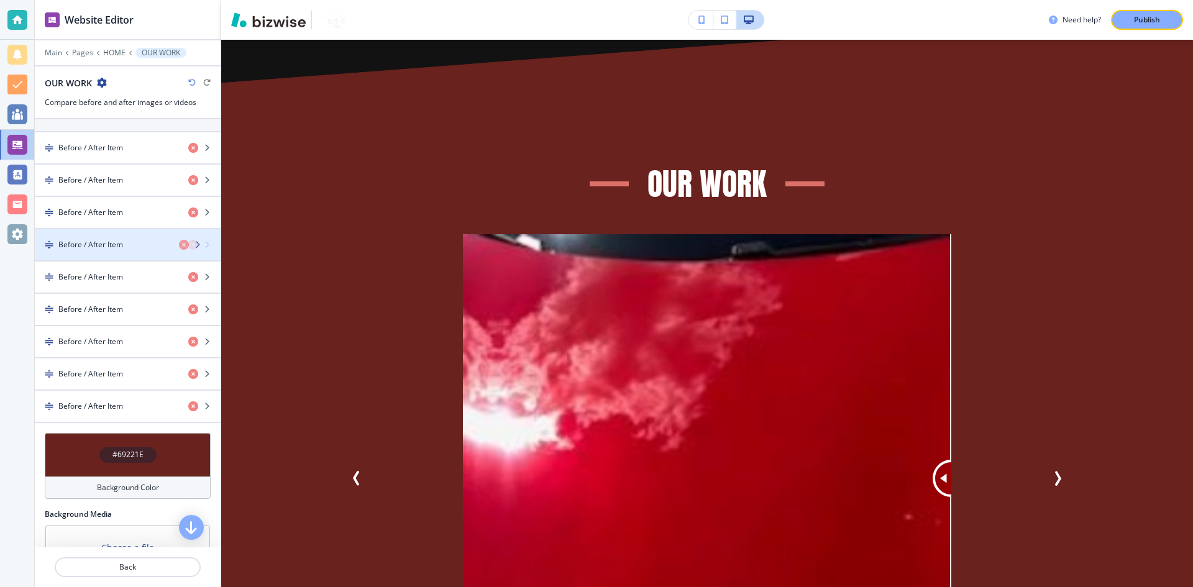
click at [115, 254] on div "button" at bounding box center [128, 255] width 186 height 10
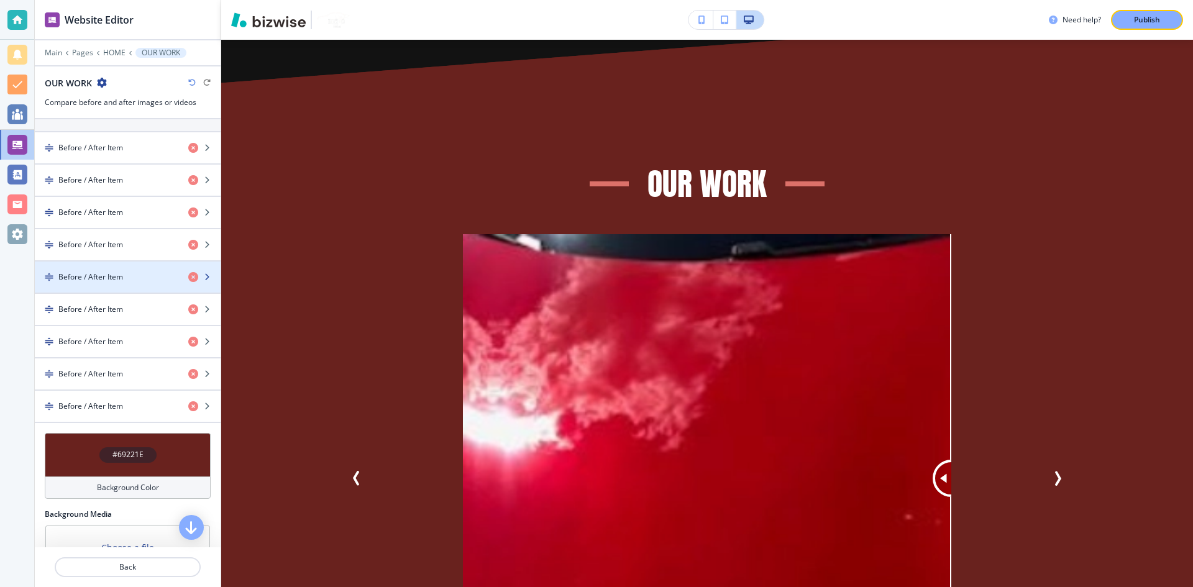
click at [121, 285] on div "button" at bounding box center [128, 288] width 186 height 10
click at [108, 277] on h4 "Before / After Item" at bounding box center [90, 277] width 65 height 11
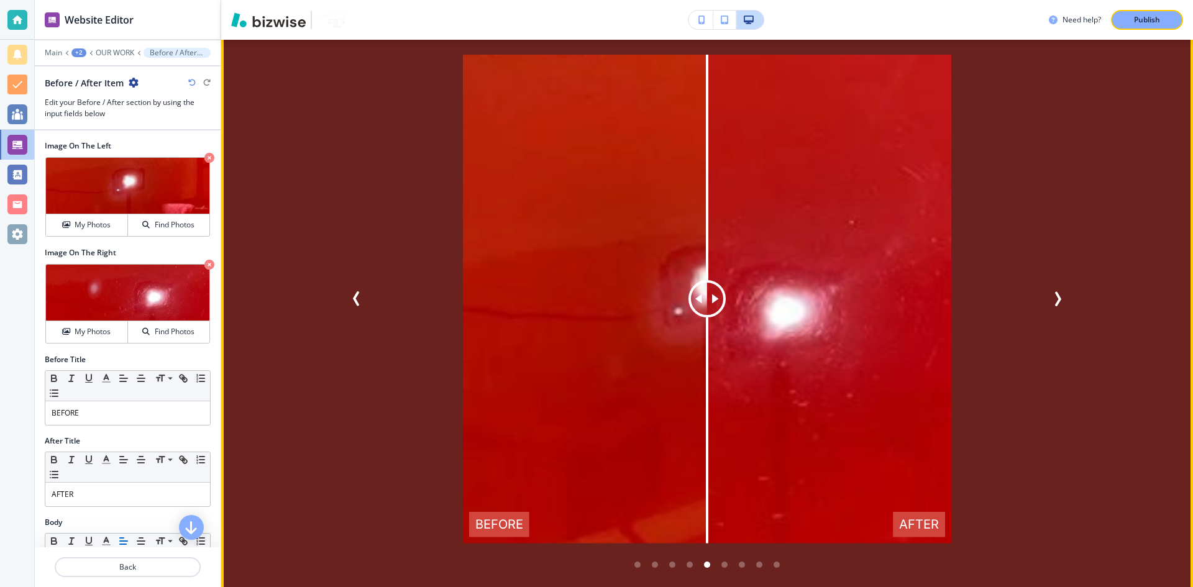
scroll to position [4232, 0]
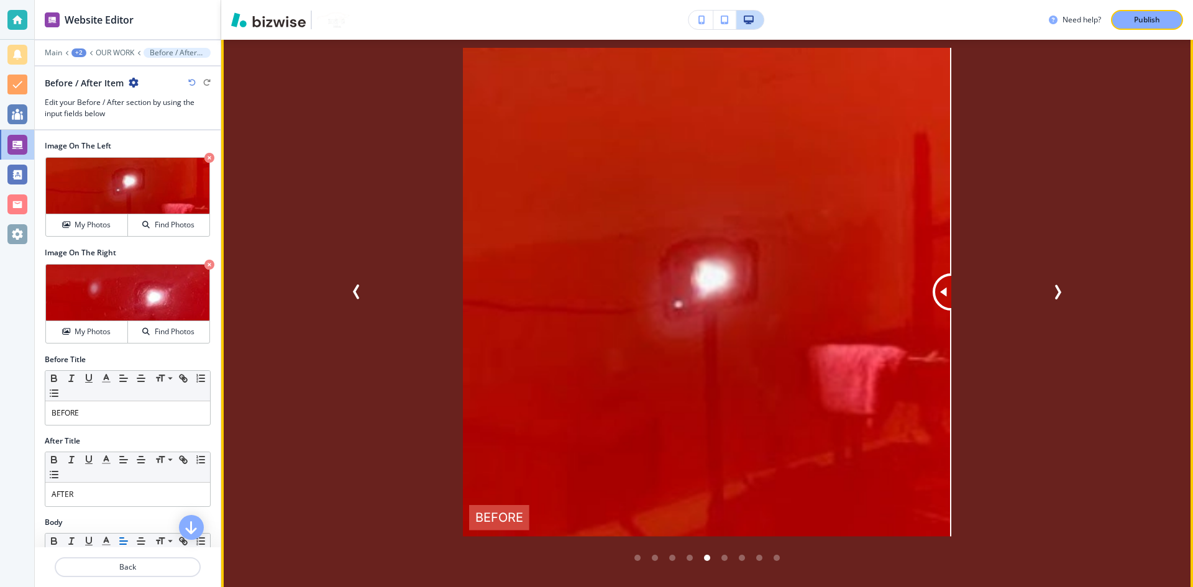
drag, startPoint x: 694, startPoint y: 252, endPoint x: 1084, endPoint y: 265, distance: 389.9
click at [1084, 265] on div "OUR WORK BEFORE AFTER AFTER BEFORE AFTER BEFORE AFTER BEFORE AFTER BEFORE BEFOR…" at bounding box center [708, 272] width 796 height 590
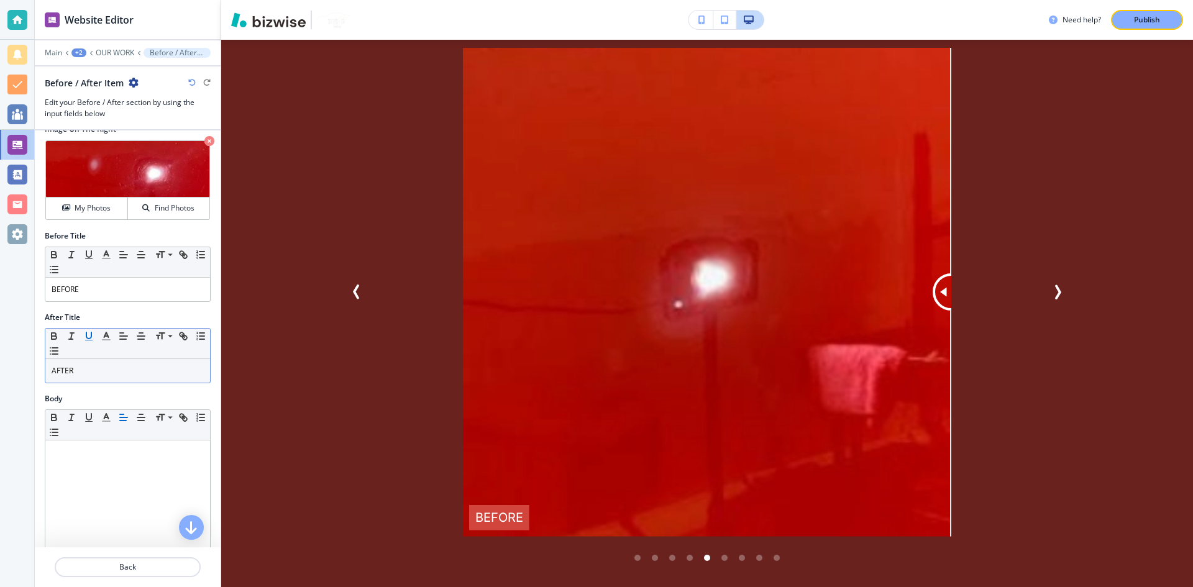
scroll to position [124, 0]
click at [88, 374] on p "AFTER" at bounding box center [128, 370] width 152 height 11
click at [159, 293] on p "BEFORE" at bounding box center [128, 288] width 152 height 11
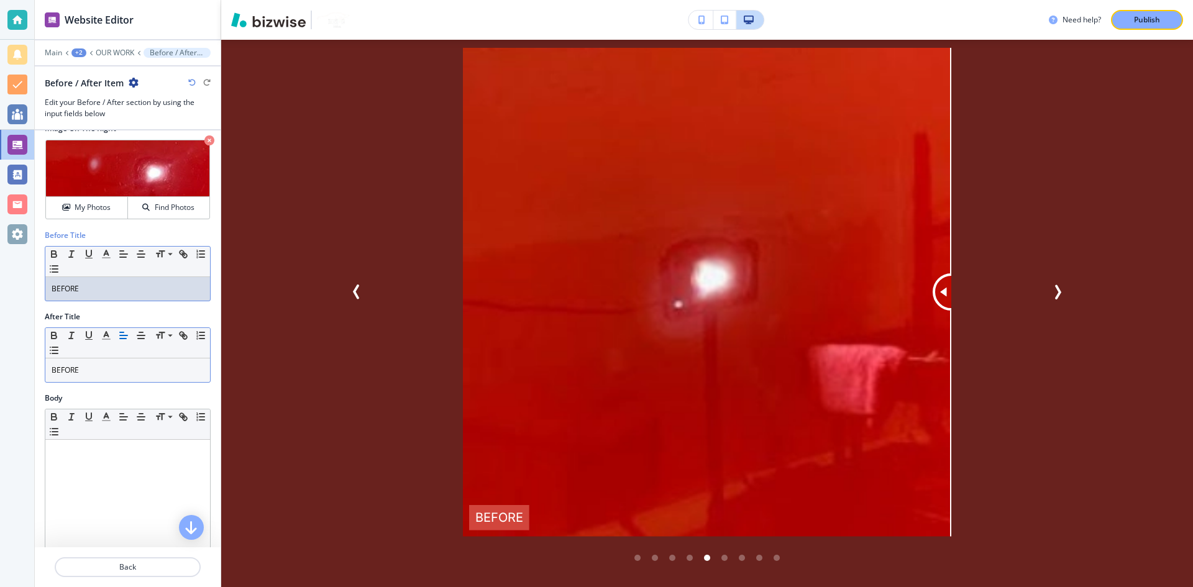
click at [159, 293] on p "BEFORE" at bounding box center [128, 288] width 152 height 11
click at [112, 47] on div at bounding box center [128, 43] width 186 height 7
click at [111, 53] on p "OUR WORK" at bounding box center [115, 52] width 39 height 9
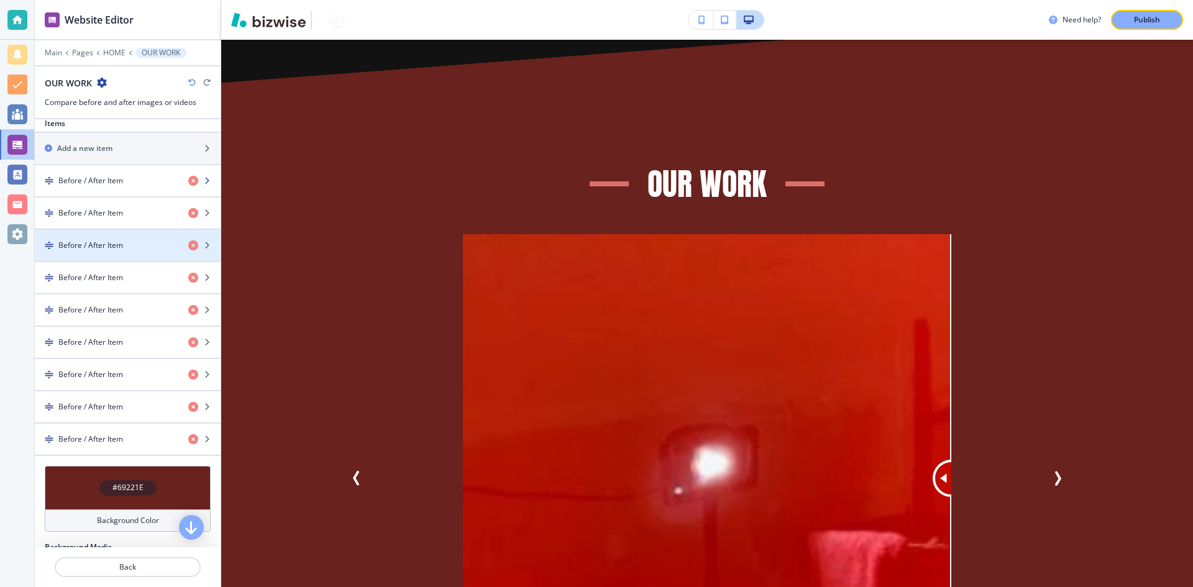
scroll to position [373, 0]
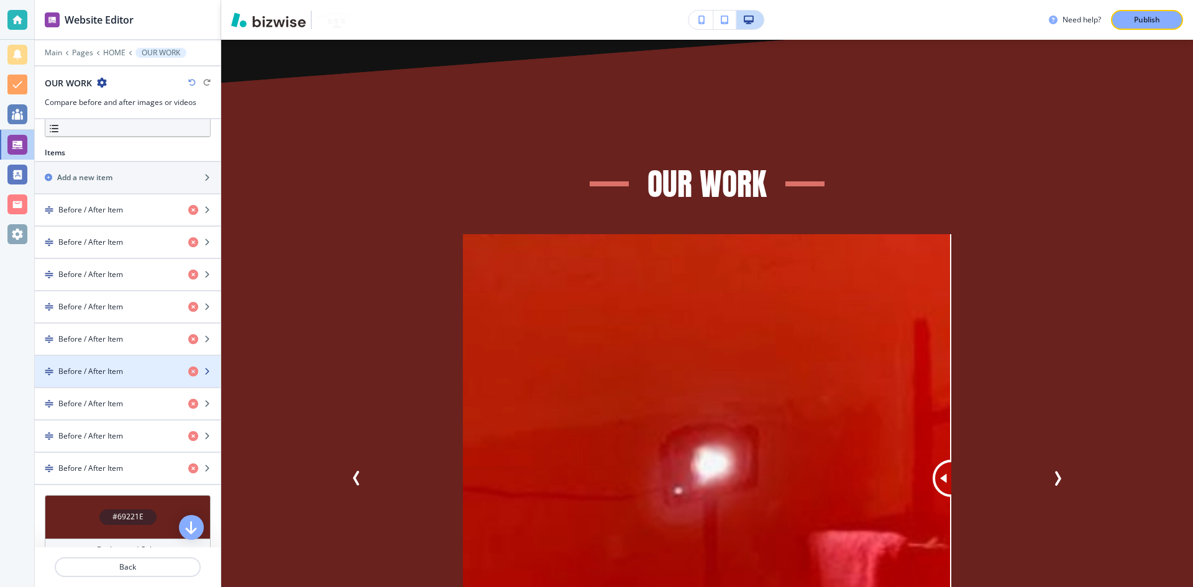
click at [124, 367] on div "Before / After Item" at bounding box center [107, 371] width 144 height 11
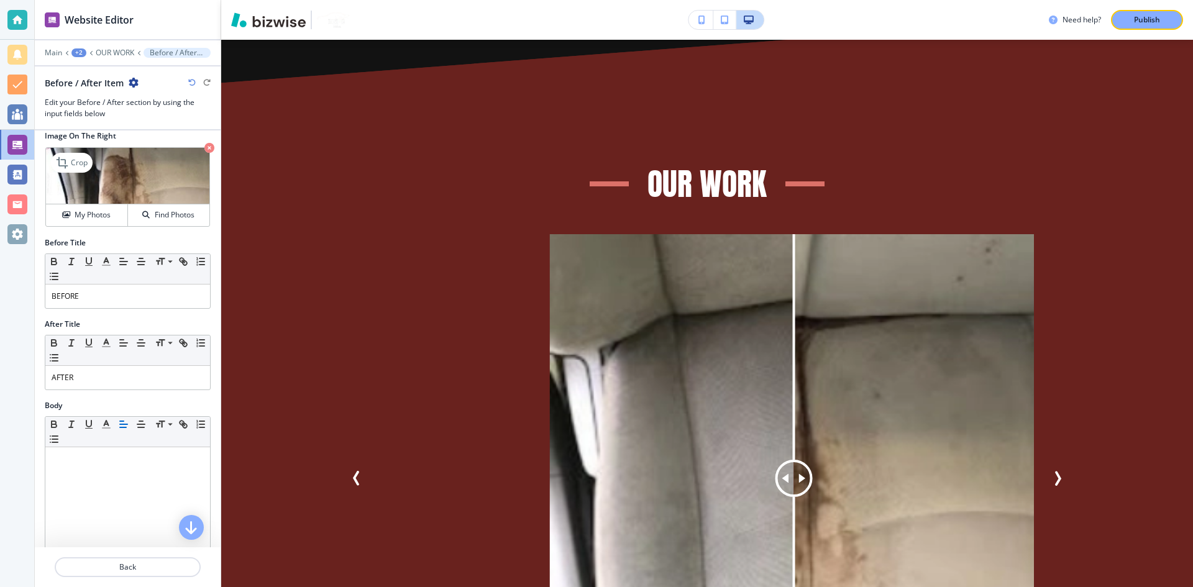
scroll to position [124, 0]
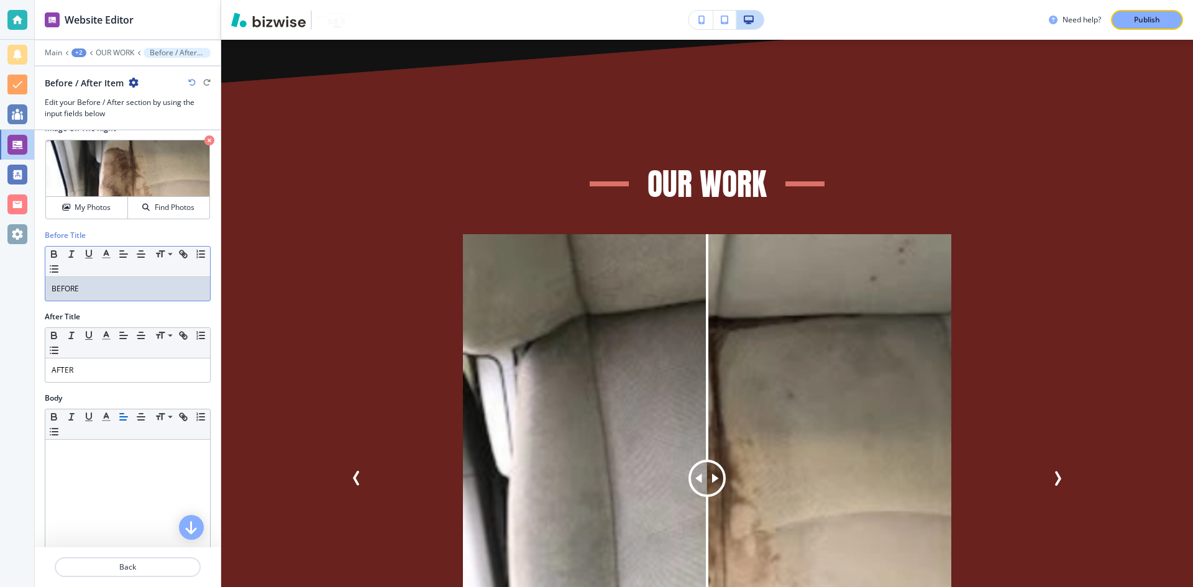
click at [108, 292] on p "BEFORE" at bounding box center [128, 288] width 152 height 11
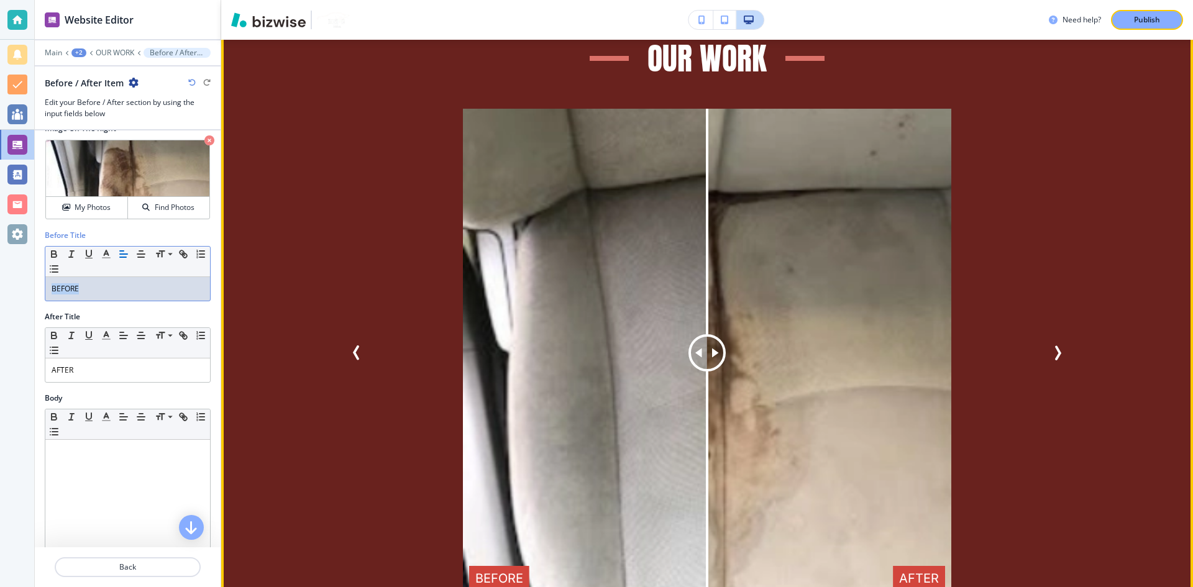
scroll to position [4170, 0]
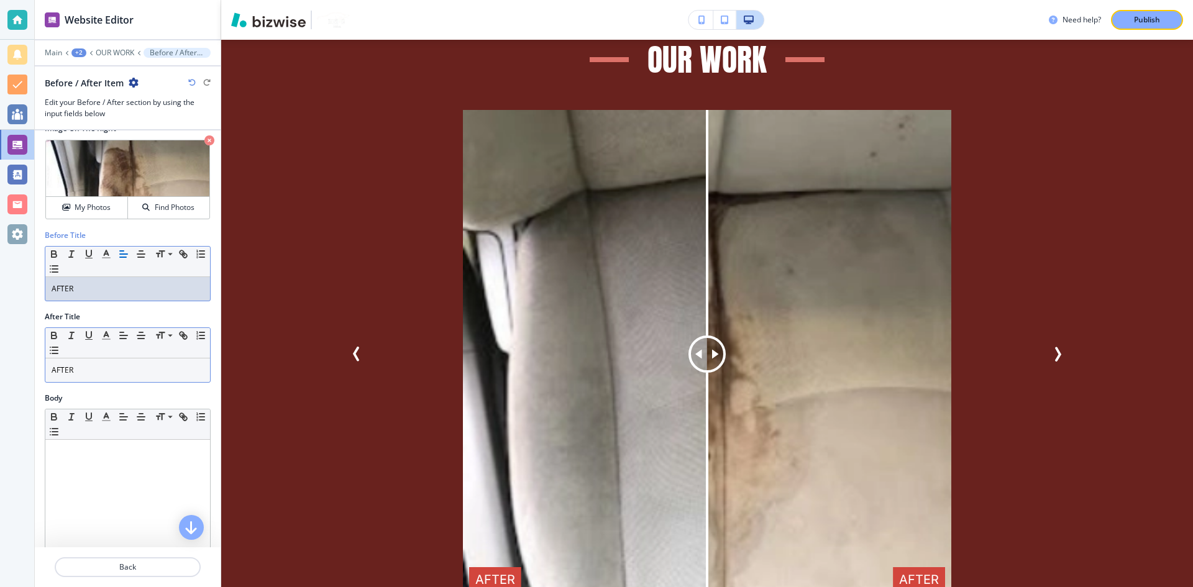
click at [132, 368] on p "AFTER" at bounding box center [128, 370] width 152 height 11
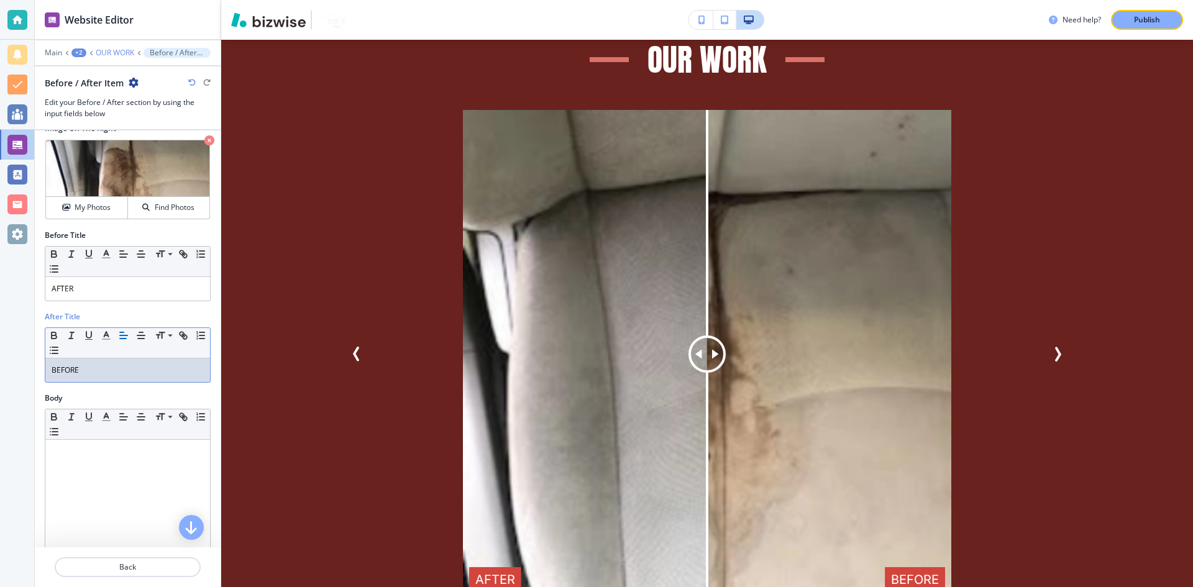
click at [119, 57] on p "OUR WORK" at bounding box center [115, 52] width 39 height 9
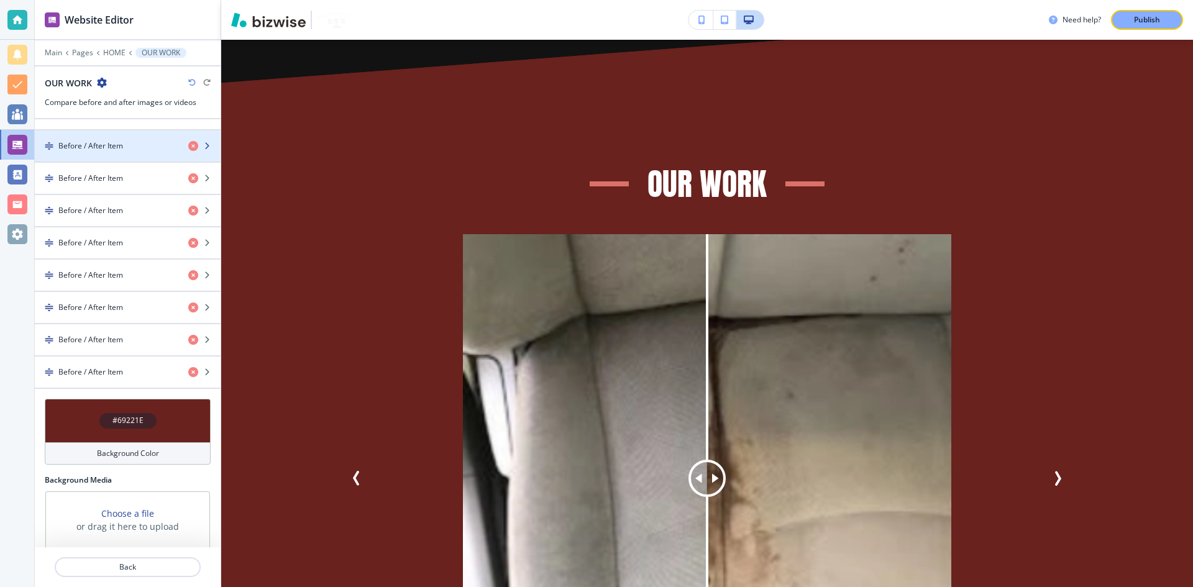
scroll to position [503, 0]
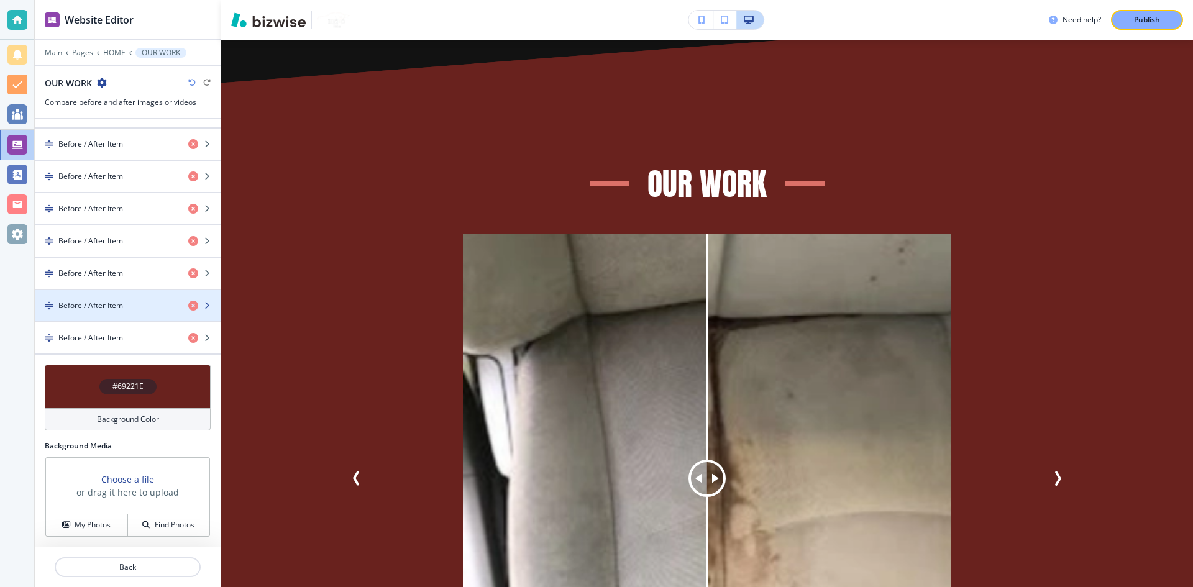
click at [138, 302] on div "Before / After Item" at bounding box center [107, 305] width 144 height 11
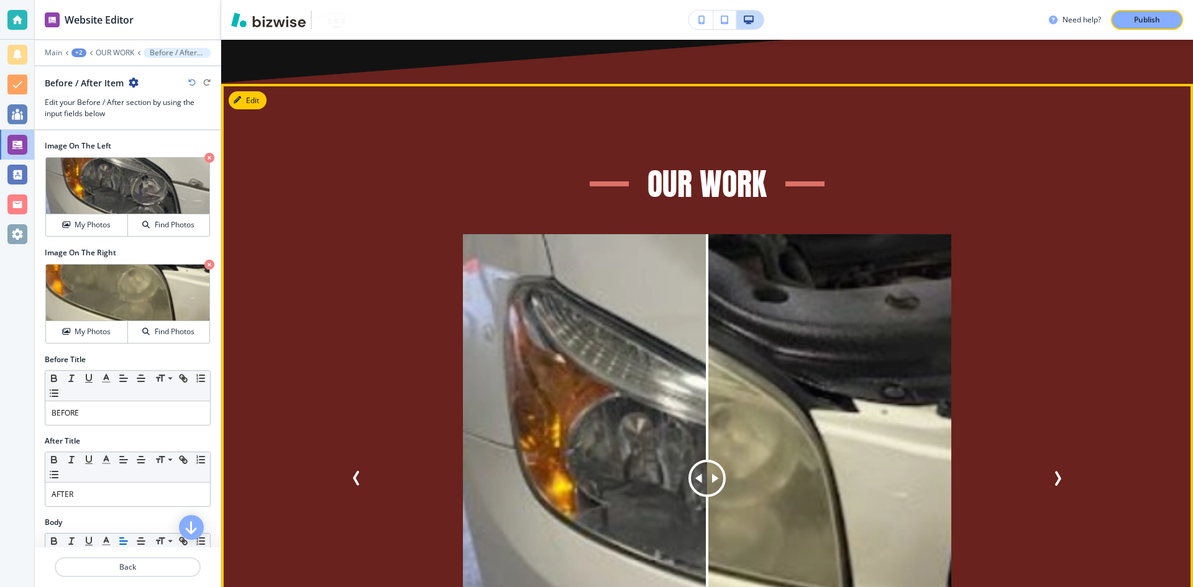
click at [349, 466] on button "Previous Slide" at bounding box center [356, 478] width 25 height 25
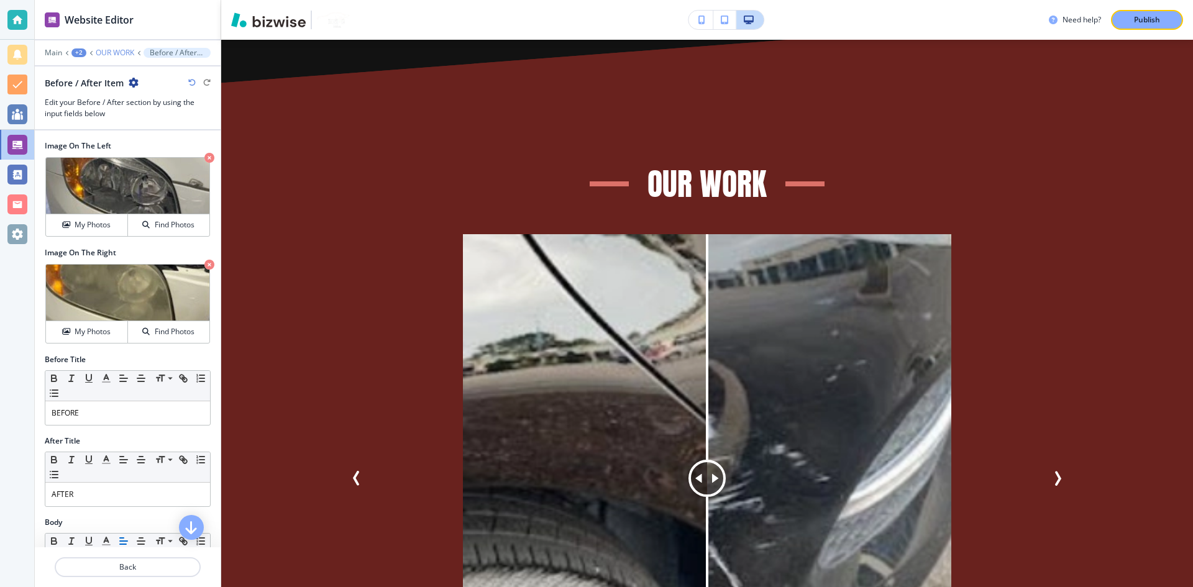
click at [121, 51] on p "OUR WORK" at bounding box center [115, 52] width 39 height 9
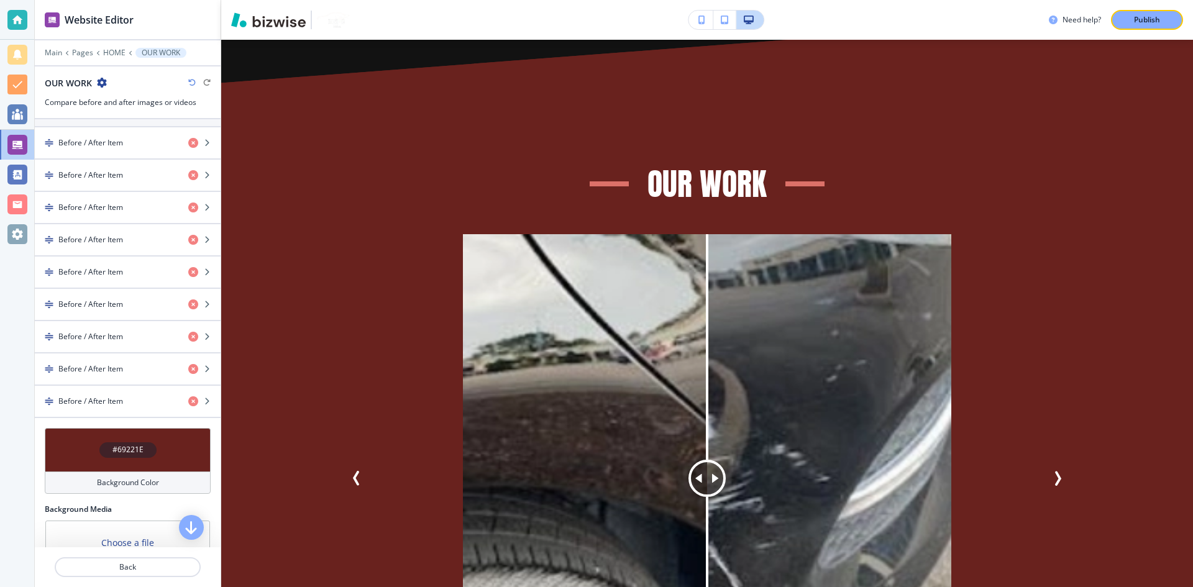
scroll to position [441, 0]
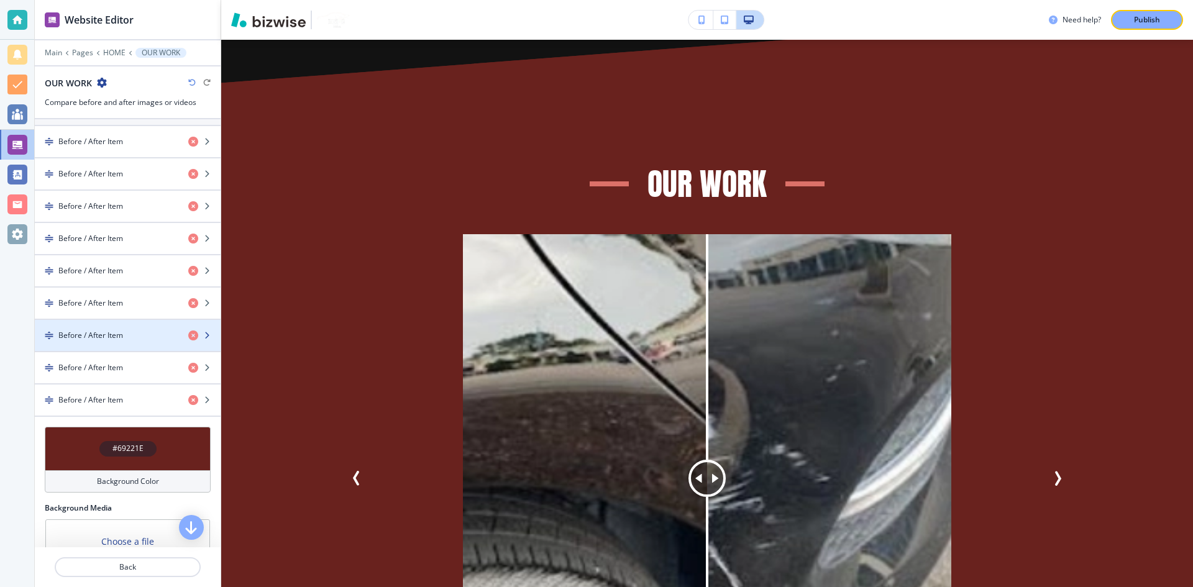
click at [122, 337] on h4 "Before / After Item" at bounding box center [90, 335] width 65 height 11
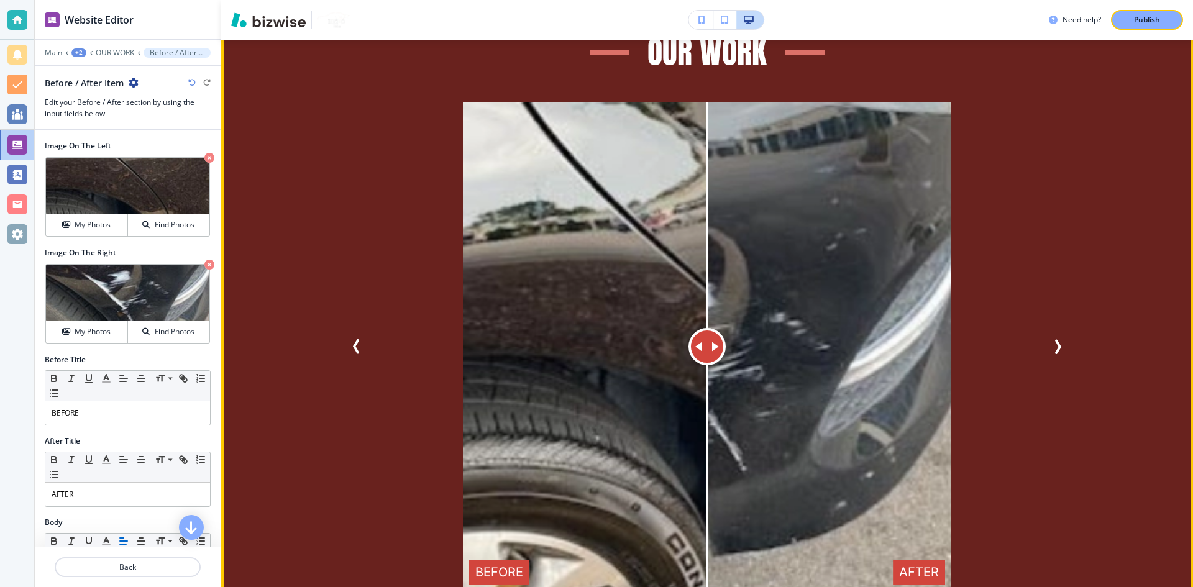
scroll to position [4170, 0]
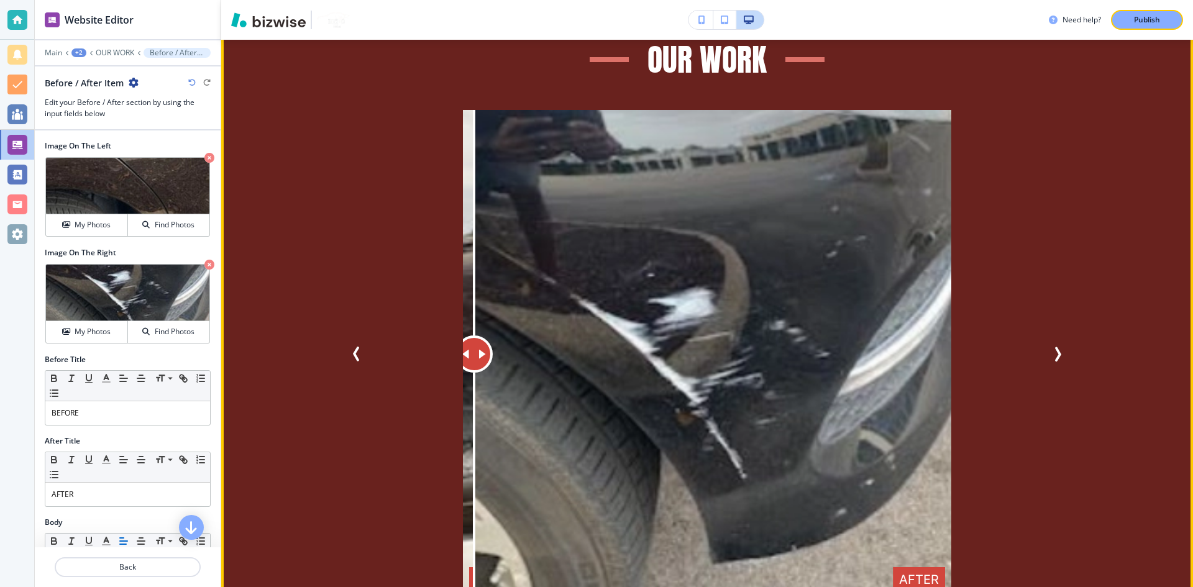
drag, startPoint x: 688, startPoint y: 307, endPoint x: 469, endPoint y: 300, distance: 218.9
click at [469, 336] on div at bounding box center [474, 354] width 37 height 37
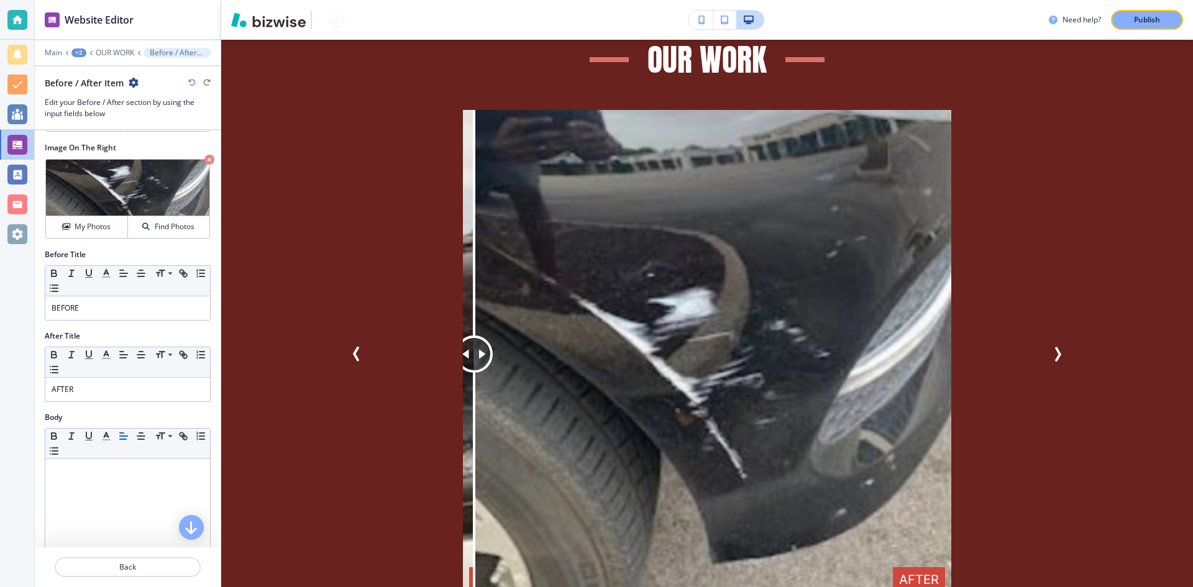
scroll to position [124, 0]
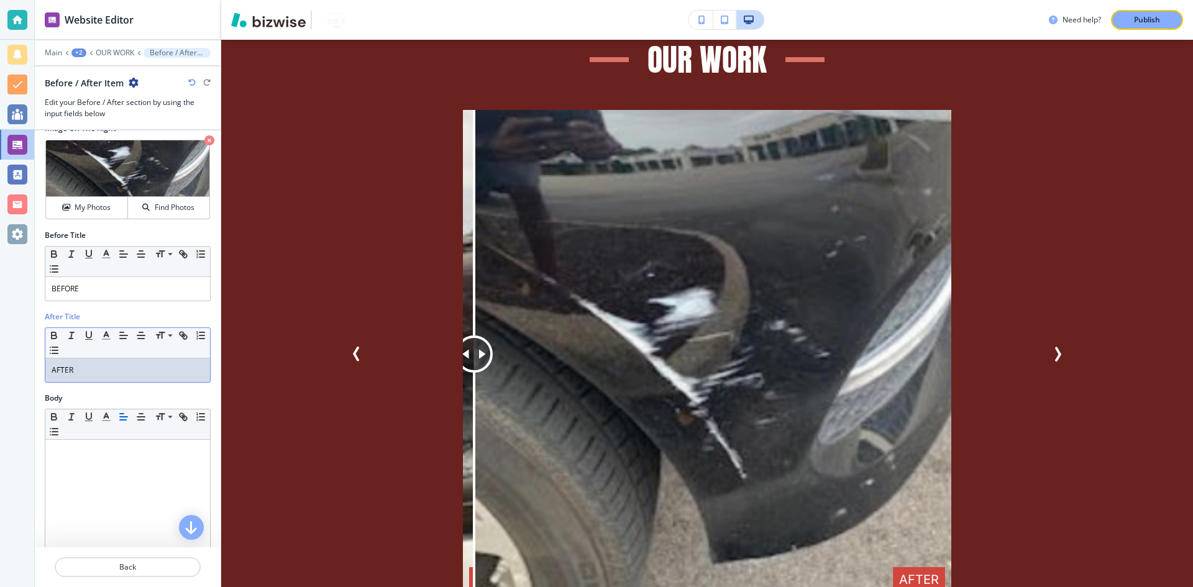
click at [137, 373] on p "AFTER" at bounding box center [128, 370] width 152 height 11
click at [155, 296] on div "BEFORE" at bounding box center [127, 289] width 165 height 24
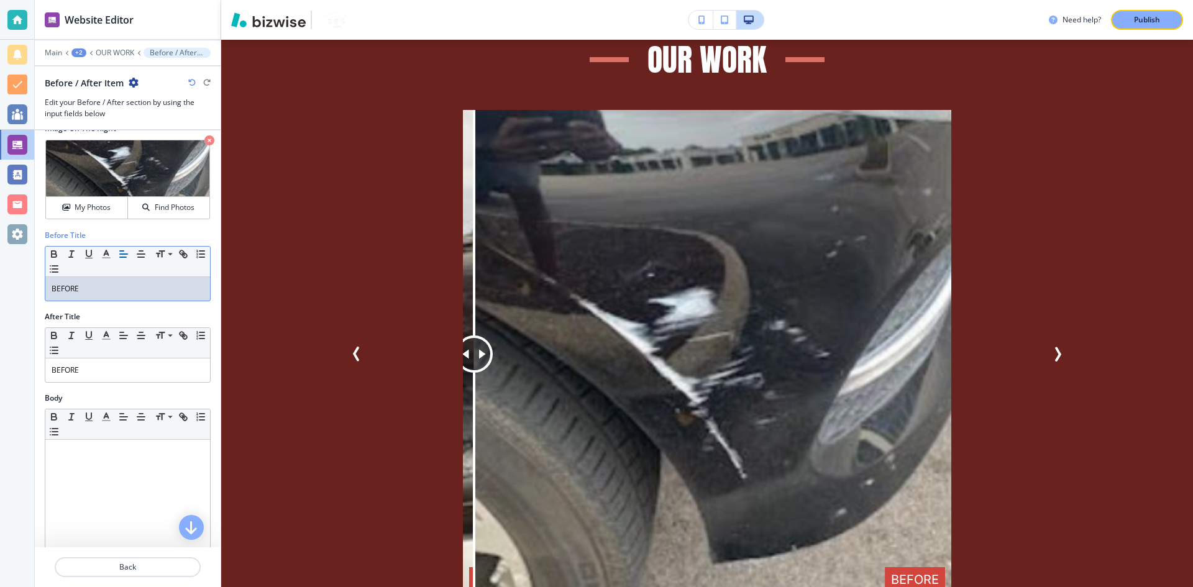
click at [155, 296] on div "BEFORE" at bounding box center [127, 289] width 165 height 24
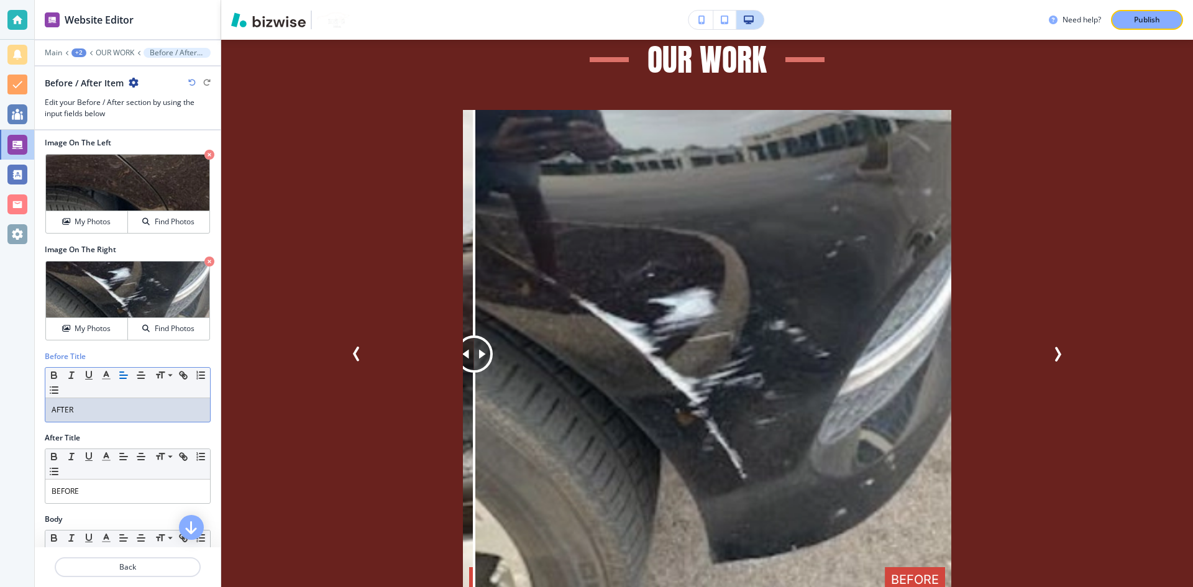
scroll to position [2, 0]
click at [115, 54] on p "OUR WORK" at bounding box center [115, 52] width 39 height 9
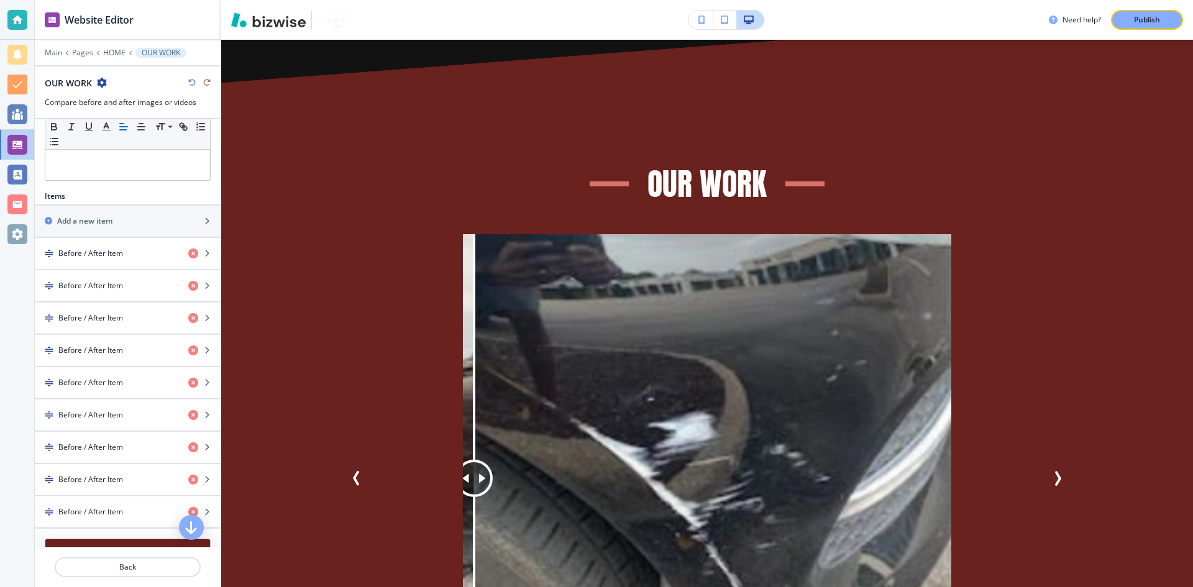
scroll to position [373, 0]
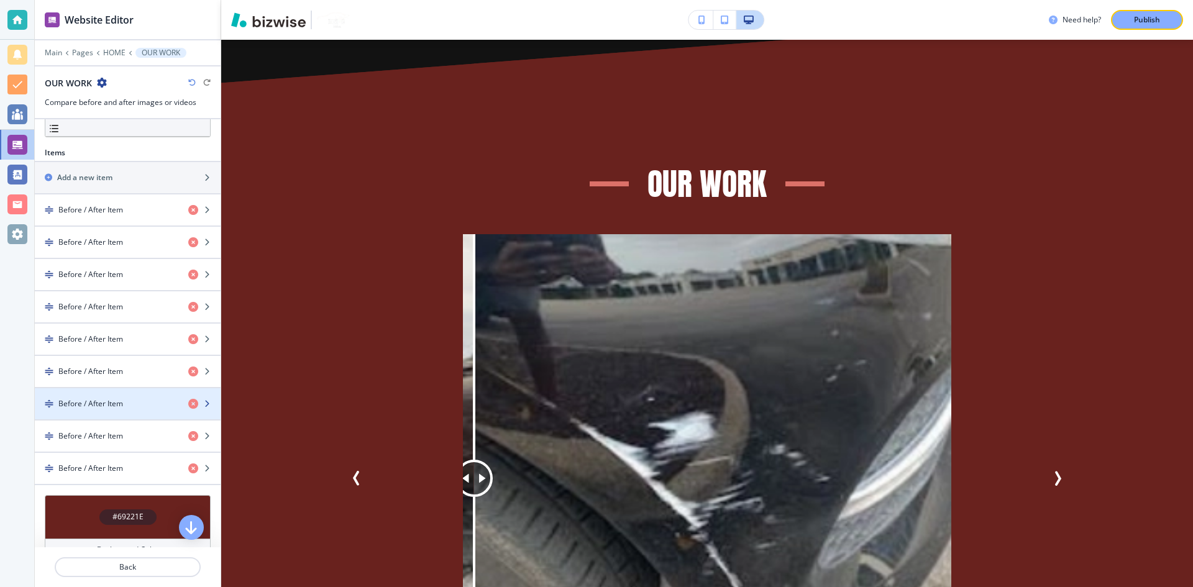
click at [123, 403] on h4 "Before / After Item" at bounding box center [90, 403] width 65 height 11
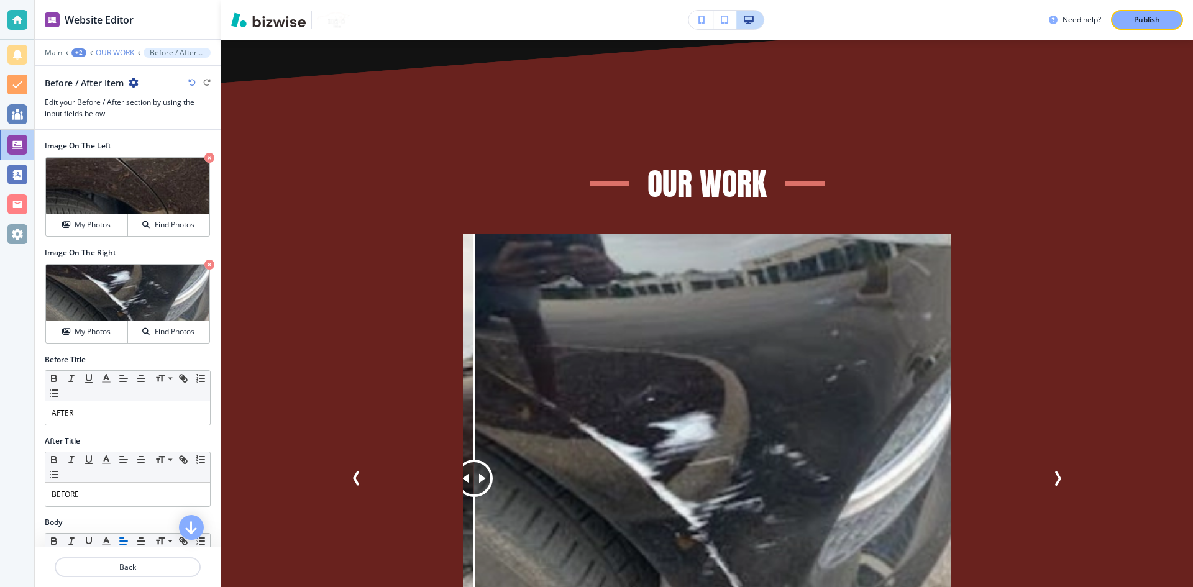
click at [112, 52] on p "OUR WORK" at bounding box center [115, 52] width 39 height 9
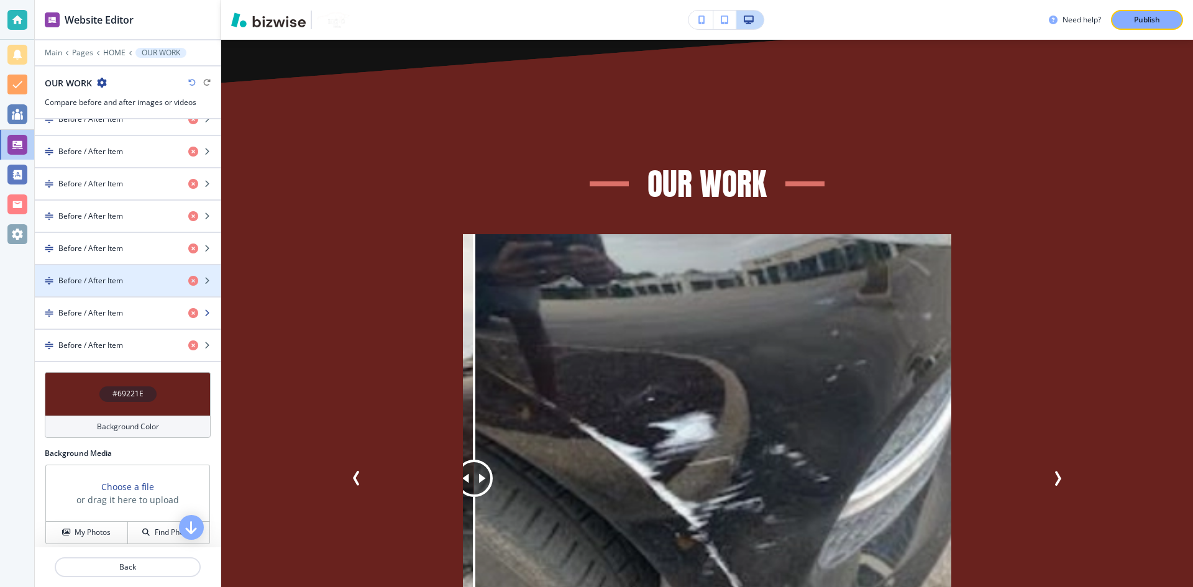
scroll to position [497, 0]
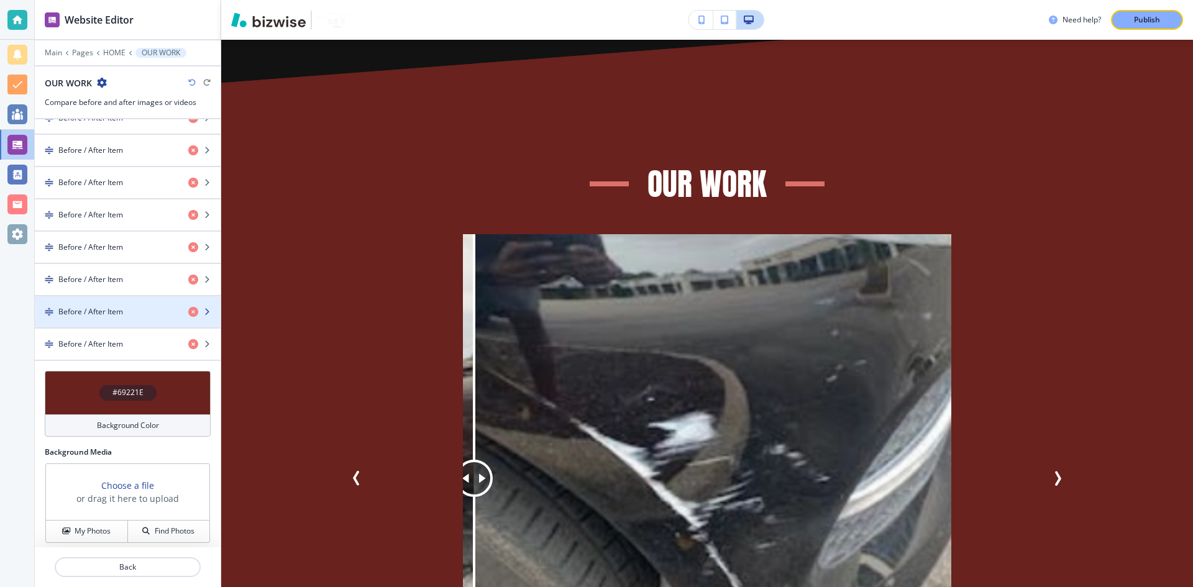
click at [129, 302] on div "button" at bounding box center [128, 301] width 186 height 10
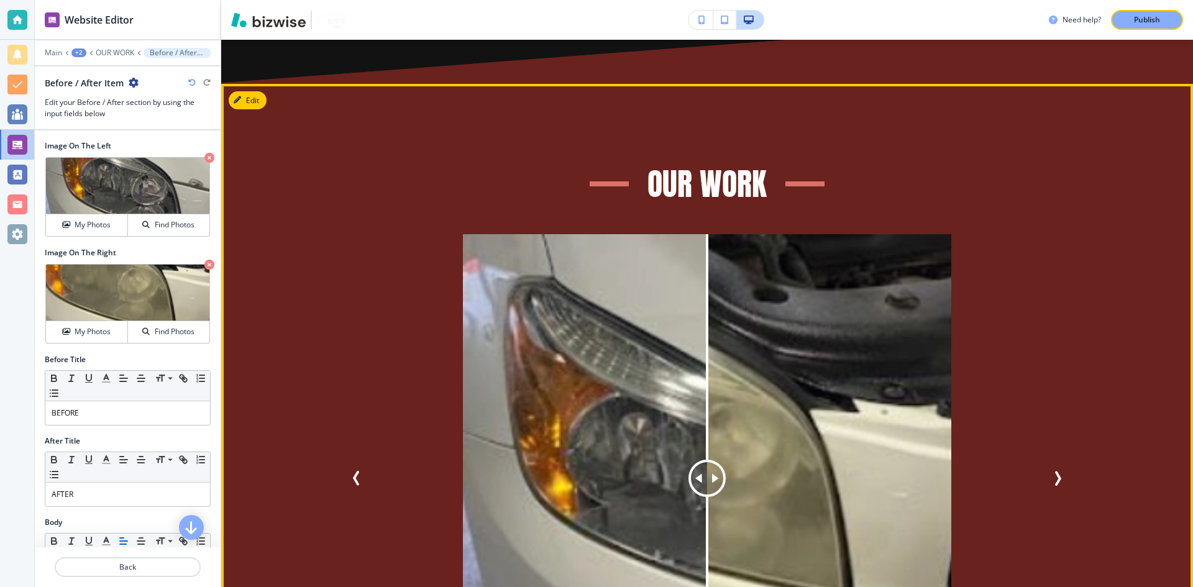
click at [350, 471] on icon "Previous Slide" at bounding box center [356, 478] width 15 height 15
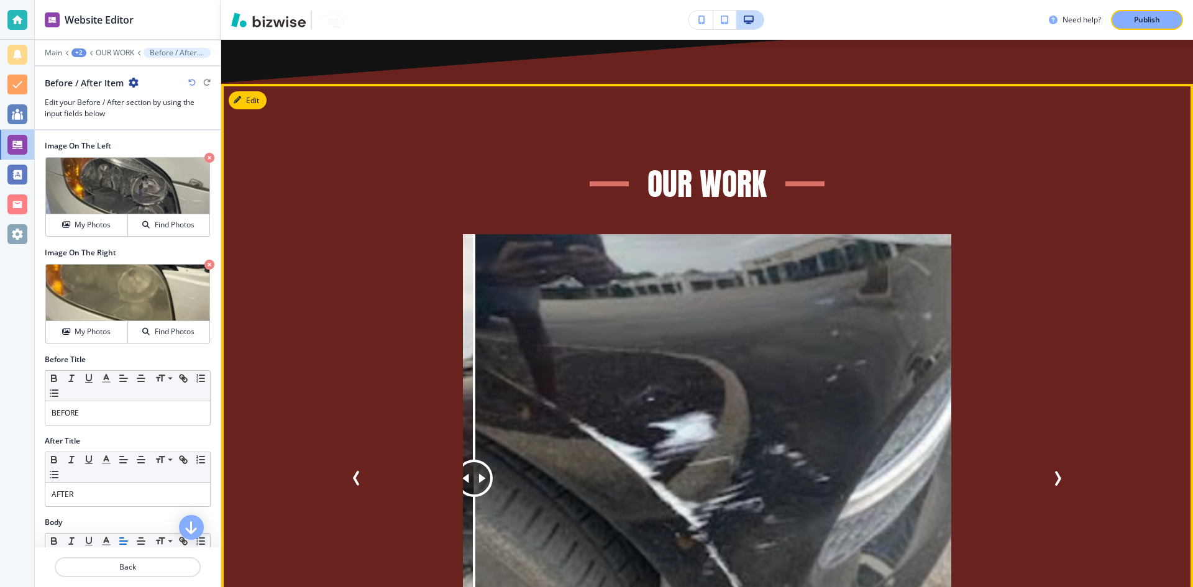
click at [1050, 466] on button "Next Slide" at bounding box center [1057, 478] width 25 height 25
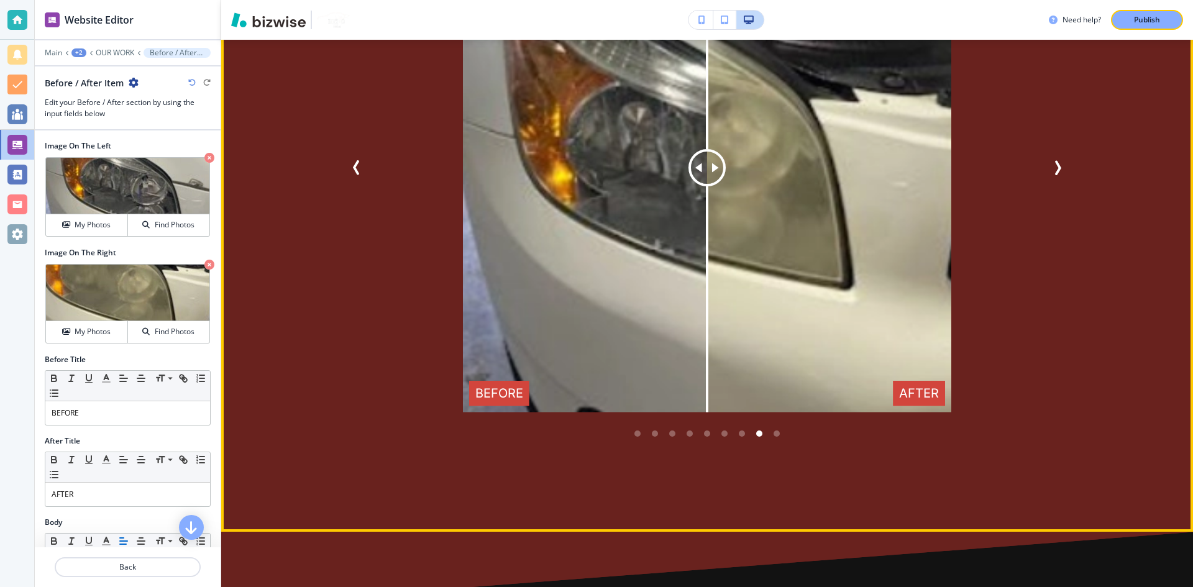
scroll to position [4232, 0]
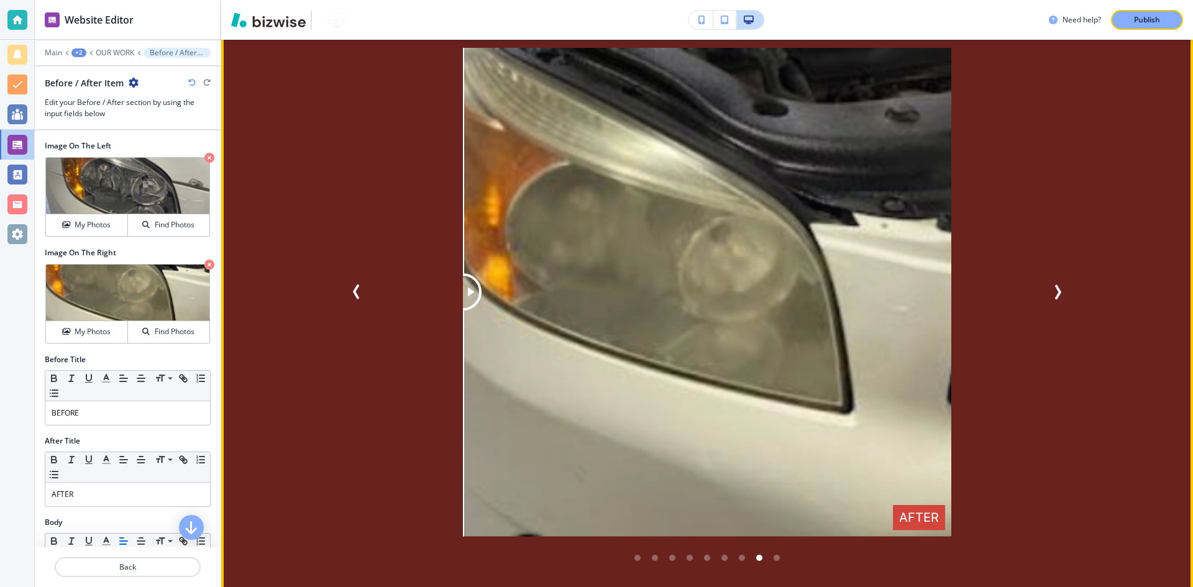
drag, startPoint x: 689, startPoint y: 250, endPoint x: 280, endPoint y: 273, distance: 409.6
click at [421, 273] on div "BEFORE AFTER" at bounding box center [706, 292] width 653 height 489
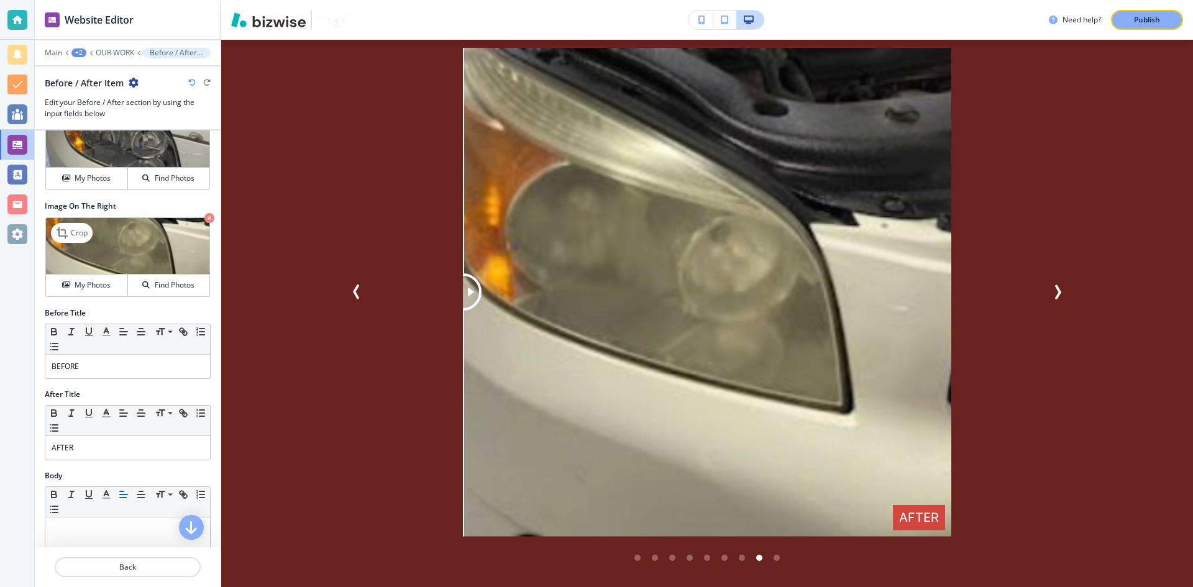
scroll to position [124, 0]
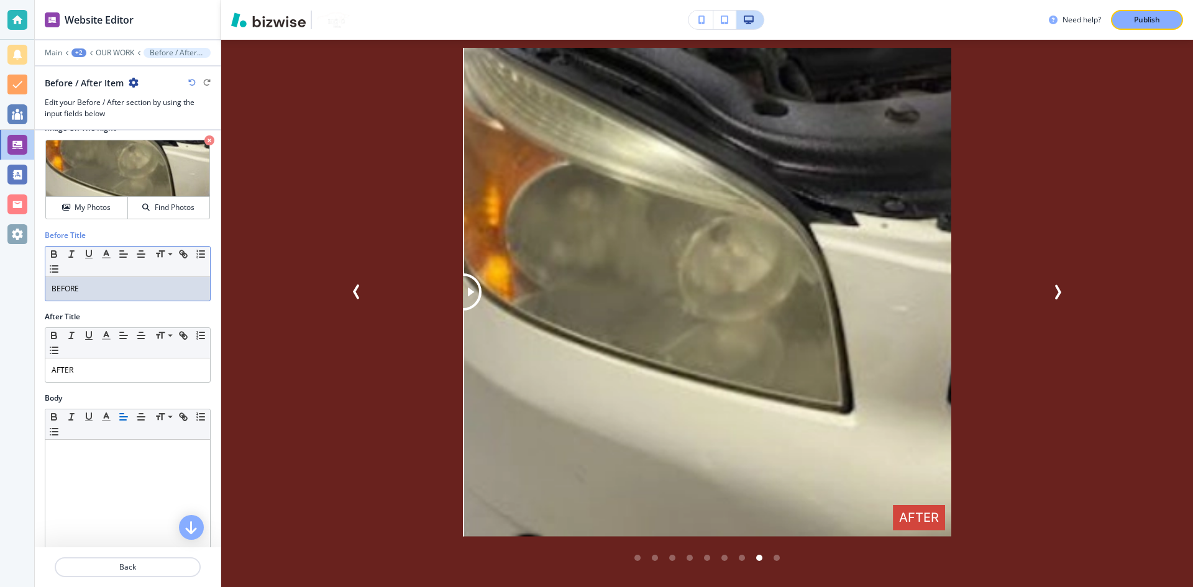
click at [104, 295] on div "BEFORE" at bounding box center [127, 289] width 165 height 24
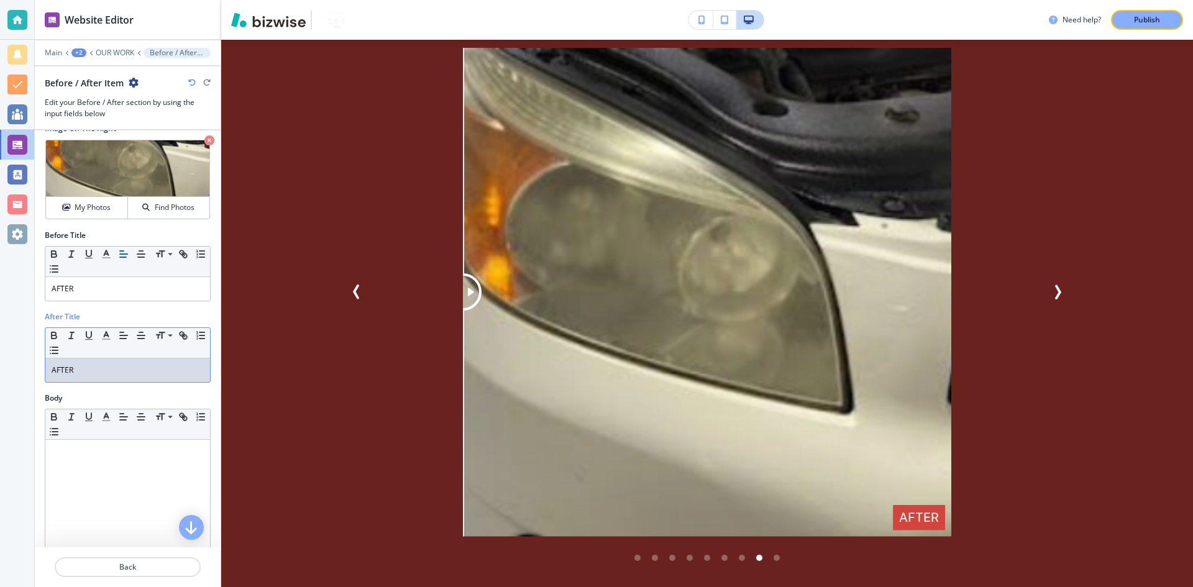
click at [144, 373] on p "AFTER" at bounding box center [128, 370] width 152 height 11
click at [125, 54] on p "OUR WORK" at bounding box center [115, 52] width 39 height 9
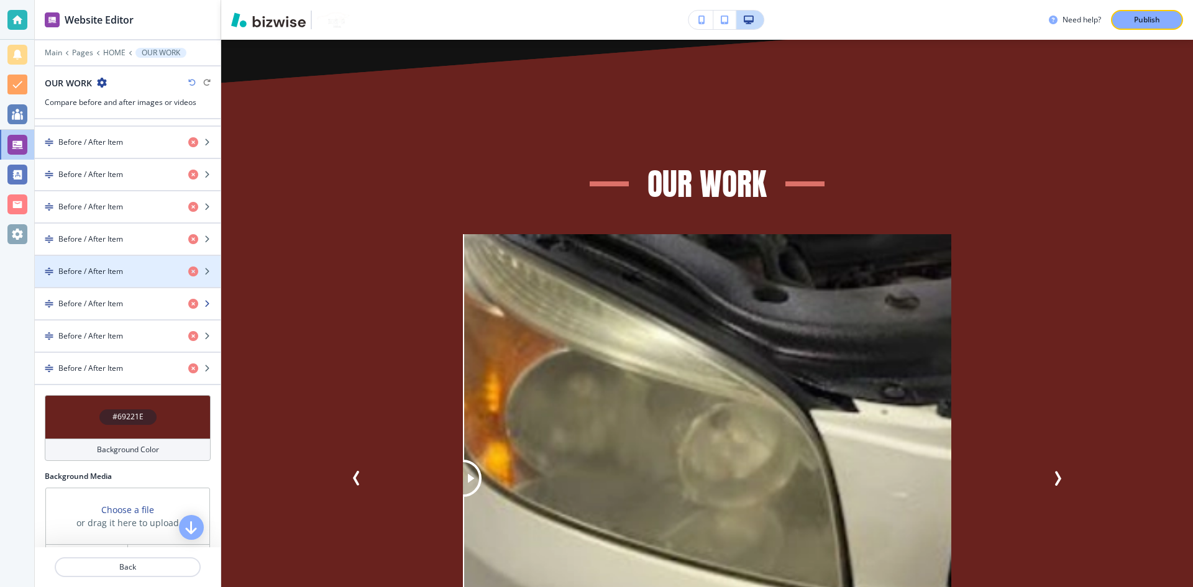
scroll to position [503, 0]
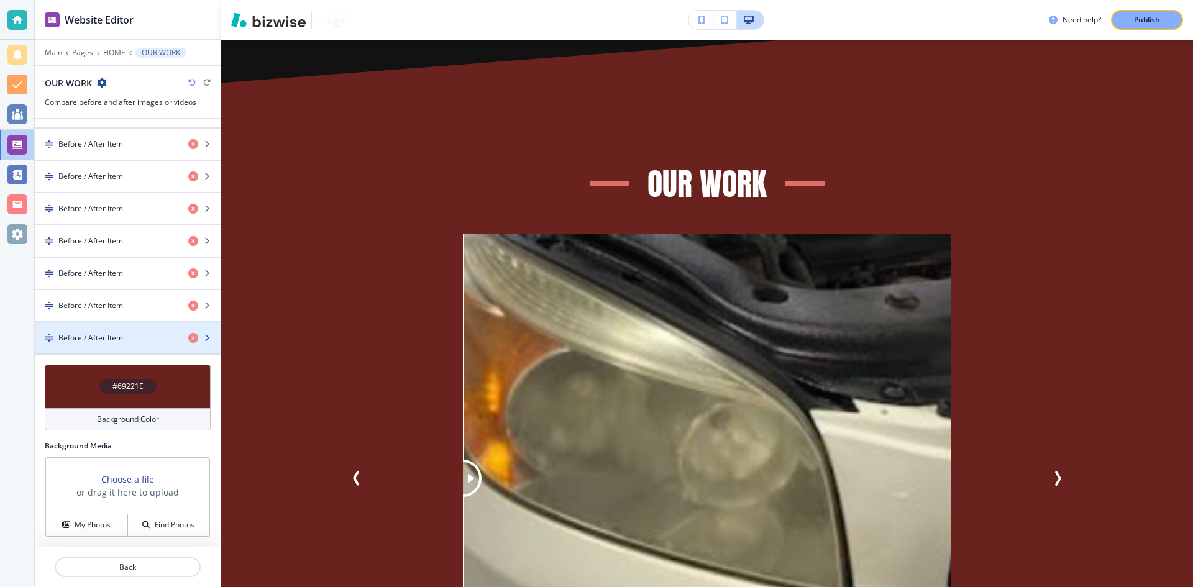
click at [145, 335] on div "Before / After Item" at bounding box center [107, 338] width 144 height 11
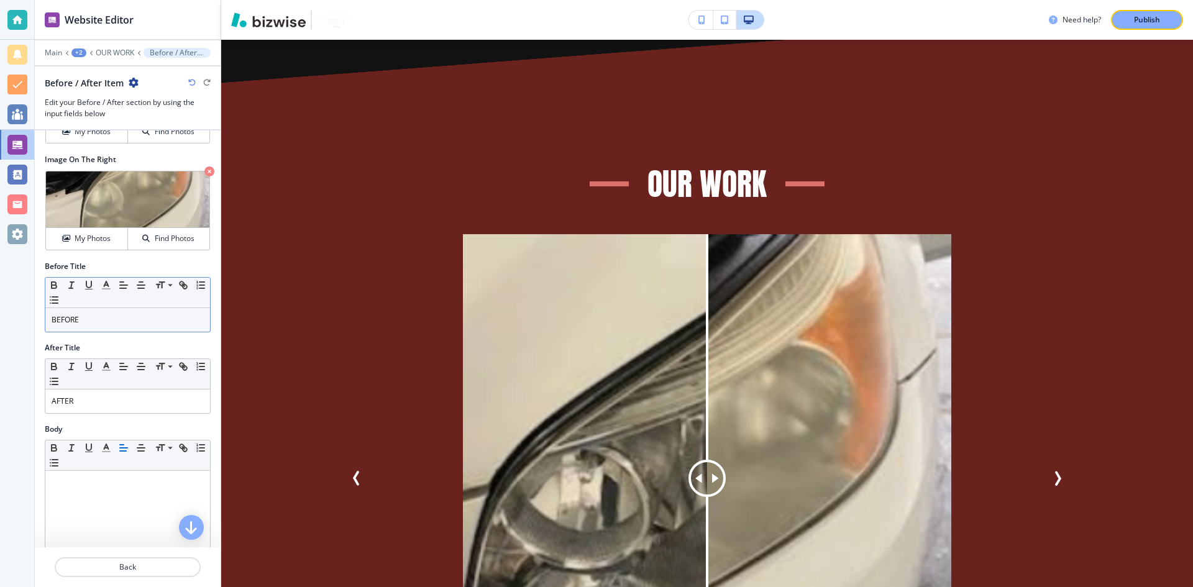
scroll to position [127, 0]
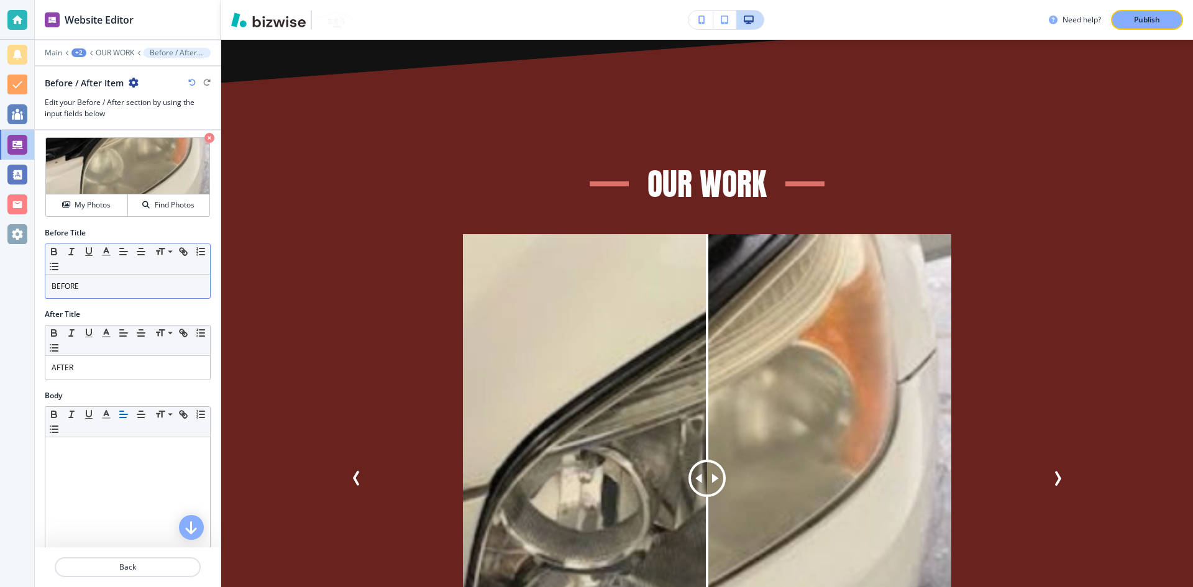
click at [106, 292] on p "BEFORE" at bounding box center [128, 286] width 152 height 11
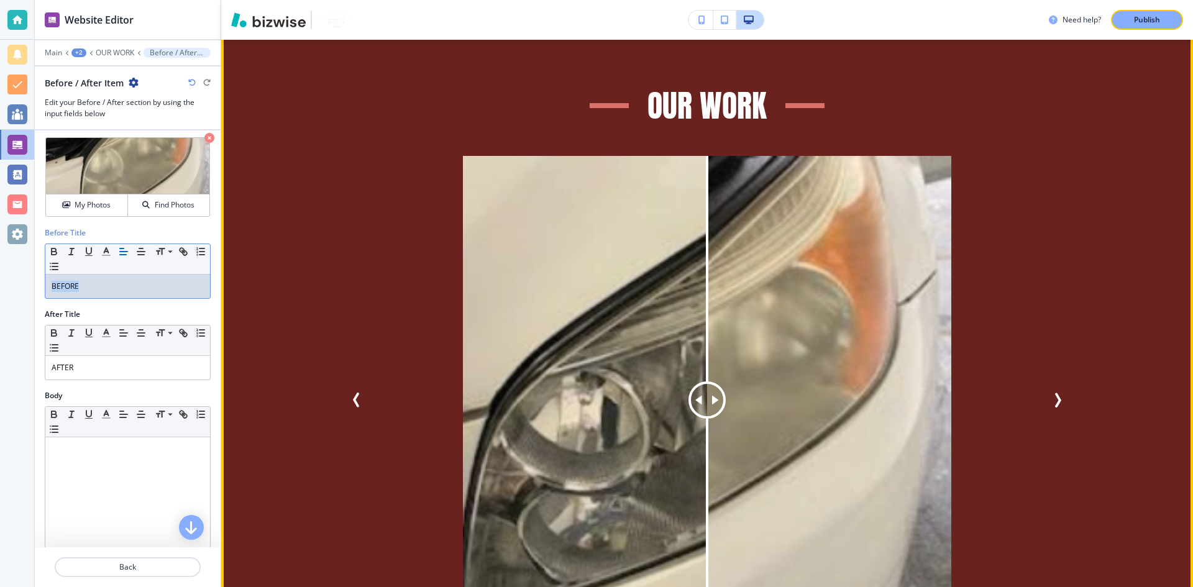
scroll to position [4232, 0]
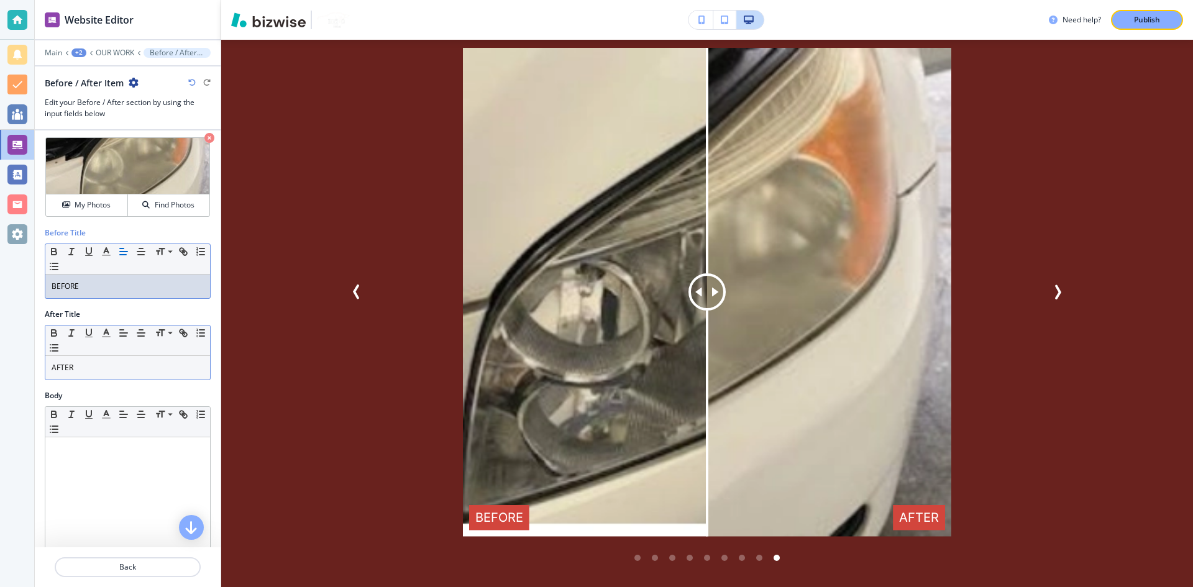
click at [163, 367] on p "AFTER" at bounding box center [128, 367] width 152 height 11
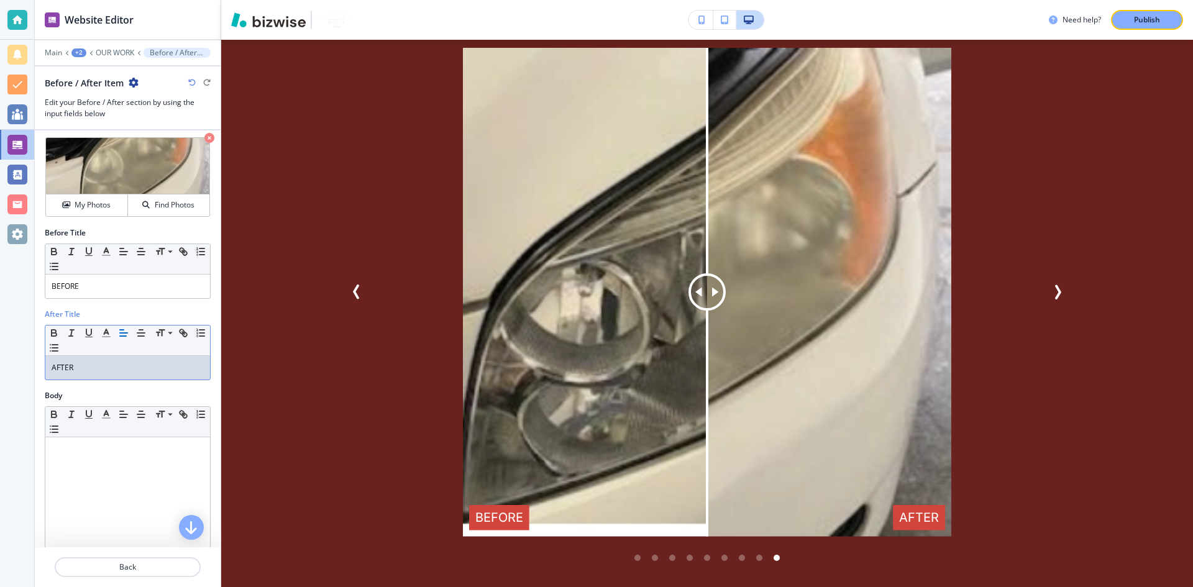
click at [163, 367] on p "AFTER" at bounding box center [128, 367] width 152 height 11
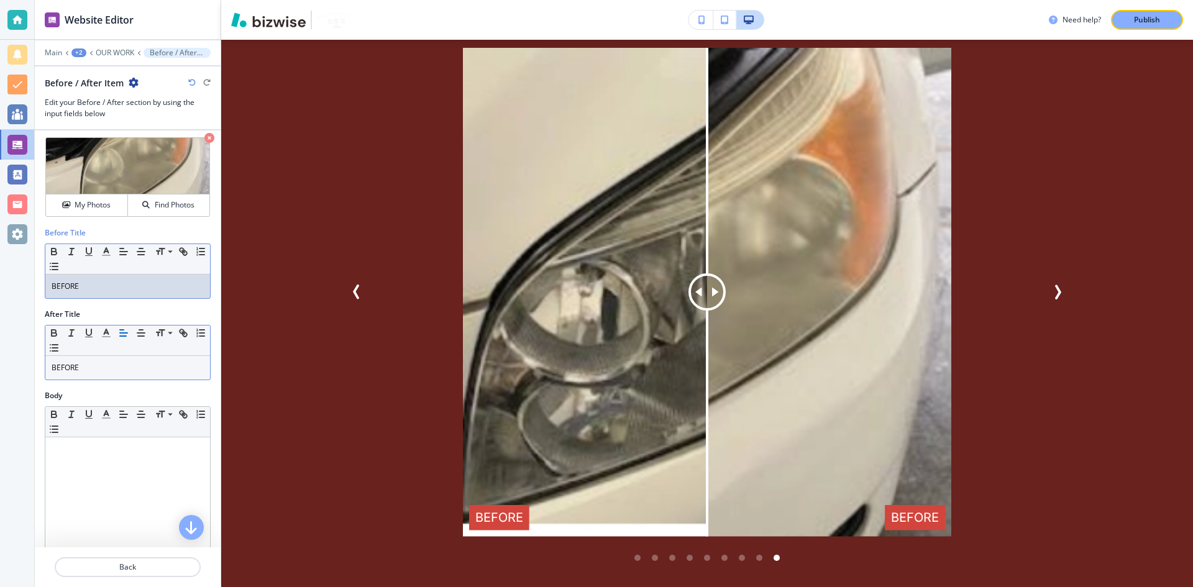
click at [136, 298] on div "Small Normal Large Huge BEFORE" at bounding box center [128, 271] width 166 height 55
click at [135, 284] on p "BEFORE" at bounding box center [128, 286] width 152 height 11
click at [1137, 20] on p "Publish" at bounding box center [1147, 19] width 26 height 11
